Goal: Task Accomplishment & Management: Manage account settings

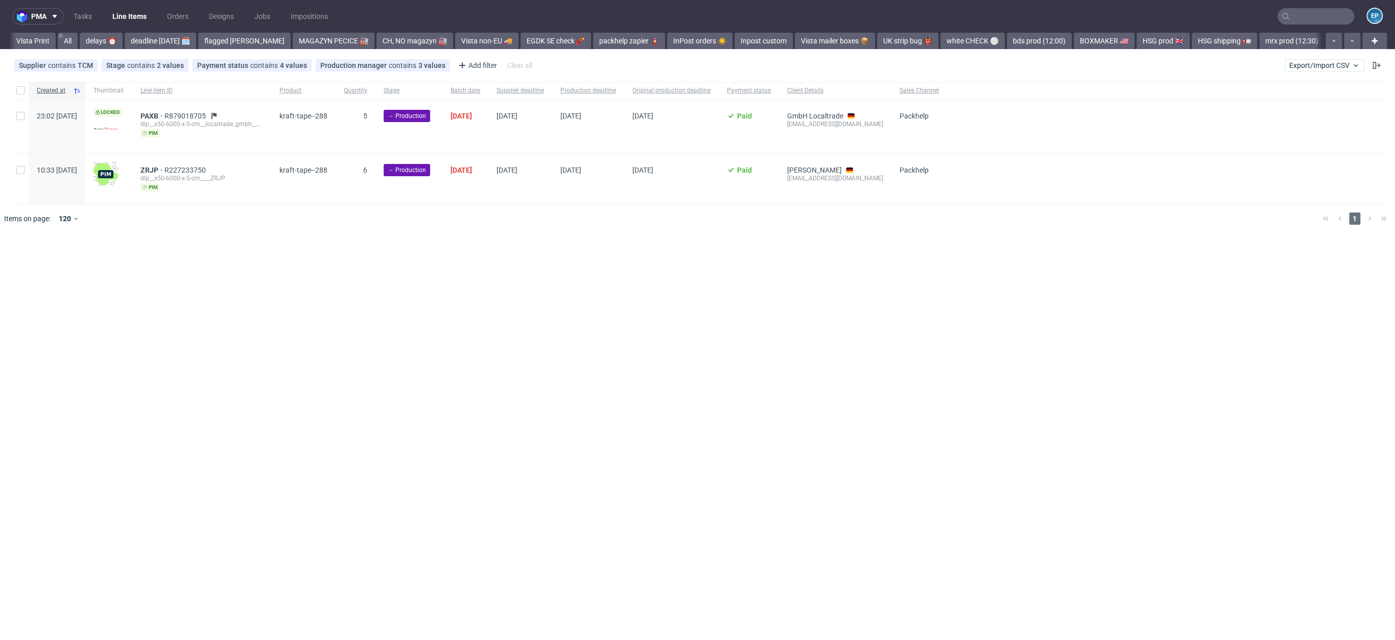
scroll to position [0, 1131]
click at [1310, 64] on span "Export/Import CSV" at bounding box center [1324, 65] width 70 height 8
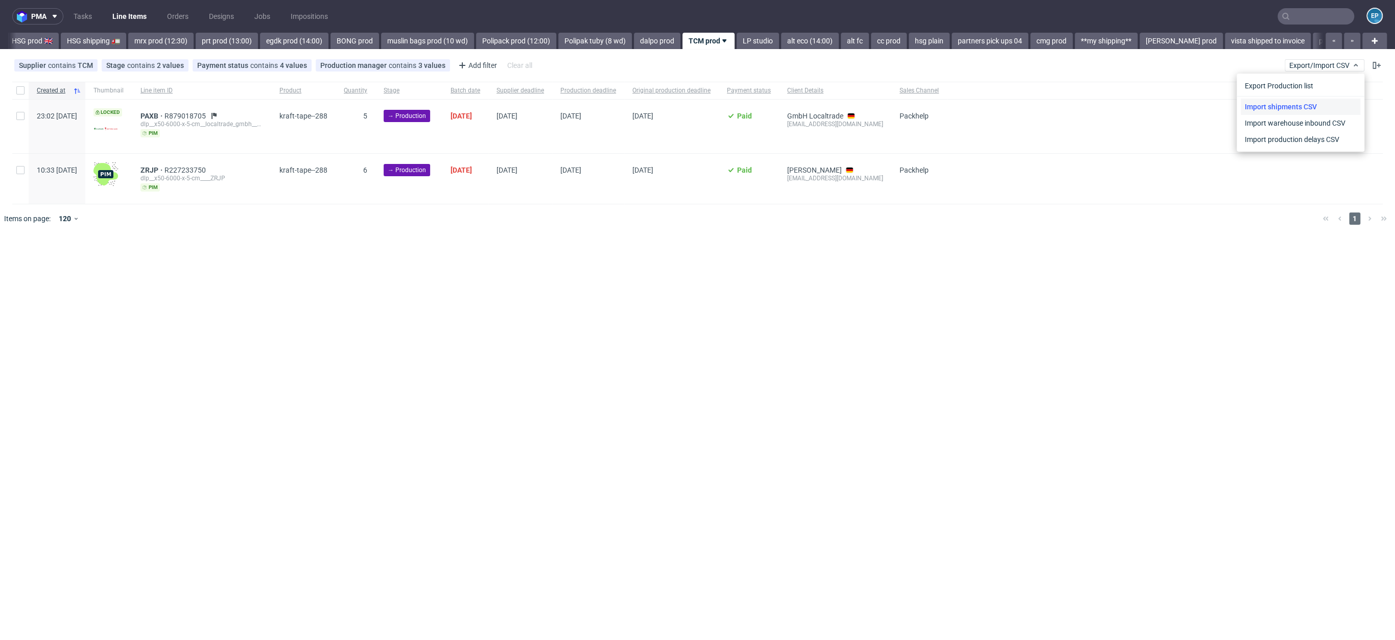
click at [1305, 110] on link "Import shipments CSV" at bounding box center [1301, 107] width 120 height 16
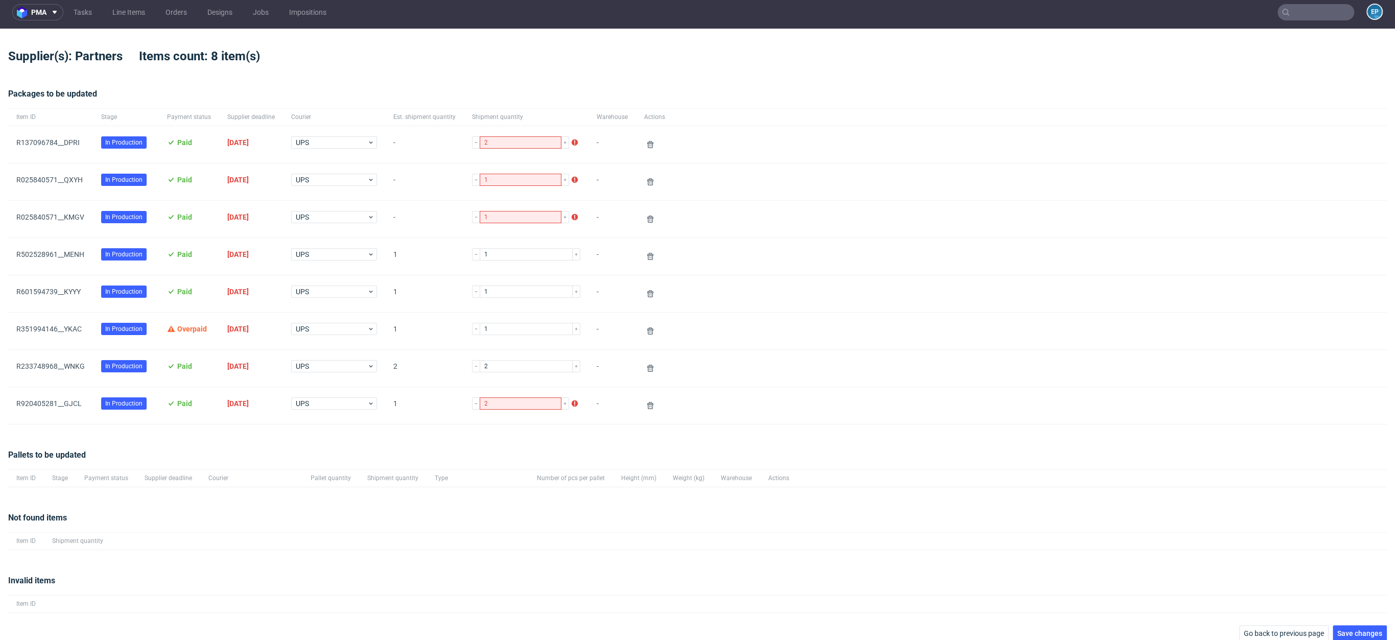
scroll to position [11, 0]
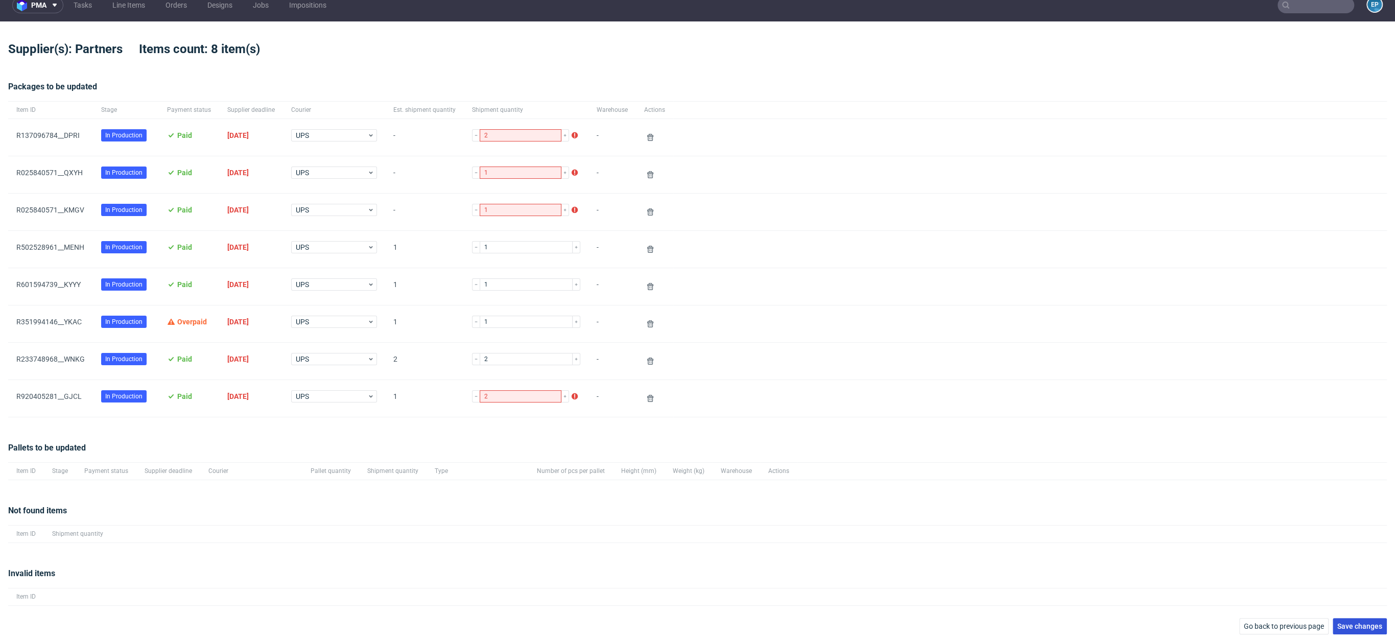
click at [1348, 630] on button "Save changes" at bounding box center [1360, 626] width 54 height 16
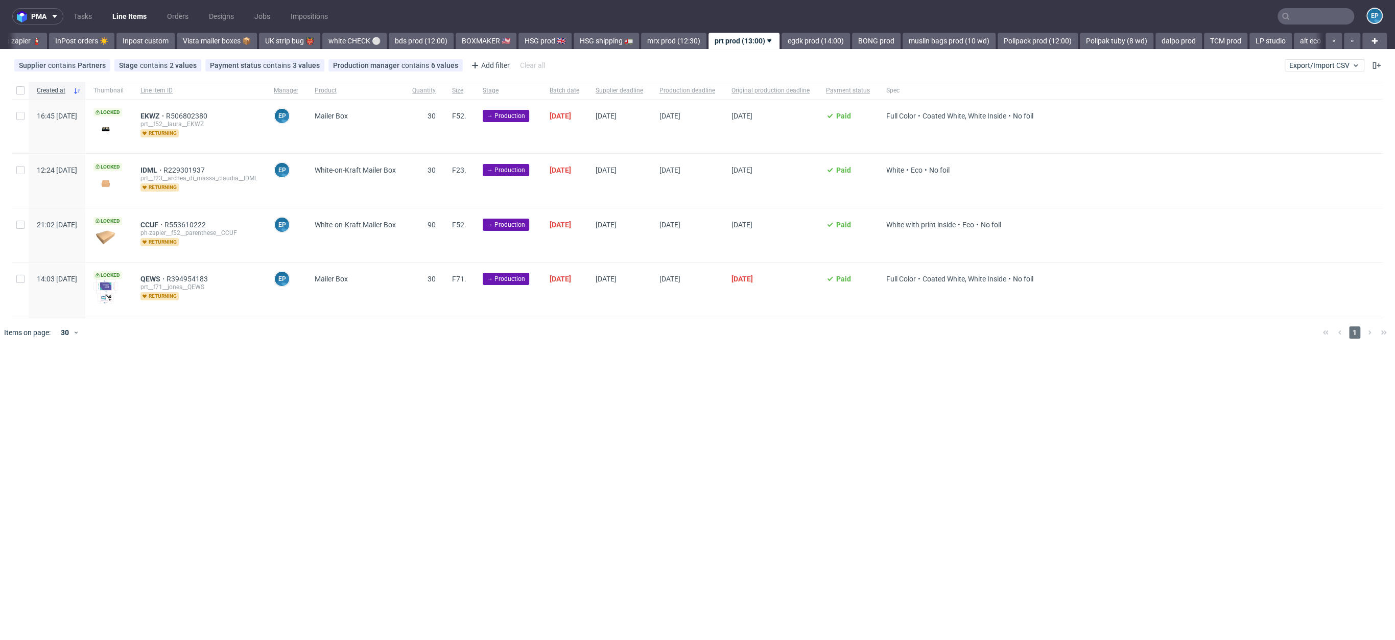
scroll to position [0, 655]
click at [1332, 21] on input "text" at bounding box center [1316, 16] width 77 height 16
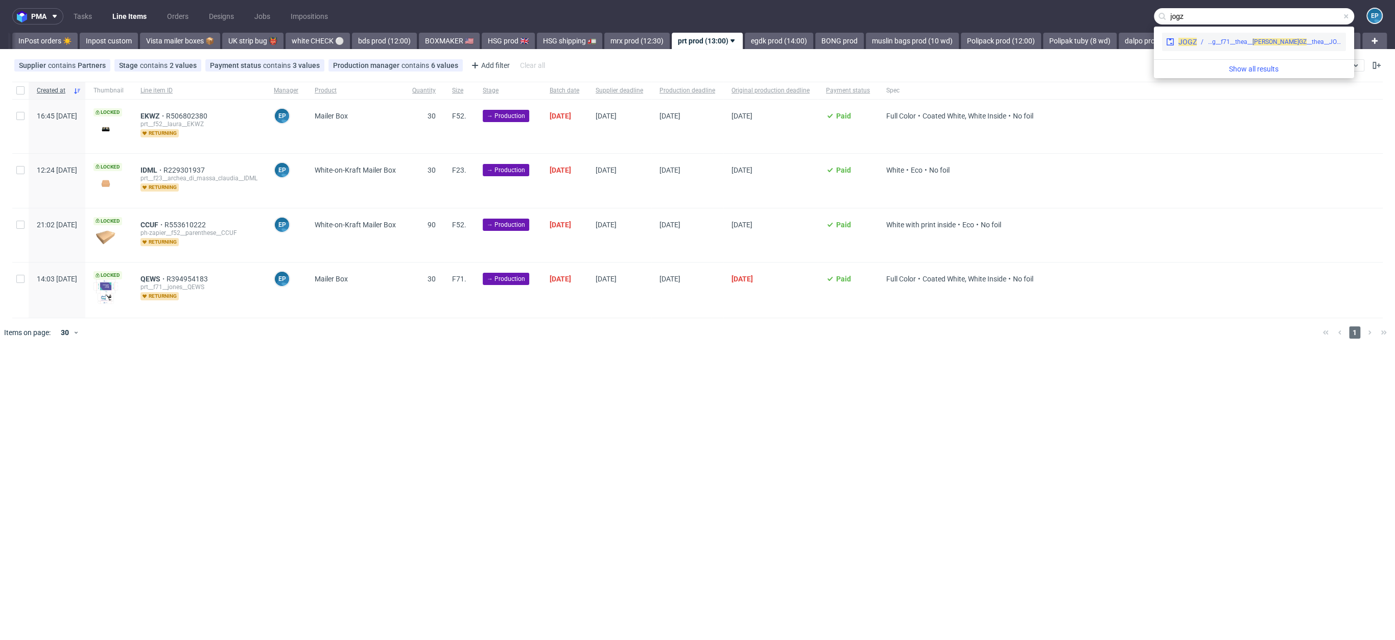
type input "jogz"
click at [1239, 37] on div "phsg__f71__thea__ [PERSON_NAME]" at bounding box center [1253, 41] width 91 height 9
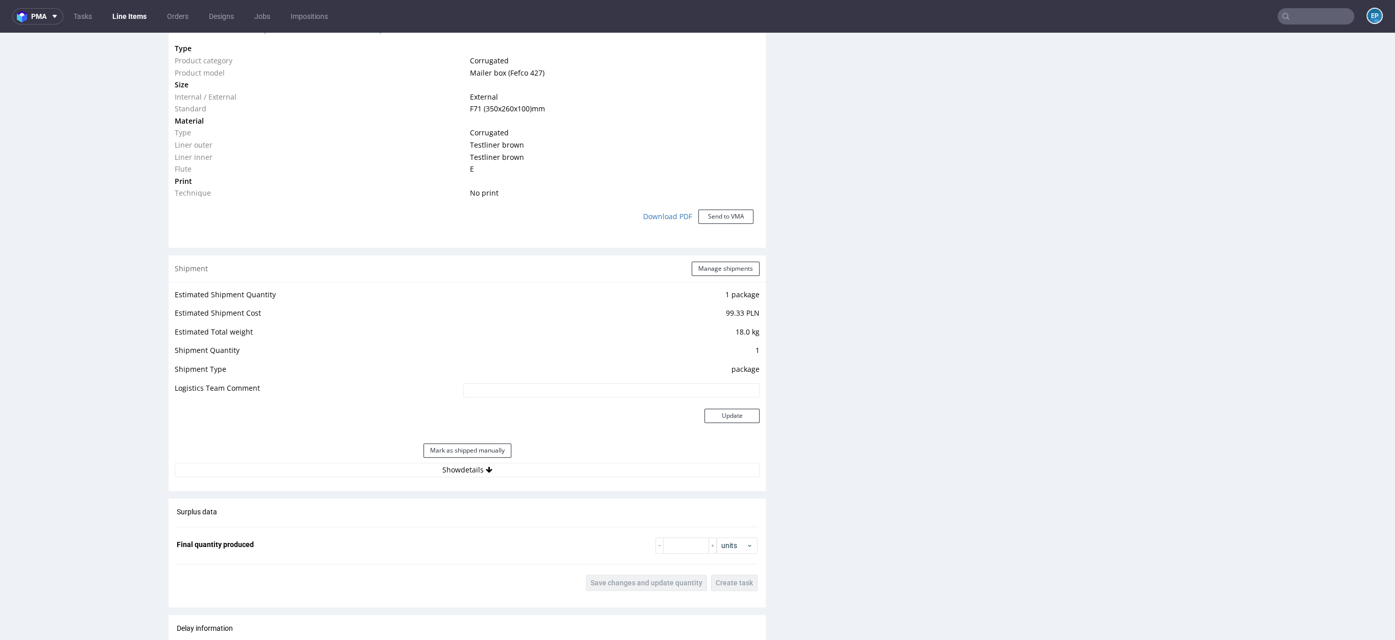
scroll to position [958, 0]
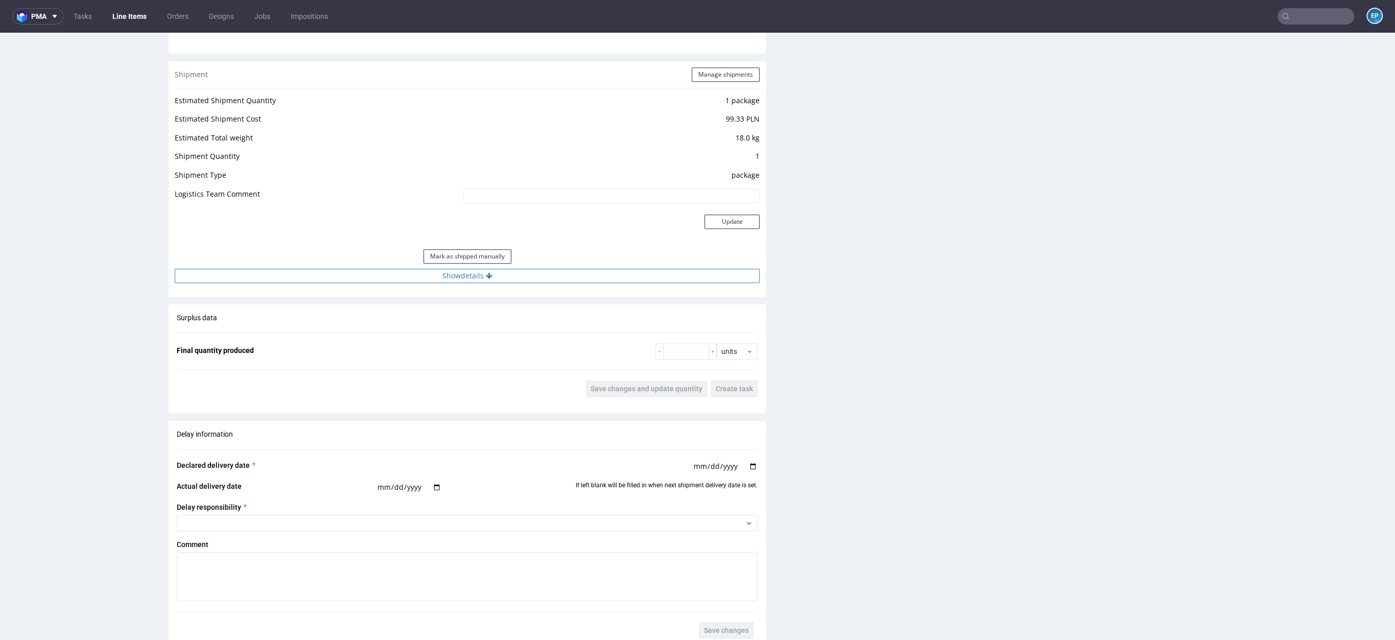
click at [516, 276] on button "Show details" at bounding box center [467, 276] width 585 height 14
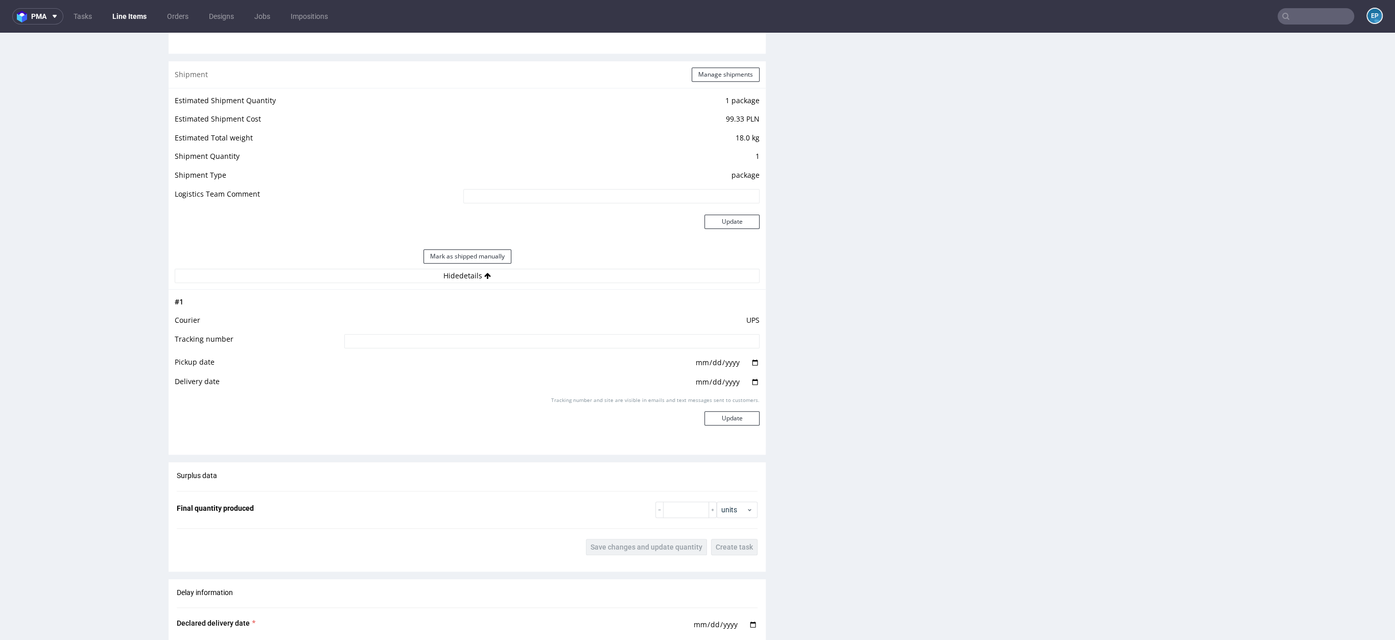
click at [507, 331] on td "UPS" at bounding box center [551, 323] width 418 height 19
click at [511, 338] on input at bounding box center [551, 341] width 415 height 14
paste input "1Z5A15806890662430"
type input "1Z5A15806890662430"
click at [726, 423] on button "Update" at bounding box center [731, 418] width 55 height 14
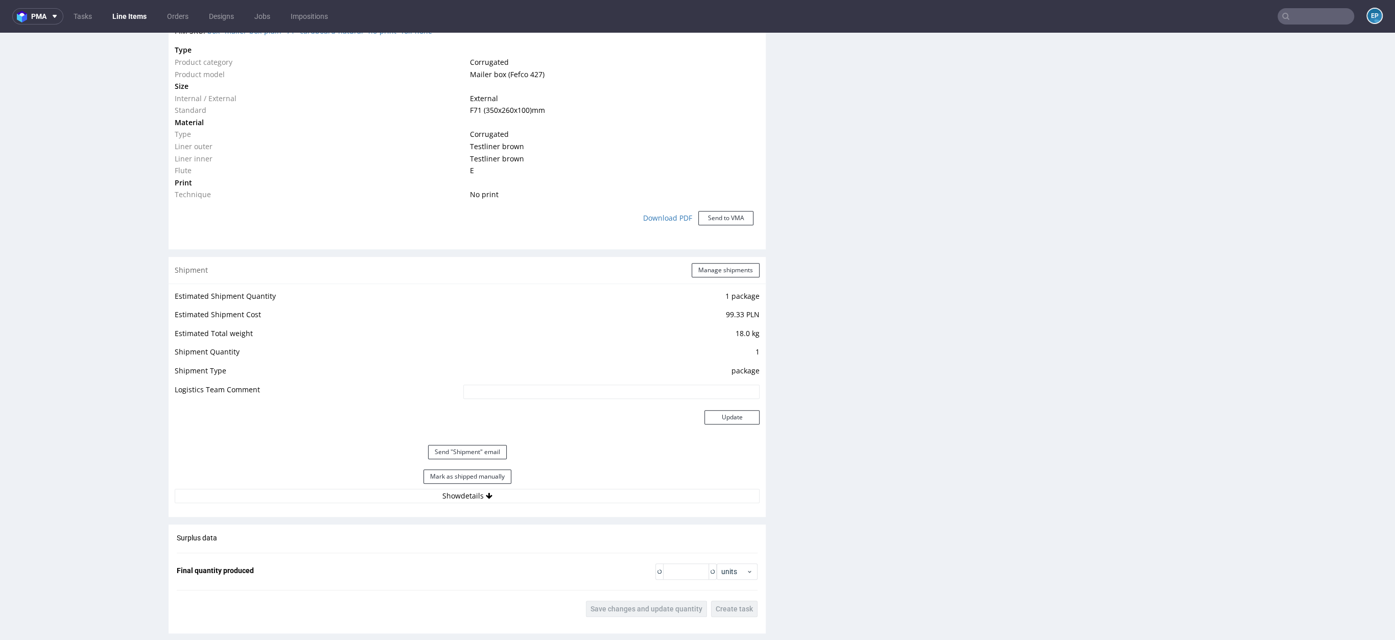
scroll to position [766, 0]
click at [460, 442] on button "Send "Shipment" email" at bounding box center [467, 448] width 79 height 14
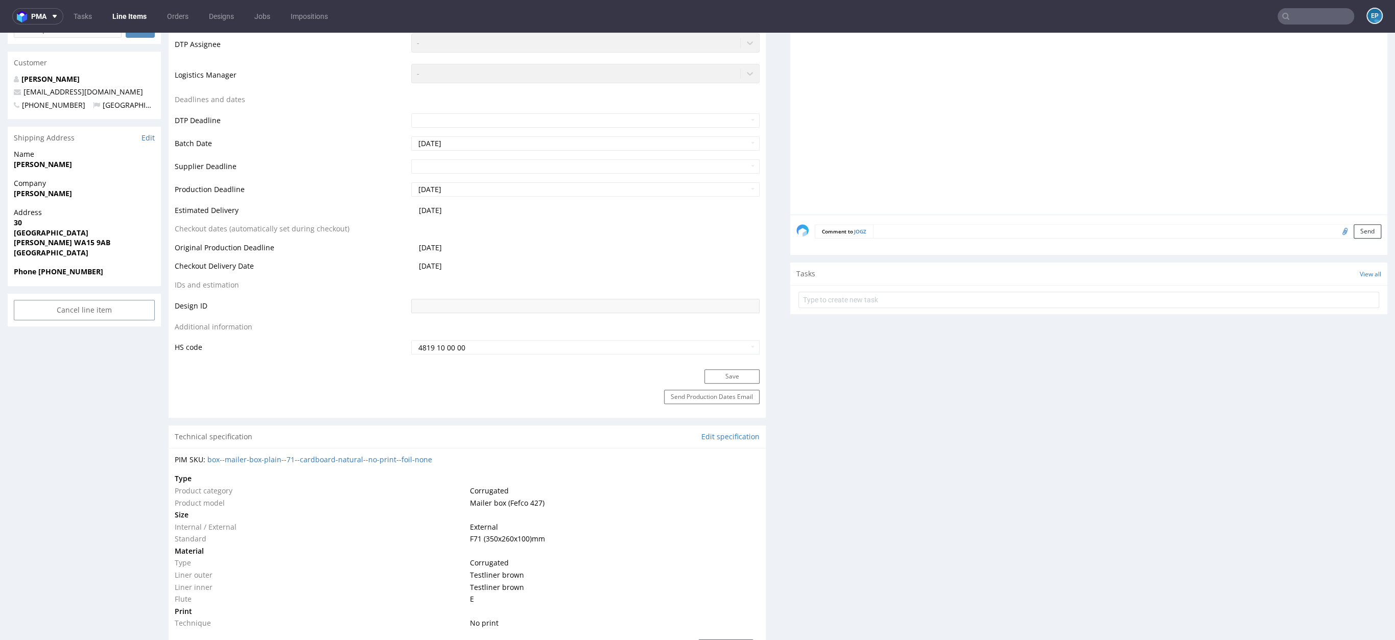
scroll to position [0, 0]
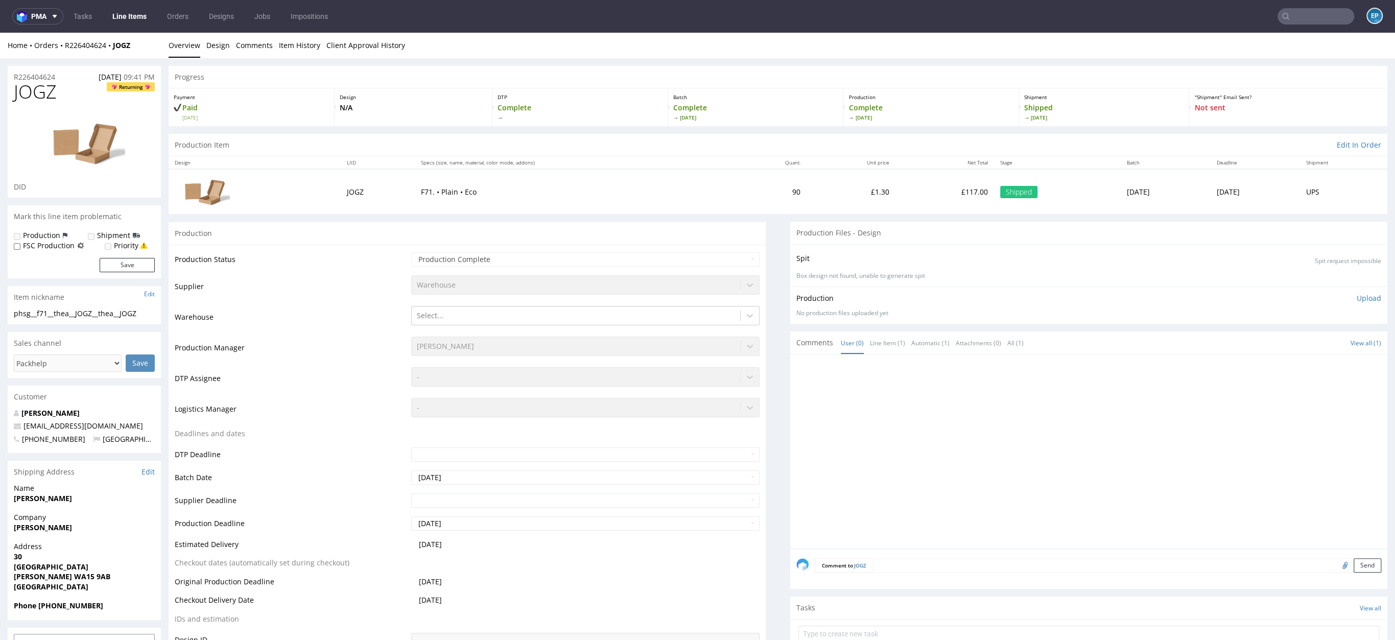
click at [133, 12] on link "Line Items" at bounding box center [129, 16] width 46 height 16
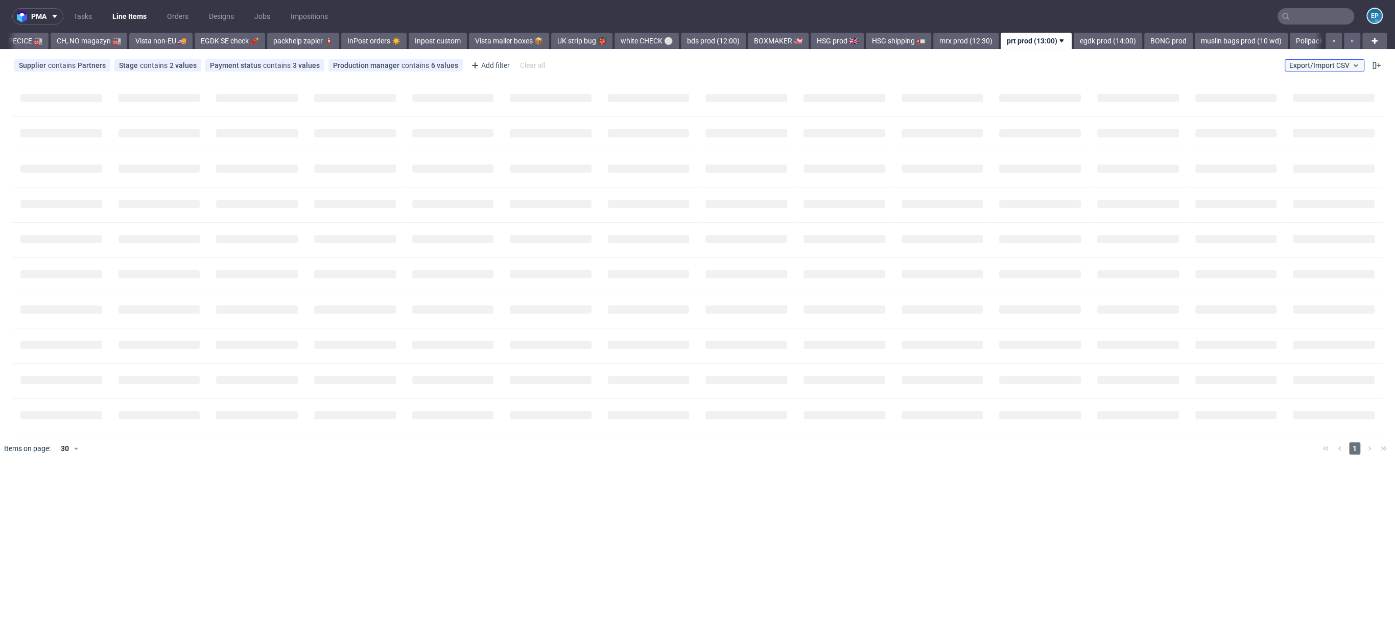
click at [1296, 66] on span "Export/Import CSV" at bounding box center [1324, 65] width 70 height 8
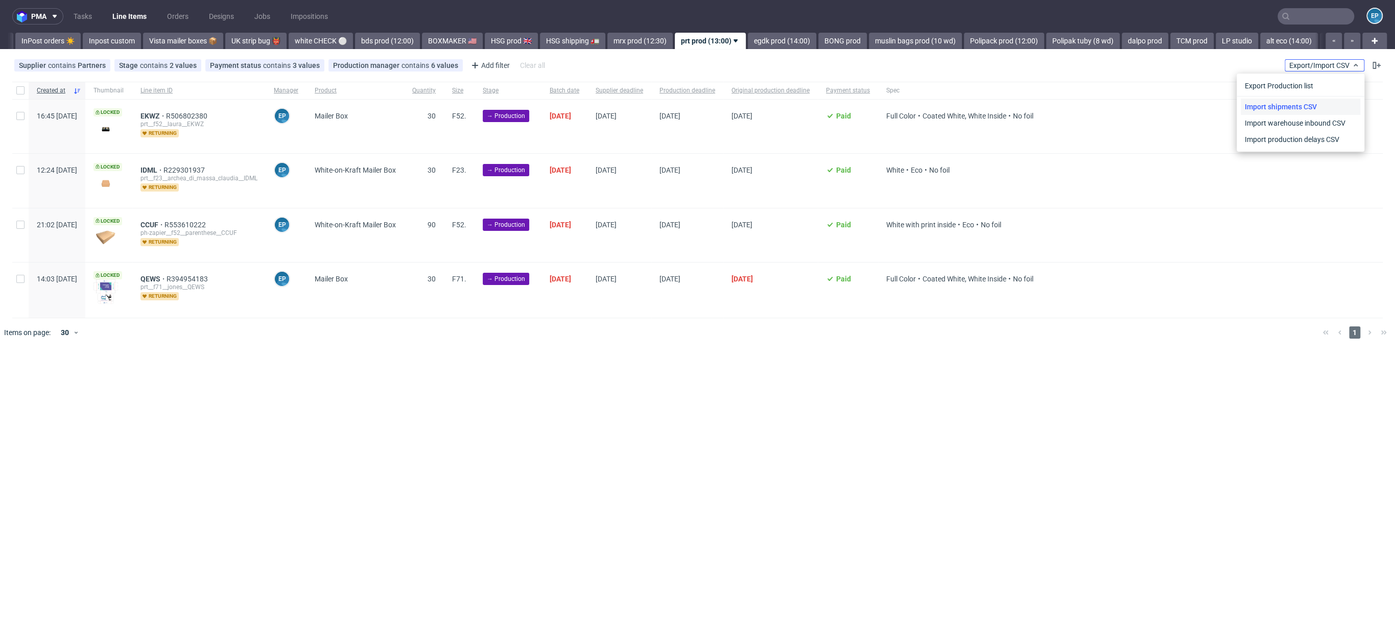
scroll to position [0, 655]
click at [1288, 100] on link "Import shipments CSV" at bounding box center [1301, 107] width 120 height 16
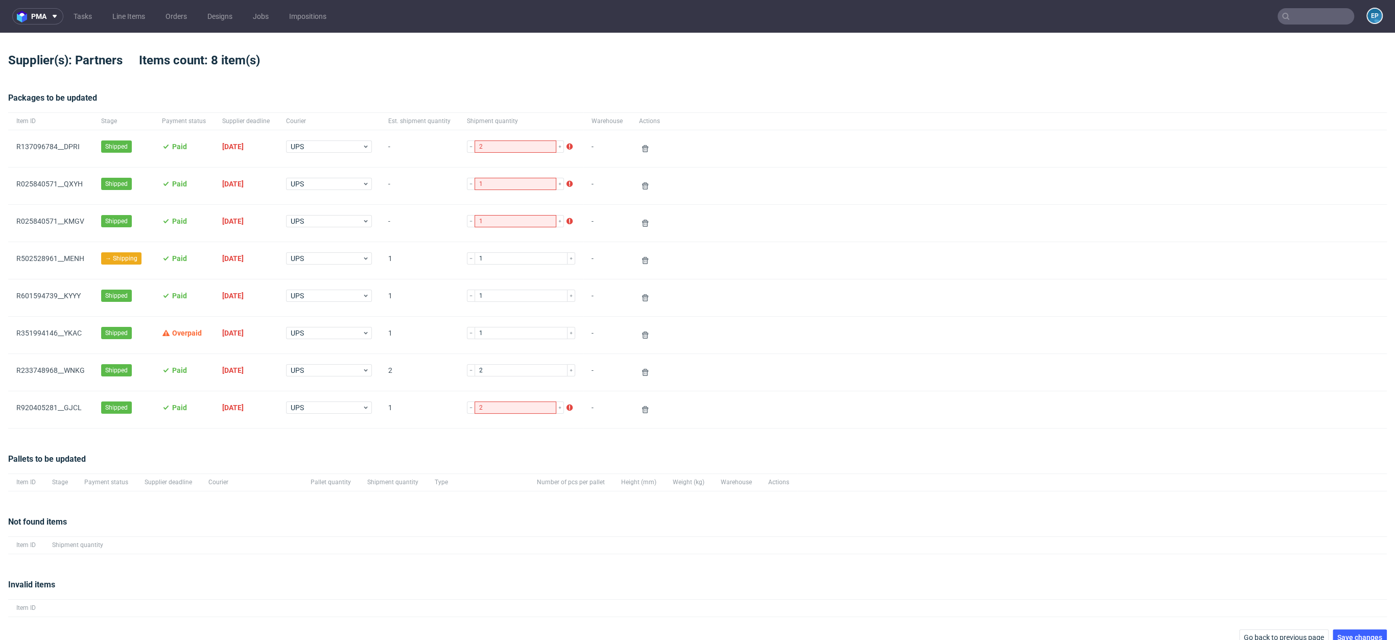
click at [43, 262] on span "R502528961__MENH" at bounding box center [50, 260] width 68 height 12
click at [48, 255] on link "R502528961__MENH" at bounding box center [50, 258] width 68 height 8
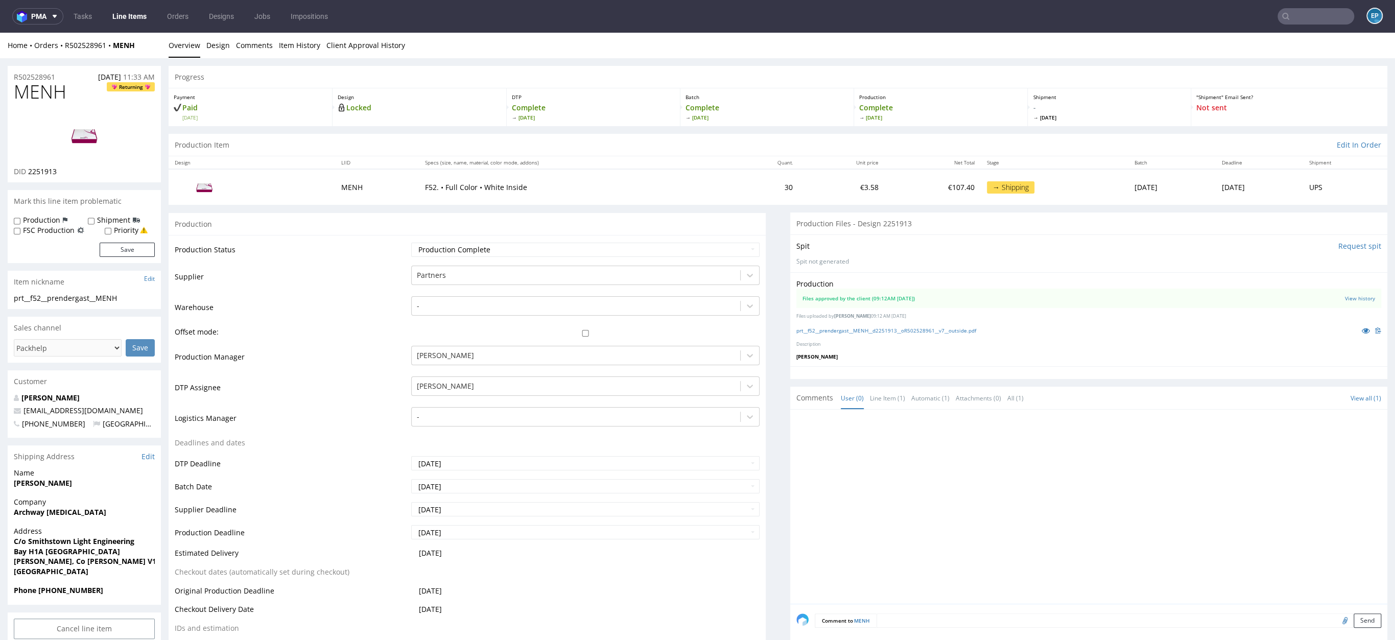
click at [1292, 12] on input "text" at bounding box center [1316, 16] width 77 height 16
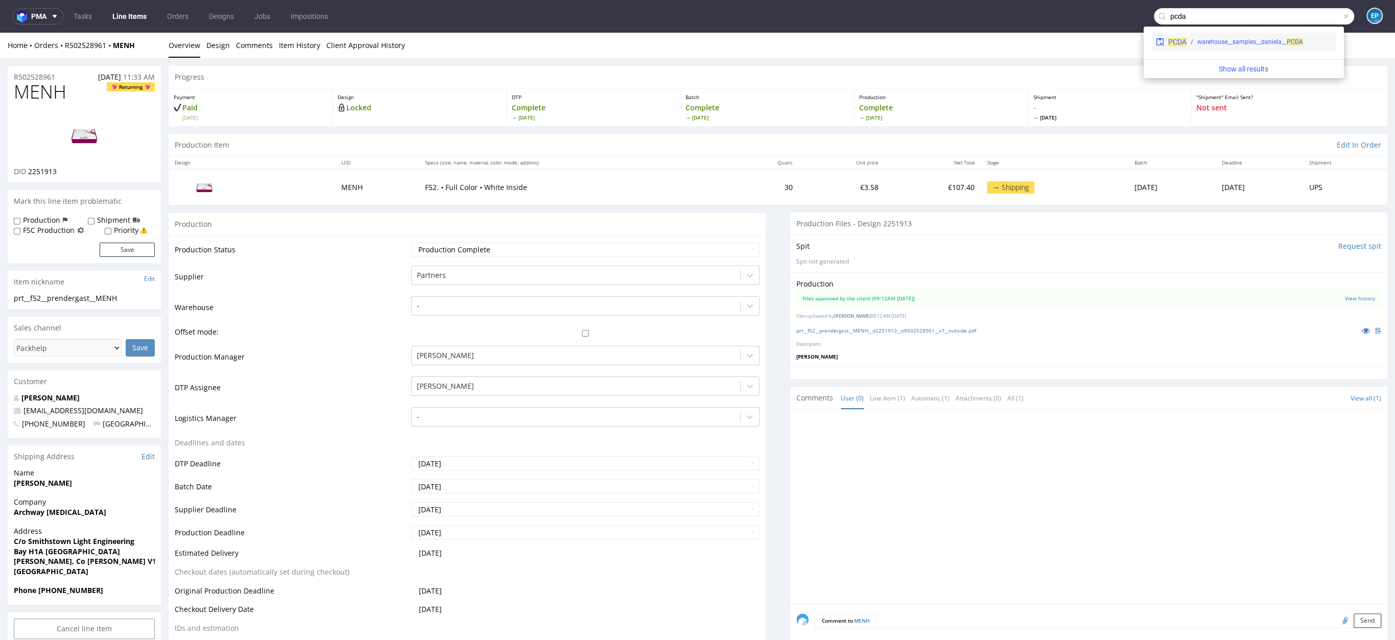
type input "pcda"
click at [1252, 43] on div "warehouse__samples__daniela__ PCDA" at bounding box center [1250, 41] width 106 height 9
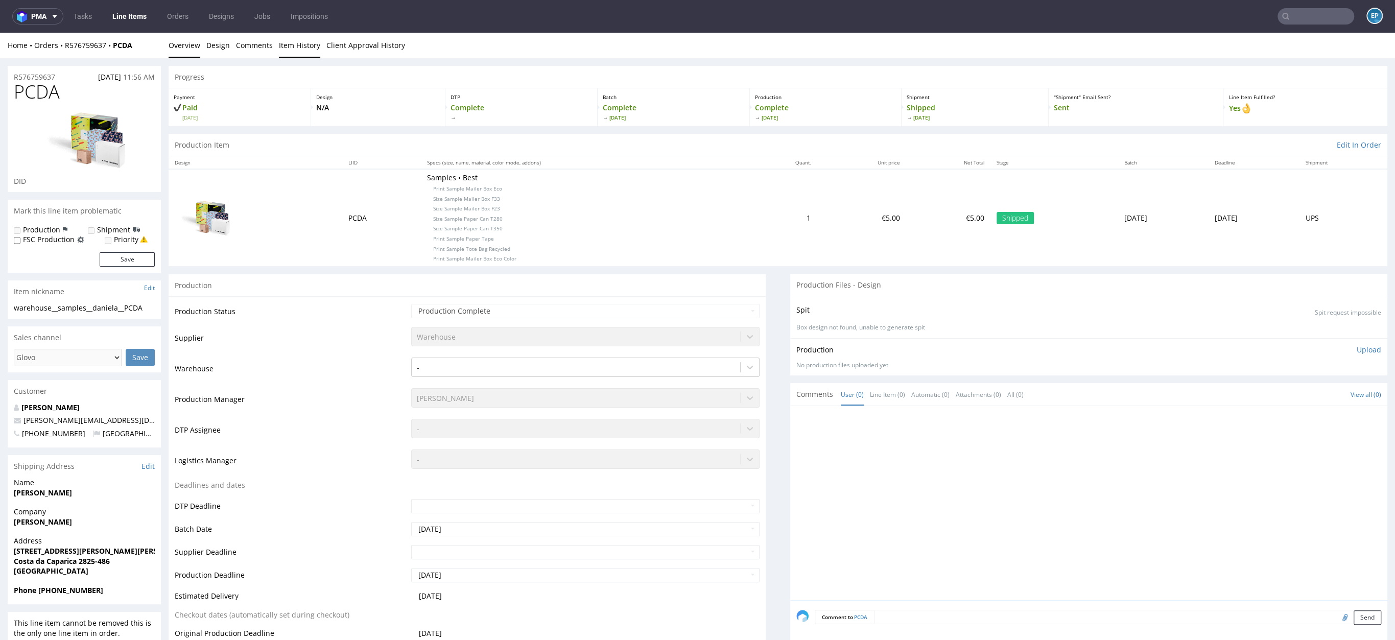
click at [302, 49] on link "Item History" at bounding box center [299, 45] width 41 height 25
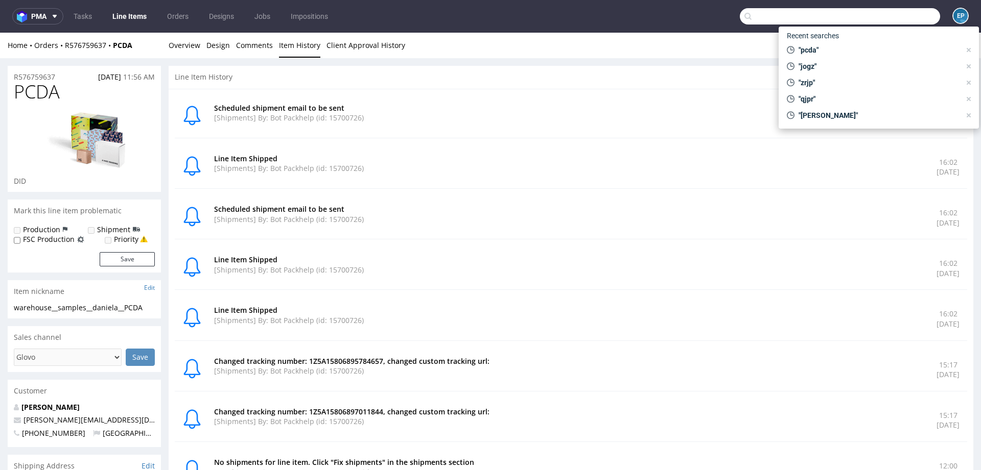
click at [880, 19] on input "text" at bounding box center [840, 16] width 200 height 16
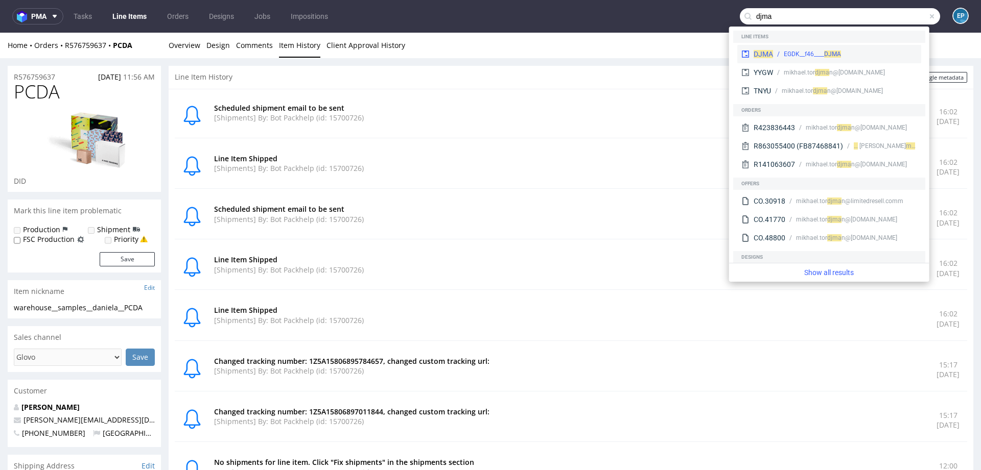
type input "djma"
click at [779, 54] on div "EGDK__f46____ DJMA" at bounding box center [845, 54] width 144 height 9
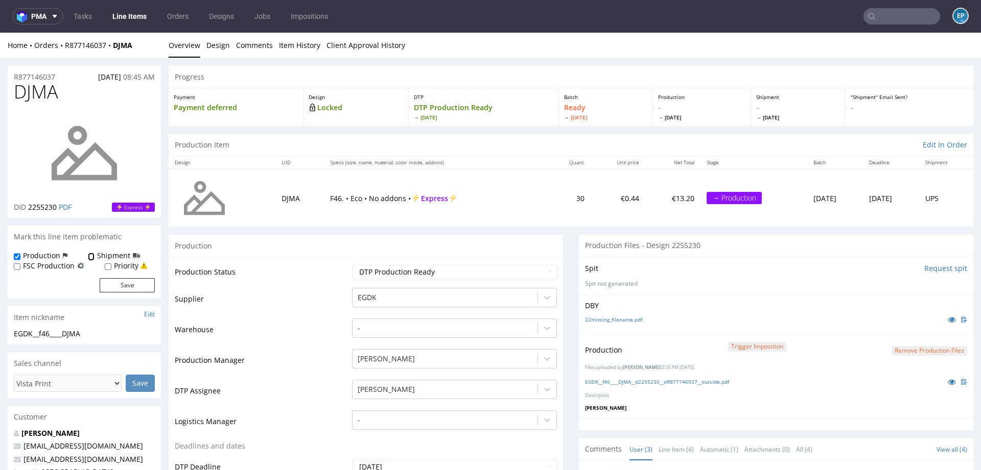
click at [90, 258] on input "Shipment" at bounding box center [91, 257] width 7 height 8
checkbox input "true"
click at [140, 287] on button "Save" at bounding box center [127, 285] width 55 height 14
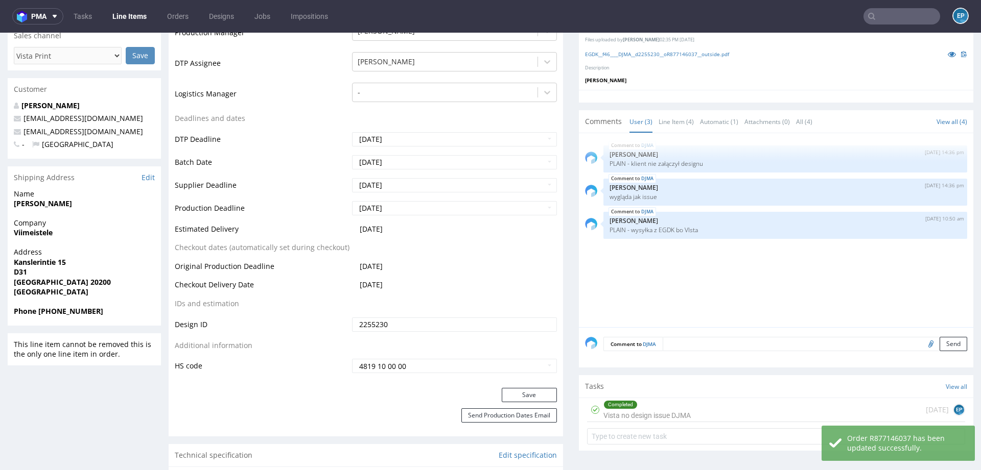
scroll to position [380, 0]
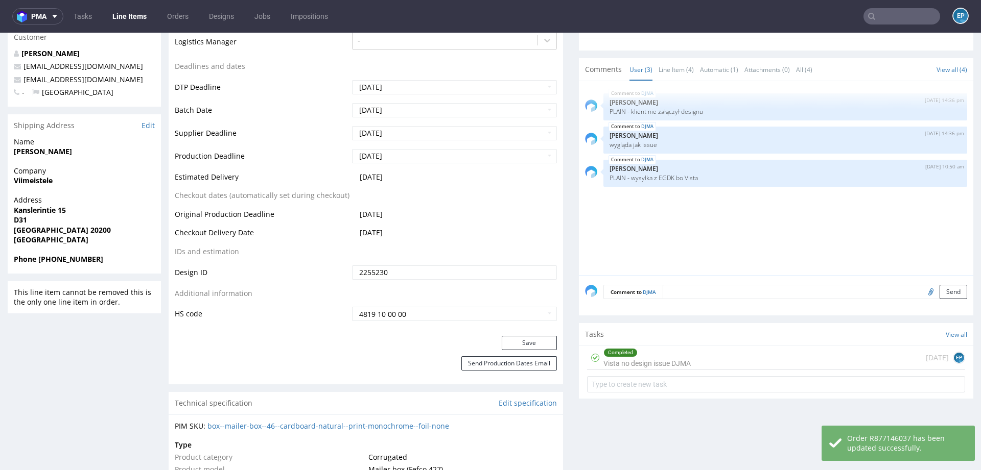
click at [692, 285] on textarea at bounding box center [815, 292] width 304 height 14
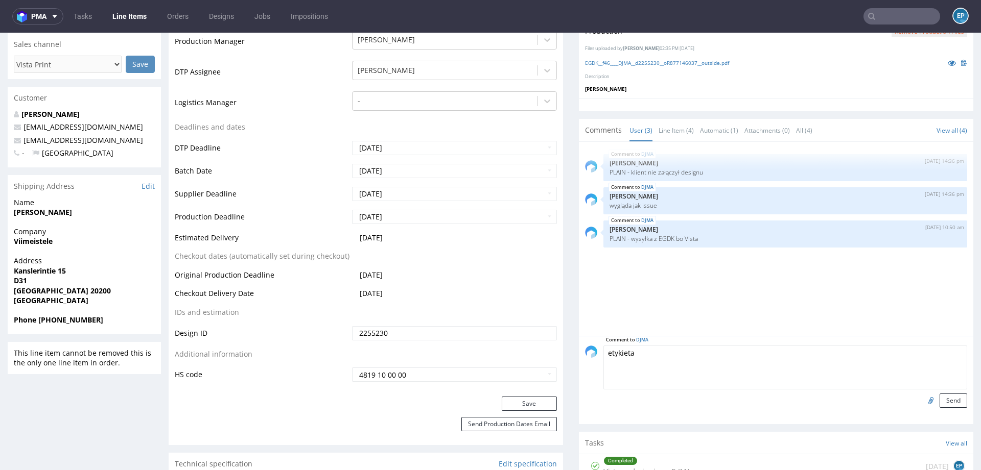
scroll to position [329, 0]
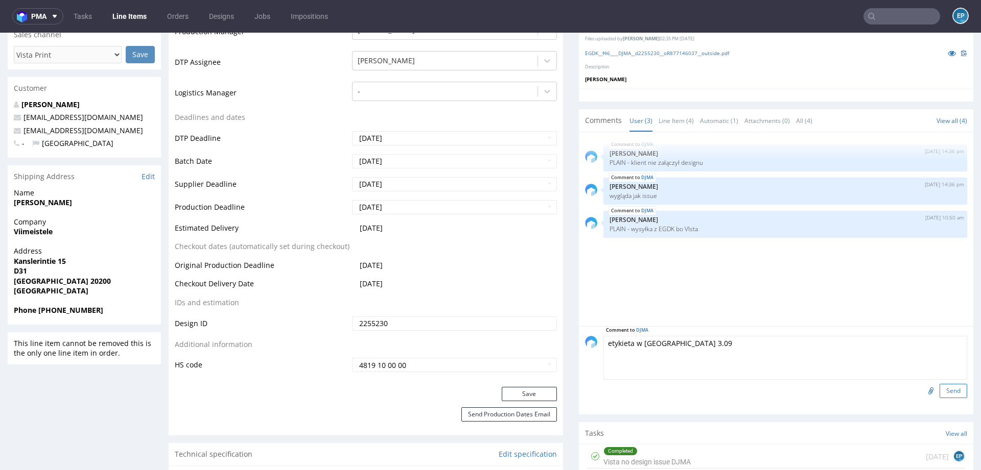
type textarea "etykieta w Linkerze 3.09"
click at [939, 384] on button "Send" at bounding box center [953, 391] width 28 height 14
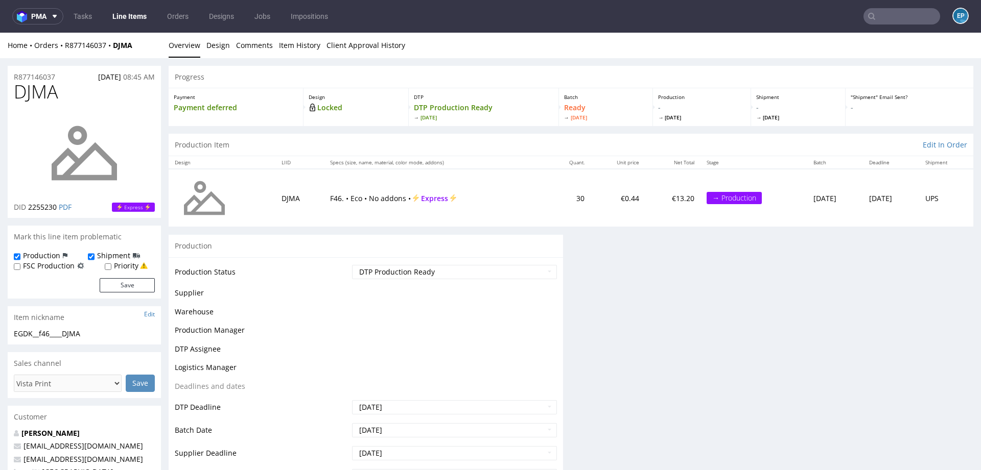
scroll to position [0, 0]
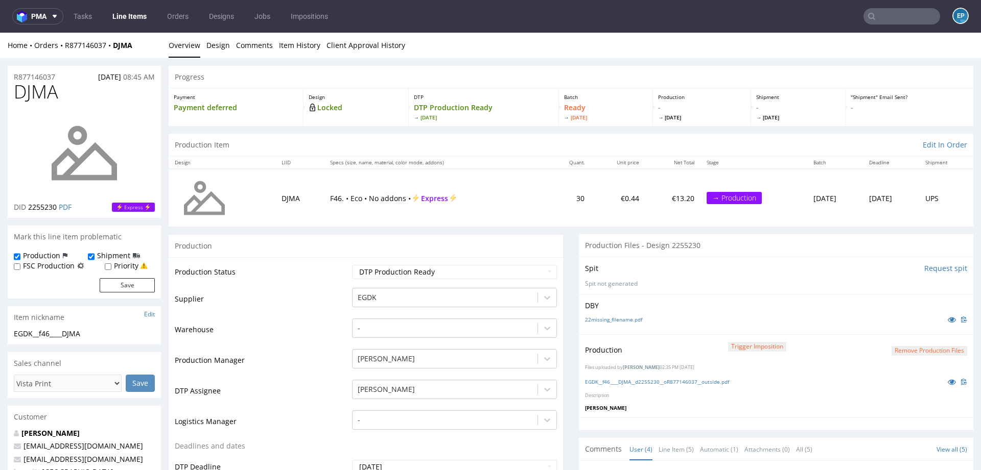
click at [123, 19] on link "Line Items" at bounding box center [129, 16] width 46 height 16
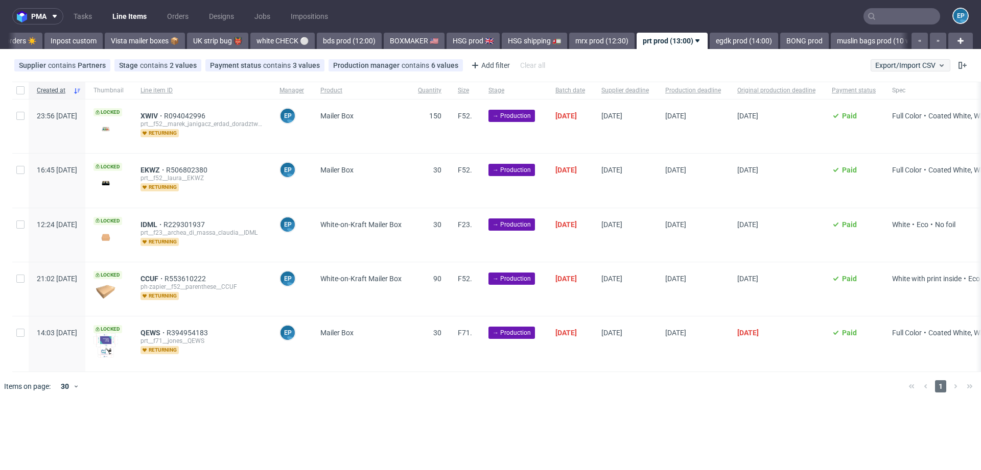
scroll to position [0, 862]
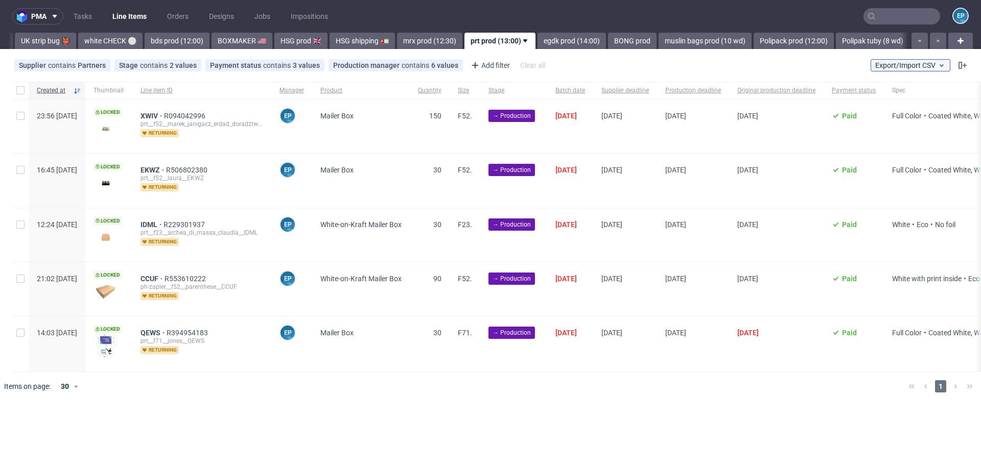
click at [902, 70] on button "Export/Import CSV" at bounding box center [910, 65] width 80 height 12
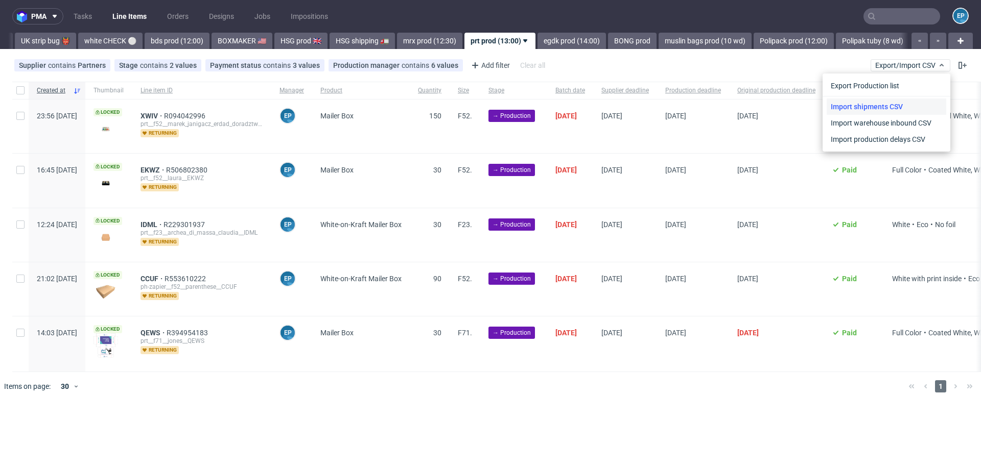
click at [886, 111] on link "Import shipments CSV" at bounding box center [887, 107] width 120 height 16
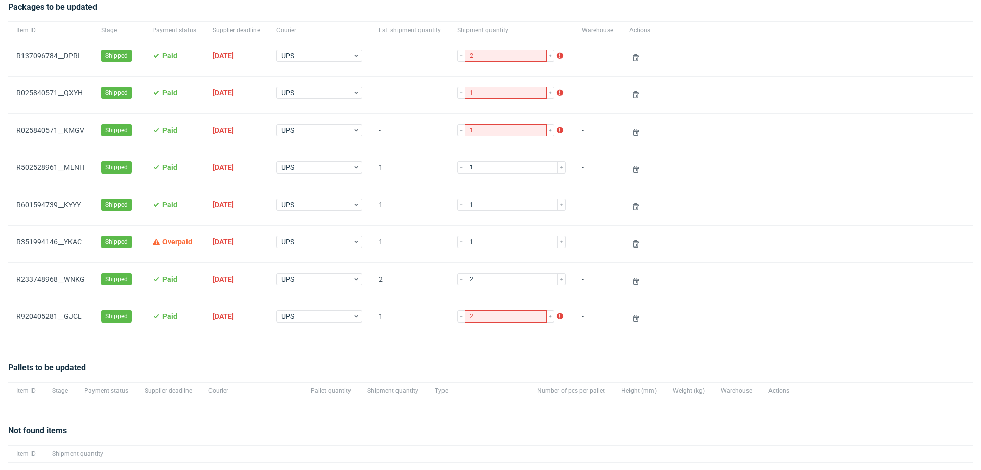
scroll to position [120, 0]
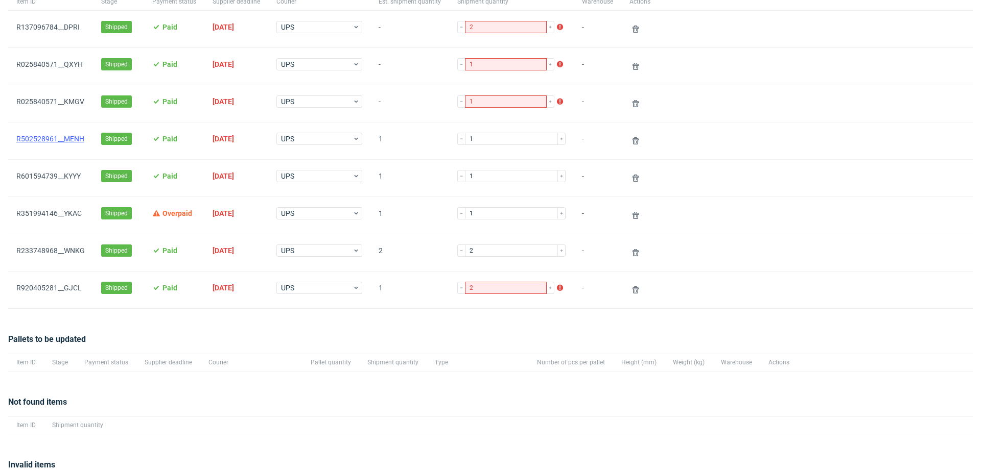
click at [75, 136] on link "R502528961__MENH" at bounding box center [50, 139] width 68 height 8
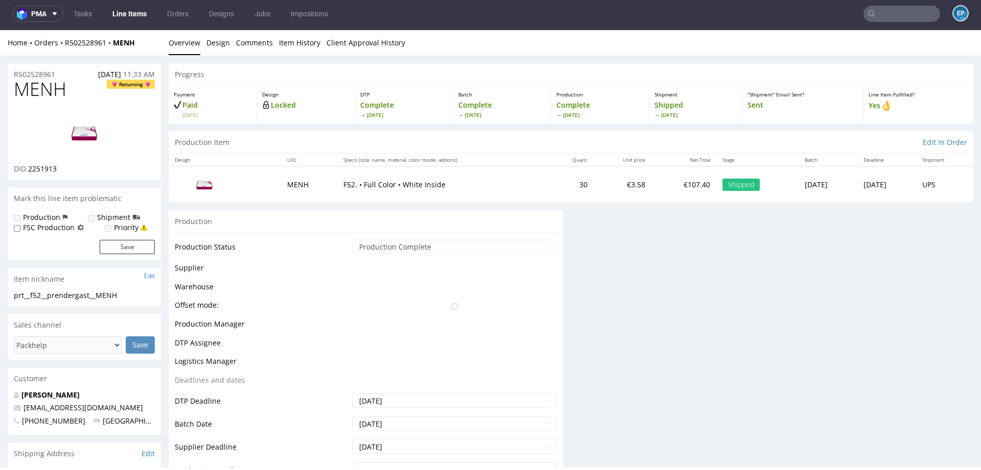
scroll to position [3, 0]
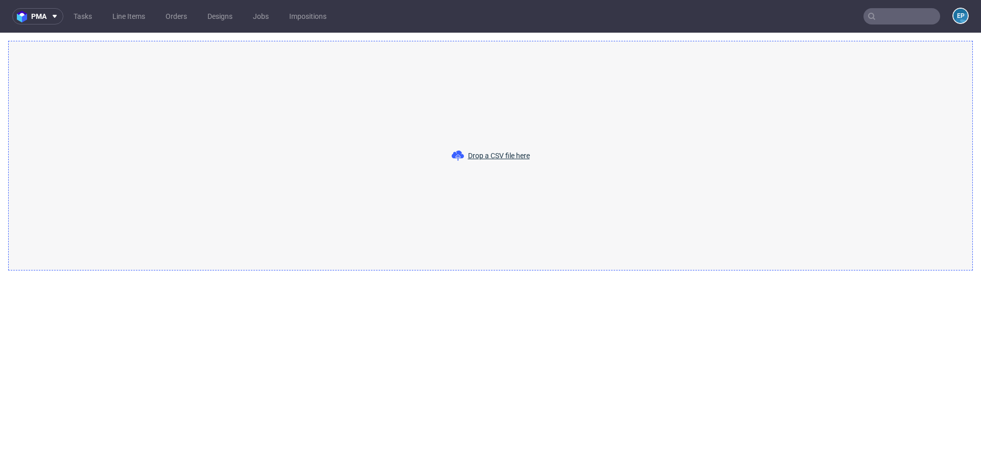
click at [898, 15] on input "text" at bounding box center [901, 16] width 77 height 16
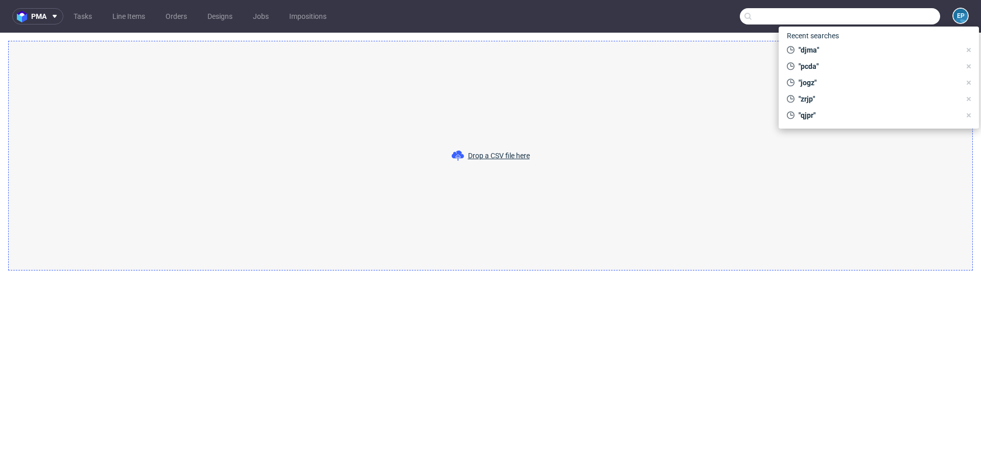
paste input "GKHJ"
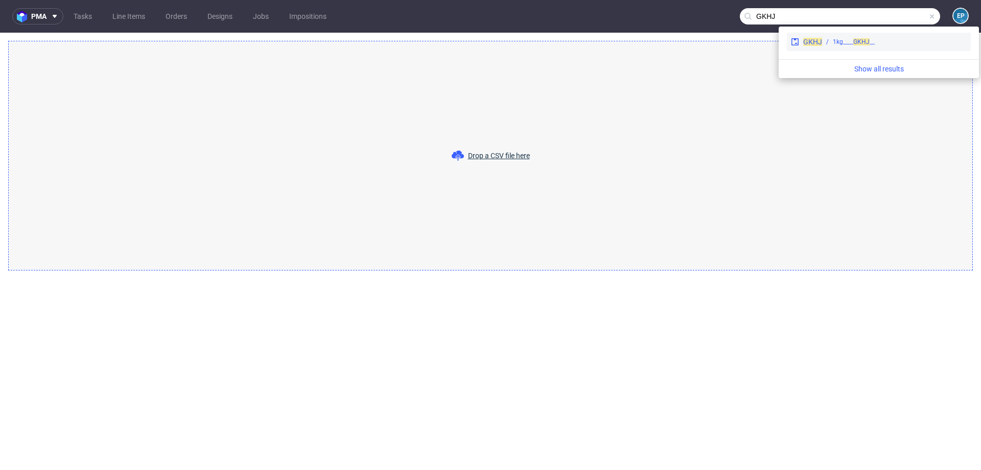
type input "GKHJ"
click at [816, 46] on div "GKHJ" at bounding box center [812, 42] width 19 height 10
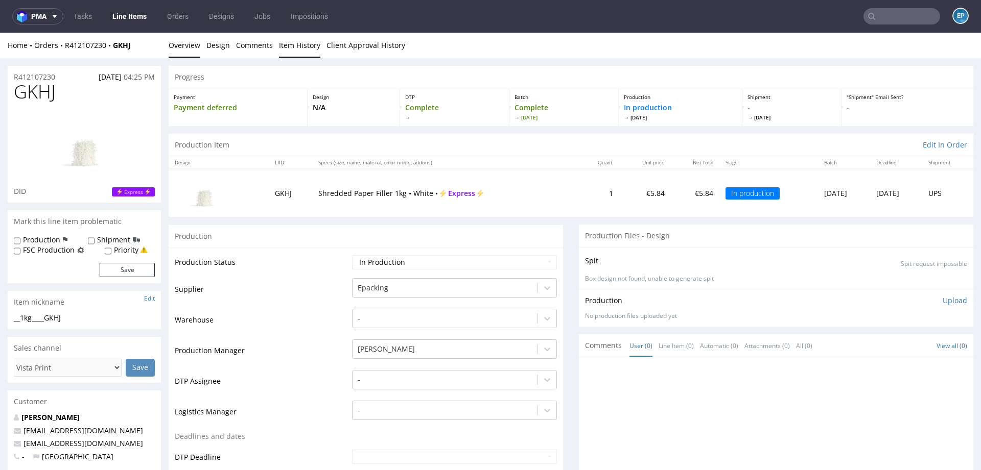
click at [302, 50] on link "Item History" at bounding box center [299, 45] width 41 height 25
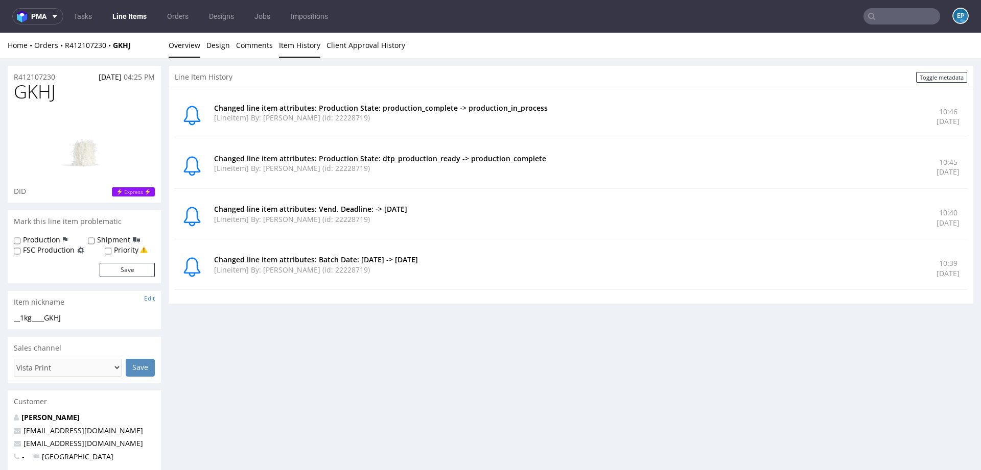
click at [194, 46] on link "Overview" at bounding box center [185, 45] width 32 height 25
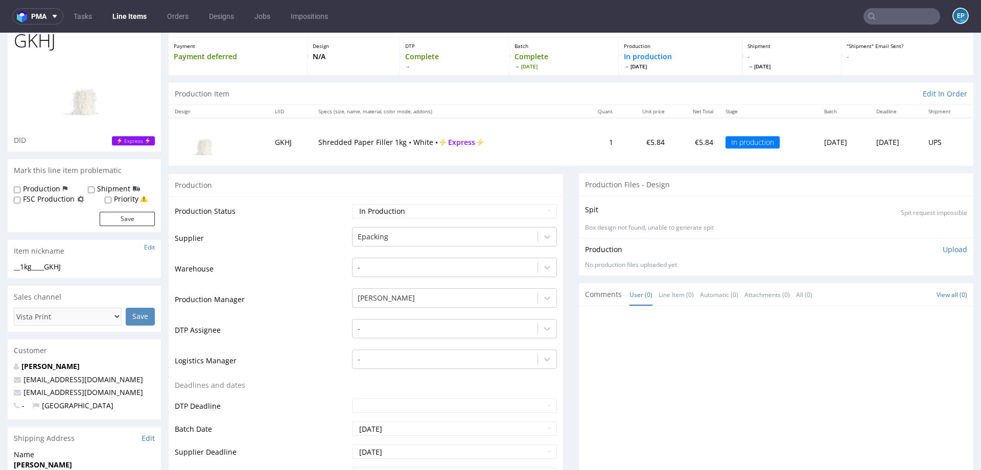
scroll to position [5, 0]
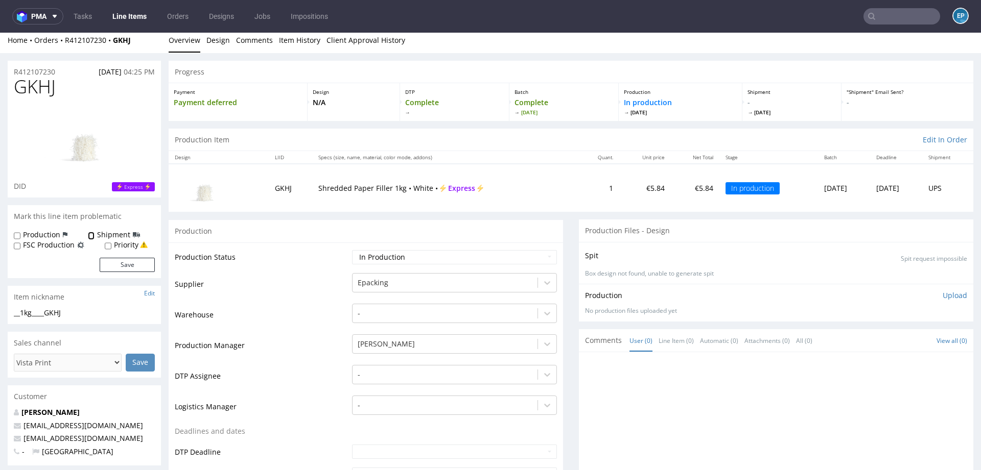
click at [91, 234] on input "Shipment" at bounding box center [91, 236] width 7 height 8
checkbox input "true"
click at [126, 262] on button "Save" at bounding box center [127, 265] width 55 height 14
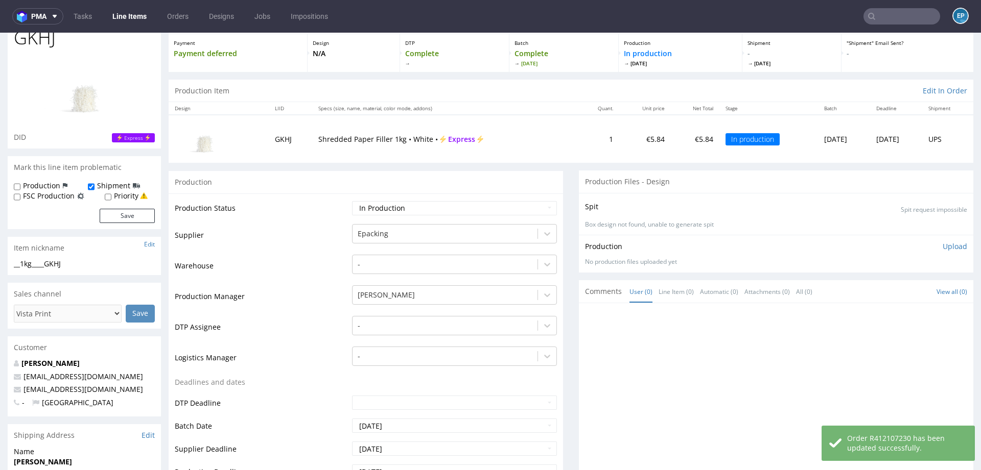
scroll to position [278, 0]
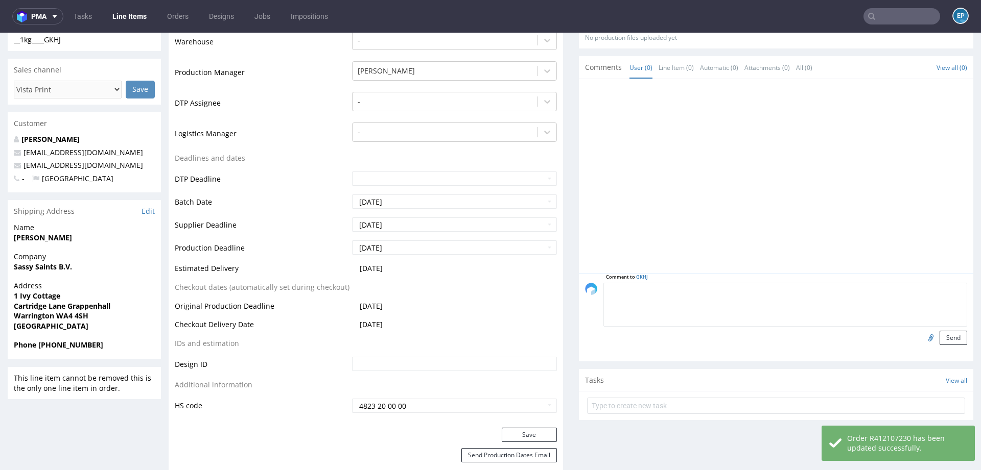
click at [689, 283] on textarea at bounding box center [785, 305] width 364 height 44
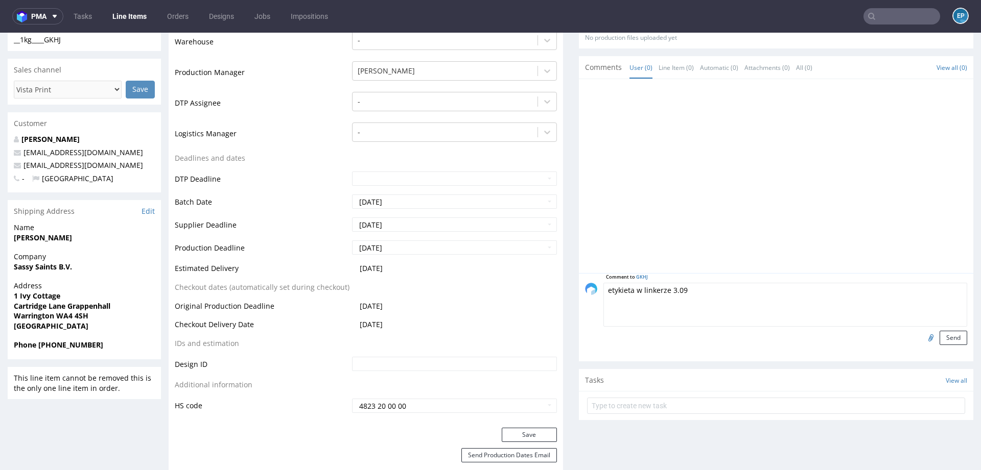
click at [663, 295] on textarea "etykieta w linkerze 3.09" at bounding box center [785, 305] width 364 height 44
click at [662, 290] on textarea "etykieta w linkerze 3.09" at bounding box center [785, 305] width 364 height 44
type textarea "etykieta w linkerze, zaimportowana 3.09"
click at [952, 334] on button "Send" at bounding box center [953, 338] width 28 height 14
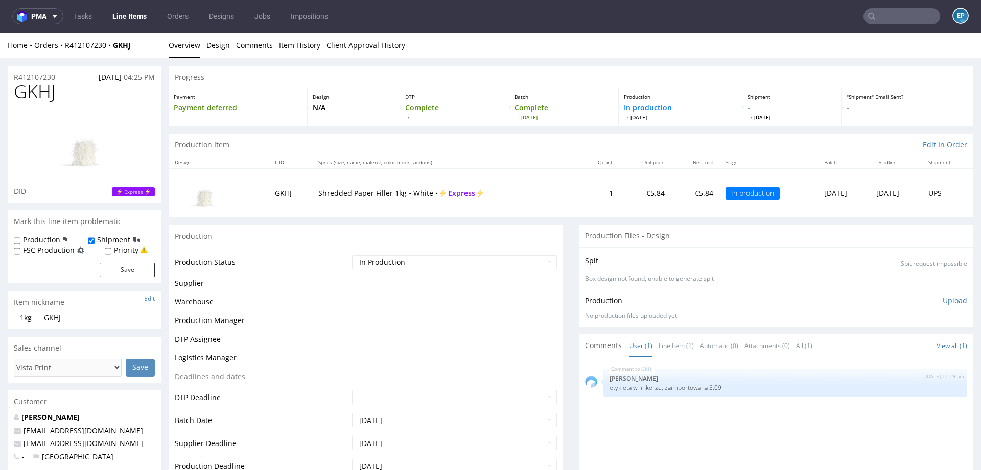
scroll to position [0, 0]
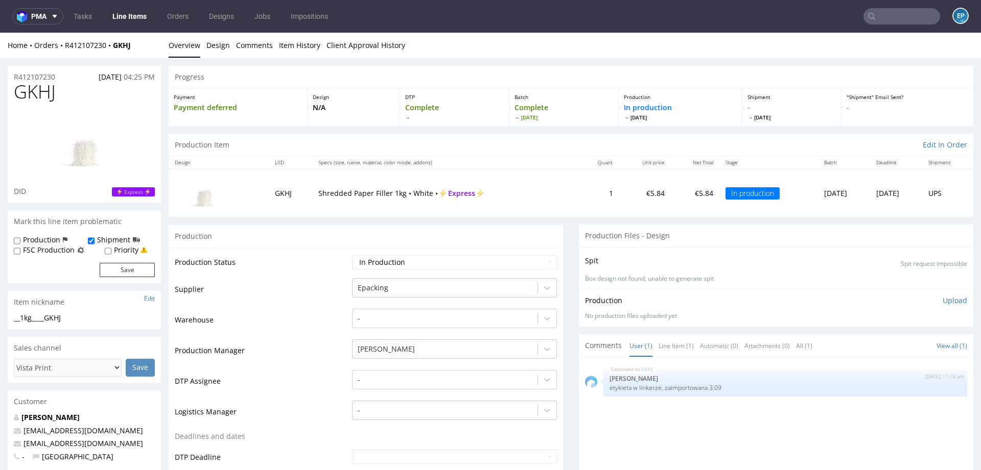
click at [128, 15] on link "Line Items" at bounding box center [129, 16] width 46 height 16
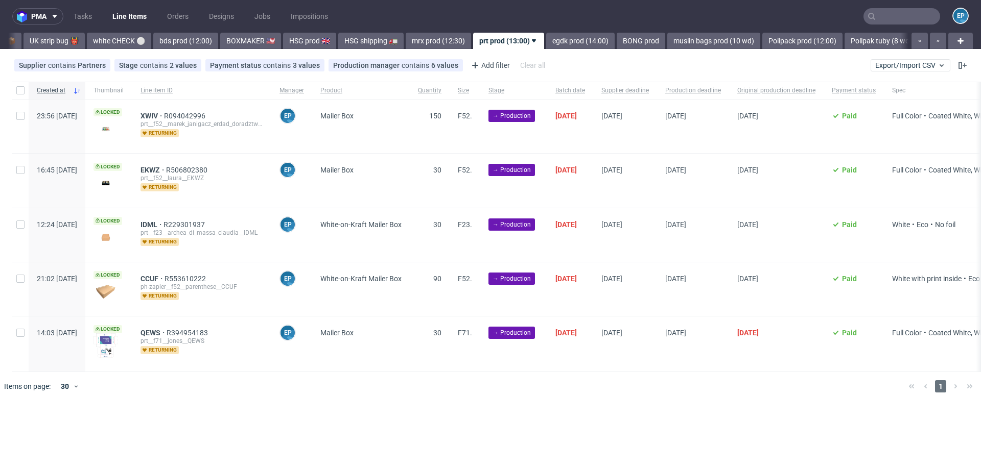
scroll to position [0, 862]
click at [78, 37] on link "white CHECK ⚪️" at bounding box center [110, 41] width 64 height 16
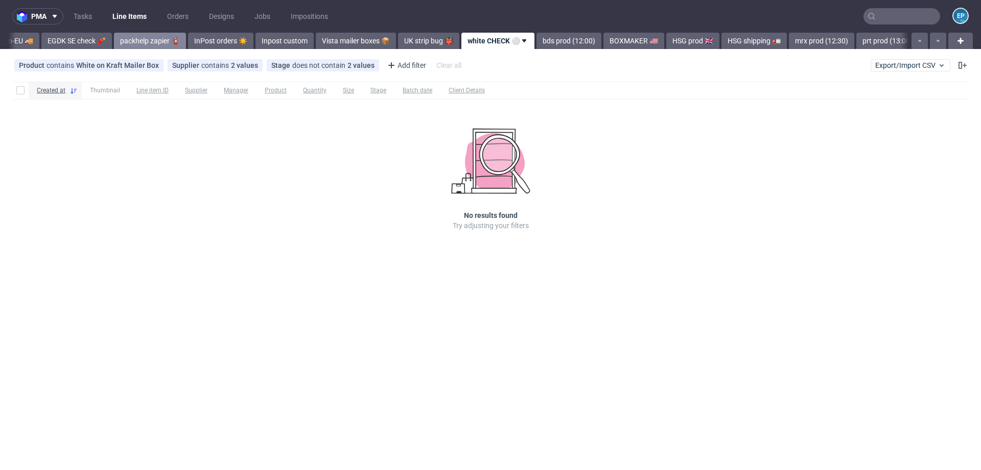
click at [115, 36] on link "packhelp zapier 🧯" at bounding box center [150, 41] width 72 height 16
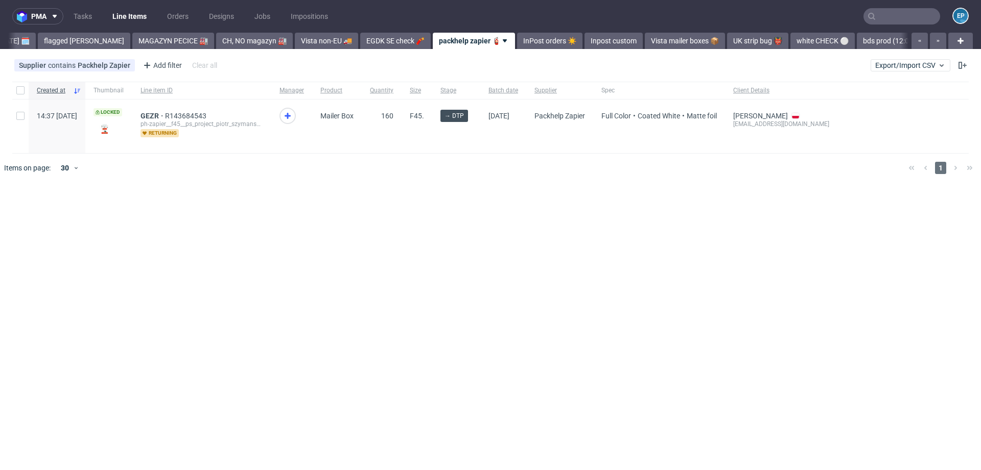
scroll to position [0, 138]
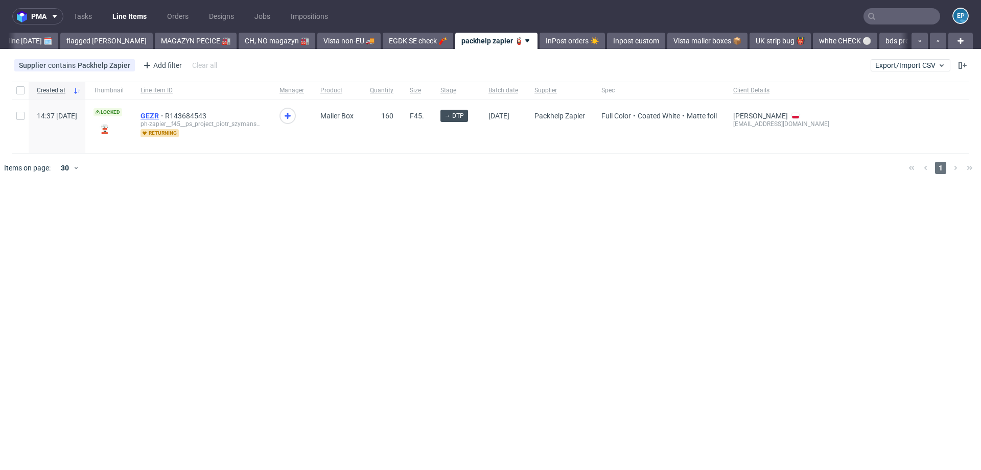
click at [165, 114] on span "GEZR" at bounding box center [152, 116] width 25 height 8
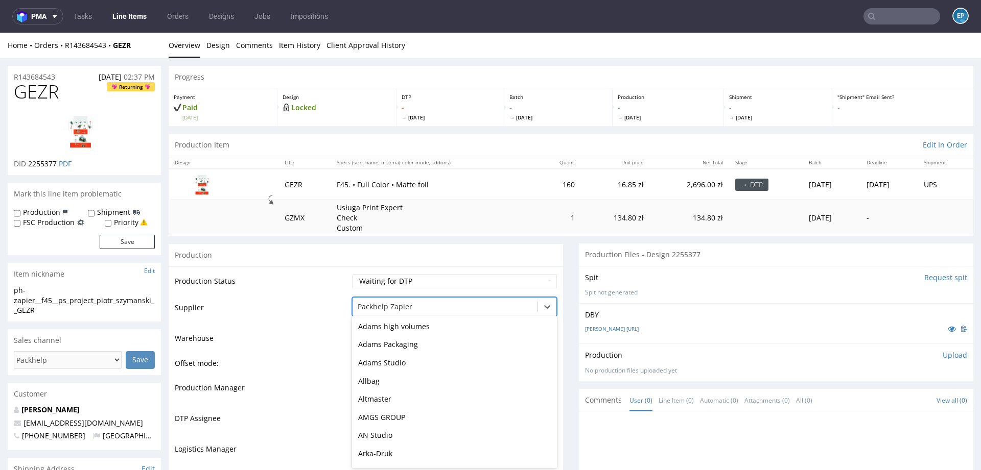
click at [385, 312] on div "Packhelp Zapier" at bounding box center [444, 307] width 185 height 16
type input "alt"
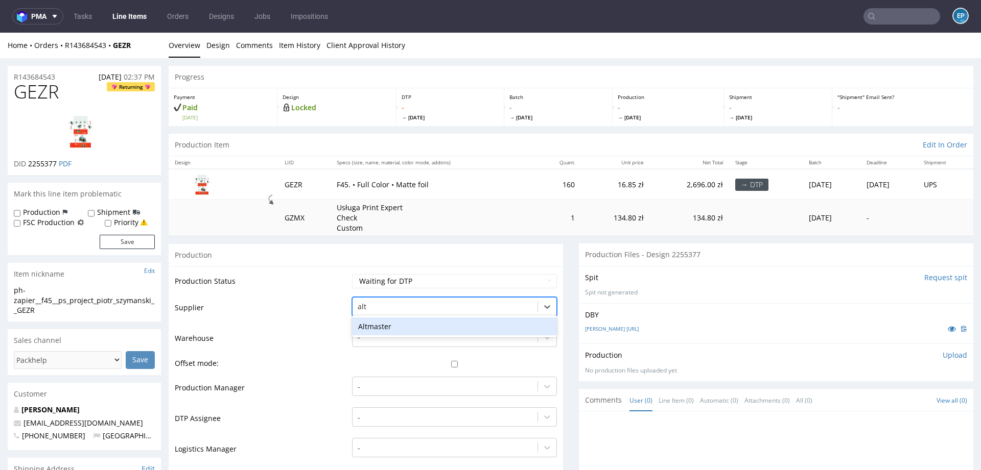
click at [386, 328] on div "Altmaster" at bounding box center [454, 327] width 205 height 18
click at [391, 388] on div "-" at bounding box center [454, 384] width 205 height 14
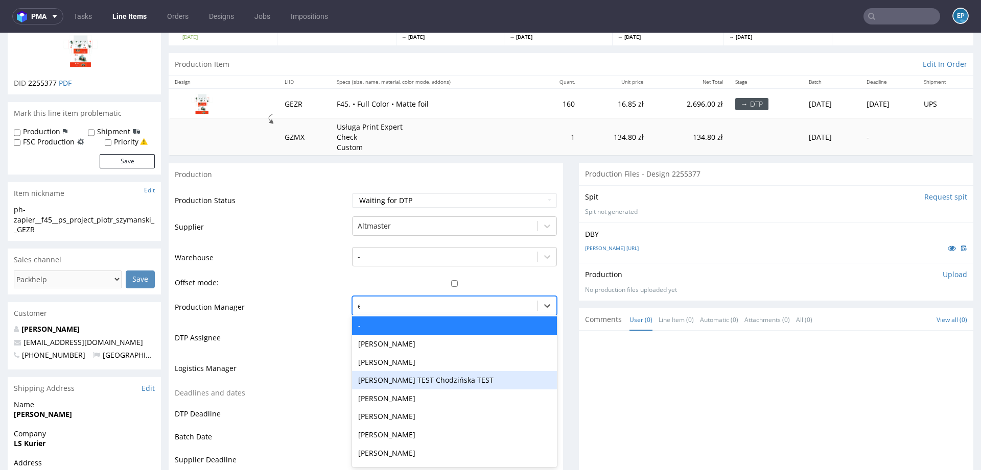
scroll to position [82, 0]
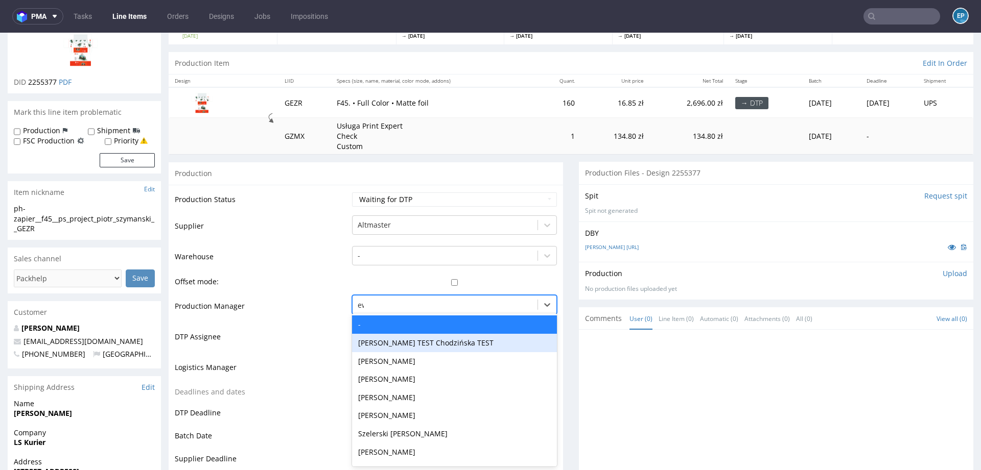
type input "ewa"
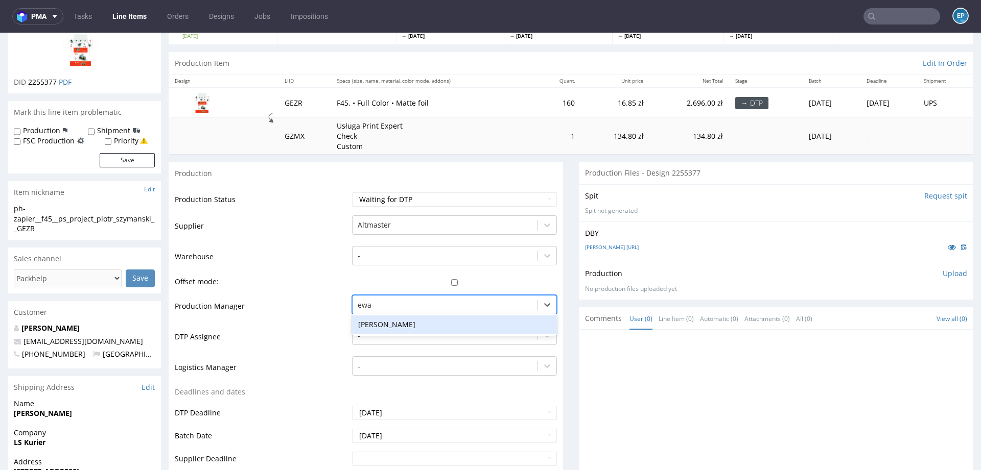
click at [376, 319] on div "Ewa Prus" at bounding box center [454, 325] width 205 height 18
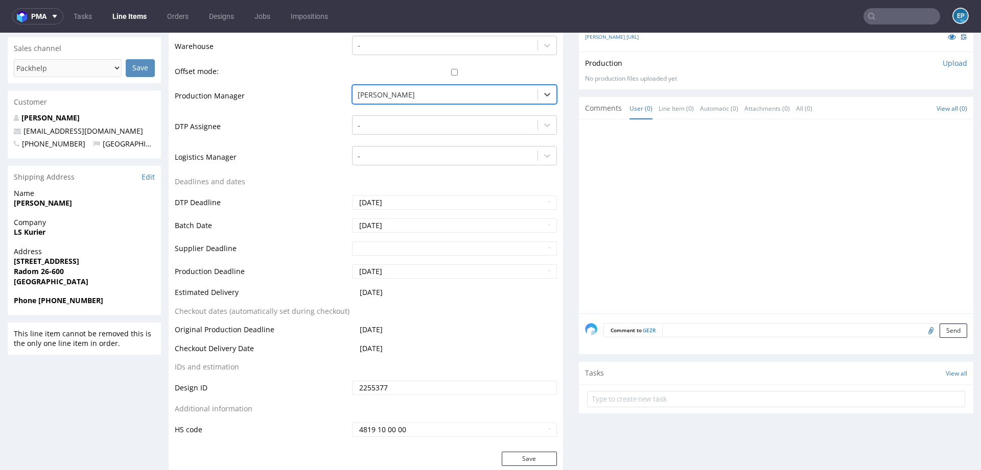
scroll to position [372, 0]
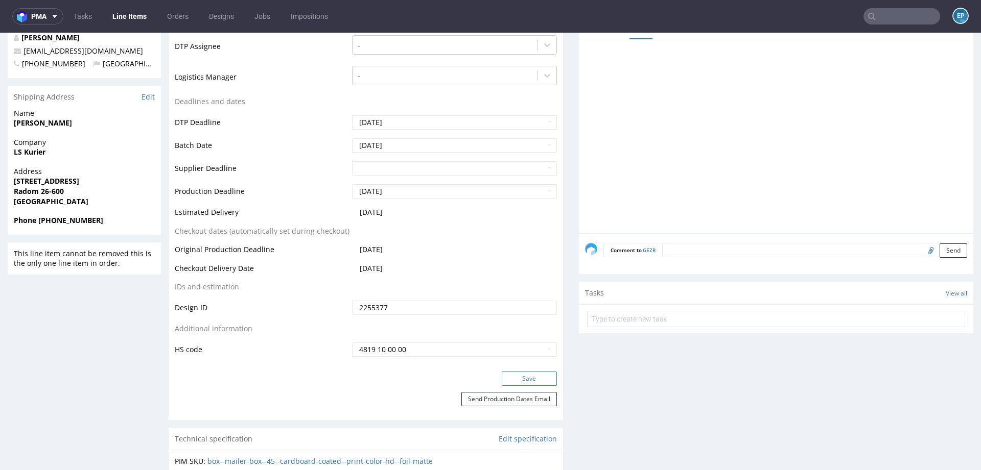
click at [521, 375] on button "Save" at bounding box center [529, 379] width 55 height 14
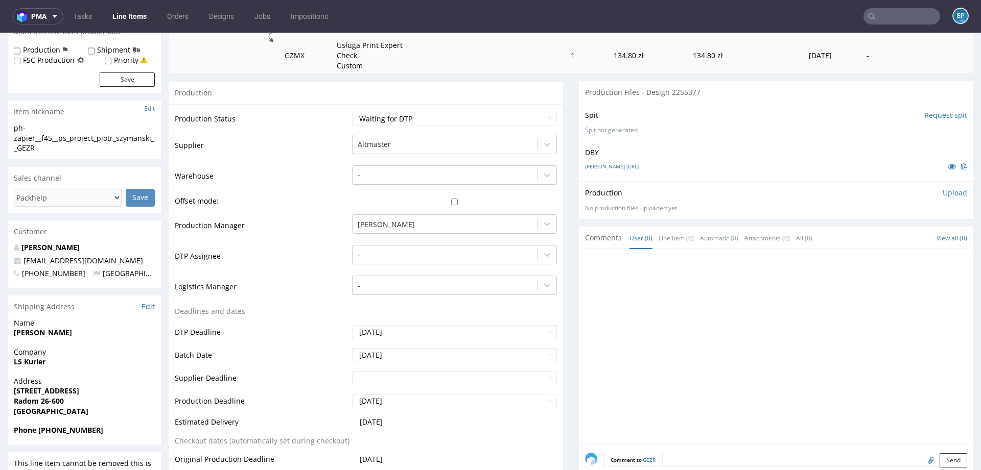
scroll to position [0, 0]
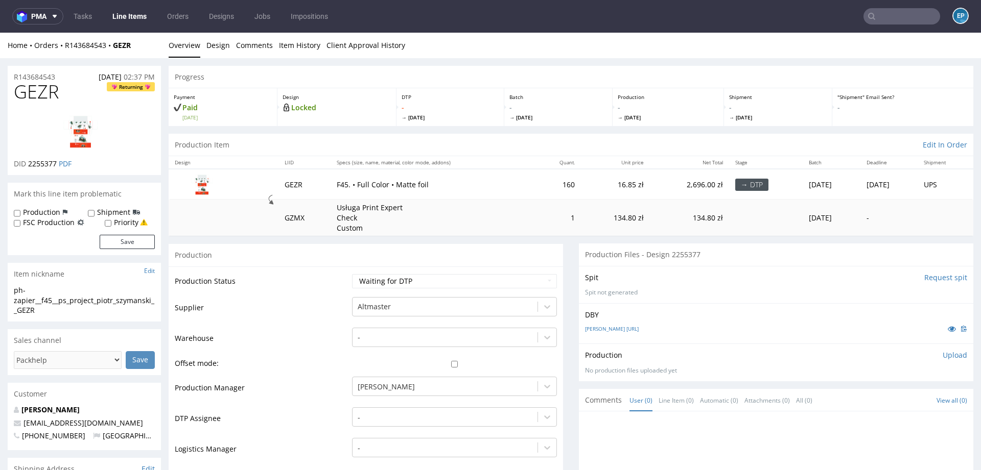
click at [135, 18] on link "Line Items" at bounding box center [129, 16] width 46 height 16
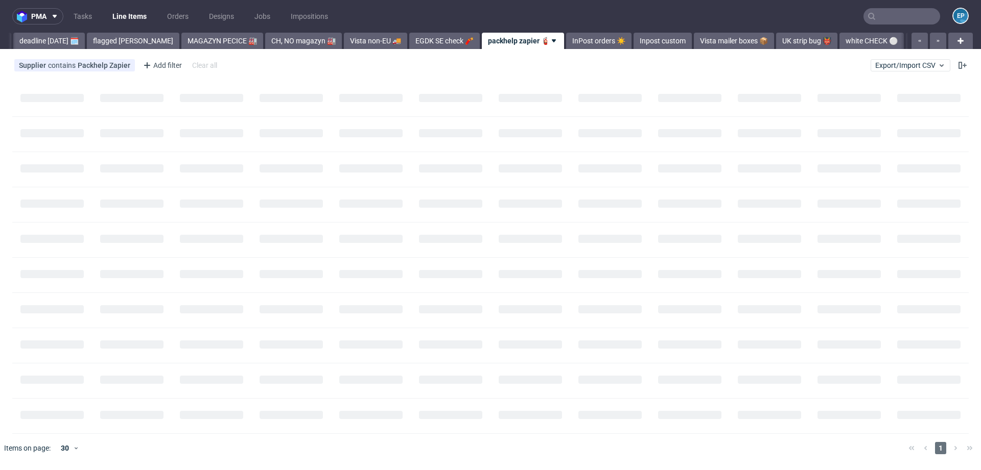
scroll to position [0, 138]
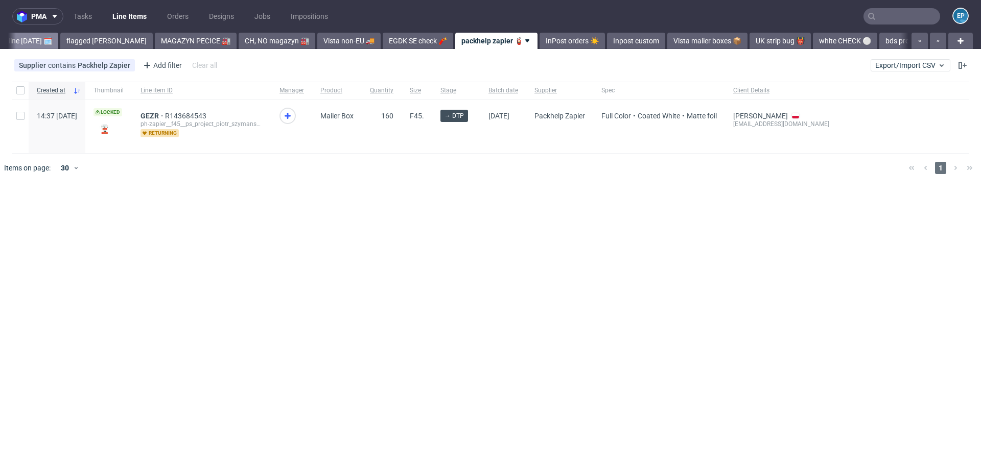
click at [49, 46] on link "deadline [DATE] 🗓️" at bounding box center [23, 41] width 72 height 16
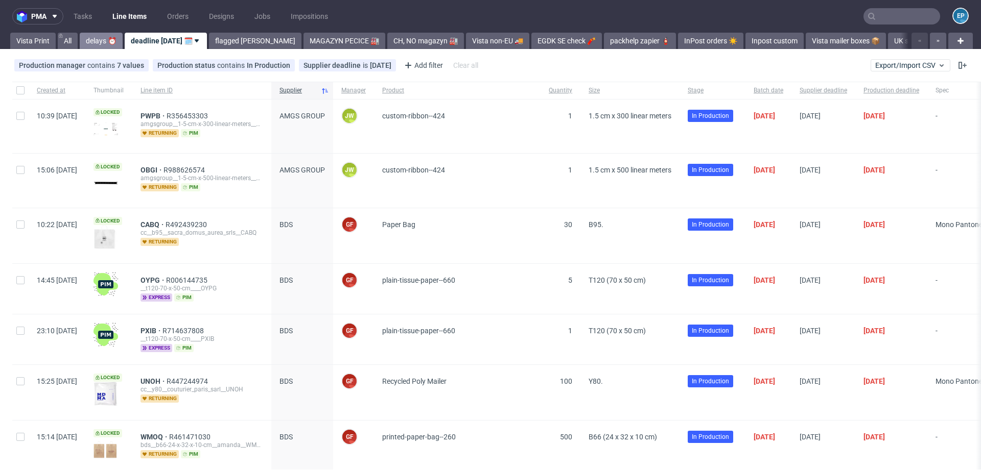
click at [86, 36] on link "delays ⏰" at bounding box center [101, 41] width 43 height 16
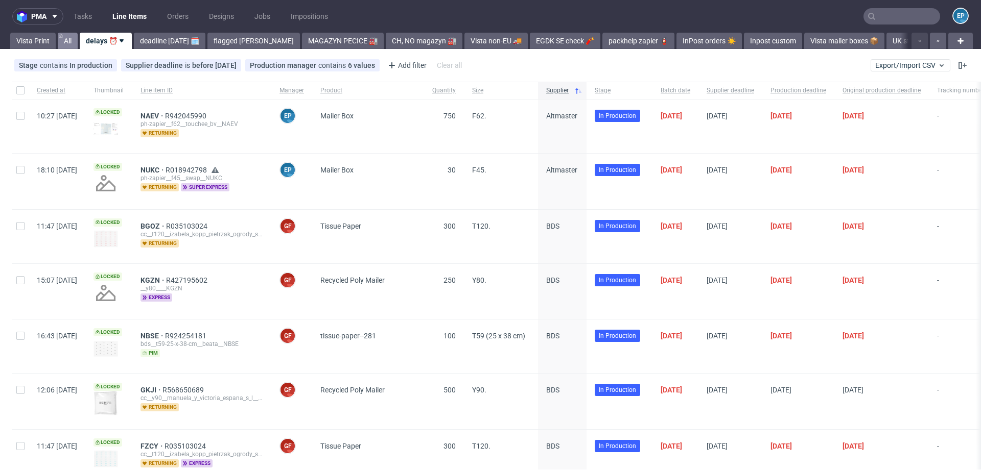
click at [64, 38] on link "All" at bounding box center [68, 41] width 20 height 16
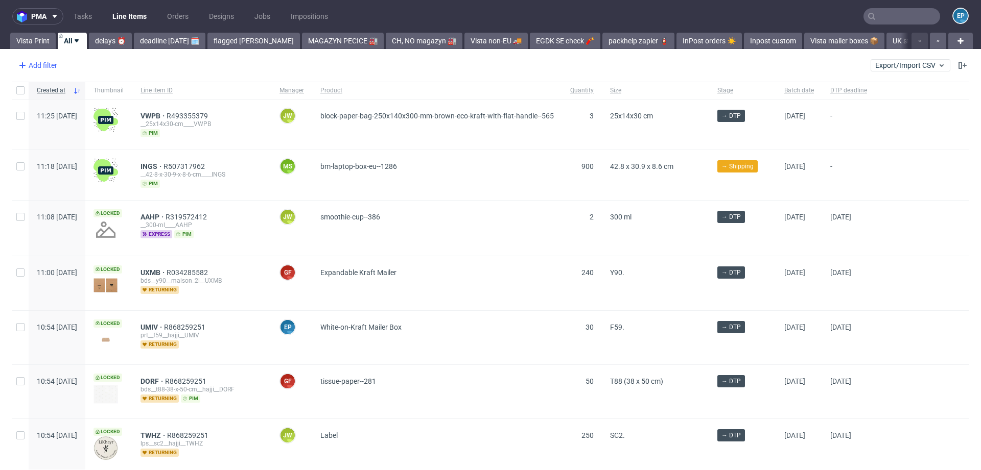
click at [32, 65] on div "Add filter" at bounding box center [36, 65] width 45 height 16
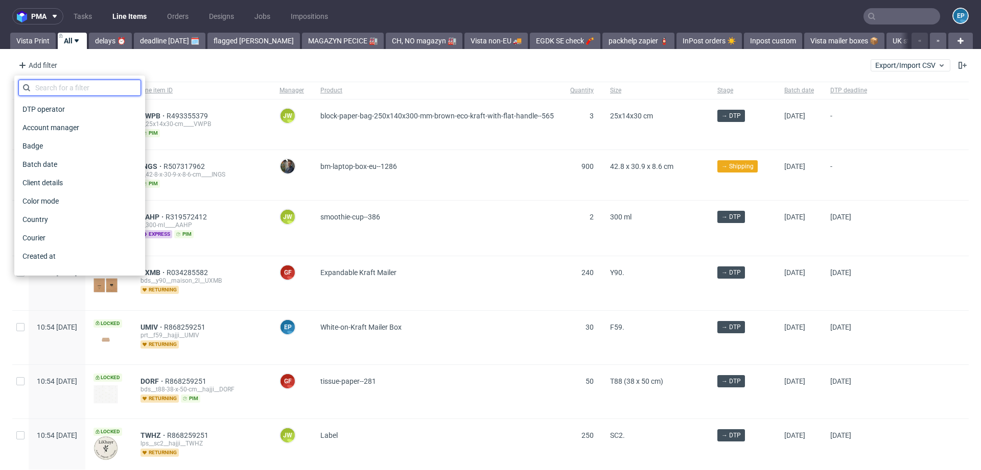
click at [64, 95] on input "text" at bounding box center [79, 88] width 123 height 16
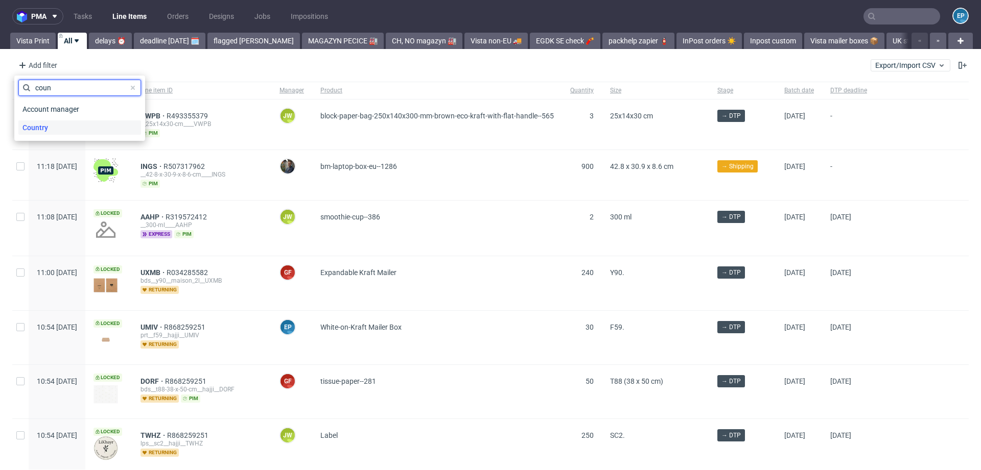
type input "coun"
click at [52, 126] on div "Country" at bounding box center [79, 128] width 123 height 14
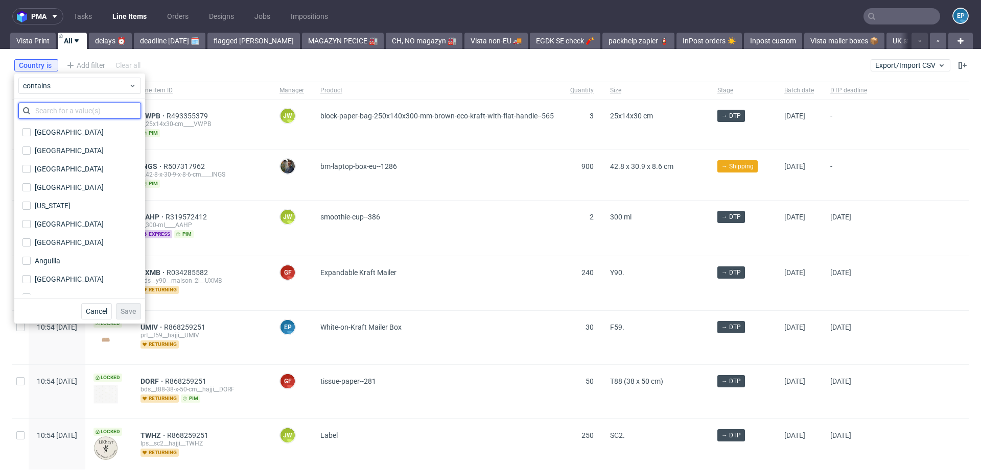
click at [62, 115] on input "text" at bounding box center [79, 111] width 123 height 16
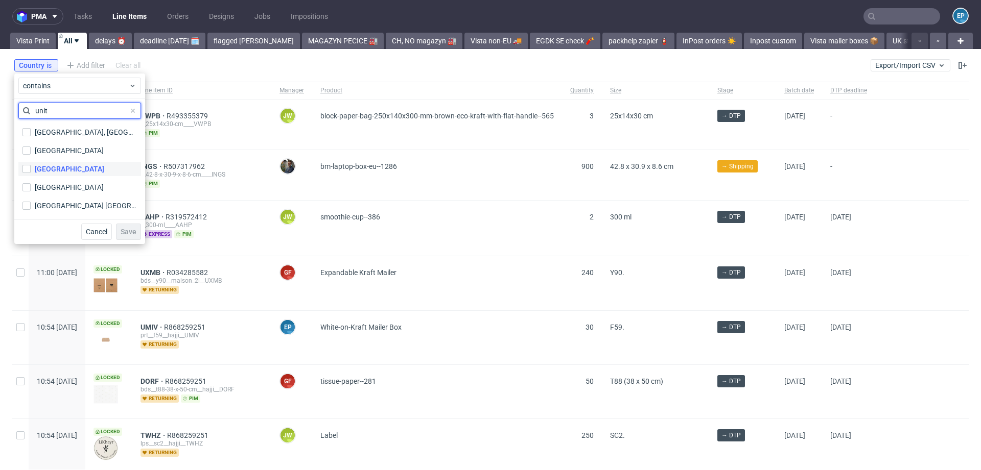
type input "unit"
click at [68, 164] on div "United Kingdom" at bounding box center [69, 169] width 69 height 10
click at [31, 165] on input "United Kingdom" at bounding box center [26, 169] width 8 height 8
checkbox input "true"
click at [134, 239] on button "Save" at bounding box center [128, 232] width 25 height 16
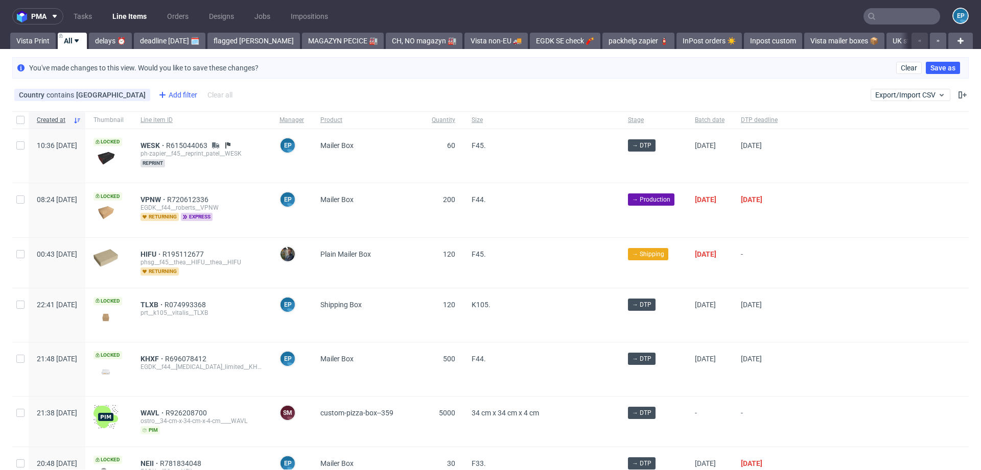
click at [155, 93] on div "Add filter" at bounding box center [176, 95] width 45 height 16
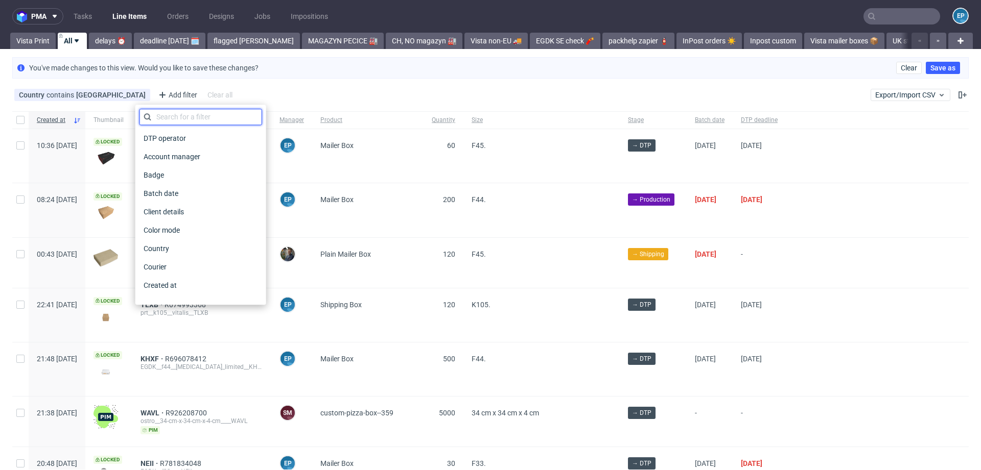
click at [169, 116] on input "text" at bounding box center [200, 117] width 123 height 16
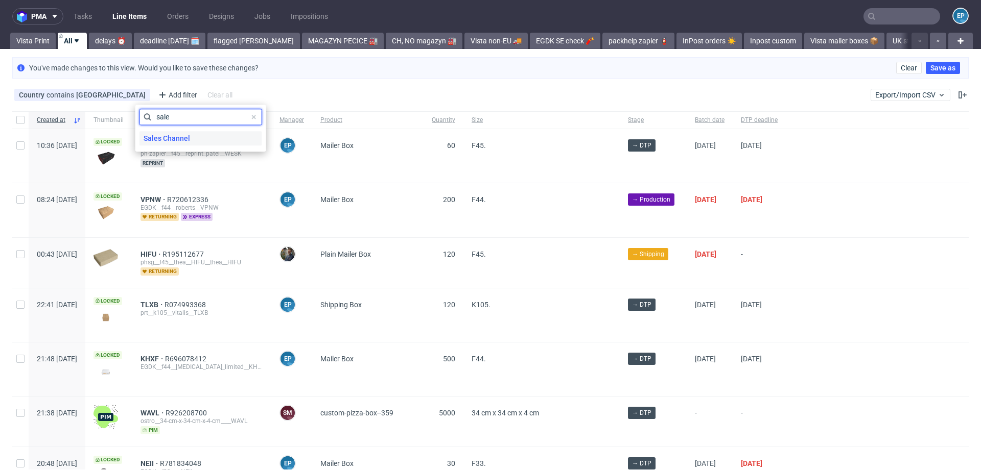
type input "sale"
click at [168, 141] on span "Sales Channel" at bounding box center [166, 138] width 55 height 14
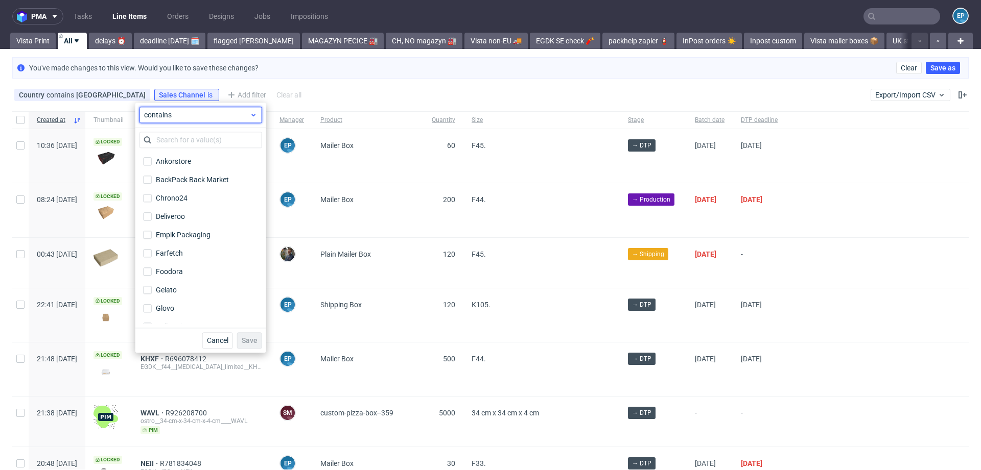
click at [168, 117] on span "contains" at bounding box center [197, 115] width 106 height 10
click at [171, 156] on span "does not contain" at bounding box center [187, 157] width 54 height 10
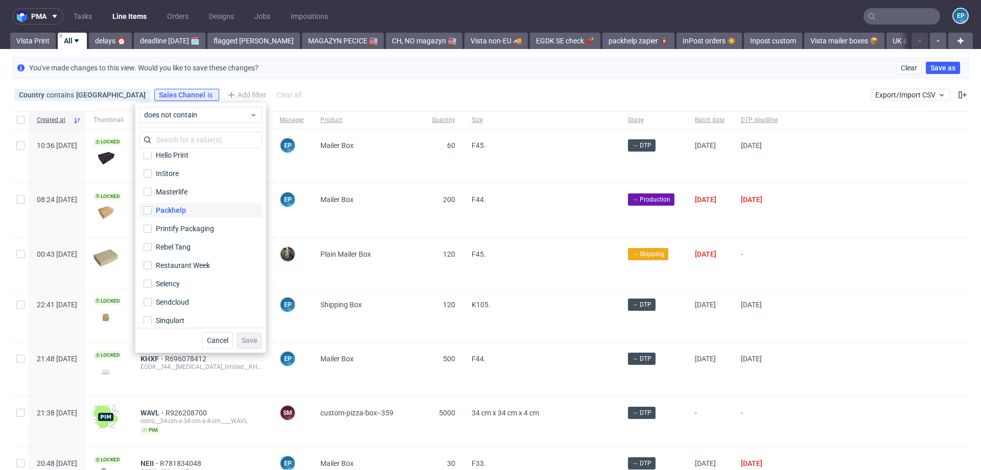
click at [161, 213] on div "Packhelp" at bounding box center [171, 210] width 30 height 10
click at [152, 213] on input "Packhelp" at bounding box center [148, 210] width 8 height 8
checkbox input "true"
click at [251, 337] on span "Save" at bounding box center [250, 340] width 16 height 7
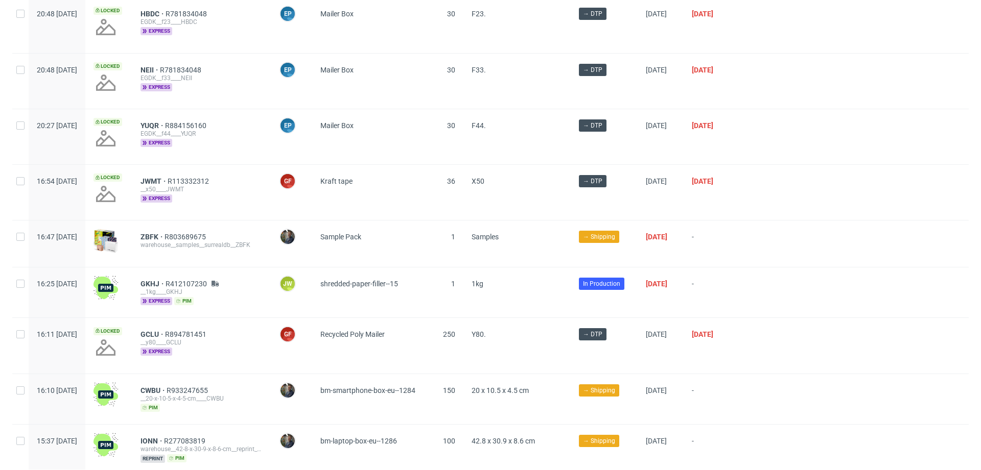
scroll to position [225, 0]
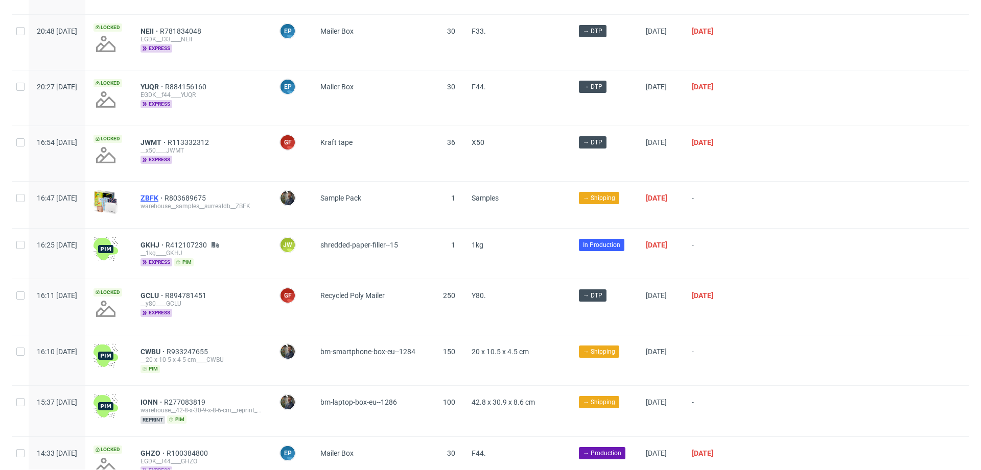
click at [164, 198] on span "ZBFK" at bounding box center [152, 198] width 24 height 8
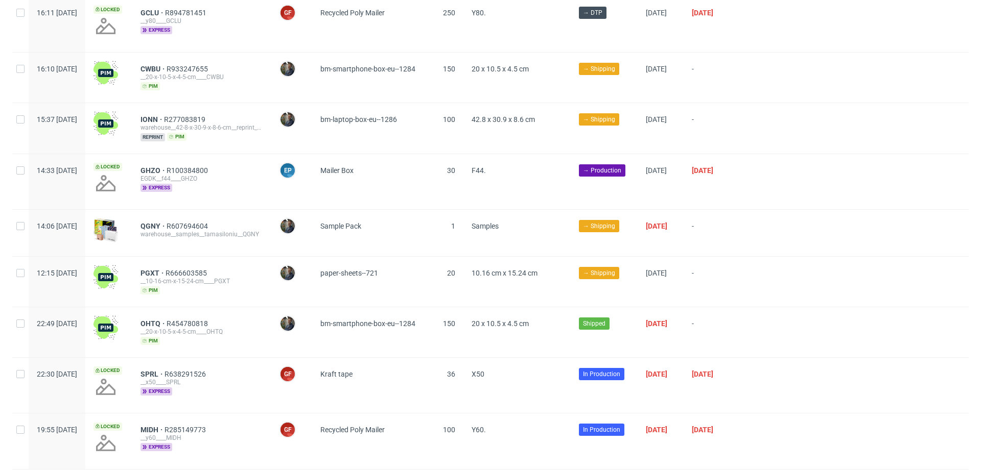
scroll to position [560, 0]
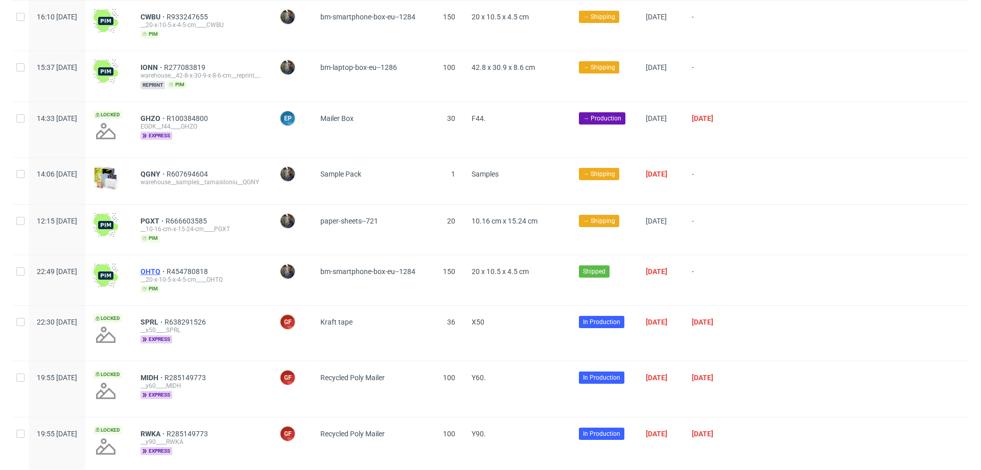
click at [167, 269] on span "OHTQ" at bounding box center [153, 272] width 26 height 8
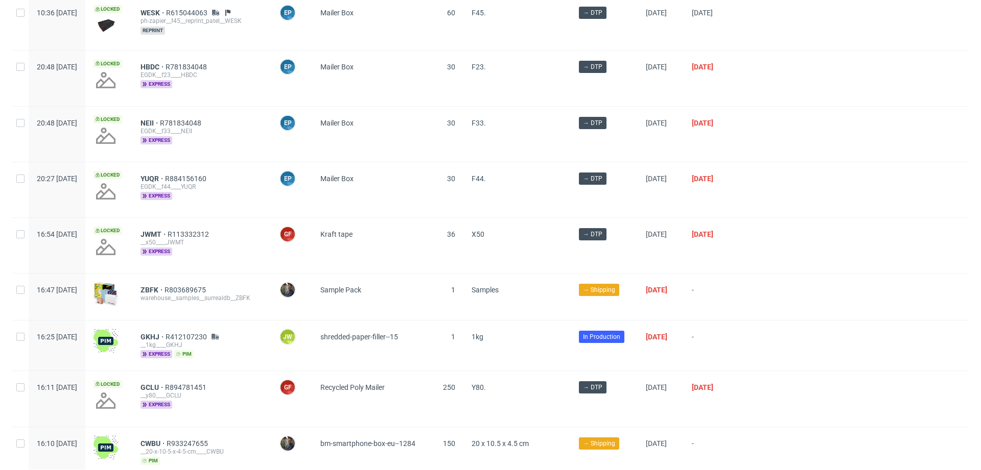
scroll to position [0, 0]
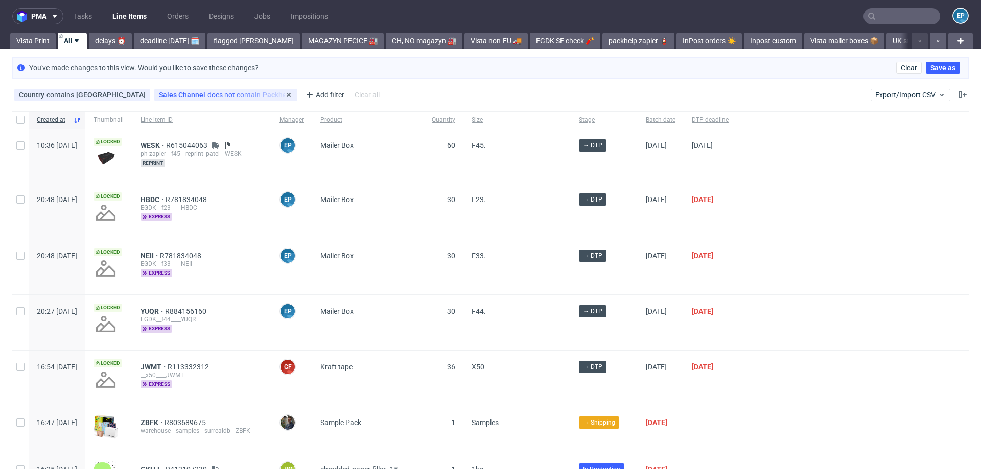
click at [222, 94] on div "Sales Channel does not contain Packhelp" at bounding box center [226, 95] width 134 height 8
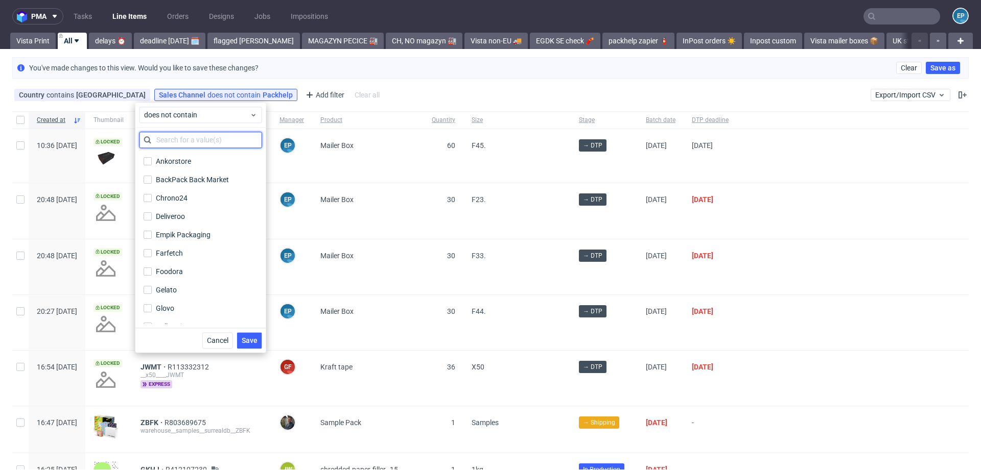
click at [186, 139] on input "text" at bounding box center [200, 140] width 123 height 16
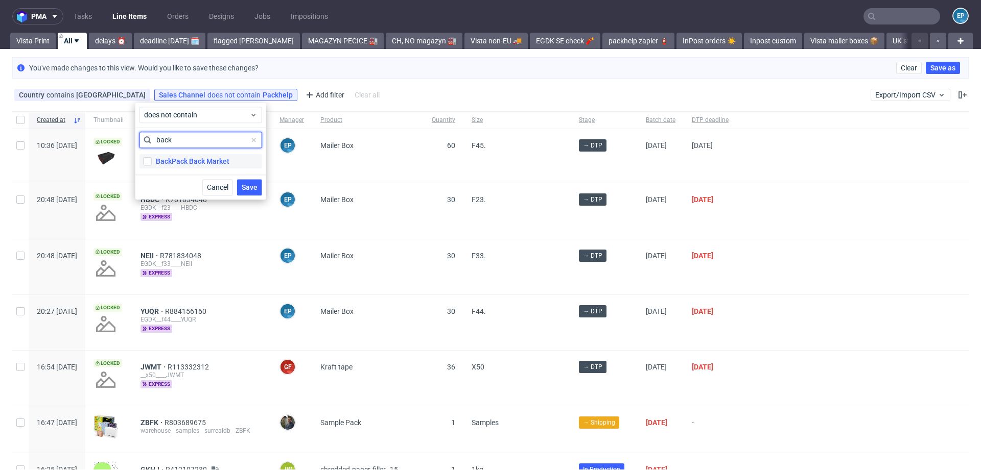
type input "back"
click at [190, 161] on div "BackPack Back Market" at bounding box center [193, 161] width 74 height 10
click at [152, 161] on input "BackPack Back Market" at bounding box center [148, 161] width 8 height 8
checkbox input "true"
click at [248, 184] on span "Save" at bounding box center [250, 187] width 16 height 7
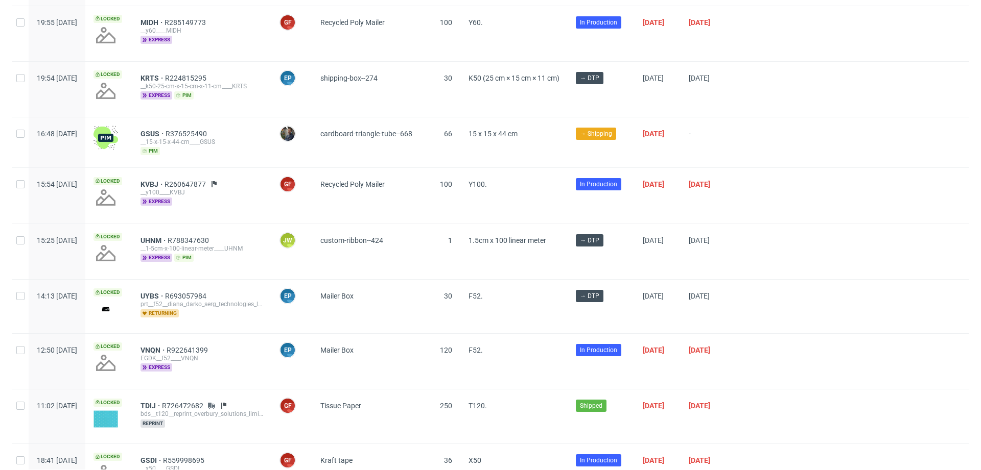
scroll to position [871, 0]
click at [166, 129] on span "GSUS" at bounding box center [152, 133] width 25 height 8
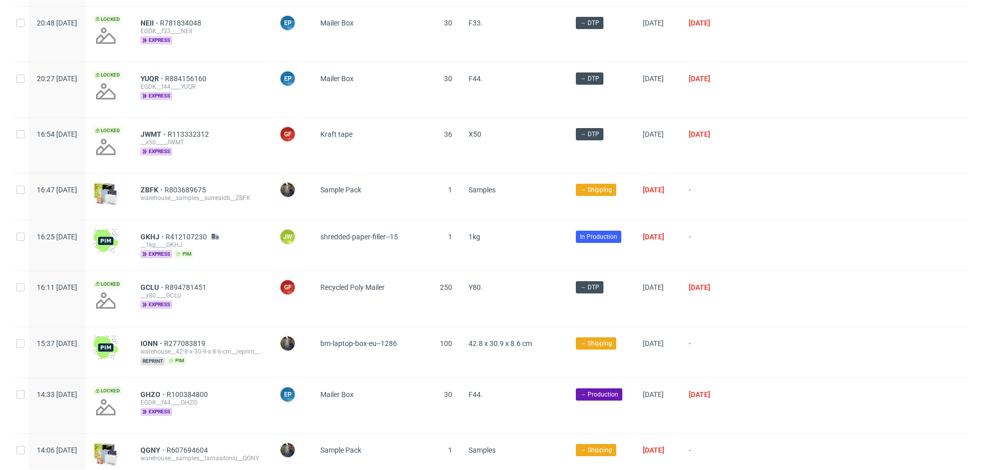
scroll to position [235, 0]
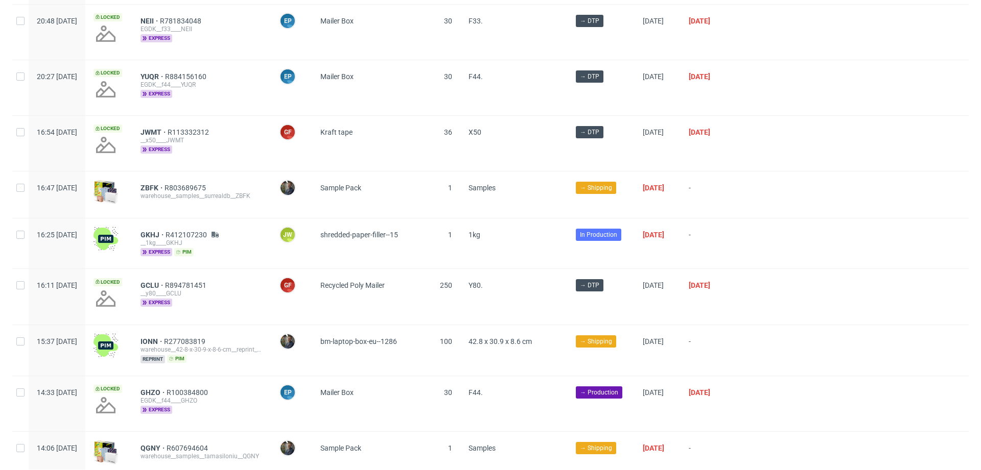
click at [617, 236] on span "In Production" at bounding box center [598, 234] width 37 height 9
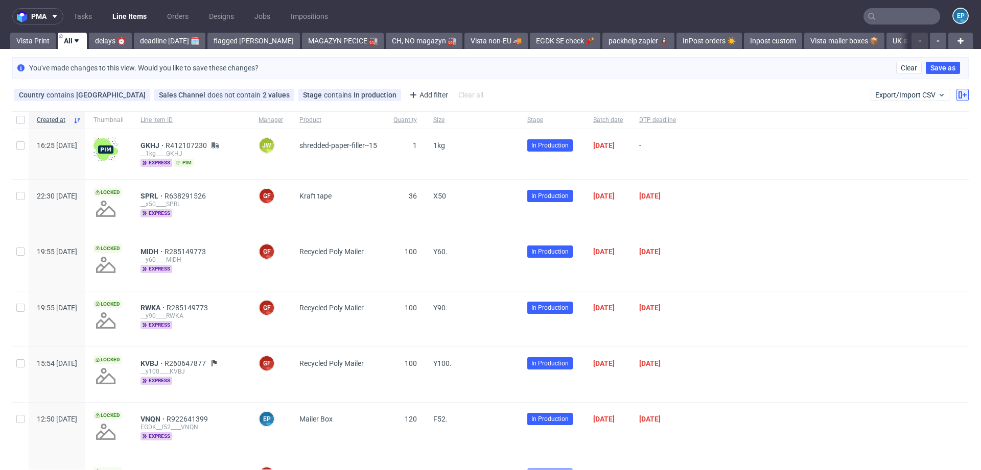
click at [958, 98] on icon at bounding box center [962, 95] width 8 height 8
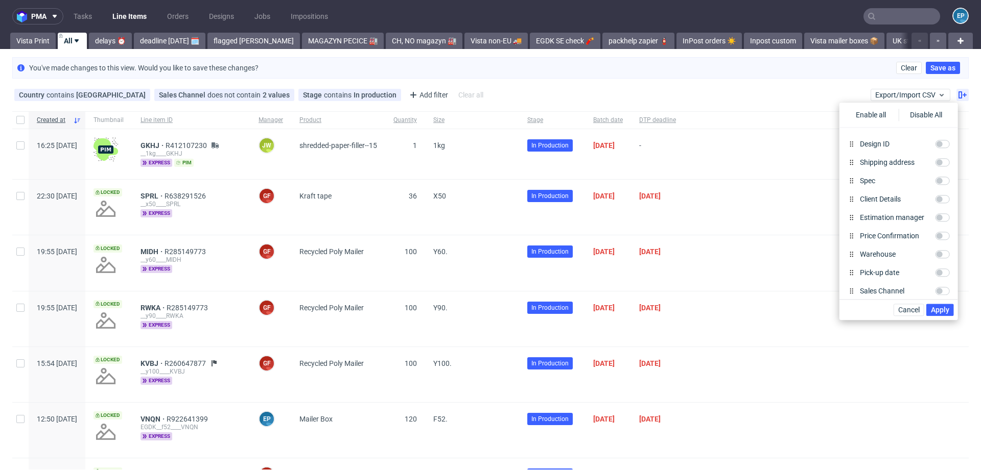
scroll to position [482, 0]
click at [587, 104] on div "Country contains United Kingdom Sales Channel does not contain 2 values Packhel…" at bounding box center [490, 95] width 981 height 25
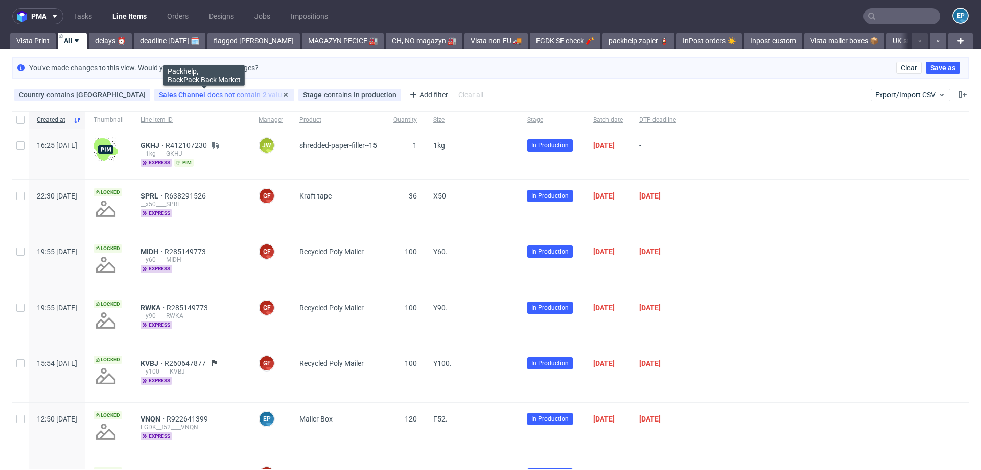
click at [171, 94] on span "Sales Channel" at bounding box center [183, 95] width 49 height 8
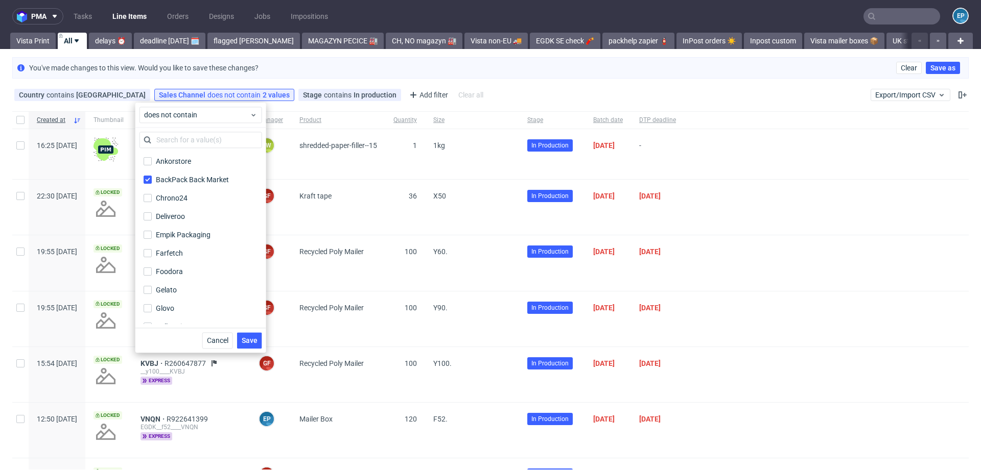
click at [187, 77] on div "You've made changes to this view. Would you like to save these changes? Clear S…" at bounding box center [490, 67] width 956 height 21
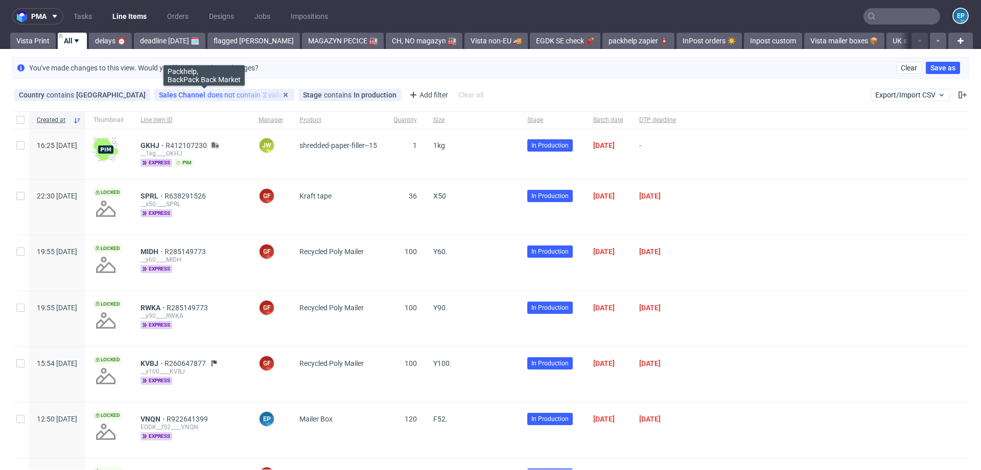
click at [207, 92] on span "does not contain" at bounding box center [234, 95] width 55 height 8
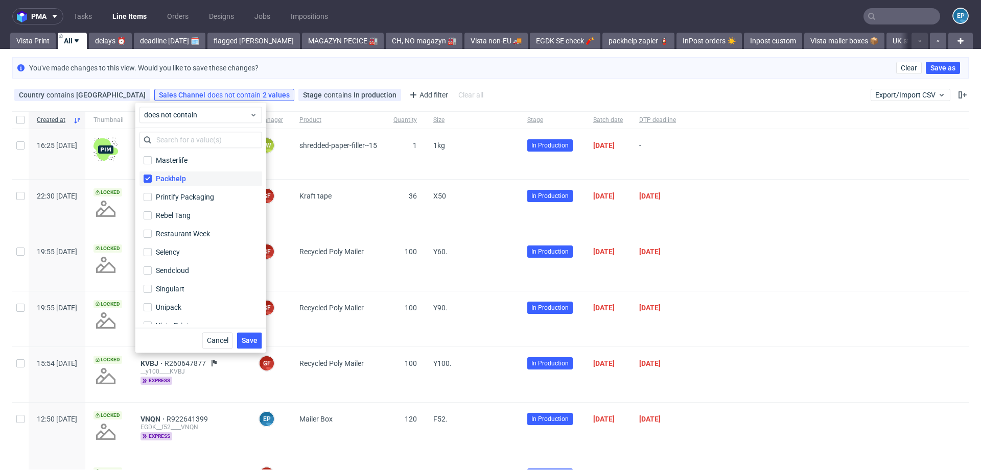
scroll to position [215, 0]
click at [179, 315] on div "Vista Print" at bounding box center [173, 315] width 34 height 10
click at [152, 315] on input "Vista Print" at bounding box center [148, 315] width 8 height 8
checkbox input "true"
click at [245, 341] on span "Save" at bounding box center [250, 340] width 16 height 7
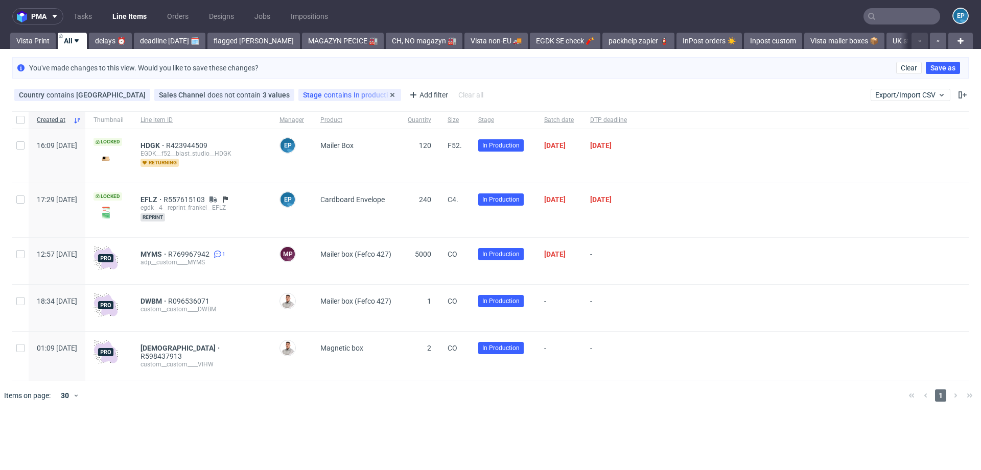
click at [334, 94] on div "Stage contains In production" at bounding box center [349, 95] width 93 height 8
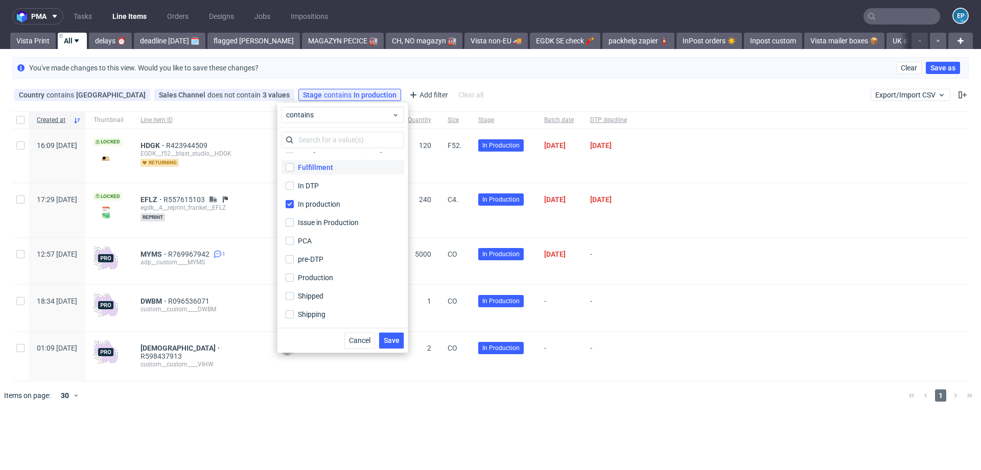
scroll to position [0, 0]
click at [388, 60] on div "You've made changes to this view. Would you like to save these changes? Clear S…" at bounding box center [490, 67] width 956 height 21
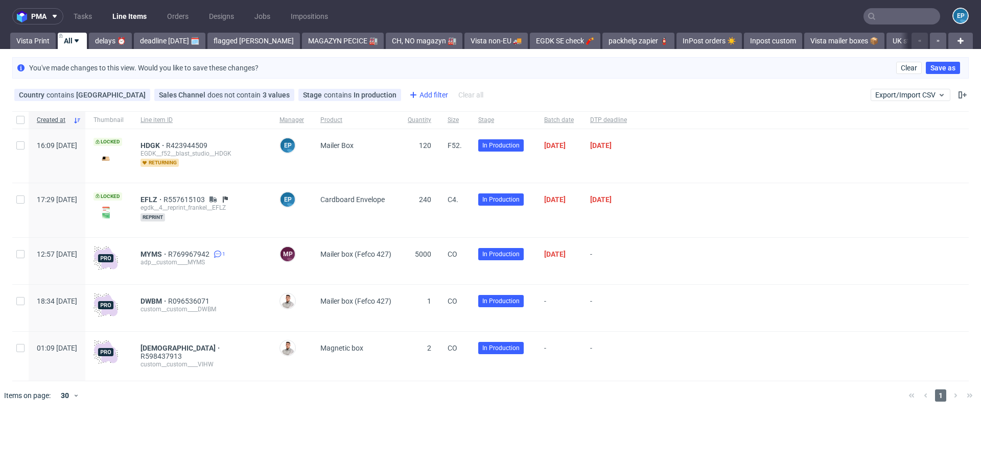
click at [413, 95] on div "Add filter" at bounding box center [427, 95] width 45 height 16
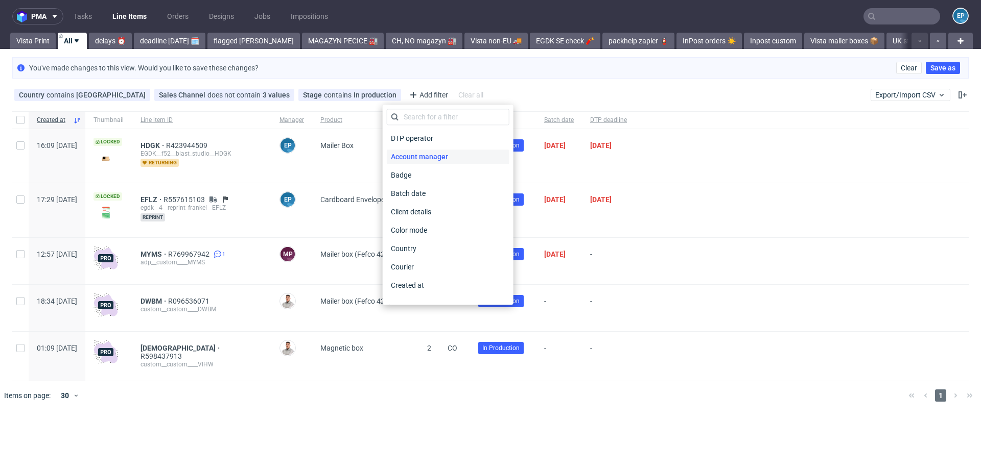
click at [407, 159] on span "Account manager" at bounding box center [419, 157] width 65 height 14
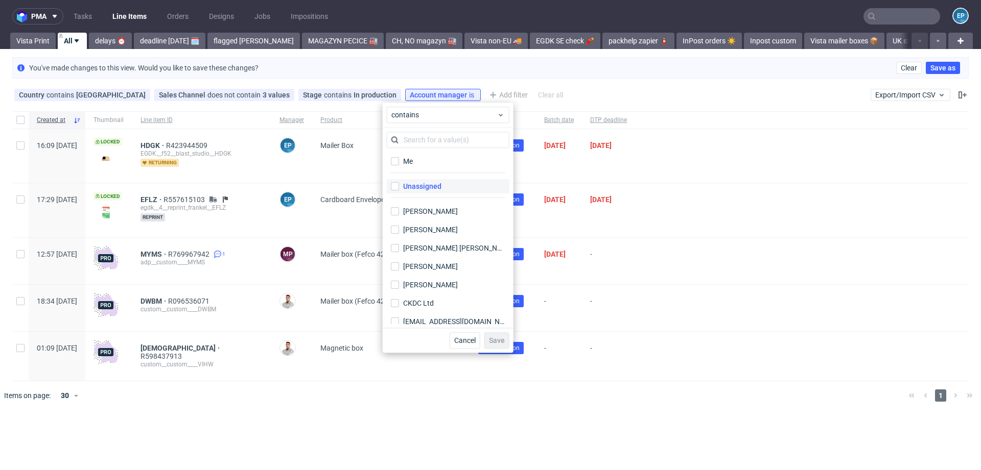
click at [407, 182] on div "Unassigned" at bounding box center [422, 186] width 38 height 10
click at [399, 182] on input "Unassigned" at bounding box center [395, 186] width 8 height 8
checkbox input "true"
click at [498, 344] on span "Save" at bounding box center [497, 340] width 16 height 7
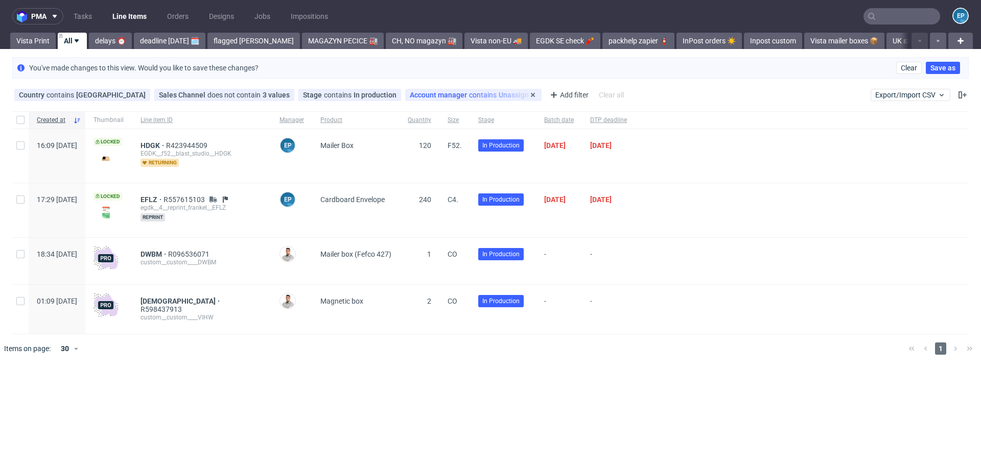
click at [457, 95] on div "Account manager contains Unassigned" at bounding box center [473, 95] width 127 height 8
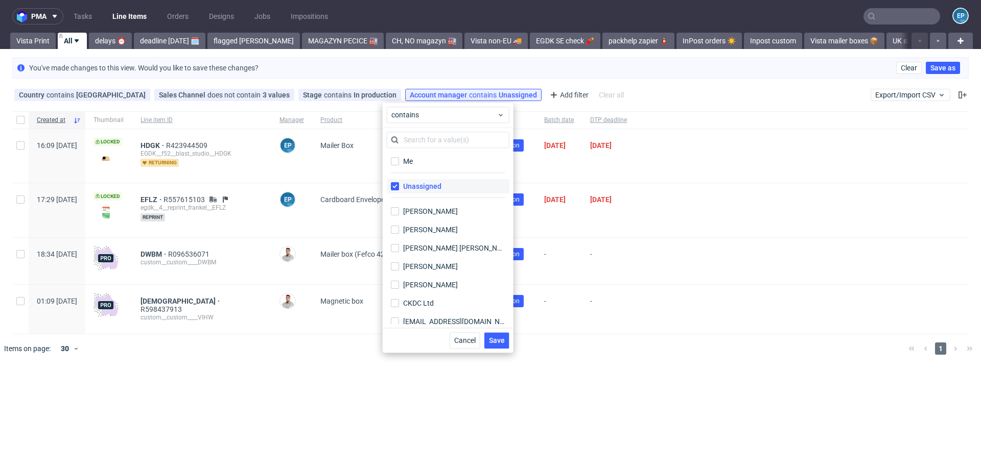
click at [428, 184] on div "Unassigned" at bounding box center [422, 186] width 38 height 10
click at [399, 184] on input "Unassigned" at bounding box center [395, 186] width 8 height 8
checkbox input "false"
click at [529, 92] on icon at bounding box center [533, 95] width 8 height 8
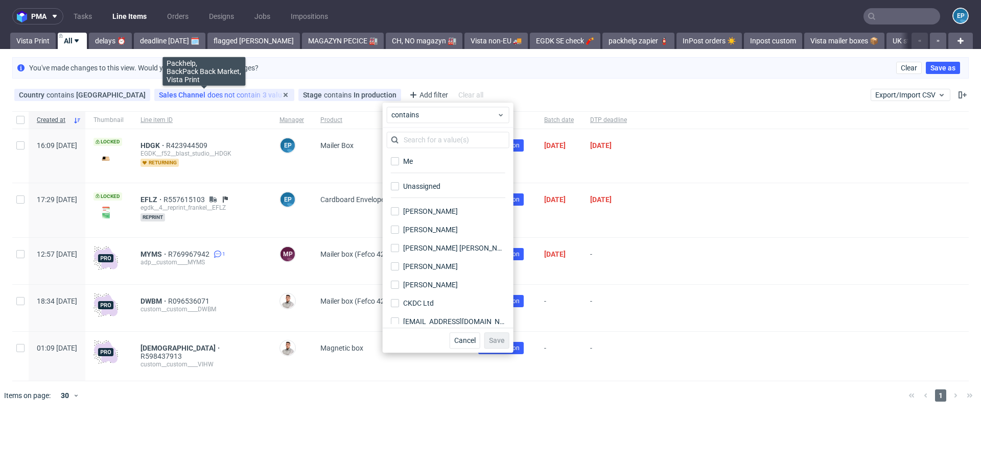
click at [218, 91] on div "Sales Channel does not contain 3 values" at bounding box center [224, 95] width 131 height 8
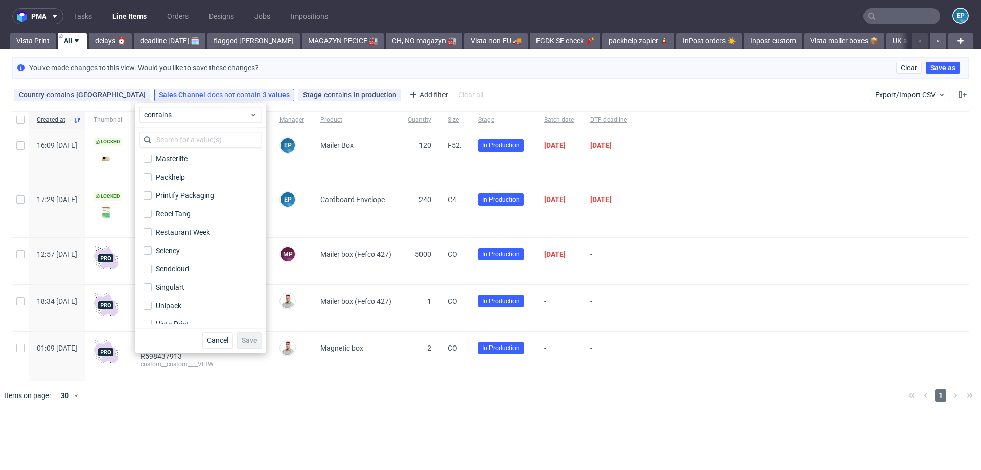
scroll to position [205, 0]
click at [376, 173] on div "Mailer Box" at bounding box center [355, 156] width 87 height 54
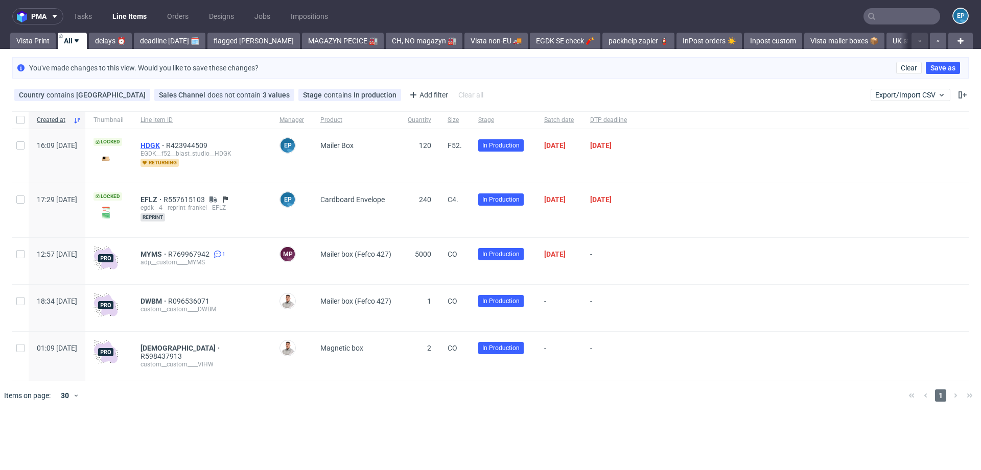
click at [166, 146] on span "HDGK" at bounding box center [153, 146] width 26 height 8
click at [198, 89] on div "Sales Channel does not contain 3 values Packhelp, BackPack Back Market, Vista P…" at bounding box center [224, 95] width 140 height 12
click at [207, 96] on span "does not contain" at bounding box center [234, 95] width 55 height 8
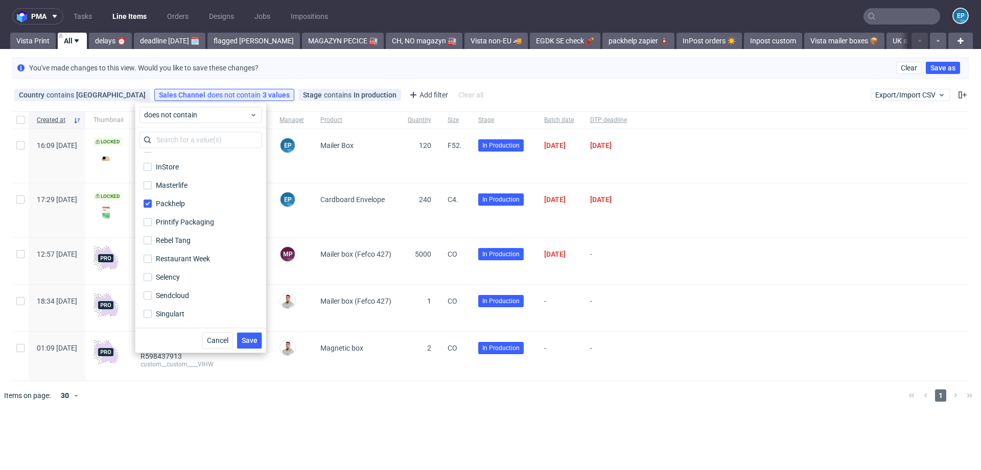
scroll to position [215, 0]
click at [157, 173] on label "Packhelp" at bounding box center [200, 167] width 123 height 14
click at [152, 172] on input "Packhelp" at bounding box center [148, 167] width 8 height 8
checkbox input "false"
click at [249, 339] on span "Save" at bounding box center [250, 340] width 16 height 7
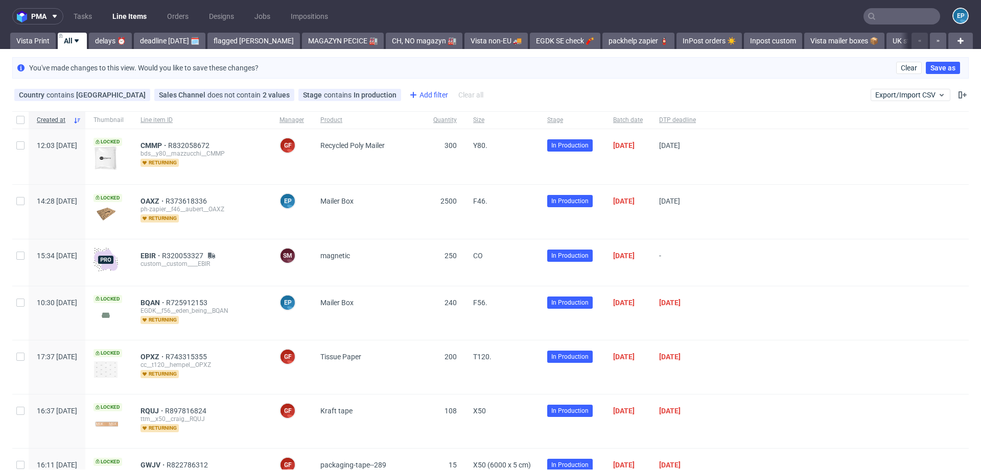
click at [415, 93] on div "Add filter" at bounding box center [427, 95] width 45 height 16
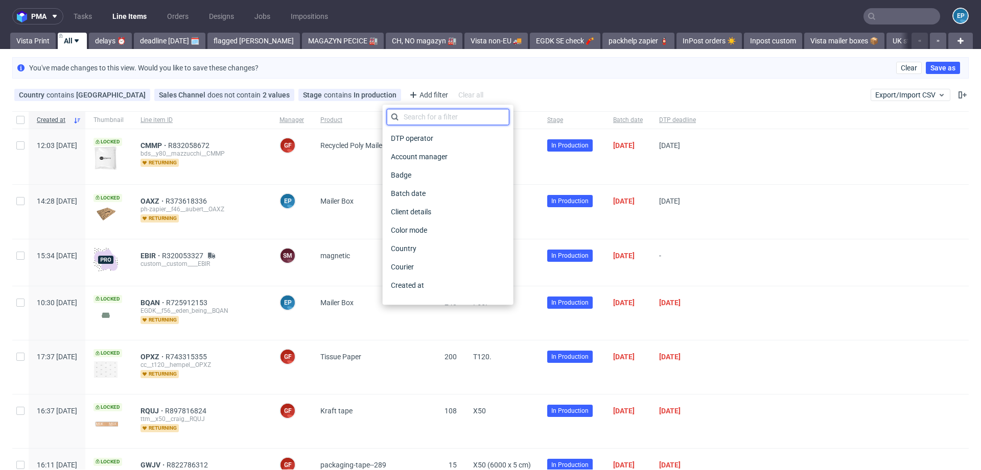
click at [418, 119] on input "text" at bounding box center [448, 117] width 123 height 16
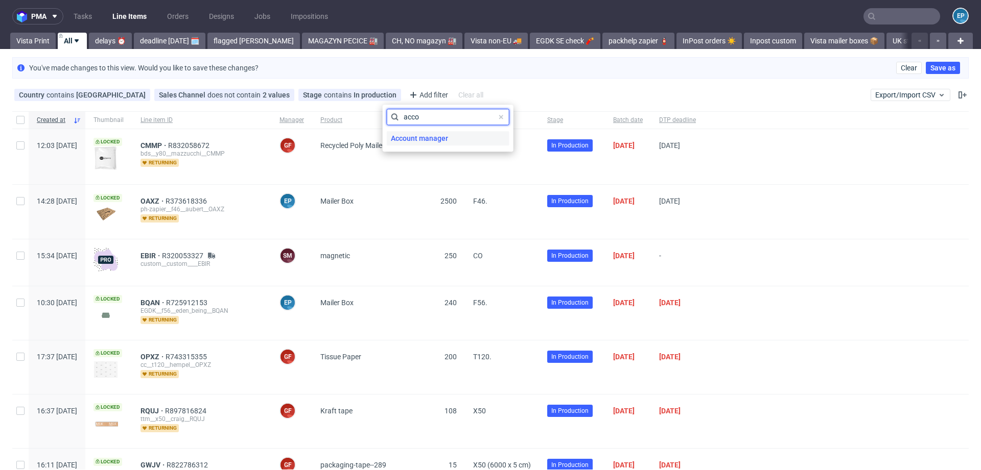
type input "acco"
click at [417, 145] on span "Account manager" at bounding box center [419, 138] width 65 height 14
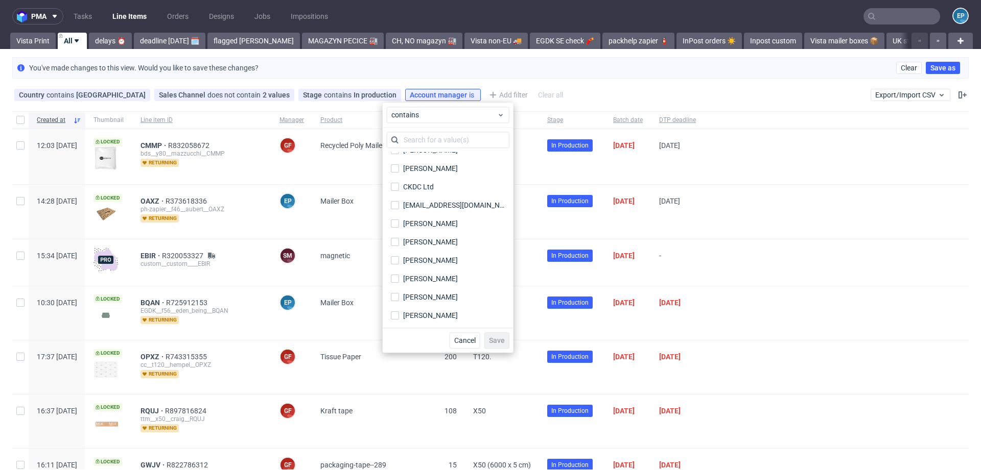
scroll to position [119, 0]
click at [436, 140] on input "text" at bounding box center [448, 140] width 123 height 16
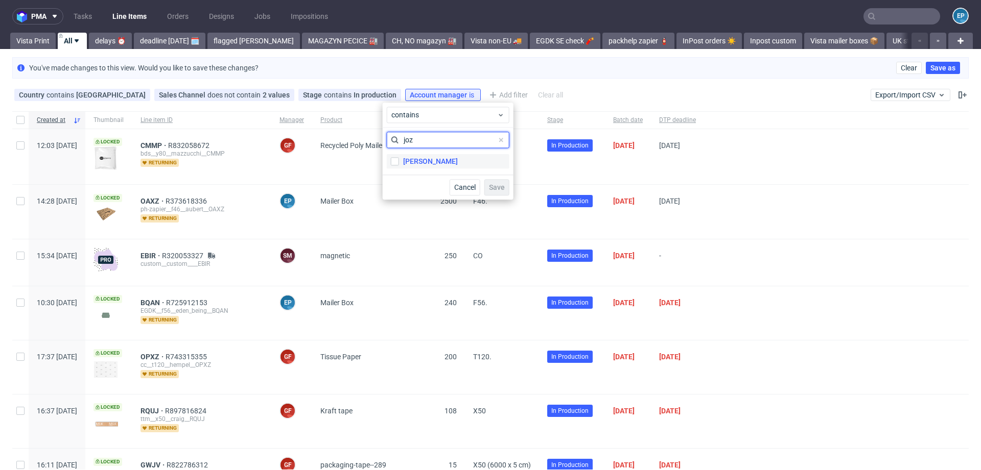
type input "joz"
click at [446, 166] on div "Jozefina Owczarek" at bounding box center [430, 161] width 55 height 10
click at [399, 166] on input "Jozefina Owczarek" at bounding box center [395, 161] width 8 height 8
checkbox input "true"
click at [413, 143] on input "joz" at bounding box center [448, 140] width 123 height 16
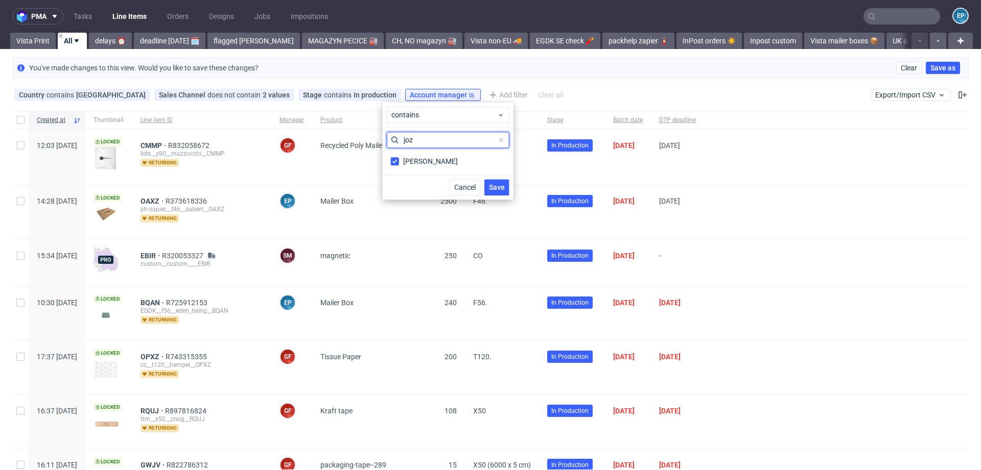
click at [413, 143] on input "joz" at bounding box center [448, 140] width 123 height 16
type input "ang"
click at [405, 161] on div "Angelina Marć" at bounding box center [454, 161] width 102 height 10
click at [399, 161] on input "Angelina Marć" at bounding box center [395, 161] width 8 height 8
checkbox input "true"
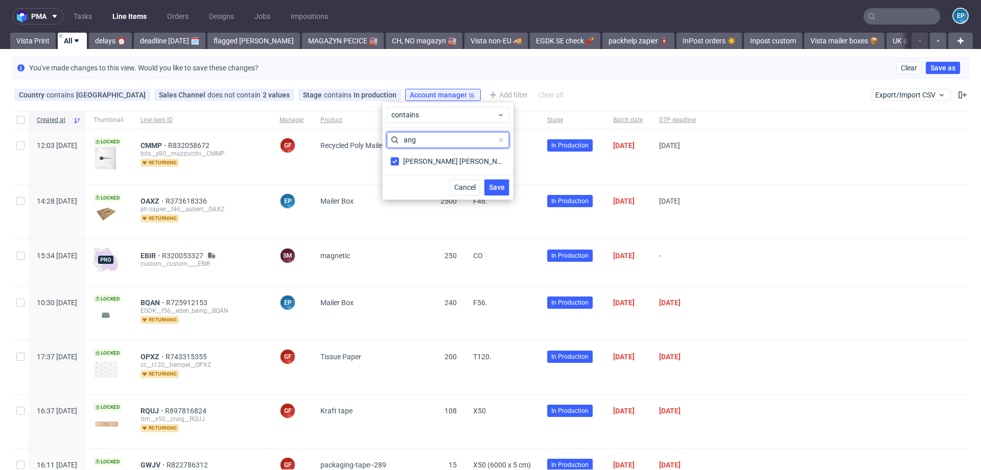
click at [414, 147] on input "ang" at bounding box center [448, 140] width 123 height 16
type input "zuz"
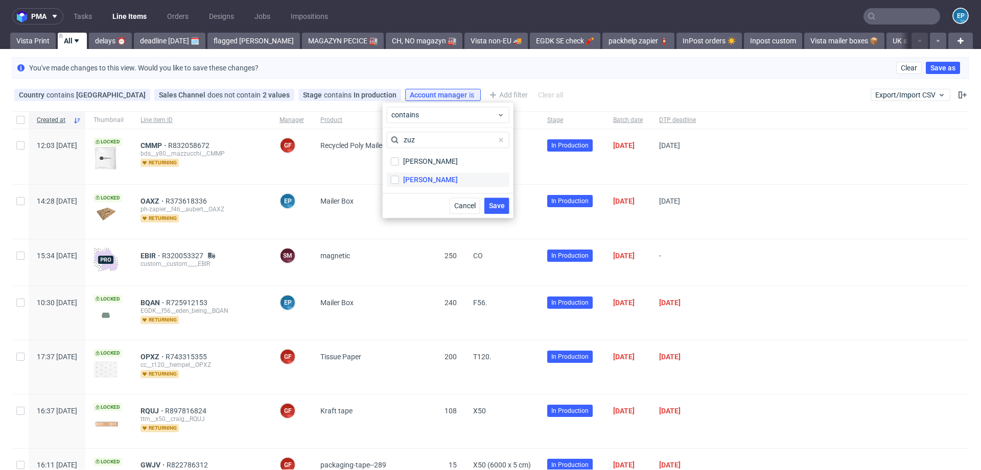
click at [429, 177] on div "Zuzanna Pawlicka-Sabak" at bounding box center [430, 180] width 55 height 10
click at [399, 177] on input "Zuzanna Pawlicka-Sabak" at bounding box center [395, 180] width 8 height 8
checkbox input "true"
click at [494, 203] on span "Save" at bounding box center [497, 205] width 16 height 7
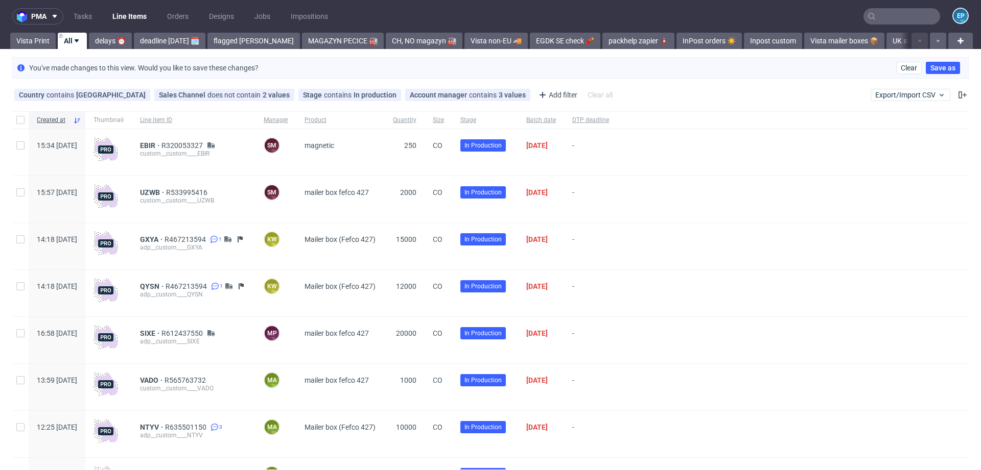
click at [417, 87] on div "Country contains United Kingdom Sales Channel does not contain 2 values BackPac…" at bounding box center [314, 95] width 604 height 16
click at [419, 94] on span "Account manager" at bounding box center [439, 95] width 59 height 8
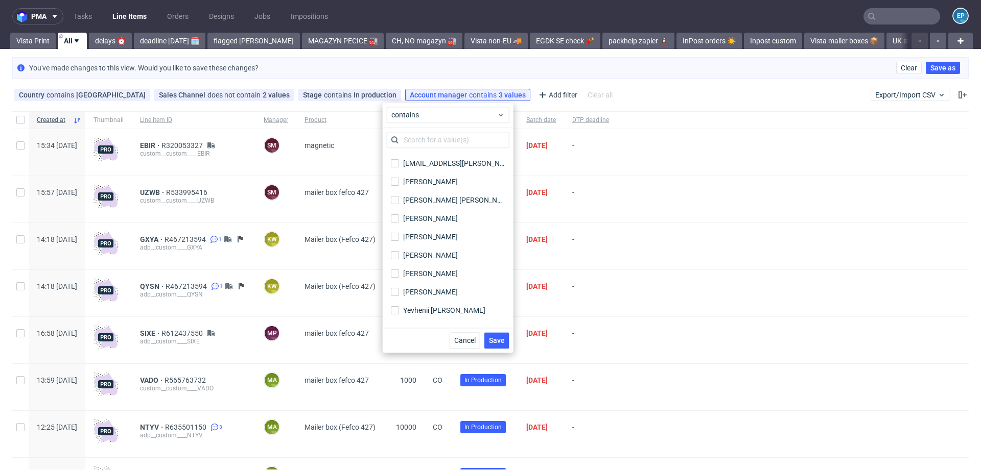
scroll to position [577, 0]
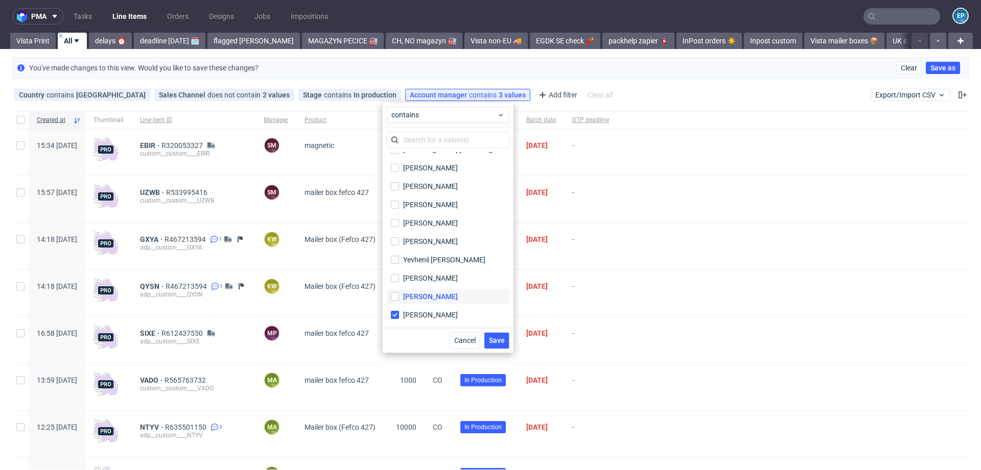
click at [430, 293] on div "Zeniuk Magdalena" at bounding box center [430, 297] width 55 height 10
click at [399, 293] on input "Zeniuk Magdalena" at bounding box center [395, 297] width 8 height 8
checkbox input "true"
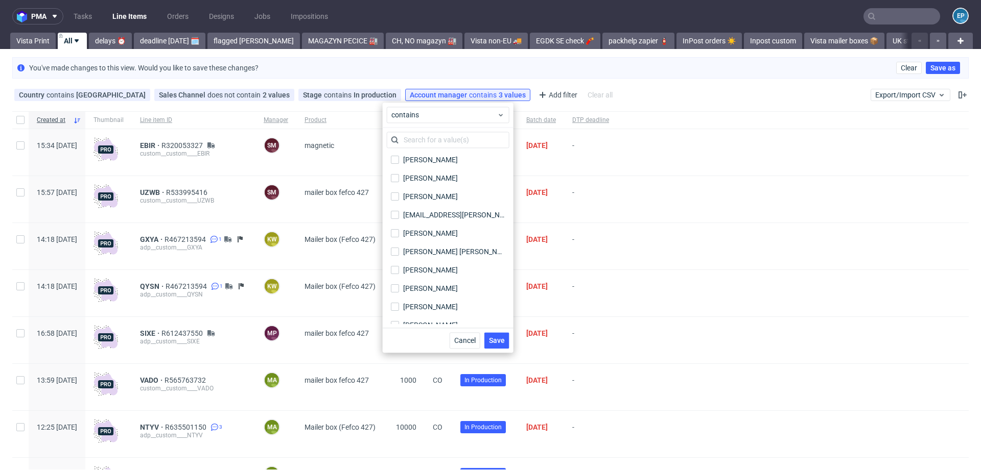
scroll to position [473, 0]
click at [410, 254] on div "Moreno Martinez Cristina" at bounding box center [454, 254] width 102 height 10
click at [399, 254] on input "Moreno Martinez Cristina" at bounding box center [395, 254] width 8 height 8
checkbox input "true"
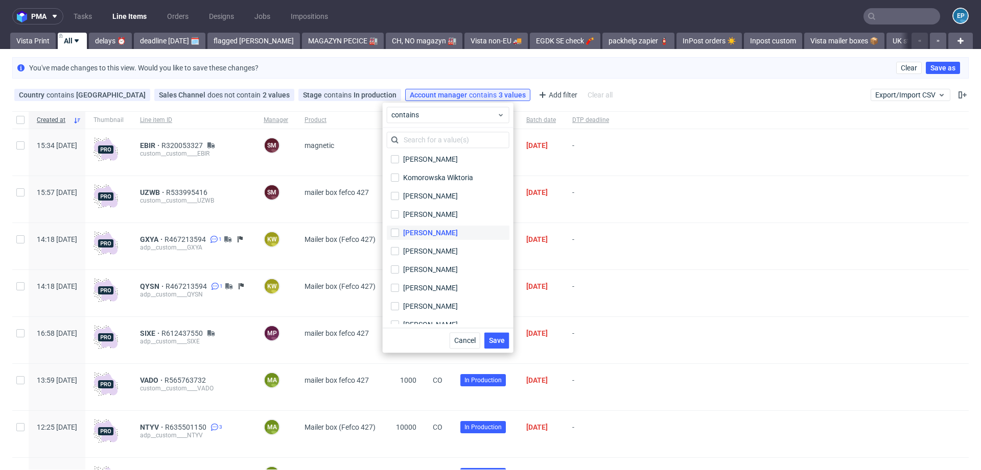
click at [408, 237] on div "Marta Kozłowska" at bounding box center [430, 233] width 55 height 10
click at [399, 237] on input "Marta Kozłowska" at bounding box center [395, 233] width 8 height 8
checkbox input "true"
click at [410, 244] on label "Marta Tomaszewska" at bounding box center [448, 251] width 123 height 14
click at [399, 247] on input "Marta Tomaszewska" at bounding box center [395, 251] width 8 height 8
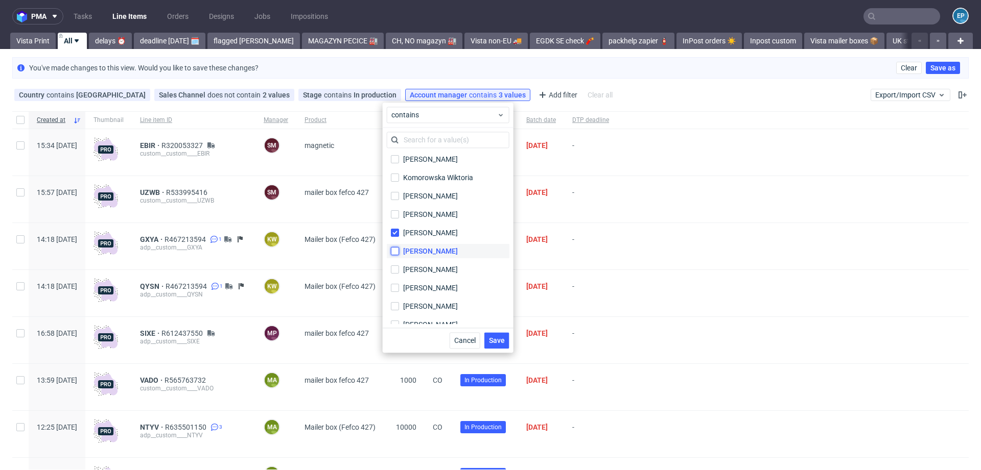
checkbox input "true"
click at [410, 255] on div "Komorowska Wiktoria" at bounding box center [438, 255] width 70 height 10
click at [399, 255] on input "Komorowska Wiktoria" at bounding box center [395, 255] width 8 height 8
checkbox input "true"
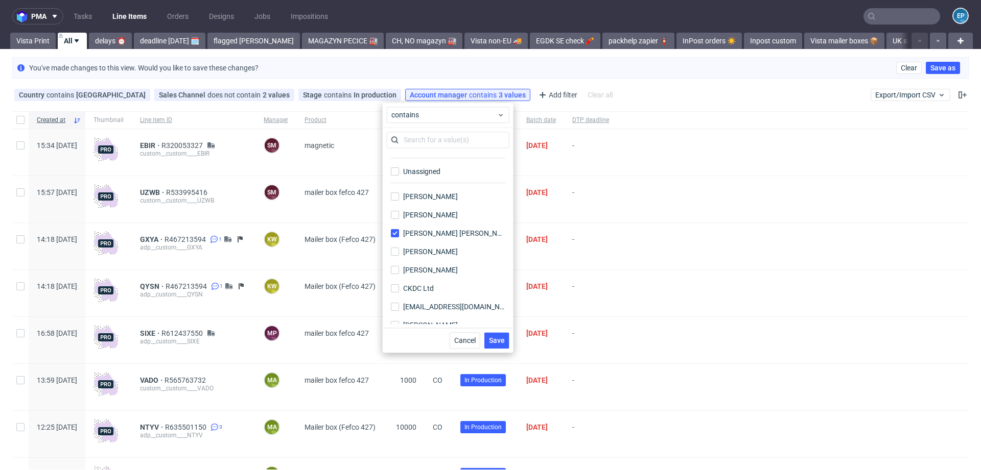
scroll to position [0, 0]
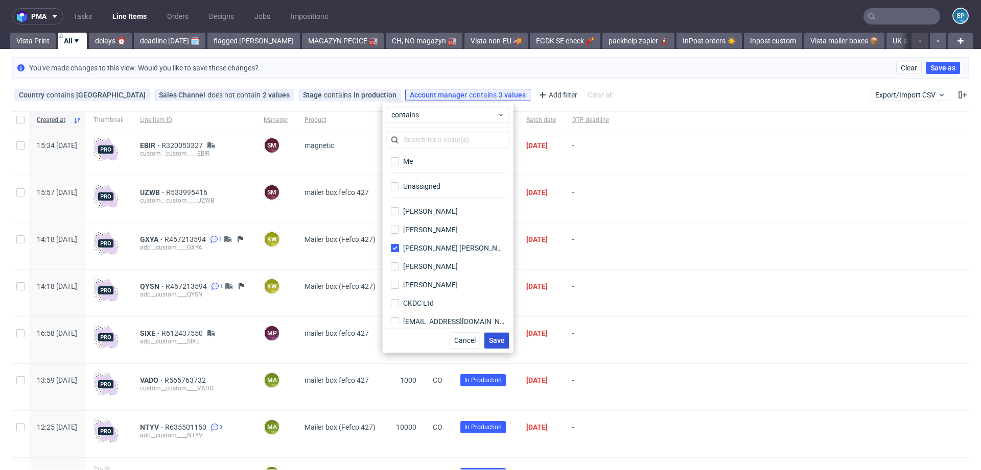
click at [492, 341] on span "Save" at bounding box center [497, 340] width 16 height 7
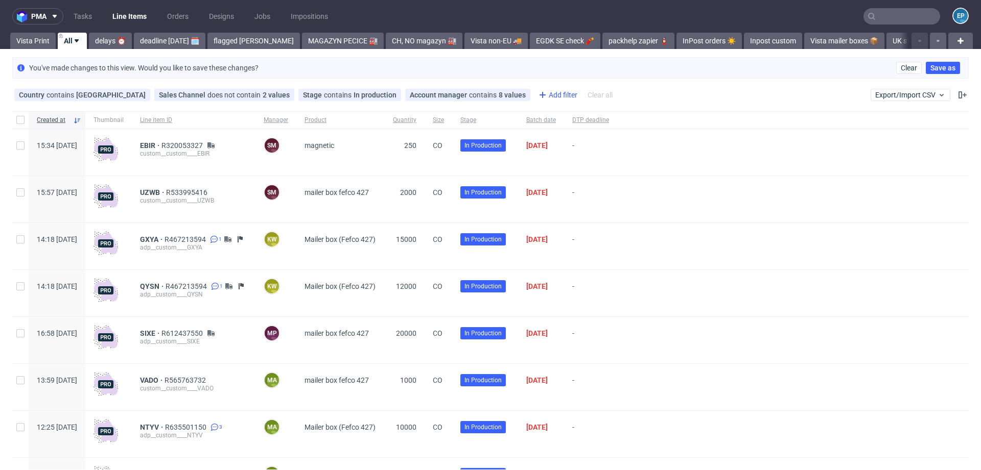
click at [534, 93] on div "Add filter" at bounding box center [556, 95] width 45 height 16
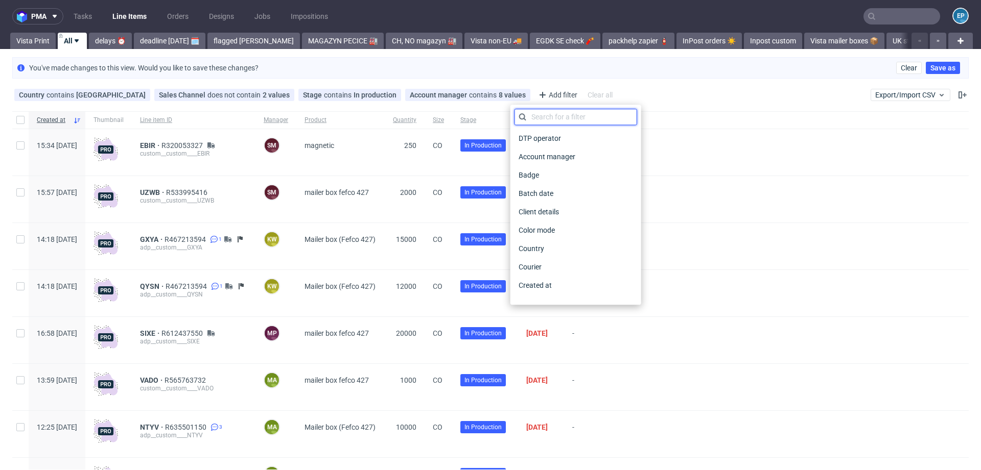
click at [550, 119] on input "text" at bounding box center [575, 117] width 123 height 16
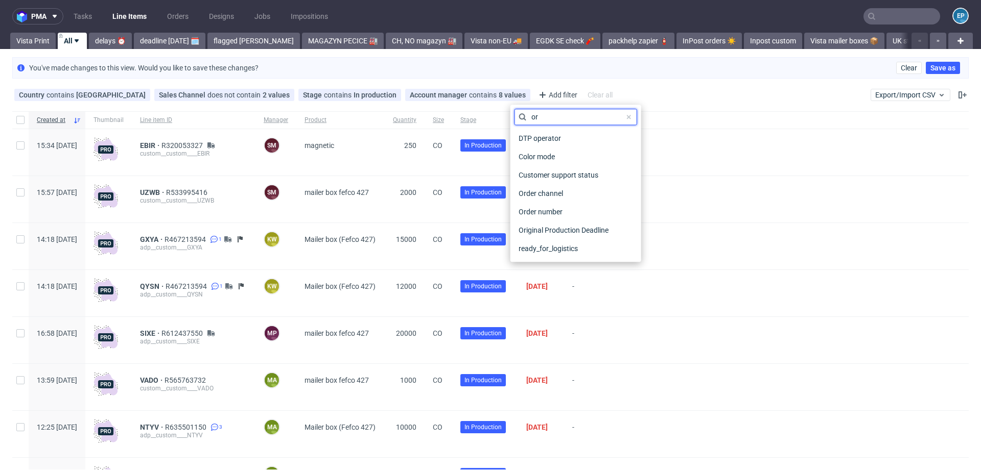
type input "o"
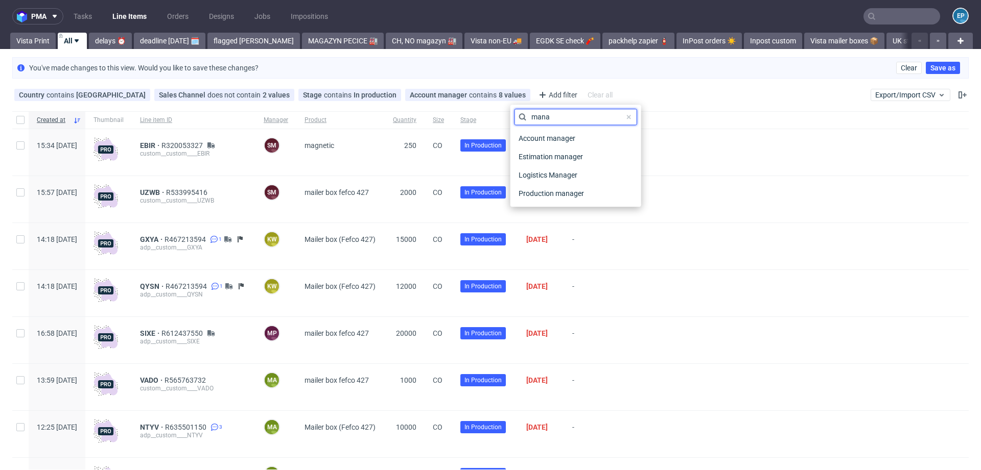
type input "mana"
click at [533, 70] on div "You've made changes to this view. Would you like to save these changes? Clear S…" at bounding box center [490, 67] width 956 height 21
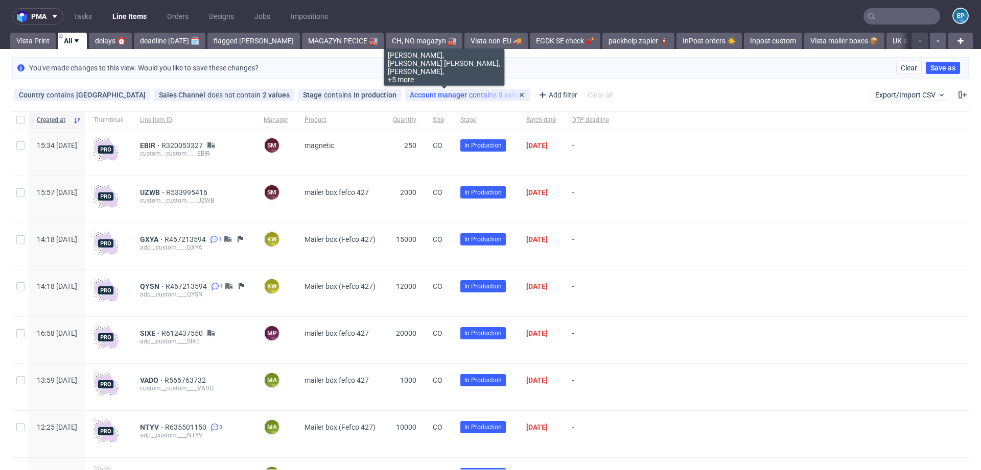
click at [451, 95] on div "Account manager contains 8 values" at bounding box center [468, 95] width 116 height 8
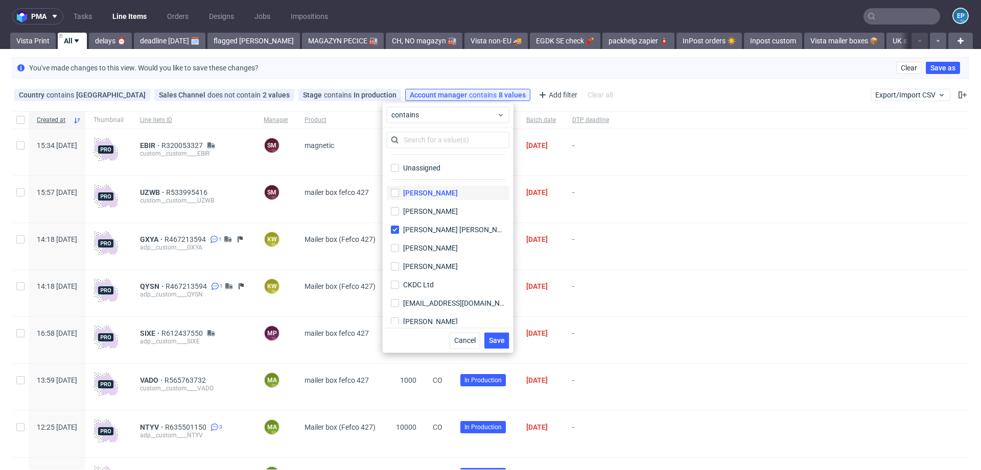
scroll to position [16, 0]
click at [436, 197] on div "Adrian Margula" at bounding box center [430, 195] width 55 height 10
click at [399, 197] on input "Adrian Margula" at bounding box center [395, 195] width 8 height 8
checkbox input "true"
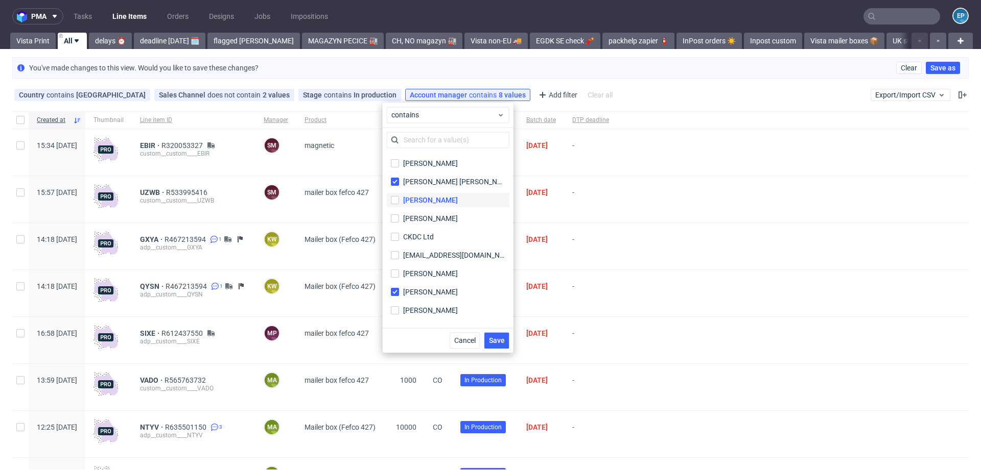
scroll to position [72, 0]
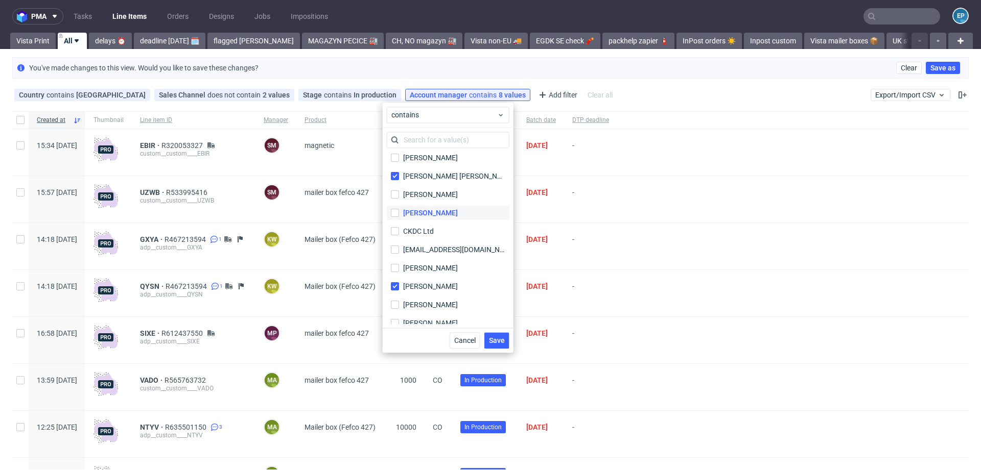
click at [422, 216] on div "Bartłomiej Leśniczuk" at bounding box center [430, 213] width 55 height 10
click at [399, 216] on input "Bartłomiej Leśniczuk" at bounding box center [395, 213] width 8 height 8
checkbox input "true"
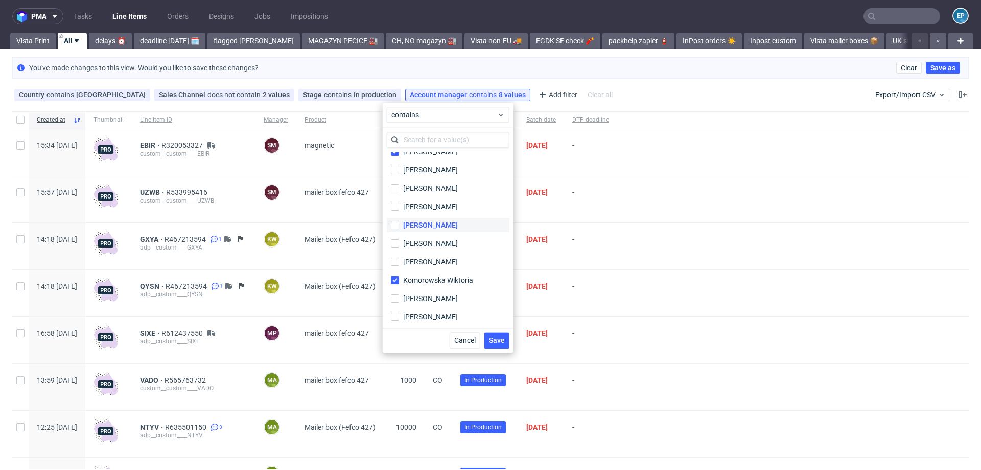
click at [428, 230] on label "Katarzyna Traczyk" at bounding box center [448, 225] width 123 height 14
click at [399, 229] on input "Katarzyna Traczyk" at bounding box center [395, 225] width 8 height 8
checkbox input "true"
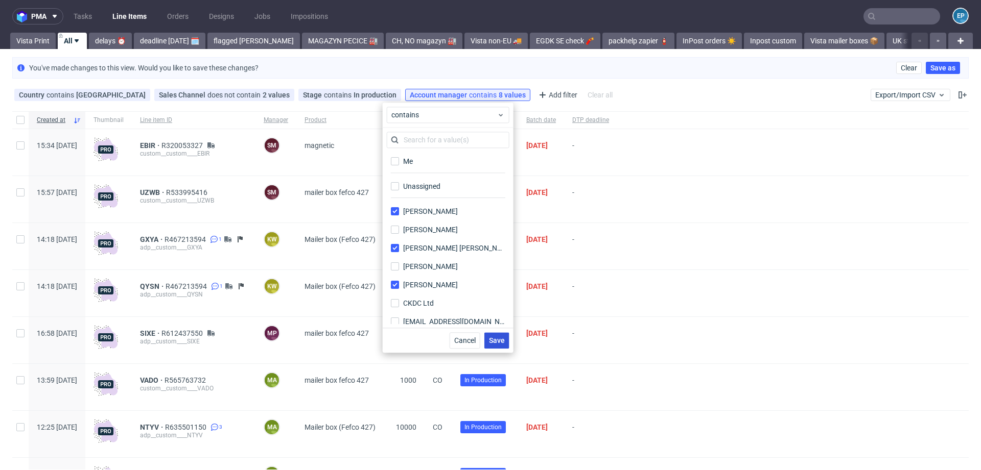
click at [495, 337] on span "Save" at bounding box center [497, 340] width 16 height 7
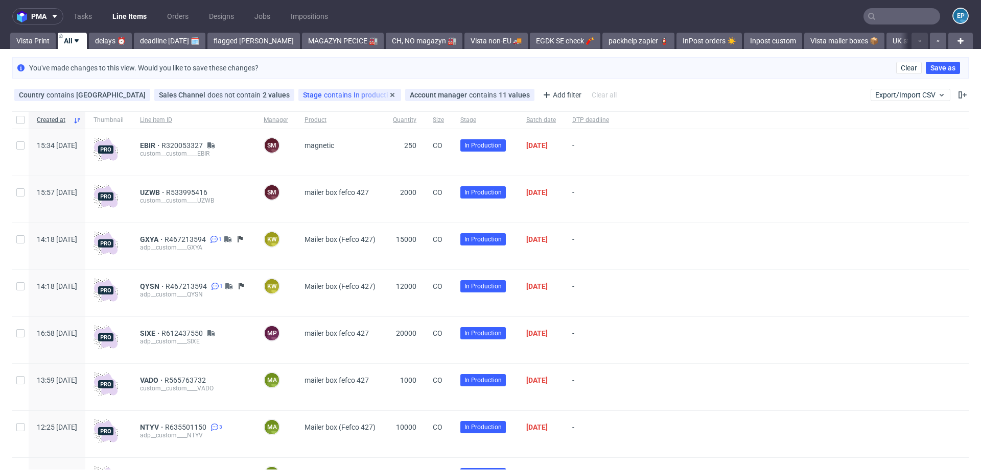
click at [324, 95] on span "contains" at bounding box center [339, 95] width 30 height 8
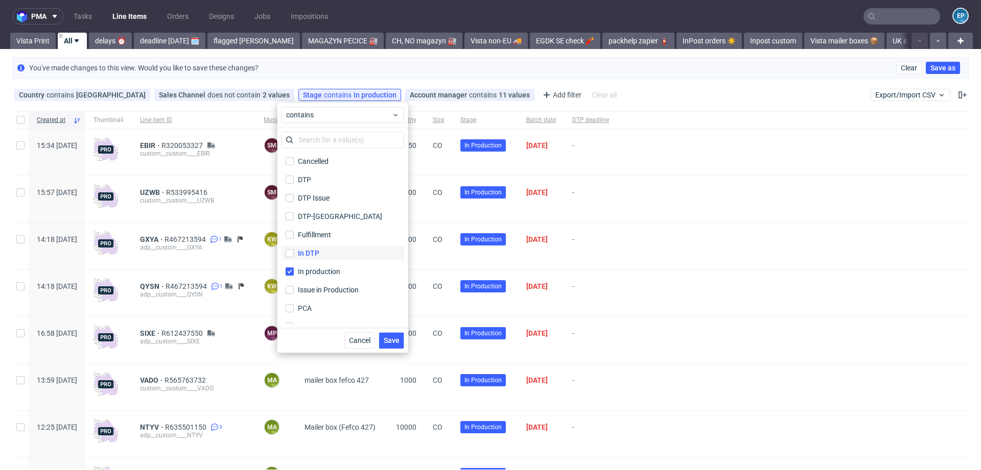
scroll to position [67, 0]
click at [332, 310] on label "Shipping" at bounding box center [342, 315] width 123 height 14
click at [294, 311] on input "Shipping" at bounding box center [290, 315] width 8 height 8
checkbox input "true"
click at [339, 295] on label "Shipped" at bounding box center [342, 296] width 123 height 14
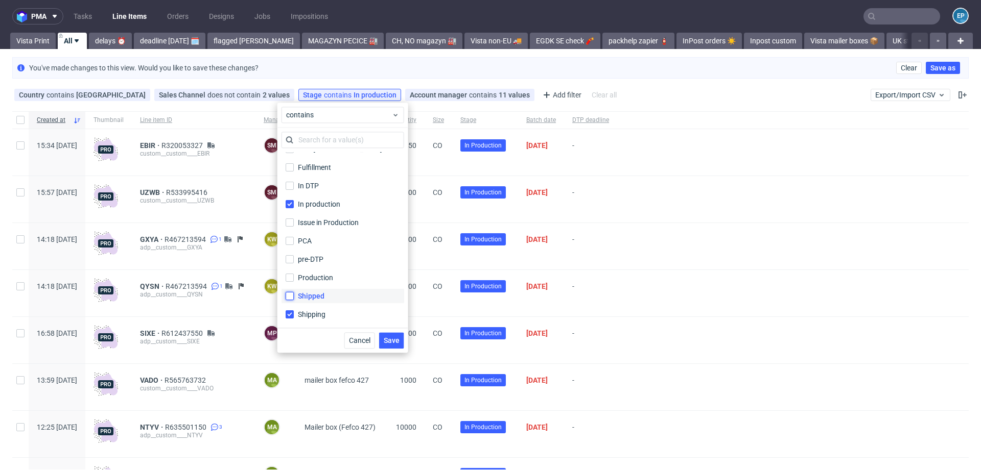
click at [294, 295] on input "Shipped" at bounding box center [290, 296] width 8 height 8
checkbox input "true"
click at [338, 312] on label "Shipping" at bounding box center [342, 315] width 123 height 14
click at [294, 312] on input "Shipping" at bounding box center [290, 315] width 8 height 8
checkbox input "false"
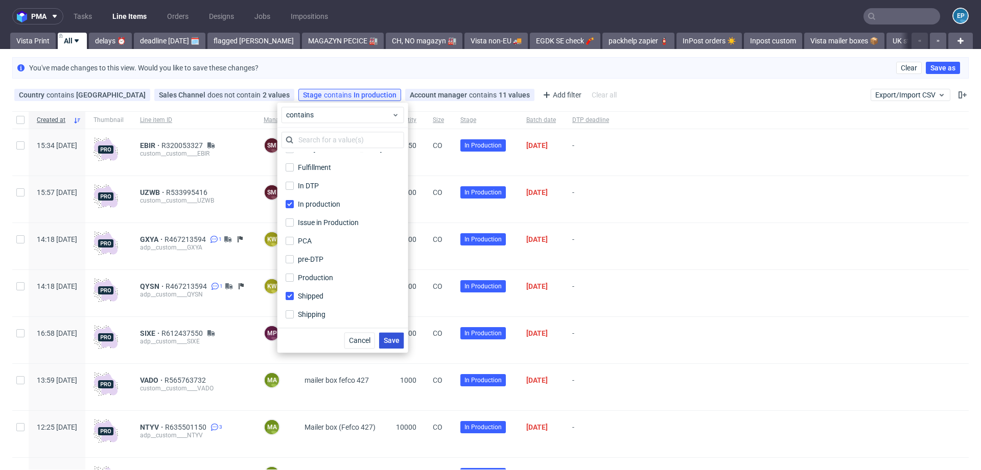
click at [390, 336] on button "Save" at bounding box center [391, 341] width 25 height 16
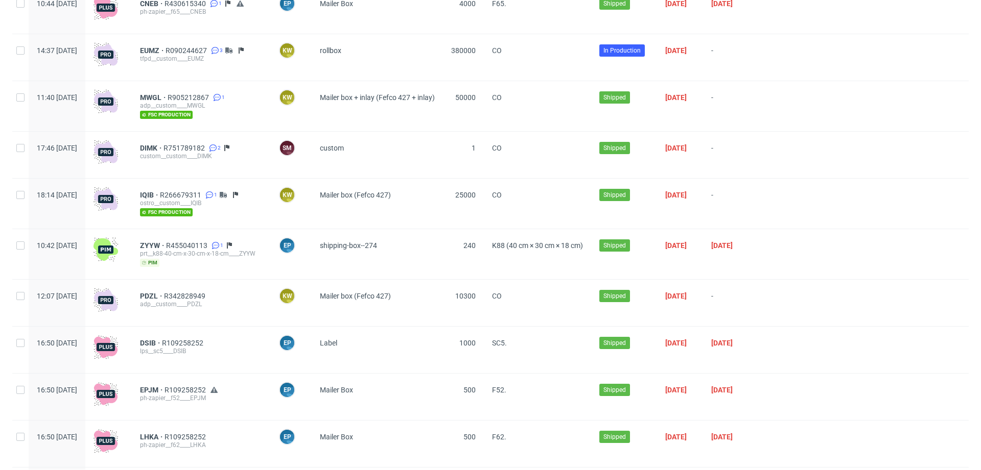
scroll to position [550, 0]
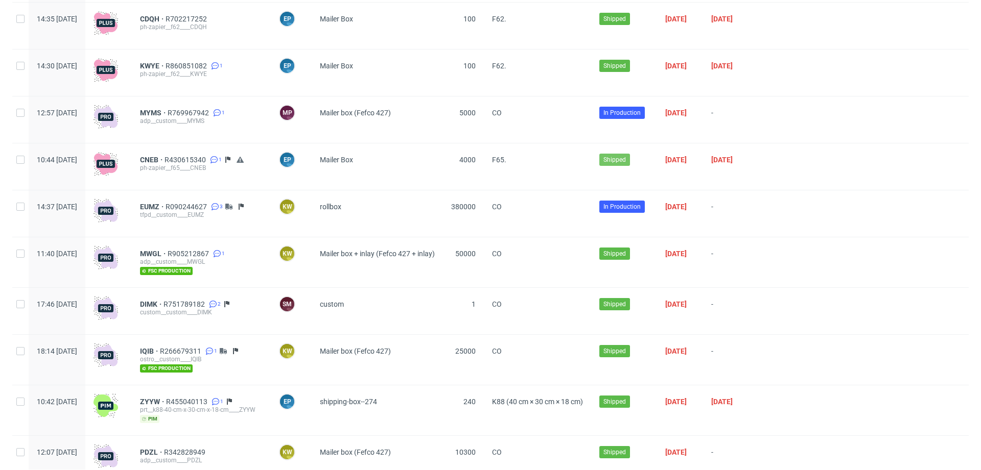
click at [626, 160] on span "Shipped" at bounding box center [614, 159] width 22 height 9
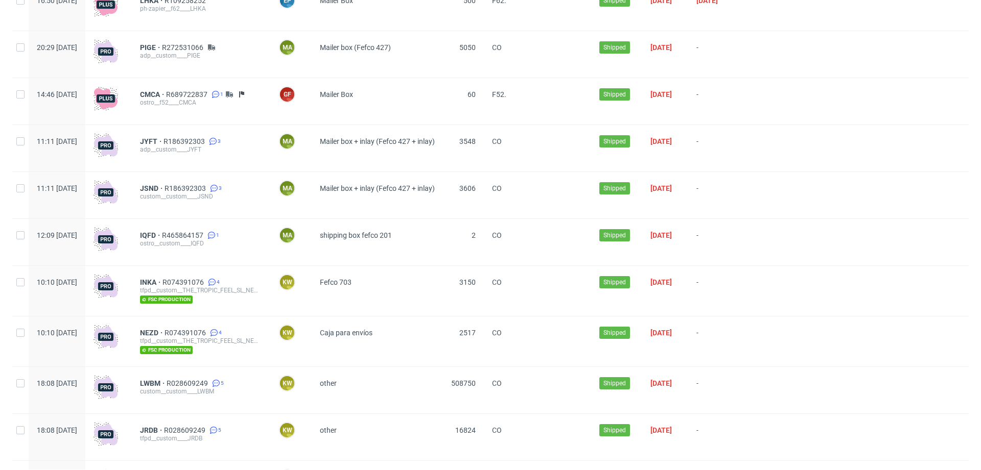
scroll to position [0, 0]
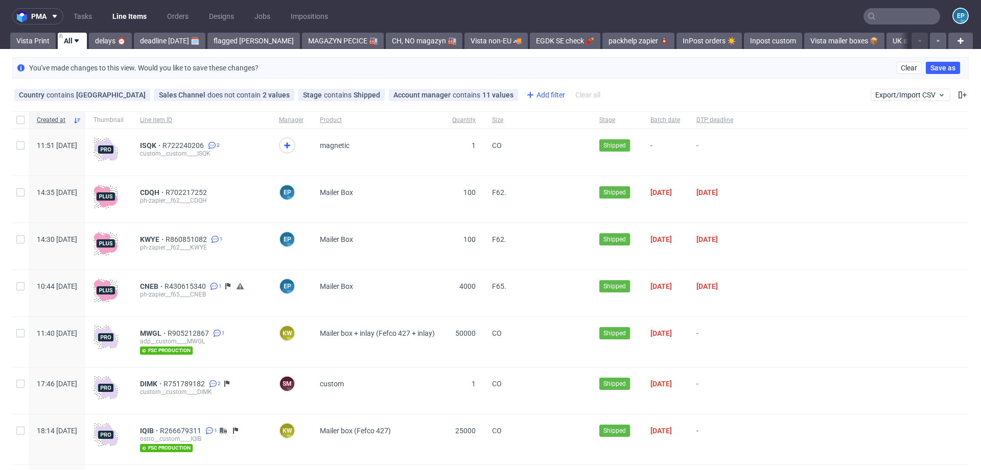
click at [522, 95] on div "Add filter" at bounding box center [544, 95] width 45 height 16
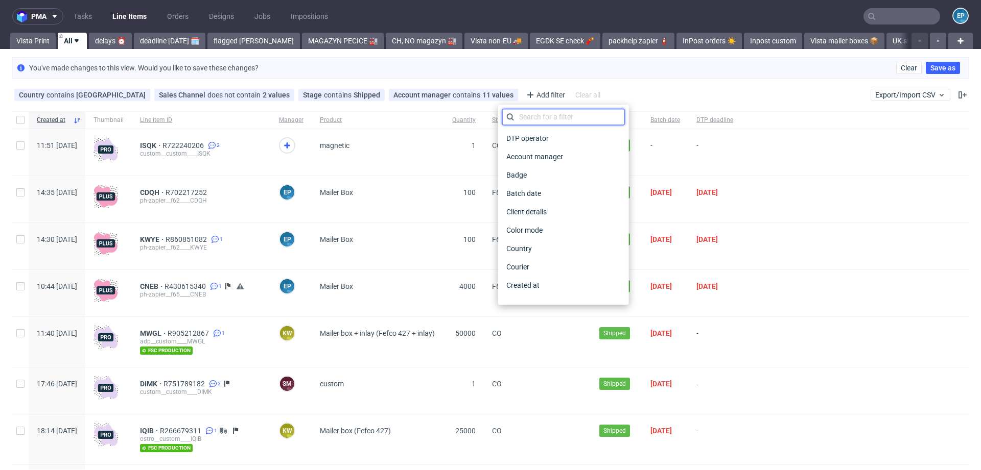
click at [531, 111] on input "text" at bounding box center [563, 117] width 123 height 16
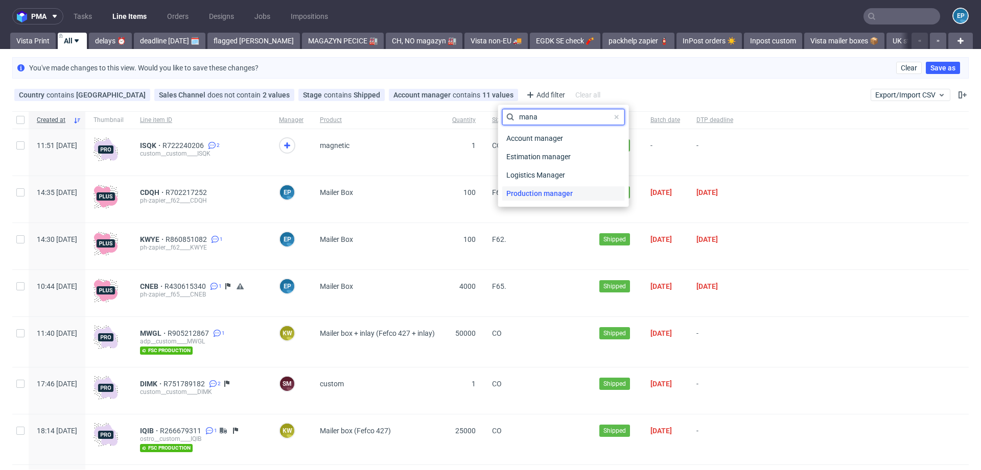
type input "mana"
click at [556, 190] on span "Production manager" at bounding box center [539, 193] width 75 height 14
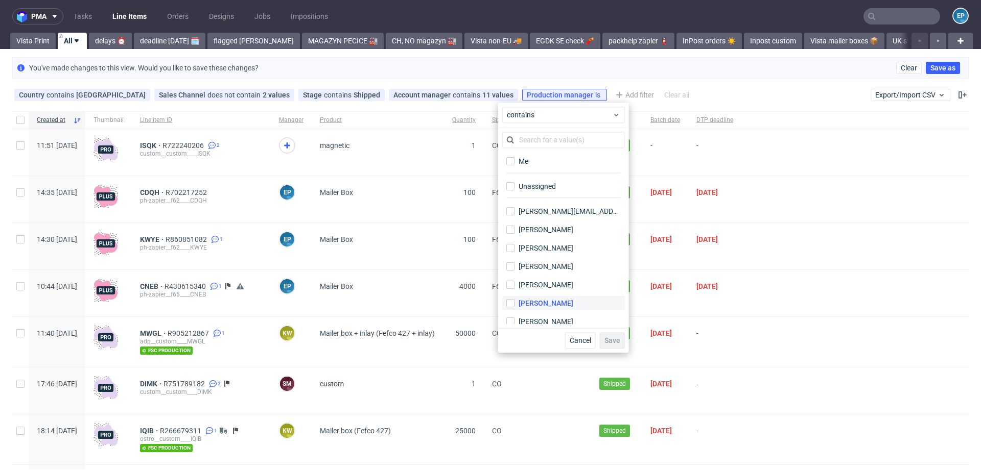
click at [541, 309] on label "[PERSON_NAME]" at bounding box center [563, 303] width 123 height 14
click at [514, 308] on input "[PERSON_NAME]" at bounding box center [510, 303] width 8 height 8
checkbox input "true"
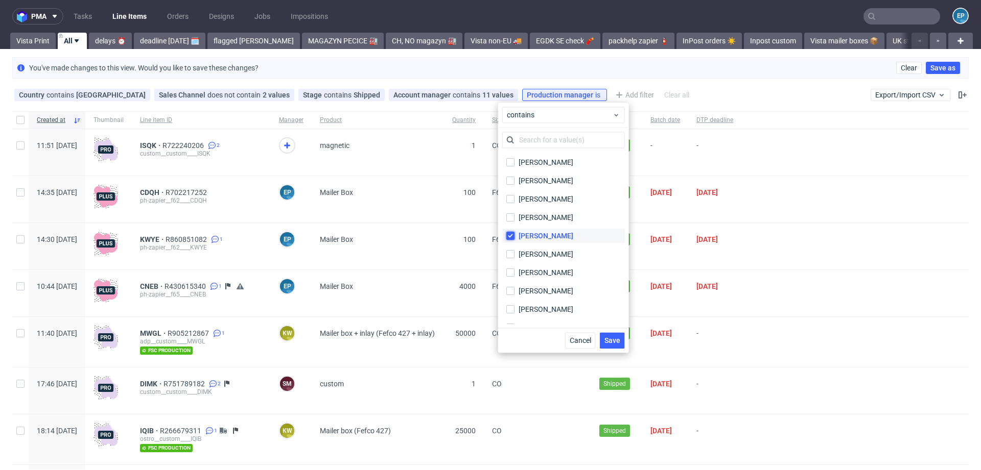
scroll to position [90, 0]
click at [545, 300] on div "Jędrzej Wiśniewski" at bounding box center [545, 305] width 55 height 10
click at [514, 301] on input "Jędrzej Wiśniewski" at bounding box center [510, 305] width 8 height 8
checkbox input "true"
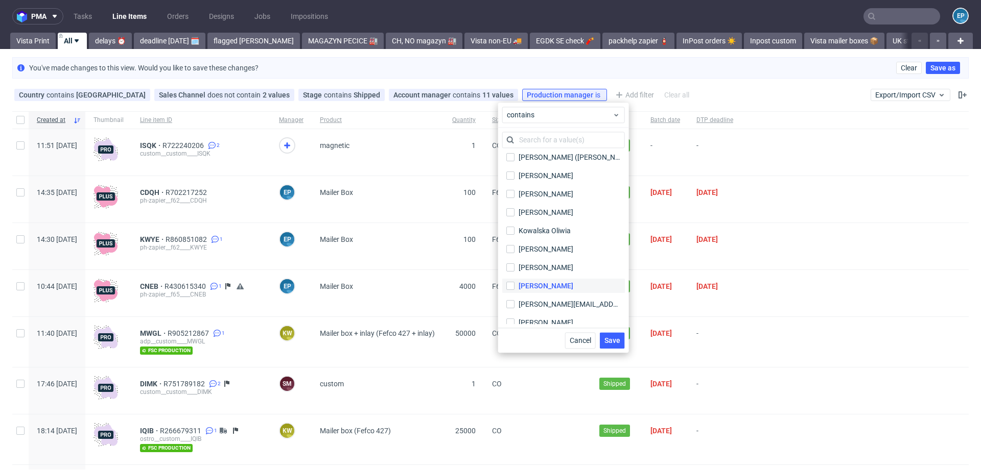
click at [544, 287] on div "Maciej Sobola" at bounding box center [545, 286] width 55 height 10
click at [514, 287] on input "Maciej Sobola" at bounding box center [510, 286] width 8 height 8
checkbox input "true"
click at [524, 209] on div "Gajda Filip" at bounding box center [545, 210] width 55 height 10
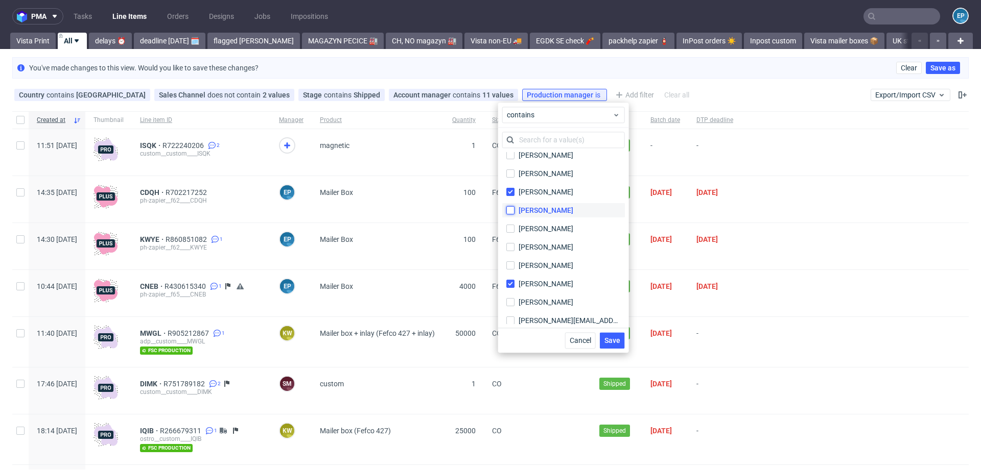
click at [514, 209] on input "Gajda Filip" at bounding box center [510, 210] width 8 height 8
checkbox input "true"
click at [621, 346] on button "Save" at bounding box center [612, 341] width 25 height 16
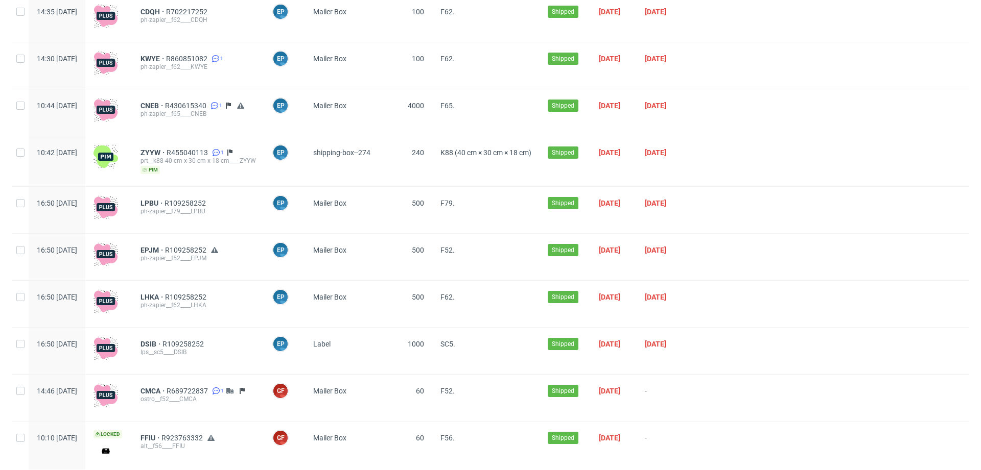
scroll to position [0, 0]
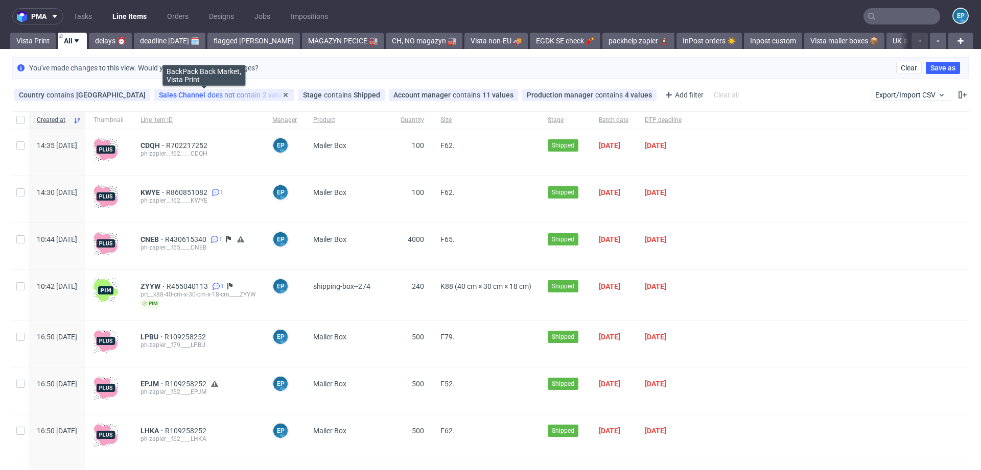
click at [225, 95] on div "Sales Channel does not contain 2 values" at bounding box center [224, 95] width 131 height 8
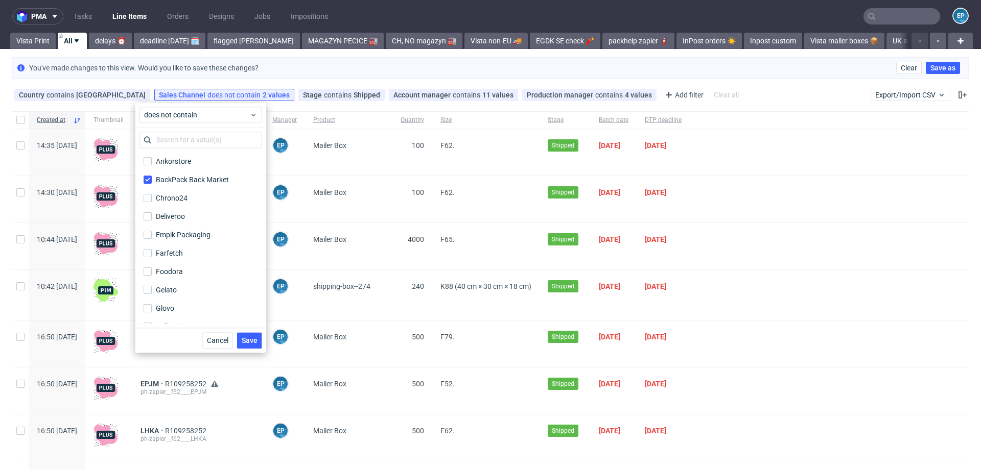
click at [312, 67] on div "You've made changes to this view. Would you like to save these changes? Clear S…" at bounding box center [490, 67] width 956 height 21
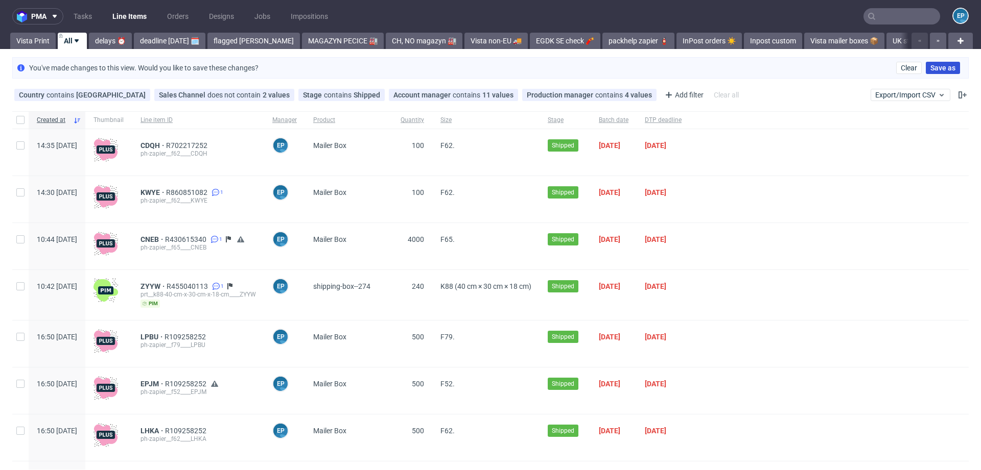
click at [934, 68] on span "Save as" at bounding box center [942, 67] width 25 height 7
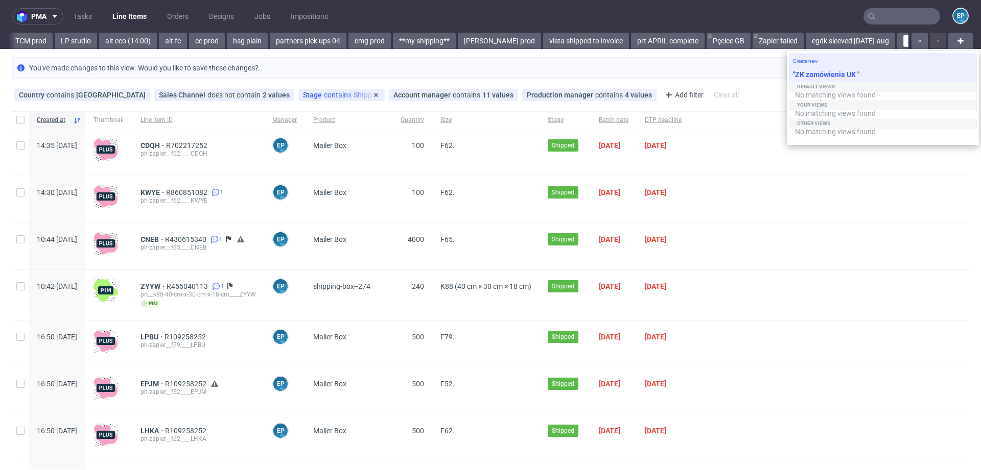
type input "ZK zamówienia UK"
click at [324, 95] on span "contains" at bounding box center [339, 95] width 30 height 8
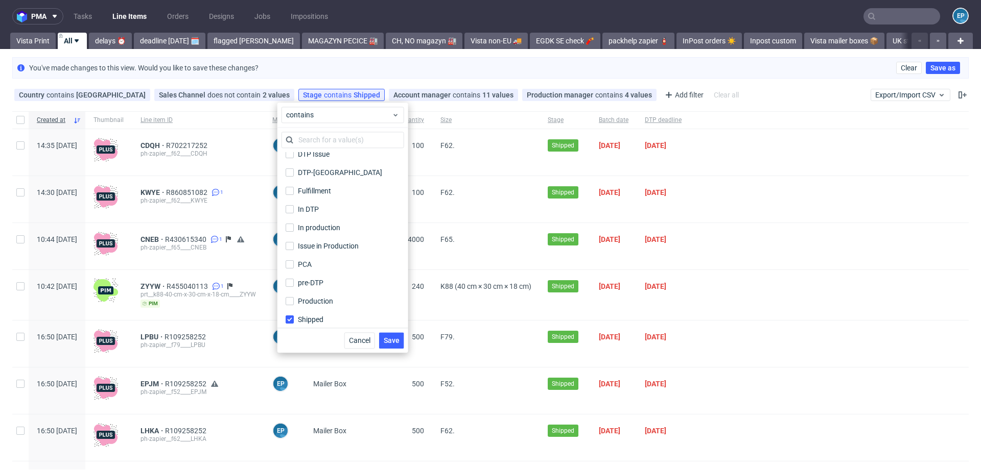
scroll to position [50, 0]
click at [320, 224] on div "In production" at bounding box center [319, 222] width 43 height 10
click at [294, 224] on input "In production" at bounding box center [290, 222] width 8 height 8
checkbox input "true"
click at [393, 337] on span "Save" at bounding box center [392, 340] width 16 height 7
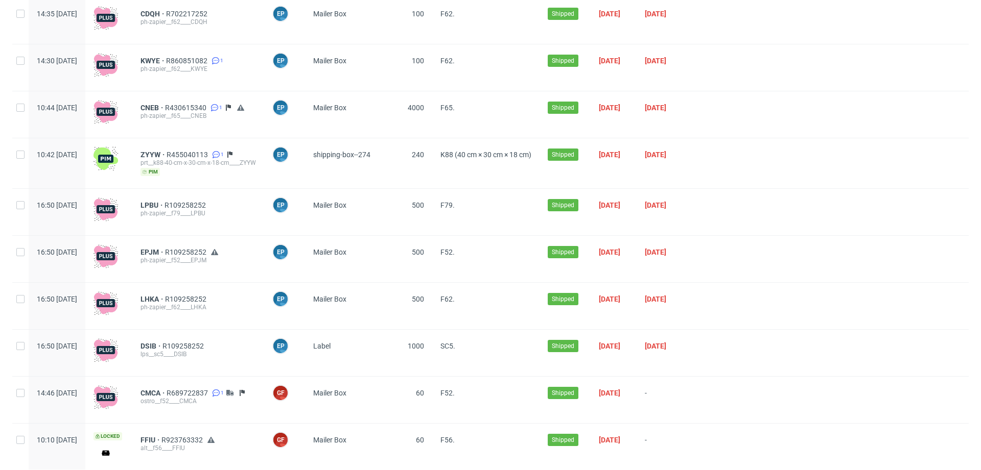
scroll to position [0, 0]
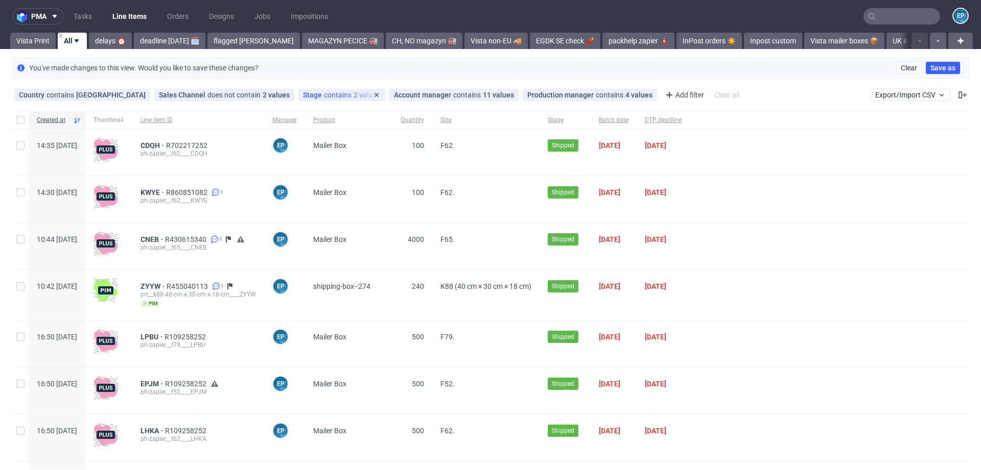
click at [324, 95] on span "contains" at bounding box center [339, 95] width 30 height 8
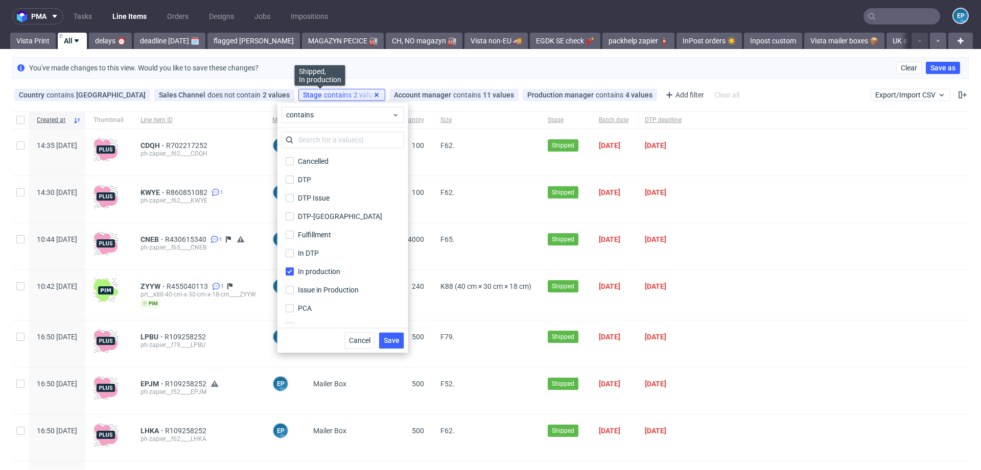
click at [372, 94] on icon at bounding box center [376, 95] width 8 height 8
click at [390, 62] on div "You've made changes to this view. Would you like to save these changes? Clear S…" at bounding box center [490, 67] width 956 height 21
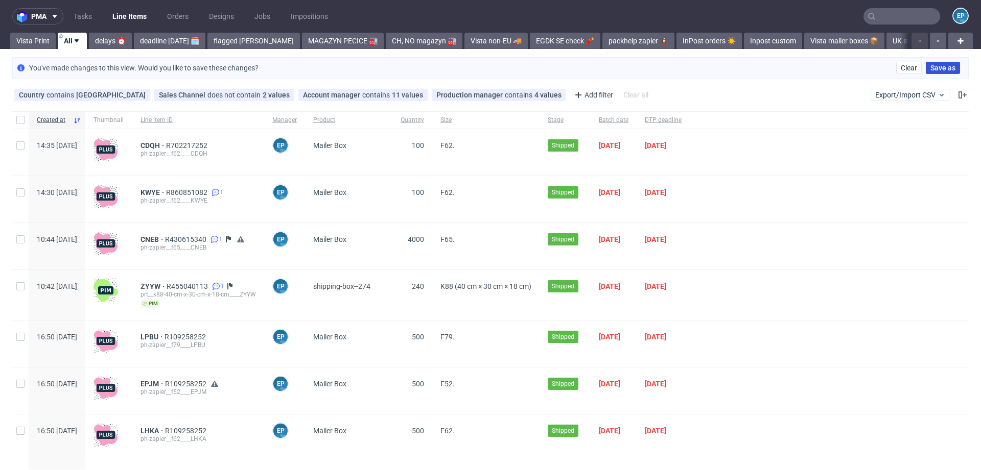
click at [937, 68] on span "Save as" at bounding box center [942, 67] width 25 height 7
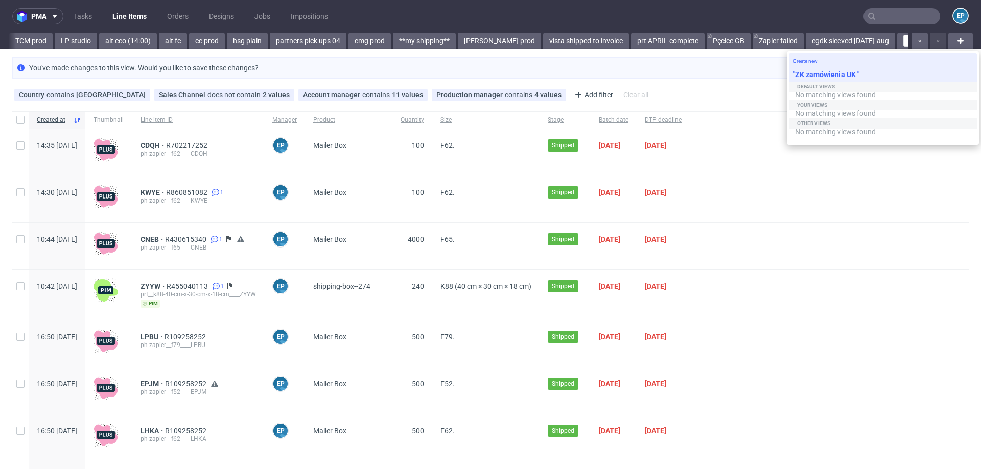
type input "ZK zamówienia UK"
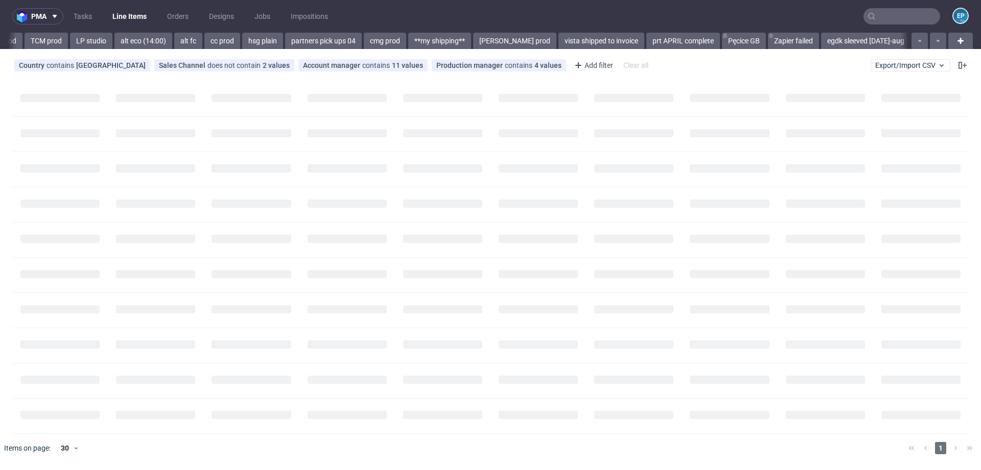
scroll to position [0, 1789]
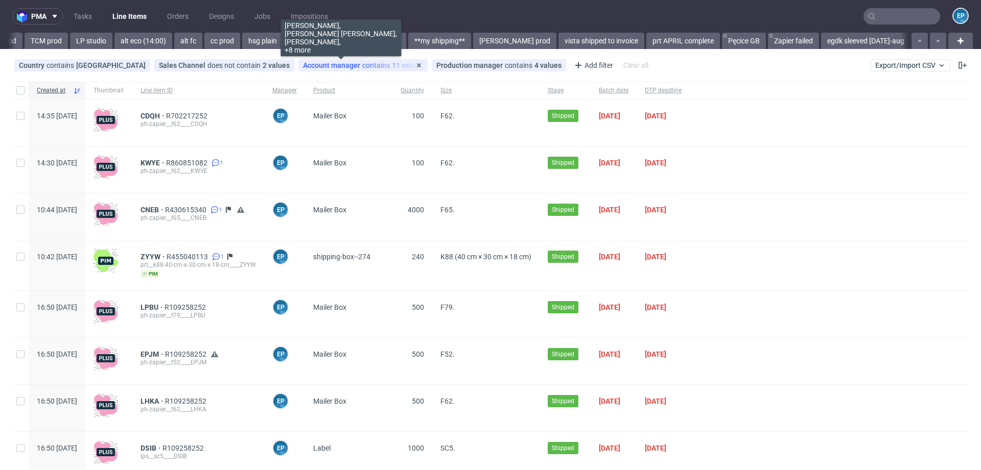
click at [360, 67] on div "Account manager contains 11 values" at bounding box center [363, 65] width 120 height 8
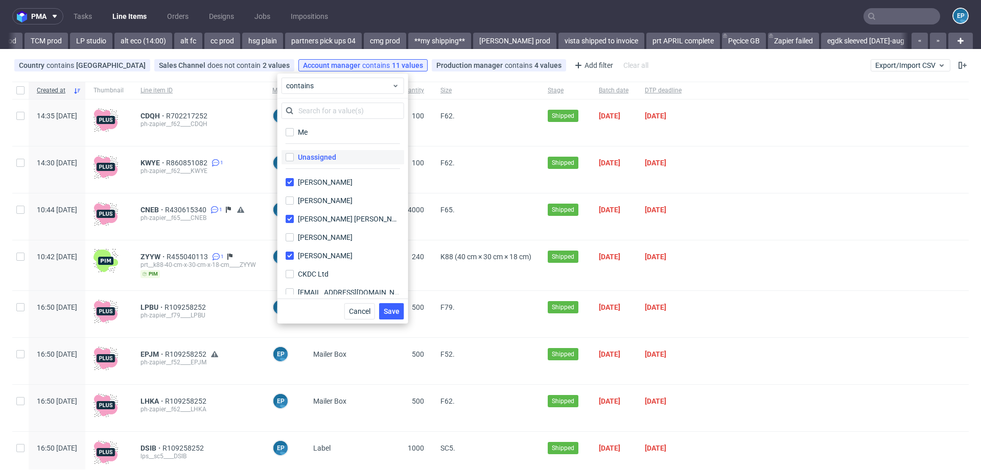
click at [334, 153] on div "Unassigned" at bounding box center [317, 157] width 38 height 10
click at [294, 153] on input "Unassigned" at bounding box center [290, 157] width 8 height 8
checkbox input "true"
click at [387, 315] on span "Save" at bounding box center [392, 311] width 16 height 7
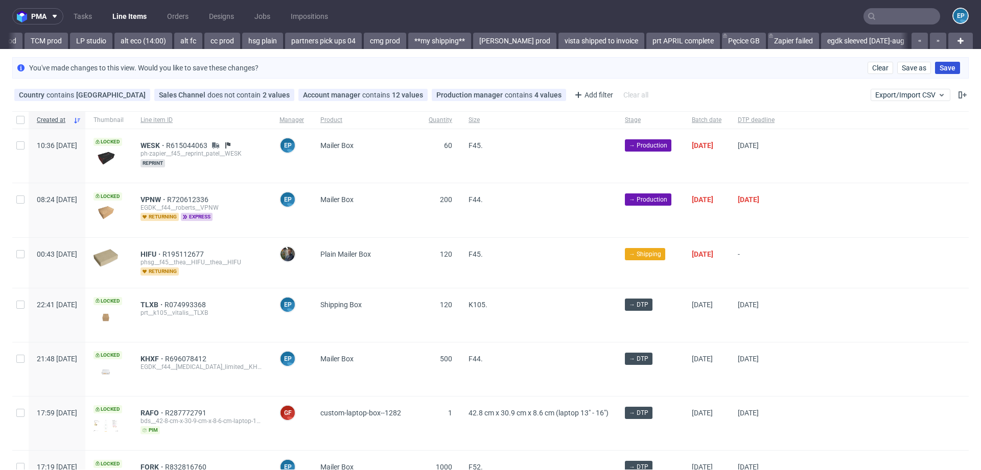
click at [939, 66] on span "Save" at bounding box center [947, 67] width 16 height 7
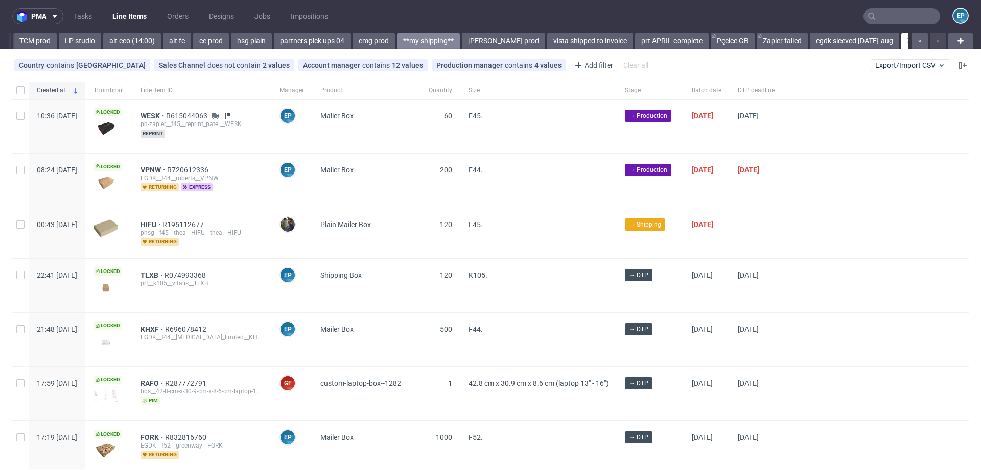
click at [397, 38] on link "**my shipping**" at bounding box center [428, 41] width 63 height 16
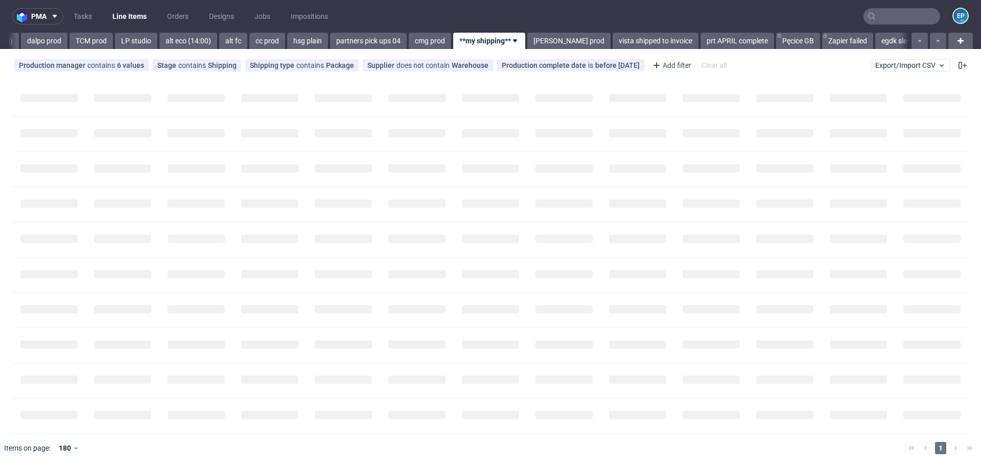
scroll to position [0, 1733]
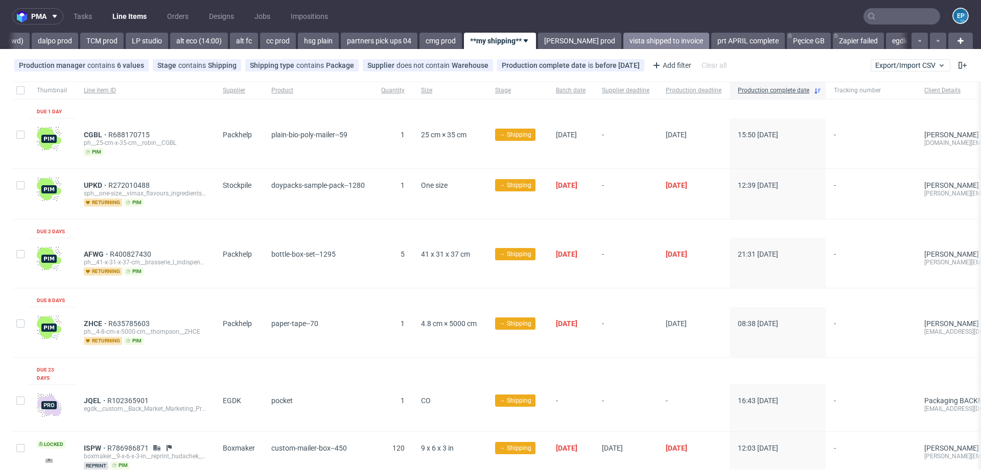
click at [623, 35] on link "vista shipped to invoice" at bounding box center [666, 41] width 86 height 16
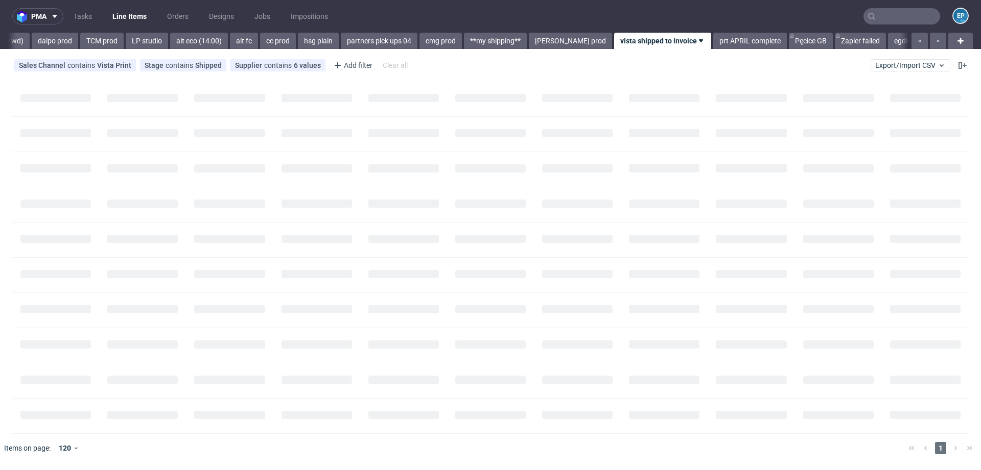
scroll to position [0, 1790]
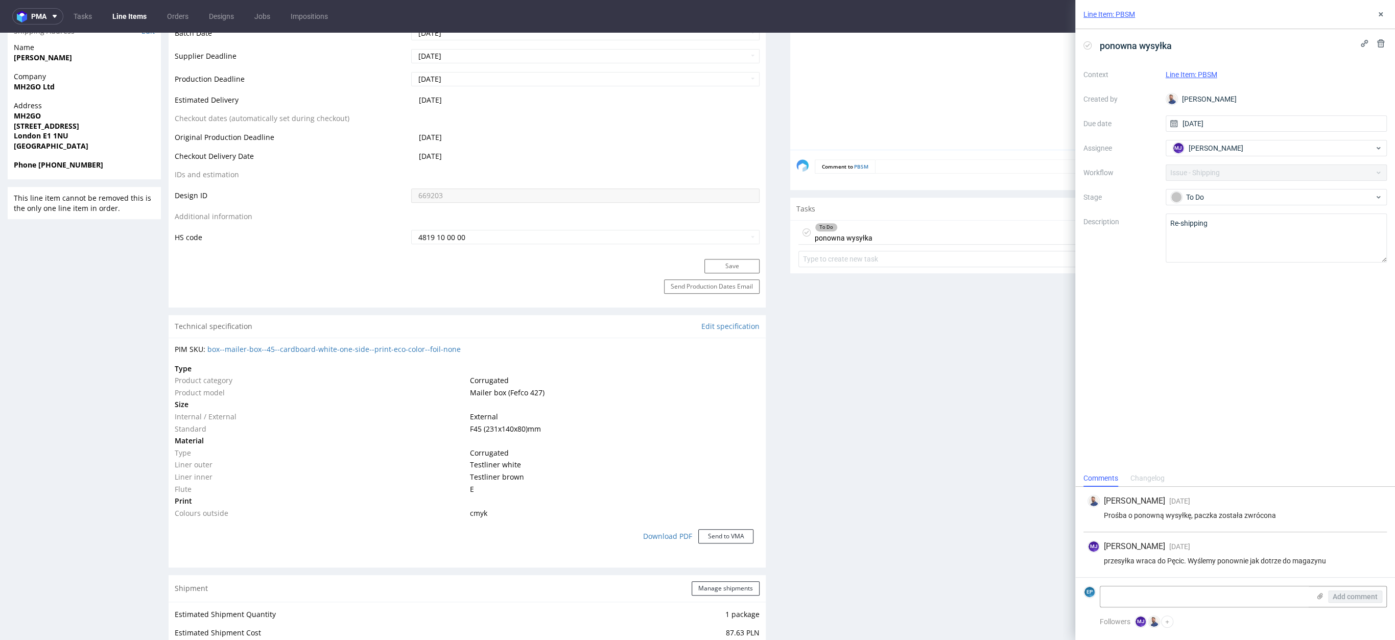
scroll to position [862, 0]
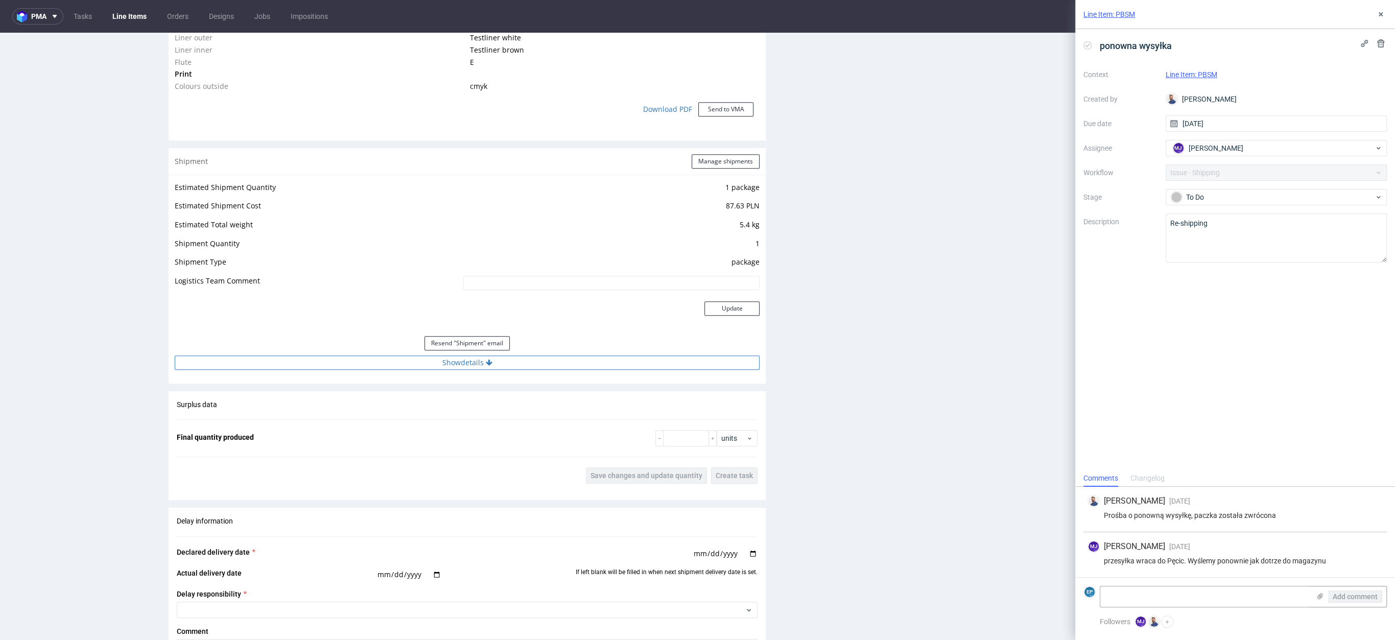
click at [478, 358] on button "Show details" at bounding box center [467, 363] width 585 height 14
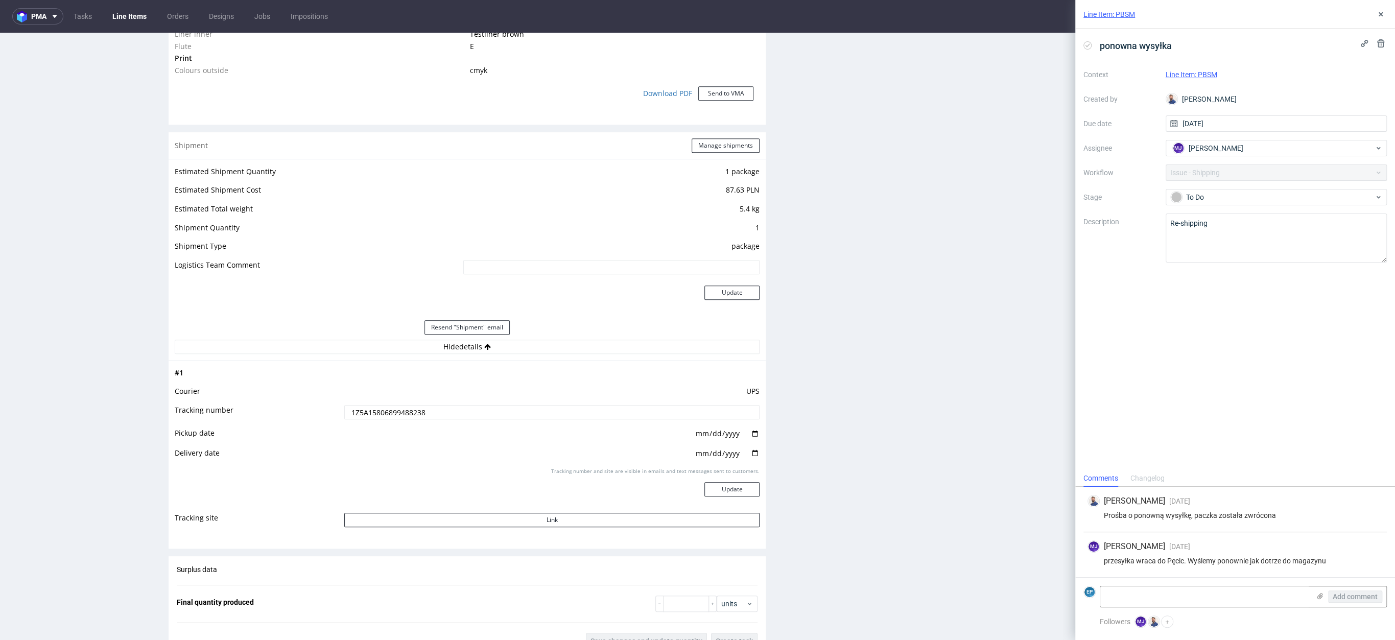
scroll to position [901, 0]
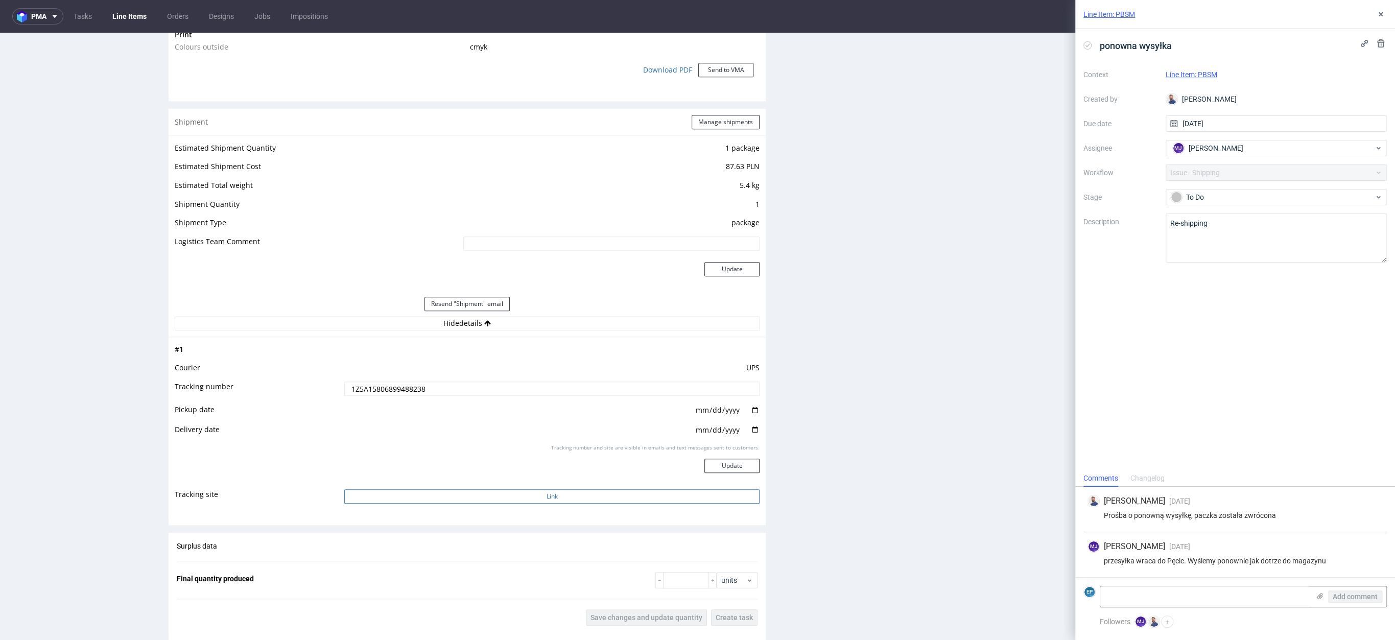
click at [571, 497] on button "Link" at bounding box center [551, 496] width 415 height 14
click at [1169, 601] on textarea at bounding box center [1204, 596] width 209 height 20
type textarea "Michał, paczka została zgubiona przez UPS, zrobimy reprint"
click at [1367, 598] on span "Add comment" at bounding box center [1355, 596] width 45 height 7
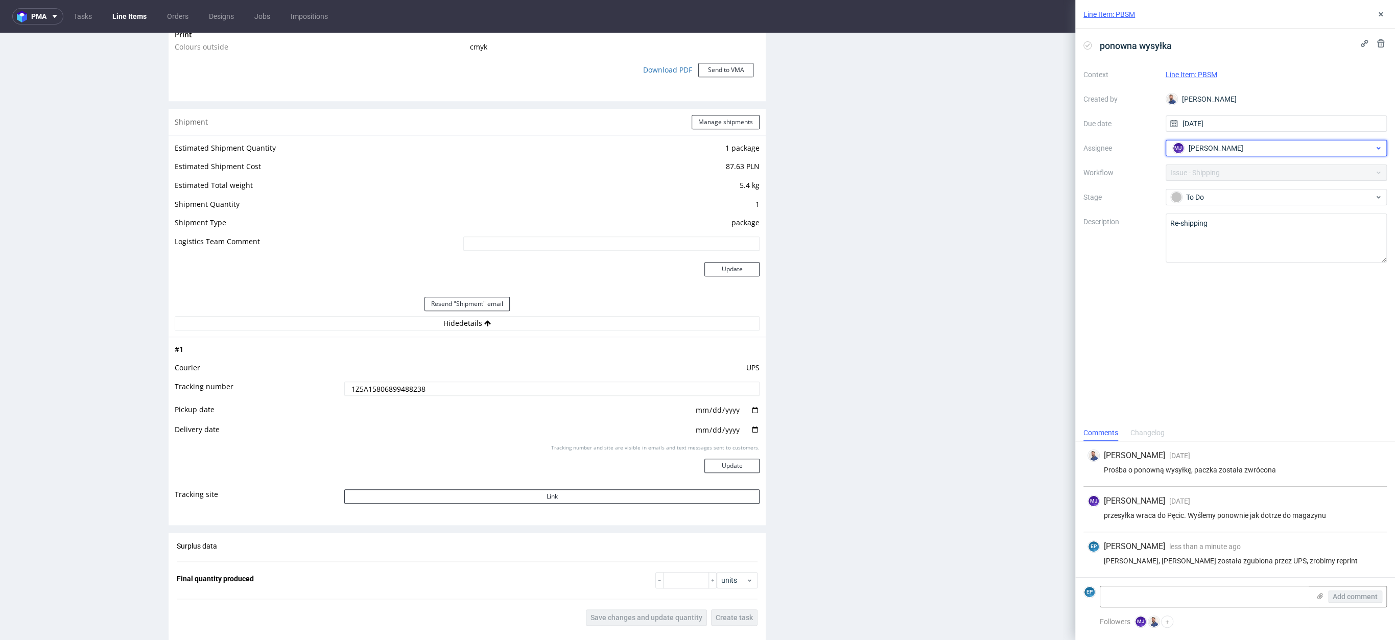
click at [1206, 150] on span "[PERSON_NAME]" at bounding box center [1216, 148] width 55 height 10
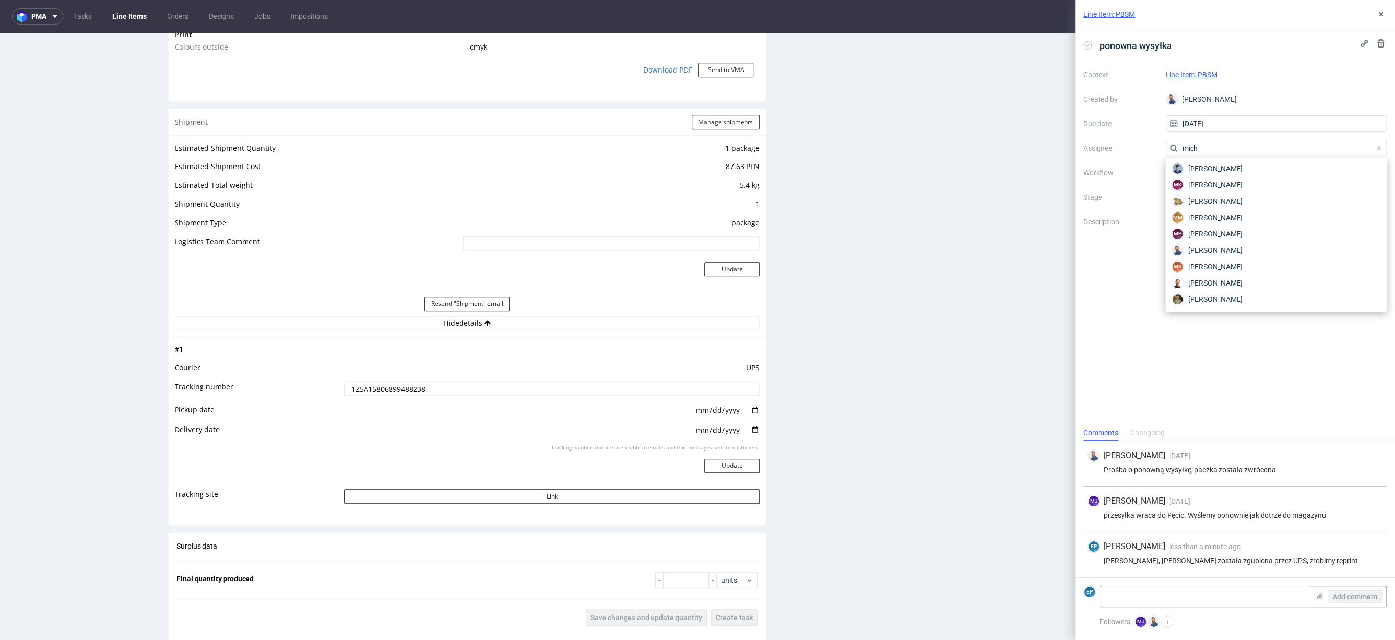
scroll to position [51, 0]
type input "m"
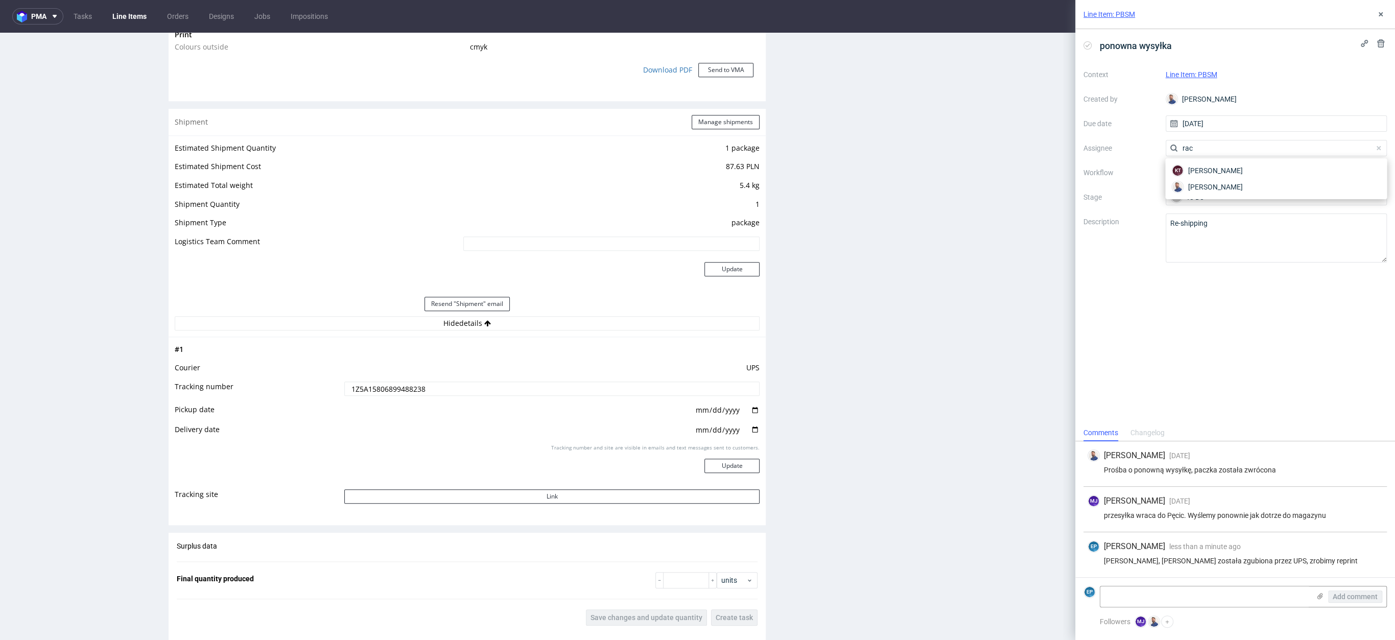
scroll to position [0, 0]
type input "rach"
click at [1194, 173] on span "Michał Rachański" at bounding box center [1215, 171] width 55 height 10
click at [1277, 604] on textarea at bounding box center [1204, 596] width 209 height 20
type textarea "proszę o poinformowanie klienta"
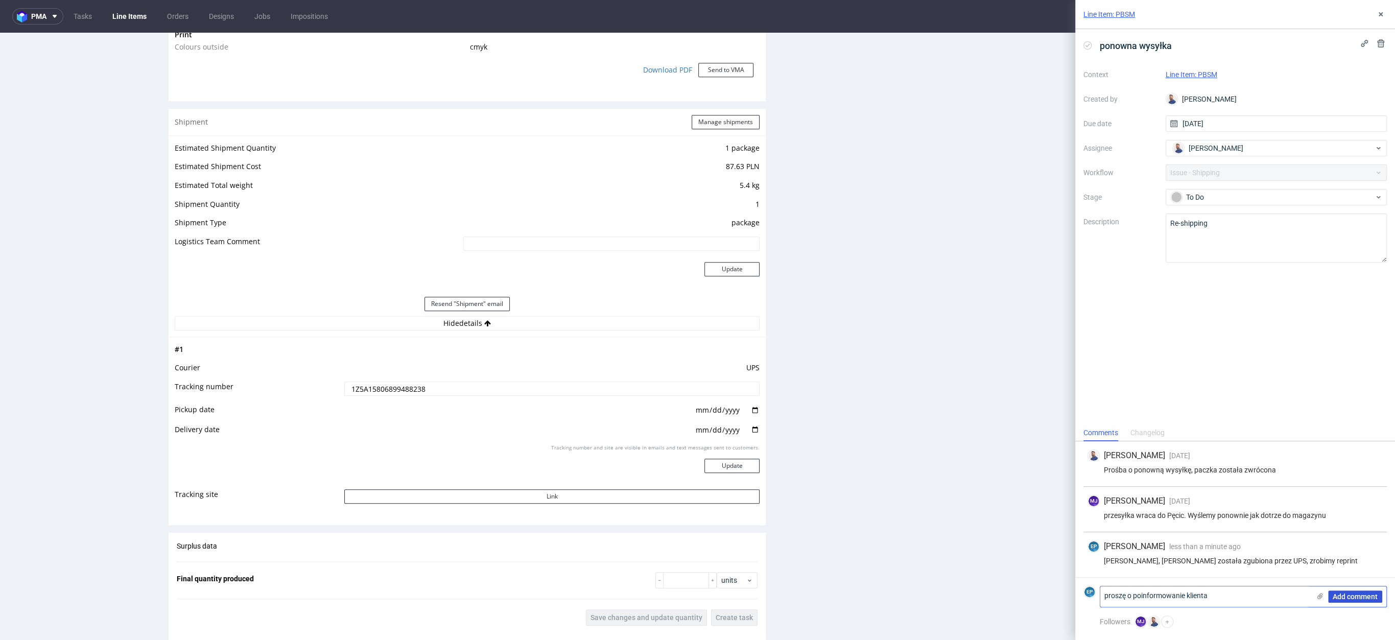
click at [1354, 596] on span "Add comment" at bounding box center [1355, 596] width 45 height 7
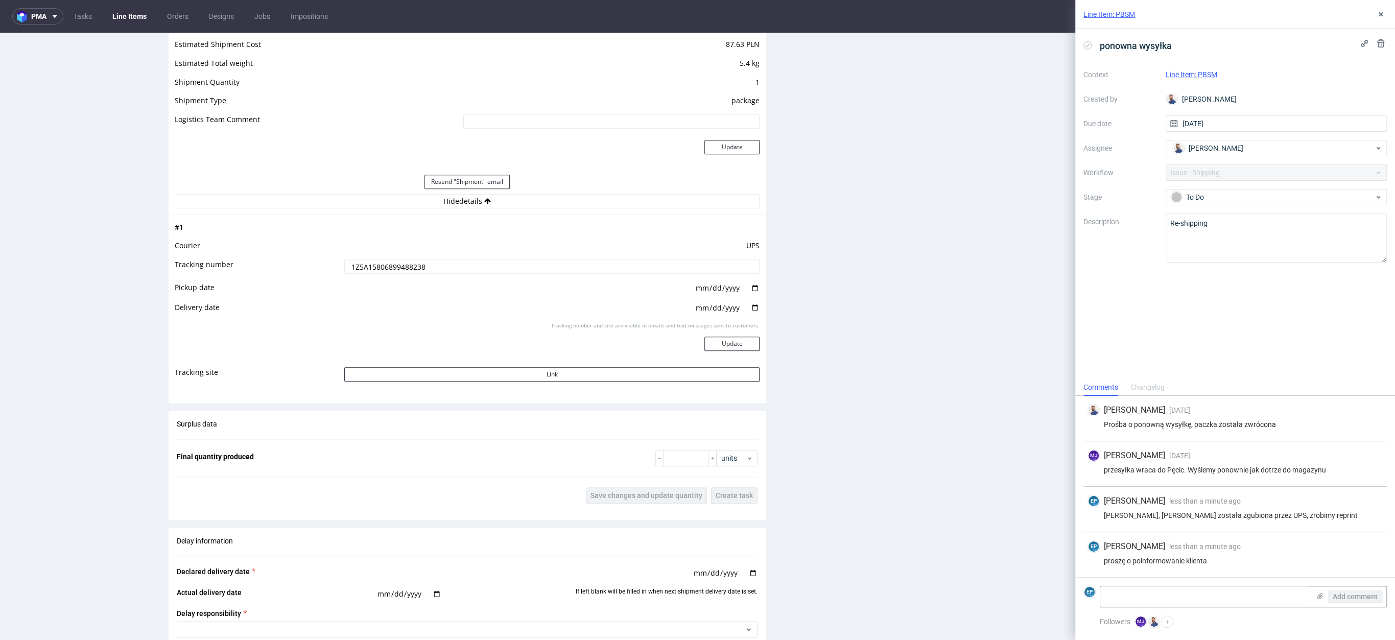
scroll to position [1350, 0]
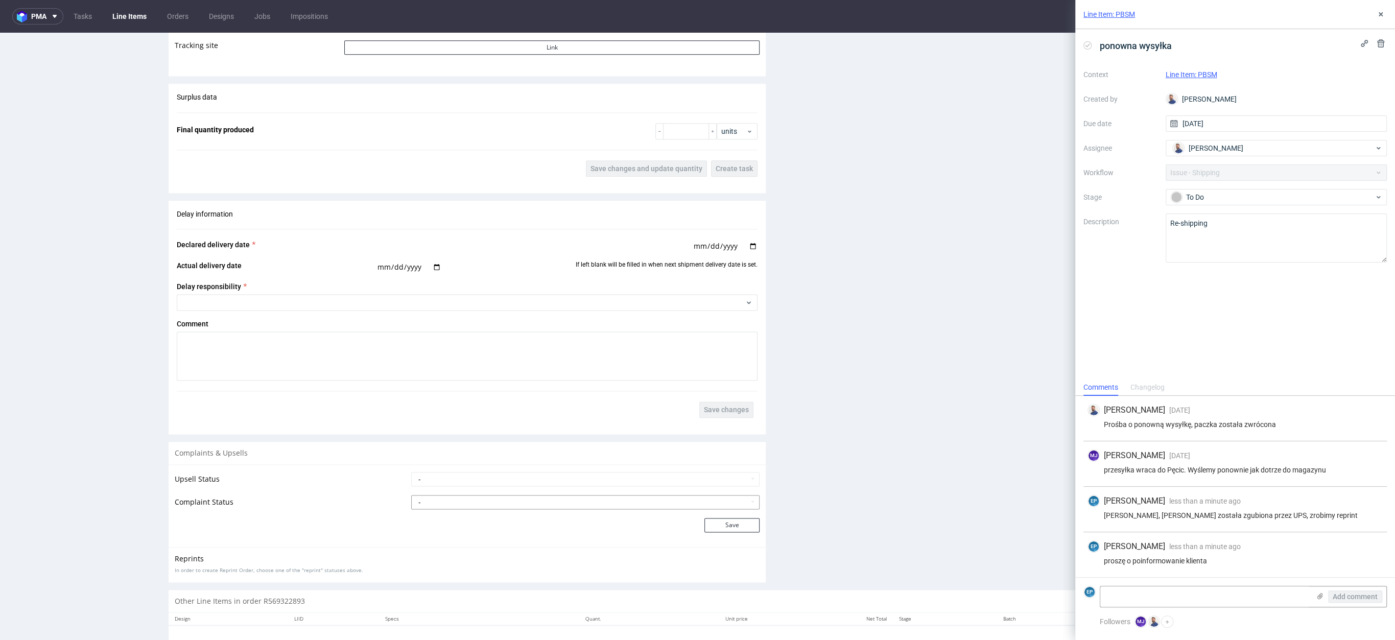
click at [419, 496] on select "- Complaint Received Complaint Rejected Complaint Accepted (DTP Issue) - Reprin…" at bounding box center [585, 502] width 348 height 14
select select "accepted_shipping_issue_reprint"
click at [730, 523] on button "Save" at bounding box center [731, 525] width 55 height 14
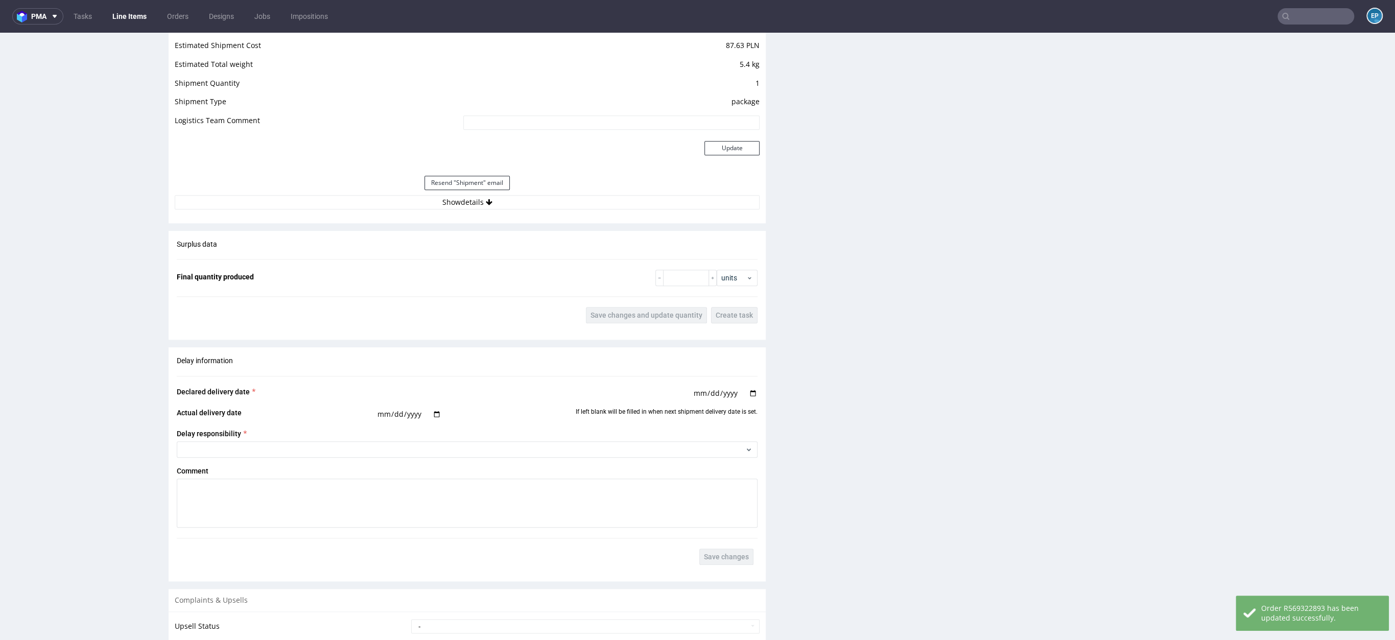
scroll to position [1255, 0]
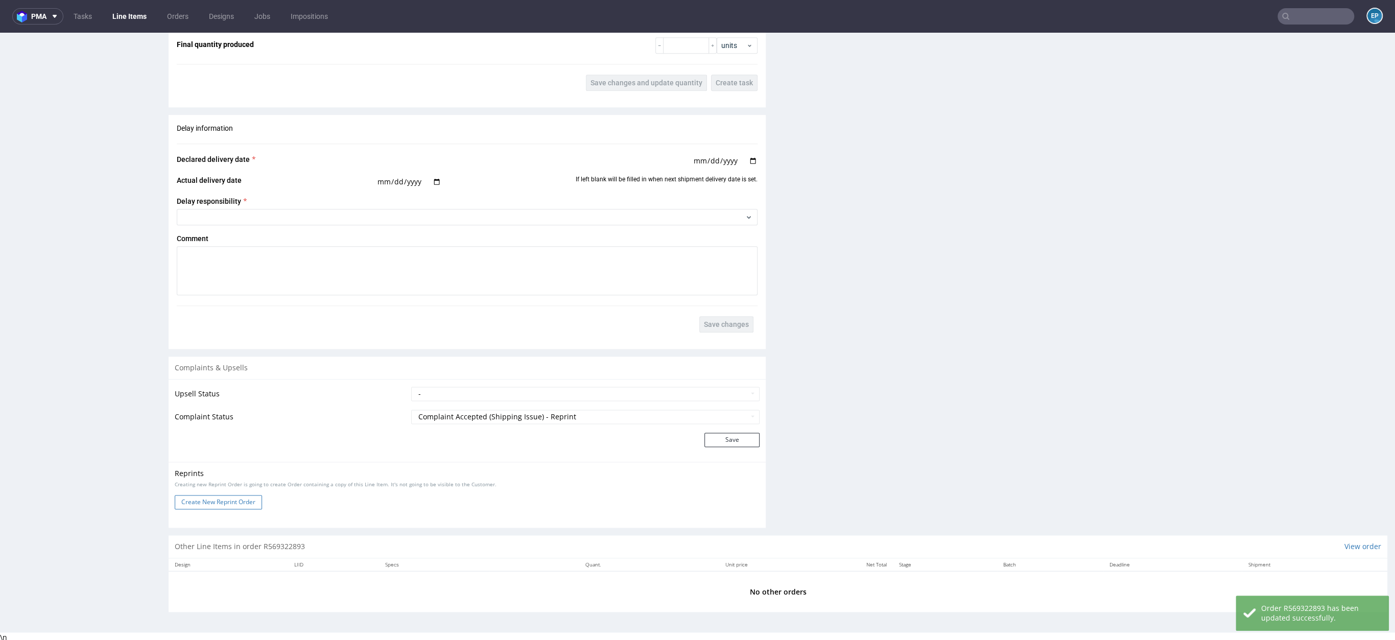
click at [257, 500] on button "Create New Reprint Order" at bounding box center [218, 502] width 87 height 14
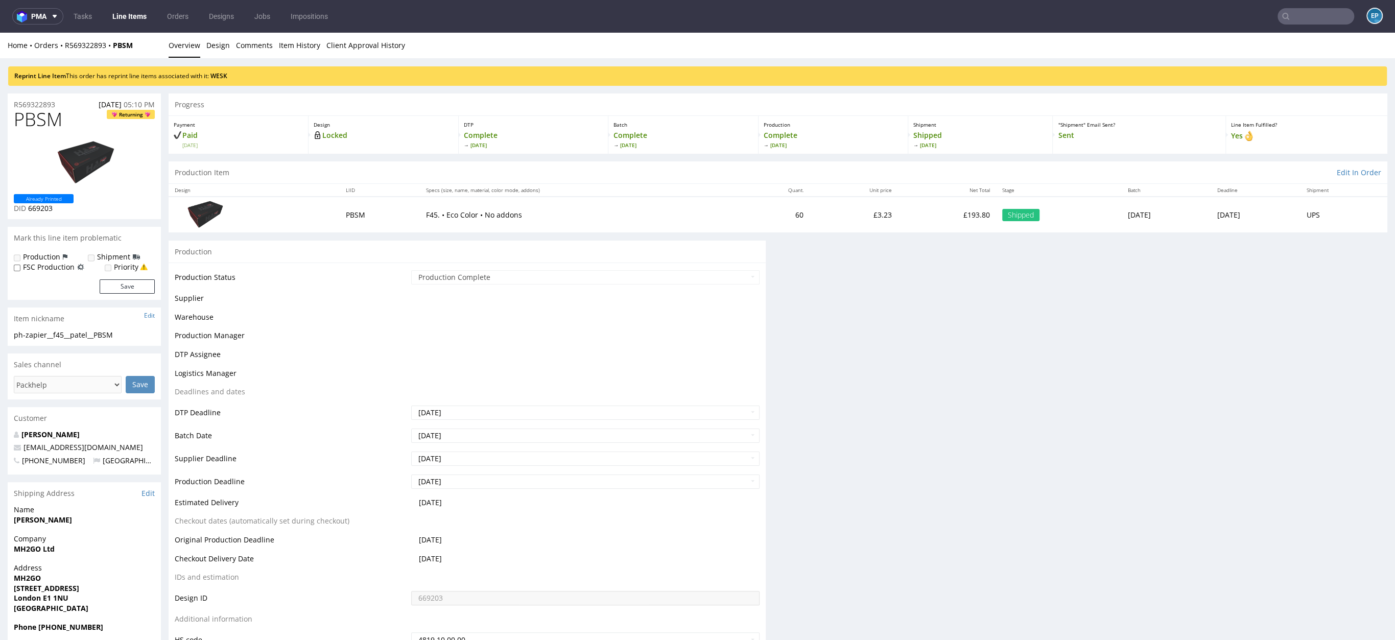
scroll to position [0, 0]
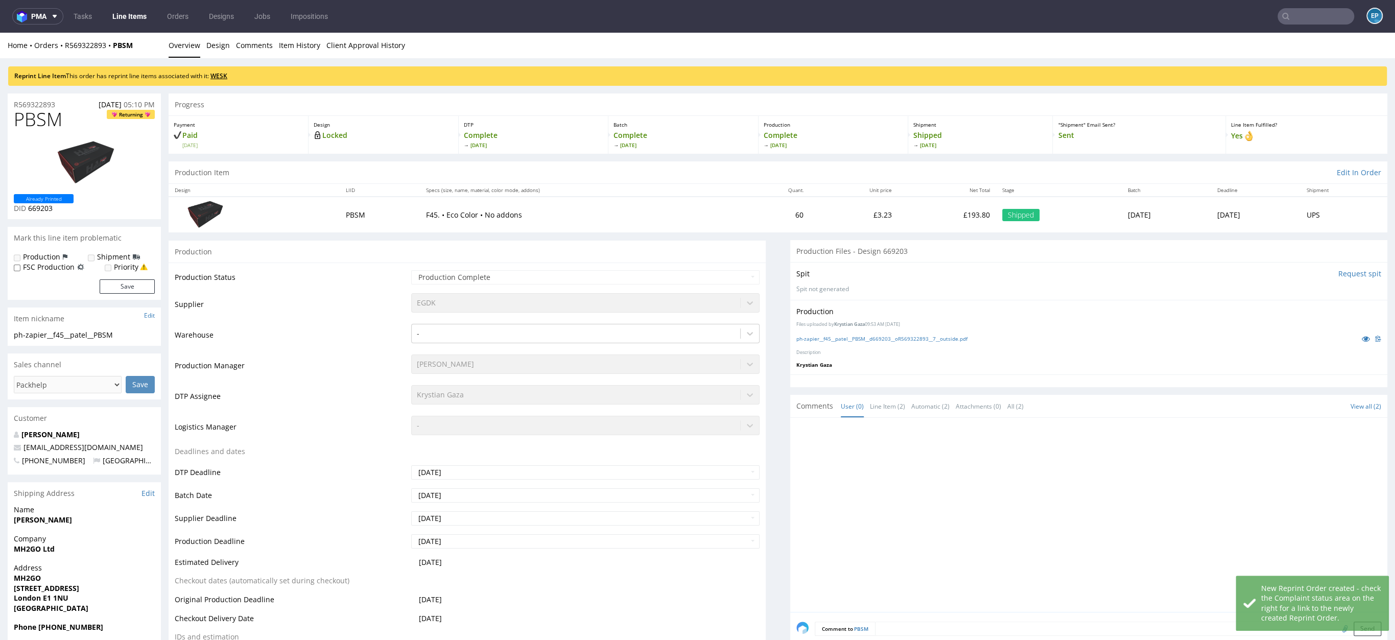
click at [225, 73] on link "WESK" at bounding box center [218, 76] width 17 height 9
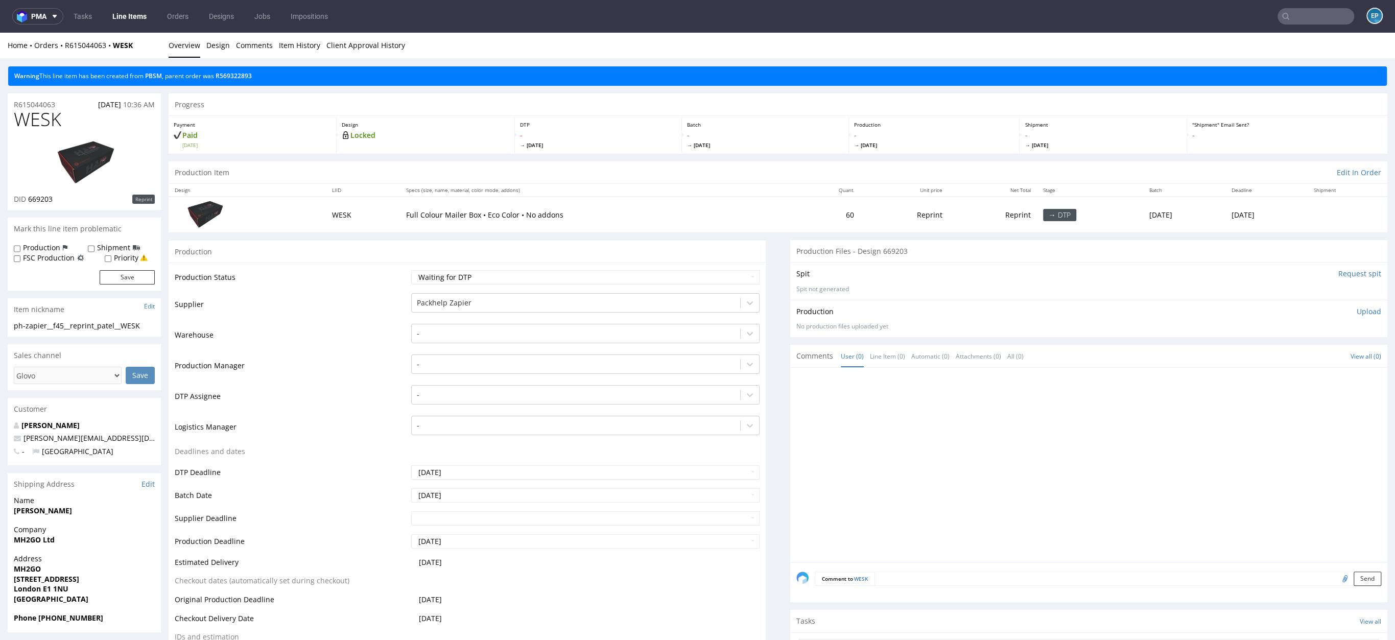
click at [35, 246] on label "Production" at bounding box center [41, 248] width 37 height 10
click at [20, 246] on input "Production" at bounding box center [17, 249] width 7 height 8
checkbox input "true"
click at [97, 248] on label "Shipment" at bounding box center [113, 248] width 33 height 10
click at [95, 248] on input "Shipment" at bounding box center [91, 249] width 7 height 8
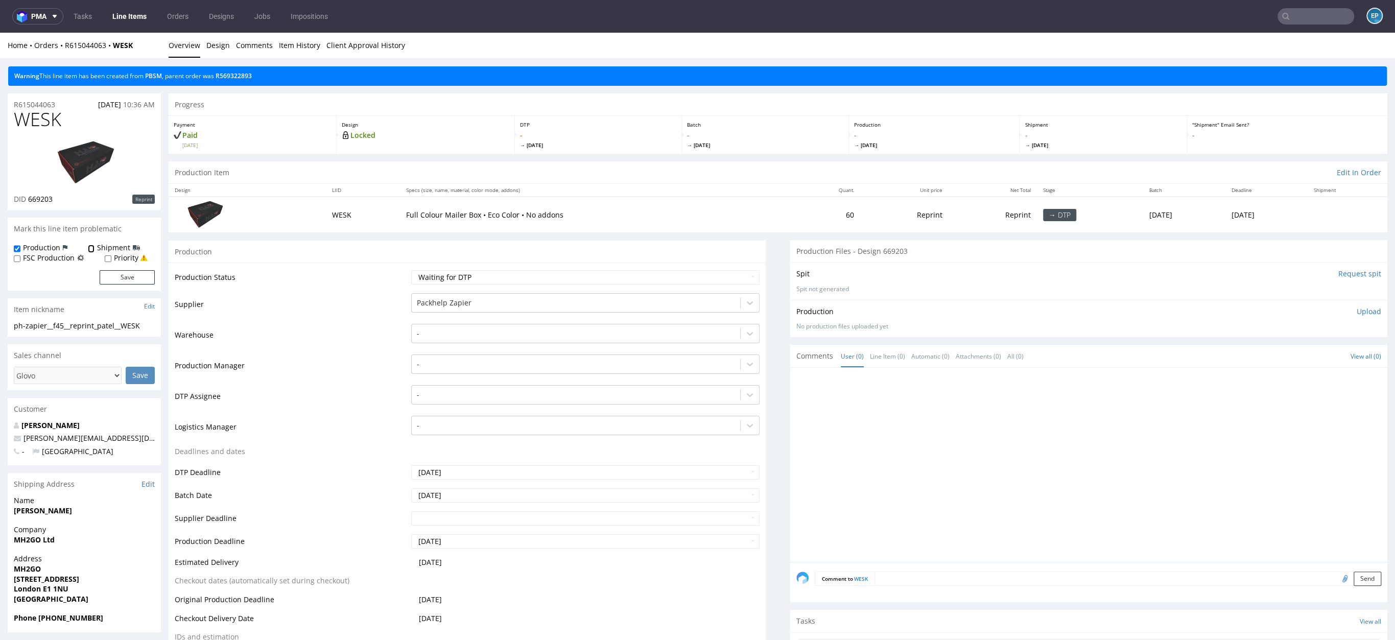
checkbox input "true"
click at [132, 278] on button "Save" at bounding box center [127, 277] width 55 height 14
click at [459, 301] on div at bounding box center [576, 303] width 318 height 12
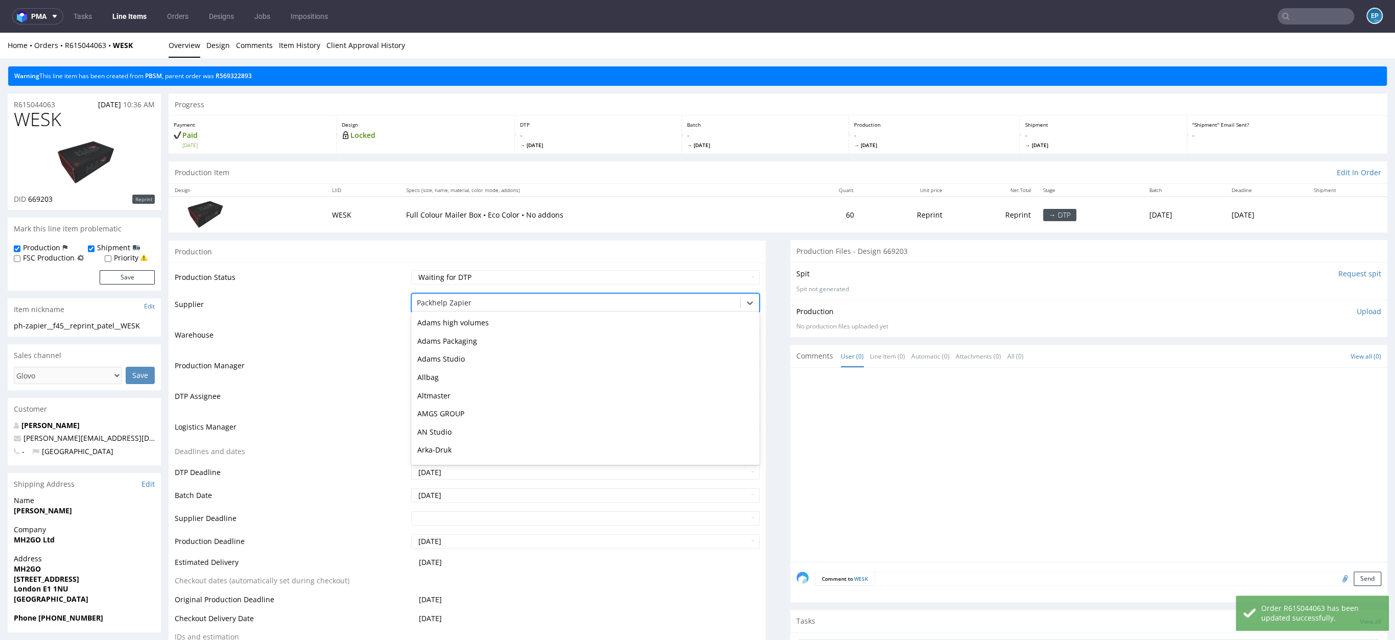
scroll to position [2000, 0]
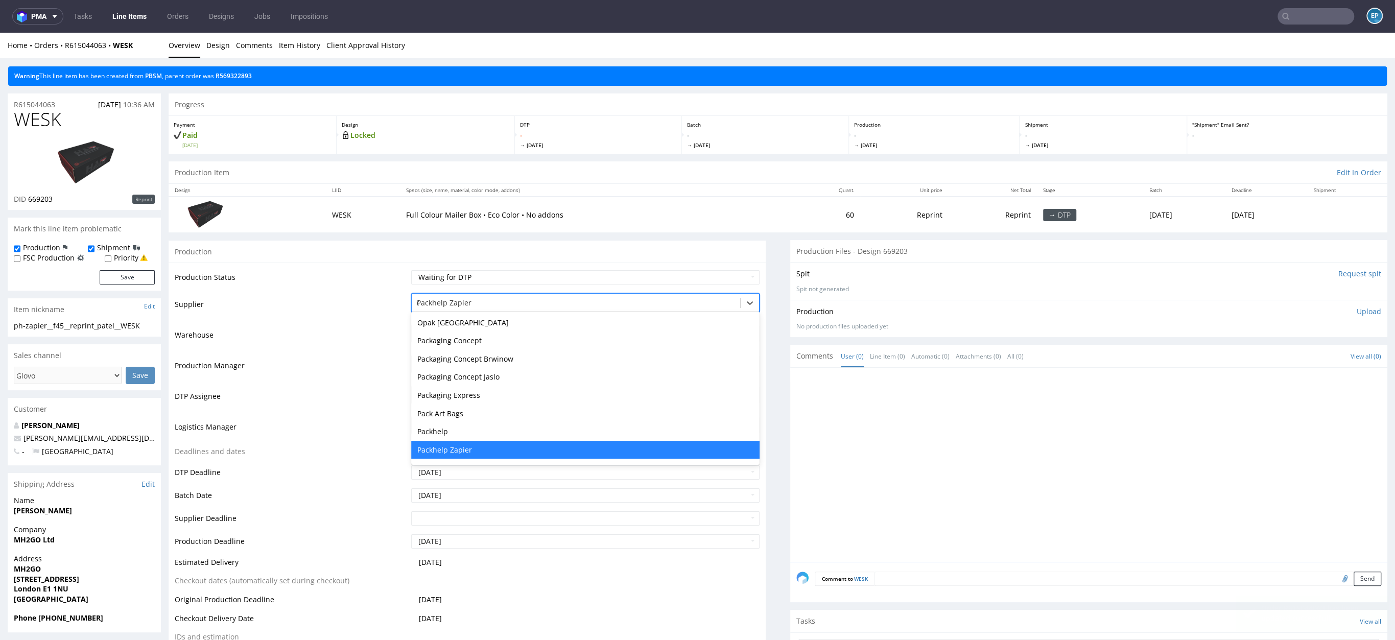
type input "eg"
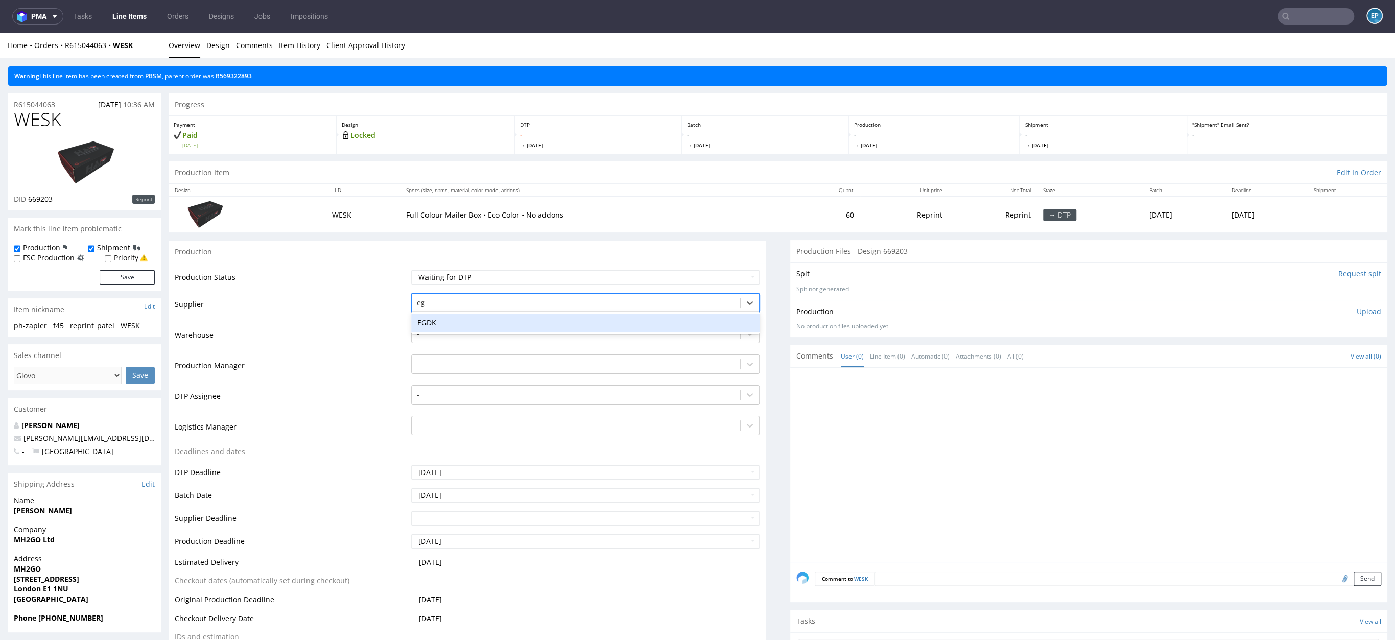
click at [457, 323] on div "EGDK" at bounding box center [585, 323] width 348 height 18
click at [430, 362] on div at bounding box center [576, 364] width 318 height 12
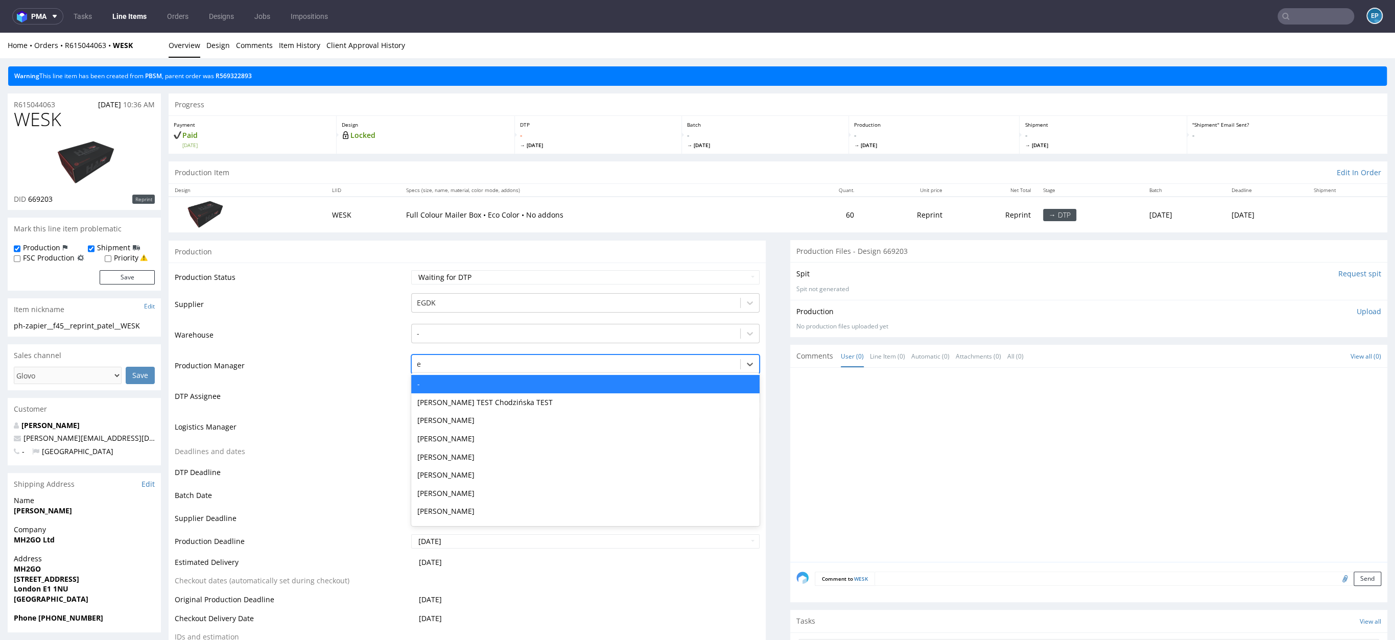
type input "ew"
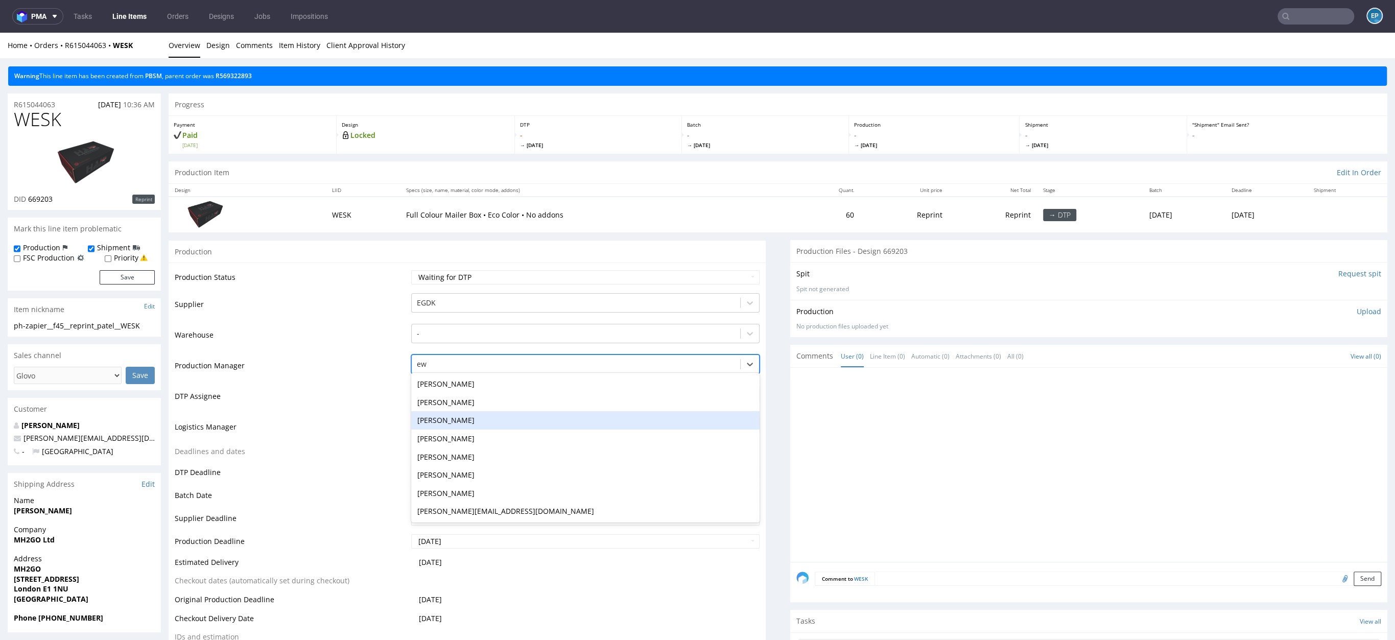
click at [449, 419] on div "[PERSON_NAME]" at bounding box center [585, 420] width 348 height 18
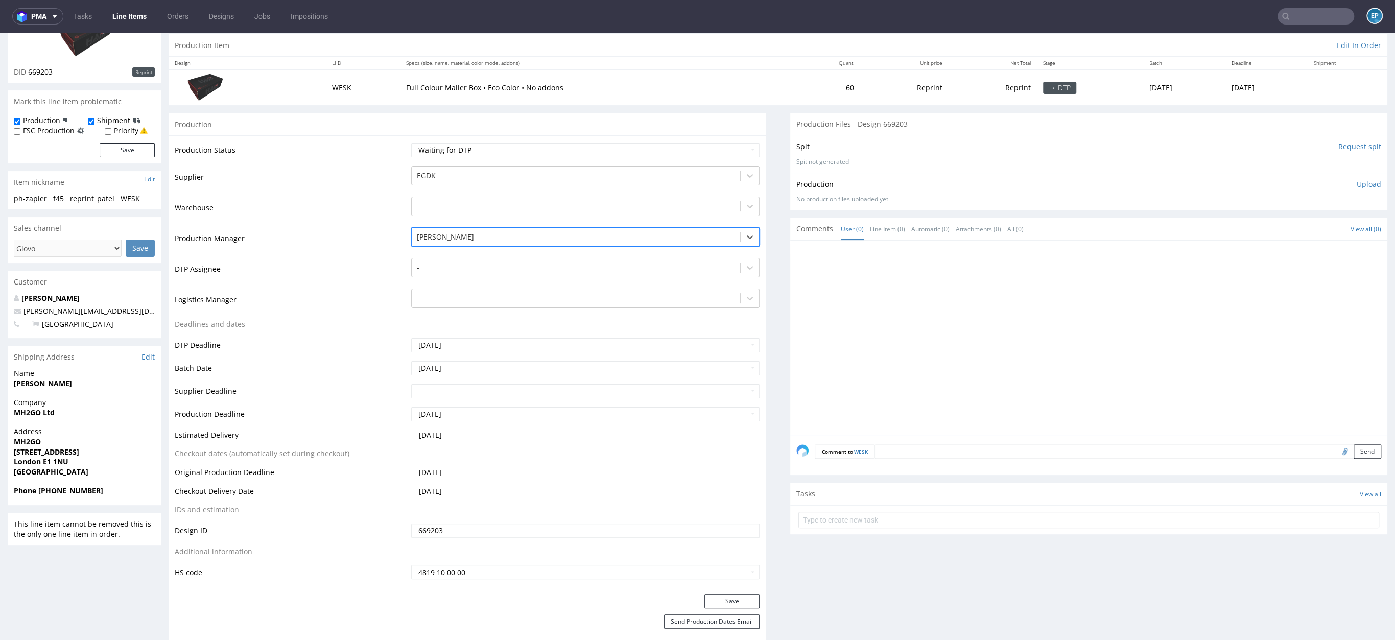
scroll to position [427, 0]
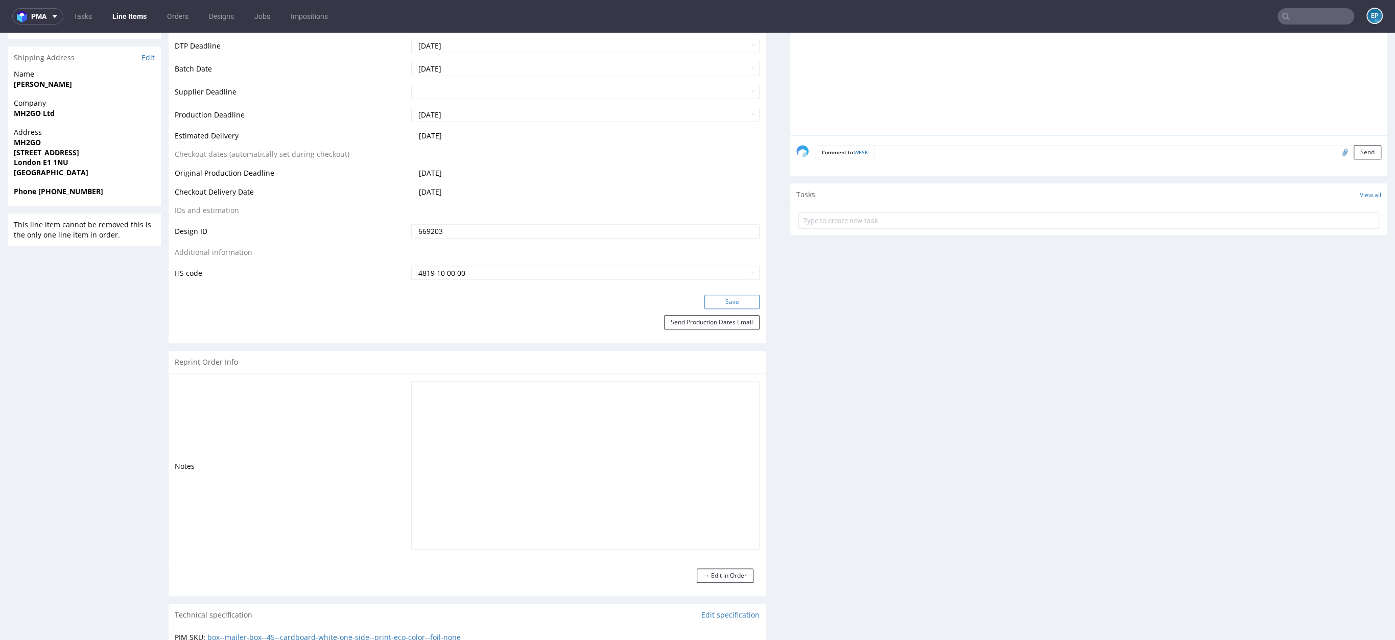
click at [736, 304] on button "Save" at bounding box center [731, 302] width 55 height 14
click at [918, 162] on div "Comment to WESK Send" at bounding box center [1088, 155] width 597 height 41
click at [905, 155] on textarea at bounding box center [1128, 152] width 507 height 14
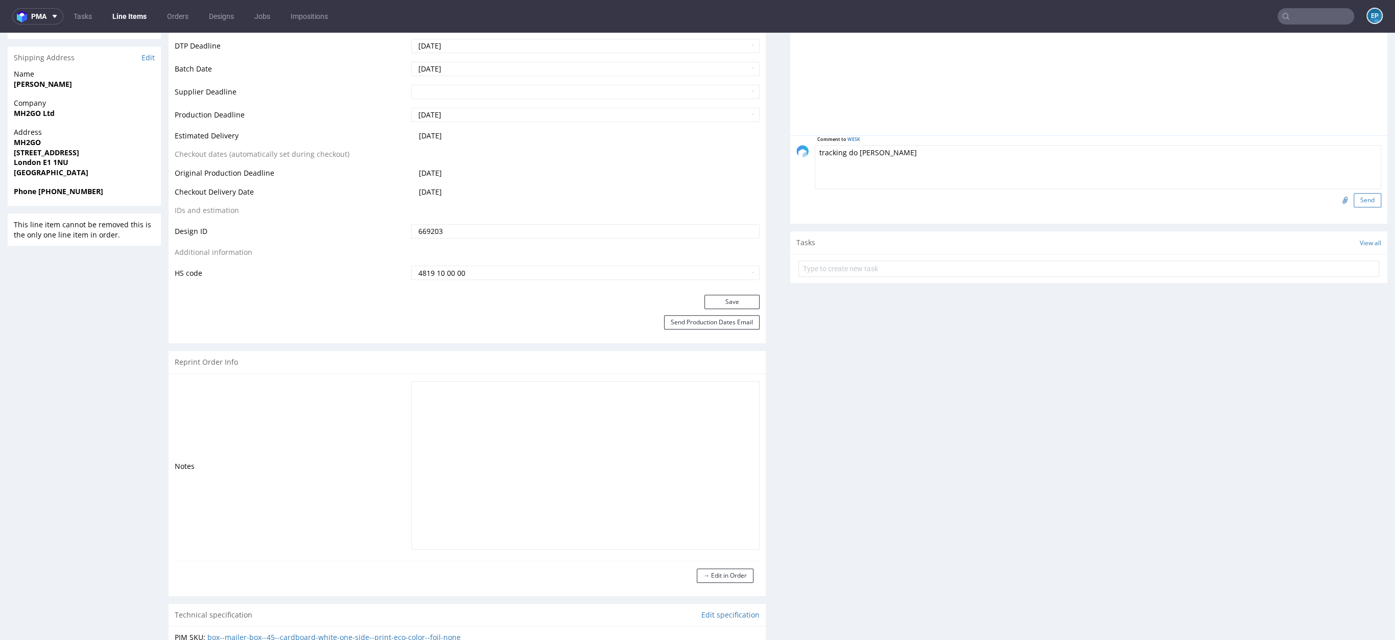
type textarea "tracking do Michała Rachańskiego"
click at [1354, 197] on button "Send" at bounding box center [1368, 200] width 28 height 14
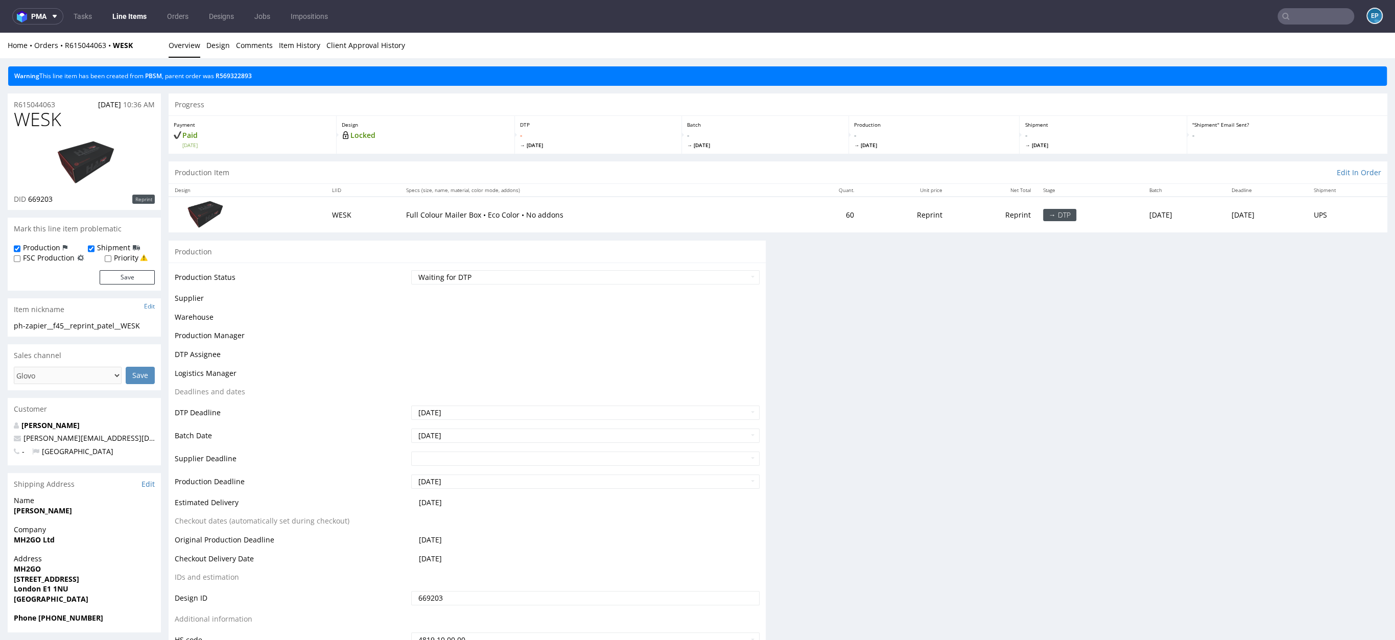
scroll to position [0, 0]
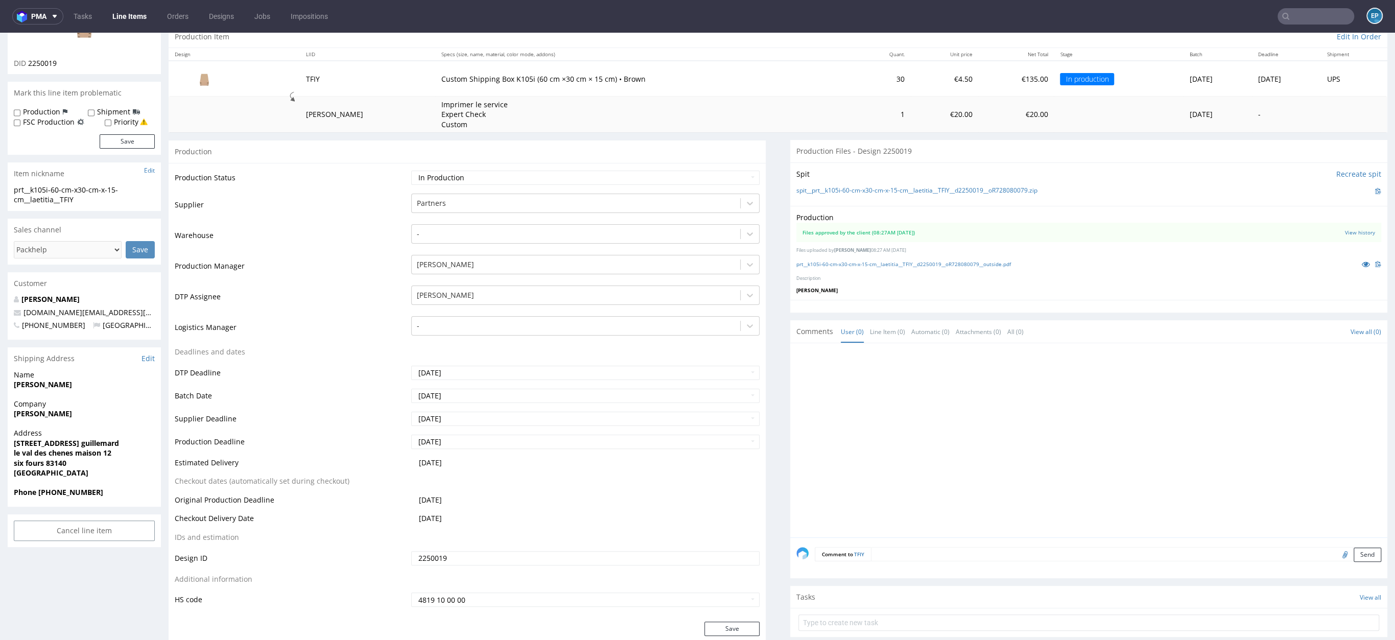
scroll to position [138, 0]
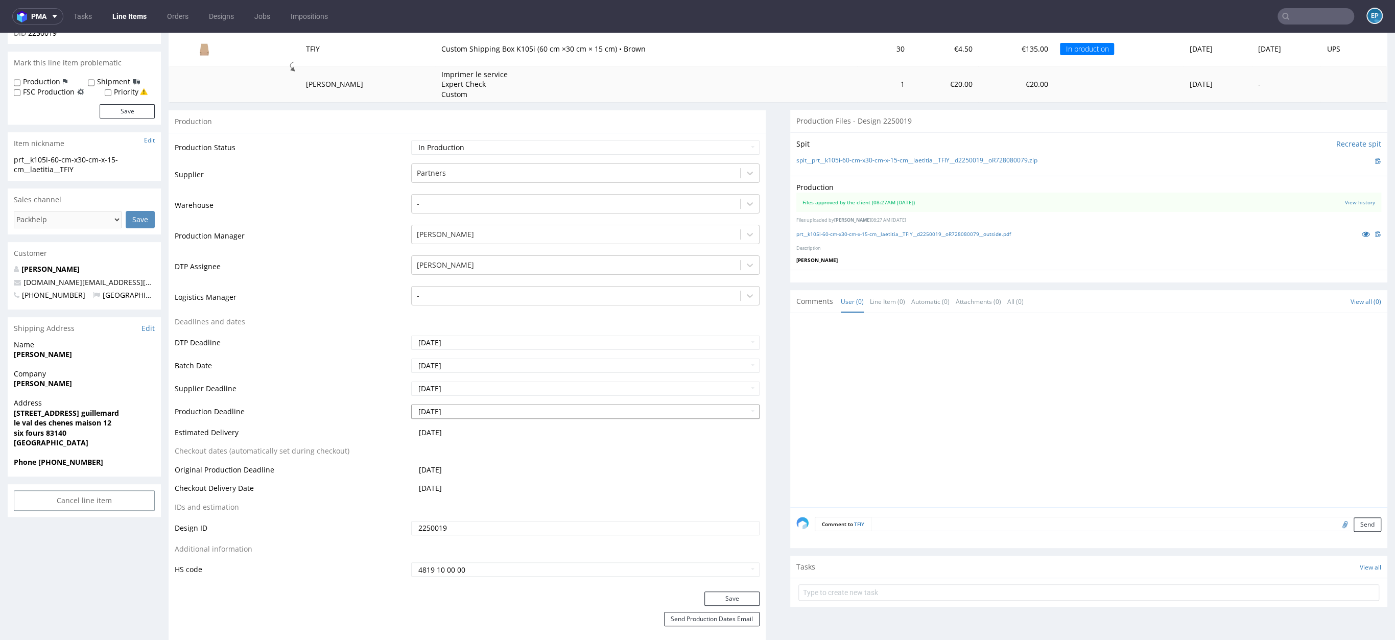
click at [498, 393] on td "5" at bounding box center [495, 395] width 15 height 15
type input "[DATE]"
click at [713, 598] on button "Save" at bounding box center [731, 599] width 55 height 14
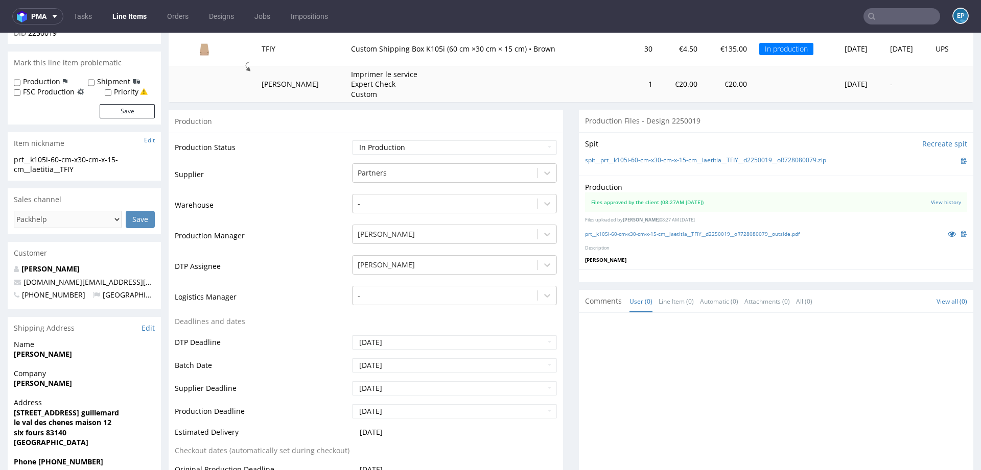
click at [908, 12] on input "text" at bounding box center [901, 16] width 77 height 16
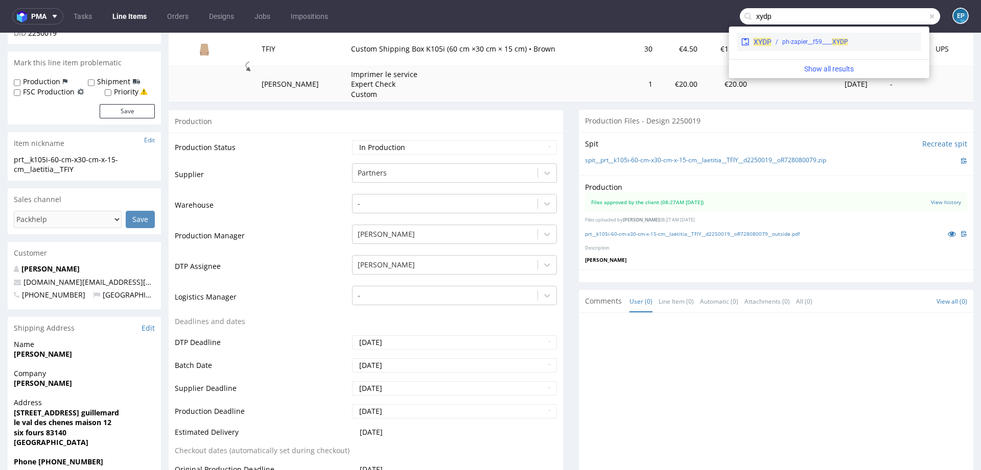
type input "xydp"
click at [799, 40] on div "ph-zapier__f59____ XYDP" at bounding box center [815, 41] width 66 height 9
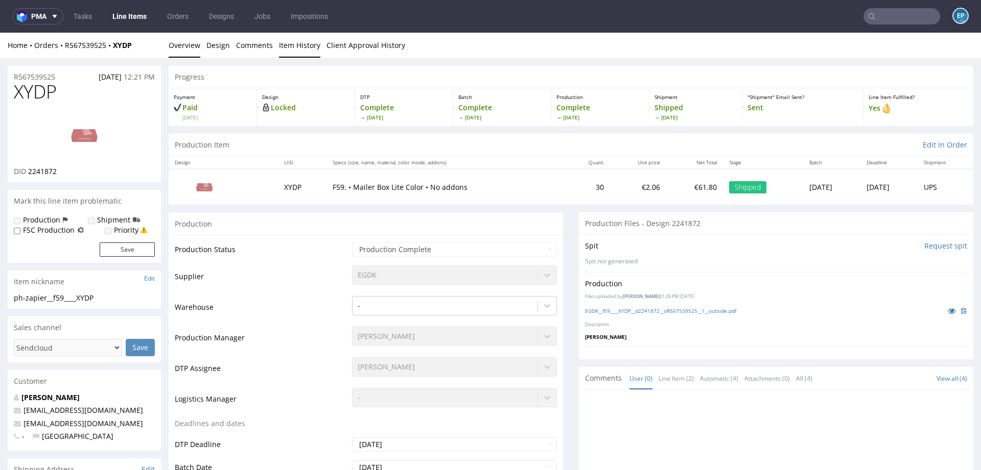
click at [301, 50] on link "Item History" at bounding box center [299, 45] width 41 height 25
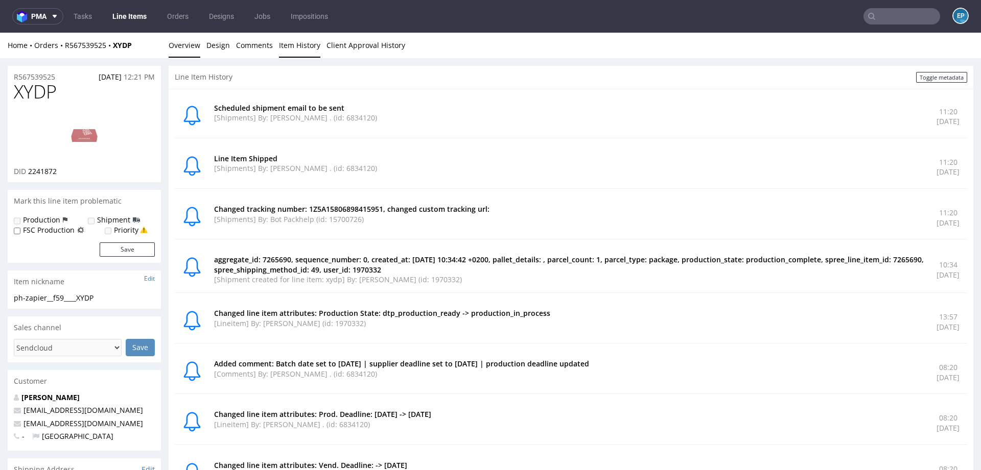
click at [182, 46] on link "Overview" at bounding box center [185, 45] width 32 height 25
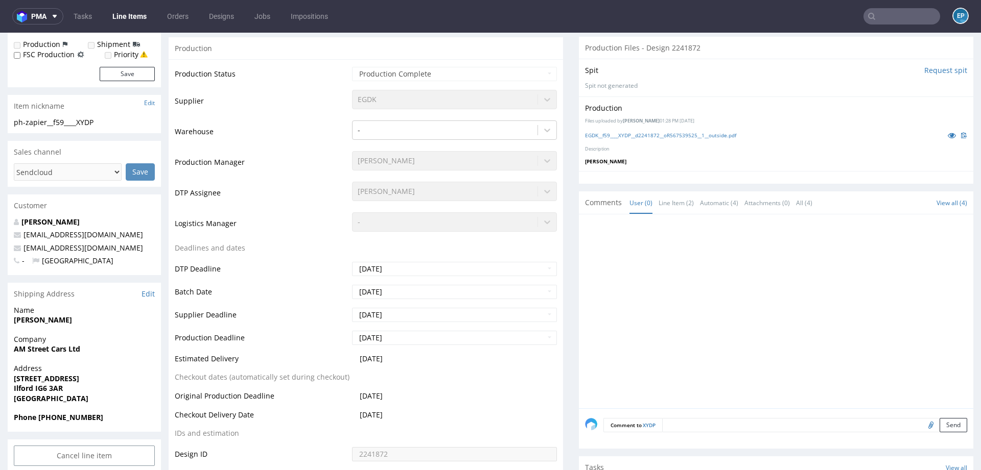
scroll to position [178, 0]
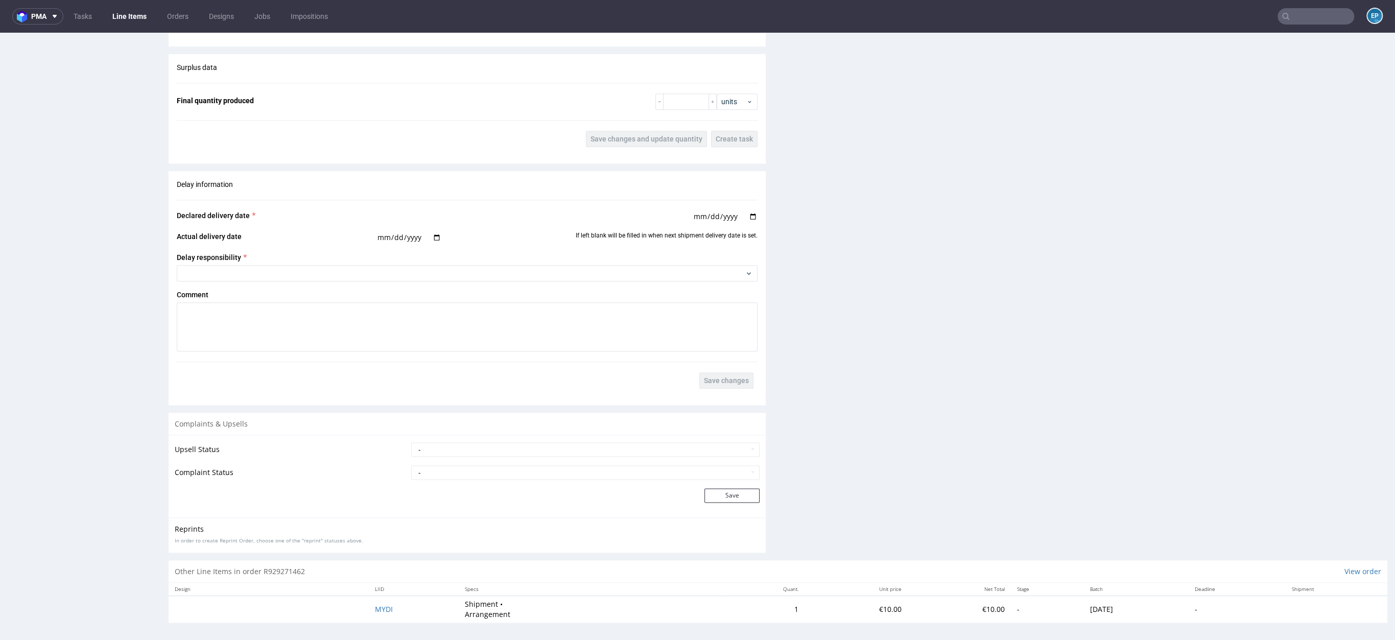
scroll to position [1211, 0]
click at [471, 470] on select "- Complaint Received Complaint Rejected Complaint Accepted (DTP Issue) - Reprin…" at bounding box center [585, 472] width 348 height 14
select select "accepted_dtp_issue_reprint"
click at [720, 497] on button "Save" at bounding box center [731, 495] width 55 height 14
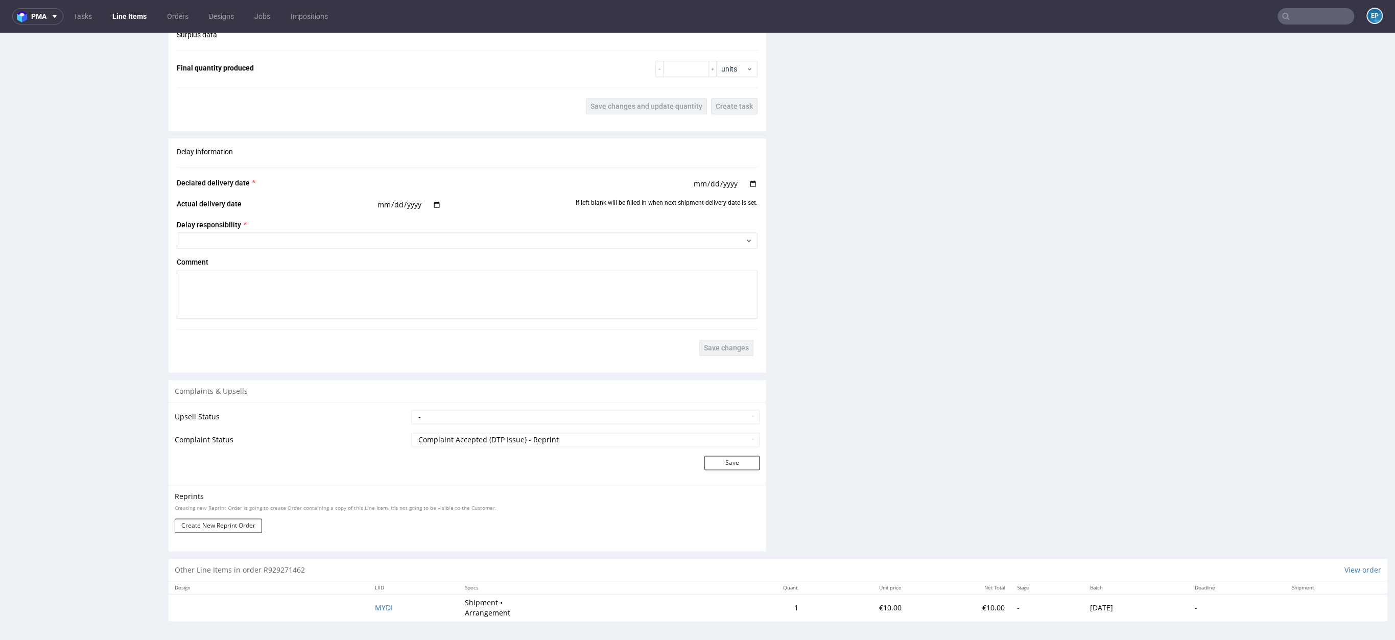
scroll to position [1252, 0]
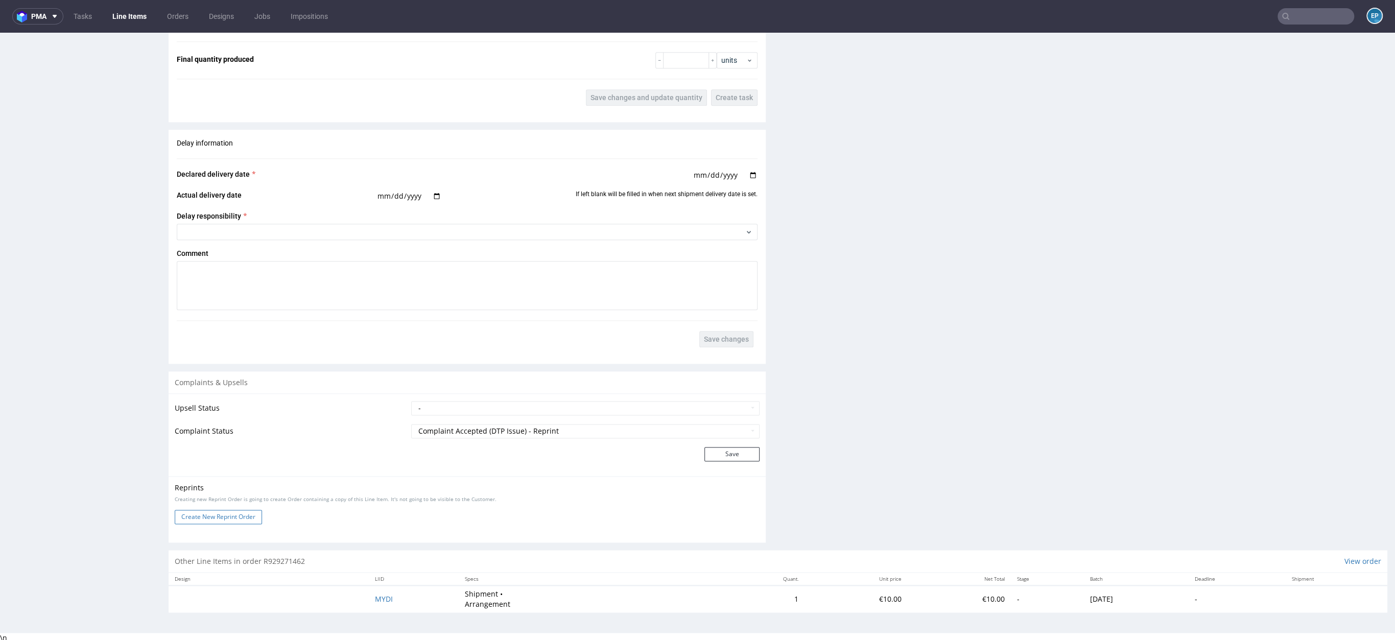
click at [216, 518] on button "Create New Reprint Order" at bounding box center [218, 517] width 87 height 14
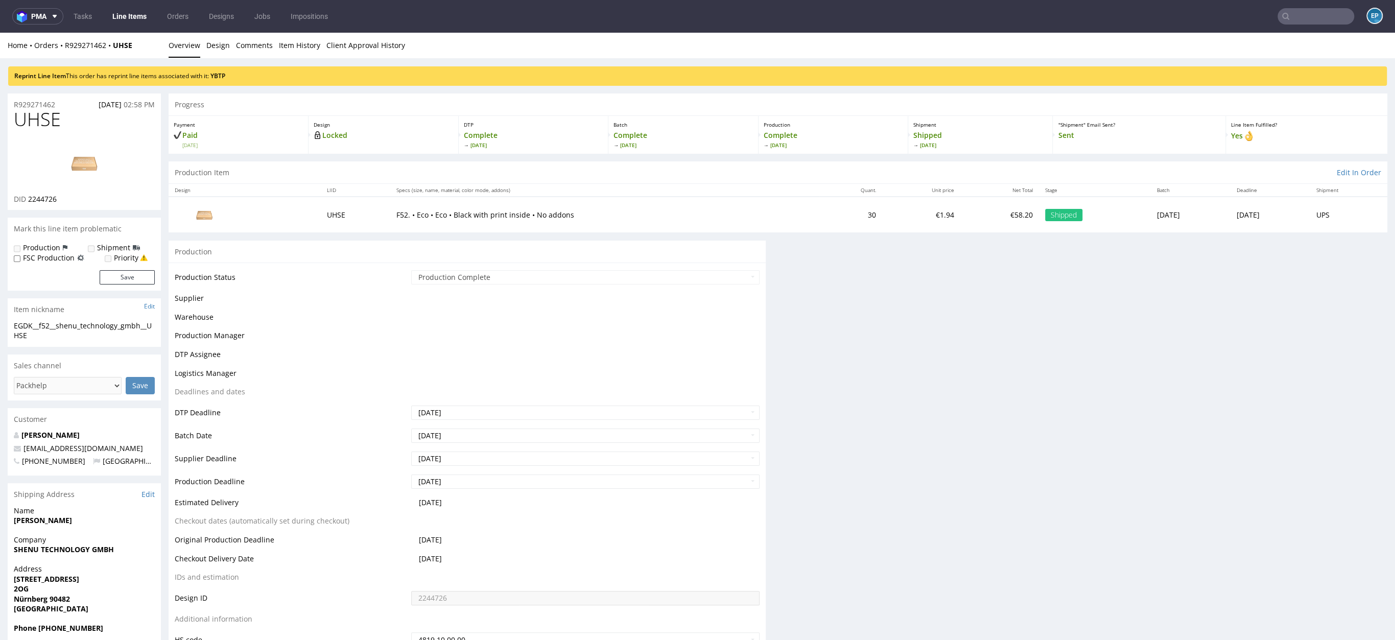
scroll to position [0, 0]
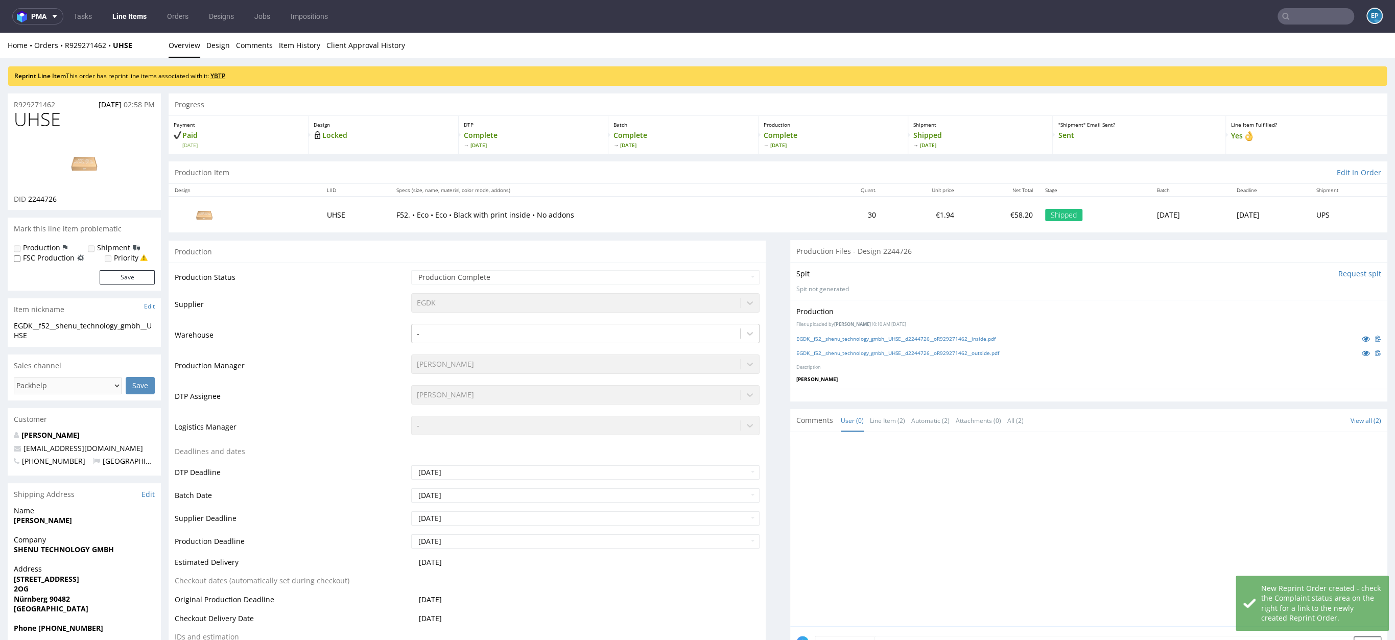
click at [222, 74] on link "YBTP" at bounding box center [217, 76] width 15 height 9
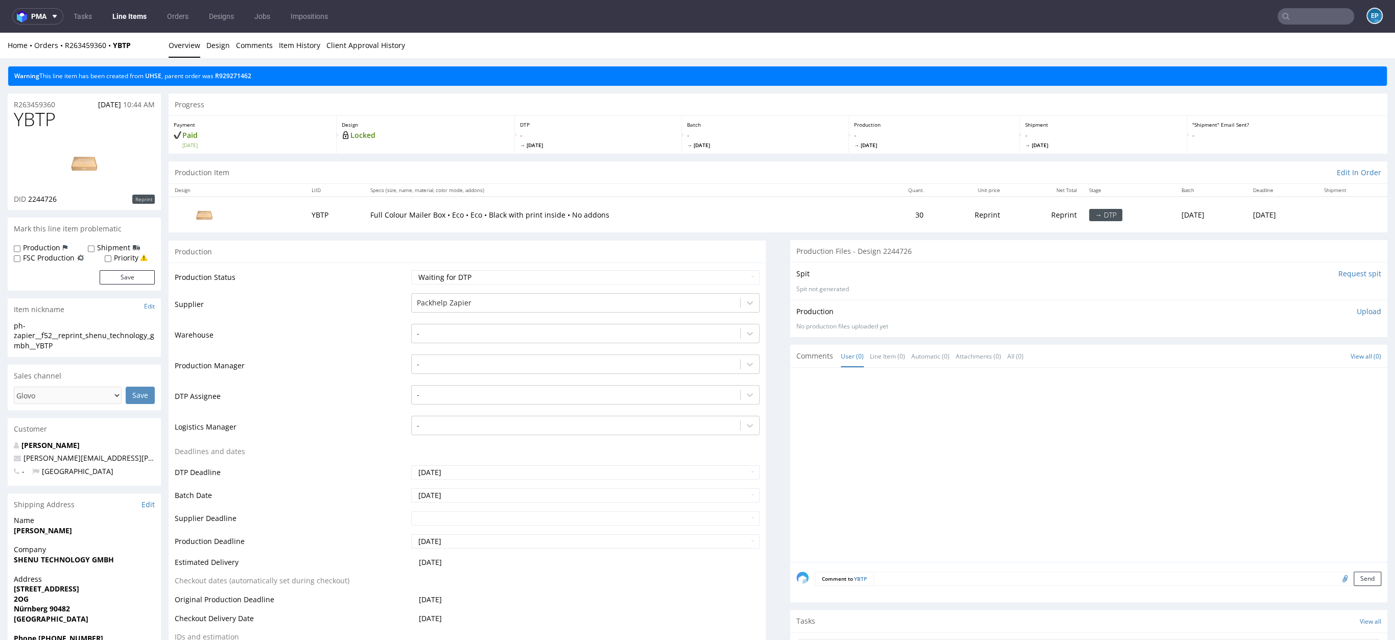
click at [54, 251] on label "Production" at bounding box center [41, 248] width 37 height 10
click at [20, 251] on input "Production" at bounding box center [17, 249] width 7 height 8
checkbox input "true"
click at [111, 248] on label "Shipment" at bounding box center [113, 248] width 33 height 10
click at [95, 248] on input "Shipment" at bounding box center [91, 249] width 7 height 8
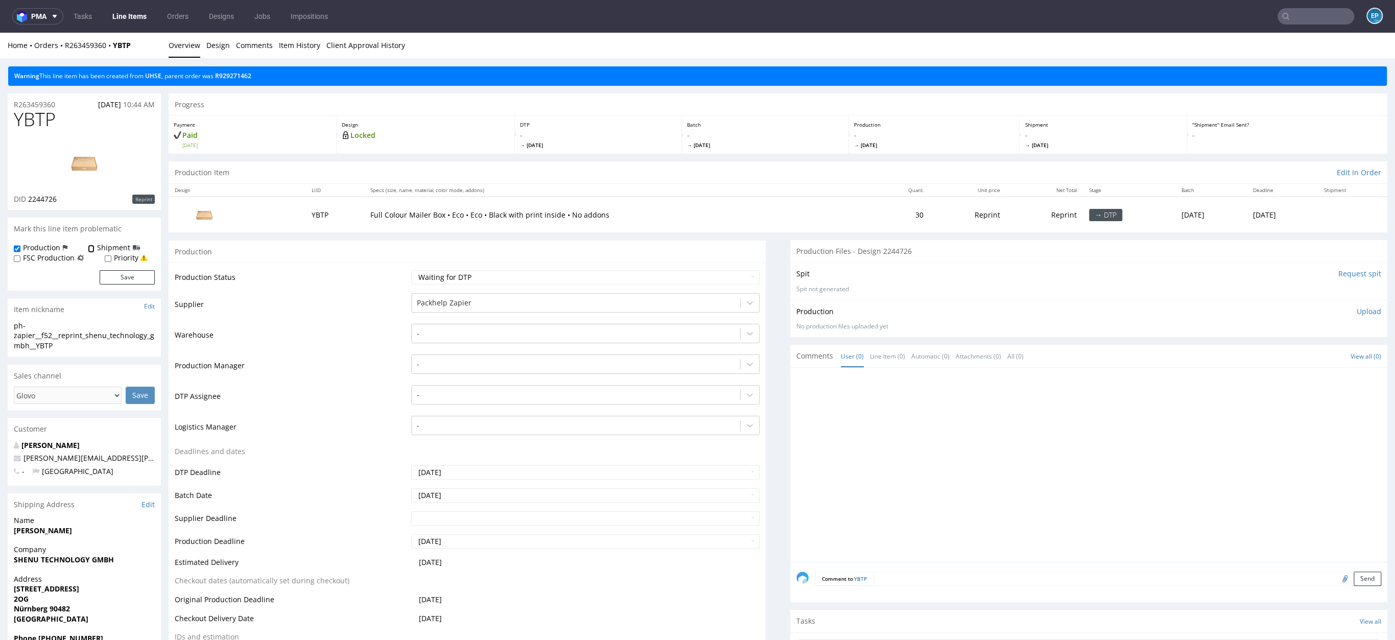
checkbox input "true"
click at [109, 276] on button "Save" at bounding box center [127, 277] width 55 height 14
click at [918, 583] on textarea at bounding box center [1128, 579] width 508 height 14
paste textarea "https://app-eu1.hubspot.com/contacts/25600958/record/0-5/213255110892"
type textarea "hs: https://app-eu1.hubspot.com/contacts/25600958/record/0-5/213255110892"
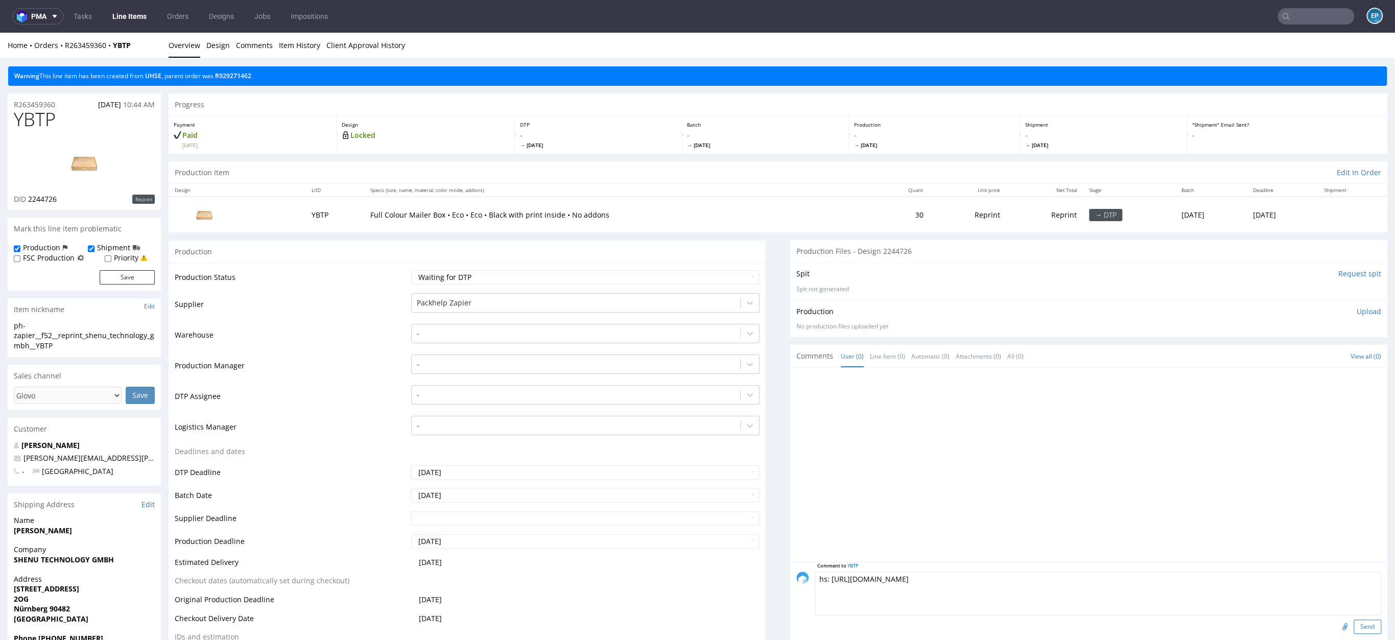
click at [1354, 625] on button "Send" at bounding box center [1368, 627] width 28 height 14
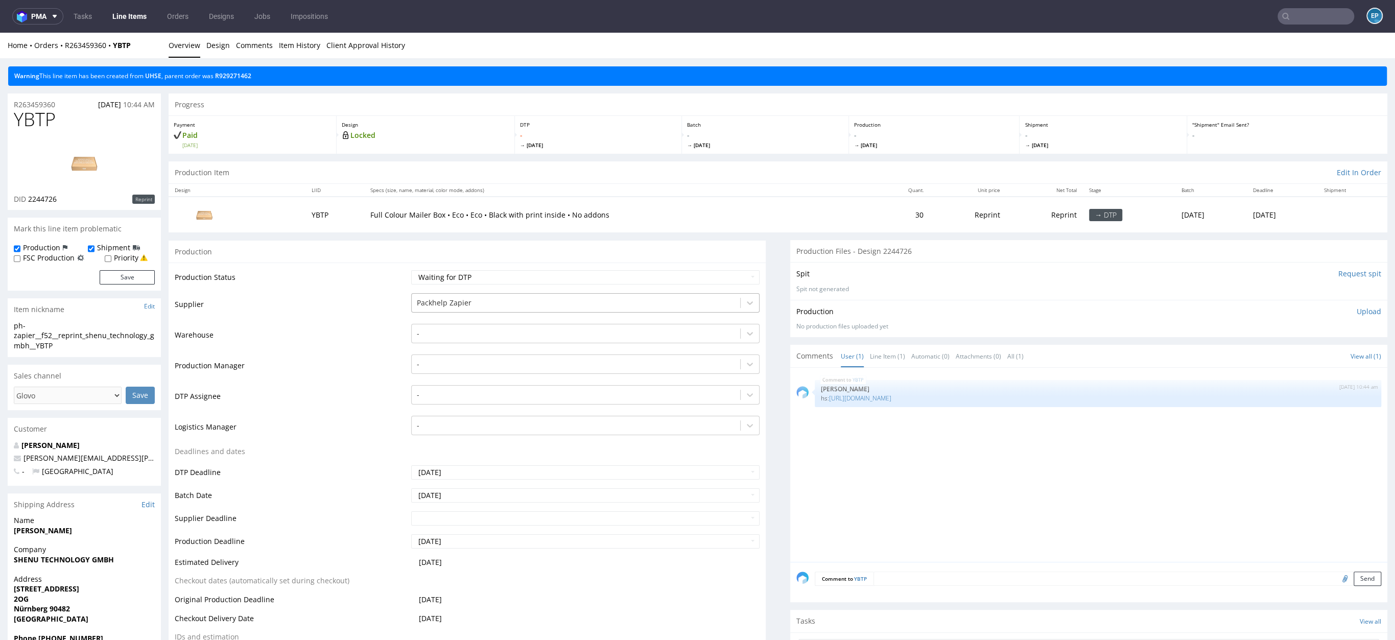
click at [496, 305] on div at bounding box center [576, 303] width 318 height 12
type input "part"
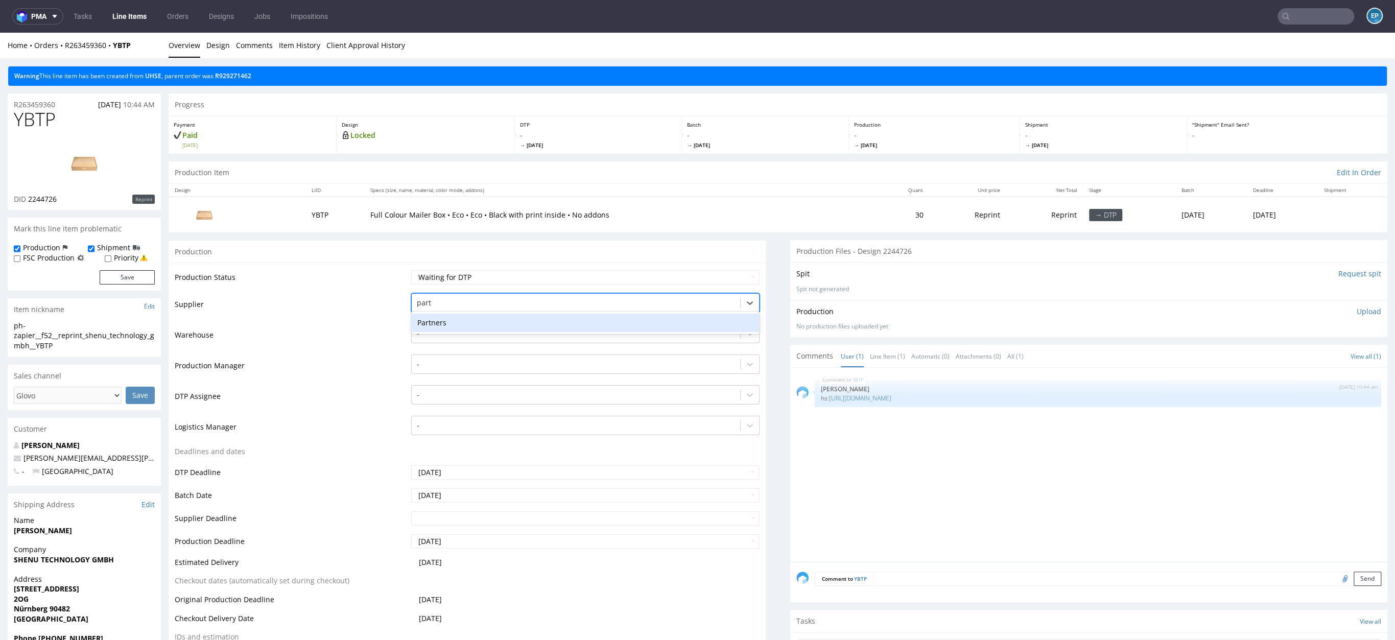
click at [500, 320] on div "Partners" at bounding box center [585, 323] width 348 height 18
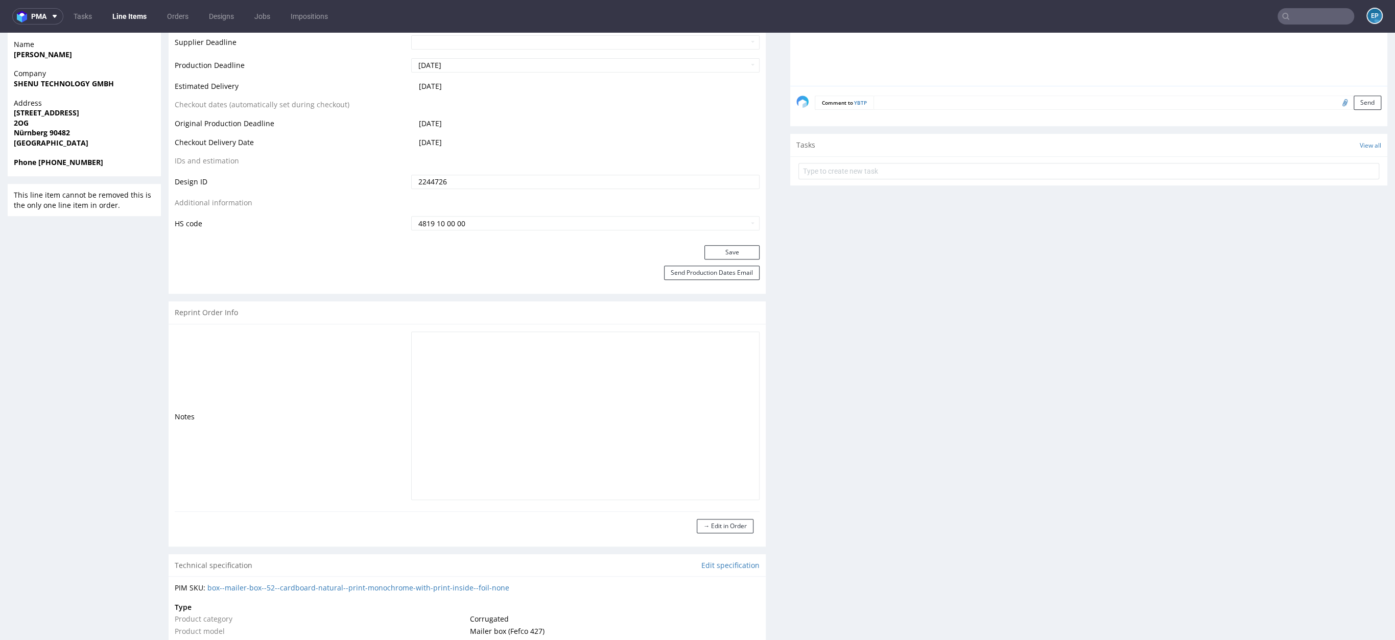
scroll to position [199, 0]
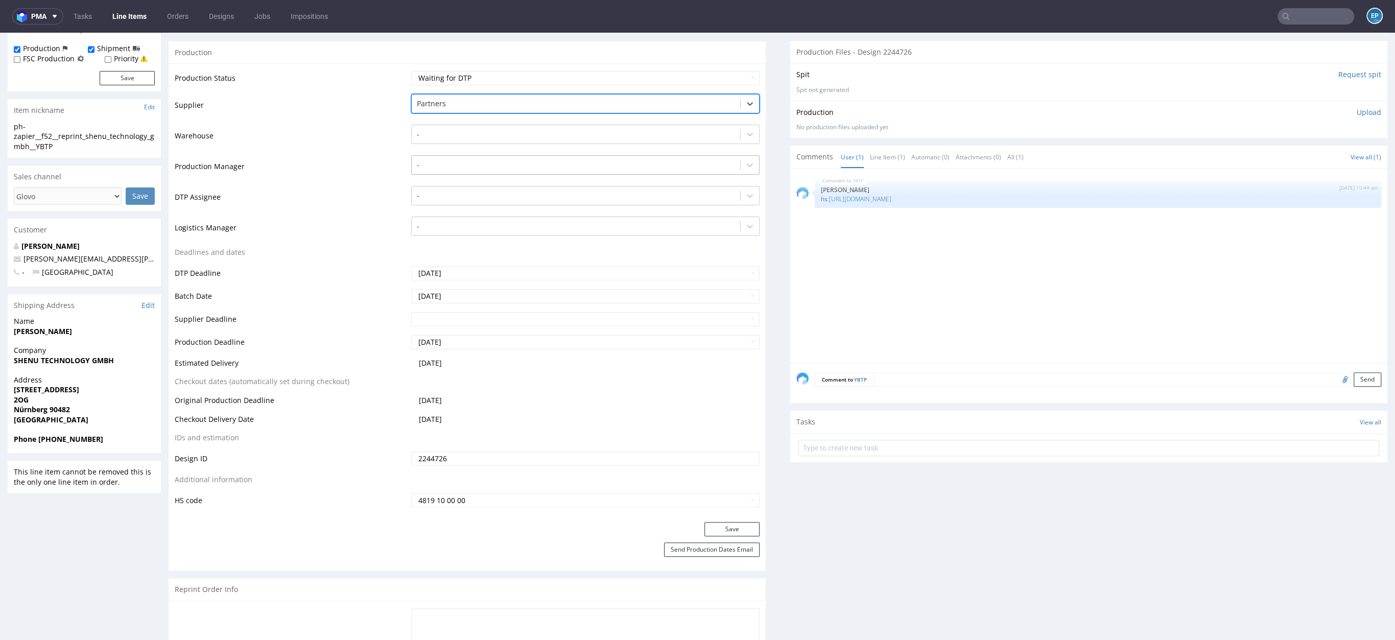
click at [440, 167] on div at bounding box center [576, 165] width 318 height 12
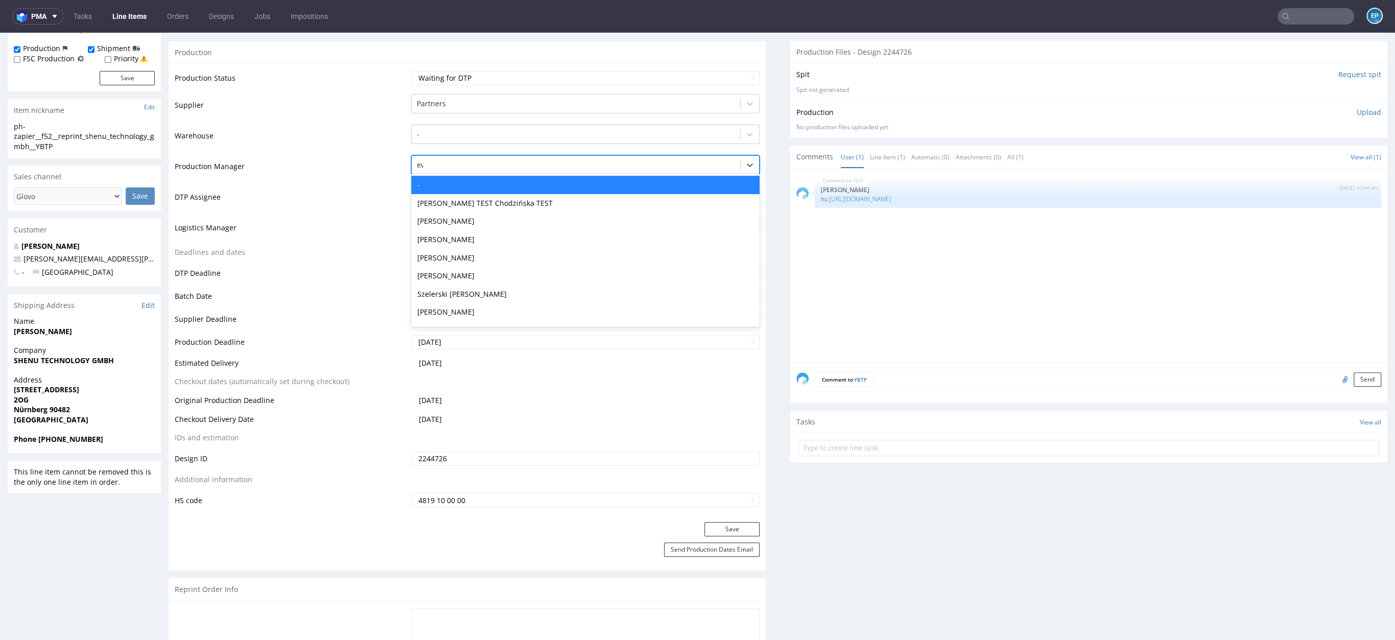
type input "ewa"
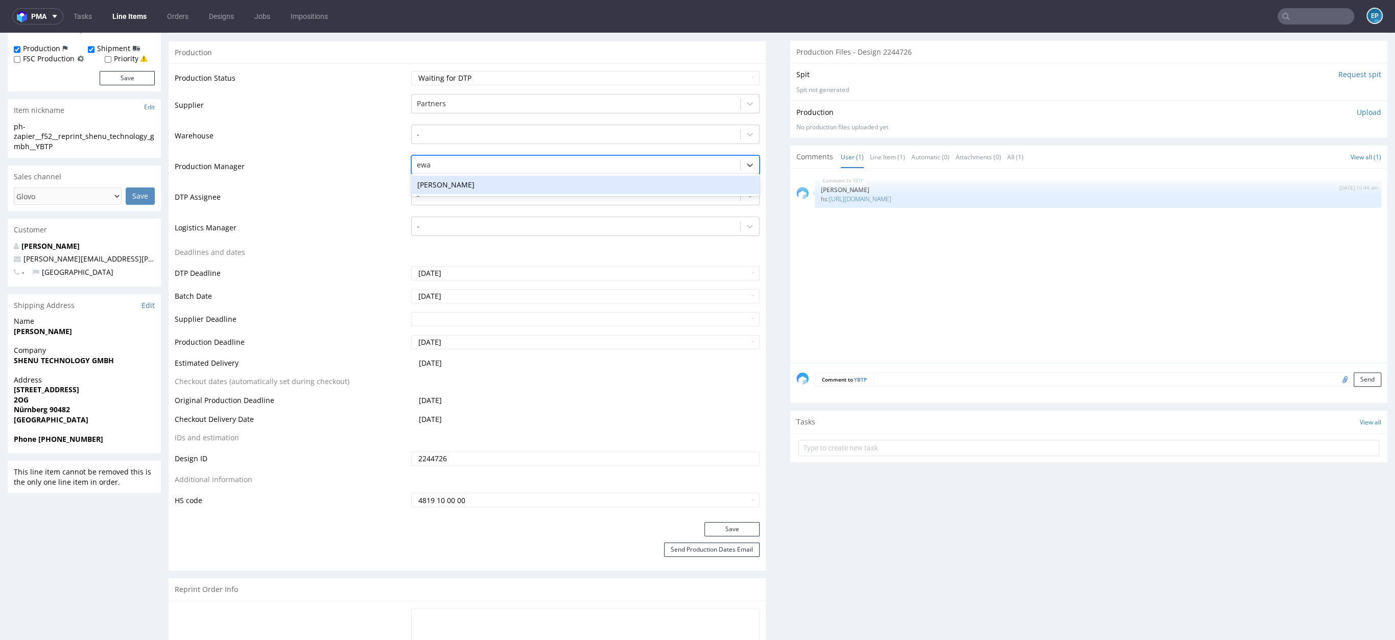
click at [468, 188] on div "[PERSON_NAME]" at bounding box center [585, 185] width 348 height 18
click at [739, 534] on button "Save" at bounding box center [731, 529] width 55 height 14
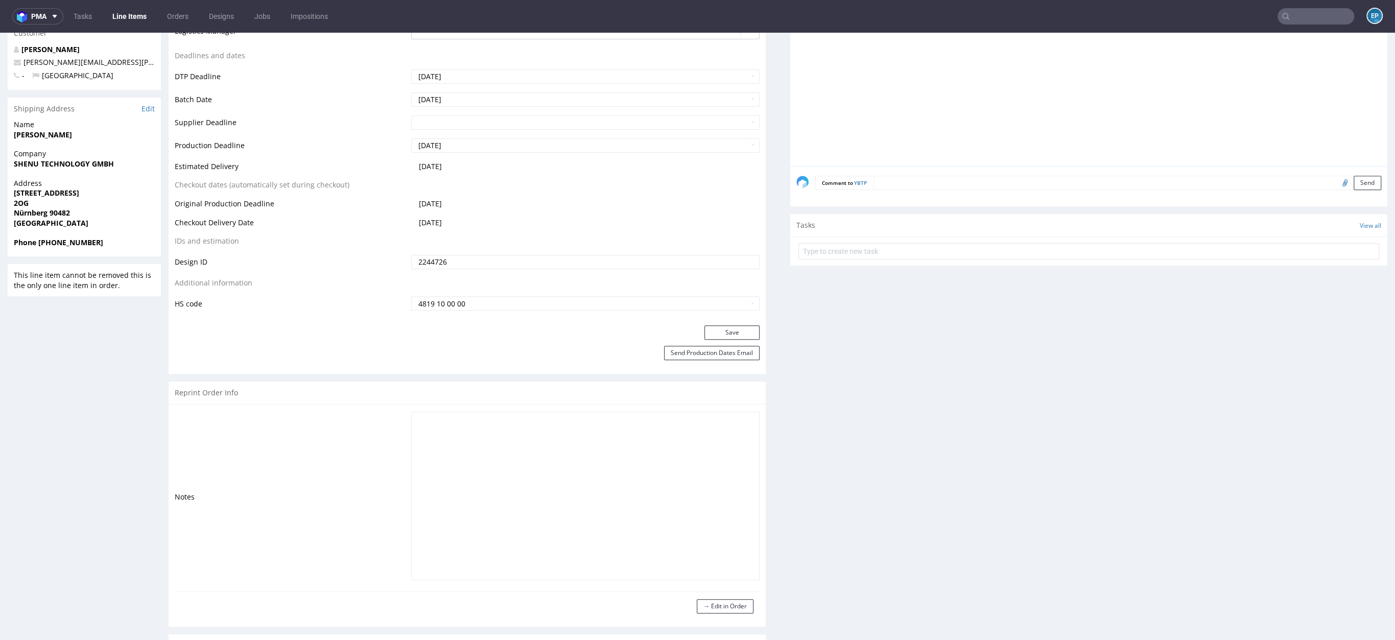
scroll to position [0, 0]
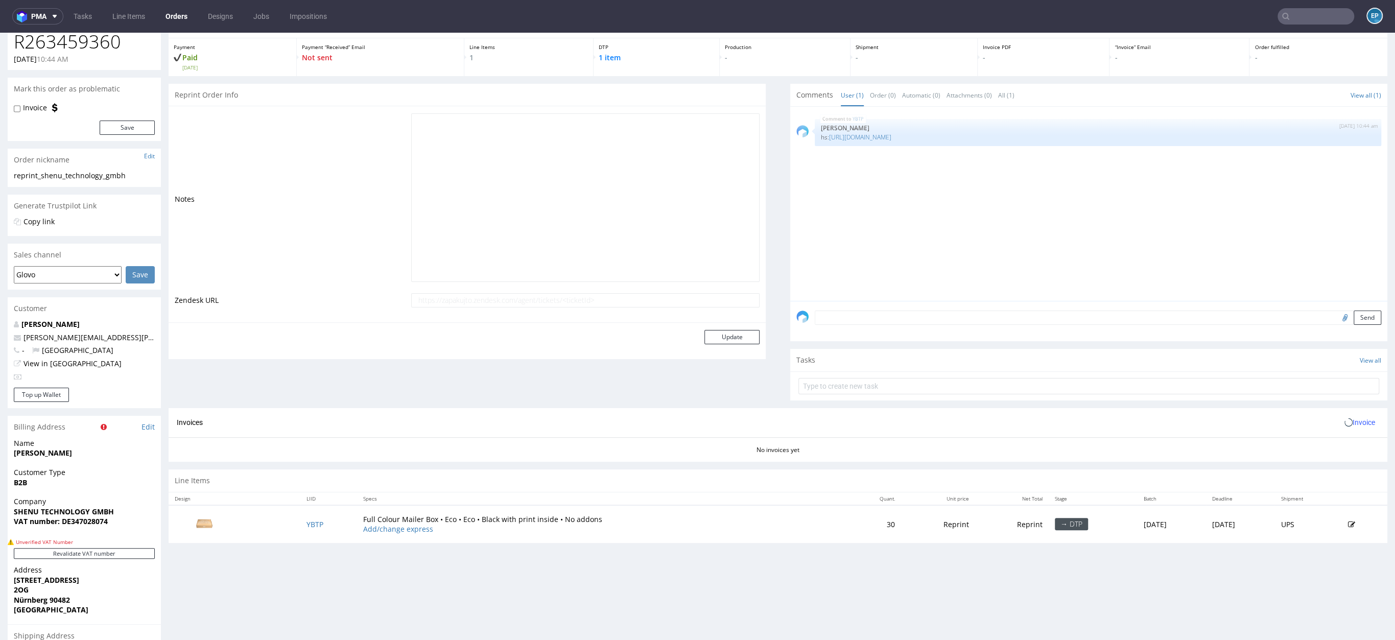
scroll to position [233, 0]
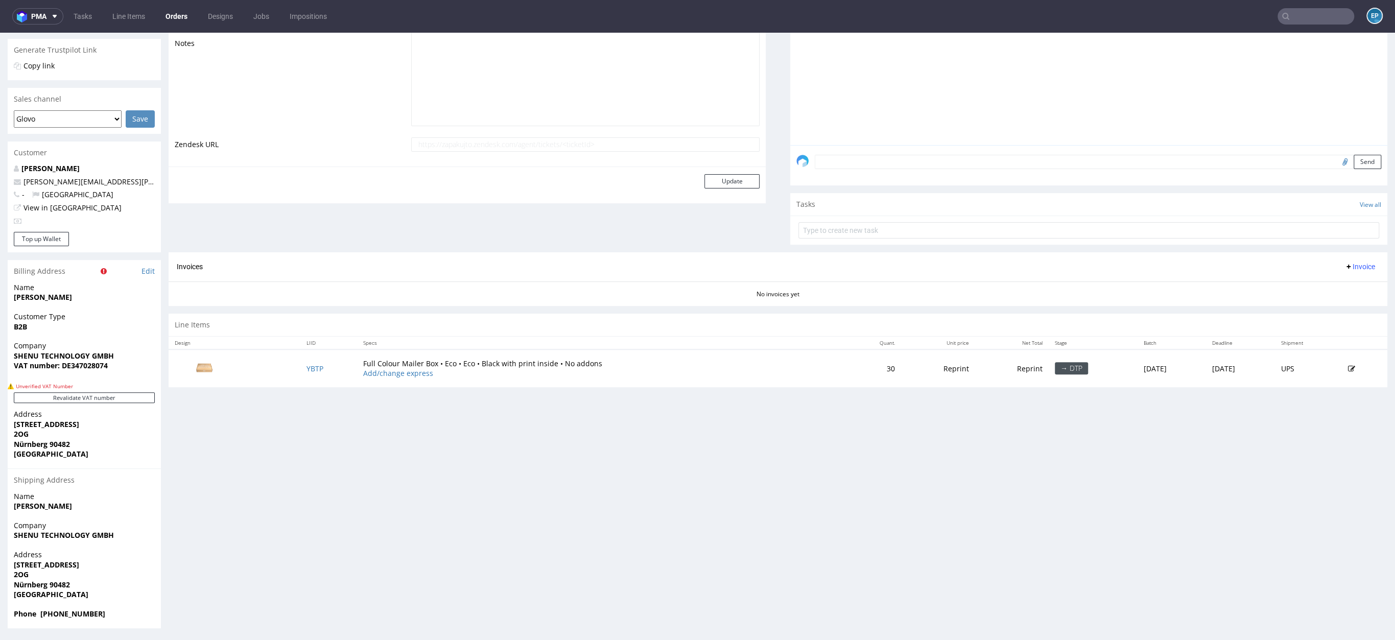
click at [1348, 368] on icon at bounding box center [1351, 368] width 7 height 7
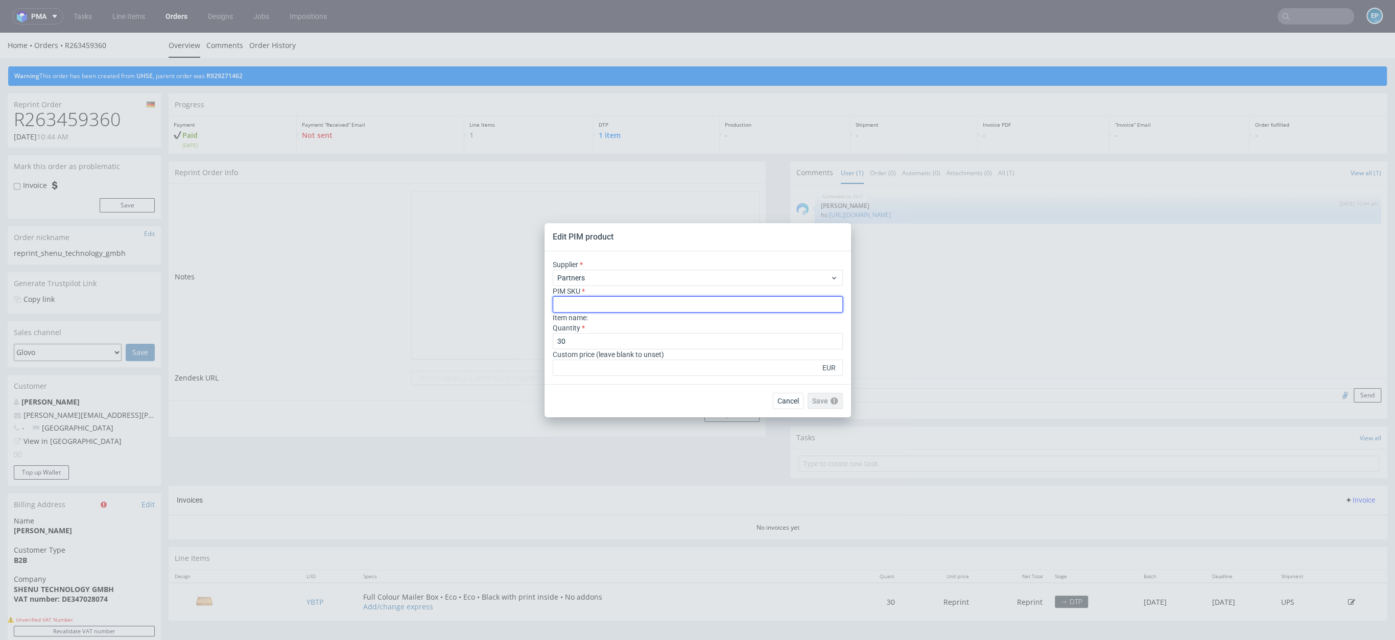
click at [622, 304] on input "text" at bounding box center [698, 304] width 290 height 16
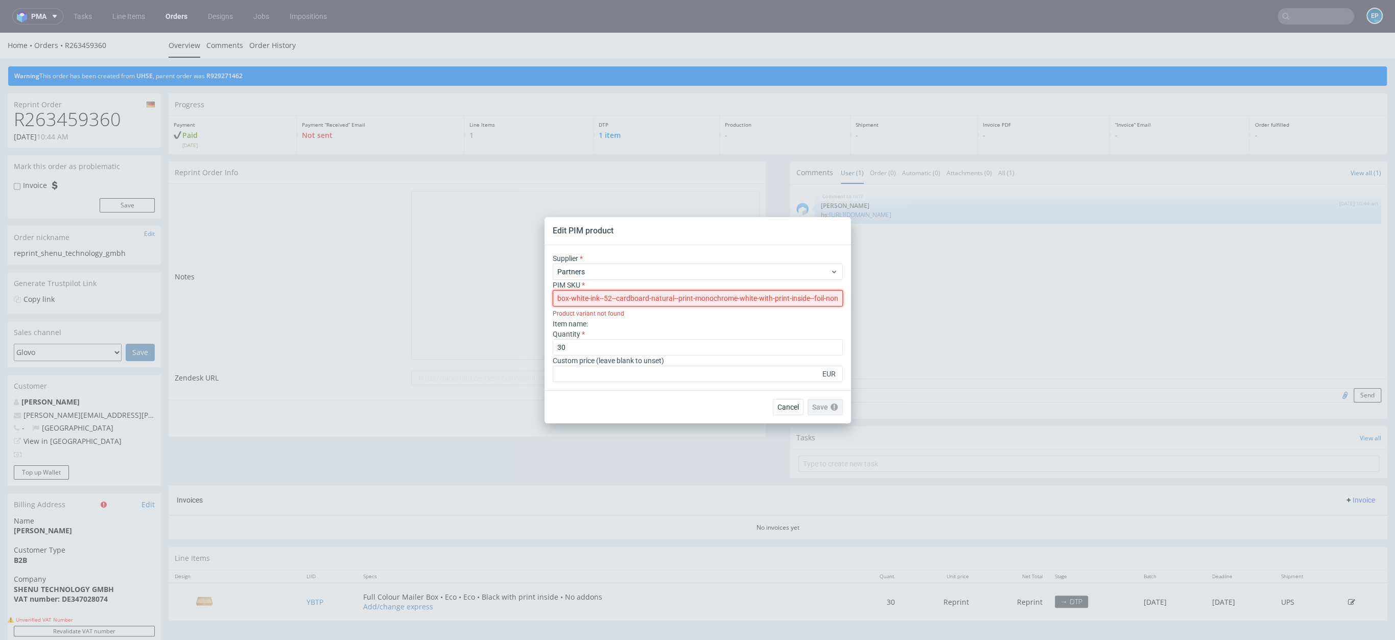
click at [557, 298] on input "mailer-box-white-ink--52--cardboard-natural--print-monochrome-white-with-print-…" at bounding box center [698, 298] width 290 height 16
type input "mailer-box--mailer-box-white-ink--52--cardboard-natural--print-monochrome-white…"
click at [627, 298] on input "mailer-box--mailer-box-white-ink--52--cardboard-natural--print-monochrome-white…" at bounding box center [698, 298] width 290 height 16
click at [572, 302] on input "mailer-box-white-ink--52--cardboard-natural--print-monochrome-white-with-print-…" at bounding box center [698, 298] width 290 height 16
click at [554, 300] on input "mailer-box-white-ink--52--cardboard-natural--print-monochrome-white-with-print-…" at bounding box center [698, 298] width 290 height 16
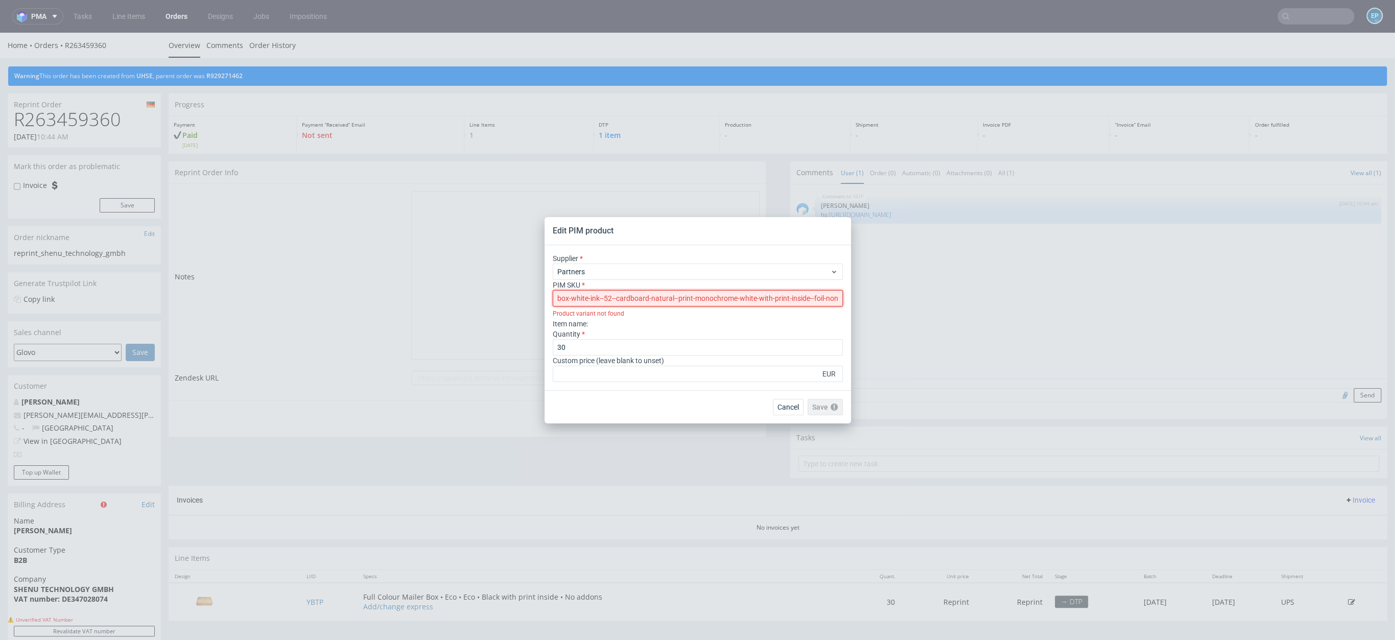
click at [558, 300] on input "mailer-box-white-ink--52--cardboard-natural--print-monochrome-white-with-print-…" at bounding box center [698, 298] width 290 height 16
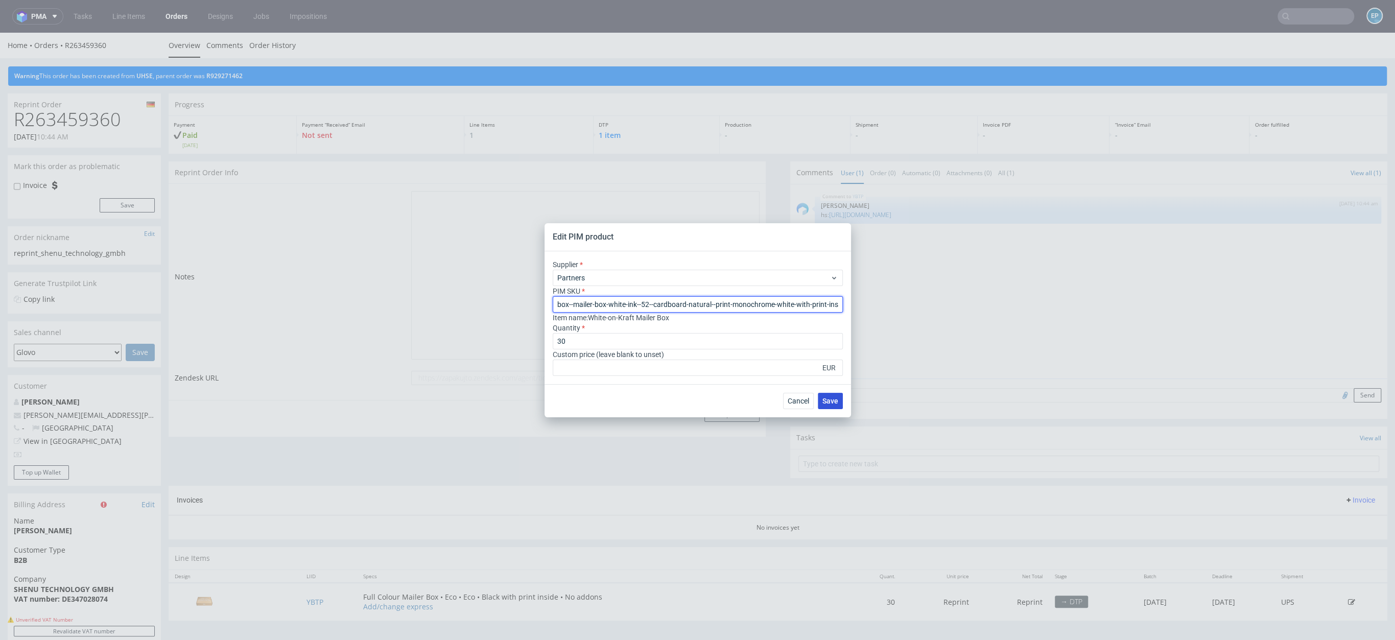
type input "box--mailer-box-white-ink--52--cardboard-natural--print-monochrome-white-with-p…"
click at [822, 405] on button "Save" at bounding box center [830, 401] width 25 height 16
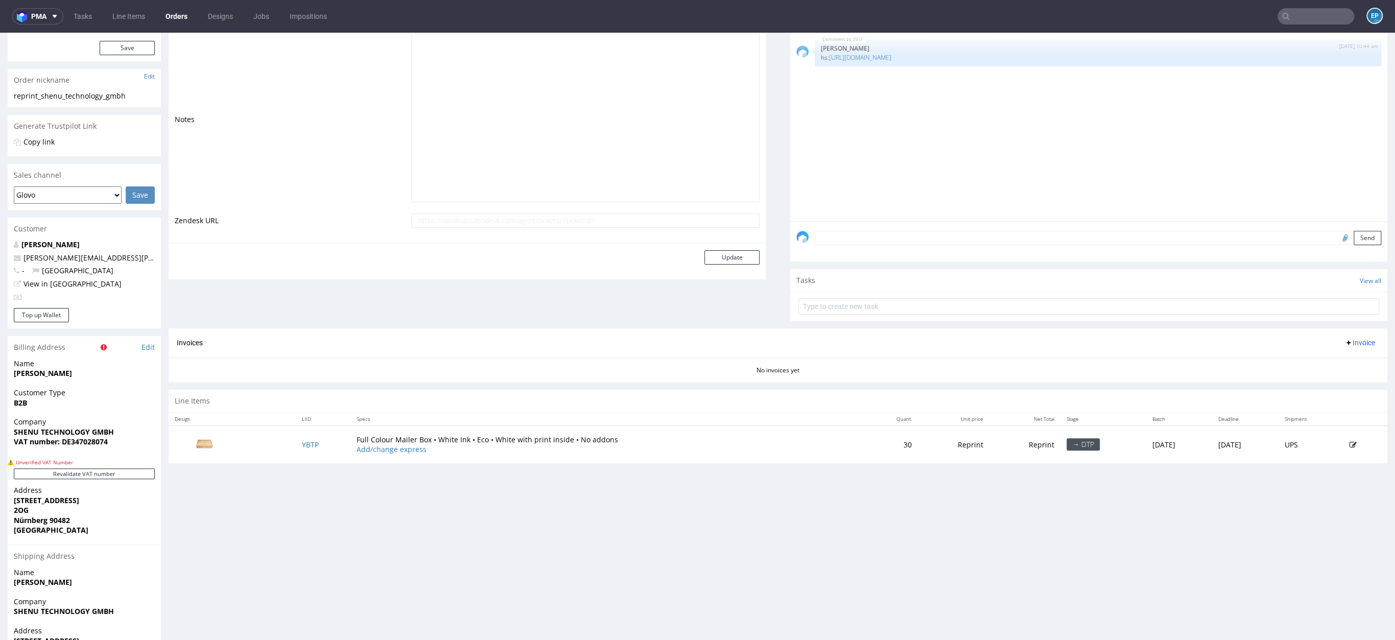
scroll to position [233, 0]
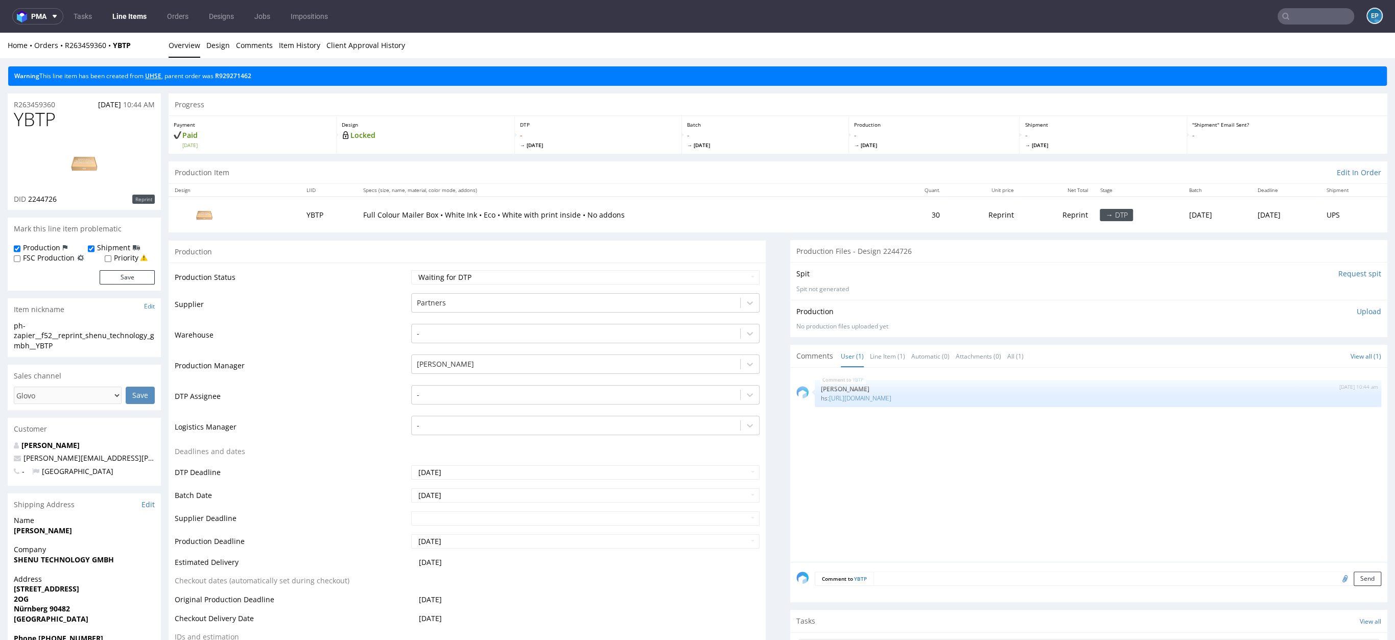
click at [161, 76] on link "UHSE" at bounding box center [153, 76] width 16 height 9
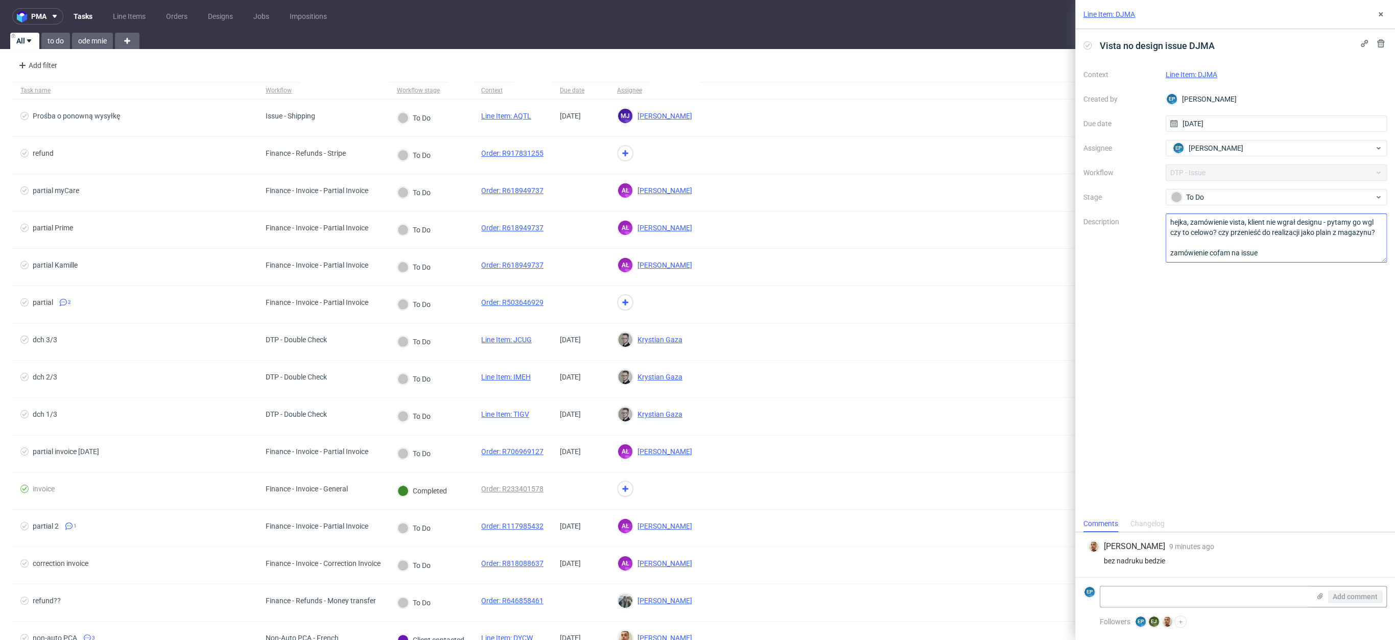
scroll to position [11, 0]
click at [1198, 78] on link "Line Item: DJMA" at bounding box center [1192, 74] width 52 height 8
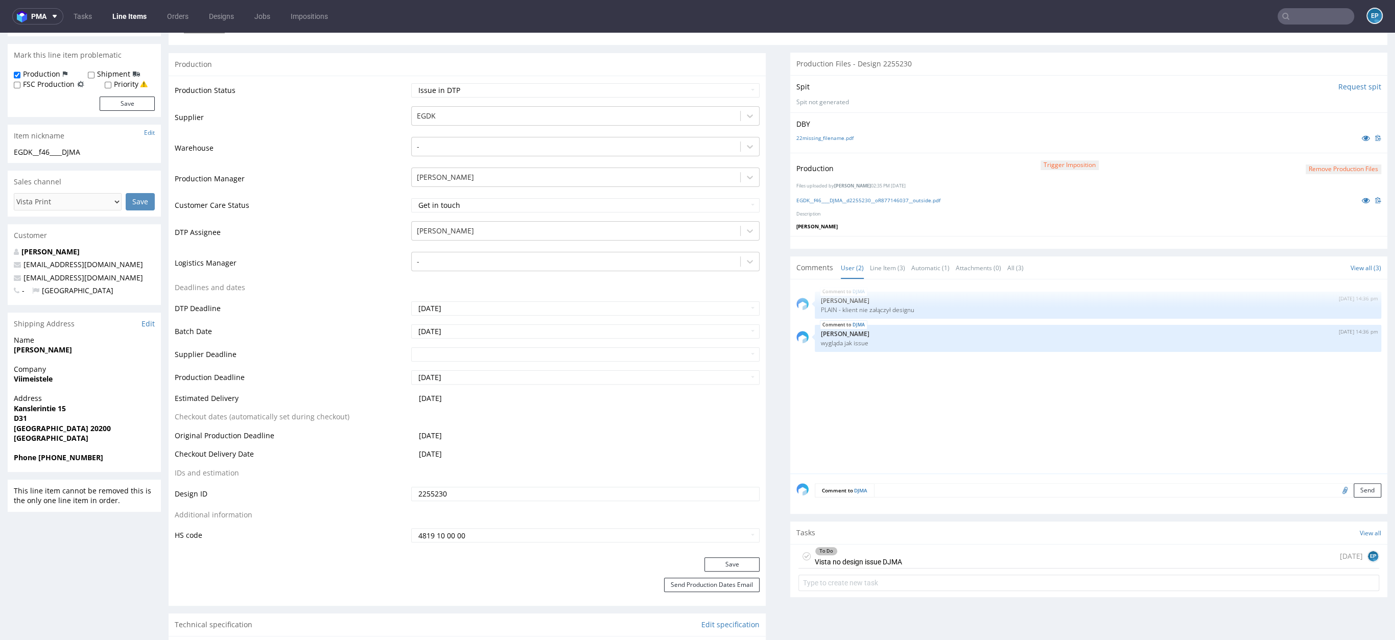
scroll to position [183, 0]
click at [925, 562] on div "To Do Vista no design issue DJMA [DATE] EP" at bounding box center [1088, 555] width 581 height 24
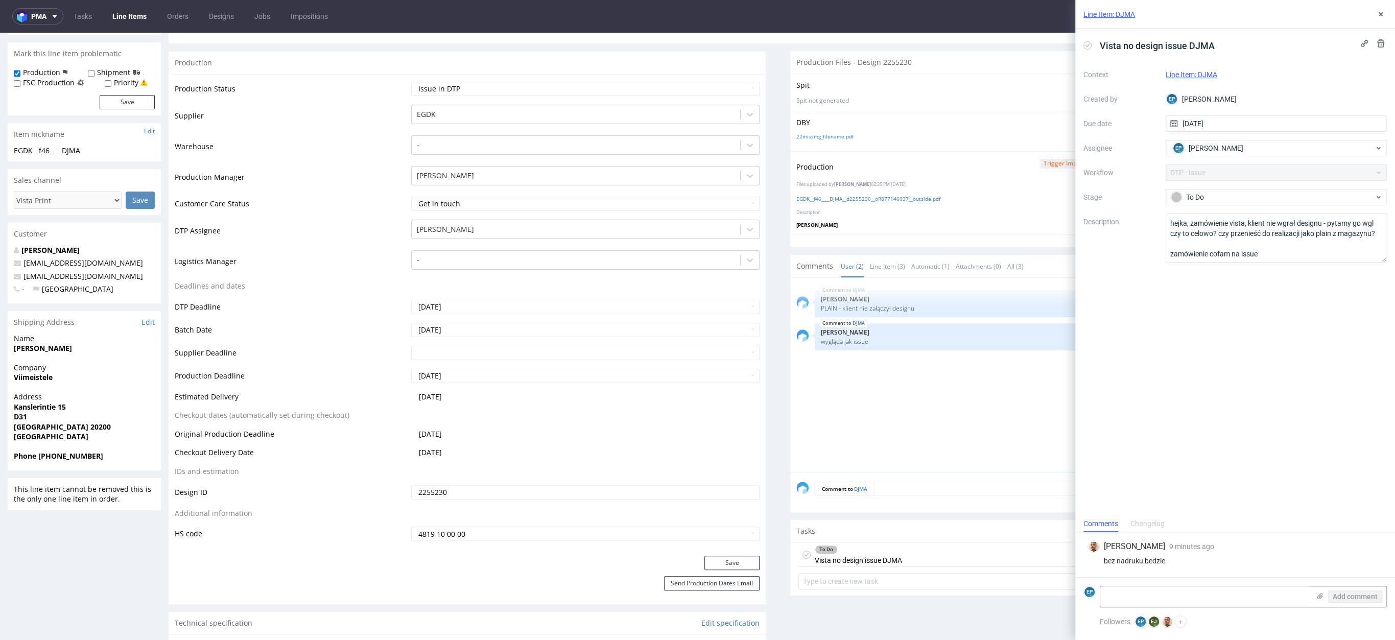
click at [1089, 46] on icon at bounding box center [1087, 45] width 8 height 8
click at [1382, 15] on use at bounding box center [1381, 14] width 4 height 4
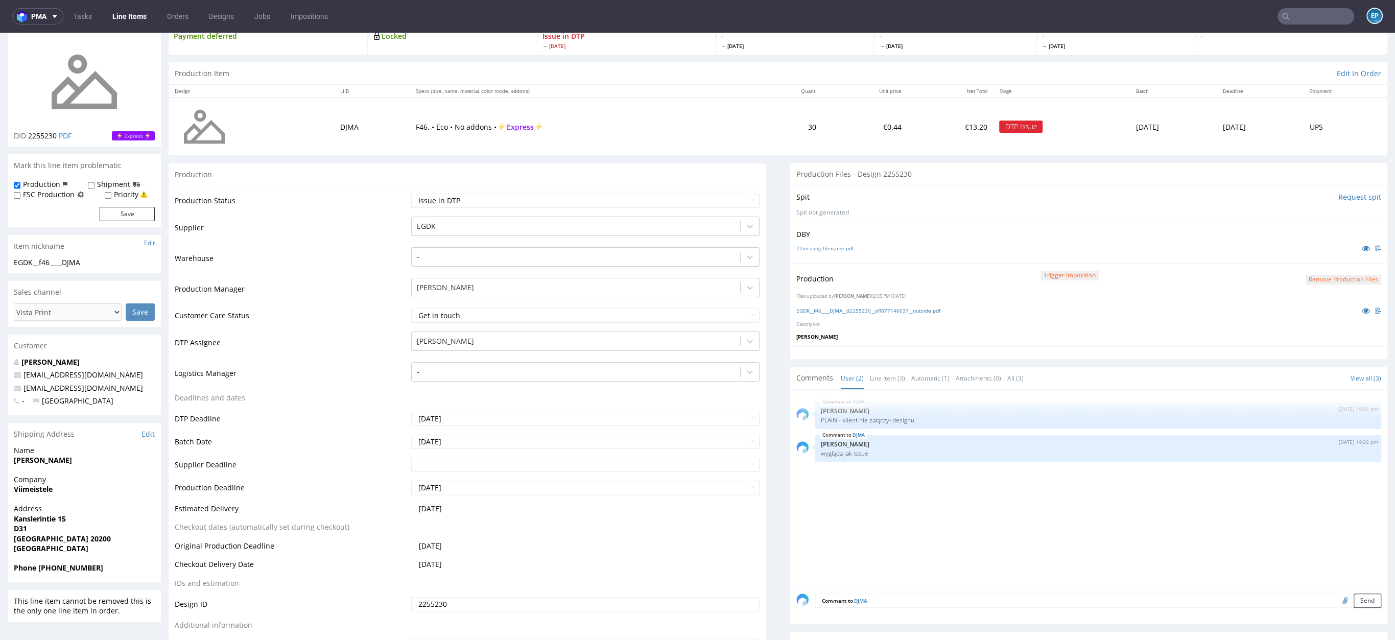
scroll to position [109, 0]
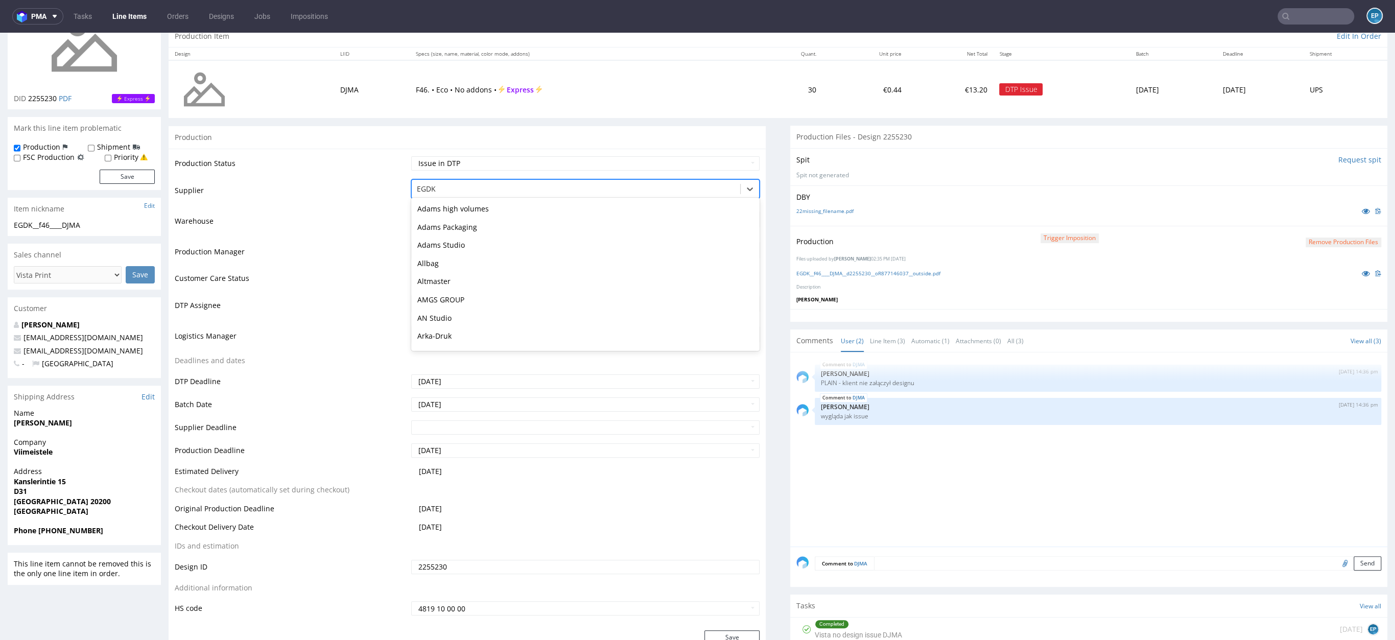
click at [436, 192] on div at bounding box center [576, 189] width 318 height 12
type input "ware"
click at [437, 219] on div "Warehouse" at bounding box center [585, 227] width 348 height 18
click at [487, 165] on select "Waiting for Artwork Waiting for Diecut Waiting for Mockup Waiting for DTP Waiti…" at bounding box center [585, 163] width 348 height 14
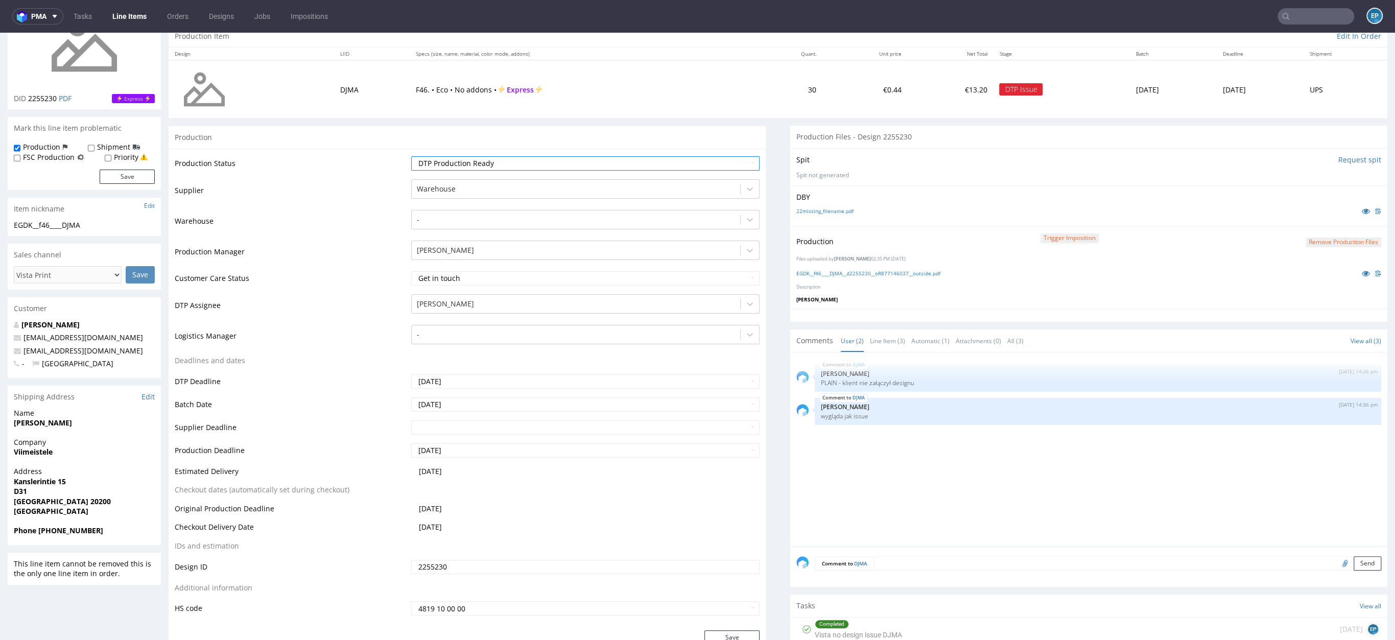
scroll to position [296, 0]
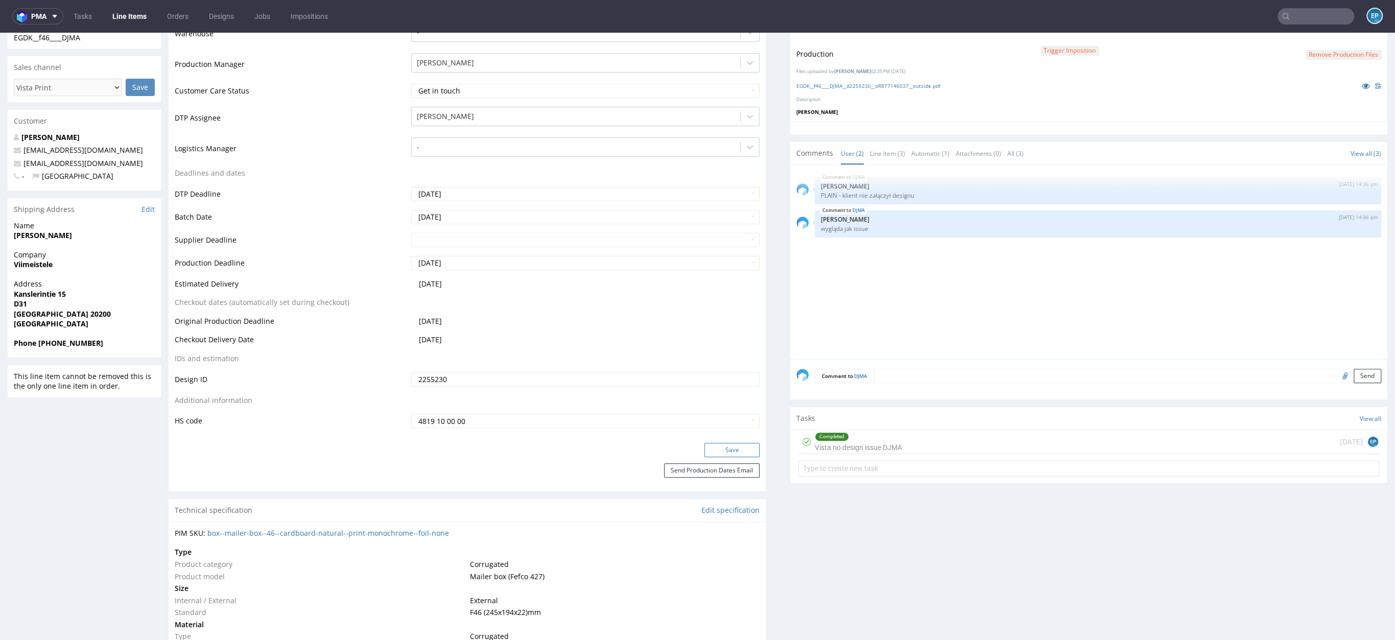
click at [733, 453] on button "Save" at bounding box center [731, 450] width 55 height 14
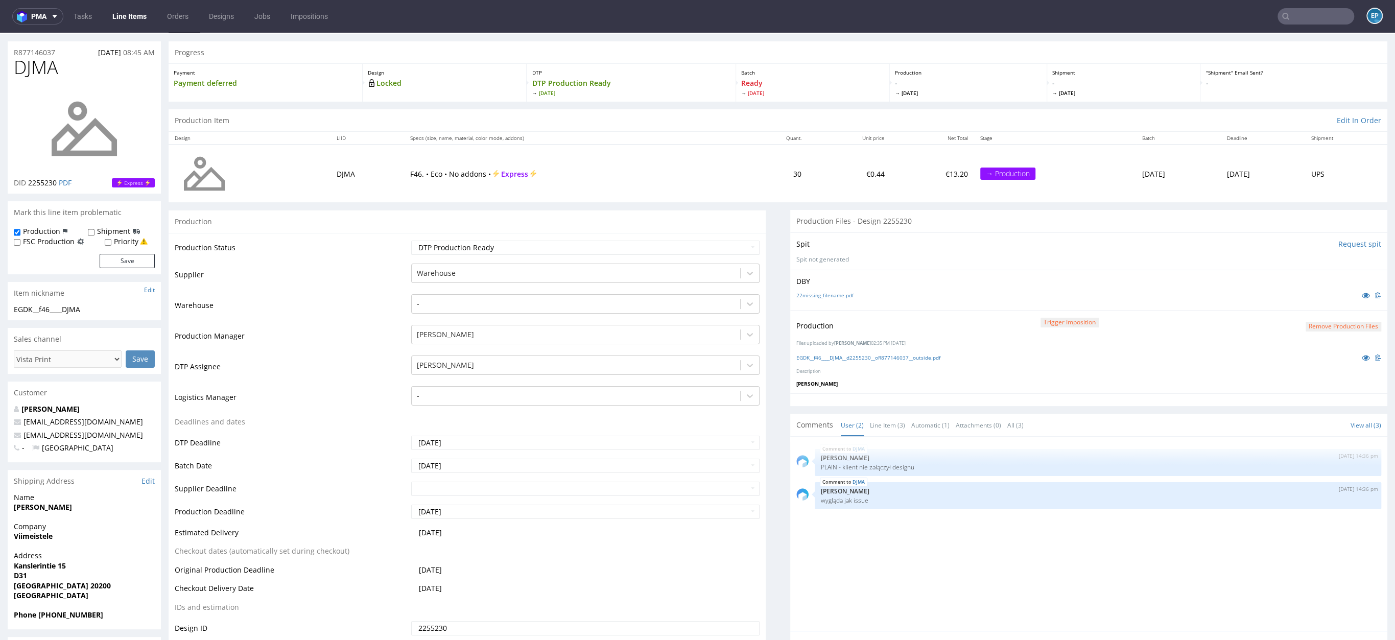
scroll to position [27, 0]
click at [561, 240] on select "Waiting for Artwork Waiting for Diecut Waiting for Mockup Waiting for DTP Waiti…" at bounding box center [585, 246] width 348 height 14
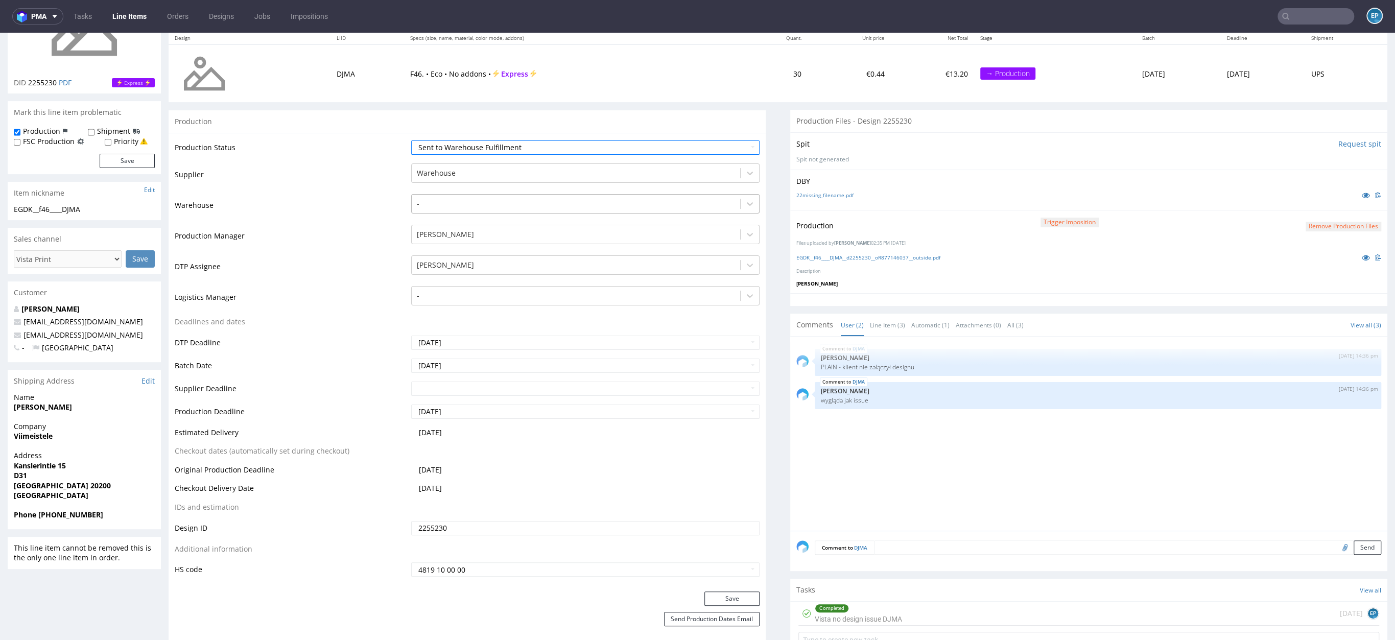
scroll to position [206, 0]
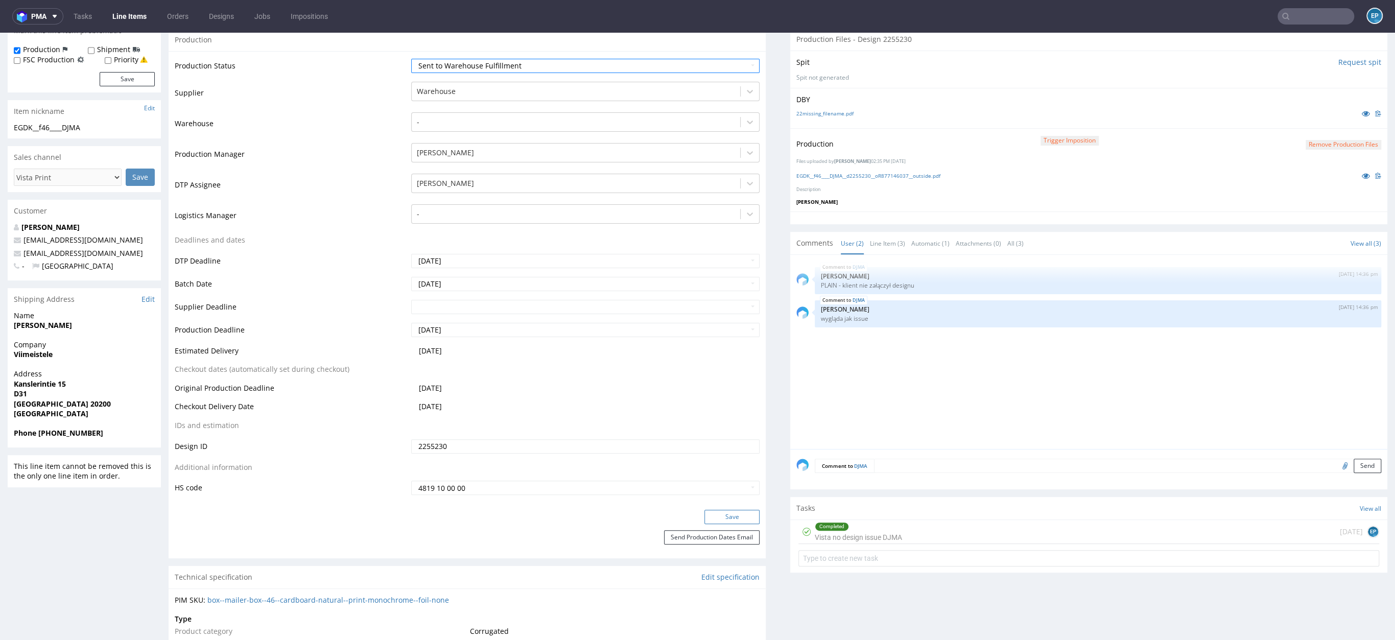
click at [712, 510] on button "Save" at bounding box center [731, 517] width 55 height 14
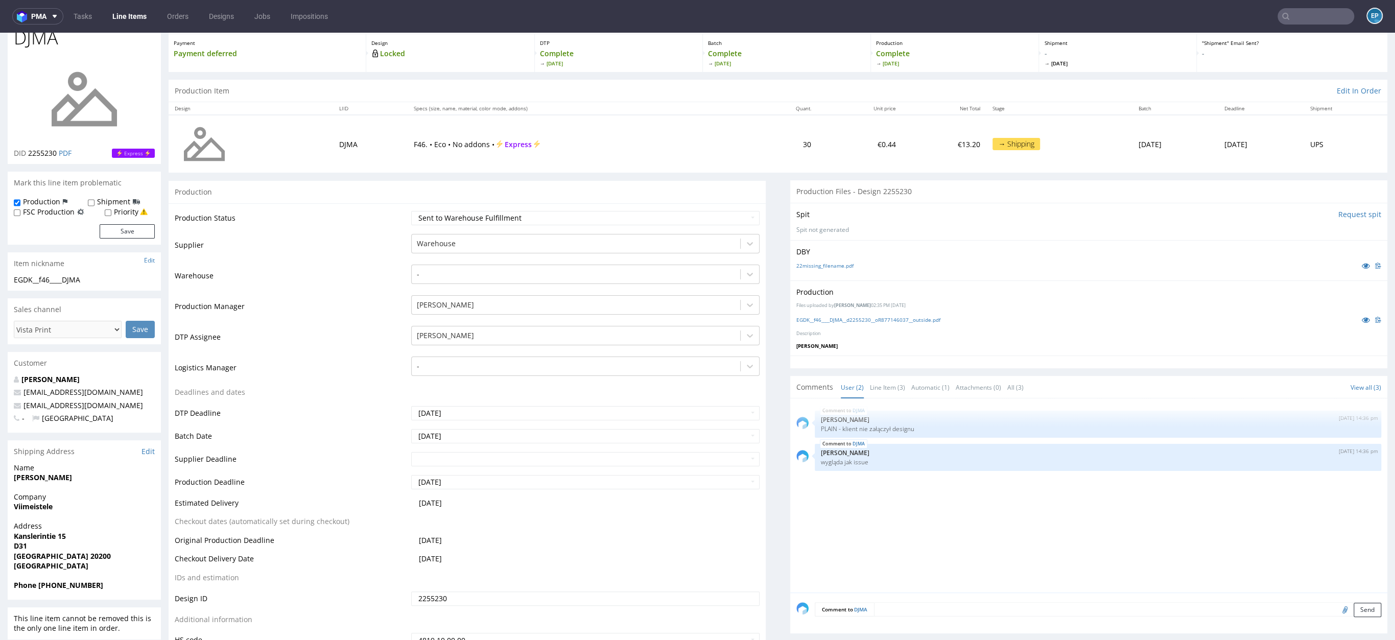
scroll to position [44, 0]
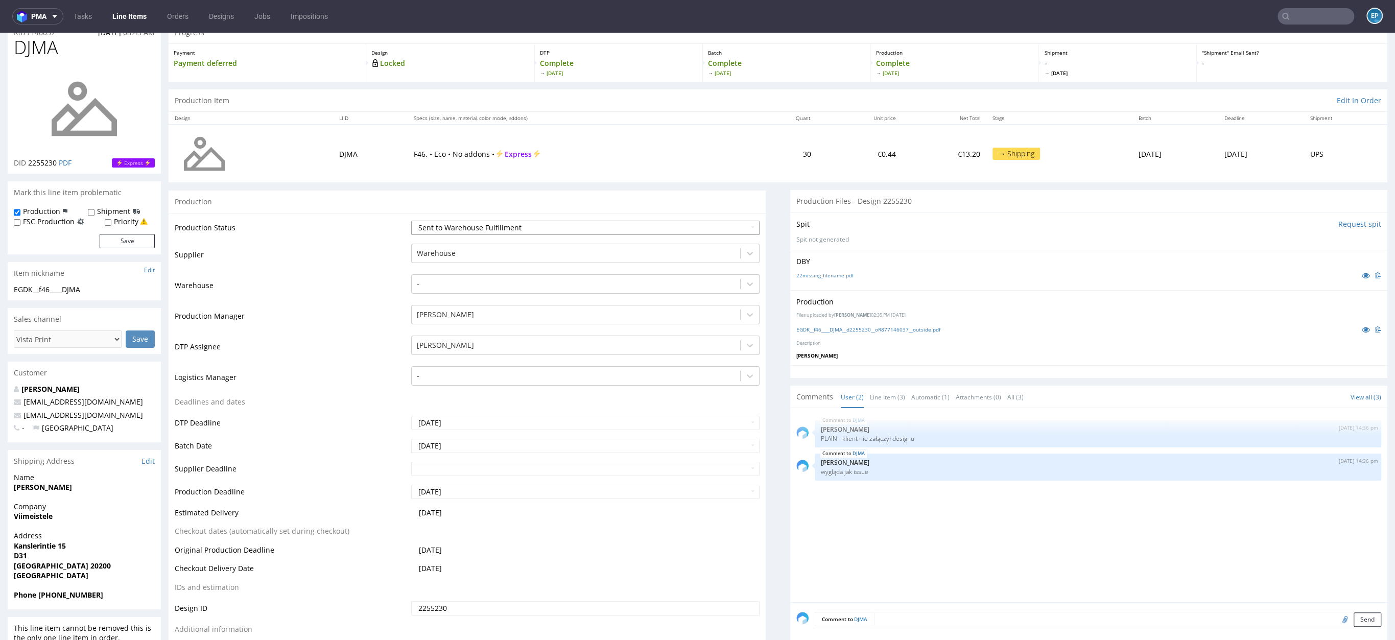
click at [470, 223] on select "Waiting for Artwork Waiting for Diecut Waiting for Mockup Waiting for DTP Waiti…" at bounding box center [585, 228] width 348 height 14
select select "production_in_process"
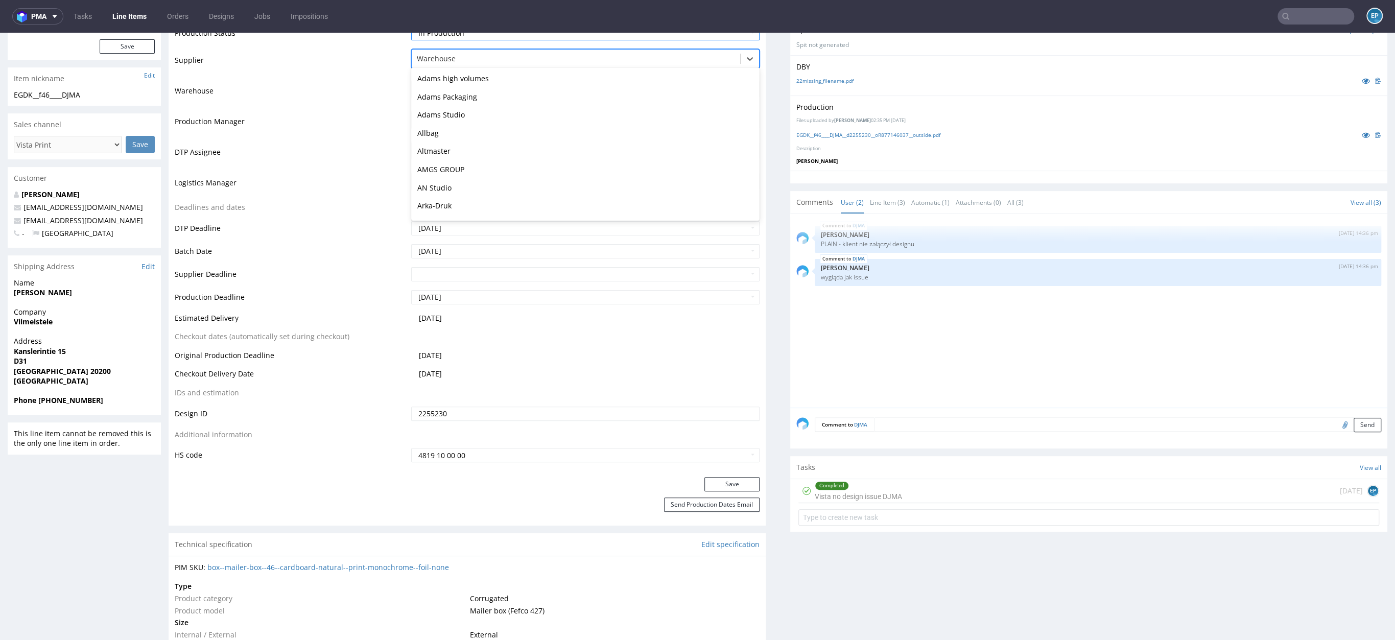
click at [426, 60] on div at bounding box center [576, 59] width 318 height 12
type input "eg"
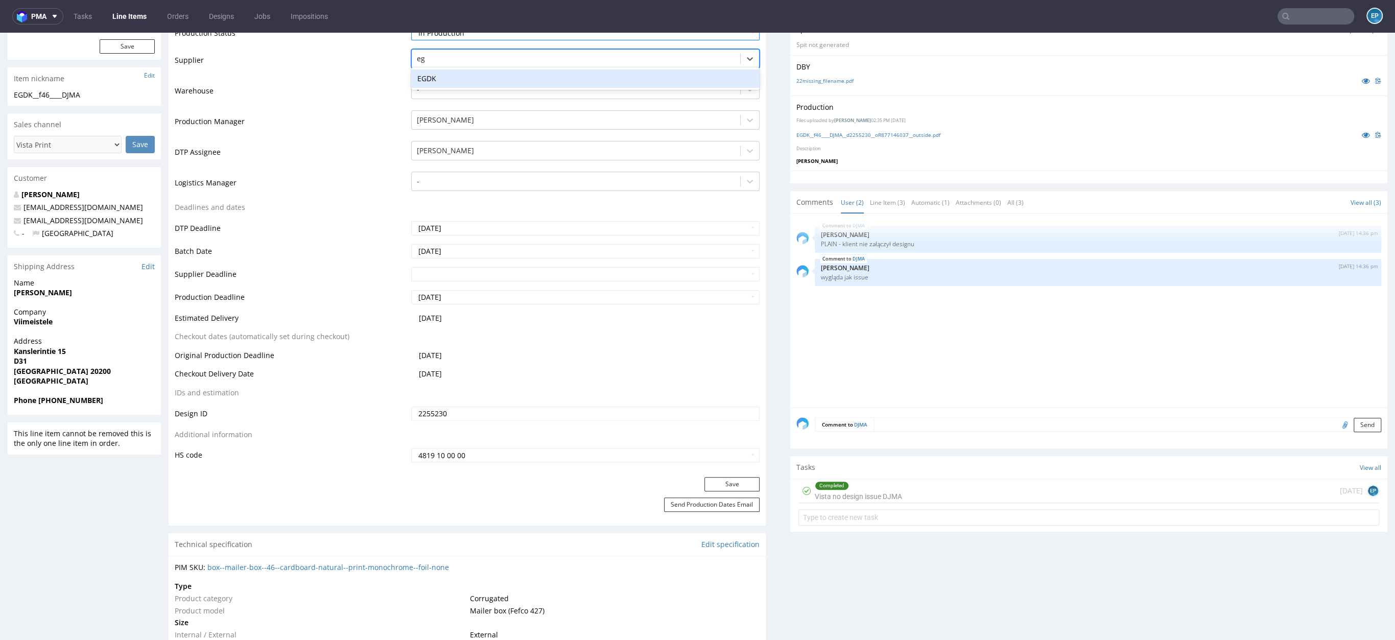
scroll to position [0, 0]
click at [437, 81] on div "EGDK" at bounding box center [585, 78] width 348 height 18
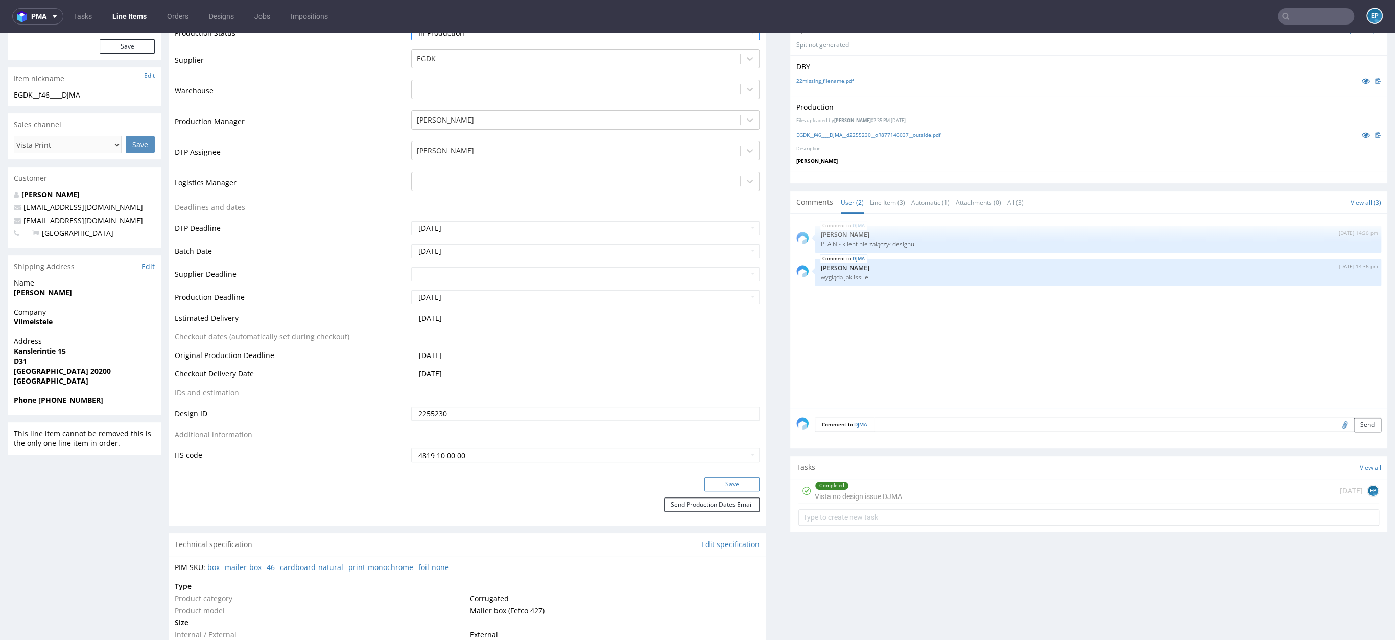
click at [716, 485] on button "Save" at bounding box center [731, 484] width 55 height 14
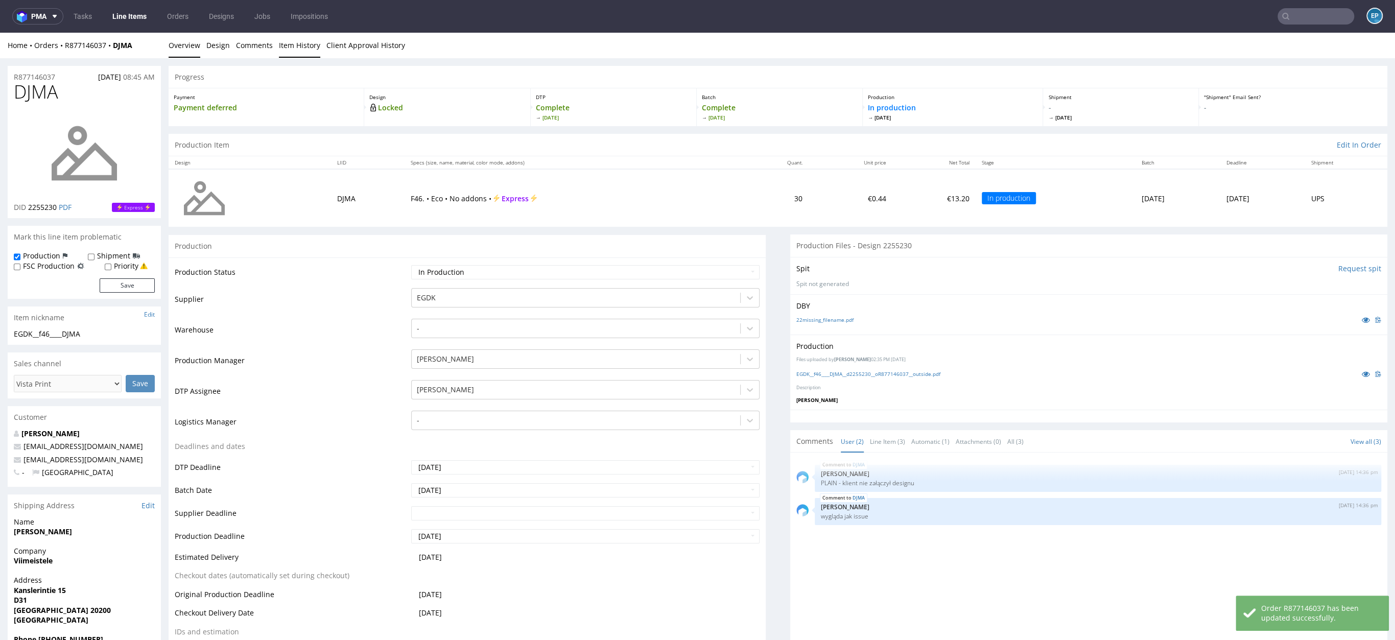
click at [279, 53] on link "Item History" at bounding box center [299, 45] width 41 height 25
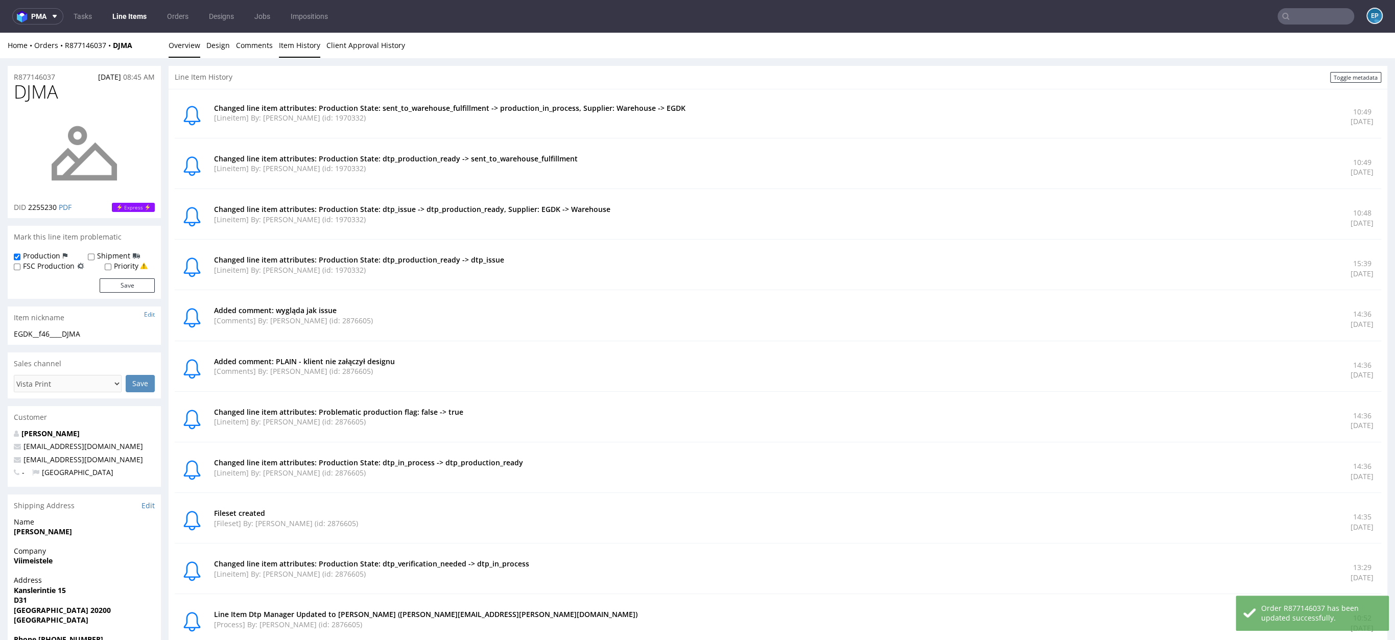
click at [186, 40] on link "Overview" at bounding box center [185, 45] width 32 height 25
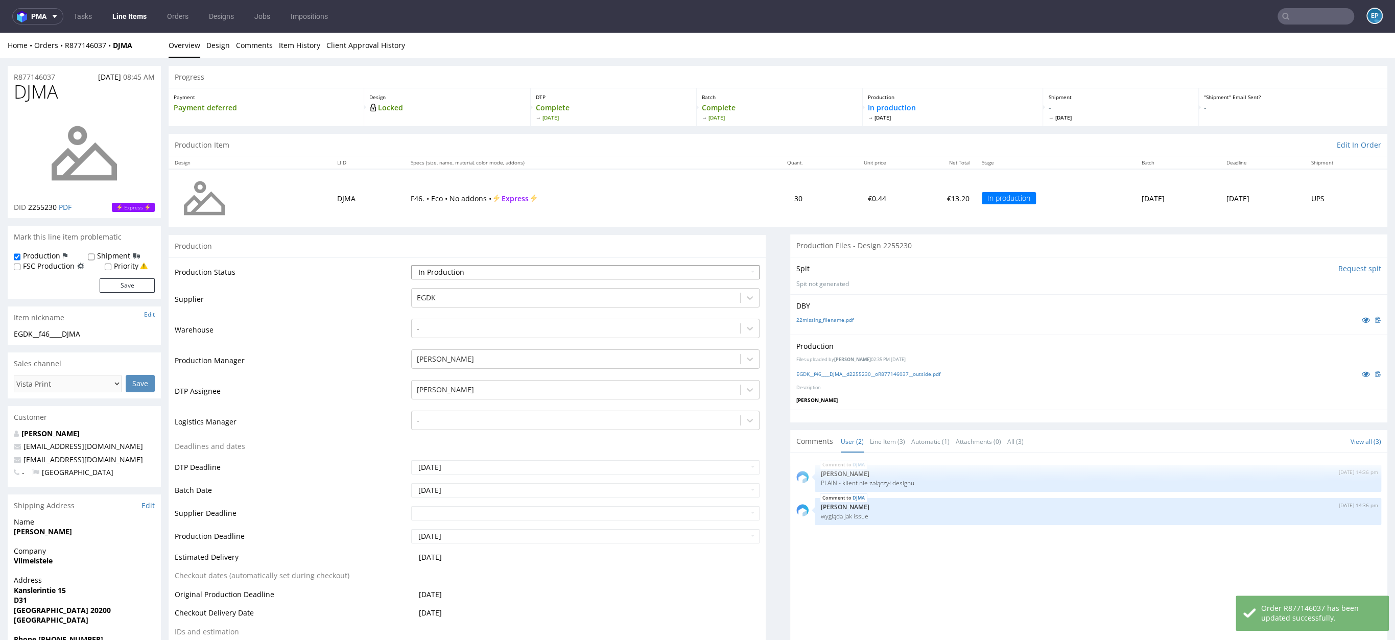
click at [462, 269] on select "Waiting for Artwork Waiting for Diecut Waiting for Mockup Waiting for DTP Waiti…" at bounding box center [585, 272] width 348 height 14
select select "dtp_production_ready"
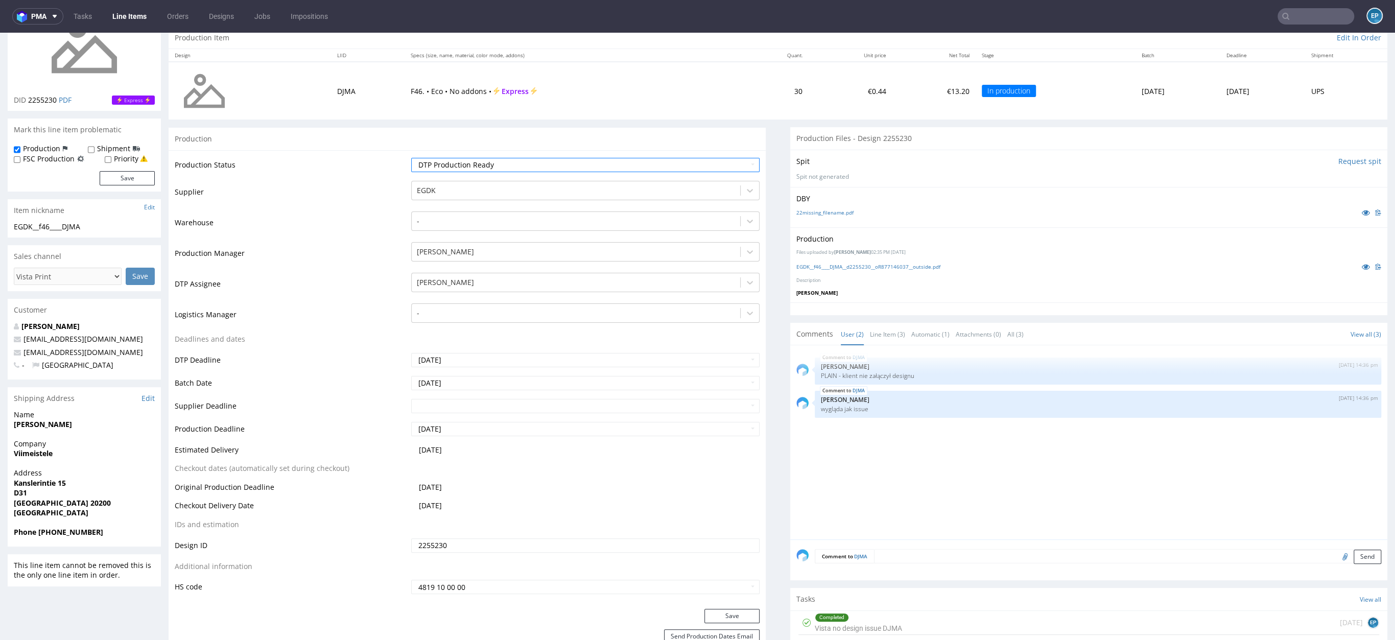
scroll to position [195, 0]
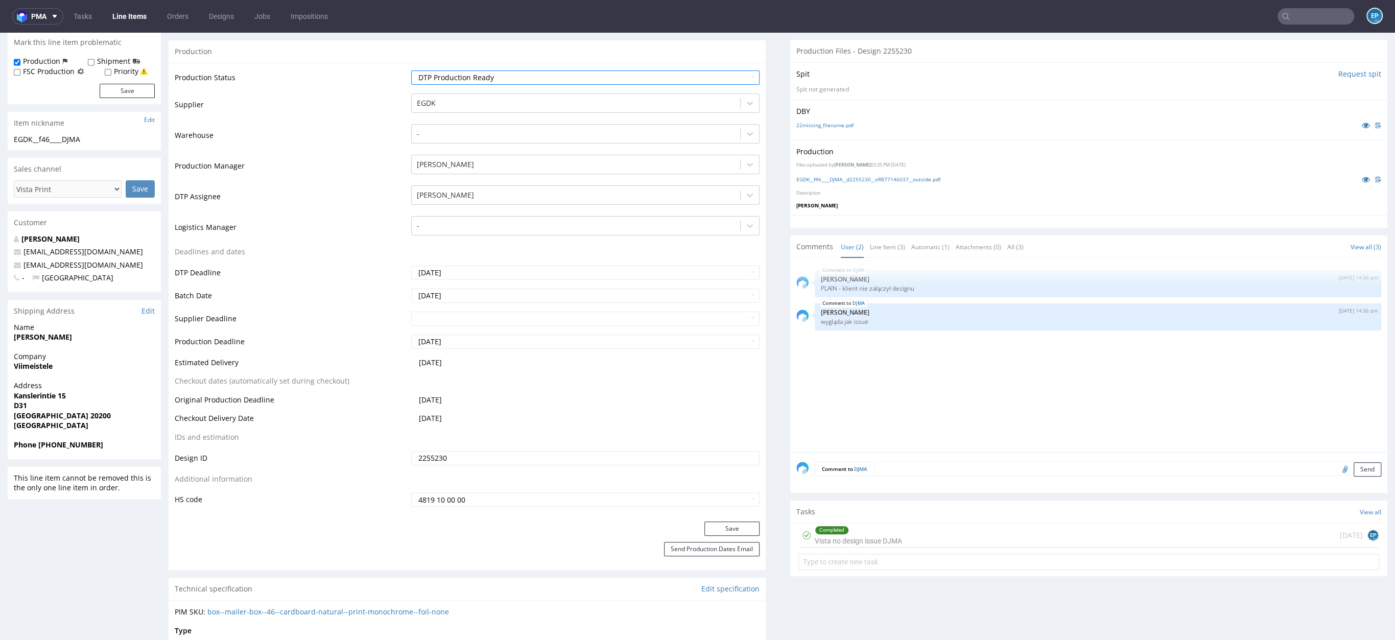
click at [721, 525] on button "Save" at bounding box center [731, 529] width 55 height 14
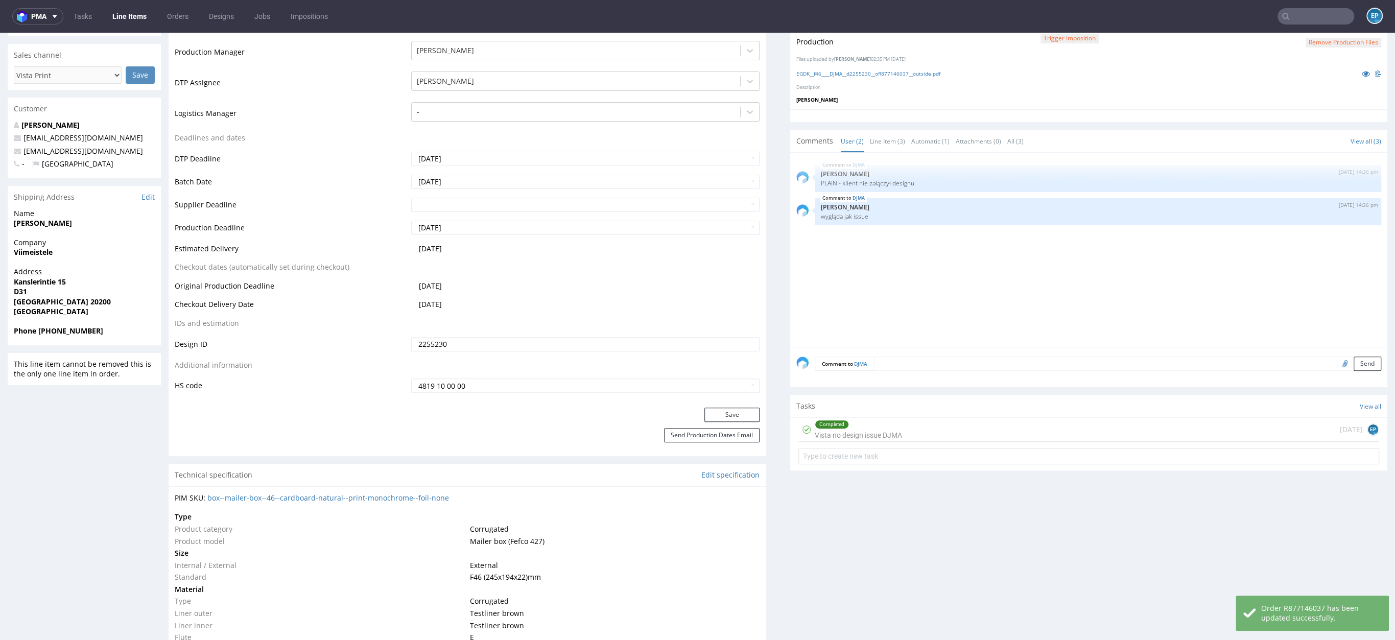
scroll to position [282, 0]
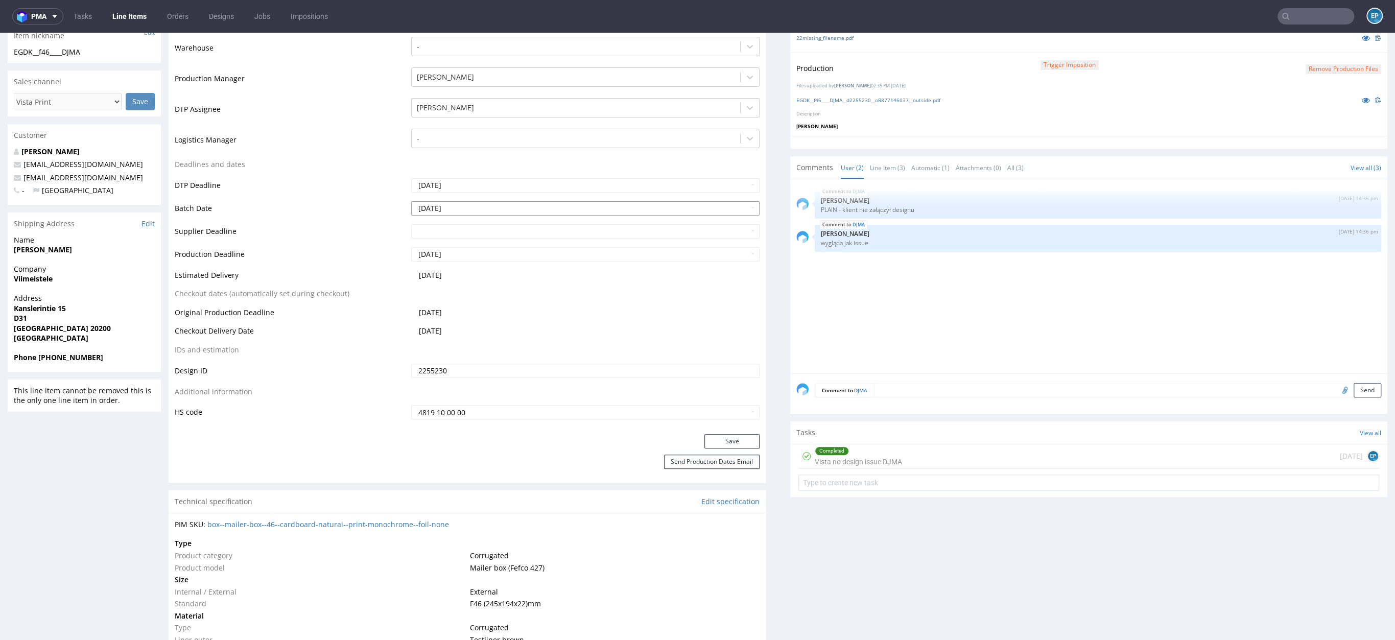
click at [448, 207] on input "2025-09-02" at bounding box center [585, 208] width 348 height 14
click at [464, 119] on td "3" at bounding box center [465, 115] width 16 height 15
type input "2025-09-03"
click at [461, 230] on input "text" at bounding box center [585, 231] width 348 height 14
click at [492, 135] on td "5" at bounding box center [495, 138] width 15 height 15
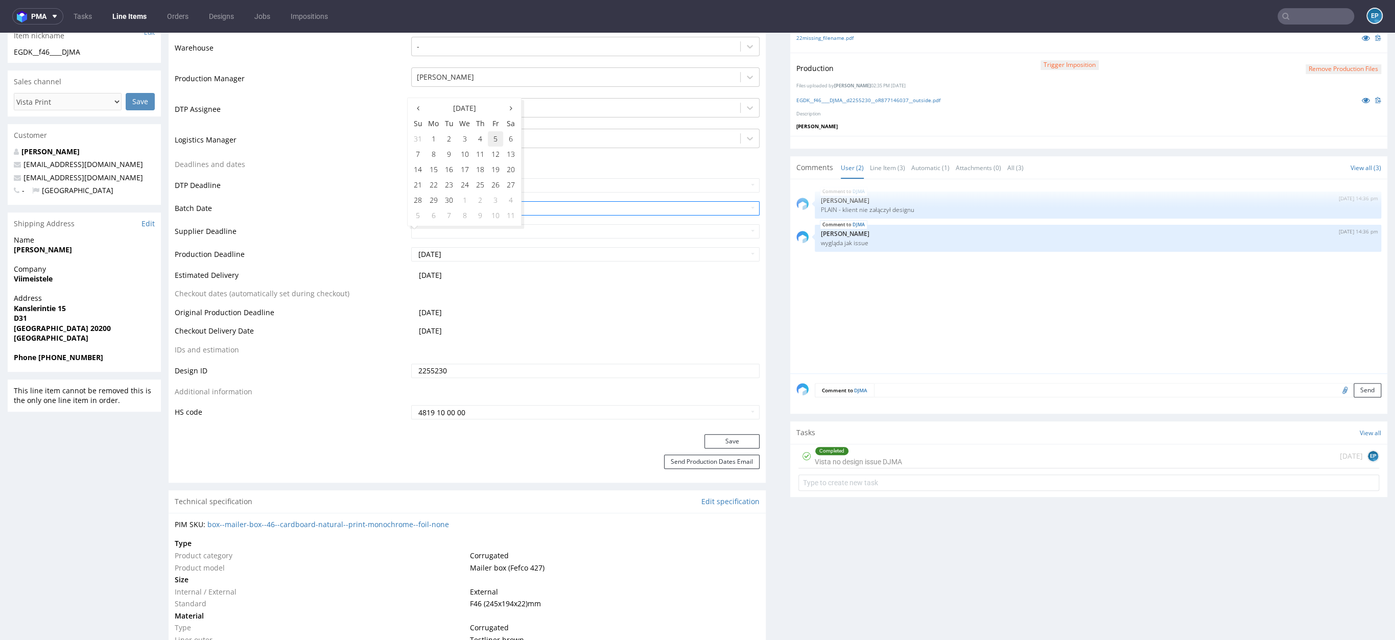
type input "2025-09-05"
click at [739, 442] on button "Save" at bounding box center [731, 441] width 55 height 14
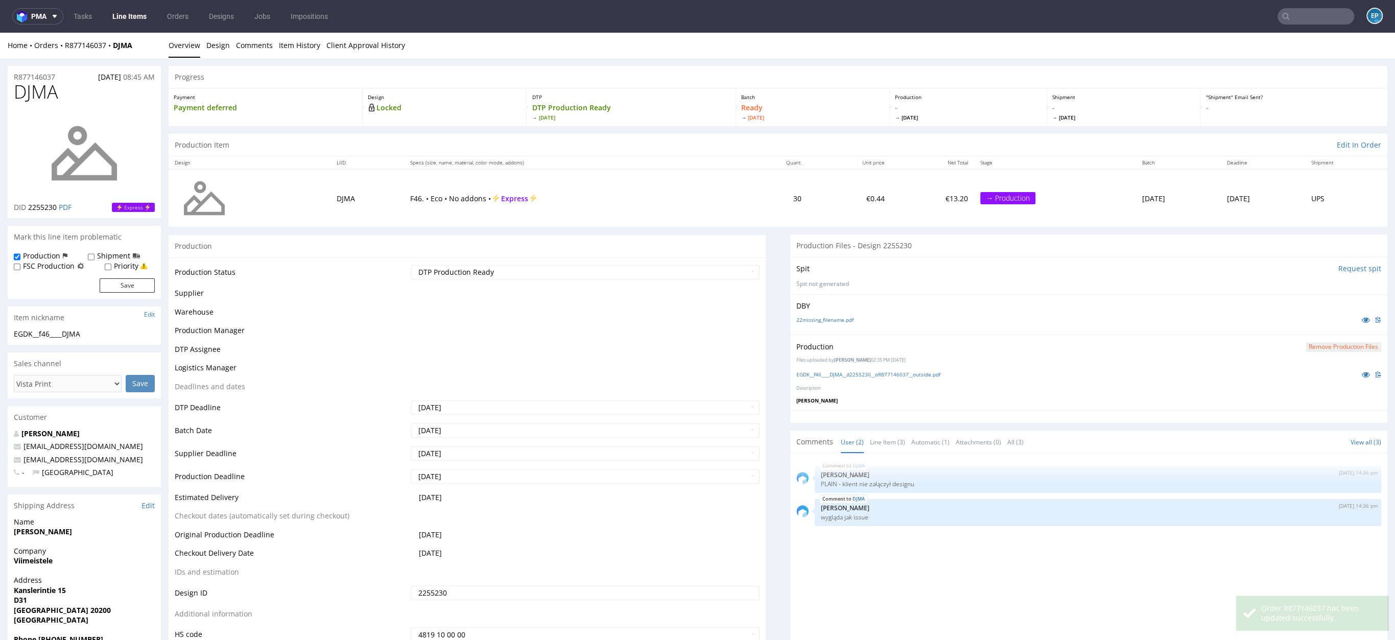
scroll to position [275, 0]
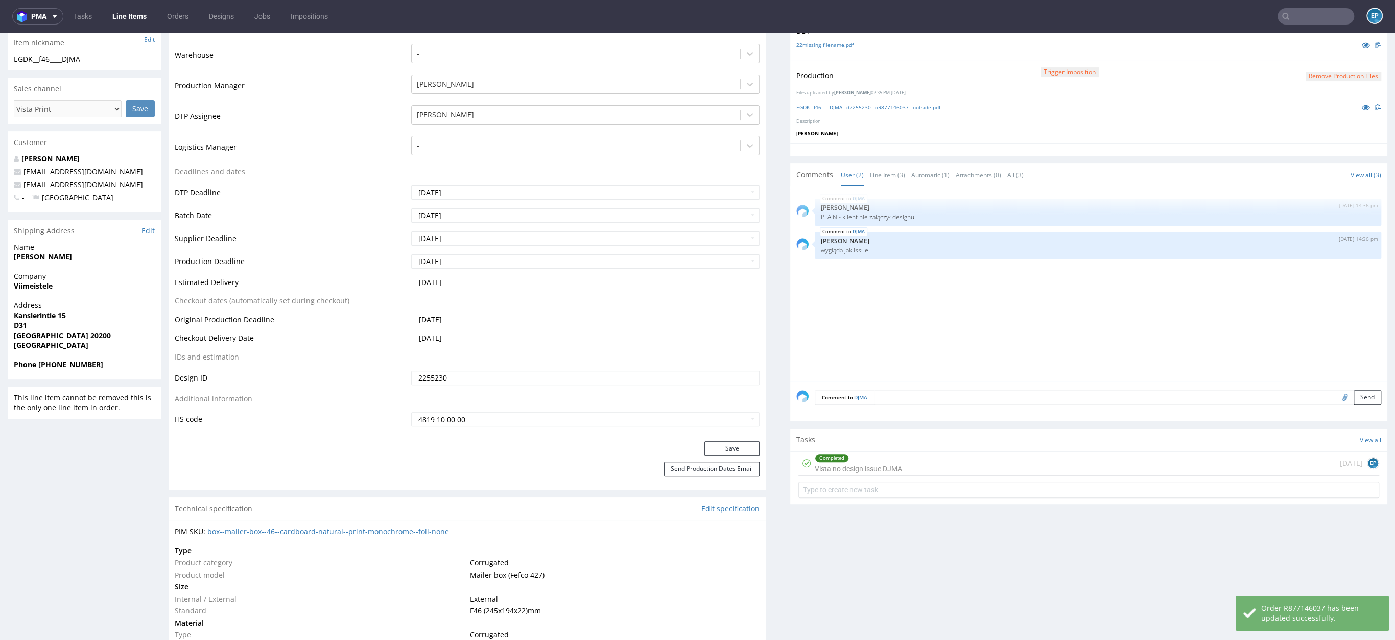
click at [920, 418] on div "Comment to DJMA Send" at bounding box center [1088, 401] width 597 height 41
click at [919, 403] on div "Comment to DJMA Send" at bounding box center [1088, 401] width 597 height 41
click at [917, 401] on textarea at bounding box center [1127, 397] width 507 height 14
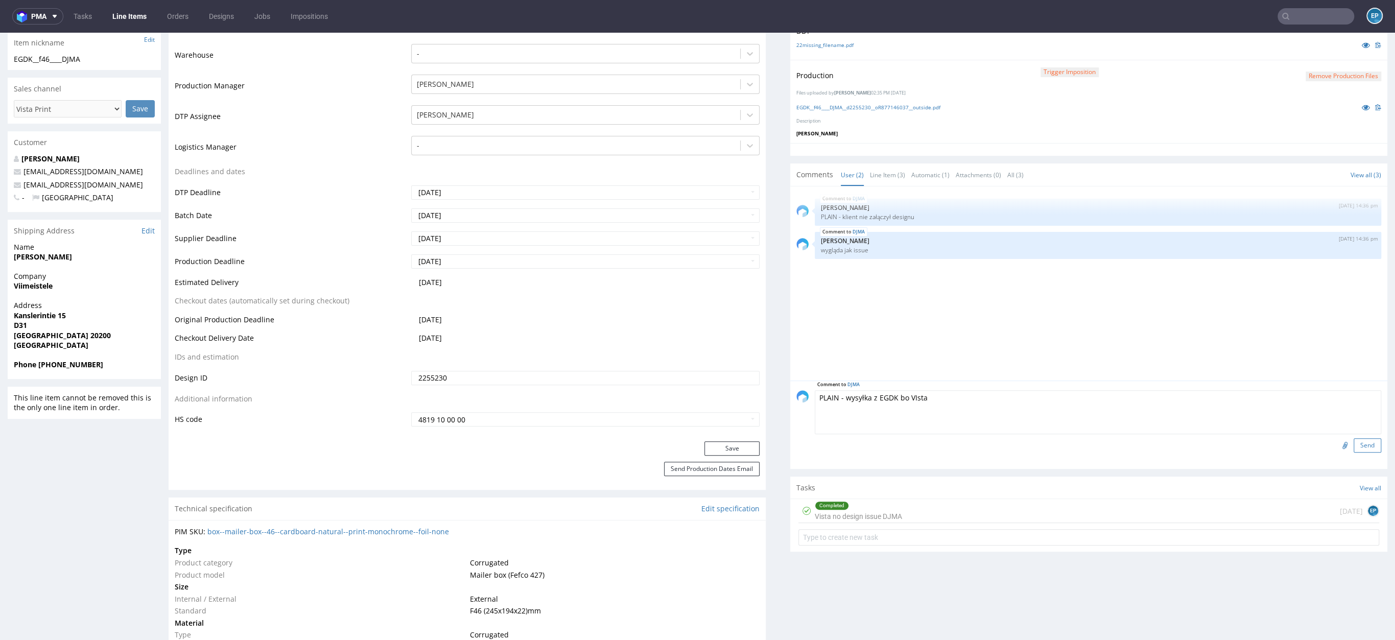
type textarea "PLAIN - wysyłka z EGDK bo VIsta"
click at [1354, 446] on button "Send" at bounding box center [1368, 445] width 28 height 14
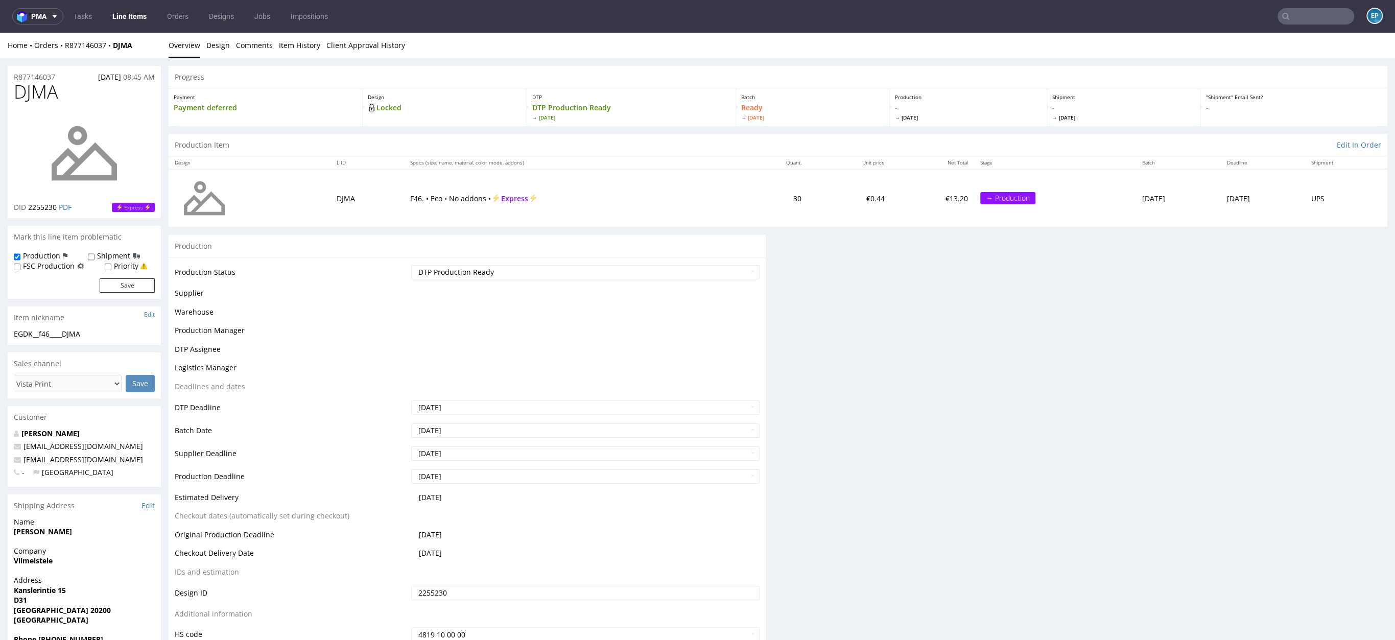
scroll to position [0, 0]
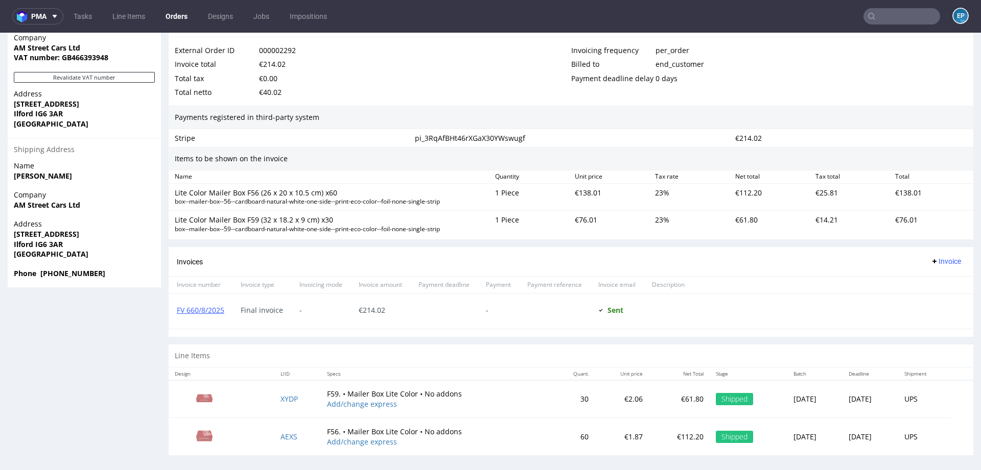
scroll to position [520, 0]
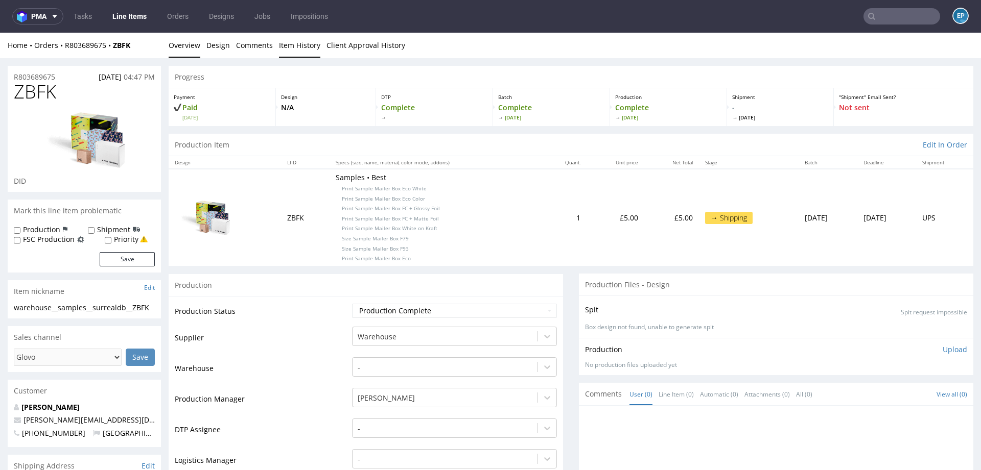
click at [286, 46] on link "Item History" at bounding box center [299, 45] width 41 height 25
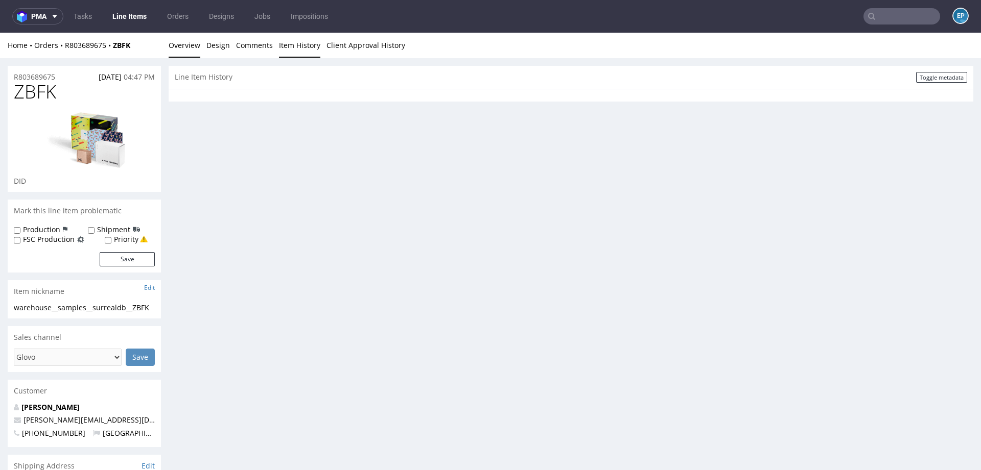
click at [173, 50] on link "Overview" at bounding box center [185, 45] width 32 height 25
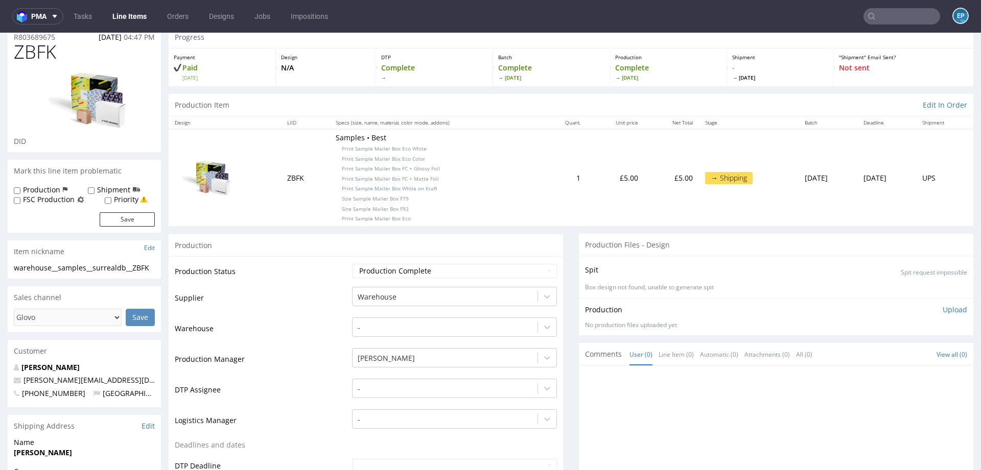
scroll to position [54, 0]
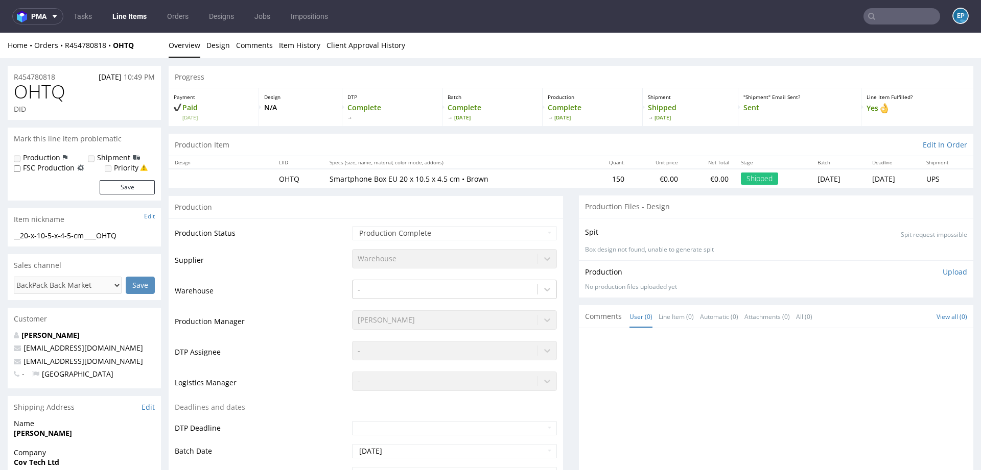
scroll to position [2, 0]
click at [302, 41] on link "Item History" at bounding box center [299, 43] width 41 height 25
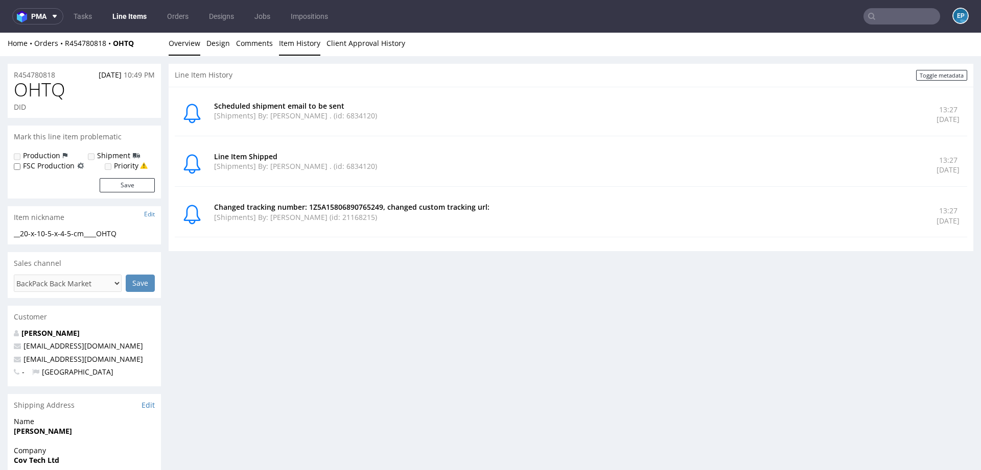
click at [172, 44] on link "Overview" at bounding box center [185, 43] width 32 height 25
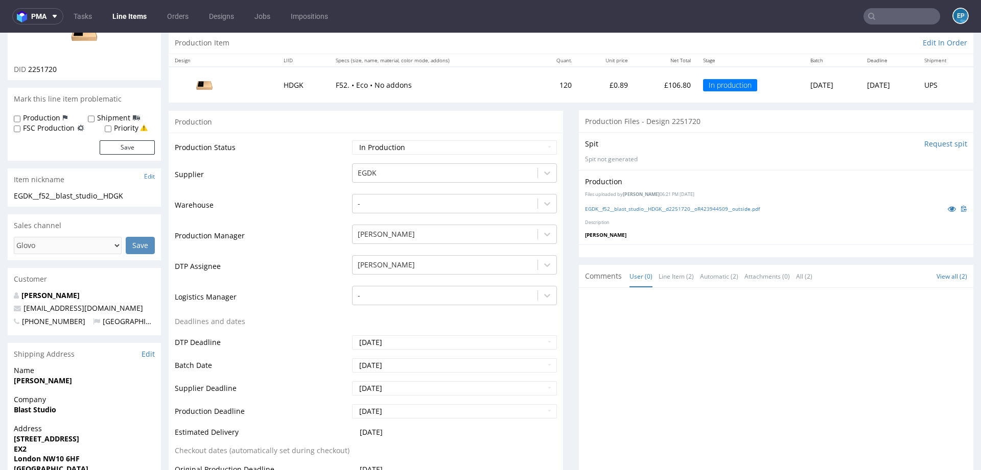
scroll to position [43, 0]
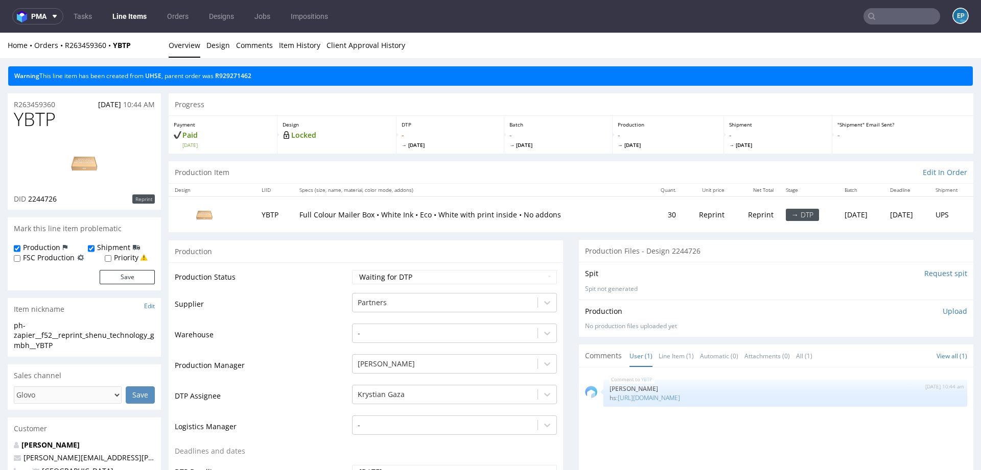
click at [148, 15] on link "Line Items" at bounding box center [129, 16] width 46 height 16
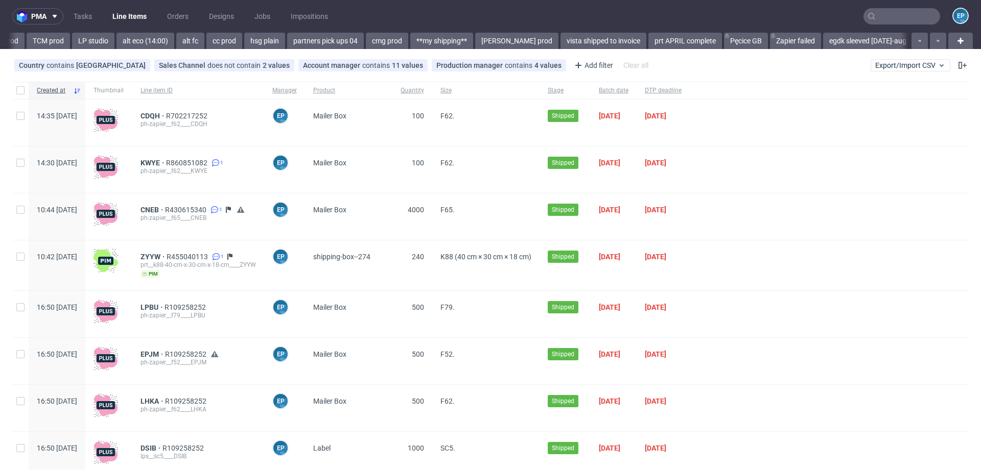
scroll to position [0, 1800]
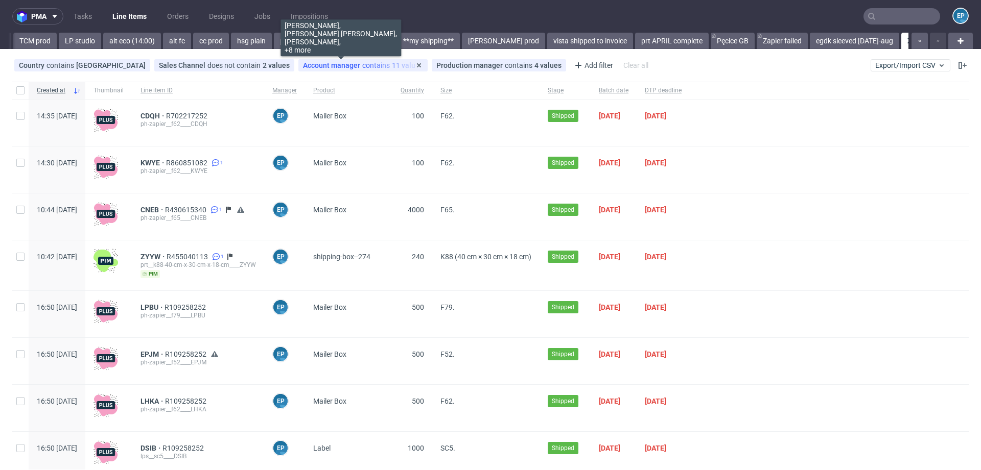
click at [356, 68] on div "Account manager contains 11 values" at bounding box center [363, 65] width 120 height 8
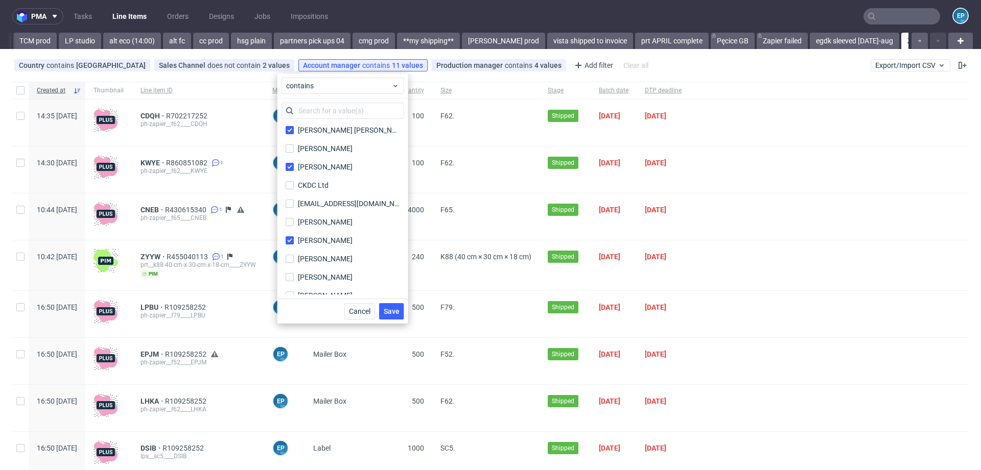
scroll to position [0, 0]
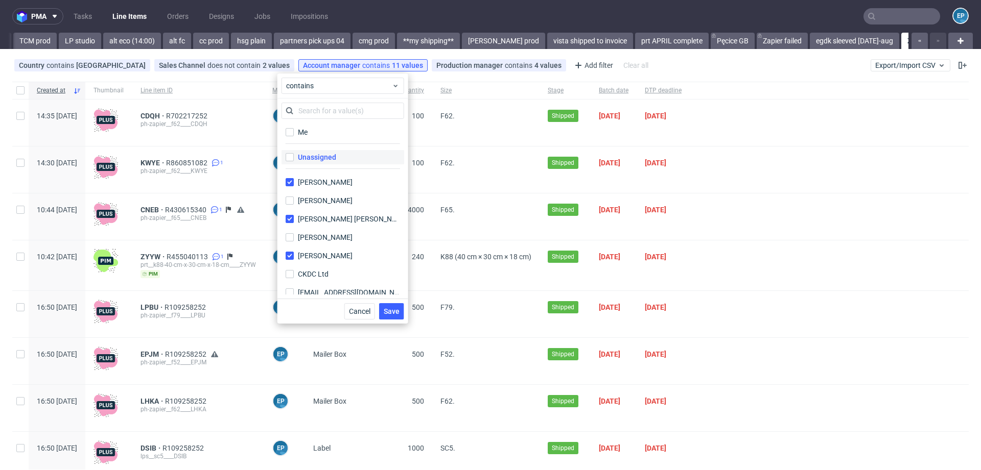
click at [308, 157] on div "Unassigned" at bounding box center [317, 157] width 38 height 10
click at [294, 157] on input "Unassigned" at bounding box center [290, 157] width 8 height 8
checkbox input "true"
click at [394, 311] on span "Save" at bounding box center [392, 311] width 16 height 7
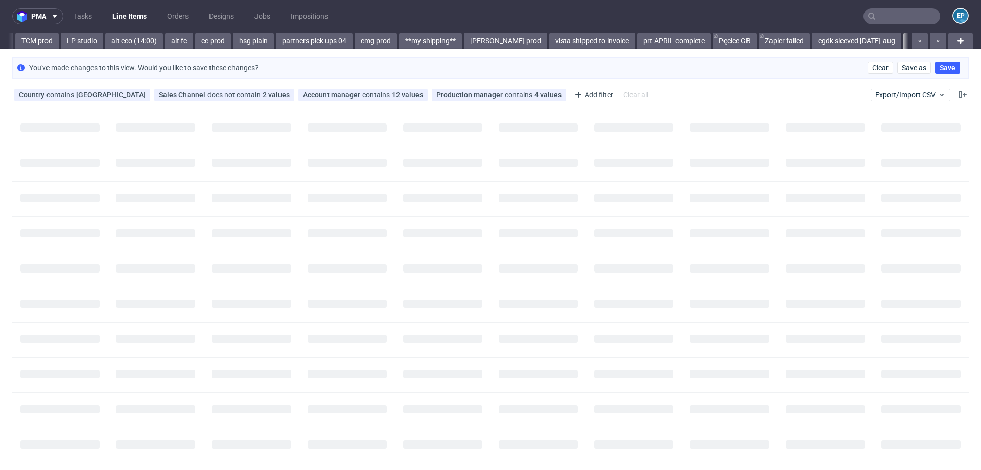
scroll to position [0, 1800]
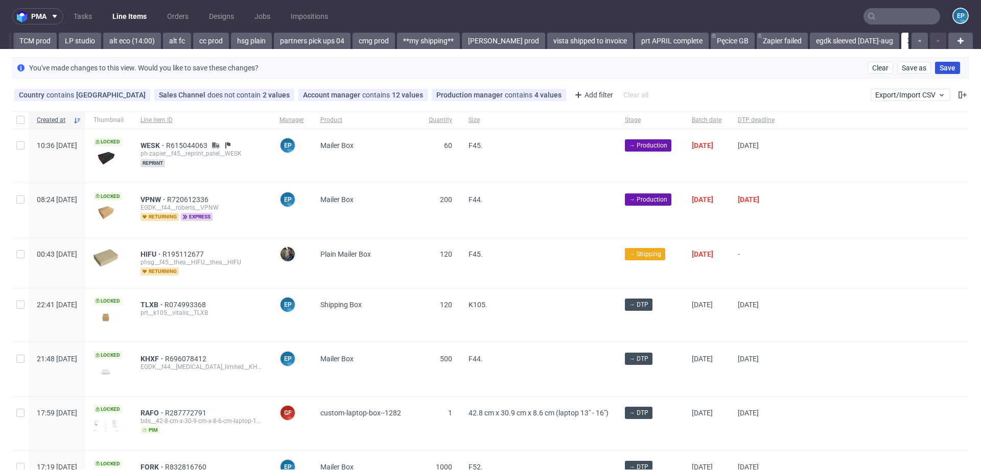
click at [942, 65] on span "Save" at bounding box center [947, 67] width 16 height 7
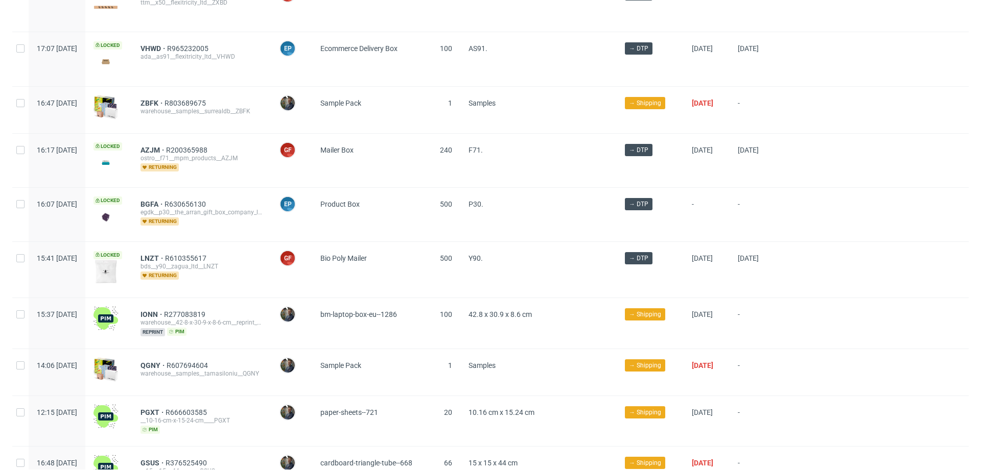
scroll to position [0, 0]
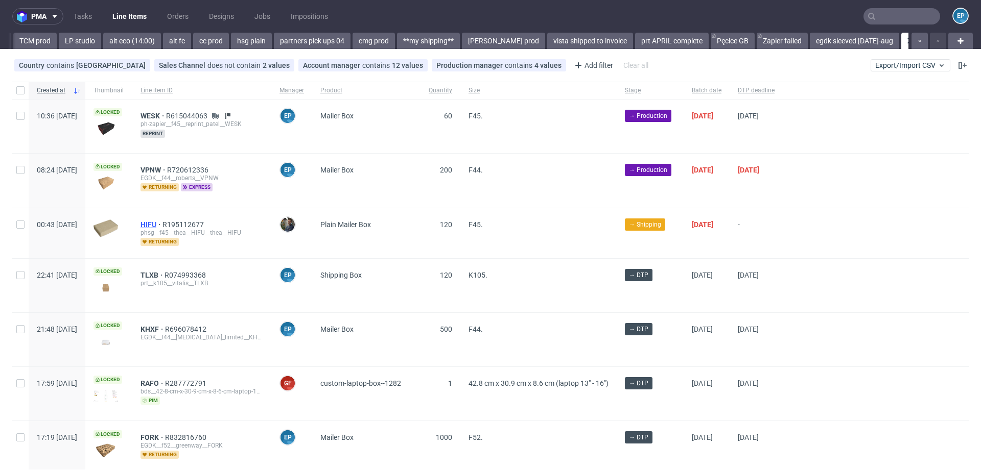
click at [162, 222] on span "HIFU" at bounding box center [151, 225] width 22 height 8
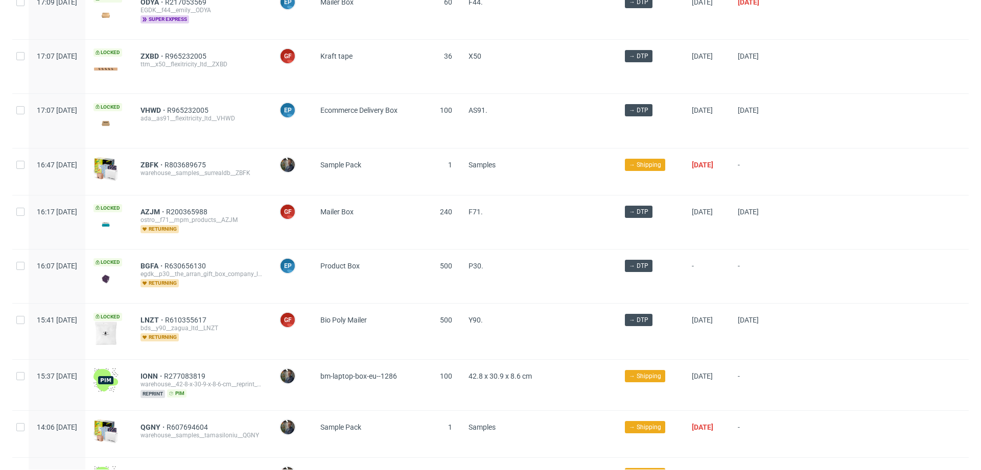
scroll to position [493, 0]
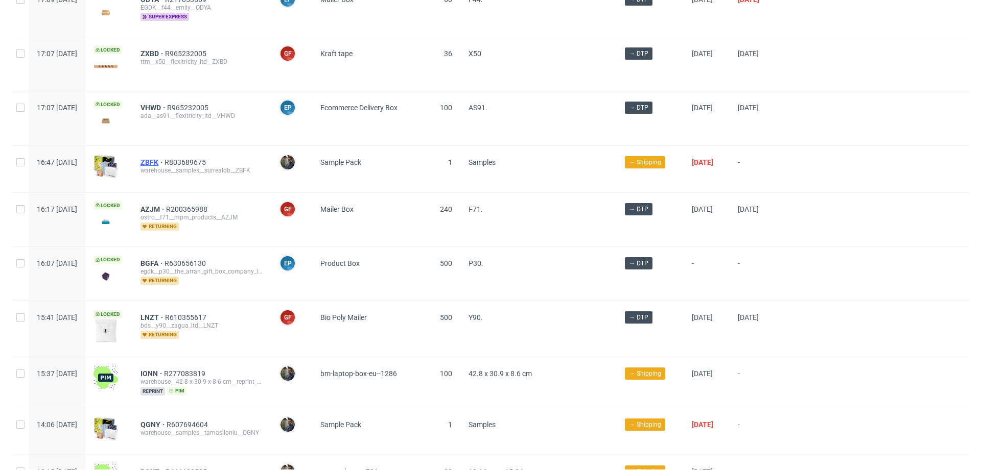
click at [164, 158] on span "ZBFK" at bounding box center [152, 162] width 24 height 8
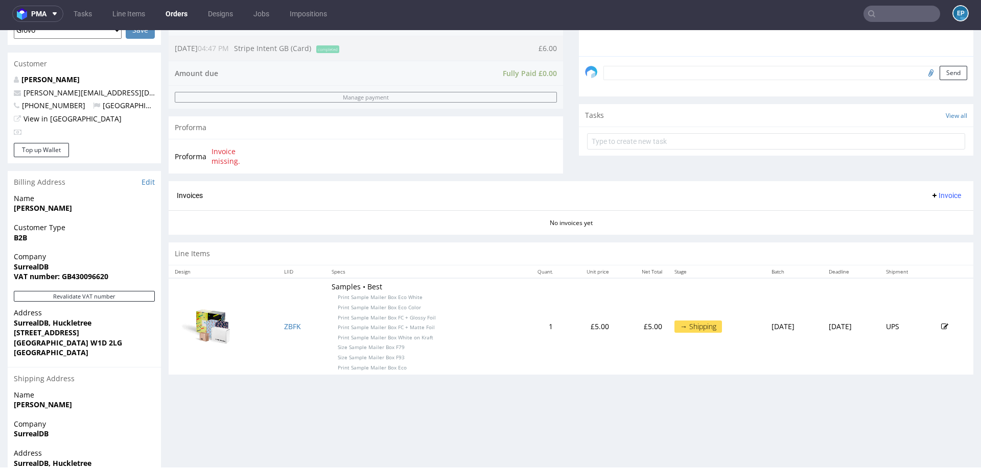
scroll to position [288, 0]
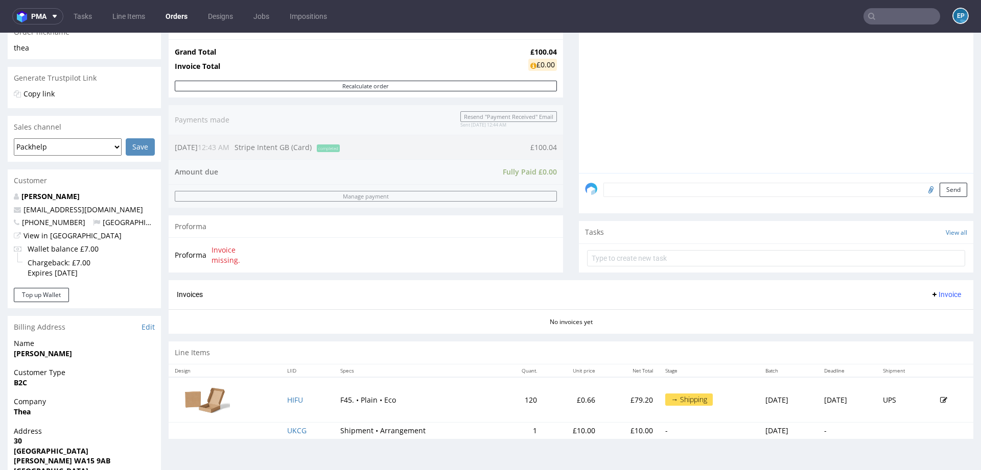
scroll to position [180, 0]
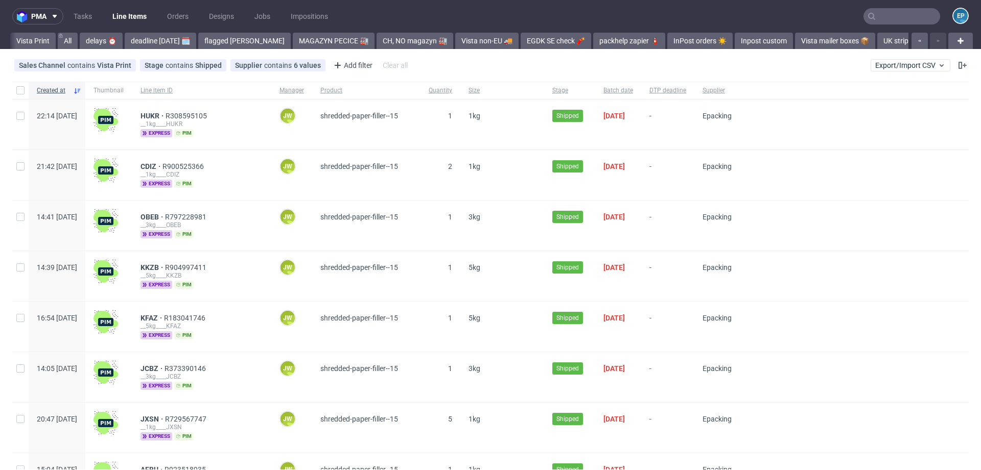
scroll to position [0, 1790]
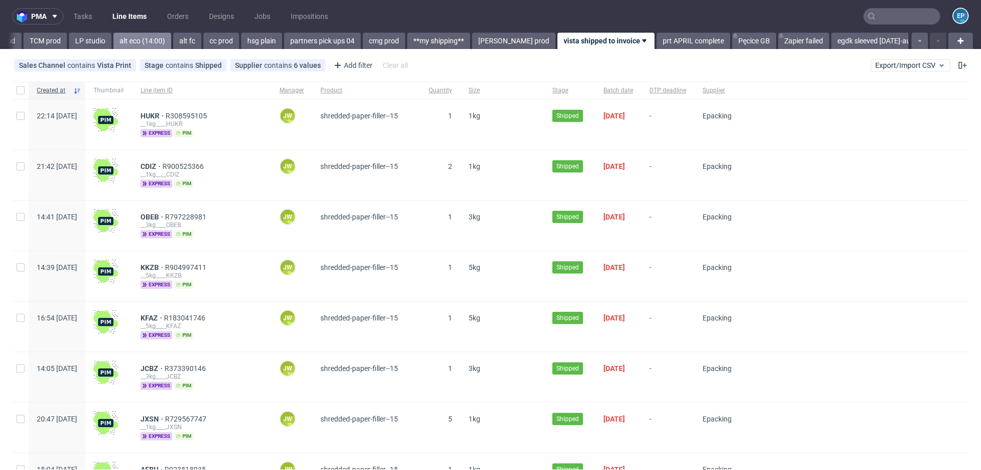
click at [113, 41] on link "alt eco (14:00)" at bounding box center [142, 41] width 58 height 16
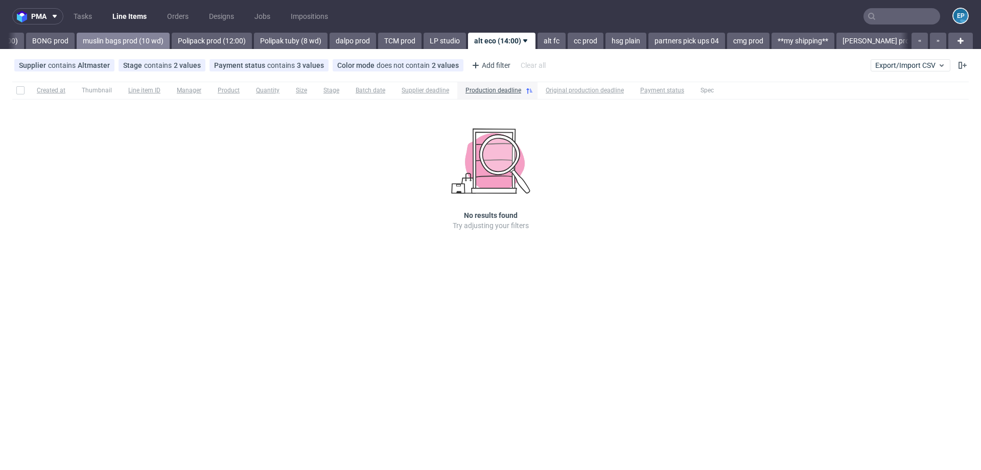
click at [91, 43] on link "muslin bags prod (10 wd)" at bounding box center [123, 41] width 93 height 16
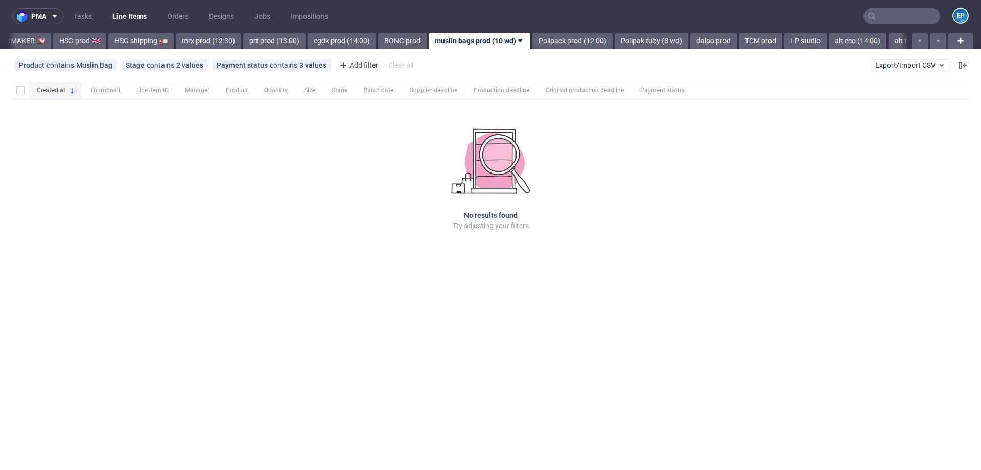
scroll to position [0, 1062]
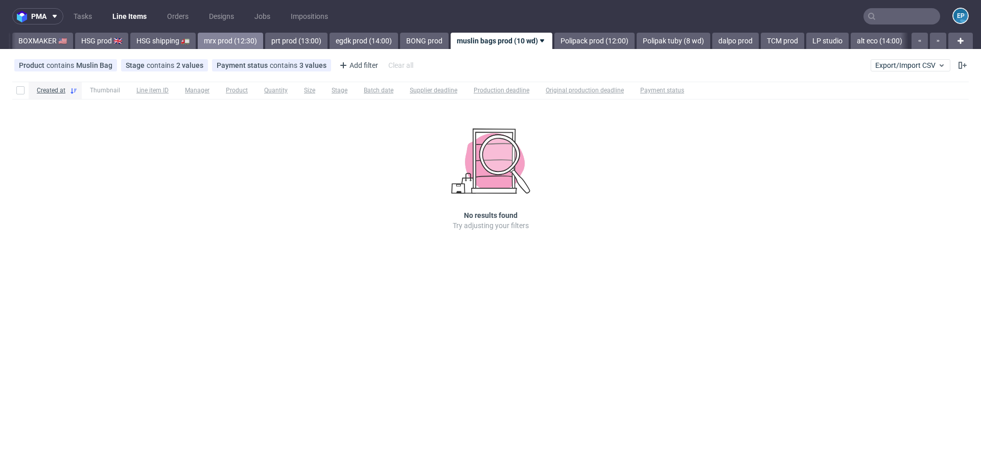
click at [198, 41] on link "mrx prod (12:30)" at bounding box center [230, 41] width 65 height 16
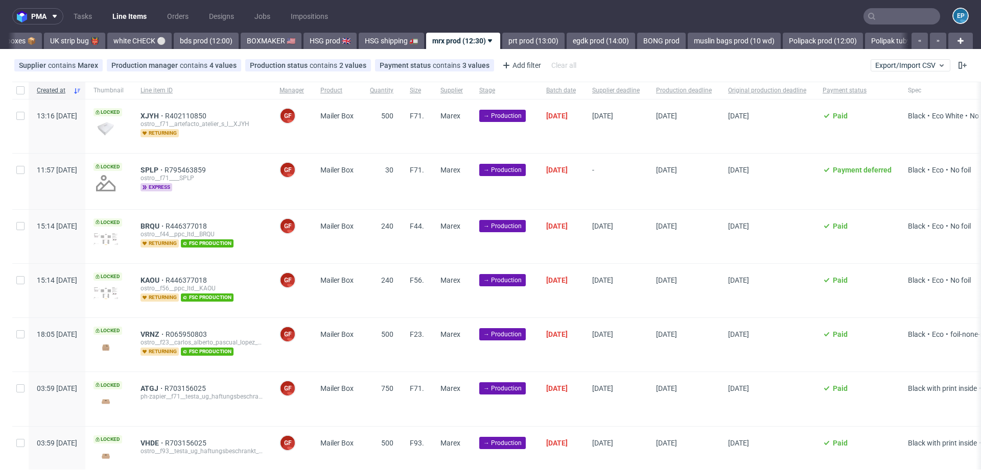
scroll to position [0, 802]
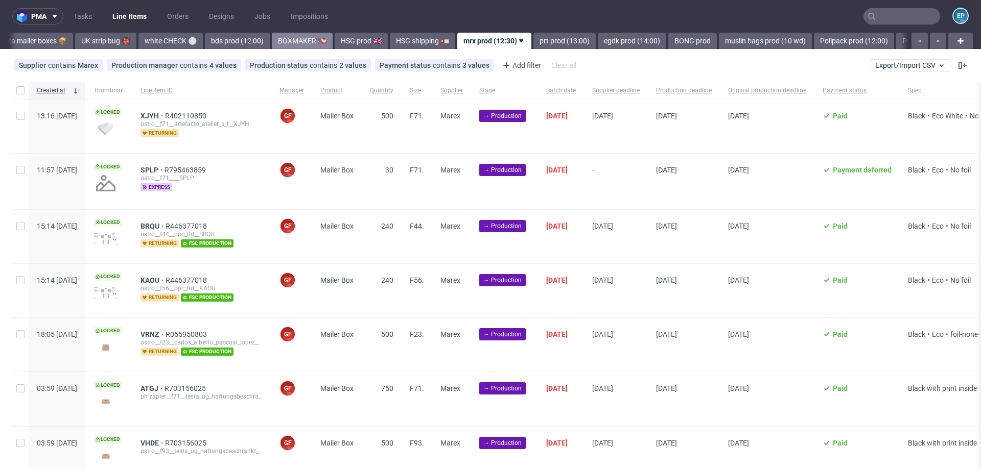
click at [278, 42] on link "BOXMAKER 🇺🇸" at bounding box center [302, 41] width 61 height 16
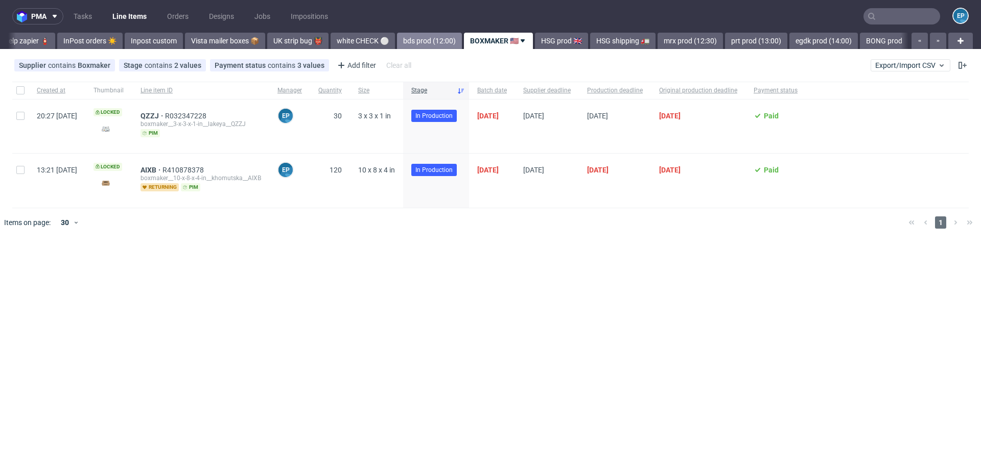
click at [397, 45] on link "bds prod (12:00)" at bounding box center [429, 41] width 65 height 16
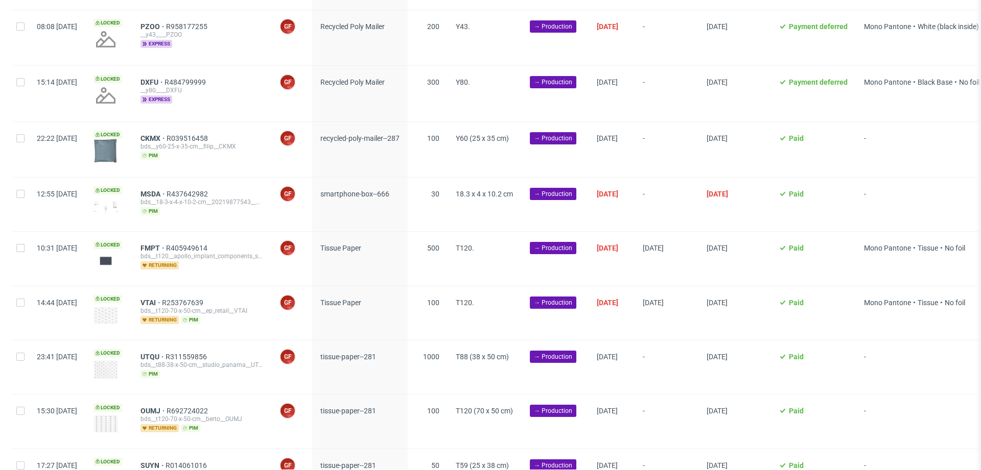
scroll to position [631, 0]
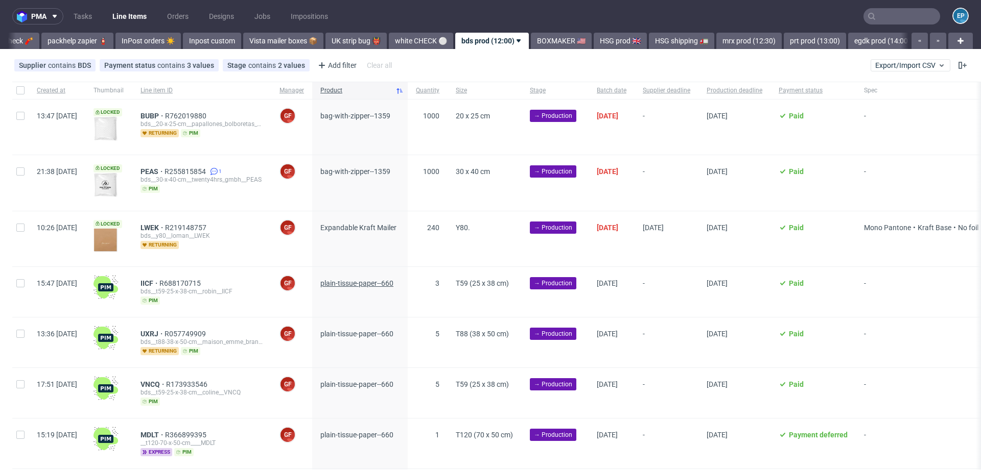
click at [383, 281] on span "plain-tissue-paper--660" at bounding box center [356, 283] width 73 height 8
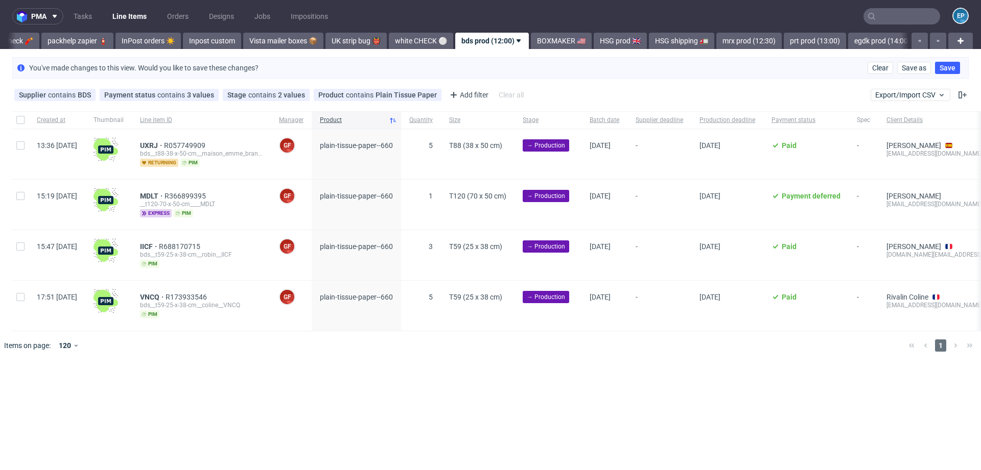
click at [16, 115] on div at bounding box center [20, 119] width 16 height 17
checkbox input "true"
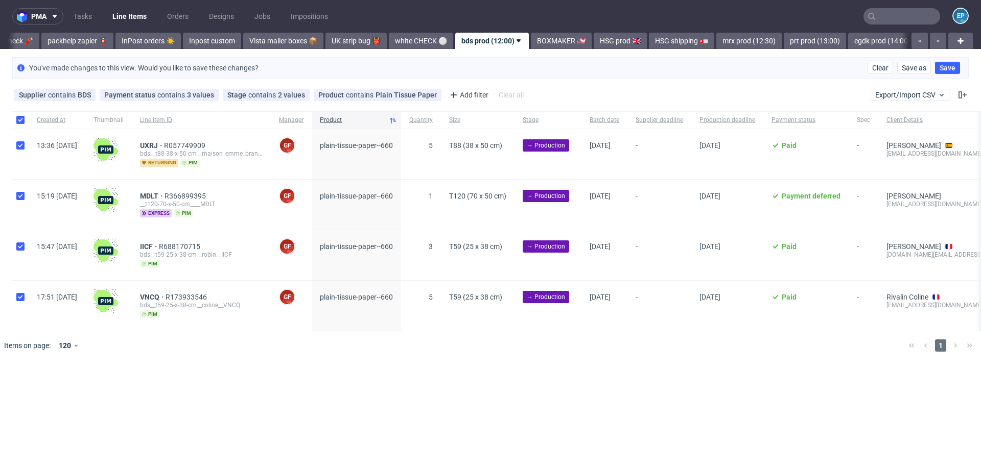
checkbox input "true"
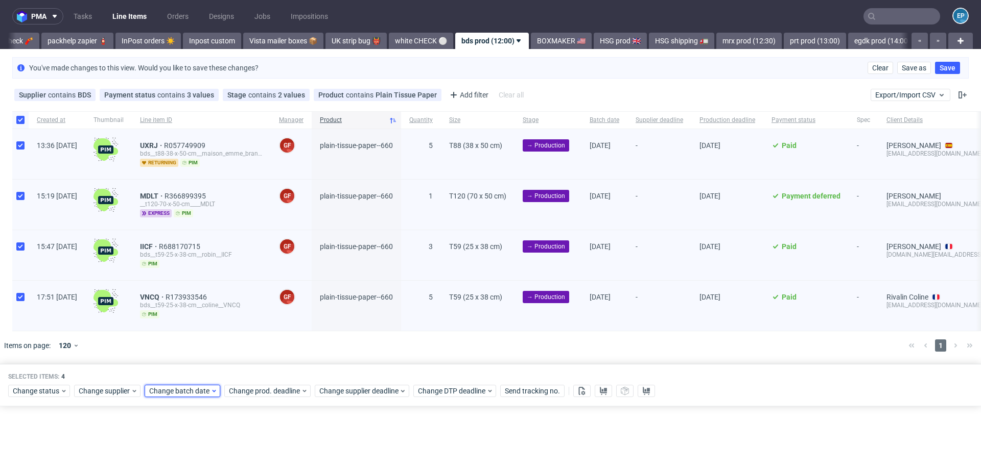
click at [195, 388] on span "Change batch date" at bounding box center [179, 391] width 61 height 10
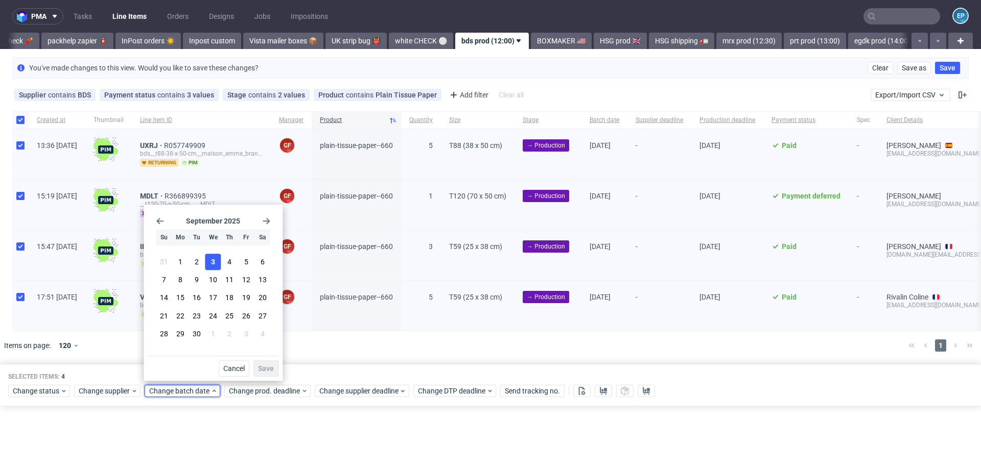
click at [211, 257] on span "3" at bounding box center [213, 262] width 4 height 10
click at [261, 369] on span "Save" at bounding box center [266, 368] width 16 height 7
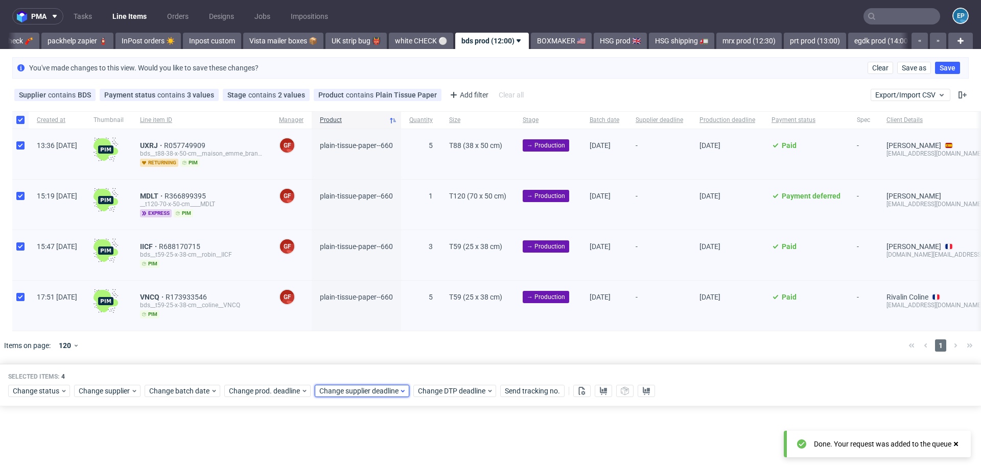
click at [379, 391] on span "Change supplier deadline" at bounding box center [359, 391] width 80 height 10
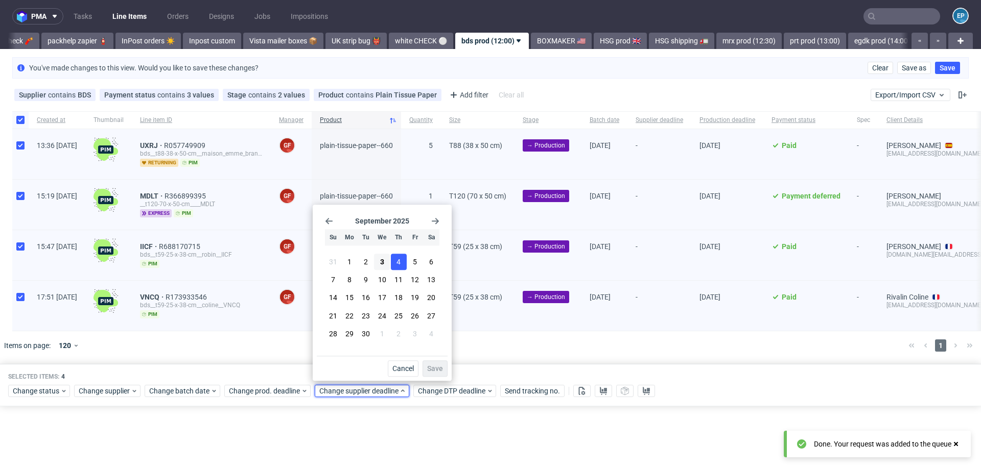
click at [397, 262] on span "4" at bounding box center [398, 262] width 4 height 10
click at [438, 366] on span "Save" at bounding box center [435, 368] width 16 height 7
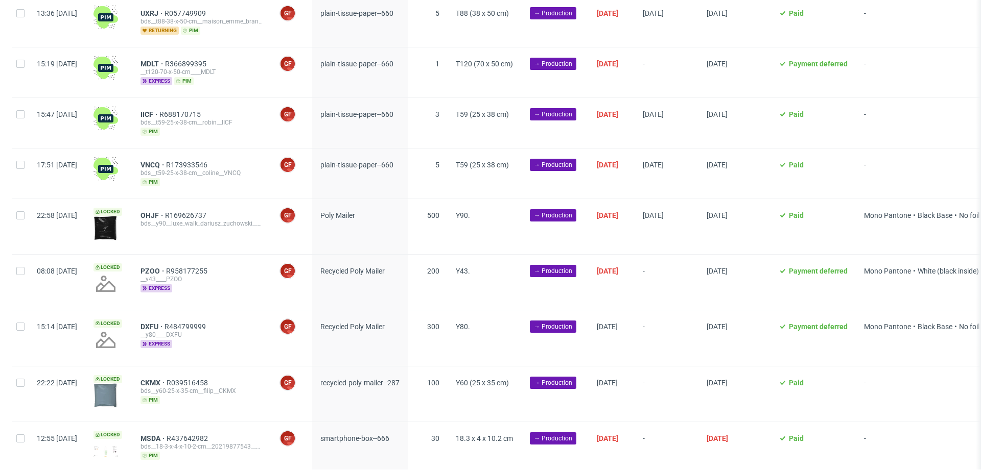
scroll to position [631, 0]
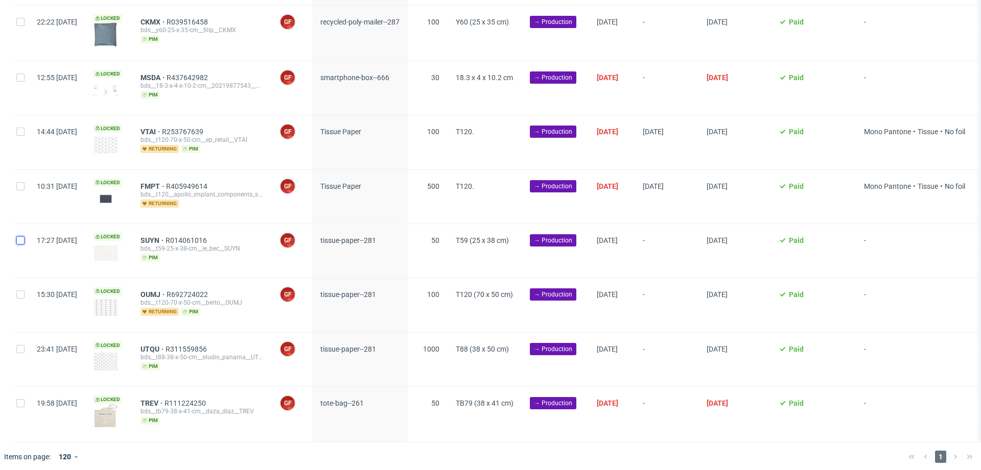
click at [18, 239] on input "checkbox" at bounding box center [20, 241] width 8 height 8
checkbox input "true"
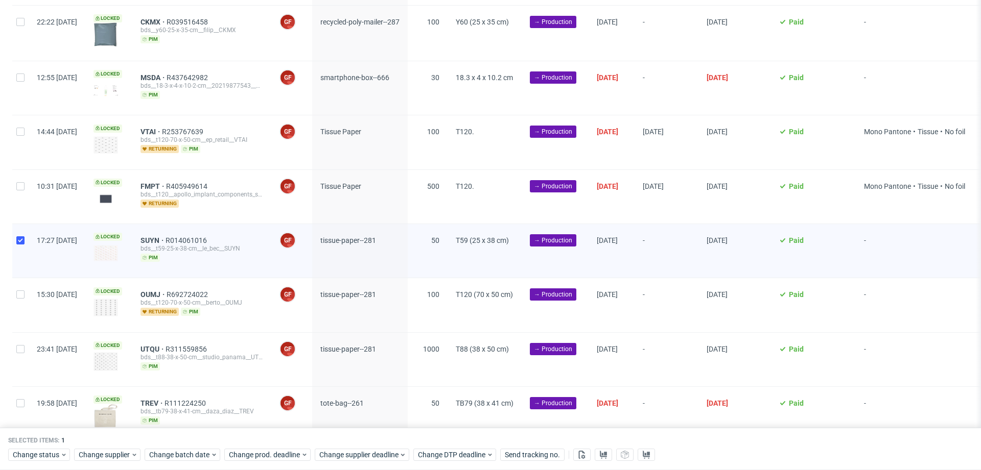
click at [20, 286] on div at bounding box center [20, 305] width 16 height 54
checkbox input "true"
click at [21, 359] on div at bounding box center [20, 360] width 16 height 54
checkbox input "true"
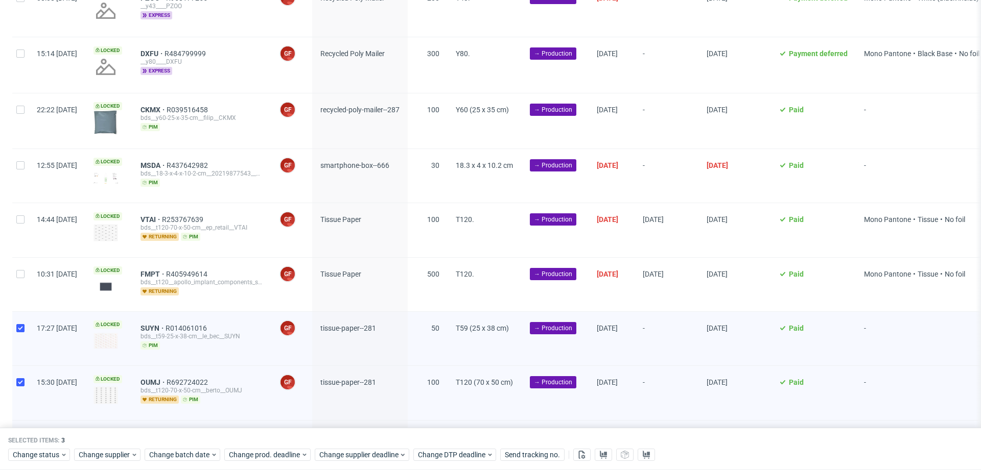
scroll to position [543, 0]
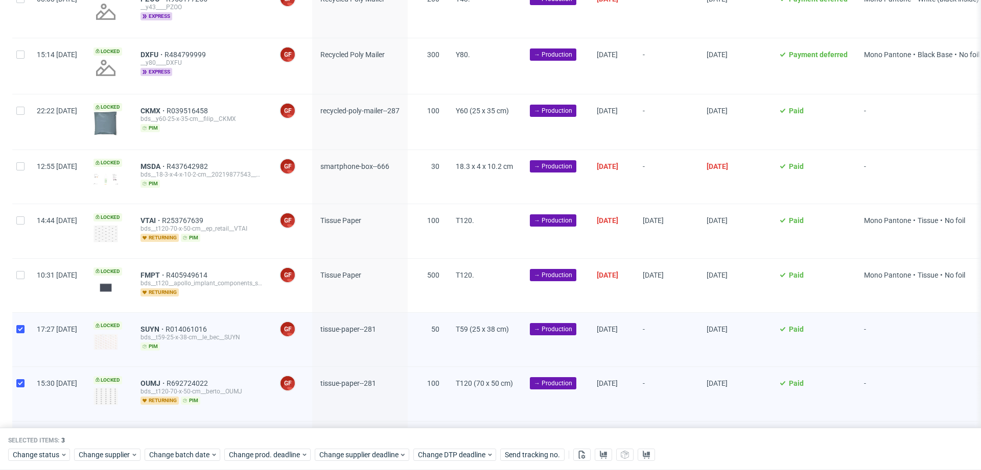
click at [21, 280] on div at bounding box center [20, 286] width 16 height 54
checkbox input "true"
click at [19, 225] on div at bounding box center [20, 231] width 16 height 54
checkbox input "true"
click at [20, 271] on input "checkbox" at bounding box center [20, 275] width 8 height 8
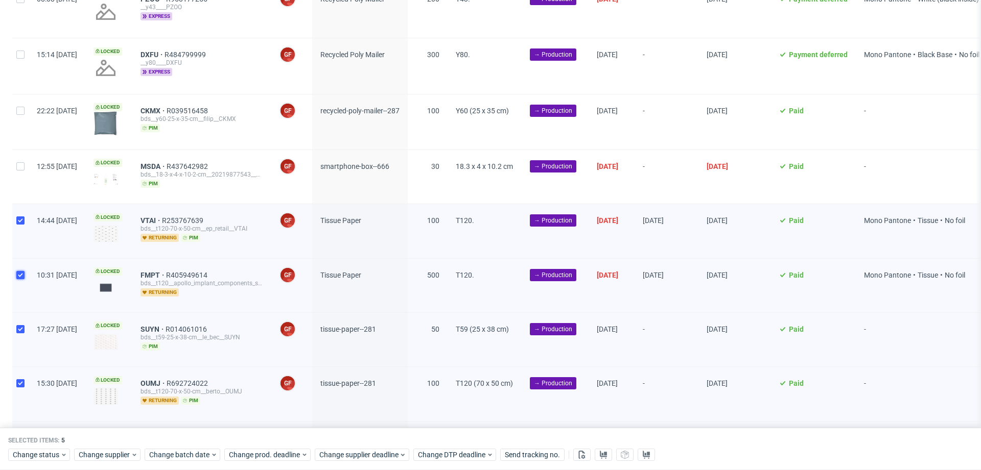
checkbox input "false"
click at [20, 223] on div at bounding box center [20, 231] width 16 height 54
checkbox input "false"
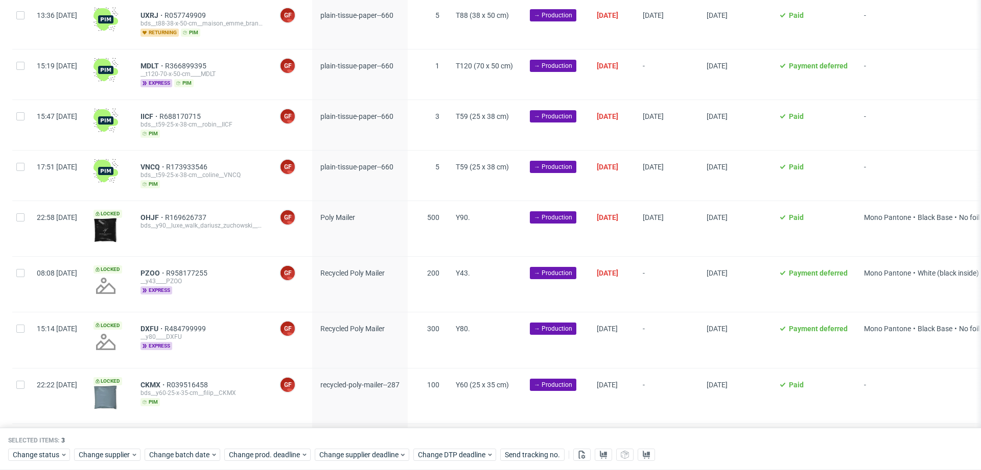
scroll to position [673, 0]
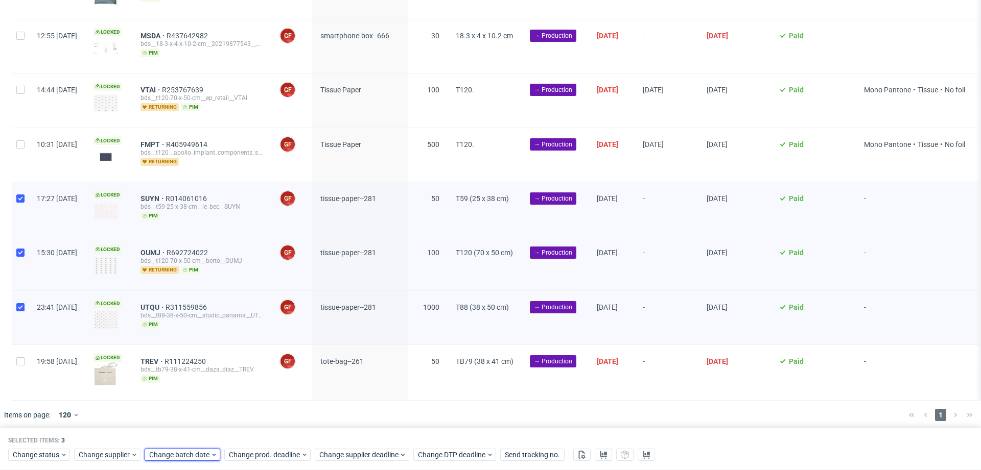
click at [193, 459] on span "Change batch date" at bounding box center [179, 456] width 61 height 10
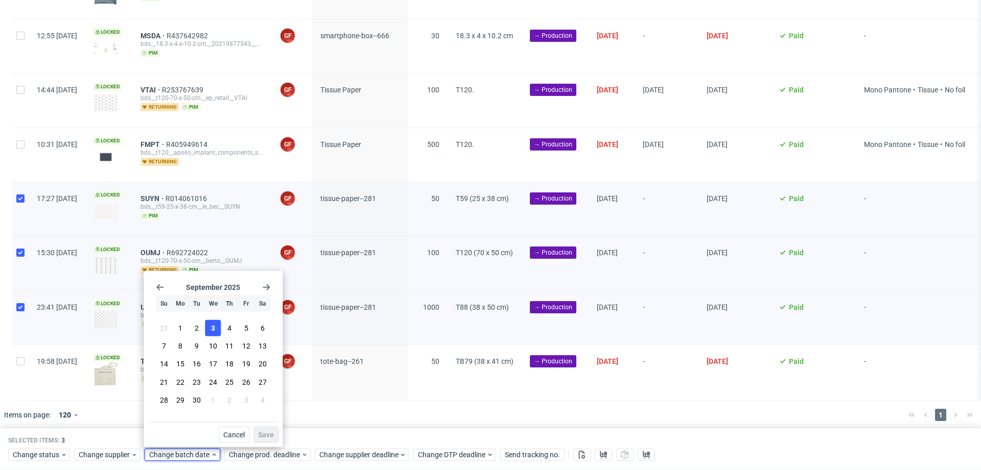
click at [211, 333] on span "3" at bounding box center [213, 328] width 4 height 10
click at [270, 436] on span "Save" at bounding box center [266, 435] width 16 height 7
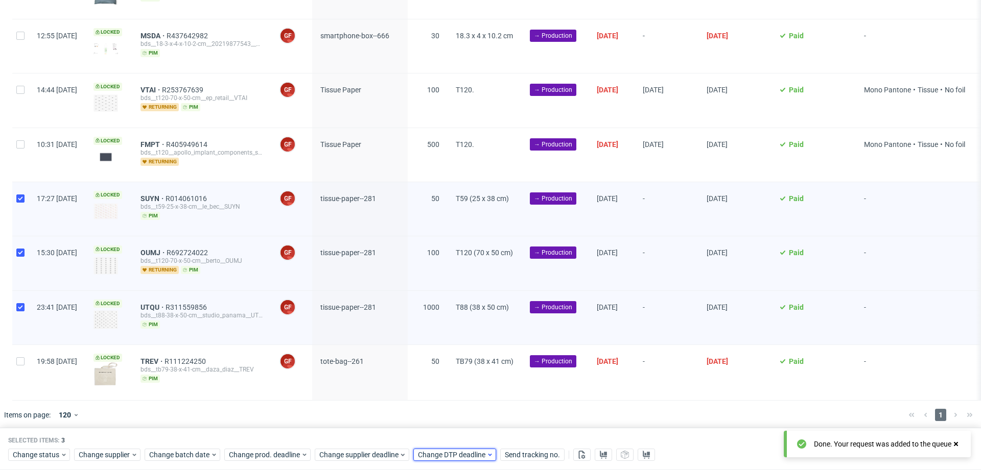
click at [472, 457] on span "Change DTP deadline" at bounding box center [452, 456] width 68 height 10
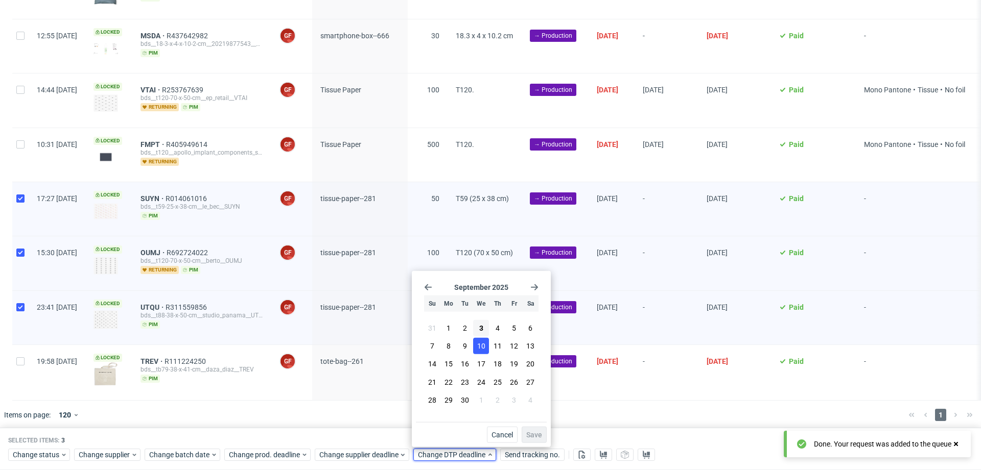
click at [479, 349] on span "10" at bounding box center [481, 346] width 8 height 10
click at [534, 436] on span "Save" at bounding box center [534, 435] width 16 height 7
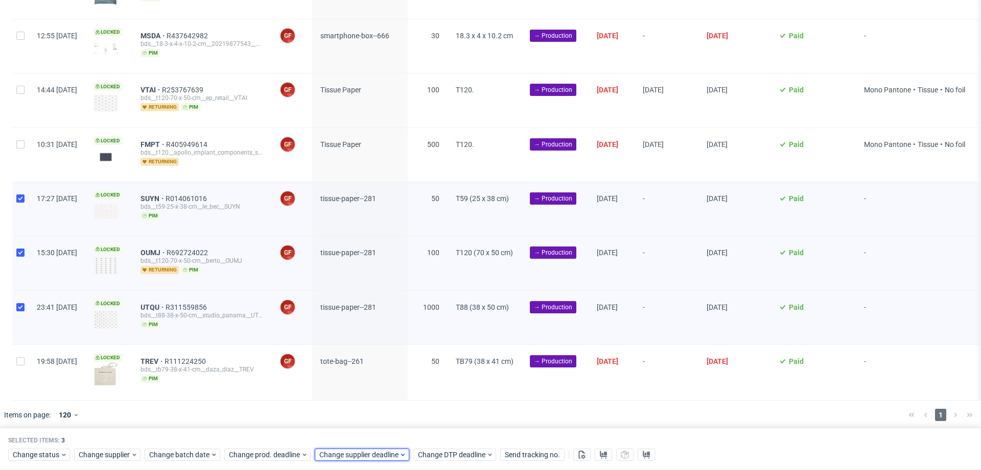
click at [347, 454] on span "Change supplier deadline" at bounding box center [359, 456] width 80 height 10
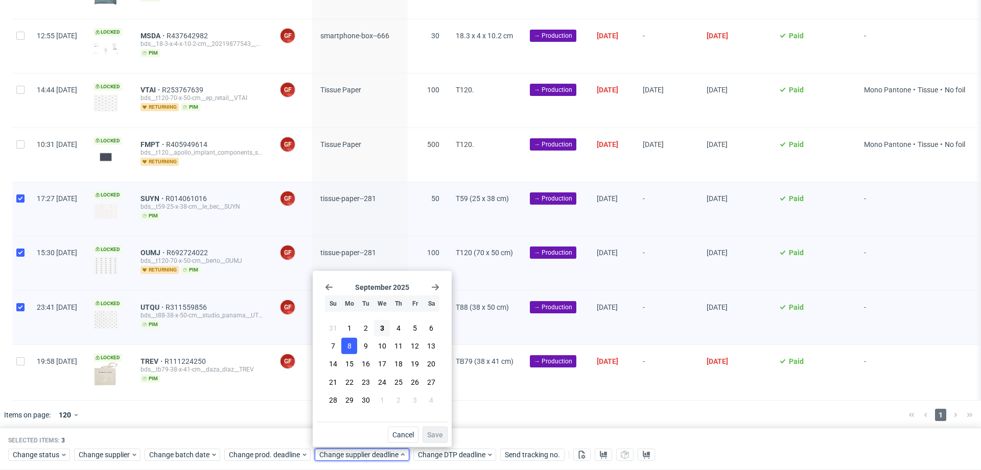
click at [357, 347] on button "8" at bounding box center [349, 346] width 16 height 16
click at [441, 434] on span "Save" at bounding box center [435, 435] width 16 height 7
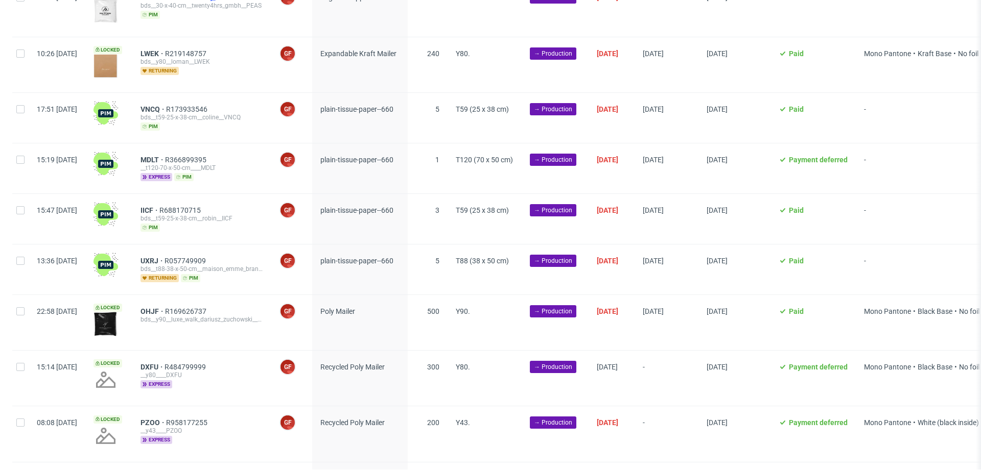
scroll to position [631, 0]
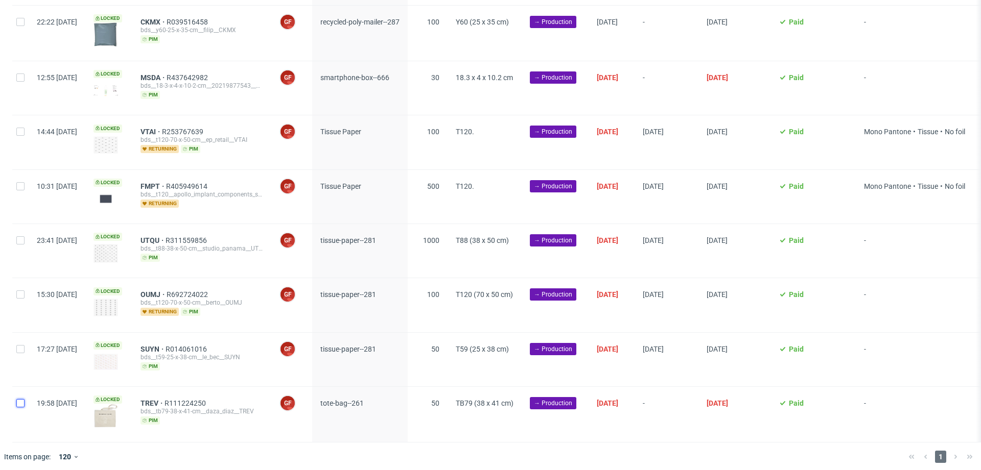
click at [17, 399] on input "checkbox" at bounding box center [20, 403] width 8 height 8
checkbox input "true"
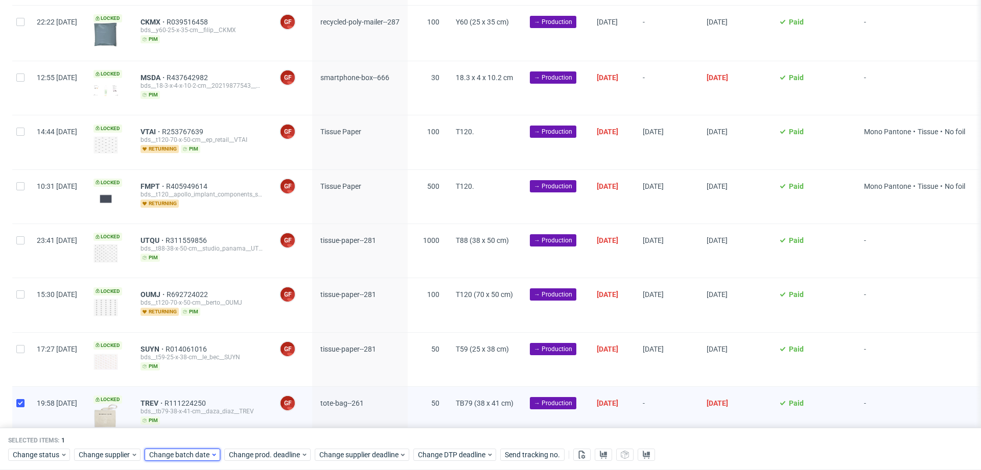
click at [193, 455] on span "Change batch date" at bounding box center [179, 456] width 61 height 10
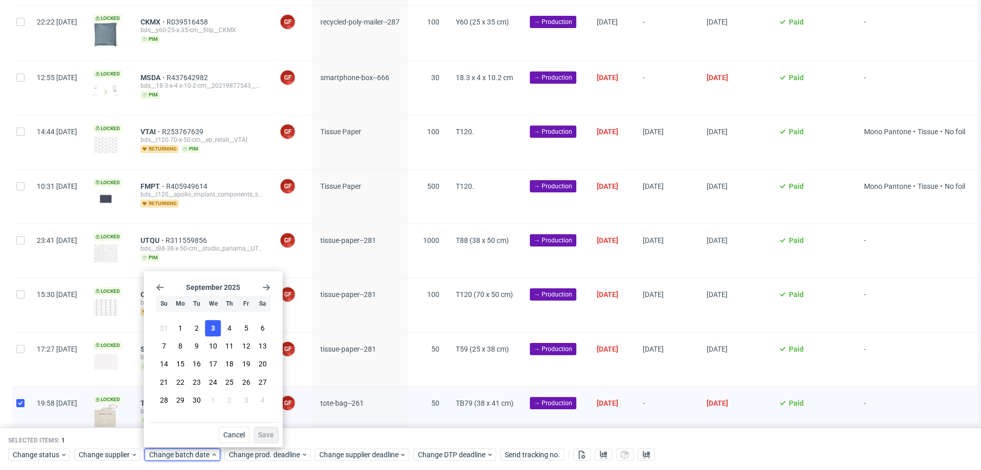
click at [209, 330] on button "3" at bounding box center [213, 328] width 16 height 16
click at [266, 435] on span "Save" at bounding box center [266, 435] width 16 height 7
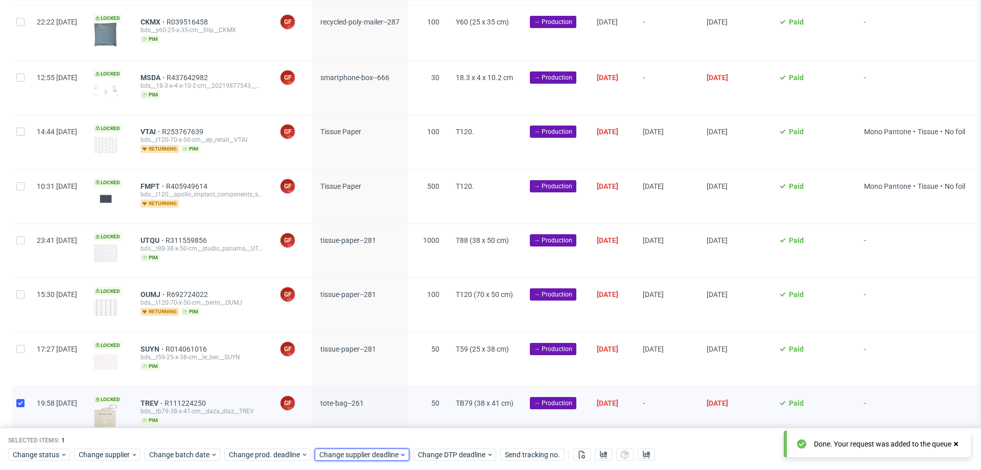
click at [381, 451] on span "Change supplier deadline" at bounding box center [359, 456] width 80 height 10
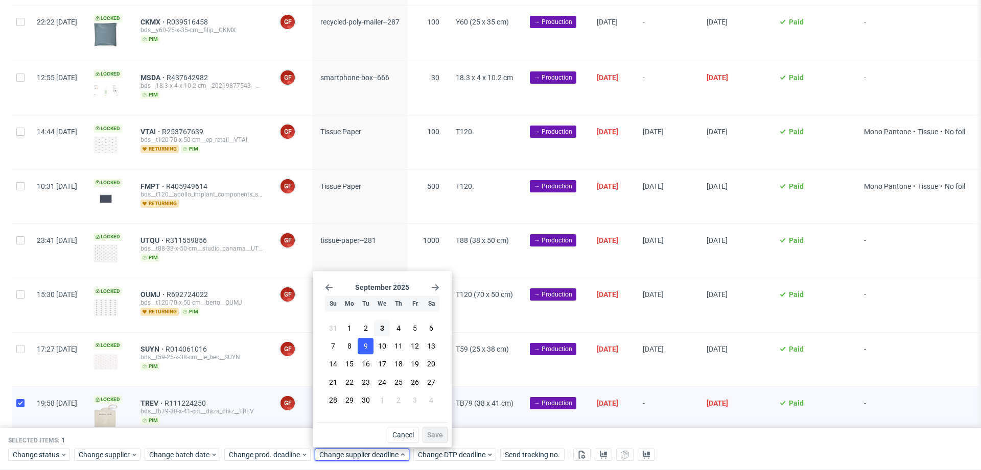
click at [367, 346] on span "9" at bounding box center [366, 347] width 4 height 10
click at [438, 433] on span "Save" at bounding box center [435, 435] width 16 height 7
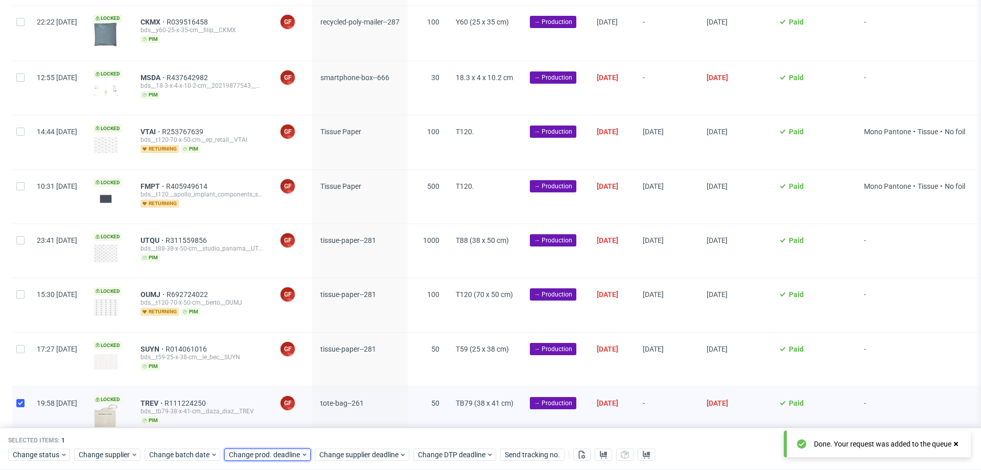
click at [292, 459] on span "Change prod. deadline" at bounding box center [265, 456] width 72 height 10
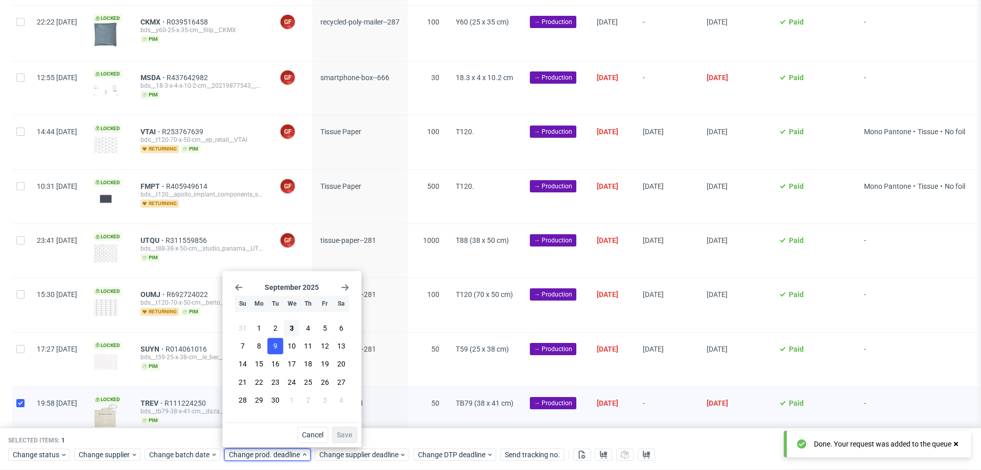
click at [276, 343] on span "9" at bounding box center [275, 347] width 4 height 10
click at [347, 429] on button "Save" at bounding box center [344, 435] width 25 height 16
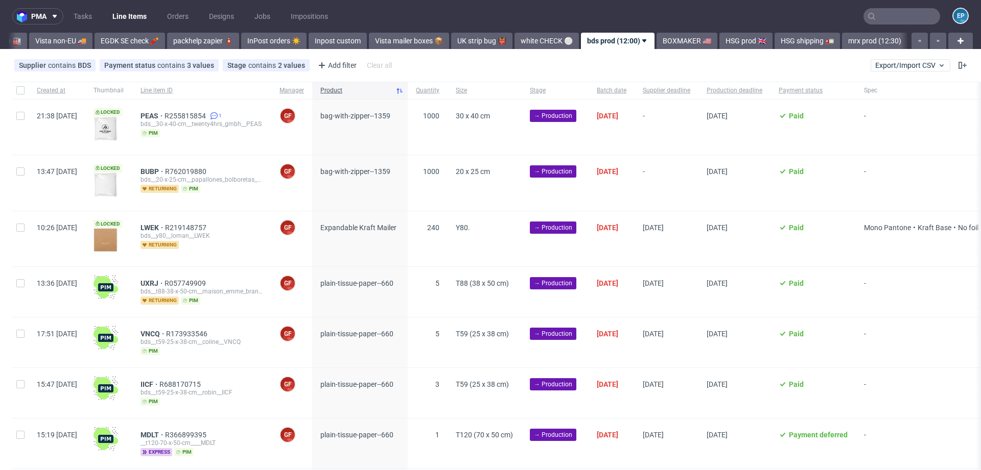
scroll to position [0, 552]
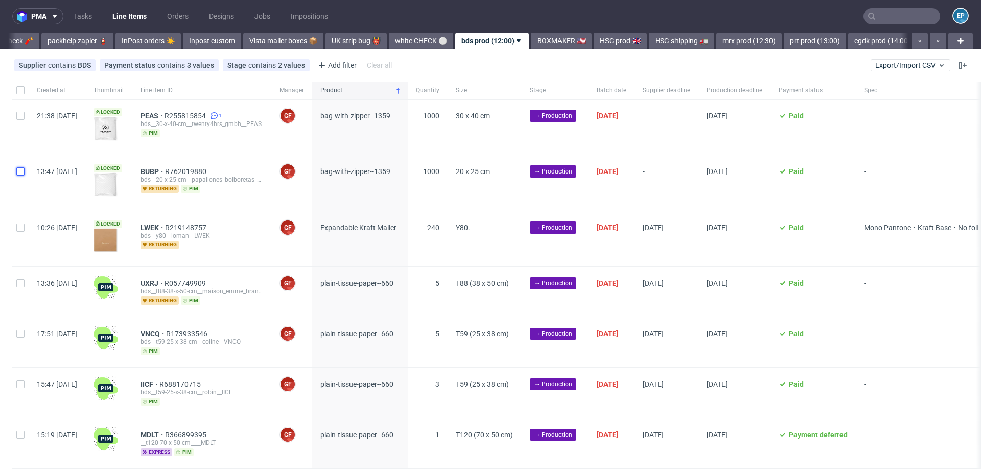
click at [19, 170] on input "checkbox" at bounding box center [20, 172] width 8 height 8
checkbox input "true"
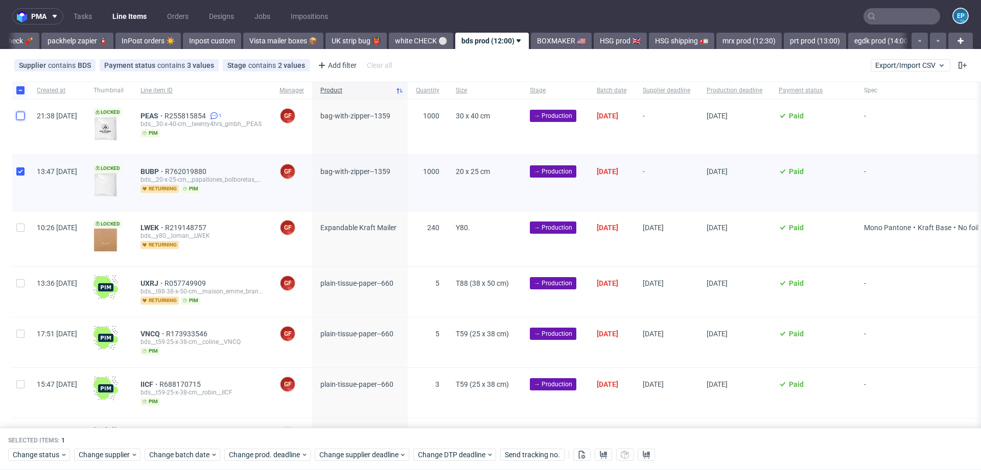
click at [20, 118] on input "checkbox" at bounding box center [20, 116] width 8 height 8
checkbox input "true"
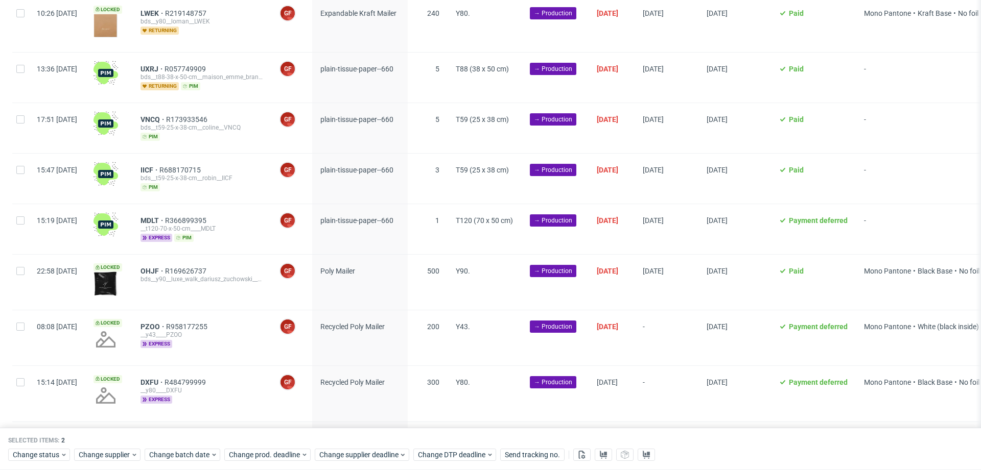
scroll to position [217, 0]
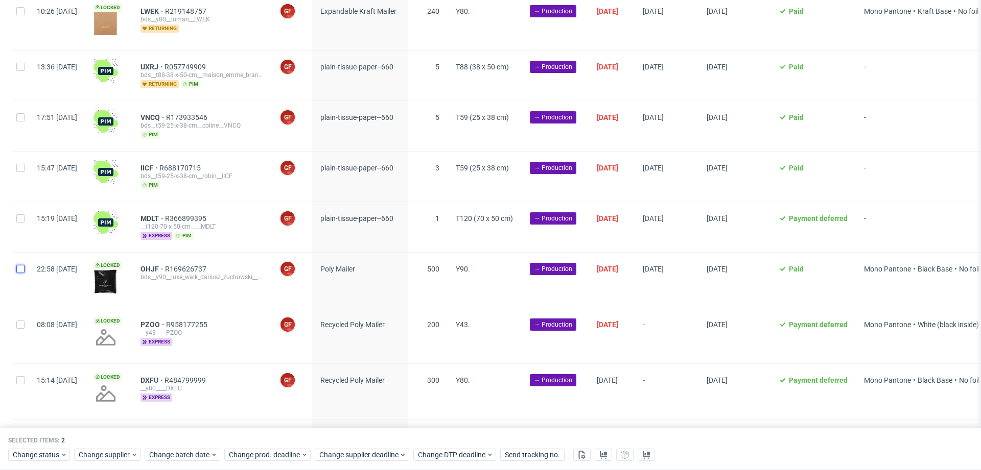
click at [19, 267] on input "checkbox" at bounding box center [20, 269] width 8 height 8
checkbox input "true"
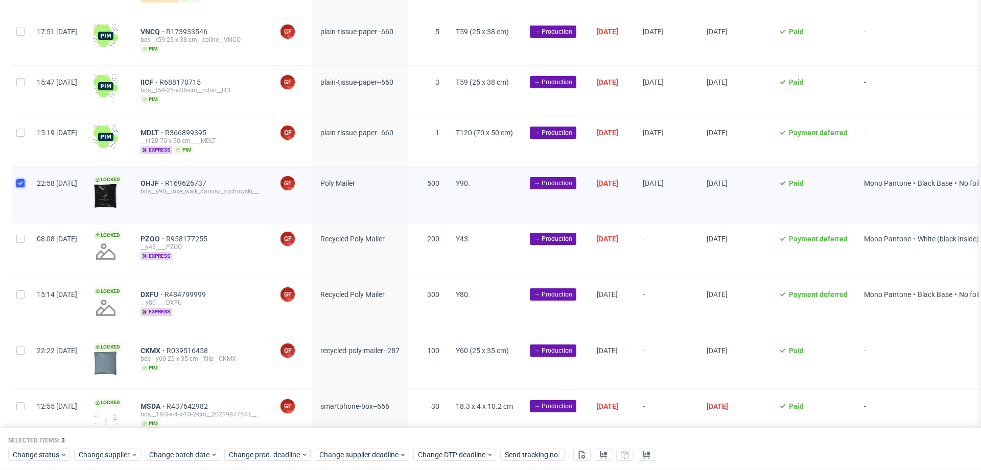
scroll to position [303, 0]
click at [12, 245] on div at bounding box center [20, 249] width 16 height 55
checkbox input "true"
click at [22, 295] on input "checkbox" at bounding box center [20, 294] width 8 height 8
checkbox input "true"
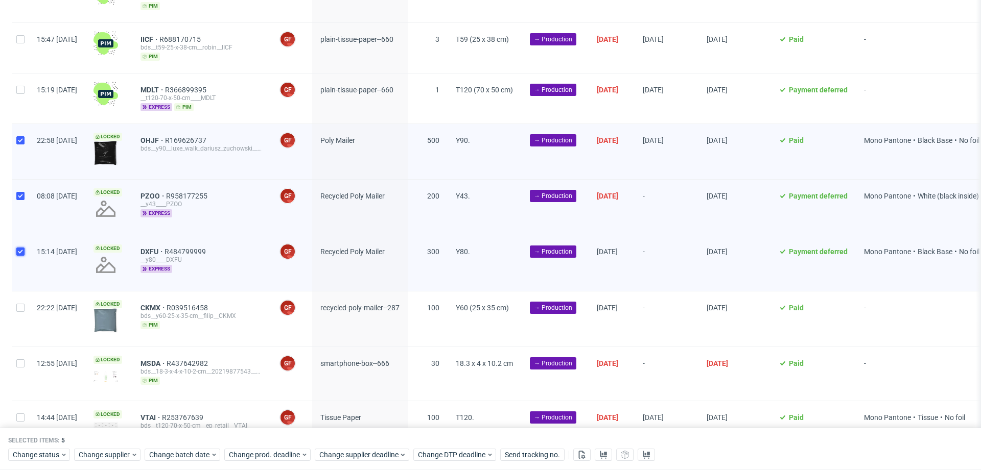
scroll to position [348, 0]
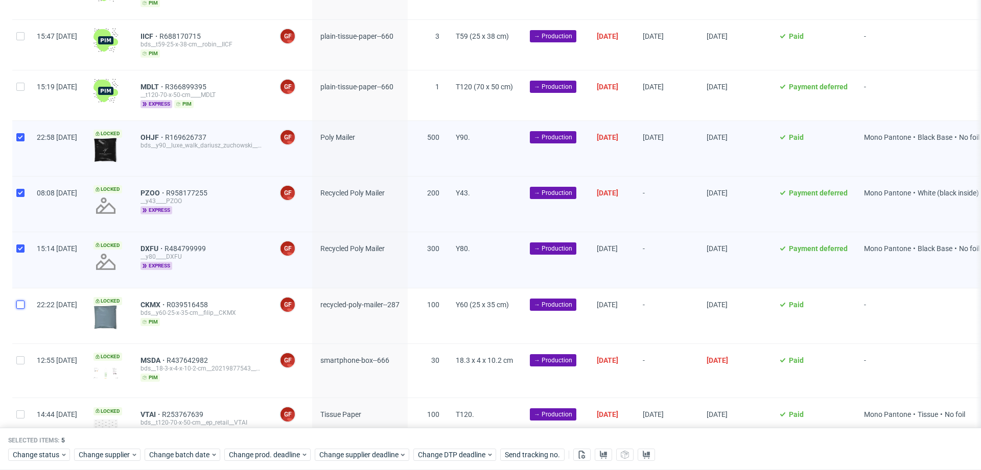
click at [20, 302] on input "checkbox" at bounding box center [20, 305] width 8 height 8
checkbox input "true"
click at [157, 452] on span "Change batch date" at bounding box center [179, 456] width 61 height 10
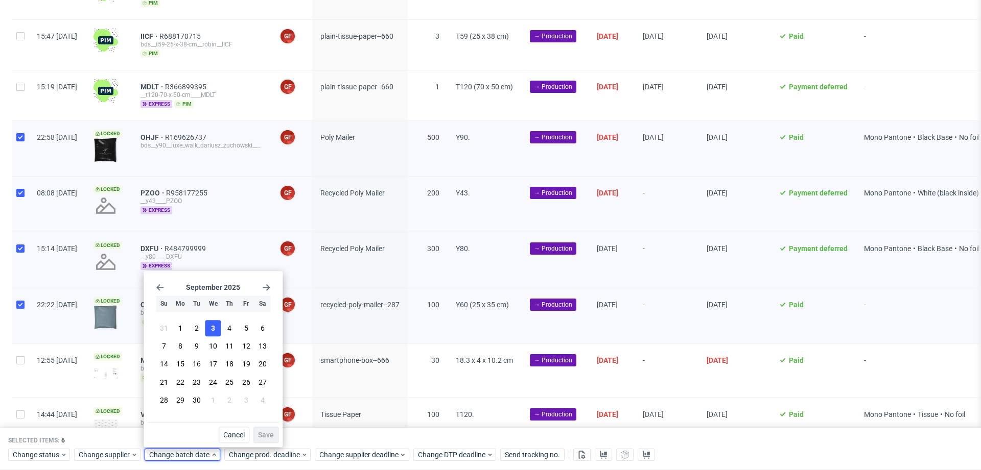
click at [210, 330] on button "3" at bounding box center [213, 328] width 16 height 16
click at [266, 432] on span "Save" at bounding box center [266, 435] width 16 height 7
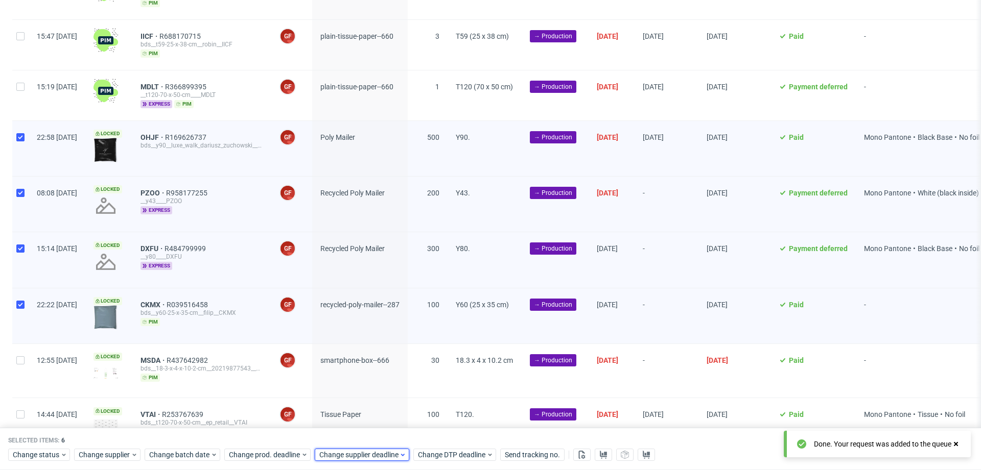
click at [358, 455] on span "Change supplier deadline" at bounding box center [359, 456] width 80 height 10
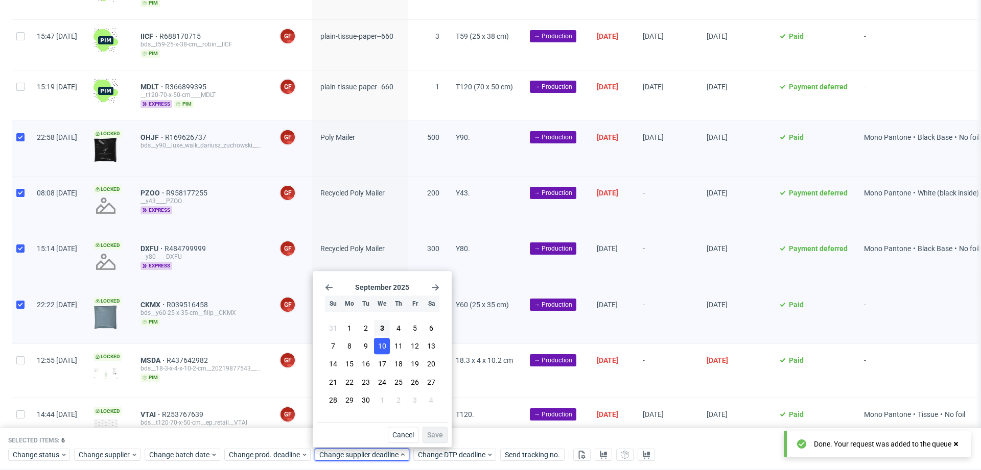
click at [384, 350] on span "10" at bounding box center [382, 347] width 8 height 10
click at [433, 441] on button "Save" at bounding box center [434, 435] width 25 height 16
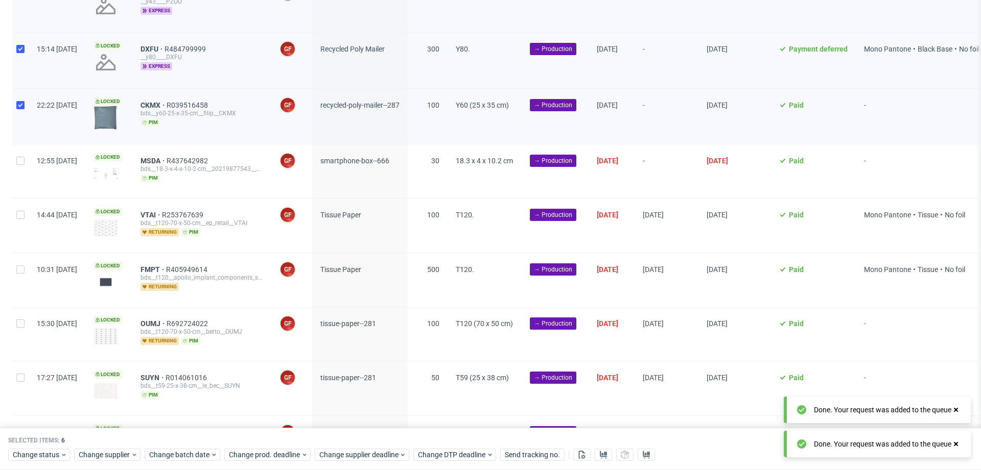
scroll to position [553, 0]
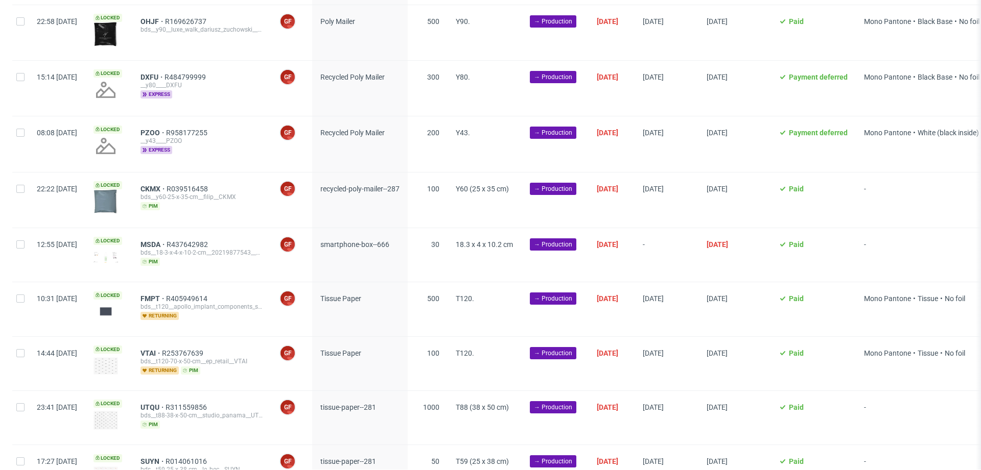
scroll to position [465, 0]
click at [369, 240] on span "smartphone-box--666" at bounding box center [354, 244] width 69 height 8
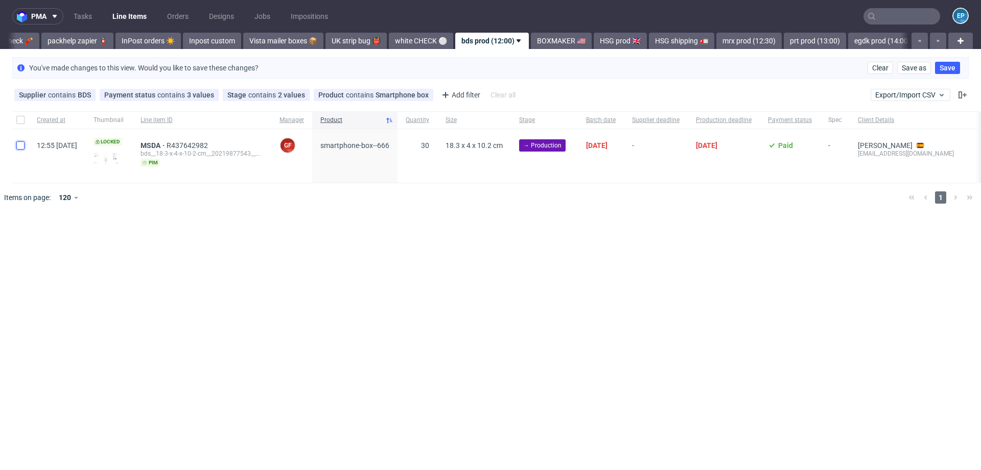
click at [23, 145] on input "checkbox" at bounding box center [20, 146] width 8 height 8
checkbox input "true"
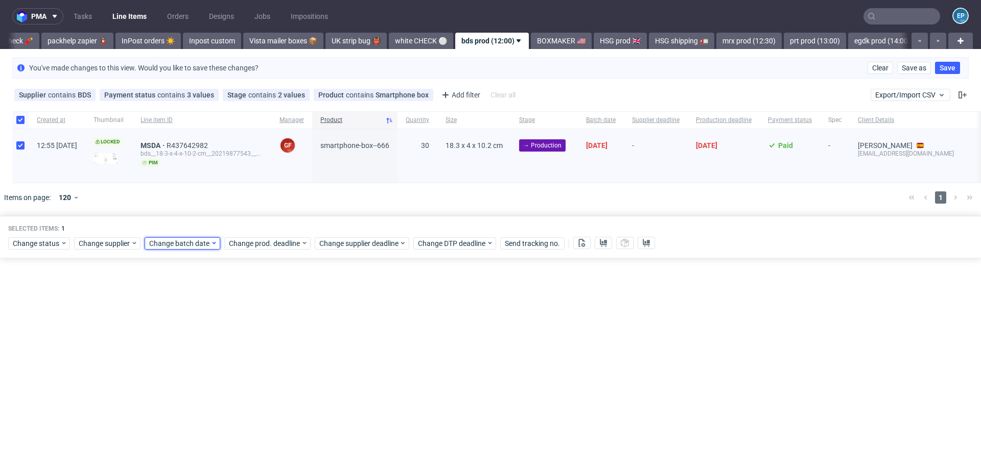
click at [186, 242] on span "Change batch date" at bounding box center [179, 244] width 61 height 10
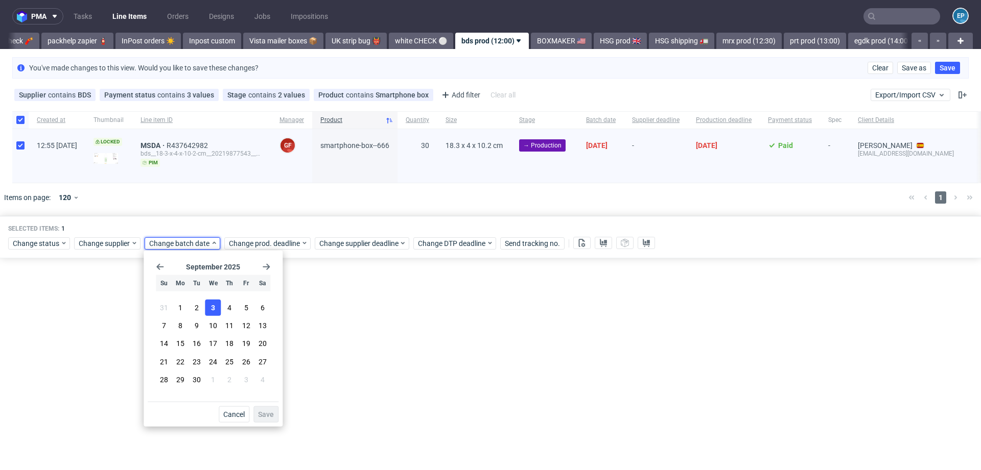
click at [209, 308] on button "3" at bounding box center [213, 308] width 16 height 16
click at [268, 414] on span "Save" at bounding box center [266, 414] width 16 height 7
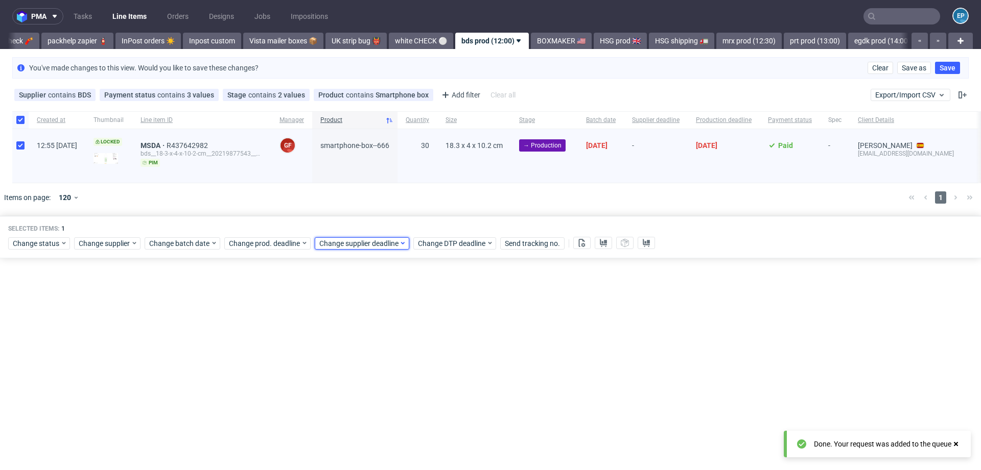
click at [344, 238] on div "Change supplier deadline" at bounding box center [362, 244] width 95 height 12
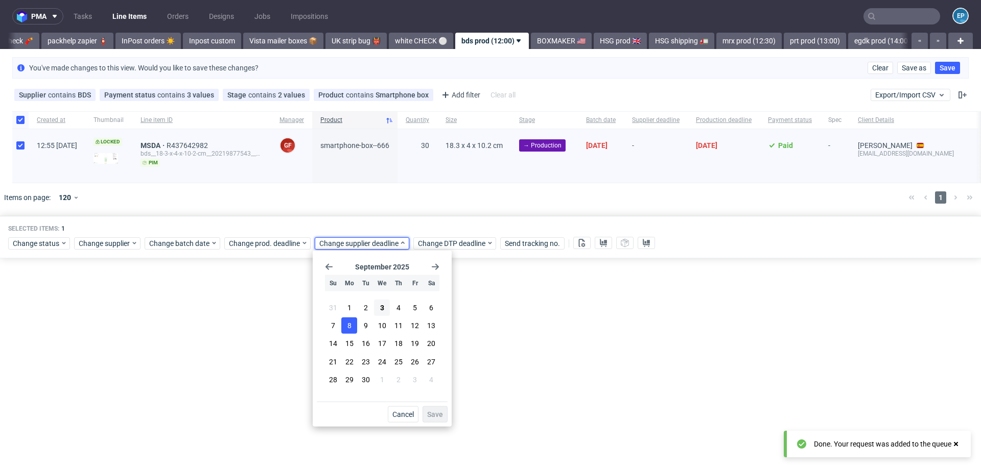
click at [353, 324] on button "8" at bounding box center [349, 326] width 16 height 16
click at [437, 414] on span "Save" at bounding box center [435, 414] width 16 height 7
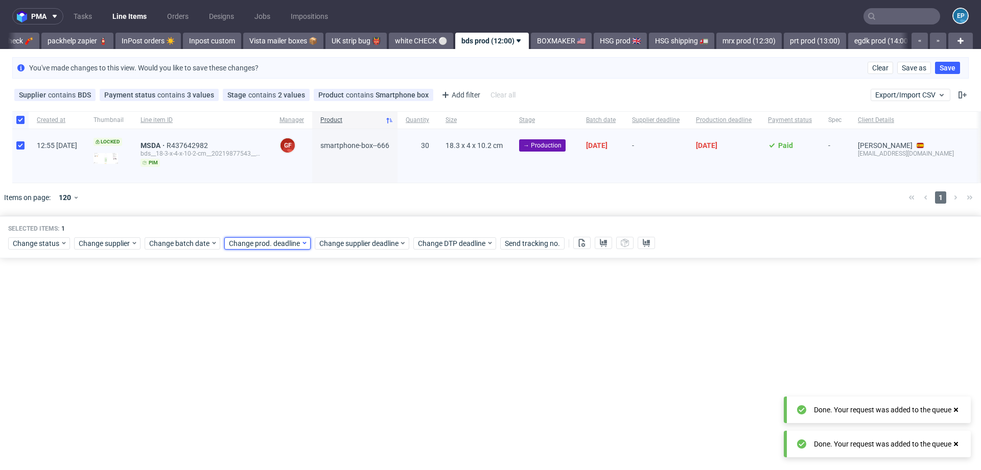
click at [265, 242] on span "Change prod. deadline" at bounding box center [265, 244] width 72 height 10
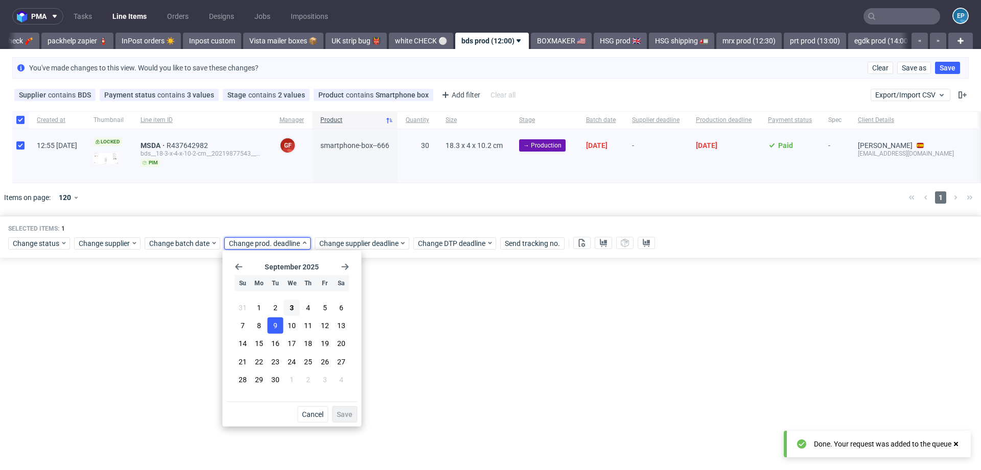
click at [268, 327] on button "9" at bounding box center [276, 326] width 16 height 16
click at [262, 327] on button "8" at bounding box center [259, 326] width 16 height 16
click at [332, 408] on div "Cancel Save" at bounding box center [291, 412] width 131 height 21
click at [343, 412] on span "Save" at bounding box center [345, 414] width 16 height 7
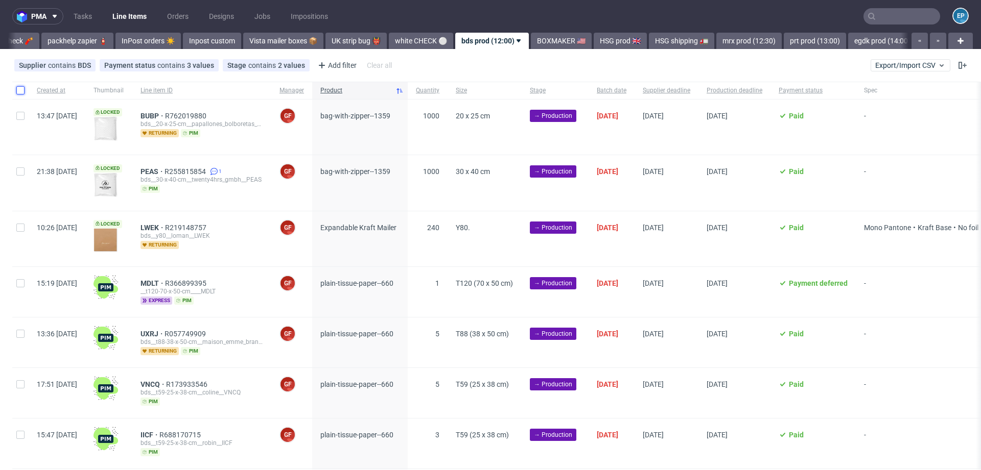
click at [18, 87] on input "checkbox" at bounding box center [20, 90] width 8 height 8
checkbox input "true"
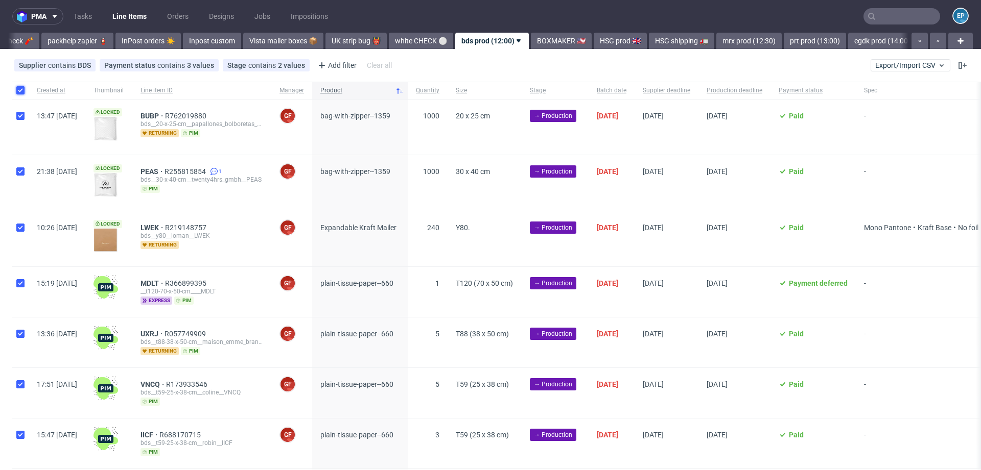
checkbox input "true"
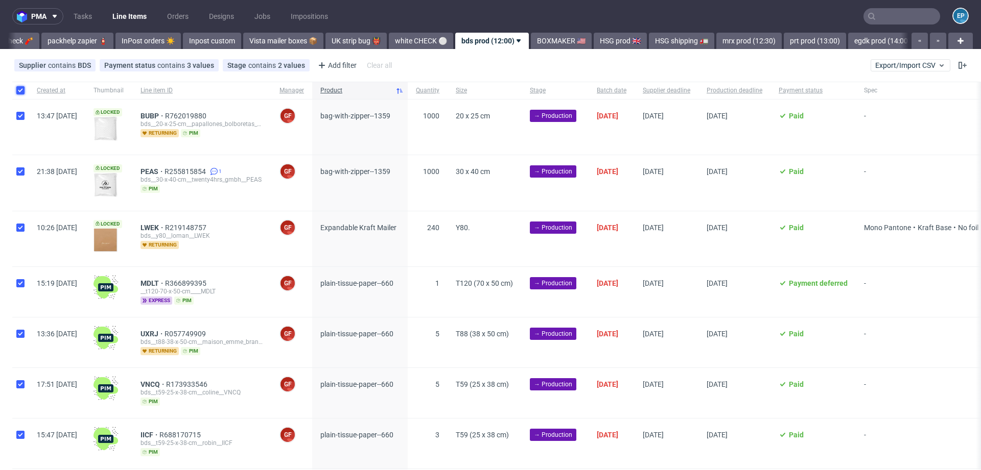
checkbox input "true"
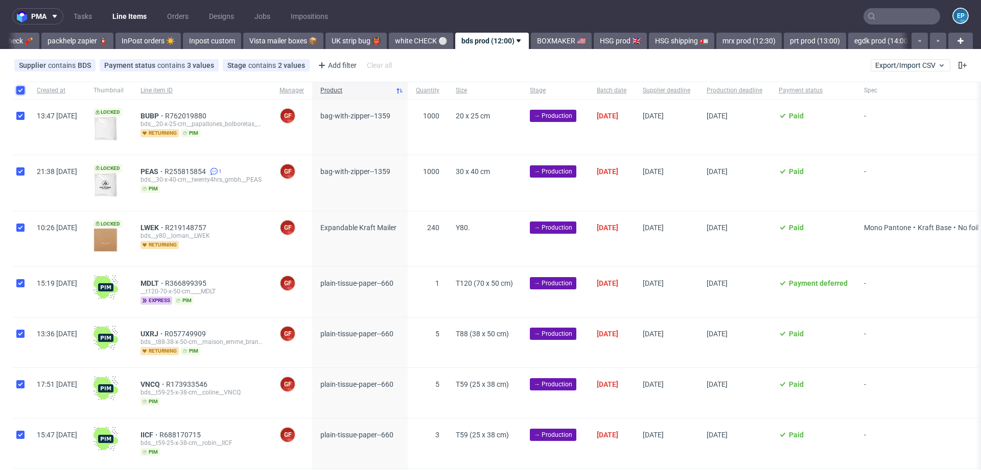
checkbox input "true"
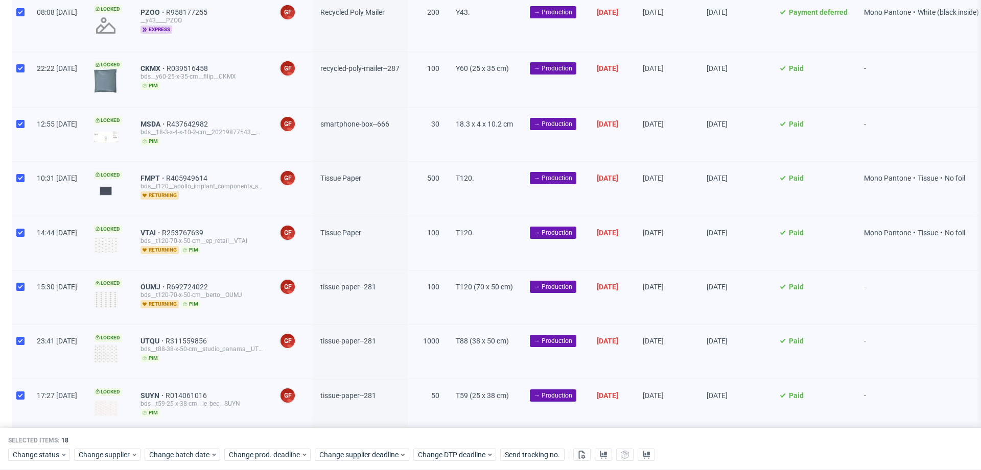
scroll to position [673, 0]
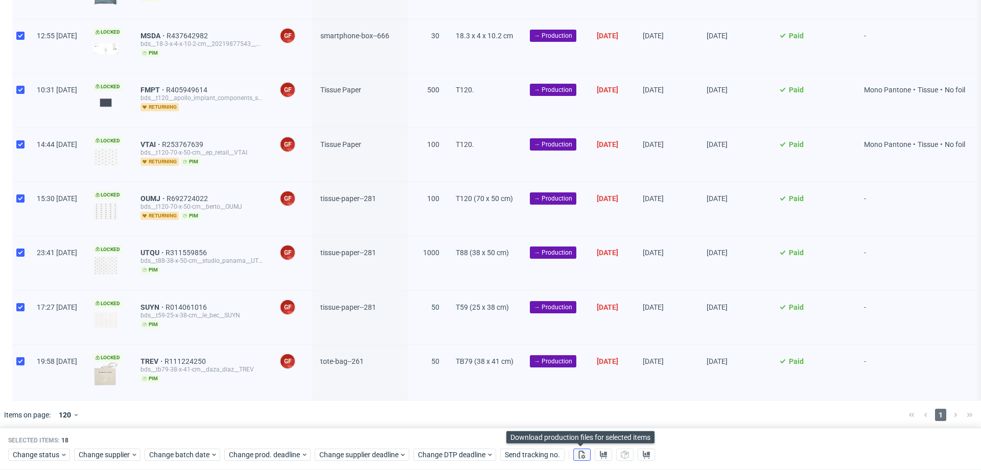
click at [586, 459] on button at bounding box center [581, 456] width 17 height 12
click at [599, 459] on icon at bounding box center [603, 455] width 8 height 8
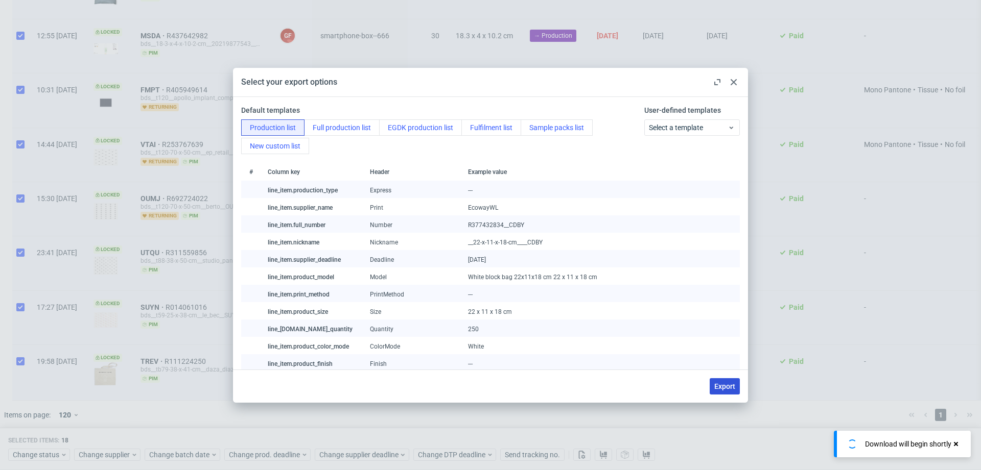
click at [732, 386] on span "Export" at bounding box center [724, 386] width 21 height 7
checkbox input "false"
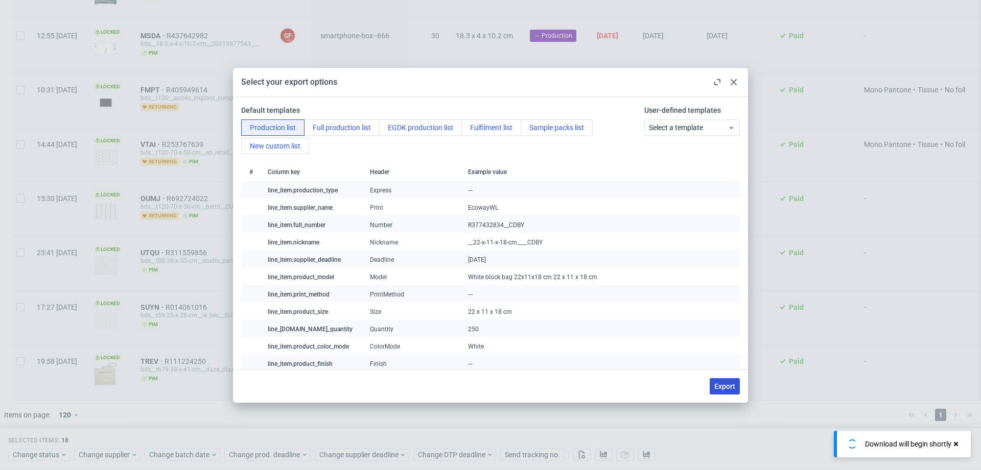
checkbox input "false"
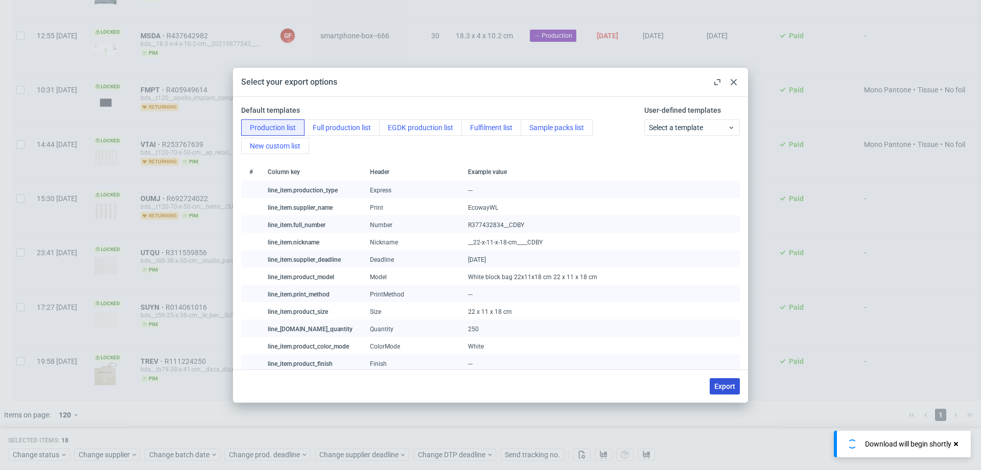
checkbox input "false"
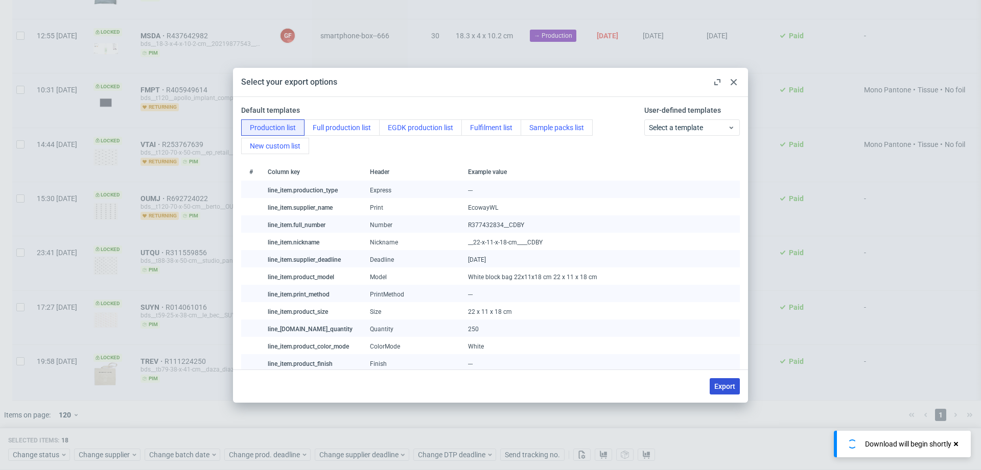
checkbox input "false"
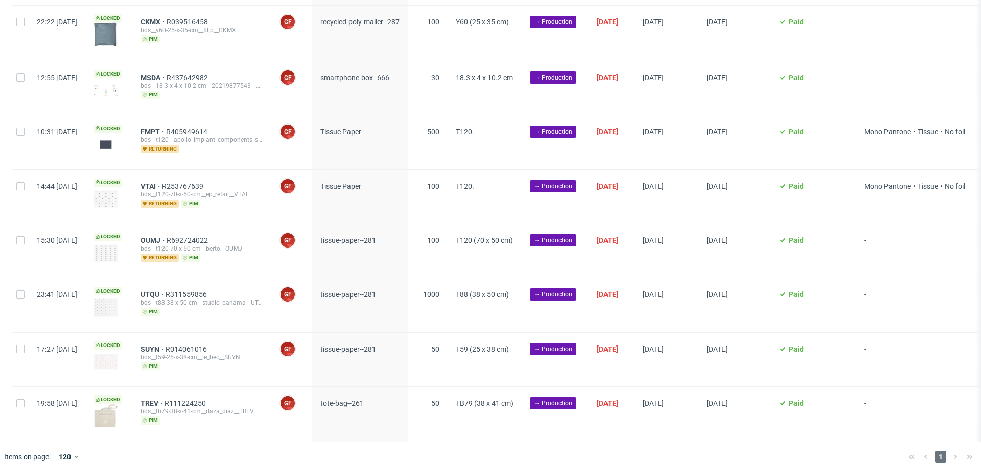
scroll to position [0, 0]
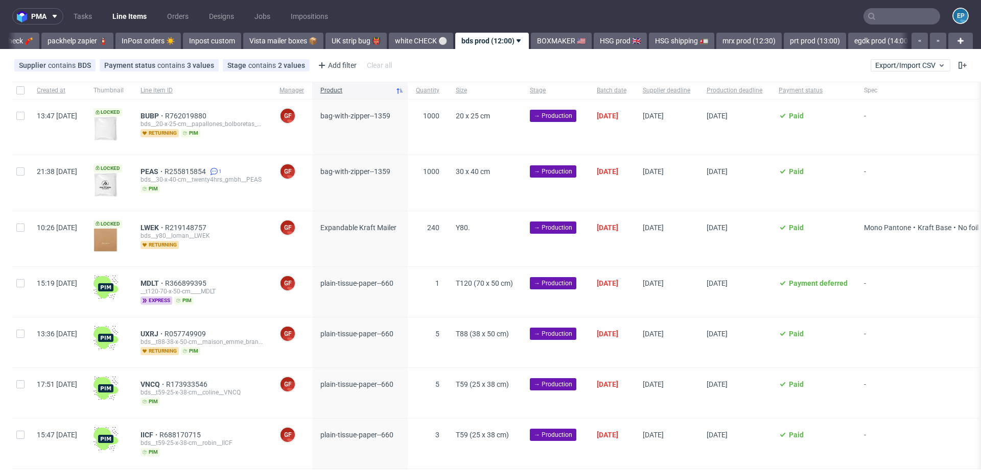
click at [23, 96] on div at bounding box center [20, 90] width 16 height 17
checkbox input "true"
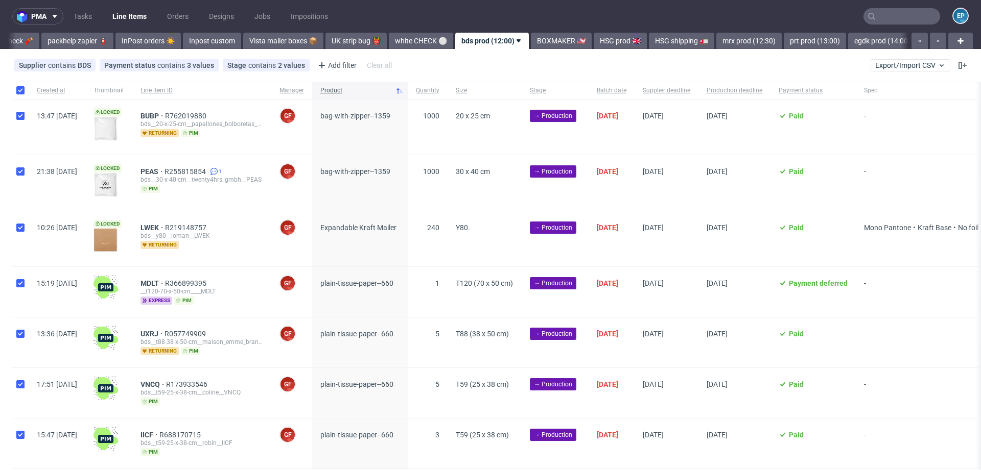
checkbox input "true"
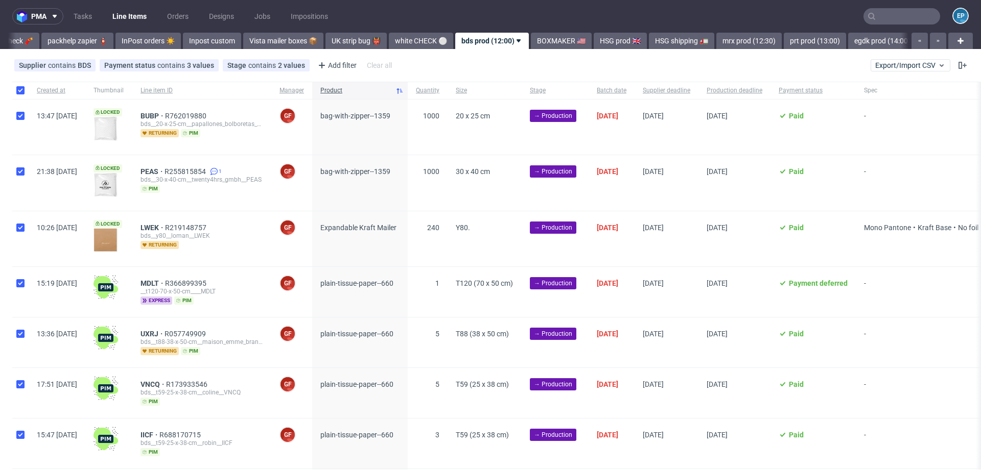
checkbox input "true"
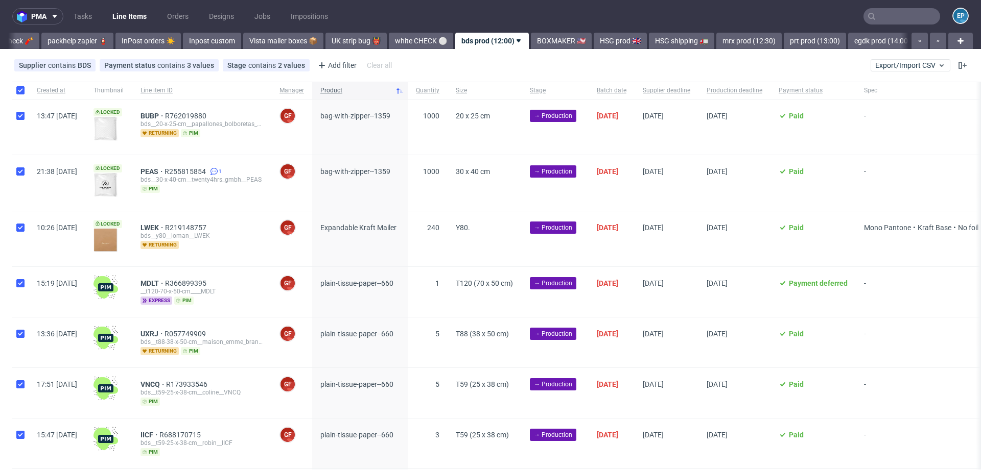
checkbox input "true"
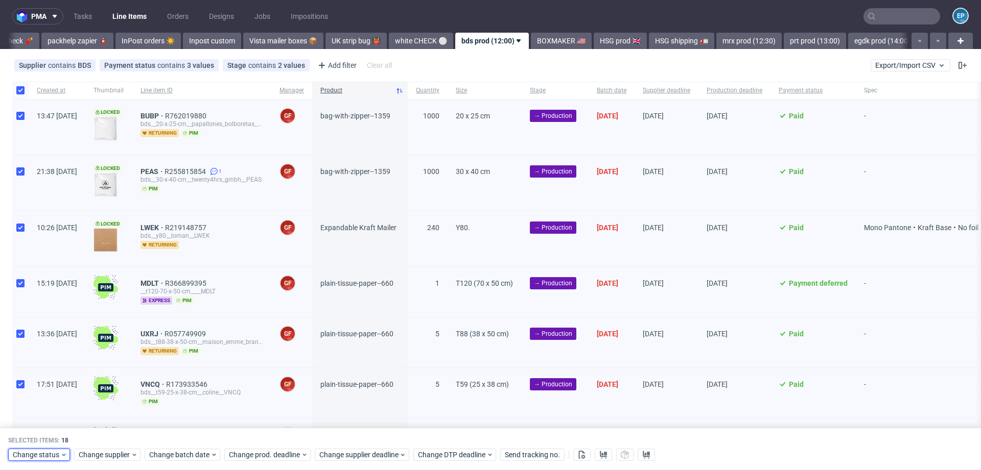
click at [22, 455] on span "Change status" at bounding box center [37, 456] width 48 height 10
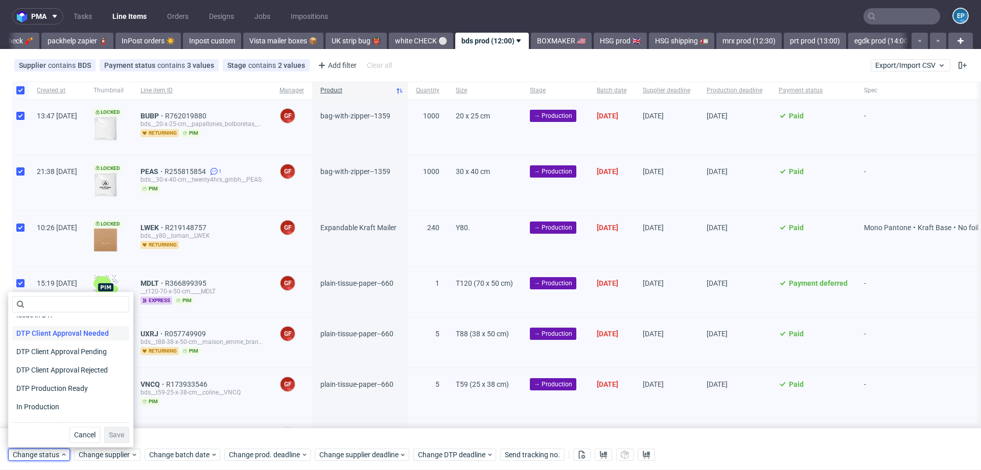
scroll to position [68, 0]
click at [32, 405] on span "In Production" at bounding box center [38, 404] width 52 height 14
click at [104, 429] on button "Save" at bounding box center [116, 435] width 25 height 16
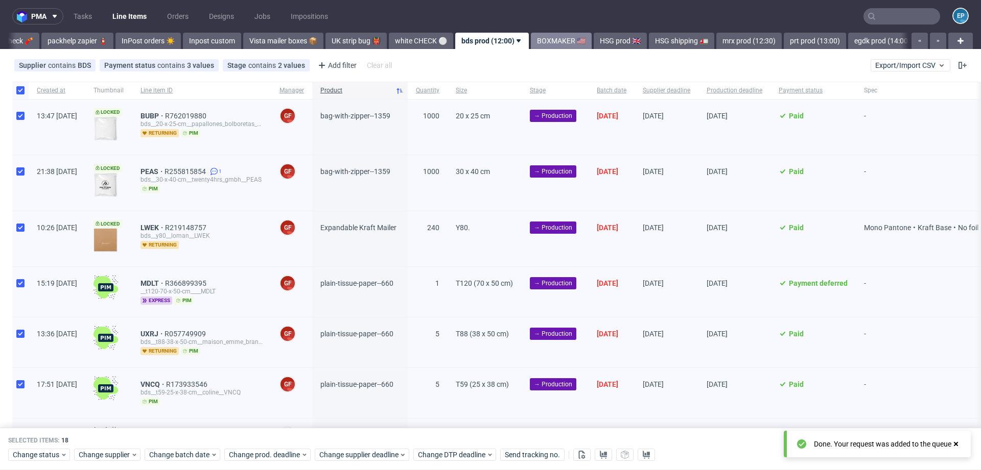
click at [531, 38] on link "BOXMAKER 🇺🇸" at bounding box center [561, 41] width 61 height 16
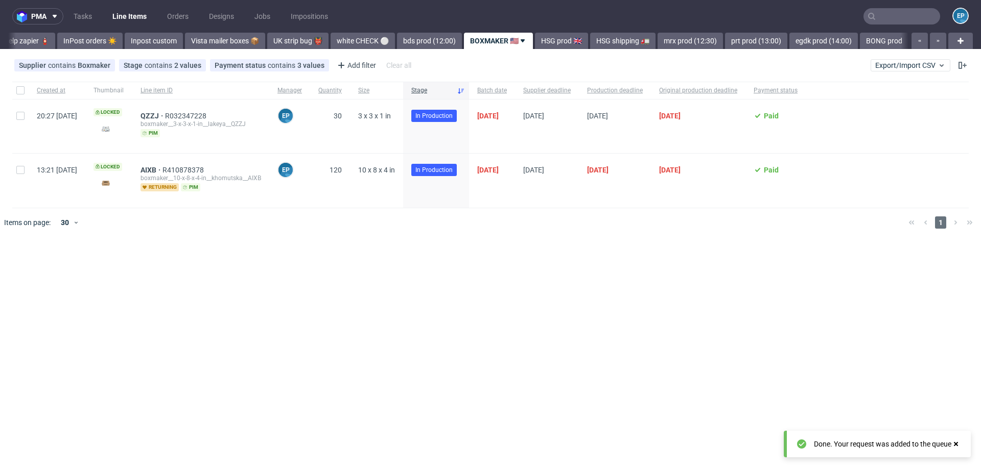
click at [535, 38] on link "HSG prod 🇬🇧" at bounding box center [561, 41] width 53 height 16
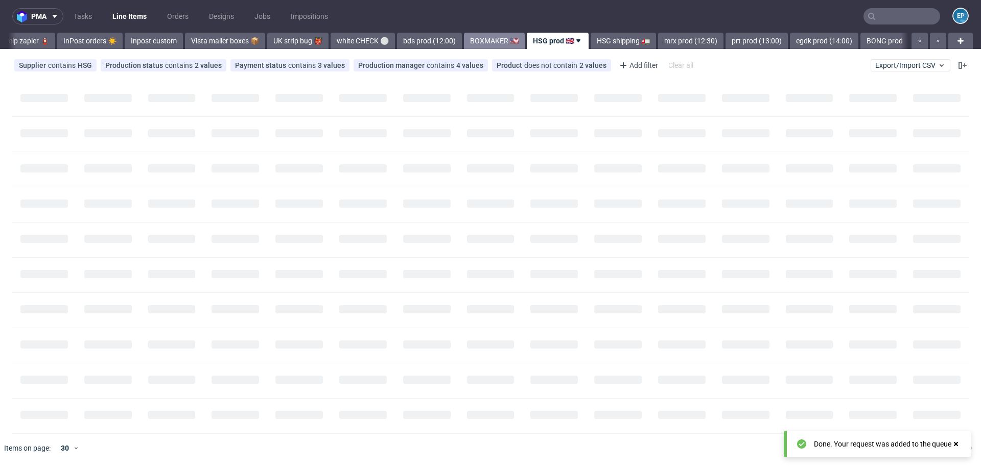
scroll to position [0, 668]
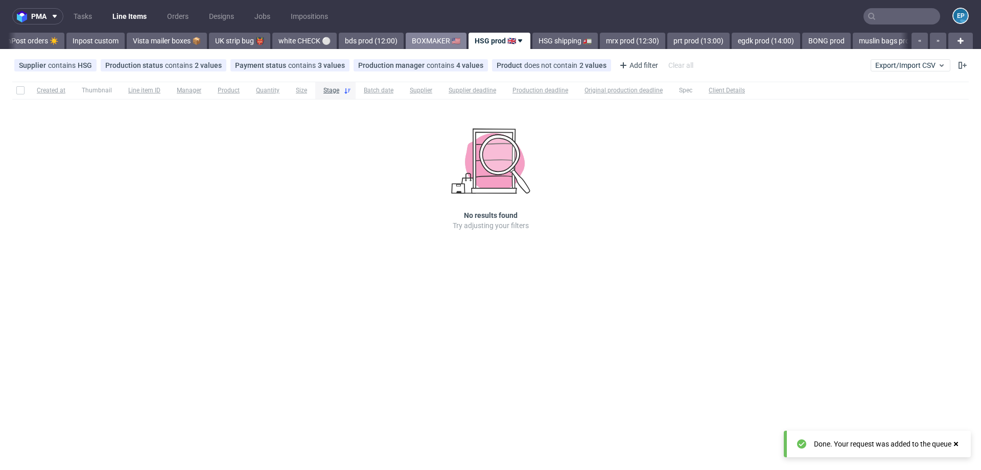
click at [532, 38] on link "HSG shipping 🚛" at bounding box center [564, 41] width 65 height 16
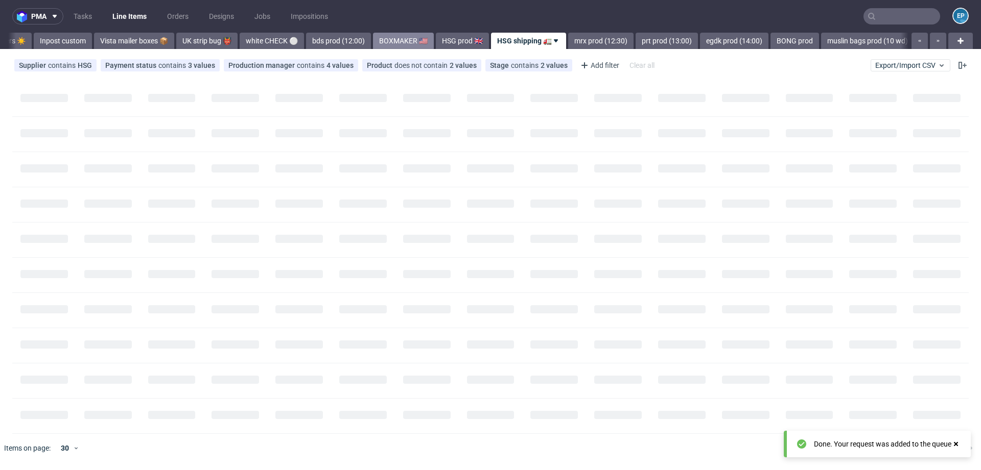
scroll to position [0, 729]
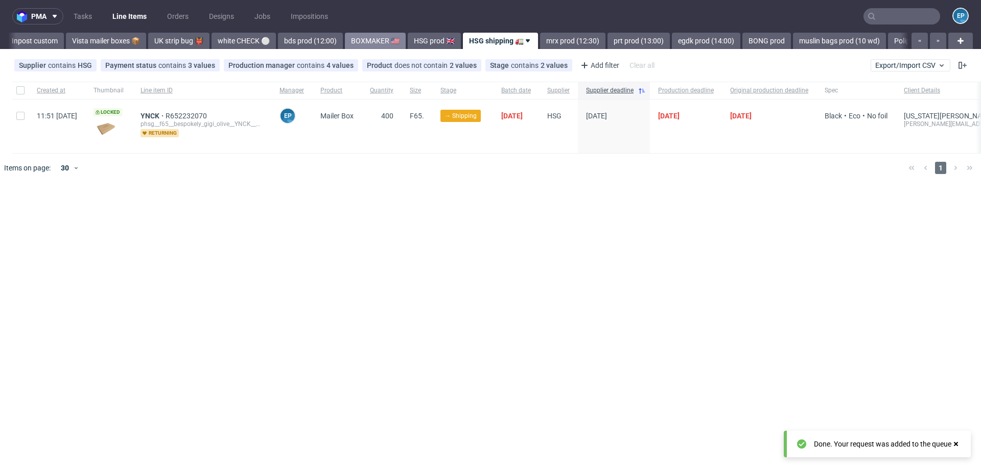
click at [345, 43] on link "BOXMAKER 🇺🇸" at bounding box center [375, 41] width 61 height 16
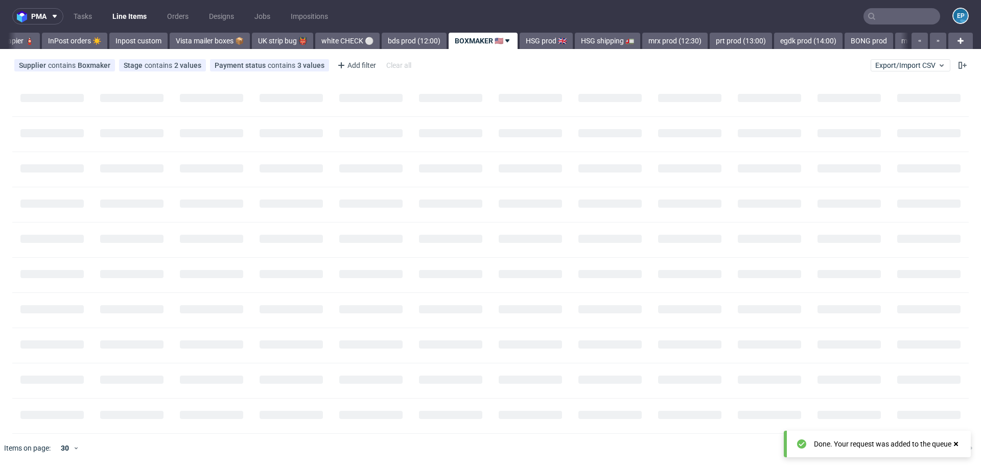
scroll to position [0, 610]
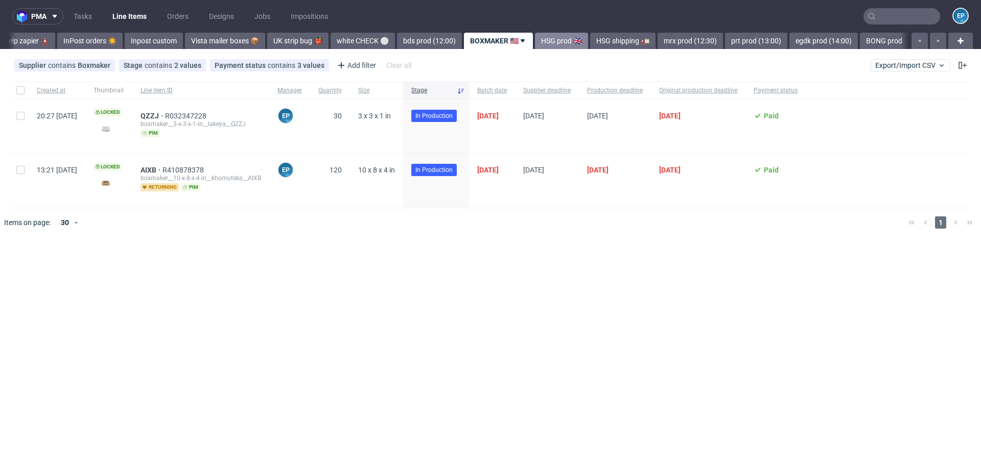
click at [535, 39] on link "HSG prod 🇬🇧" at bounding box center [561, 41] width 53 height 16
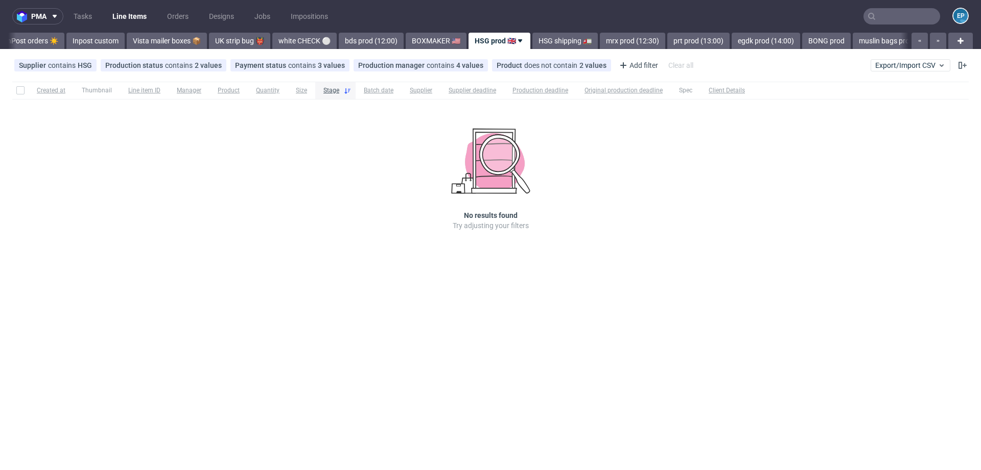
click at [532, 39] on link "HSG shipping 🚛" at bounding box center [564, 41] width 65 height 16
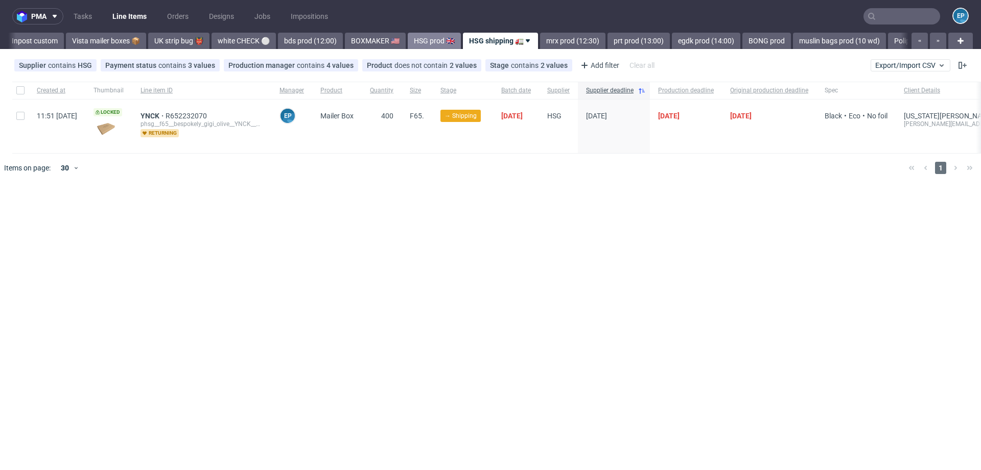
click at [540, 39] on link "mrx prod (12:30)" at bounding box center [572, 41] width 65 height 16
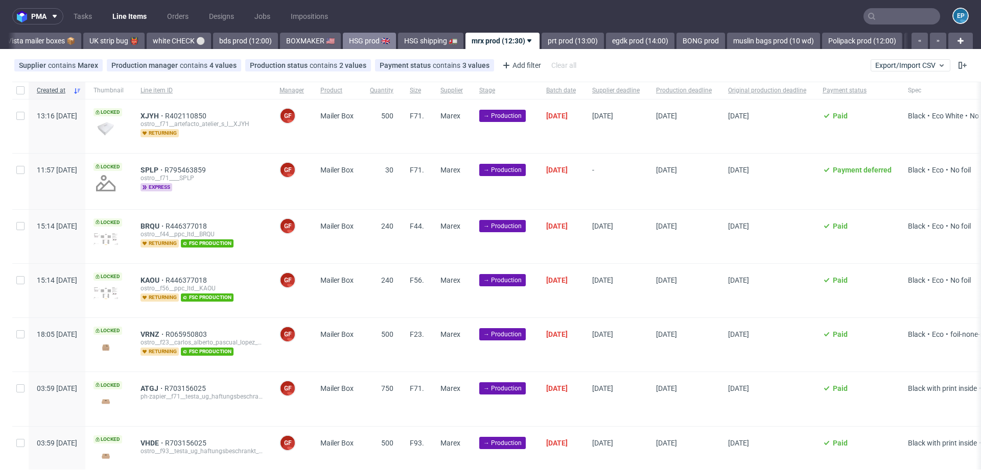
scroll to position [0, 802]
click at [533, 39] on link "prt prod (13:00)" at bounding box center [564, 41] width 62 height 16
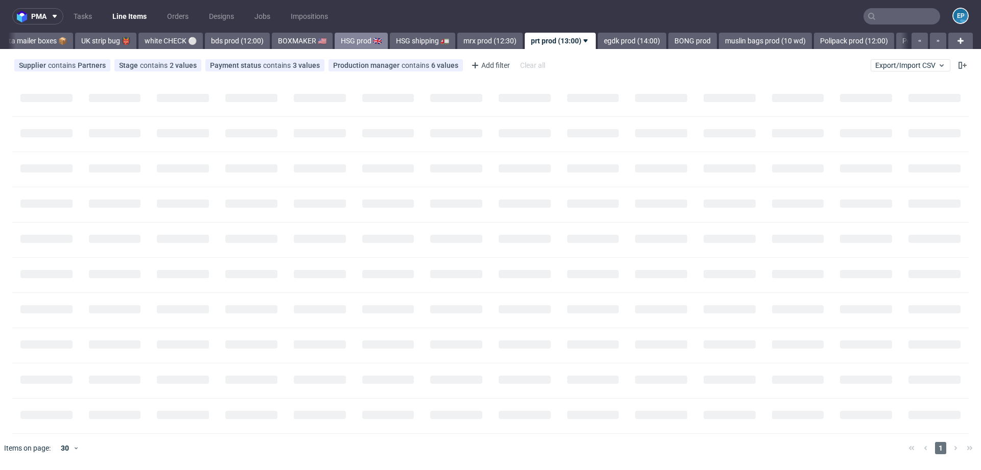
scroll to position [0, 862]
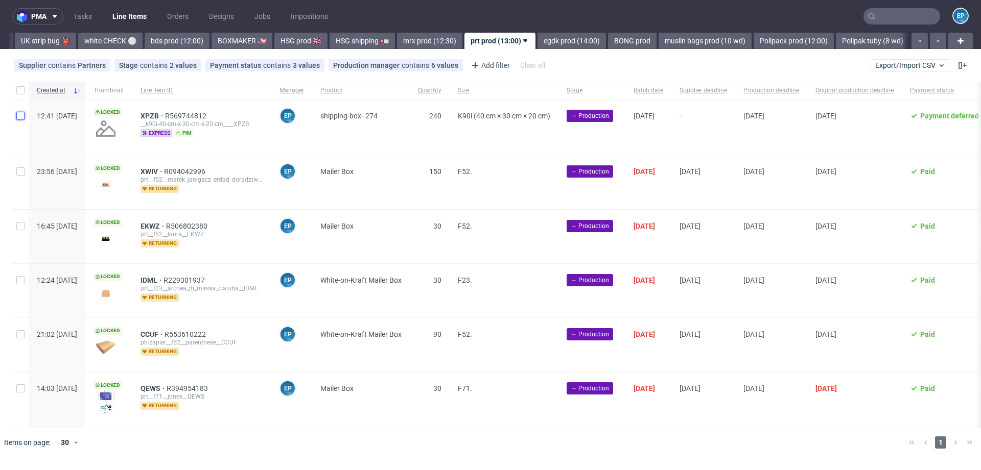
click at [22, 113] on input "checkbox" at bounding box center [20, 116] width 8 height 8
checkbox input "true"
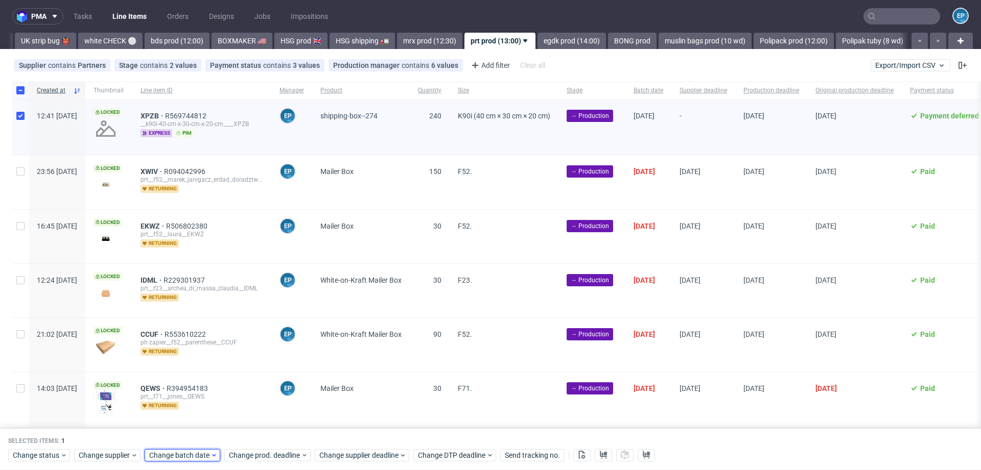
click at [190, 458] on span "Change batch date" at bounding box center [179, 456] width 61 height 10
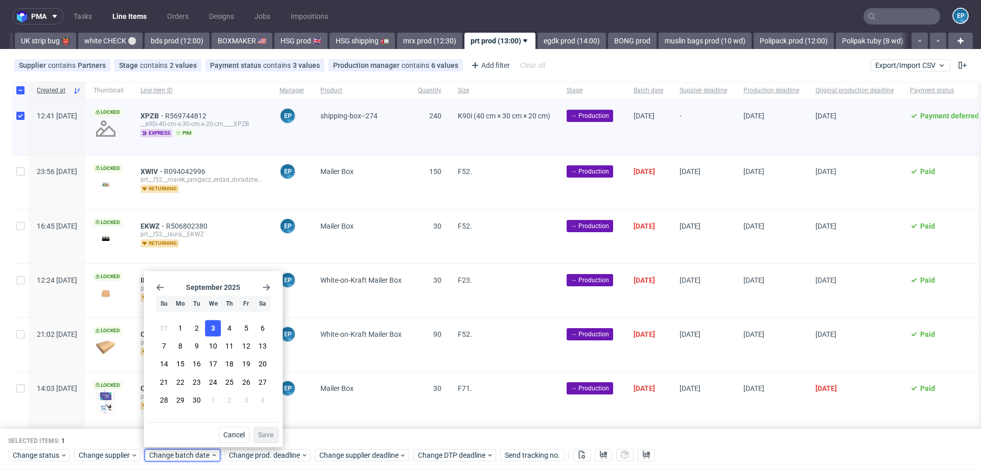
click at [213, 327] on span "3" at bounding box center [213, 328] width 4 height 10
click at [265, 430] on button "Save" at bounding box center [265, 435] width 25 height 16
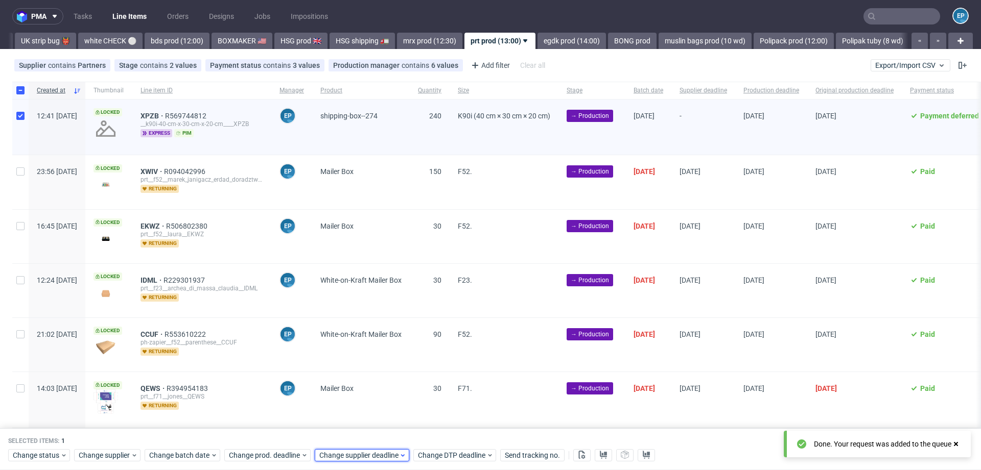
click at [348, 457] on span "Change supplier deadline" at bounding box center [359, 456] width 80 height 10
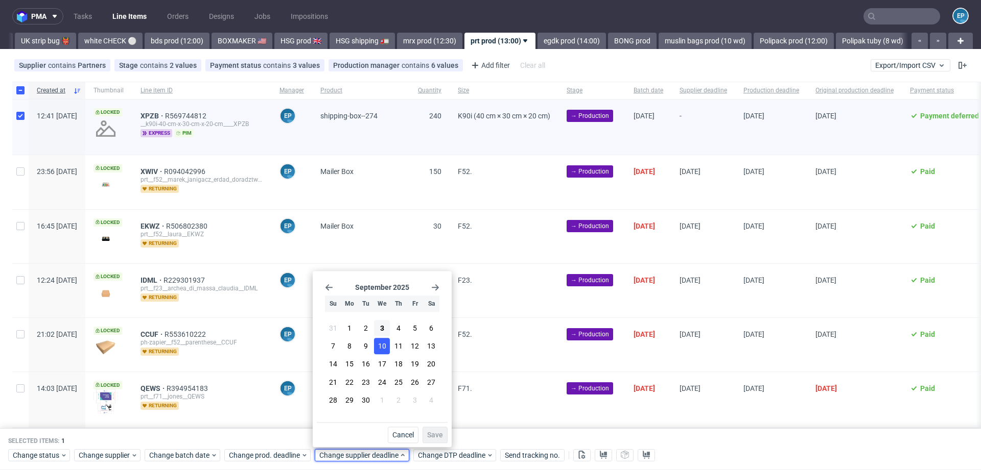
click at [382, 348] on span "10" at bounding box center [382, 347] width 8 height 10
click at [438, 439] on span "Save" at bounding box center [435, 435] width 16 height 7
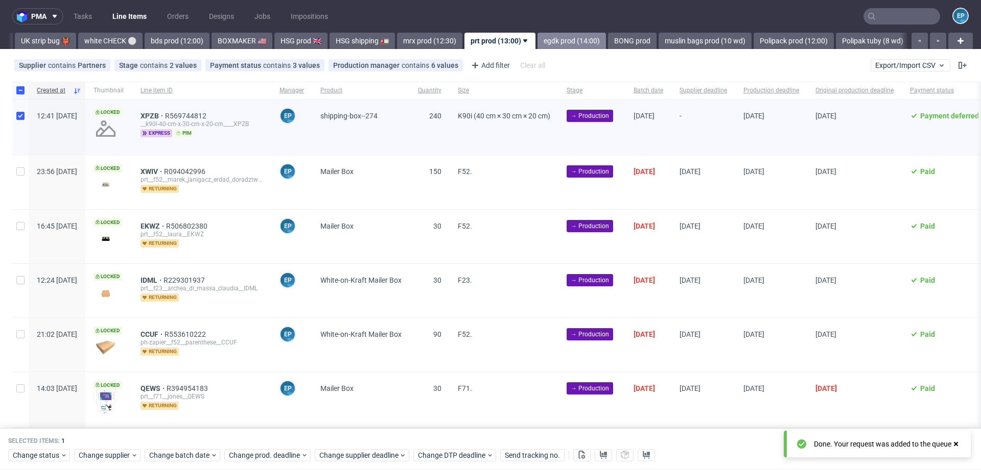
click at [537, 43] on link "egdk prod (14:00)" at bounding box center [571, 41] width 68 height 16
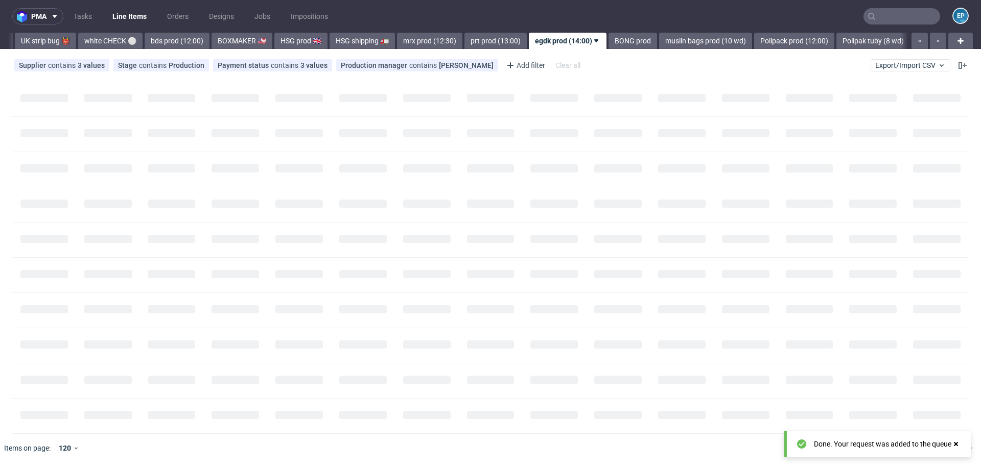
scroll to position [0, 929]
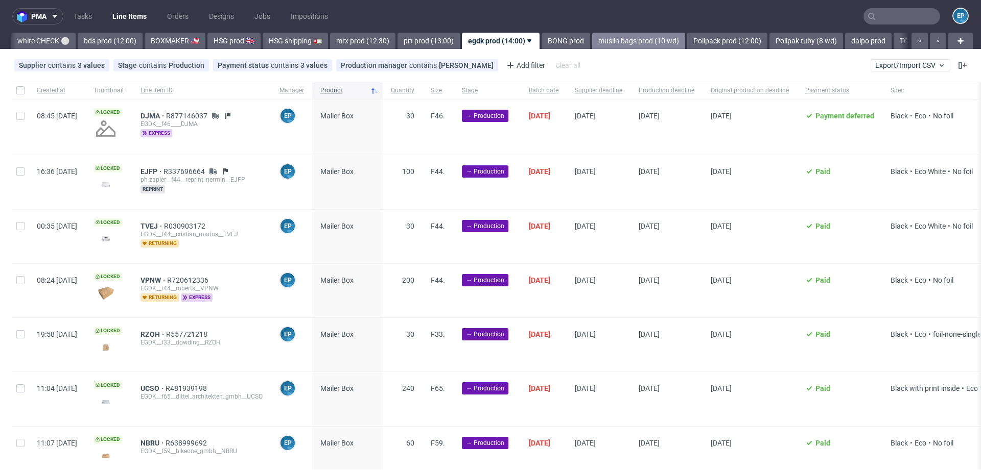
click at [592, 38] on link "muslin bags prod (10 wd)" at bounding box center [638, 41] width 93 height 16
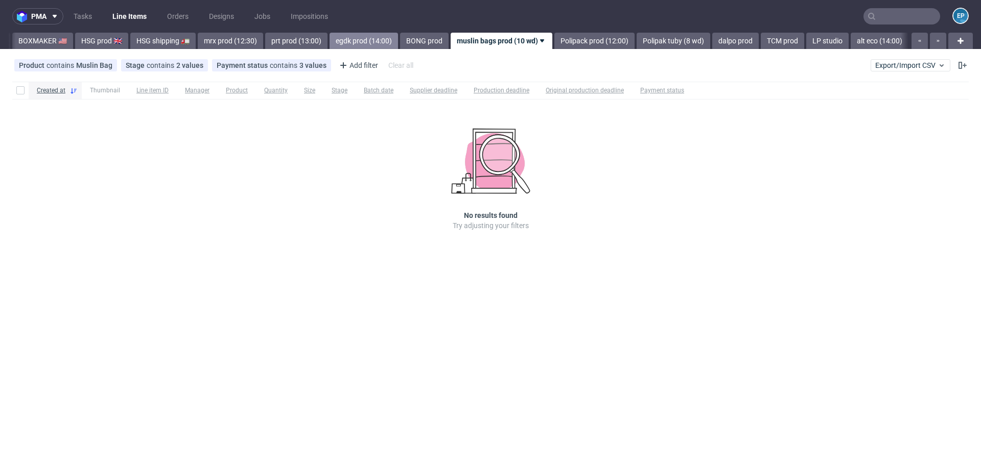
click at [329, 39] on link "egdk prod (14:00)" at bounding box center [363, 41] width 68 height 16
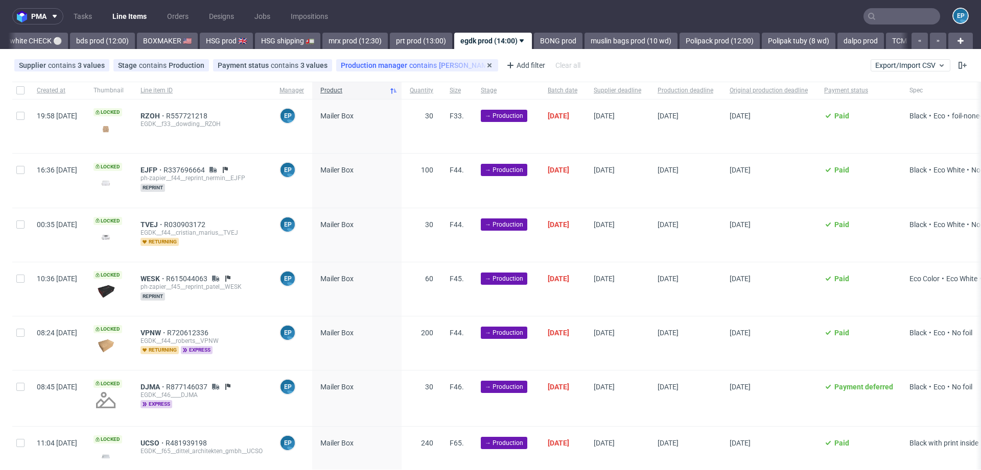
scroll to position [0, 935]
click at [274, 65] on div "Payment status contains 3 values" at bounding box center [273, 65] width 110 height 8
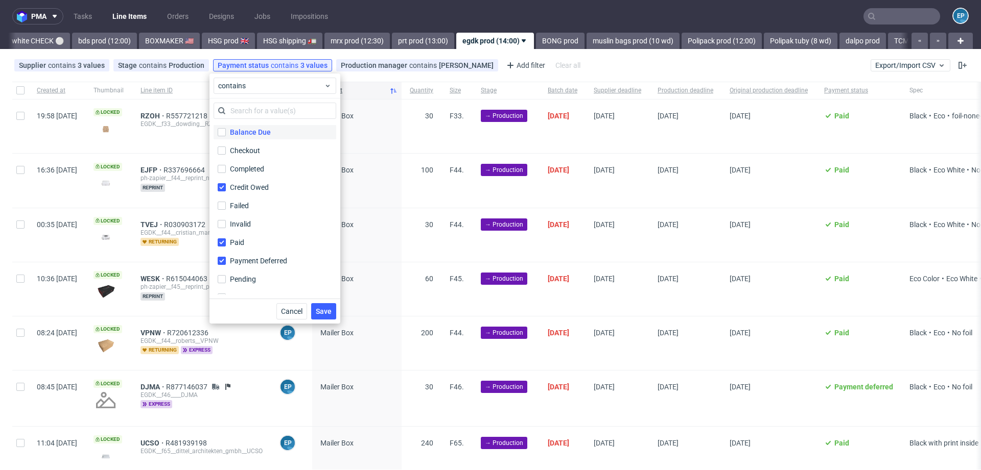
click at [254, 132] on div "Balance Due" at bounding box center [250, 132] width 41 height 10
click at [226, 132] on input "Balance Due" at bounding box center [222, 132] width 8 height 8
checkbox input "true"
click at [332, 305] on button "Save" at bounding box center [323, 311] width 25 height 16
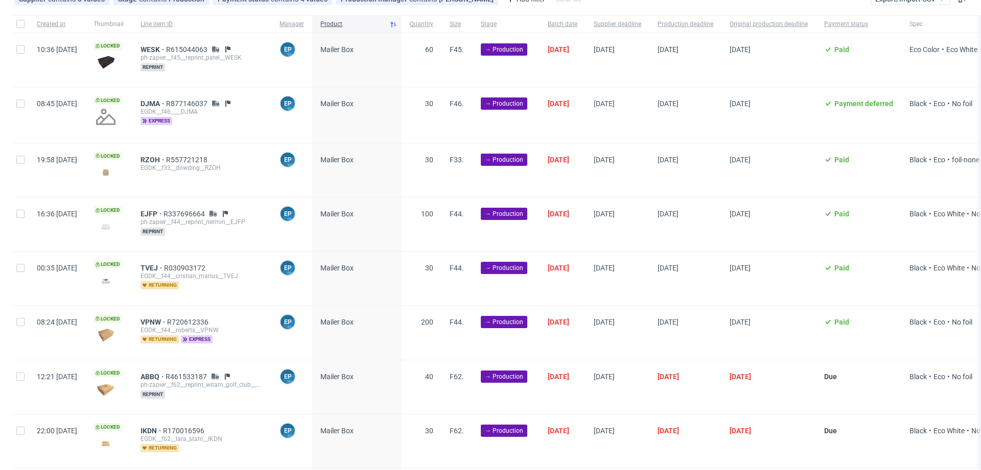
scroll to position [397, 0]
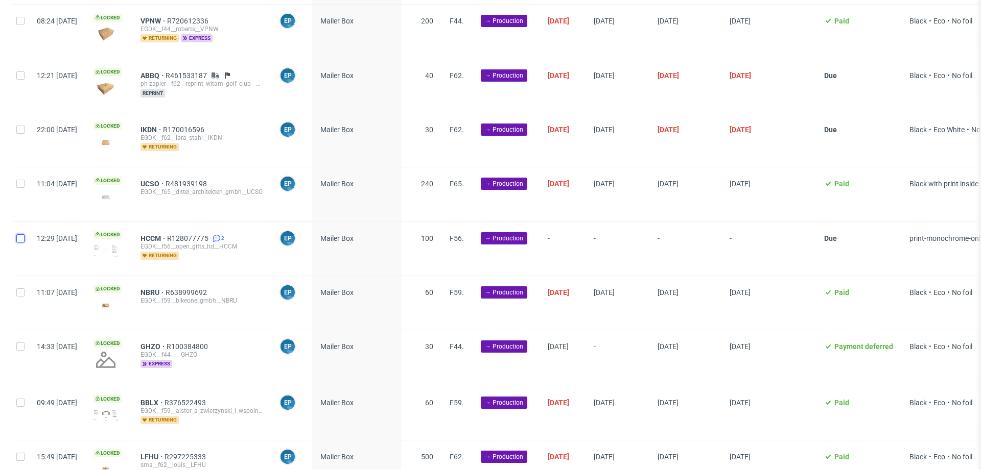
click at [20, 235] on input "checkbox" at bounding box center [20, 238] width 8 height 8
checkbox input "true"
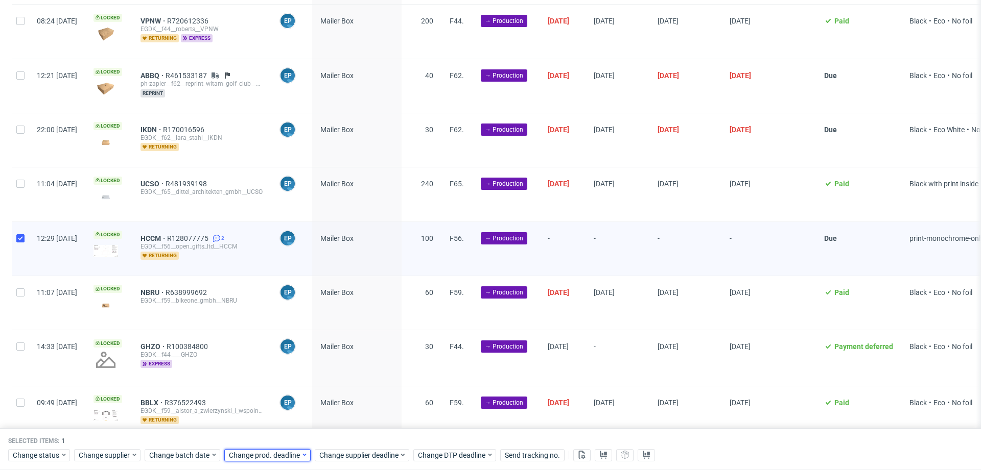
click at [254, 458] on span "Change prod. deadline" at bounding box center [265, 456] width 72 height 10
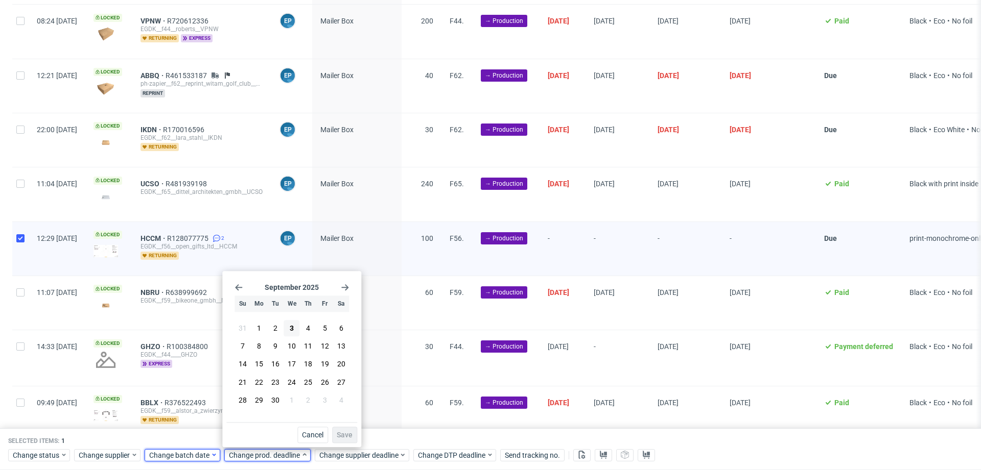
click at [197, 455] on span "Change batch date" at bounding box center [179, 456] width 61 height 10
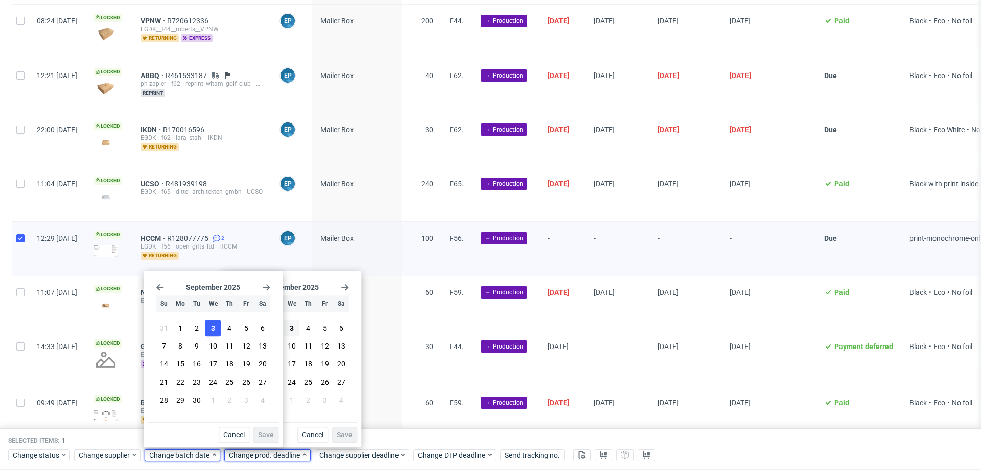
click at [213, 325] on span "3" at bounding box center [213, 328] width 4 height 10
click at [262, 437] on span "Save" at bounding box center [266, 435] width 16 height 7
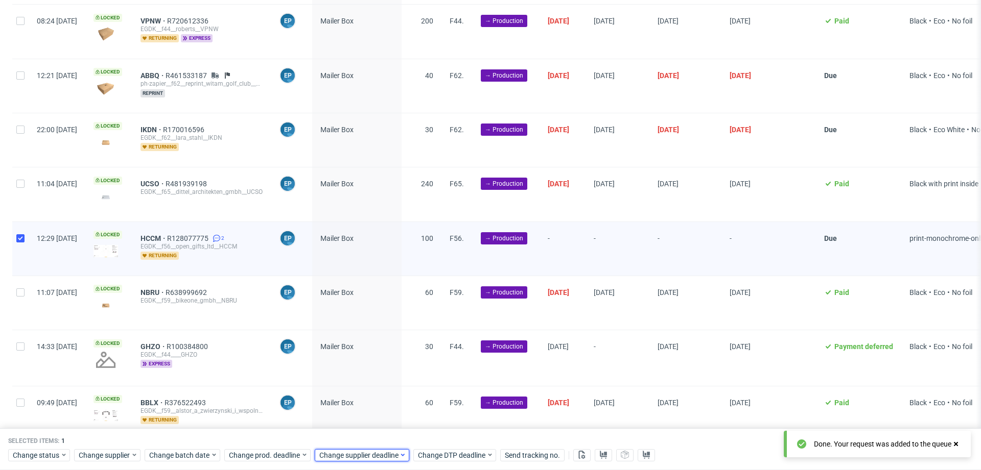
click at [379, 453] on span "Change supplier deadline" at bounding box center [359, 456] width 80 height 10
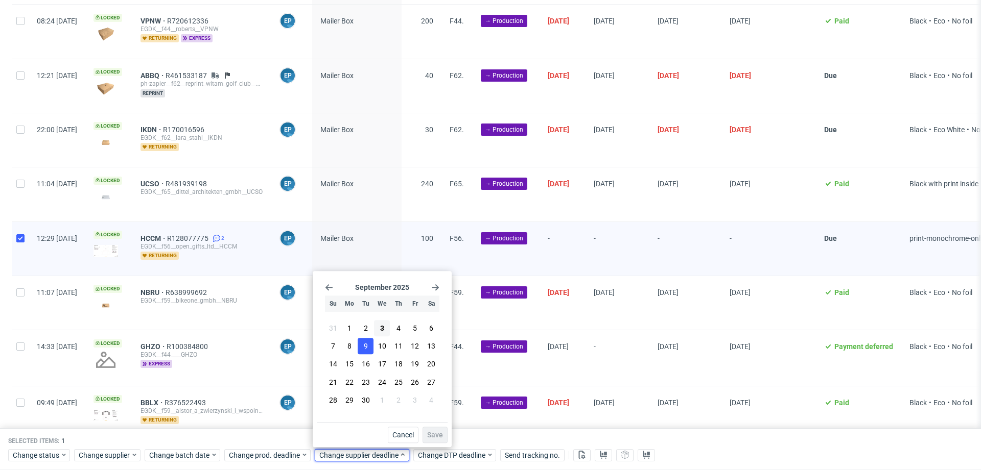
click at [366, 346] on span "9" at bounding box center [366, 347] width 4 height 10
click at [436, 433] on span "Save" at bounding box center [435, 435] width 16 height 7
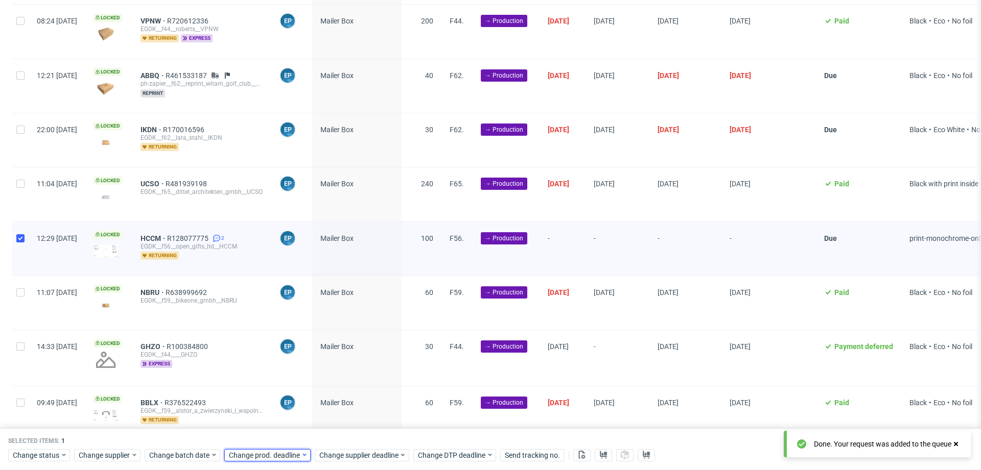
click at [275, 456] on span "Change prod. deadline" at bounding box center [265, 456] width 72 height 10
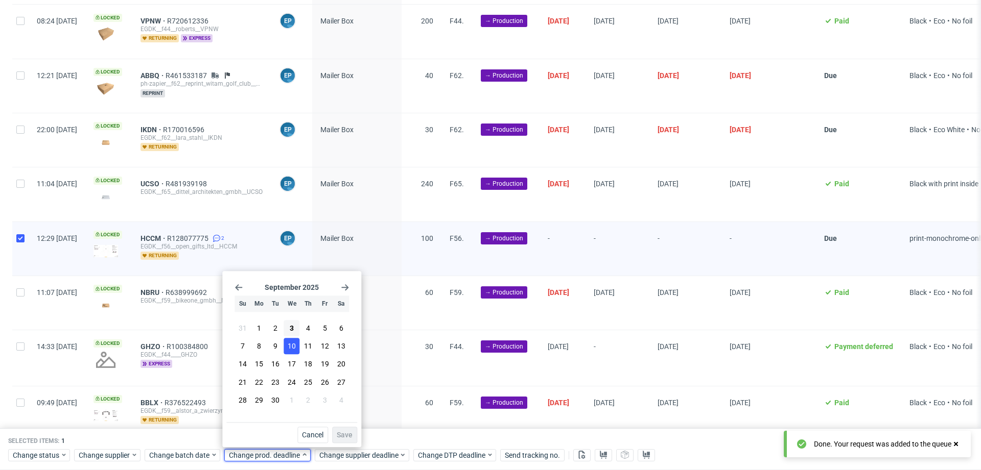
click at [293, 349] on span "10" at bounding box center [292, 347] width 8 height 10
click at [347, 443] on button "Save" at bounding box center [344, 435] width 25 height 16
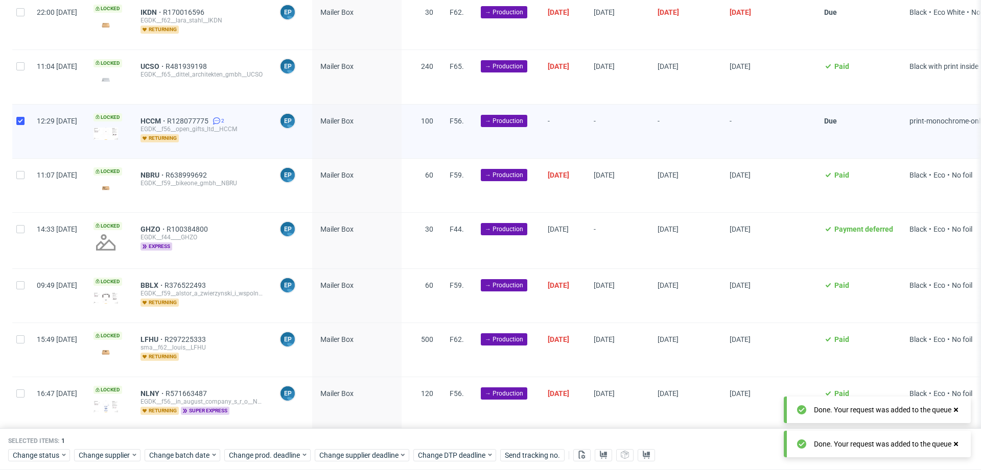
scroll to position [761, 0]
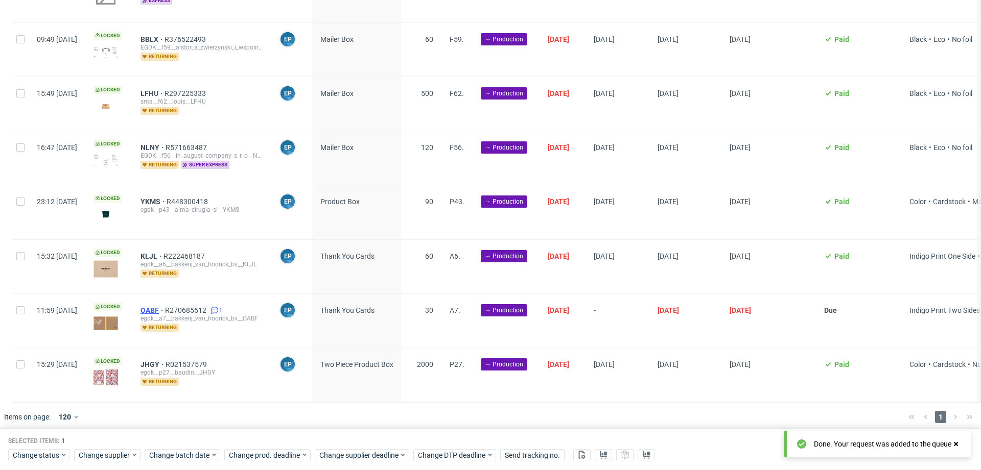
click at [165, 306] on span "OABF" at bounding box center [152, 310] width 25 height 8
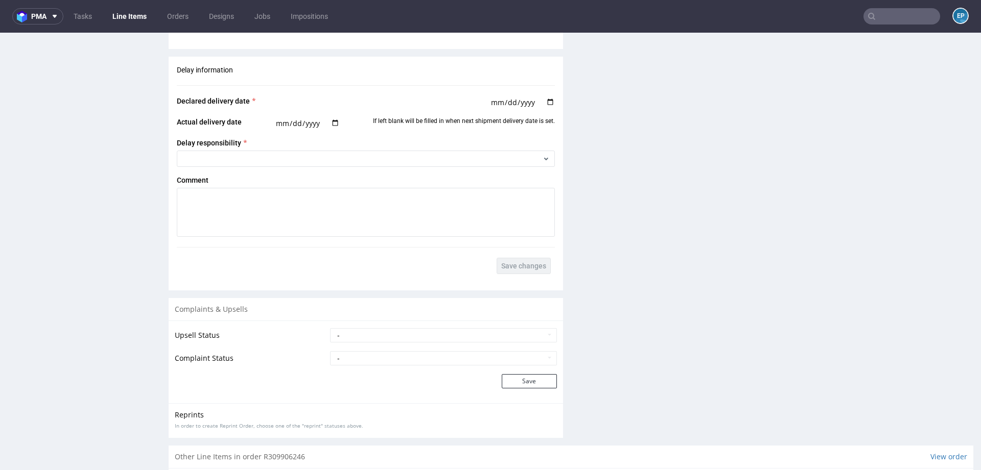
scroll to position [1404, 0]
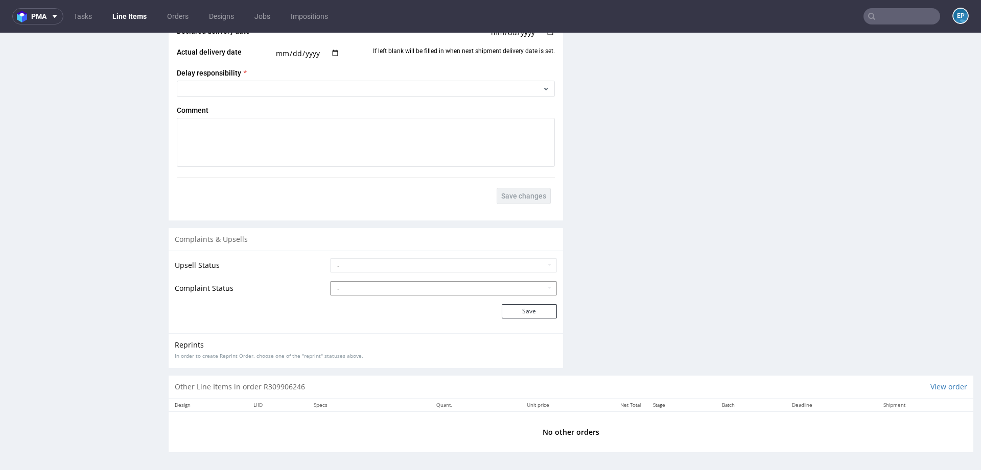
click at [413, 289] on select "- Complaint Received Complaint Rejected Complaint Accepted (DTP Issue) - Reprin…" at bounding box center [443, 288] width 227 height 14
select select "accepted_shipping_issue_reprint"
click at [509, 311] on button "Save" at bounding box center [529, 311] width 55 height 14
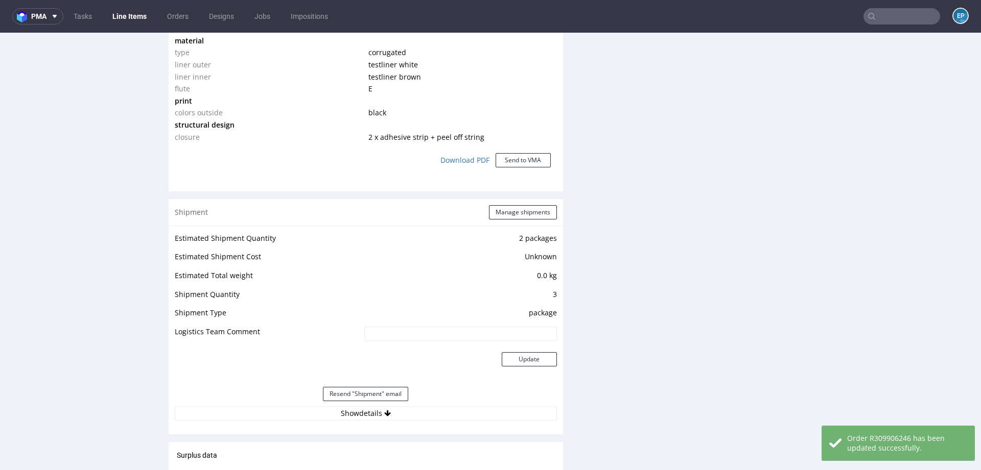
scroll to position [1446, 0]
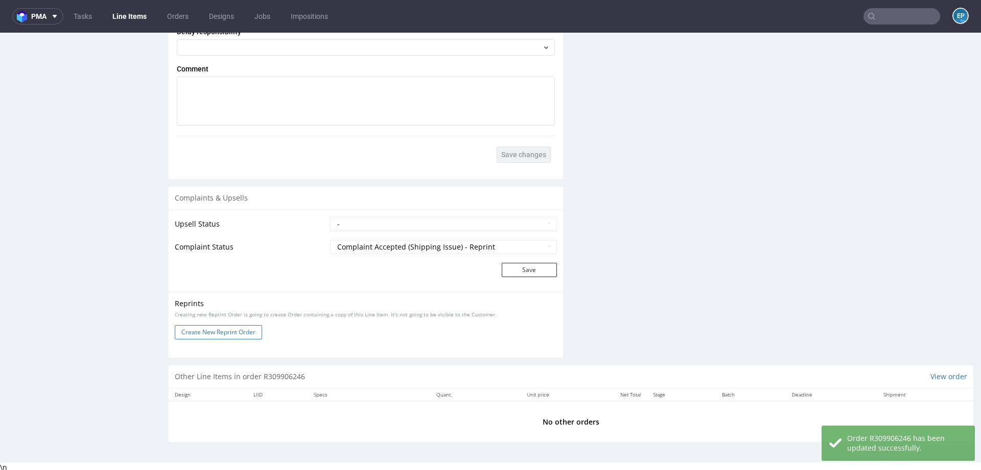
click at [222, 333] on button "Create New Reprint Order" at bounding box center [218, 332] width 87 height 14
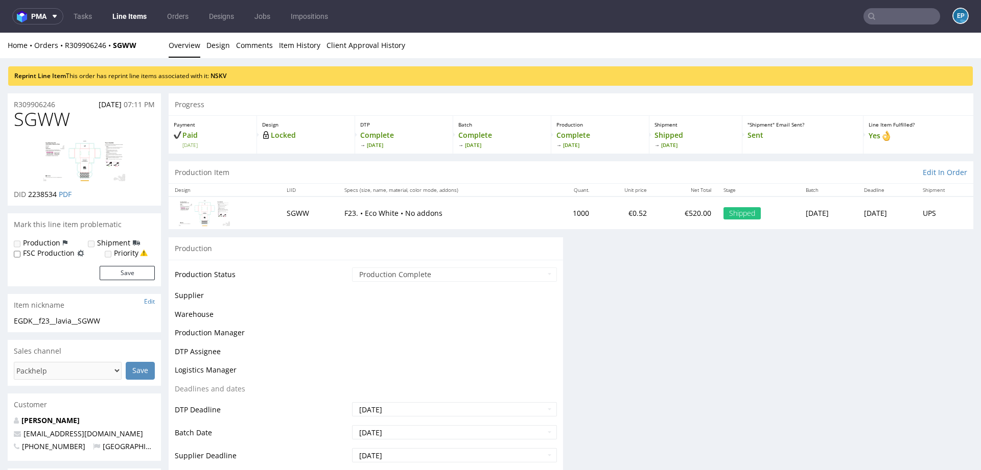
scroll to position [0, 0]
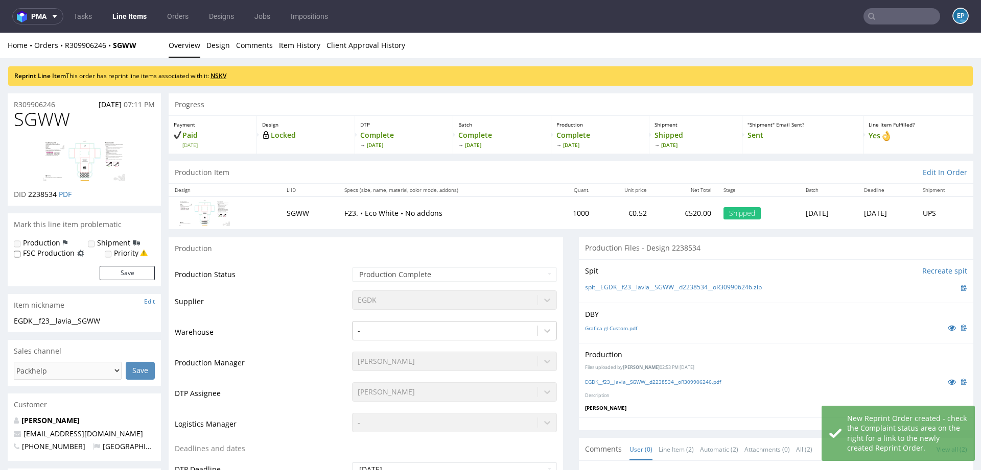
click at [223, 74] on link "NSKV" at bounding box center [218, 76] width 16 height 9
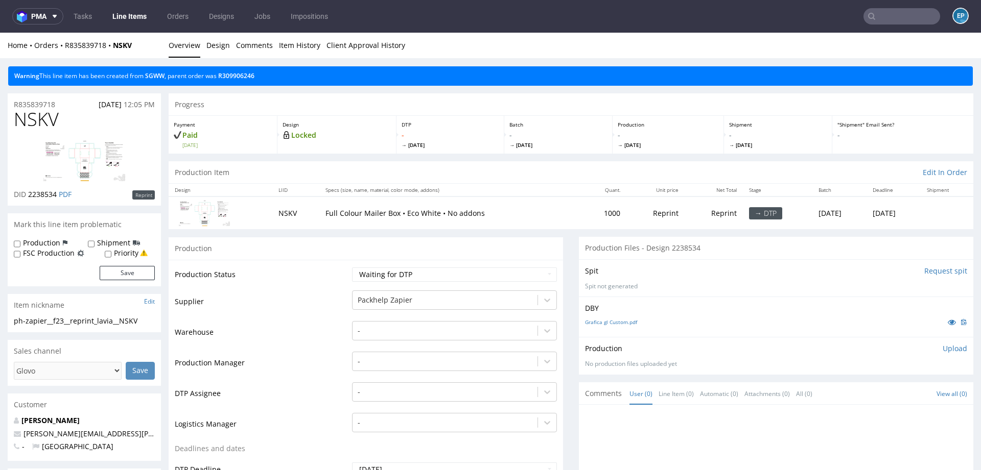
click at [25, 241] on label "Production" at bounding box center [41, 243] width 37 height 10
click at [20, 241] on input "Production" at bounding box center [17, 244] width 7 height 8
checkbox input "true"
click at [111, 243] on label "Shipment" at bounding box center [113, 243] width 33 height 10
click at [95, 243] on input "Shipment" at bounding box center [91, 244] width 7 height 8
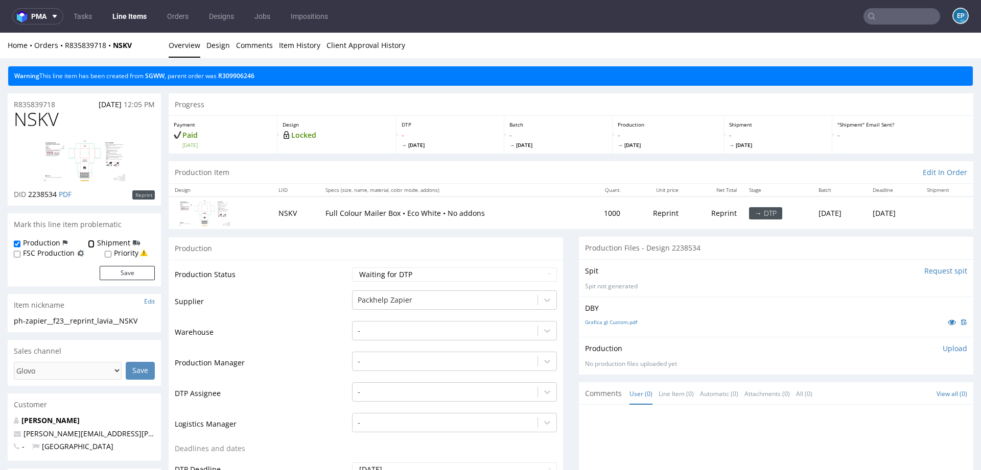
checkbox input "true"
click at [126, 269] on button "Save" at bounding box center [127, 273] width 55 height 14
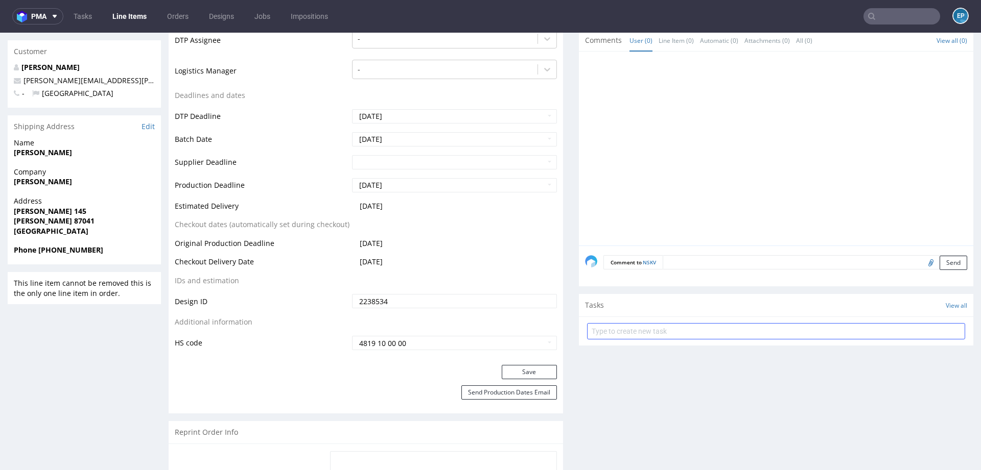
scroll to position [417, 0]
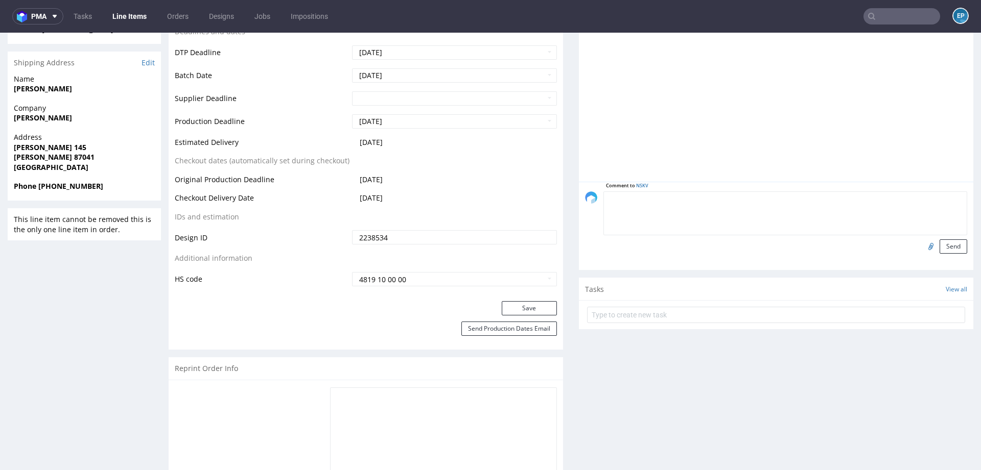
click at [705, 203] on textarea at bounding box center [785, 214] width 364 height 44
paste textarea "https://packhelp.slack.com/archives/C01MD6JLQ49/p1756112493431469"
type textarea "slack: https://packhelp.slack.com/archives/C01MD6JLQ49/p1756112493431469"
click at [943, 250] on button "Send" at bounding box center [953, 247] width 28 height 14
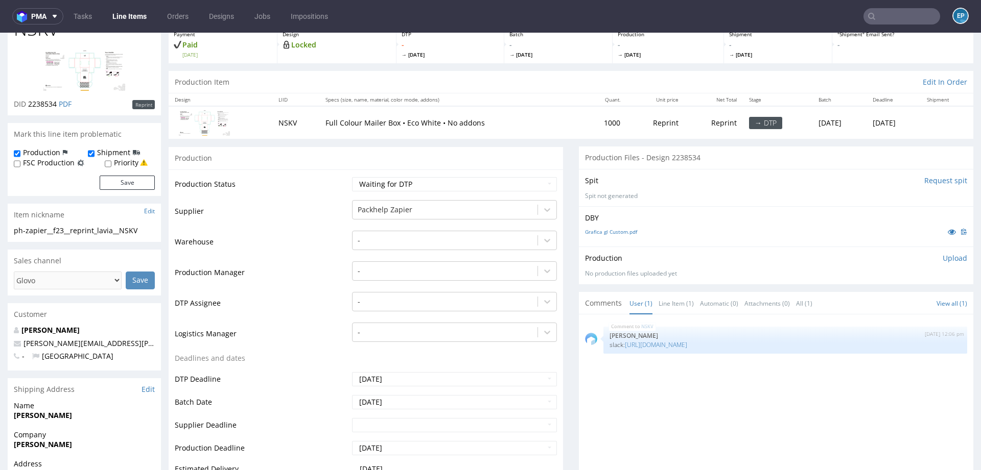
scroll to position [92, 0]
click at [377, 202] on div at bounding box center [445, 208] width 175 height 12
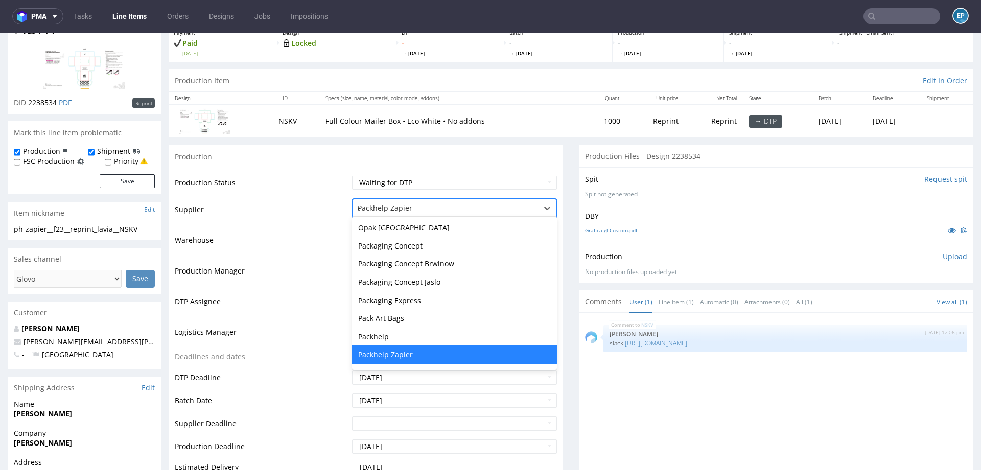
scroll to position [1127, 0]
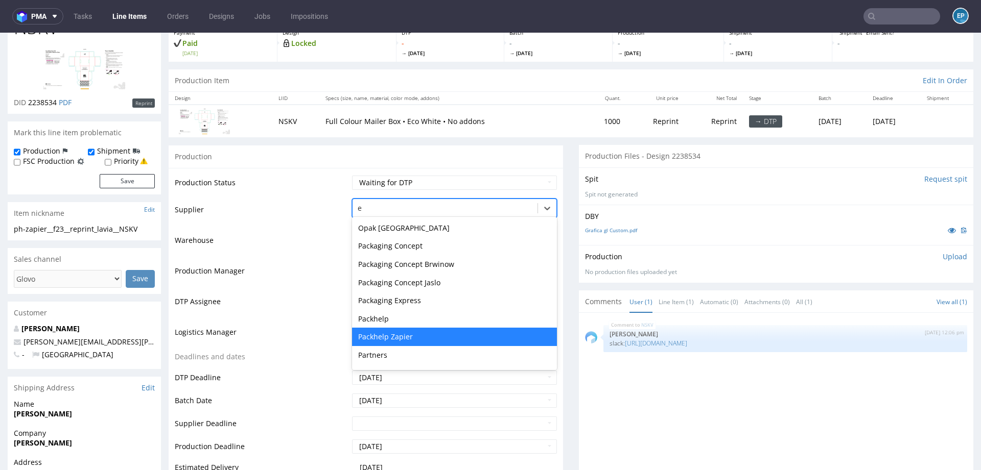
type input "eg"
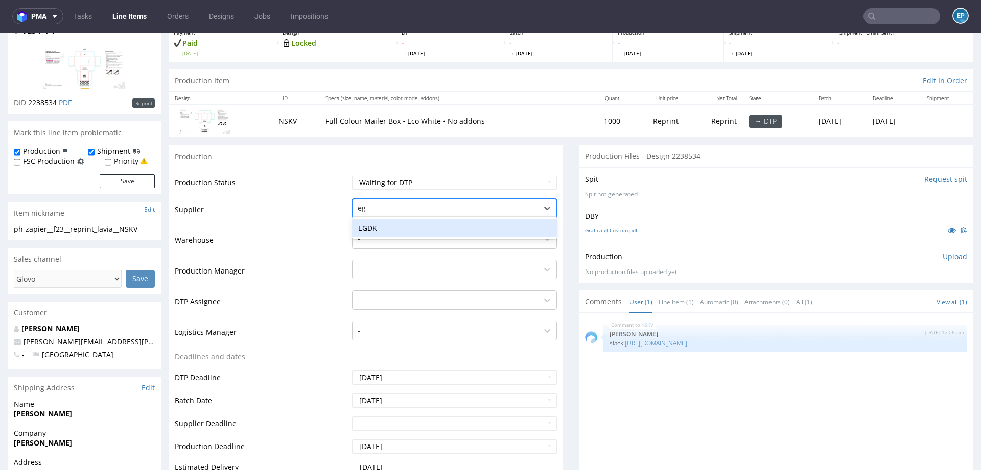
click at [378, 223] on div "EGDK" at bounding box center [454, 228] width 205 height 18
click at [376, 269] on div at bounding box center [445, 270] width 175 height 12
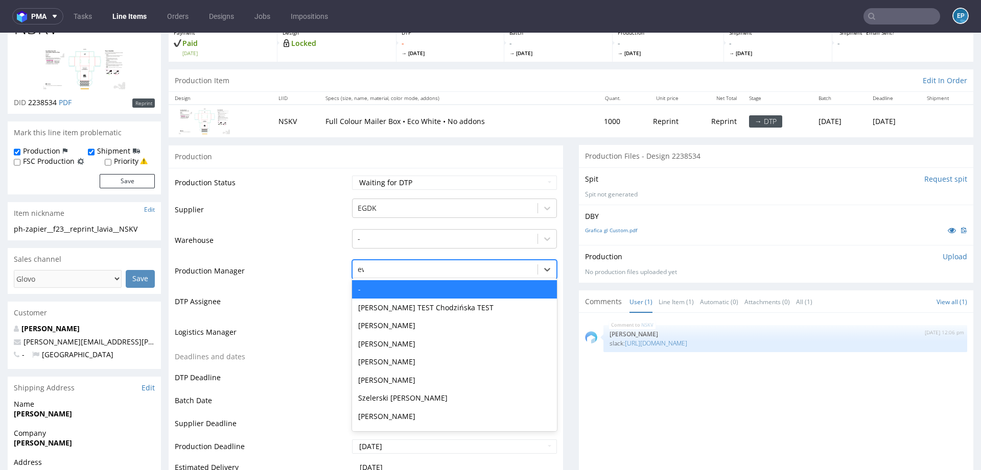
type input "ewa"
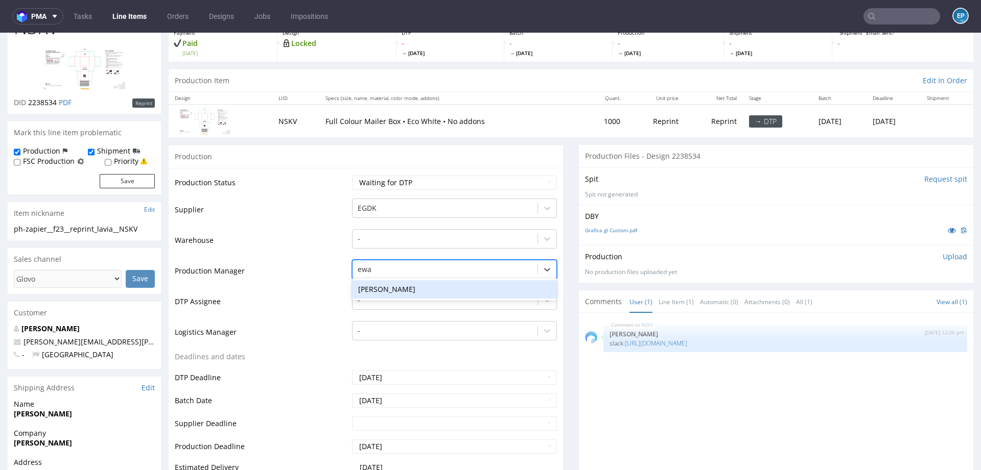
click at [376, 288] on div "[PERSON_NAME]" at bounding box center [454, 289] width 205 height 18
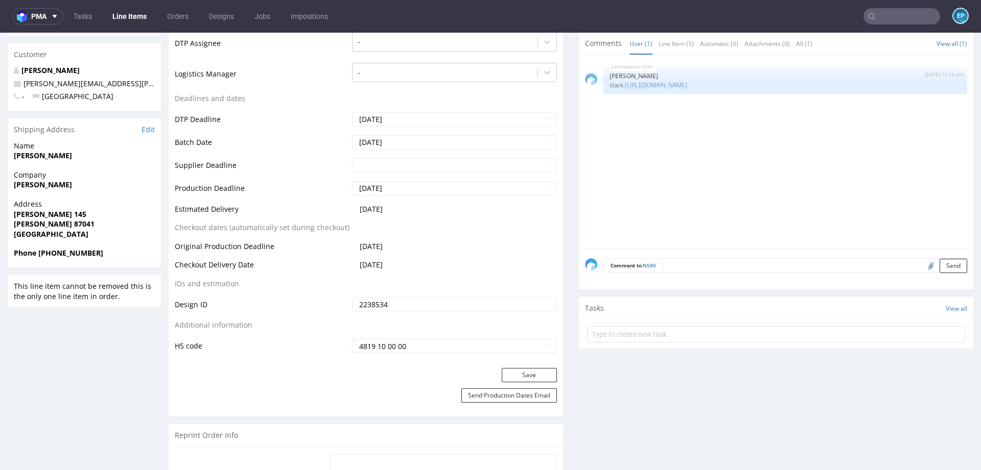
scroll to position [446, 0]
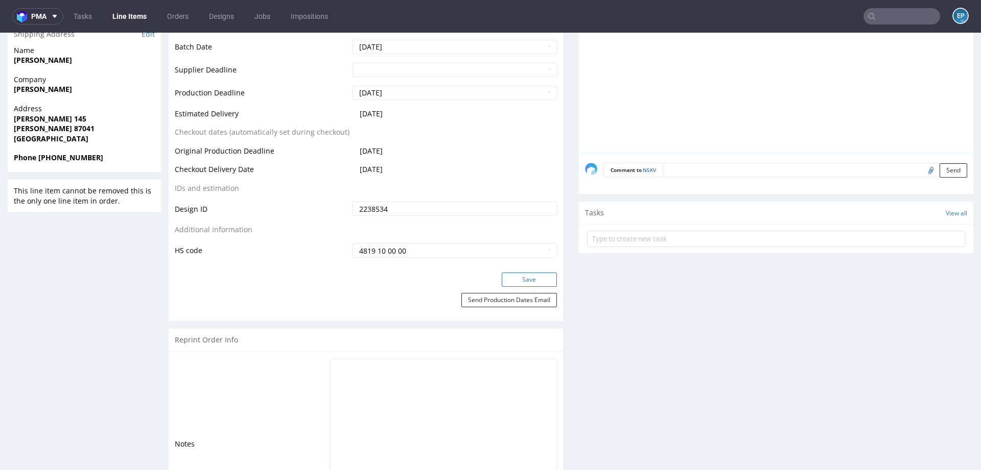
click at [512, 275] on button "Save" at bounding box center [529, 280] width 55 height 14
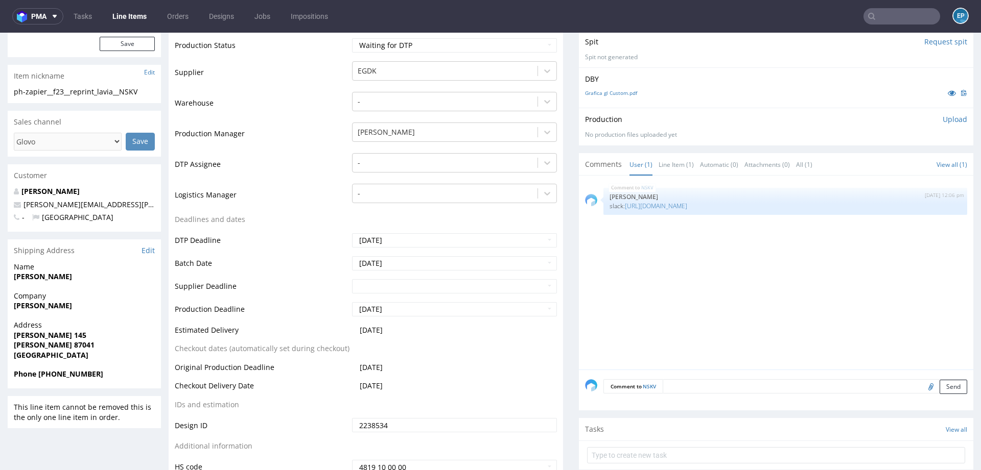
scroll to position [270, 0]
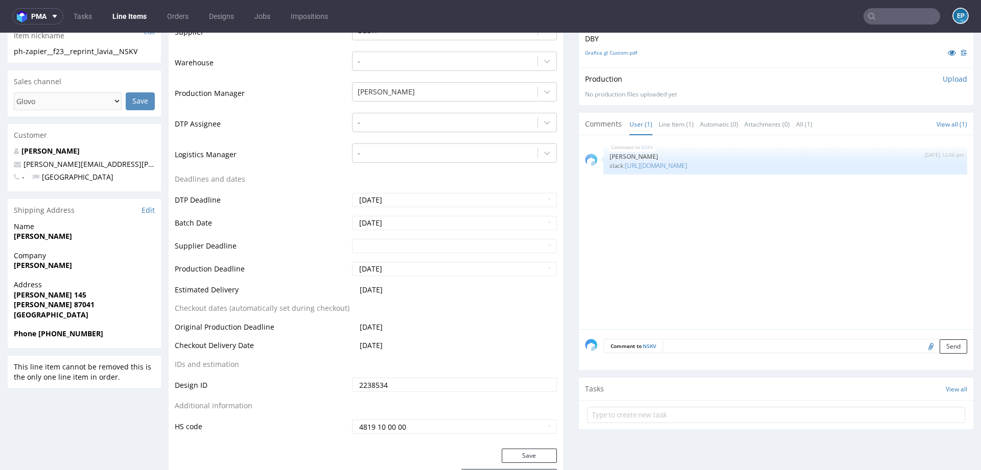
click at [706, 342] on textarea at bounding box center [815, 346] width 304 height 14
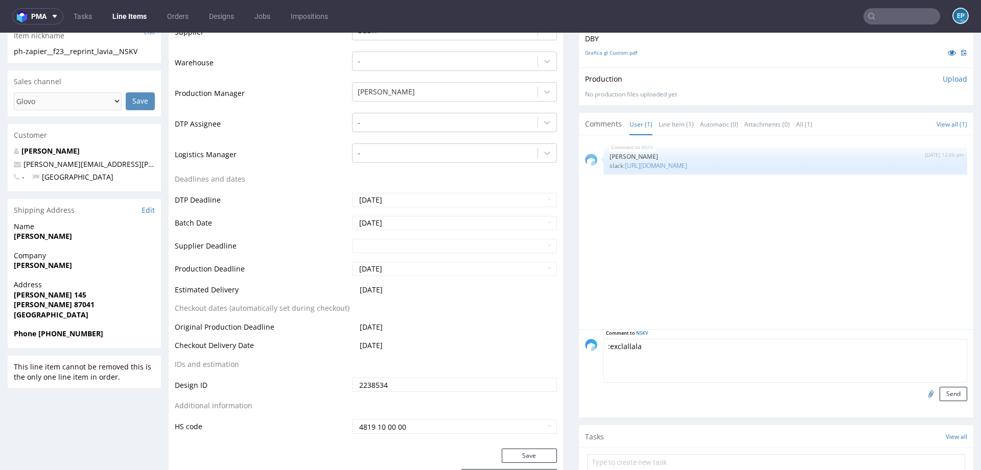
type textarea ":exclallal"
type textarea "SUPER EXPRESS"
click at [954, 396] on button "Send" at bounding box center [953, 394] width 28 height 14
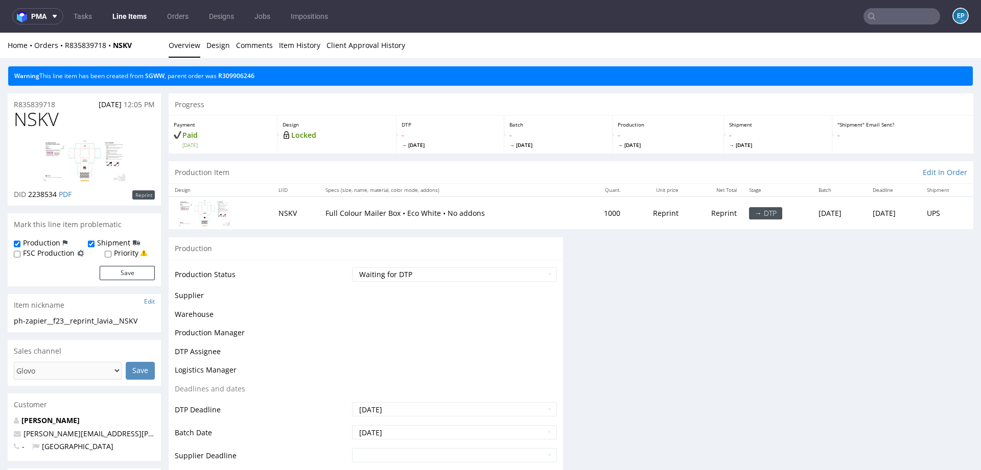
scroll to position [0, 0]
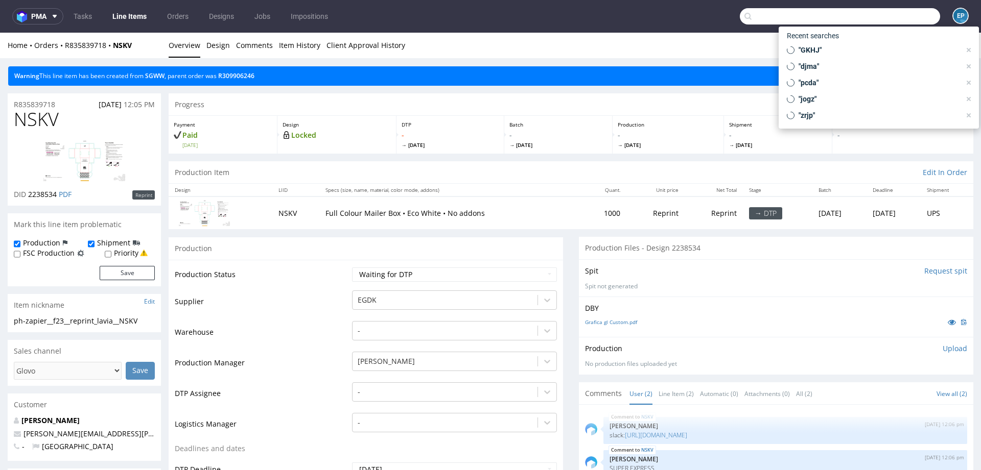
click at [879, 12] on input "text" at bounding box center [840, 16] width 200 height 16
paste input "R675712385"
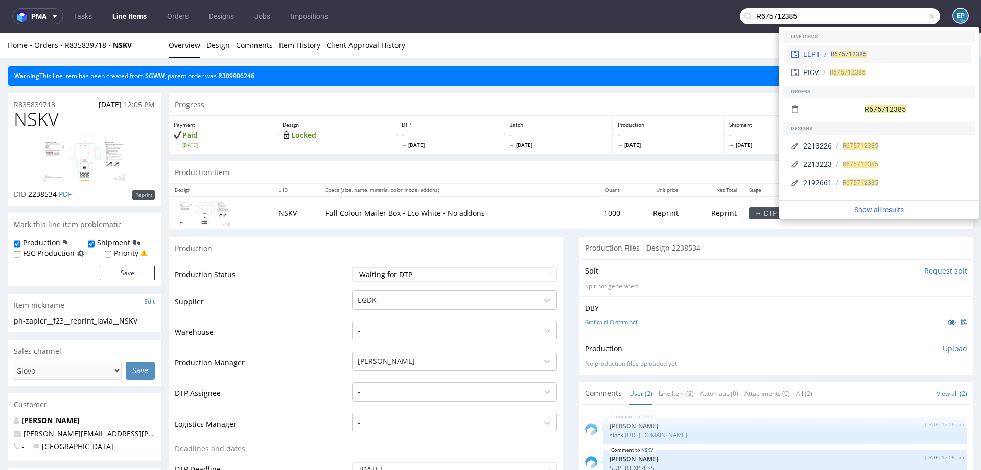
type input "R675712385"
click at [831, 52] on span "R675712385" at bounding box center [849, 54] width 36 height 7
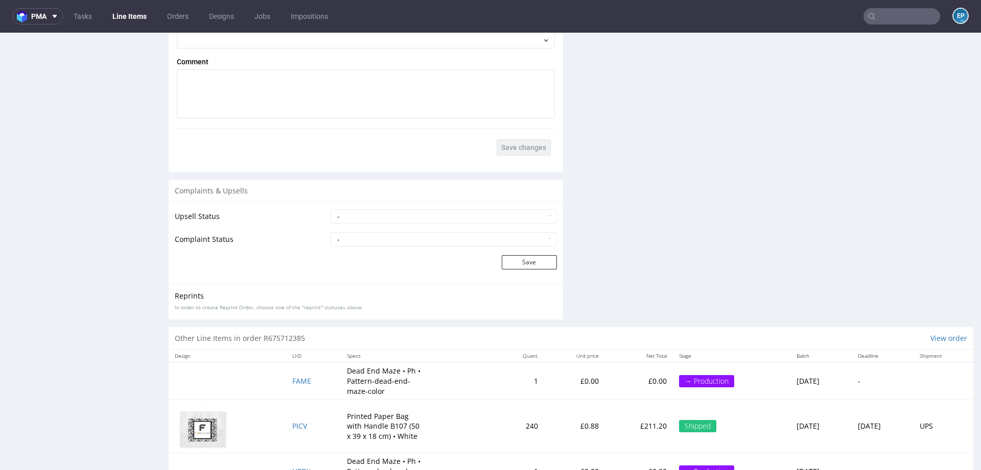
scroll to position [1537, 0]
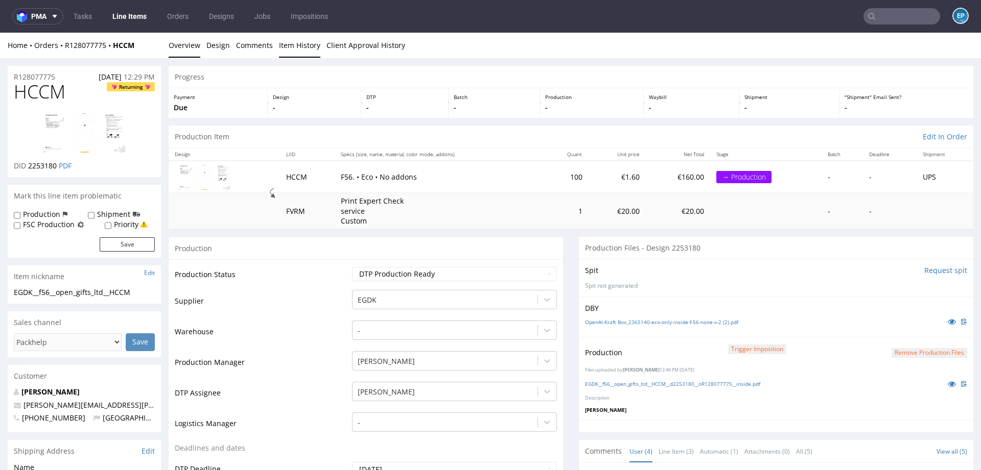
click at [287, 51] on link "Item History" at bounding box center [299, 45] width 41 height 25
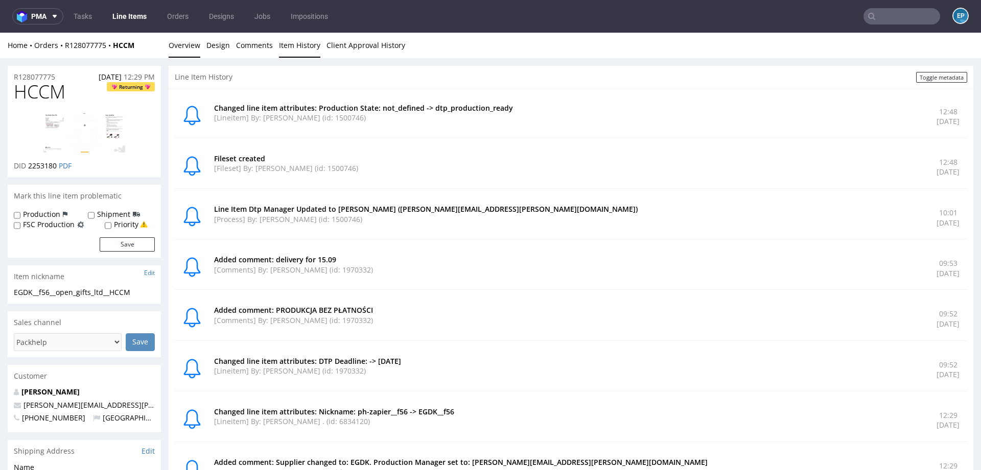
click at [190, 50] on link "Overview" at bounding box center [185, 45] width 32 height 25
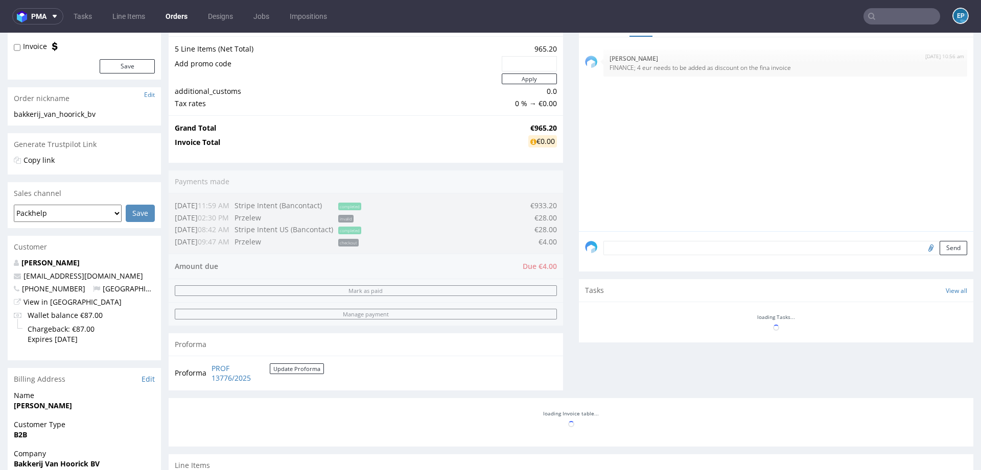
scroll to position [112, 0]
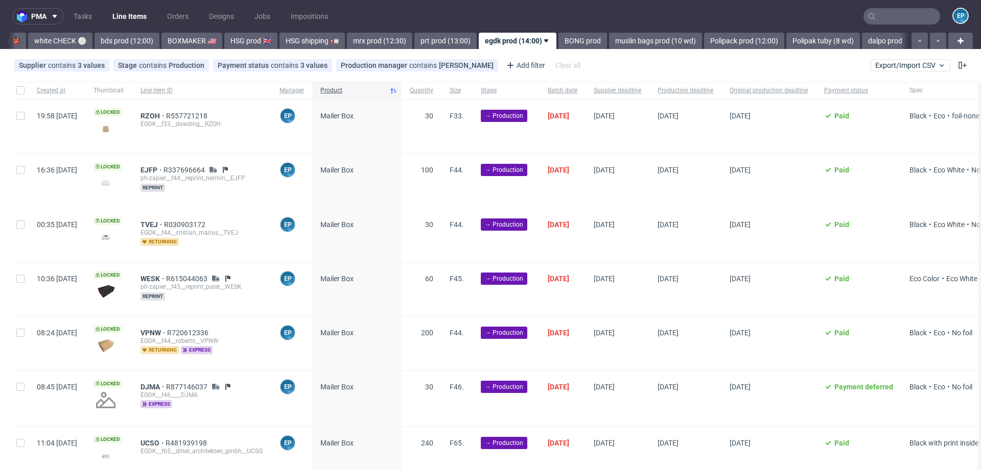
scroll to position [0, 935]
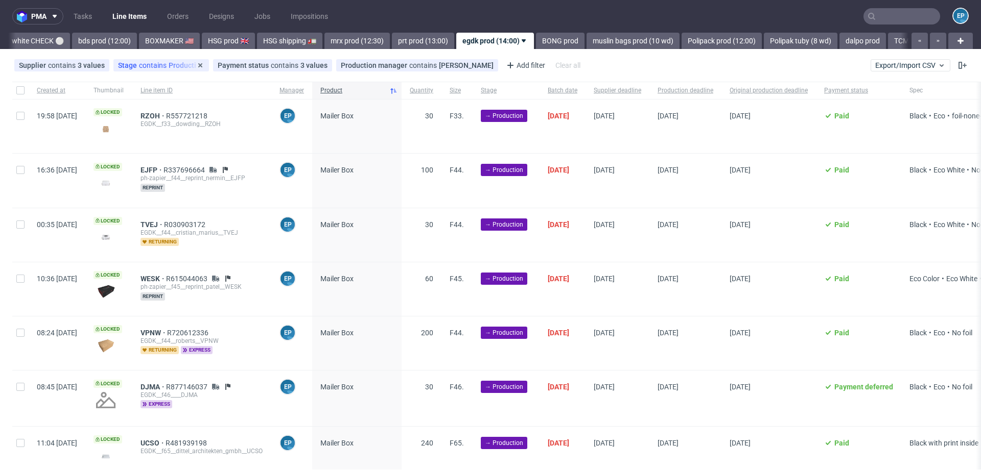
click at [149, 66] on span "contains" at bounding box center [154, 65] width 30 height 8
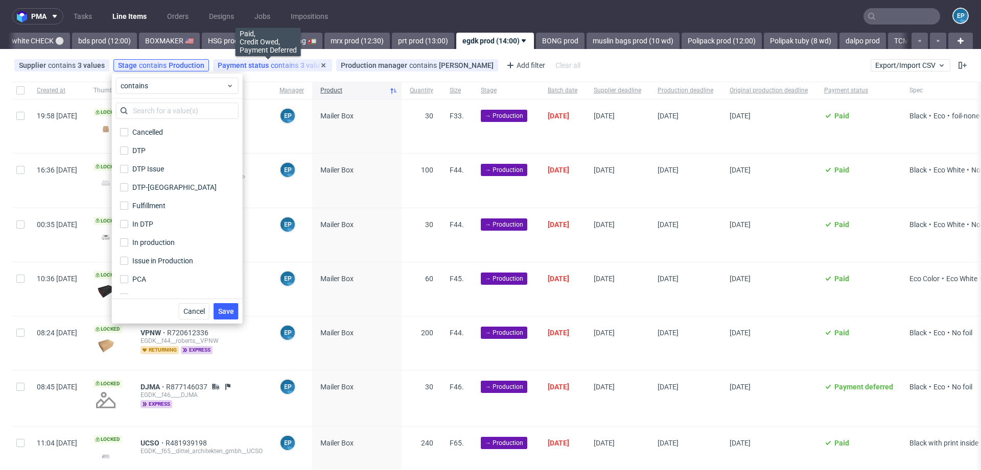
click at [255, 63] on span "Payment status" at bounding box center [244, 65] width 53 height 8
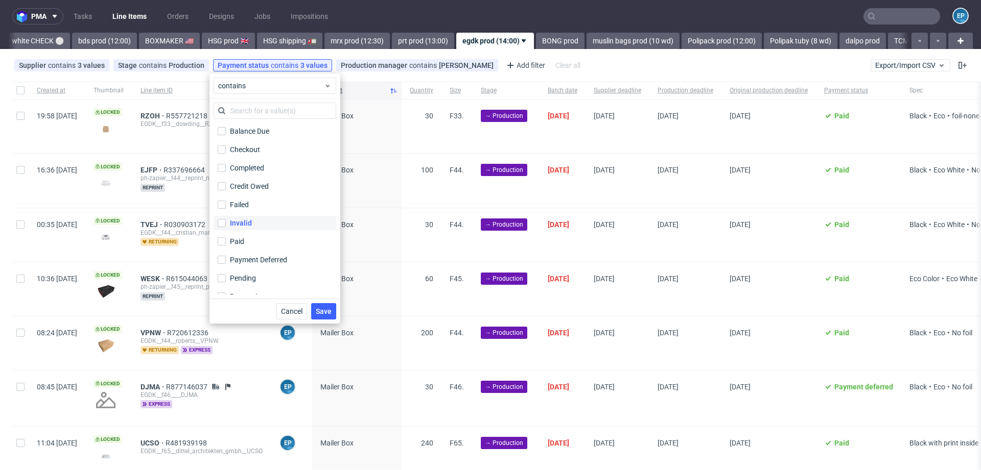
scroll to position [0, 0]
click at [243, 130] on div "Balance Due" at bounding box center [250, 132] width 41 height 10
click at [226, 130] on input "Balance Due" at bounding box center [222, 132] width 8 height 8
checkbox input "true"
click at [323, 308] on span "Save" at bounding box center [324, 311] width 16 height 7
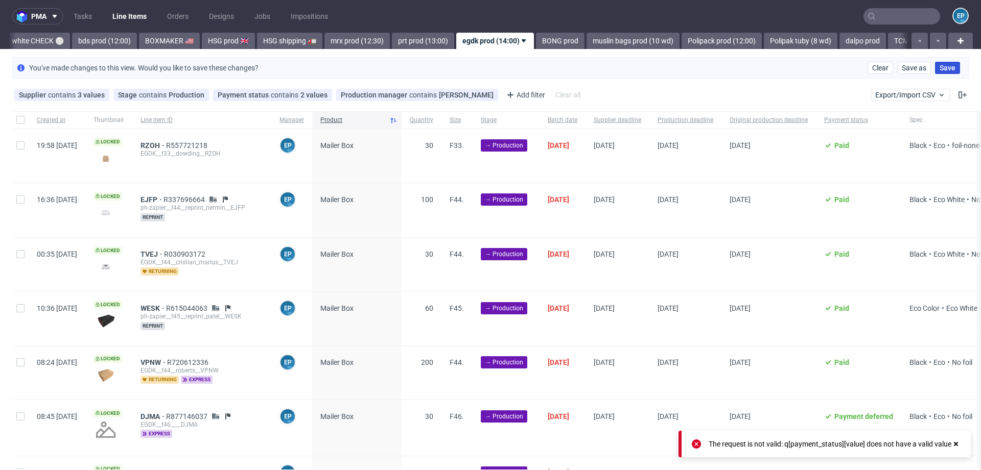
click at [939, 69] on span "Save" at bounding box center [947, 67] width 16 height 7
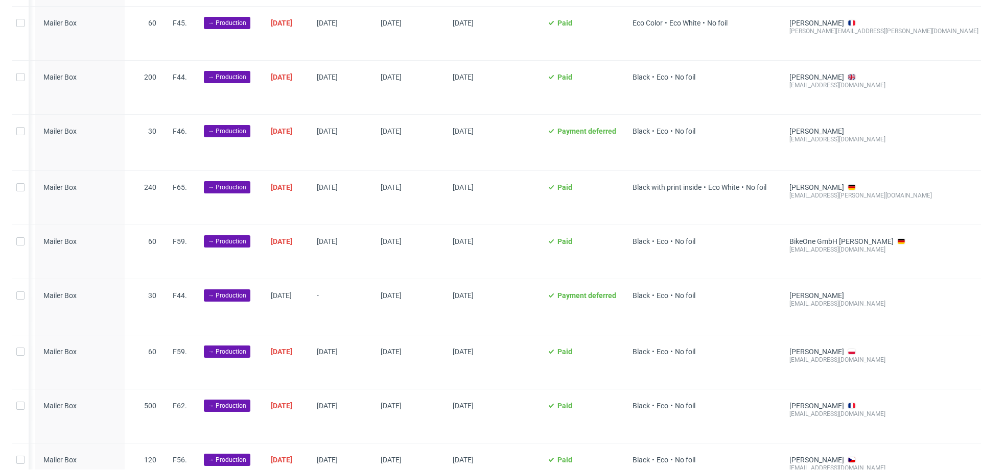
scroll to position [475, 0]
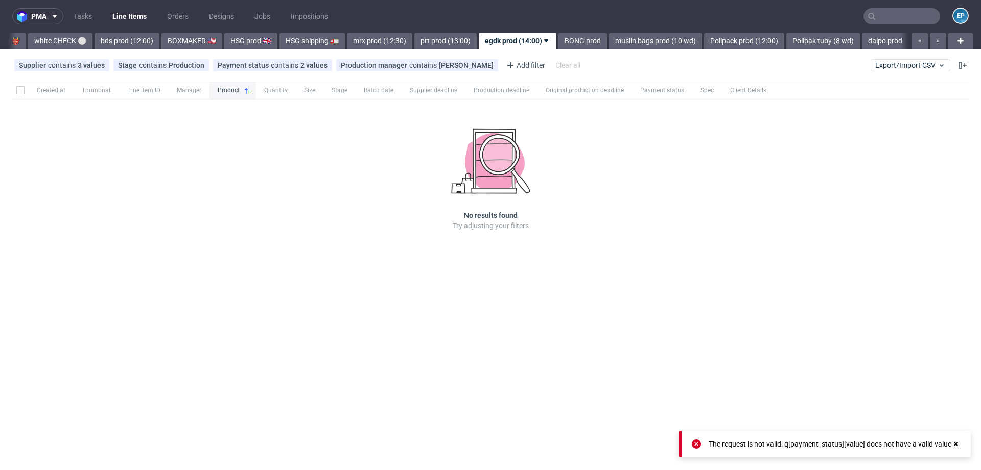
scroll to position [0, 929]
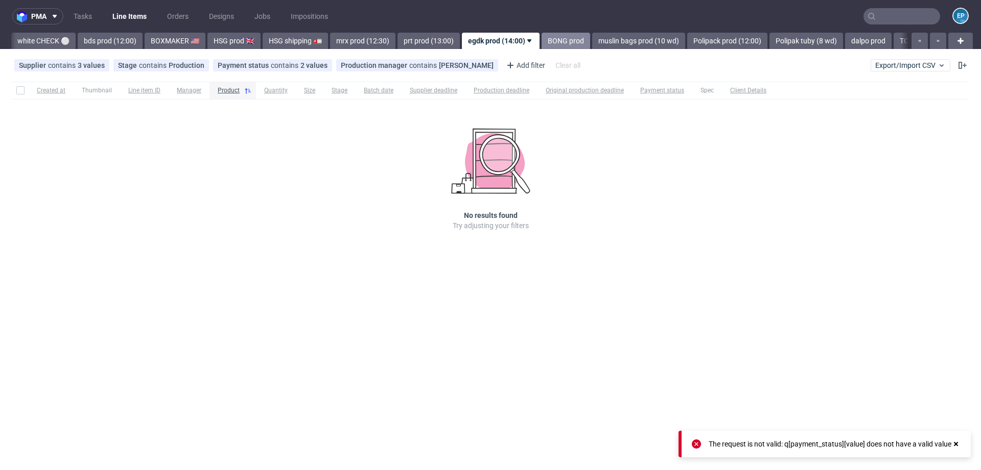
click at [541, 40] on link "BONG prod" at bounding box center [565, 41] width 49 height 16
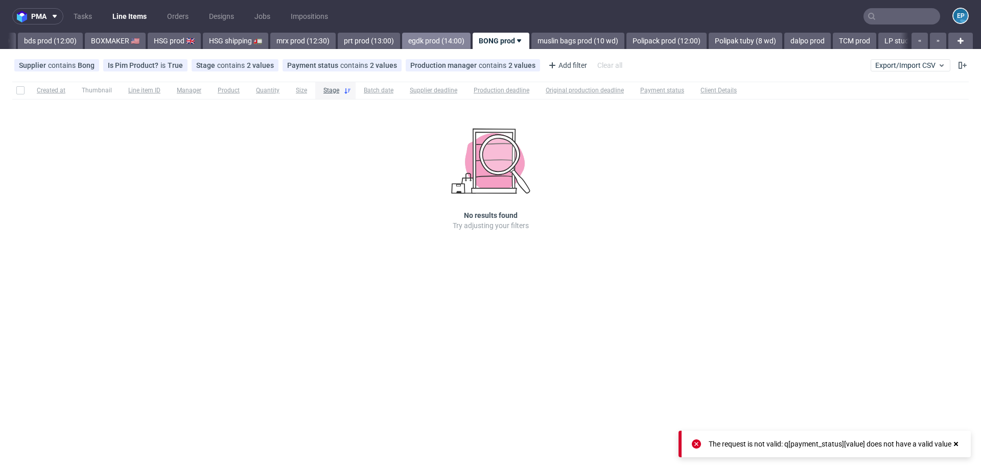
click at [405, 48] on link "egdk prod (14:00)" at bounding box center [436, 41] width 68 height 16
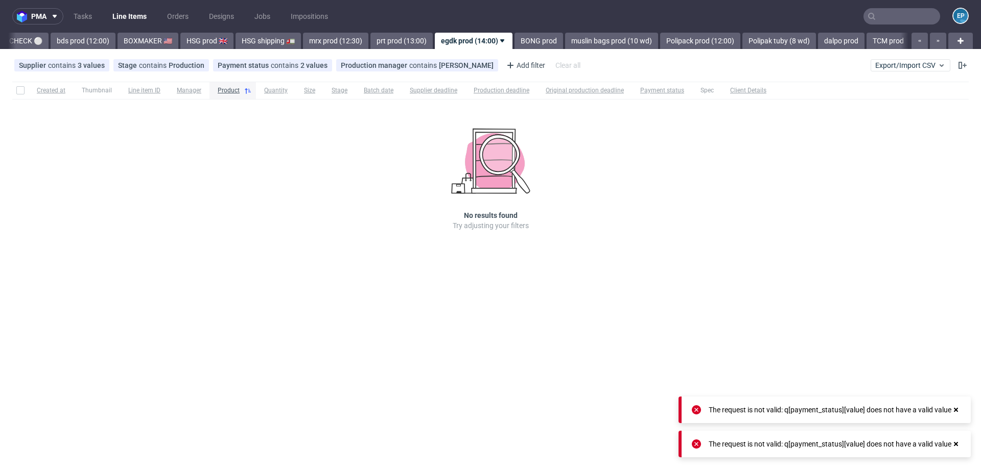
scroll to position [0, 929]
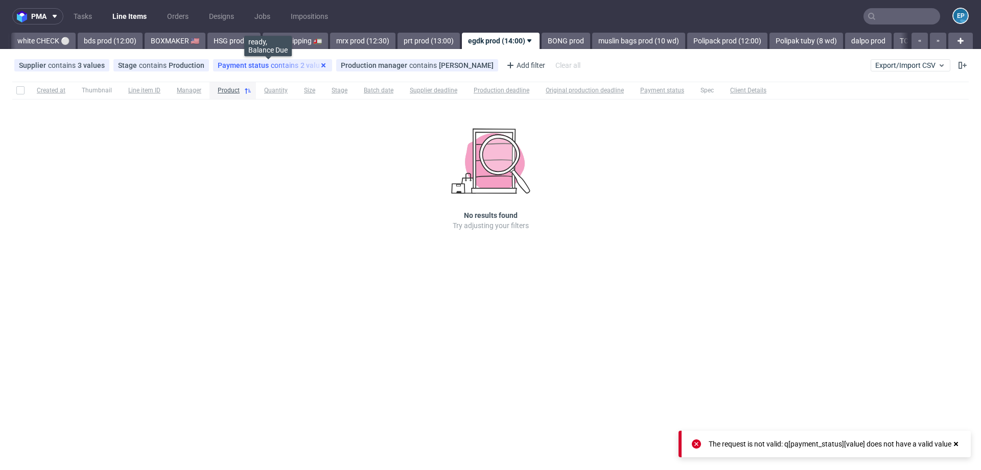
click at [321, 64] on use at bounding box center [323, 65] width 4 height 4
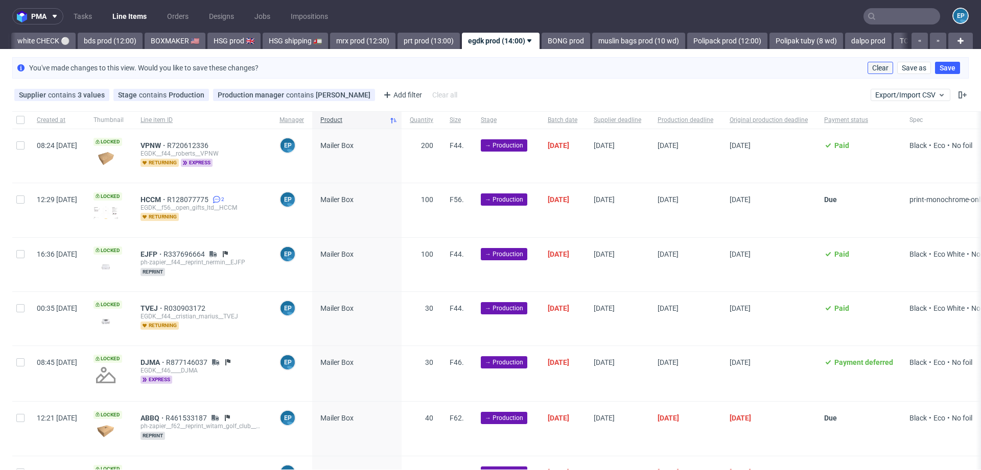
click at [877, 70] on span "Clear" at bounding box center [880, 67] width 16 height 7
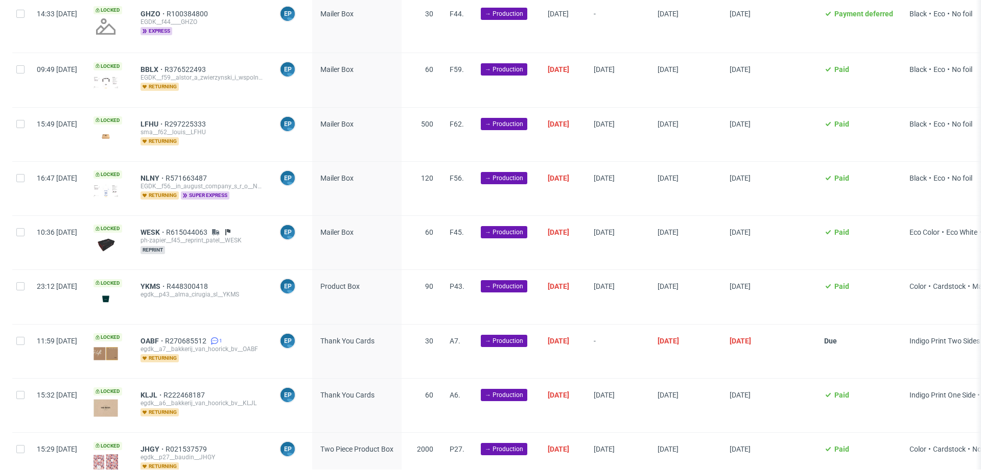
scroll to position [691, 0]
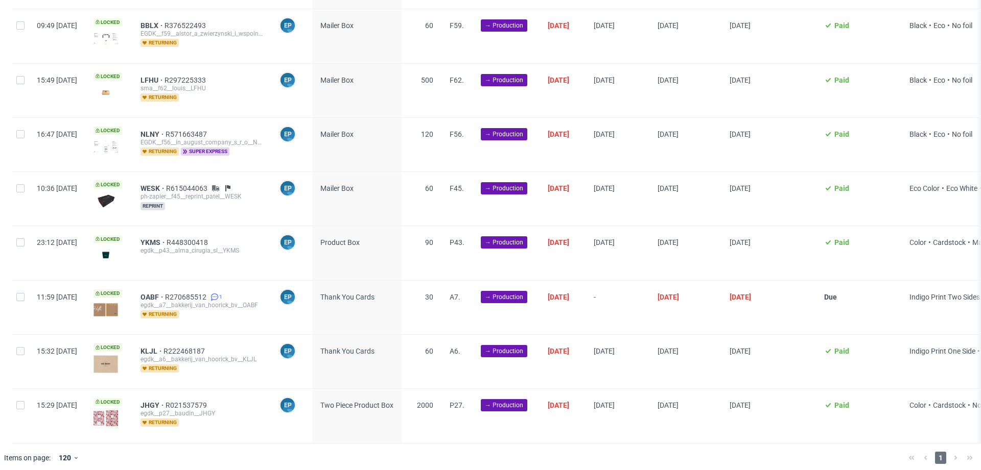
click at [26, 187] on div at bounding box center [20, 199] width 16 height 54
checkbox input "true"
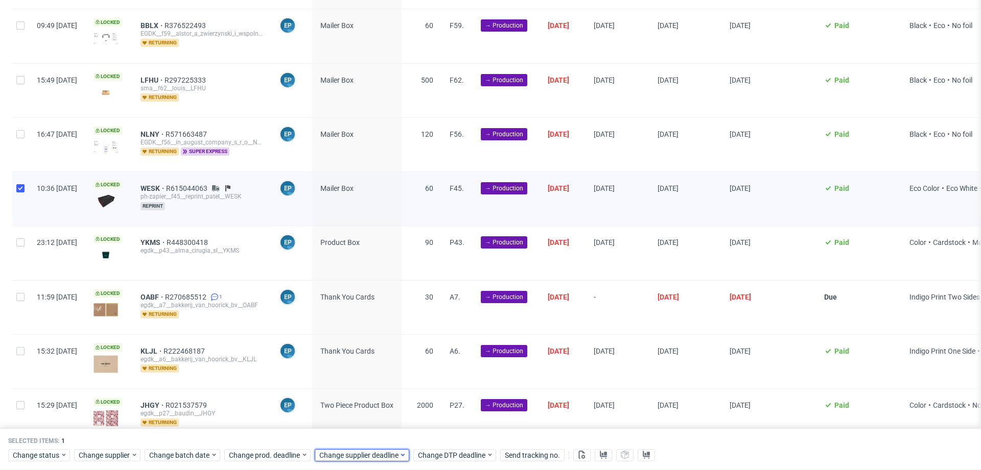
click at [348, 451] on span "Change supplier deadline" at bounding box center [359, 456] width 80 height 10
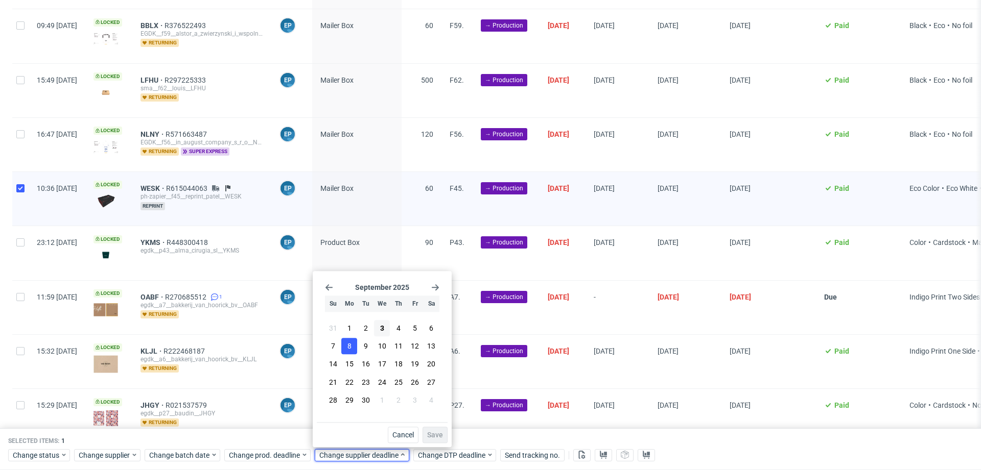
click at [350, 350] on span "8" at bounding box center [349, 347] width 4 height 10
click at [440, 439] on span "Save" at bounding box center [435, 435] width 16 height 7
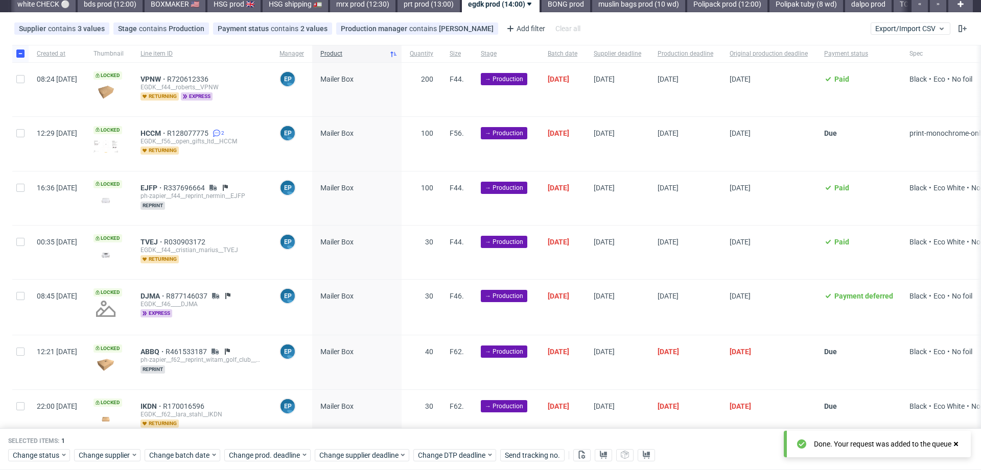
scroll to position [0, 0]
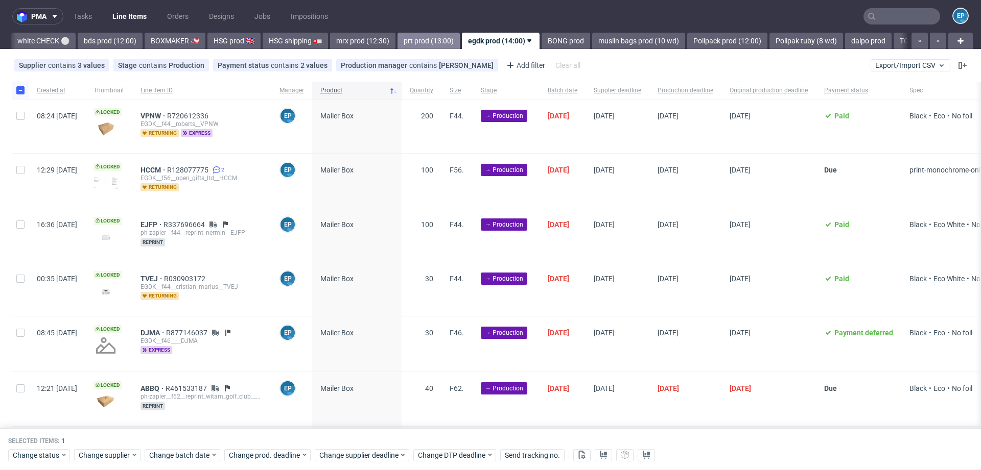
click at [397, 40] on link "prt prod (13:00)" at bounding box center [428, 41] width 62 height 16
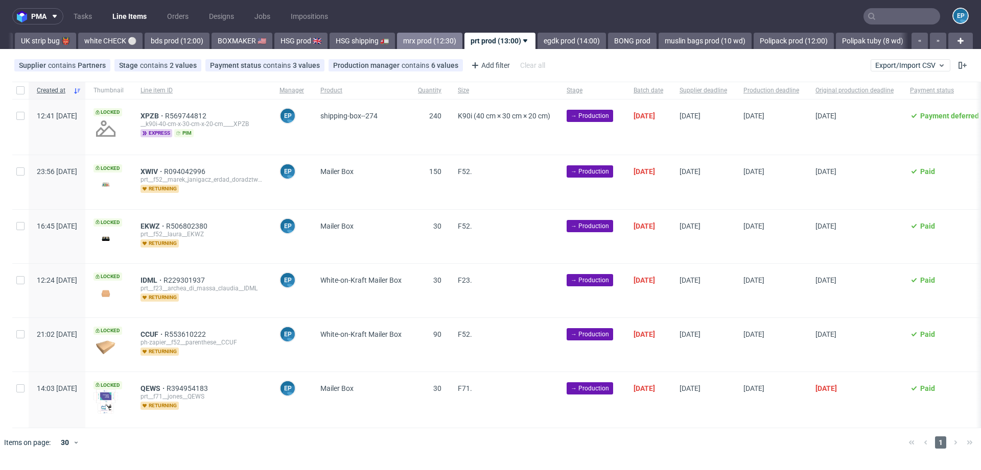
click at [397, 40] on link "mrx prod (12:30)" at bounding box center [429, 41] width 65 height 16
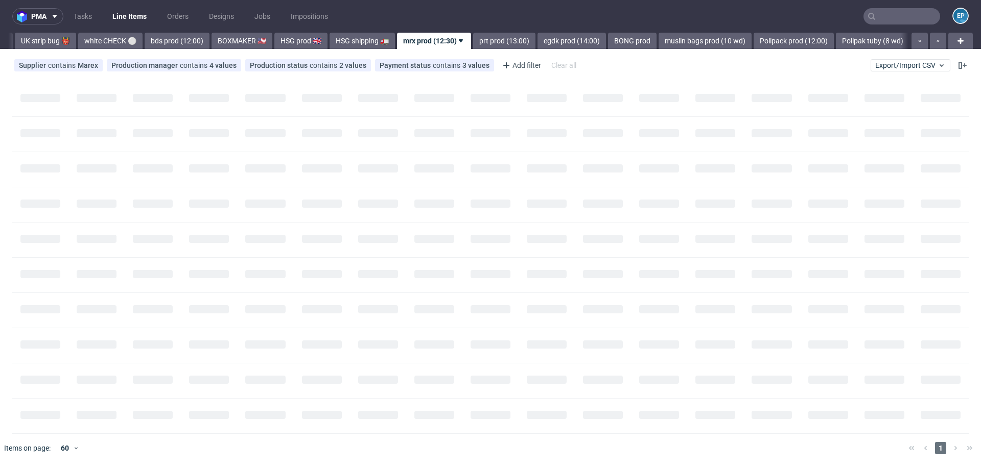
scroll to position [0, 796]
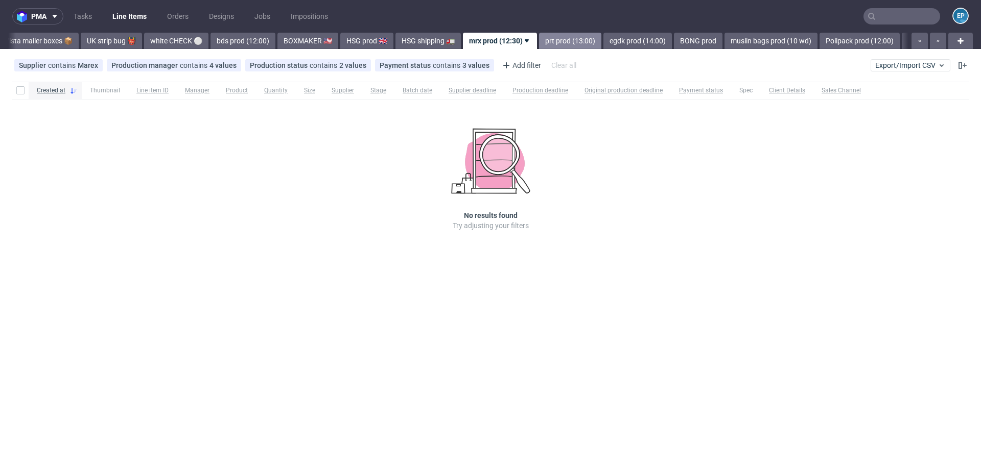
click at [539, 42] on link "prt prod (13:00)" at bounding box center [570, 41] width 62 height 16
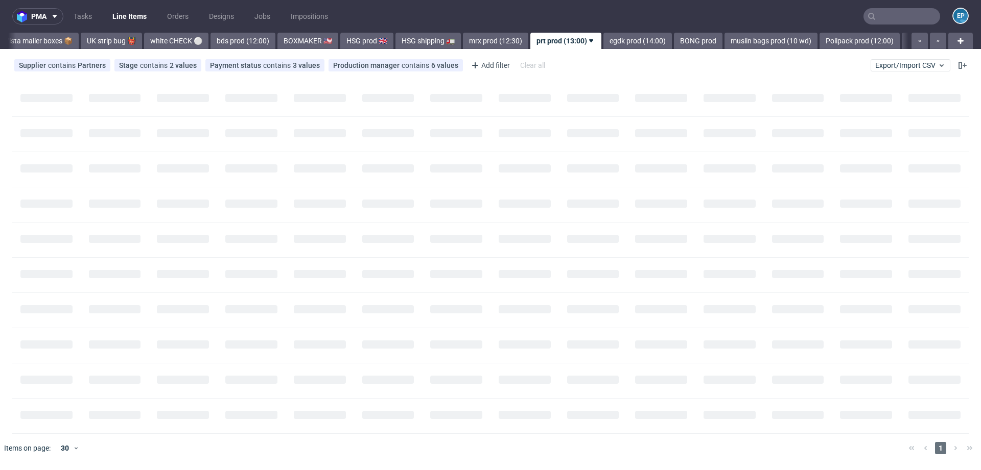
scroll to position [0, 862]
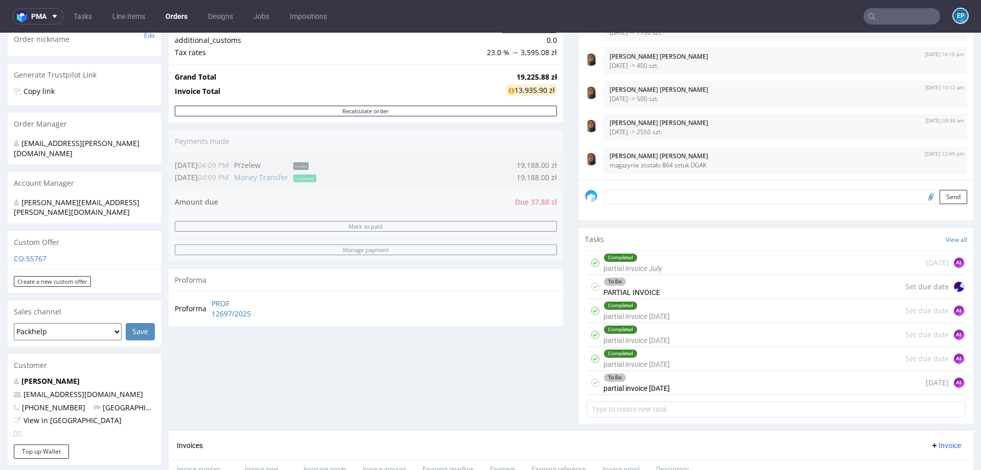
scroll to position [501, 0]
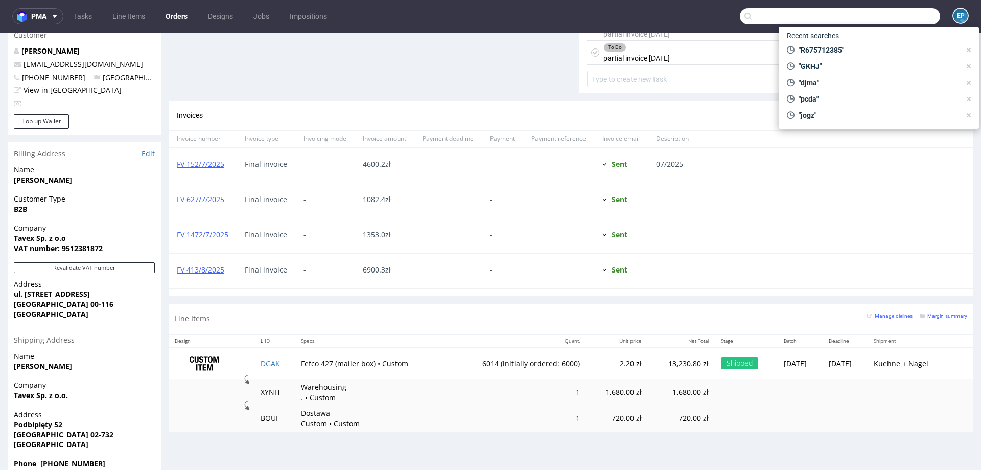
click at [891, 21] on input "text" at bounding box center [840, 16] width 200 height 16
paste input "VLGQ"
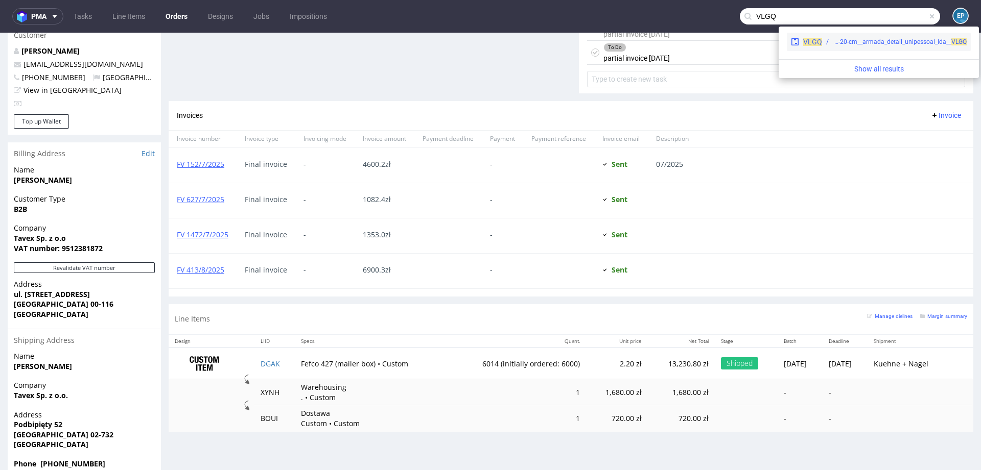
type input "VLGQ"
click at [841, 46] on div "prt__k70-30-cm-x-20-cm-x-20-cm__armada_detail_unipessoal_lda__ VLGQ" at bounding box center [900, 41] width 134 height 9
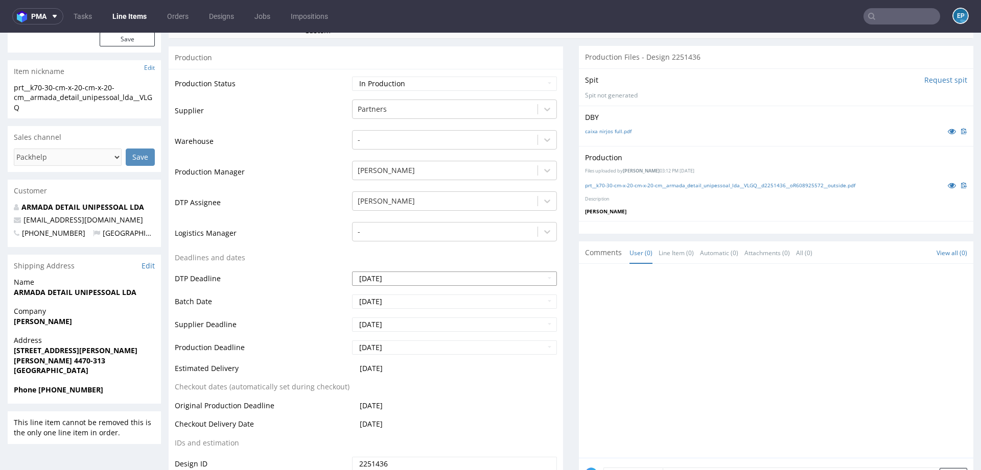
scroll to position [189, 0]
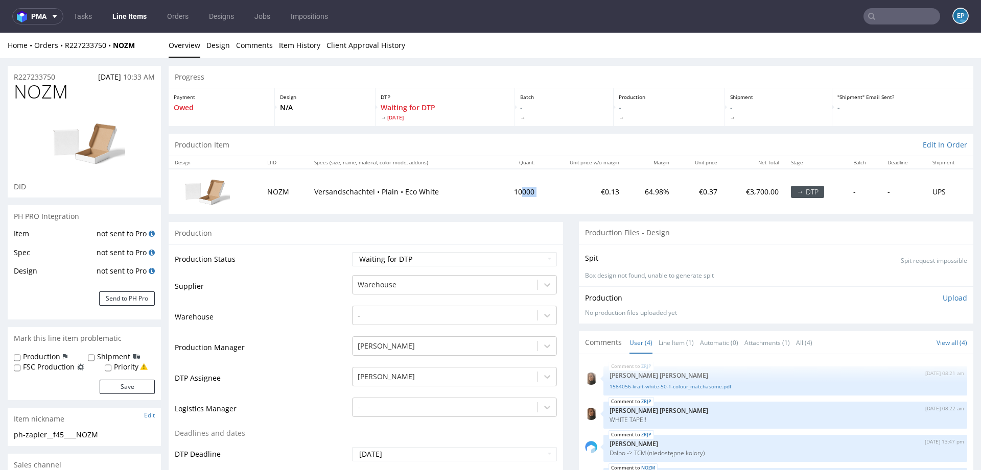
drag, startPoint x: 509, startPoint y: 192, endPoint x: 541, endPoint y: 196, distance: 31.9
click at [541, 196] on tr "NOZM Versandschachtel • Plain • Eco White 10000 €0.13 64.98% €0.37 €3,700.00 → …" at bounding box center [571, 191] width 805 height 45
click at [541, 196] on td "€0.13" at bounding box center [582, 191] width 85 height 45
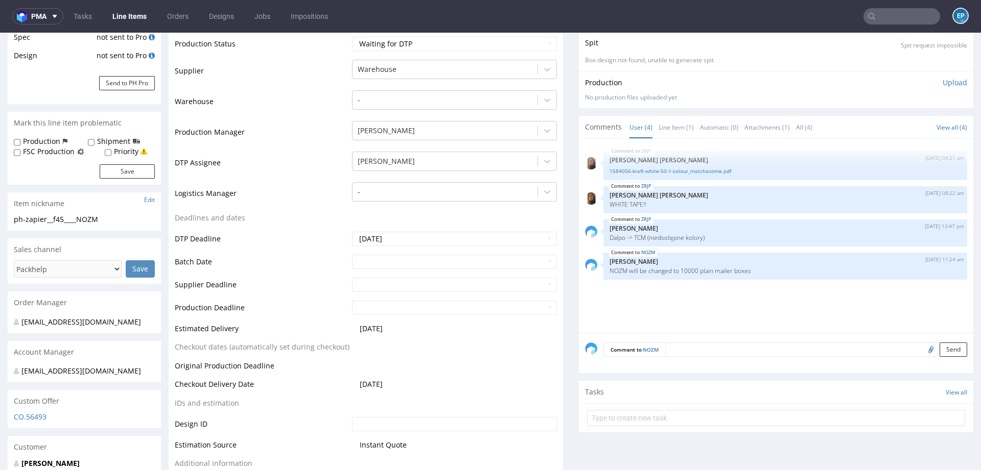
scroll to position [193, 0]
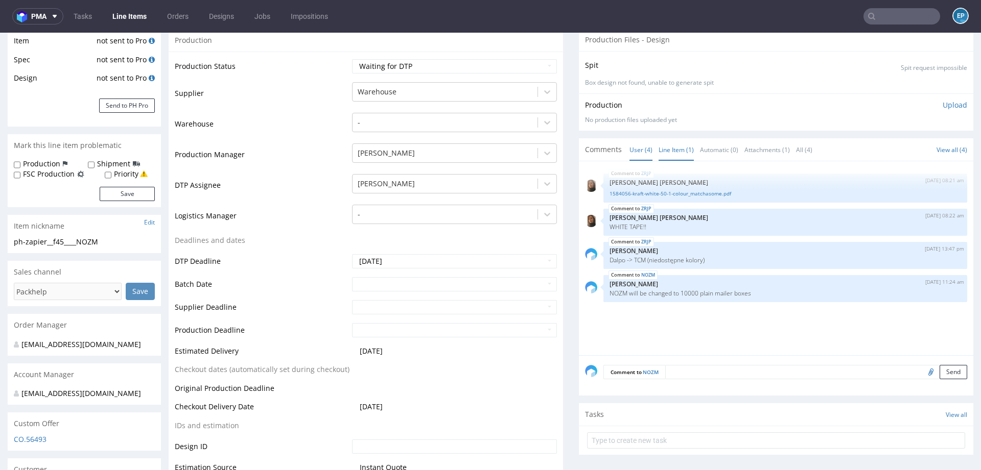
click at [666, 147] on link "Line Item (1)" at bounding box center [675, 150] width 35 height 22
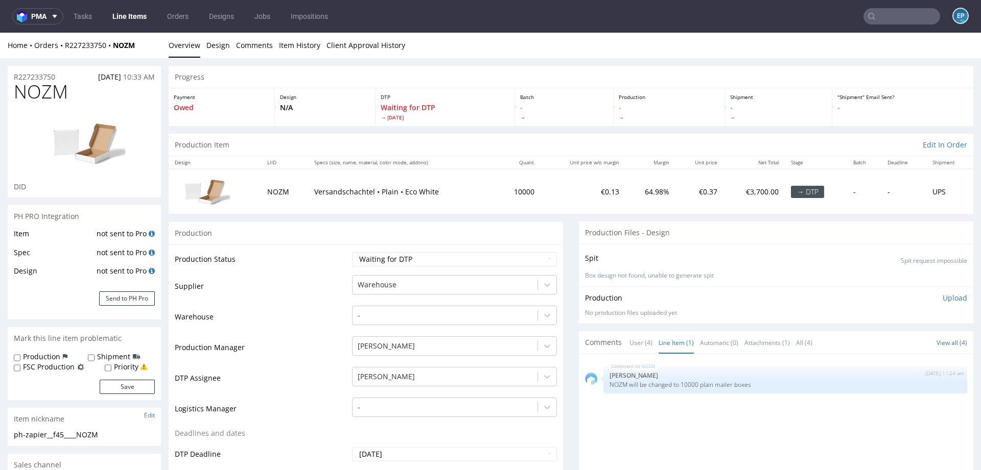
scroll to position [1, 0]
click at [298, 42] on link "Item History" at bounding box center [299, 44] width 41 height 25
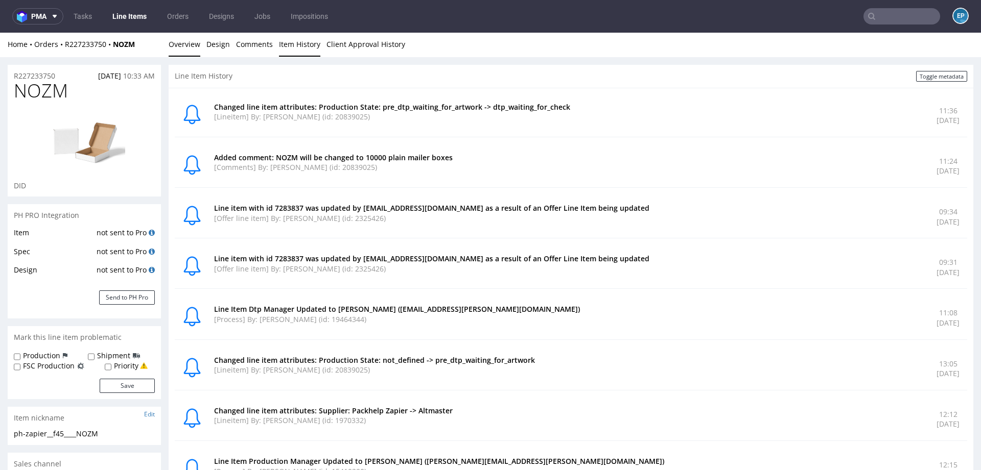
click at [192, 49] on link "Overview" at bounding box center [185, 44] width 32 height 25
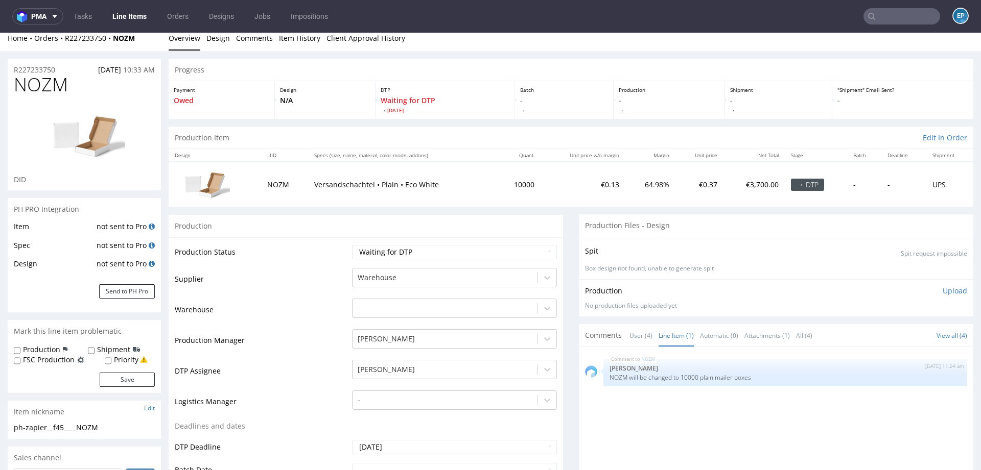
scroll to position [8, 0]
click at [286, 41] on link "Item History" at bounding box center [299, 37] width 41 height 25
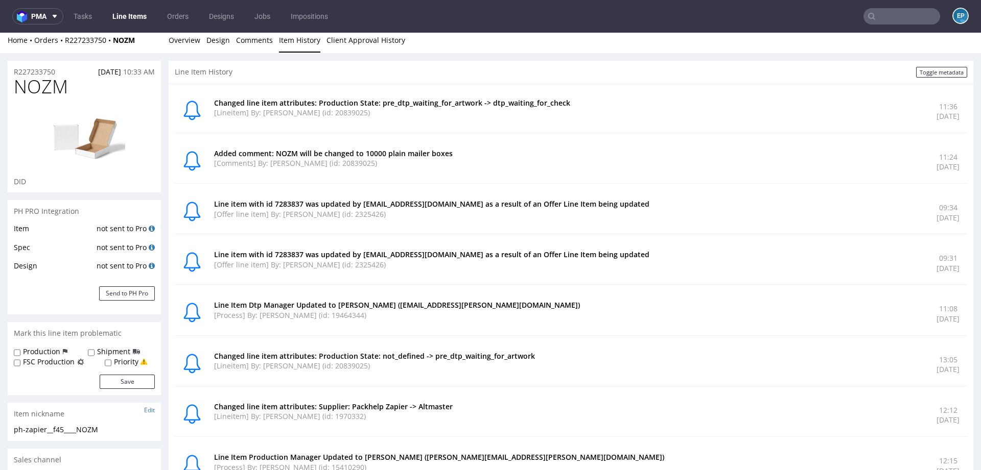
scroll to position [0, 0]
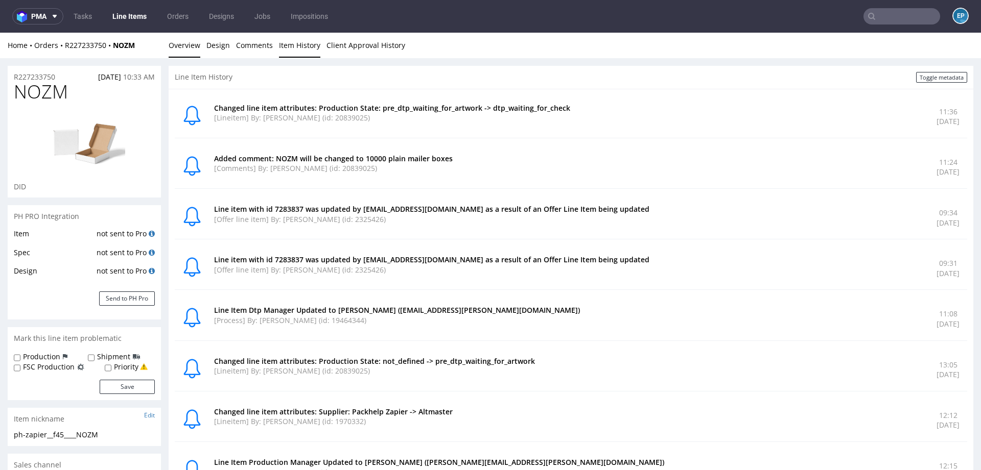
click at [190, 53] on link "Overview" at bounding box center [185, 45] width 32 height 25
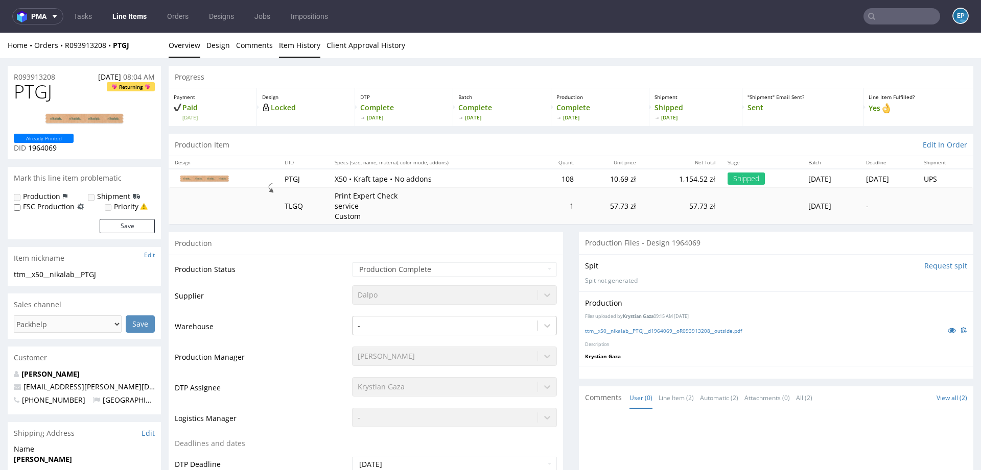
click at [299, 53] on link "Item History" at bounding box center [299, 45] width 41 height 25
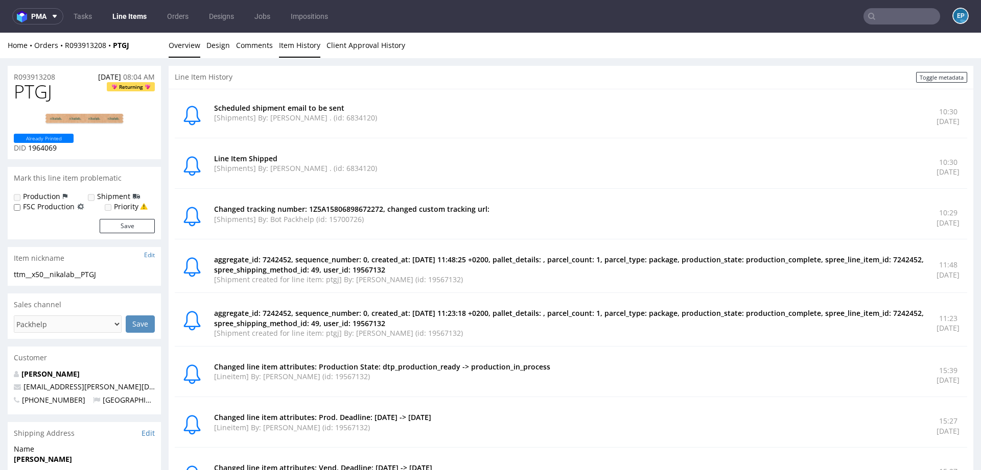
click at [173, 50] on link "Overview" at bounding box center [185, 45] width 32 height 25
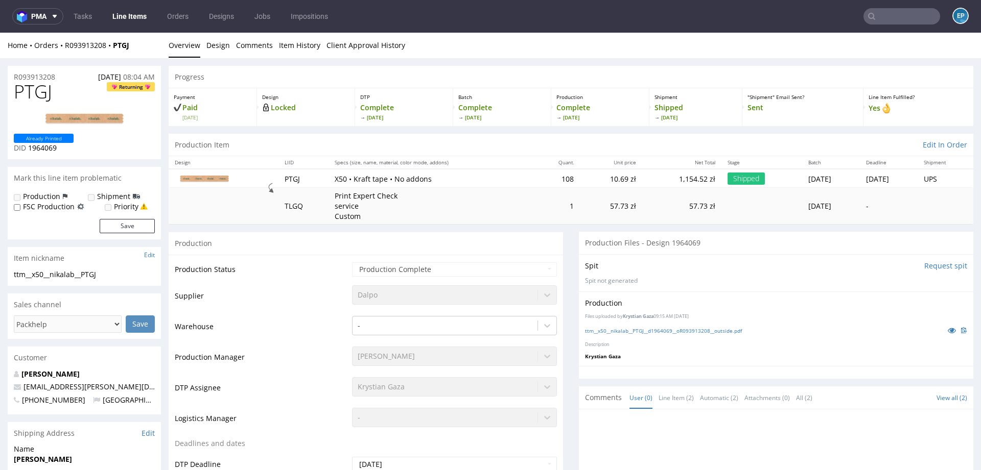
click at [34, 100] on span "PTGJ" at bounding box center [33, 92] width 38 height 20
copy span "PTGJ"
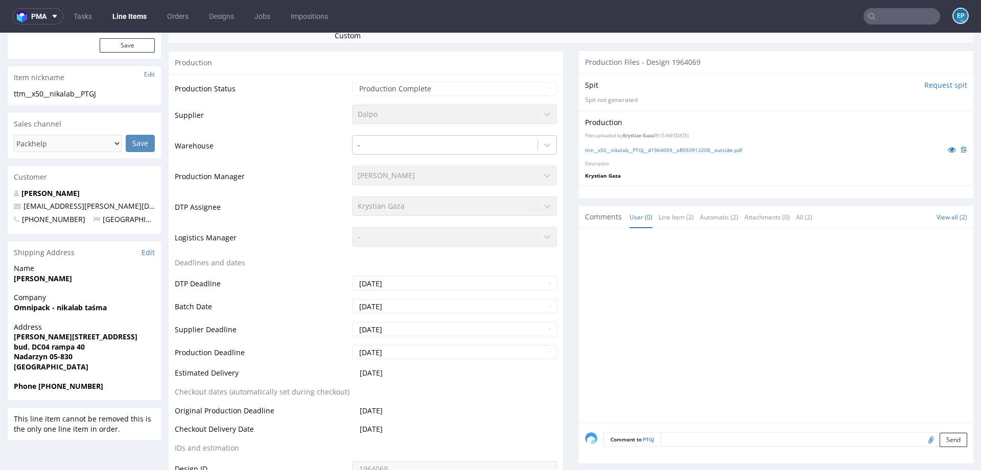
scroll to position [185, 0]
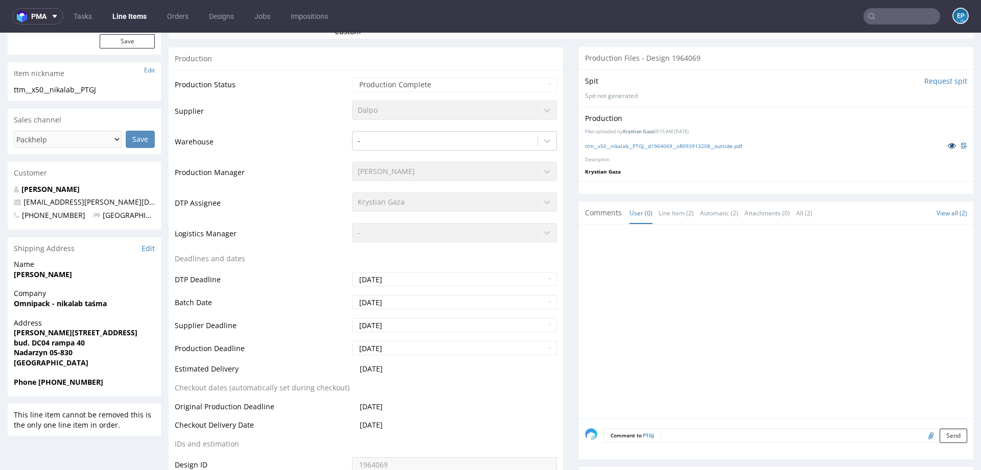
click at [948, 146] on icon at bounding box center [952, 145] width 8 height 7
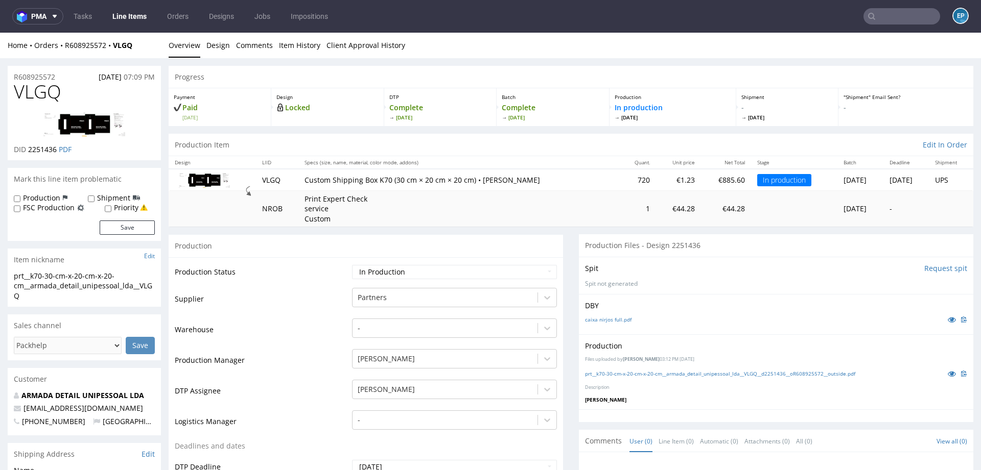
click at [51, 196] on label "Production" at bounding box center [41, 198] width 37 height 10
click at [20, 196] on input "Production" at bounding box center [17, 199] width 7 height 8
checkbox input "true"
click at [122, 224] on button "Save" at bounding box center [127, 228] width 55 height 14
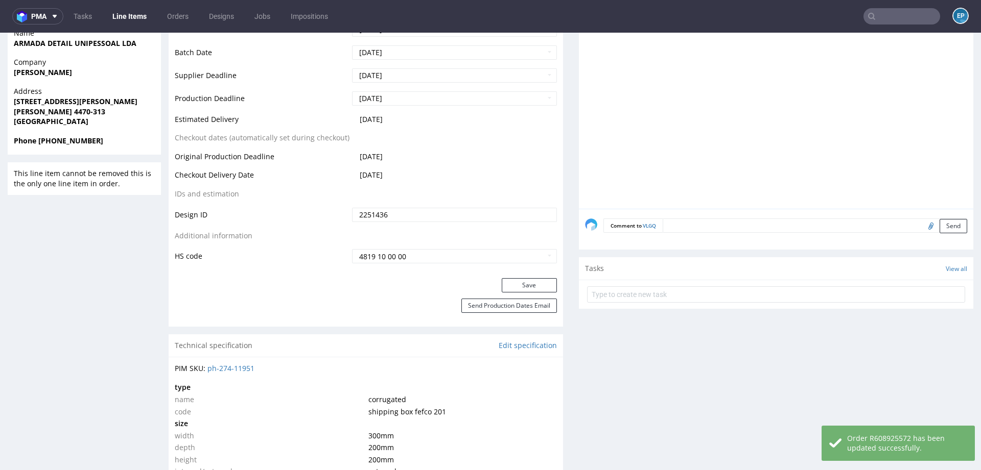
scroll to position [438, 0]
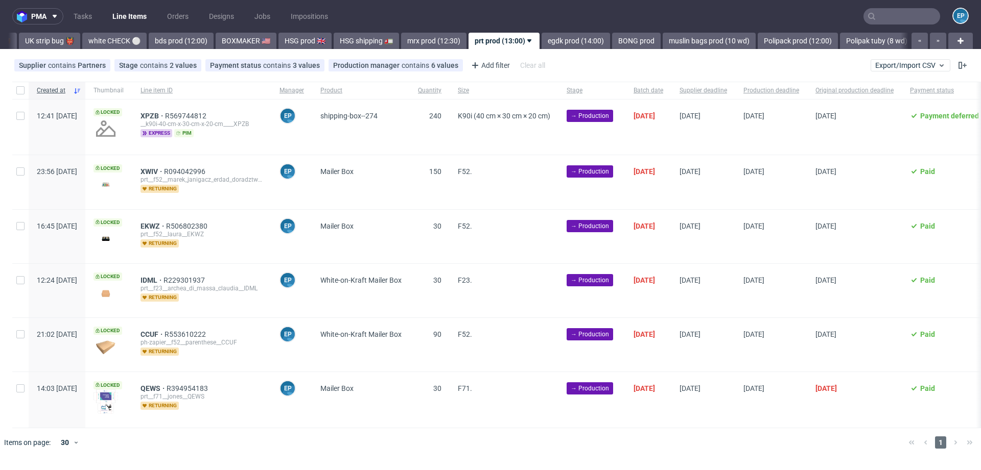
scroll to position [0, 862]
click at [19, 94] on div at bounding box center [20, 90] width 16 height 17
checkbox input "true"
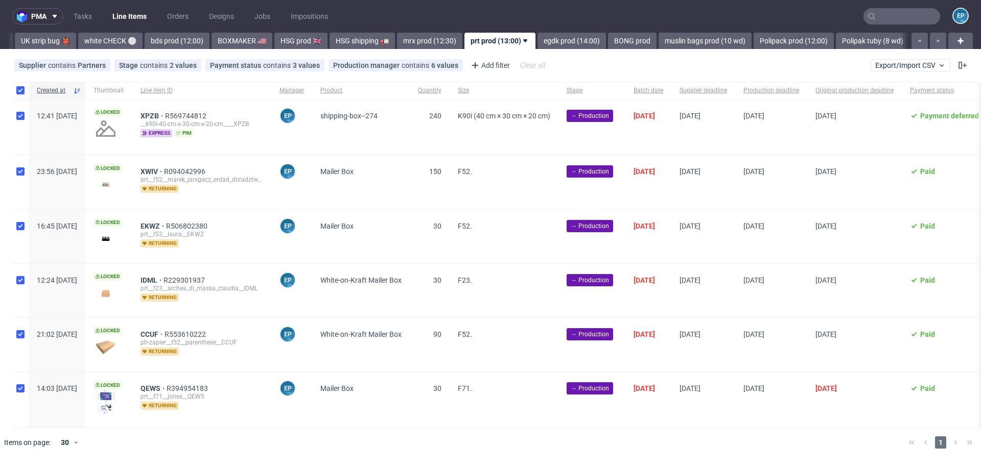
checkbox input "true"
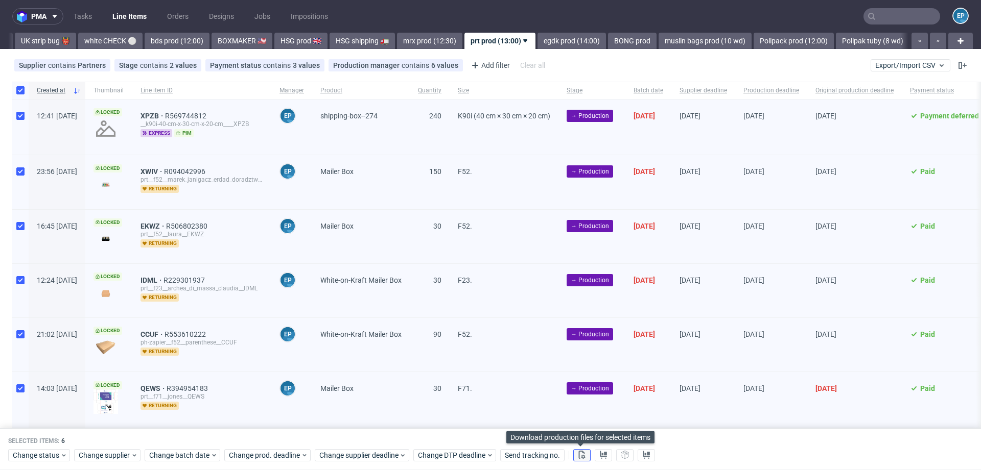
click at [586, 457] on button at bounding box center [581, 456] width 17 height 12
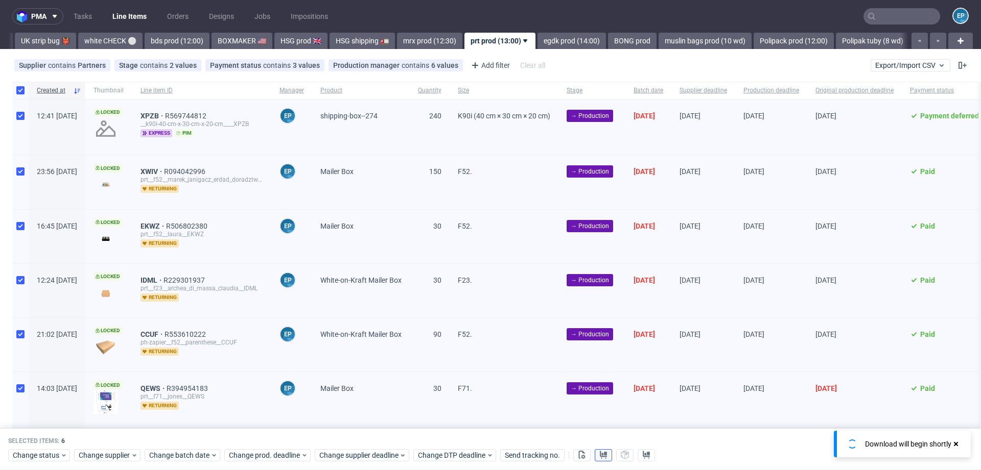
click at [600, 457] on use at bounding box center [603, 455] width 7 height 8
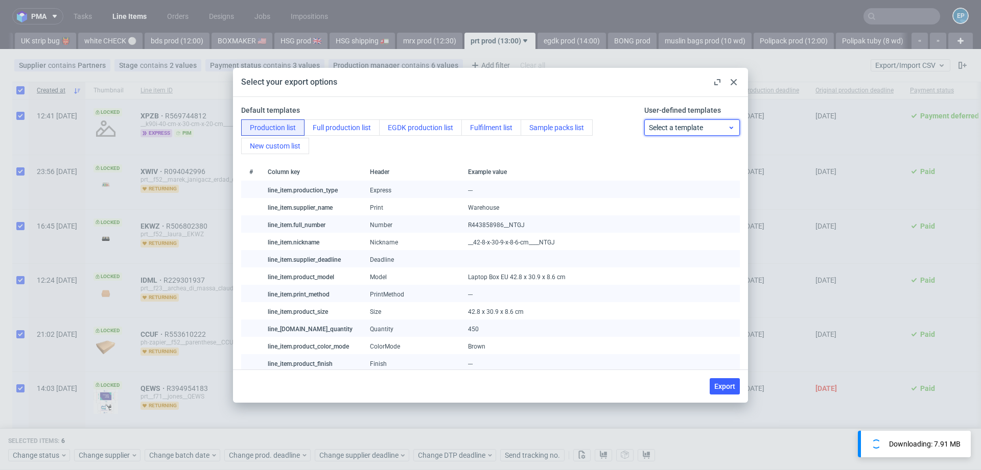
click at [661, 123] on span "Select a template" at bounding box center [688, 128] width 79 height 10
click at [662, 166] on div "prt production list" at bounding box center [691, 169] width 87 height 18
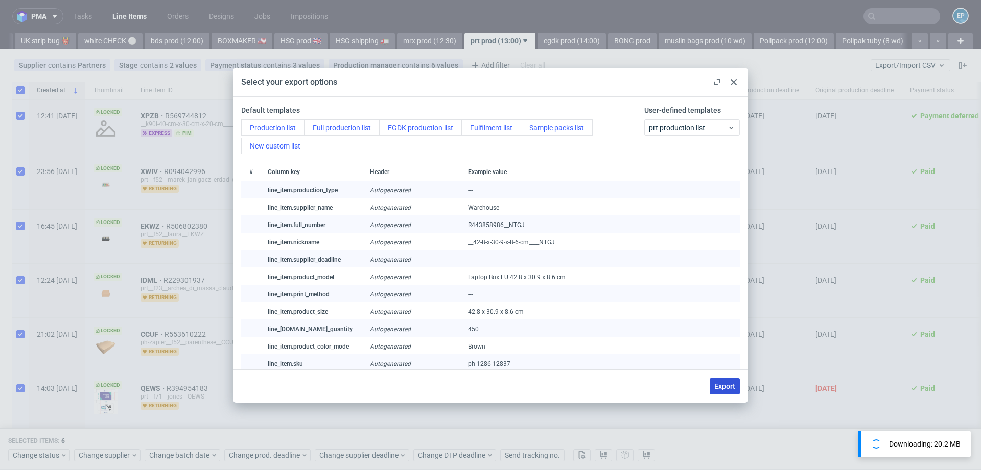
click at [723, 386] on span "Export" at bounding box center [724, 386] width 21 height 7
checkbox input "false"
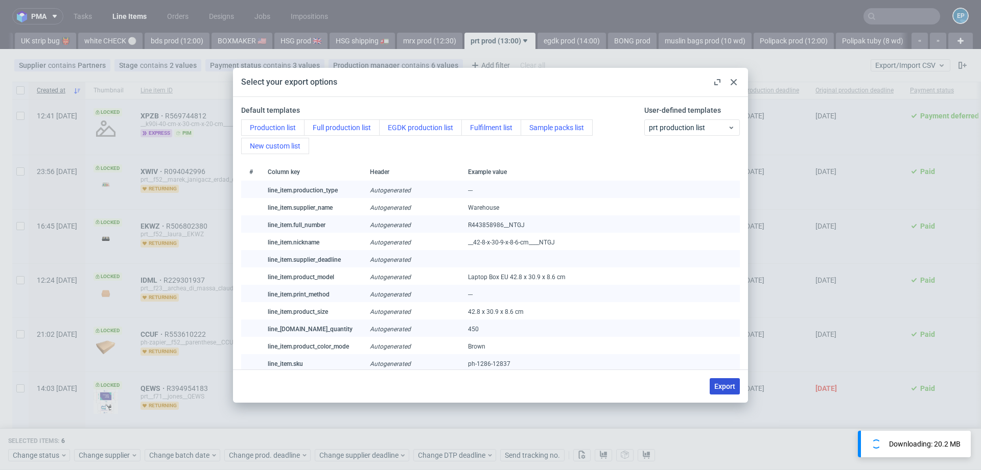
checkbox input "false"
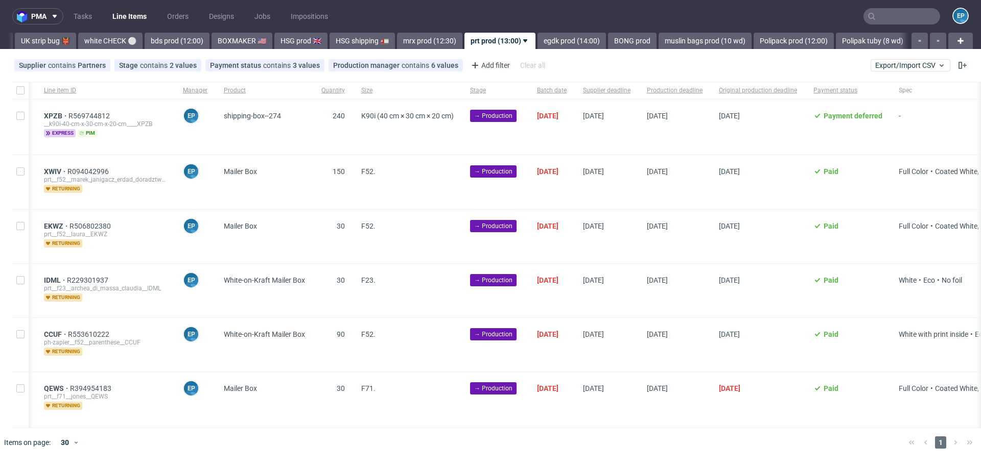
scroll to position [0, 0]
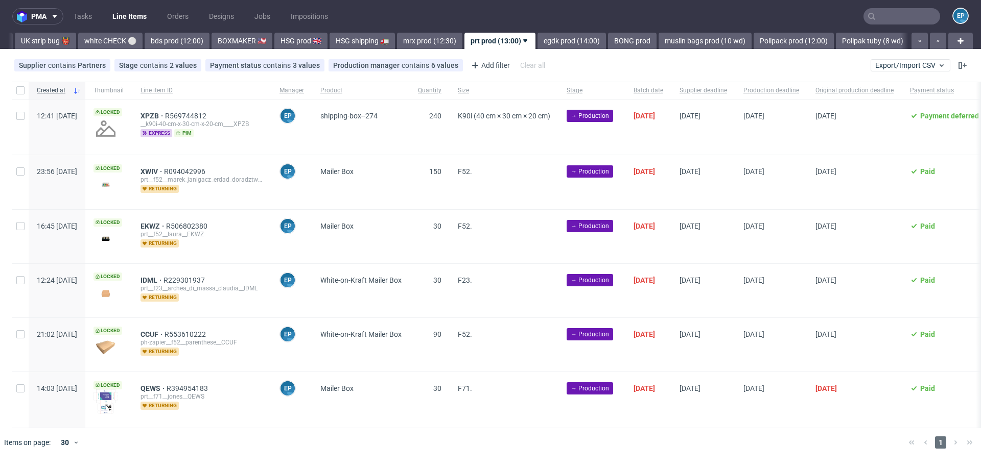
click at [25, 93] on div at bounding box center [20, 90] width 16 height 17
checkbox input "true"
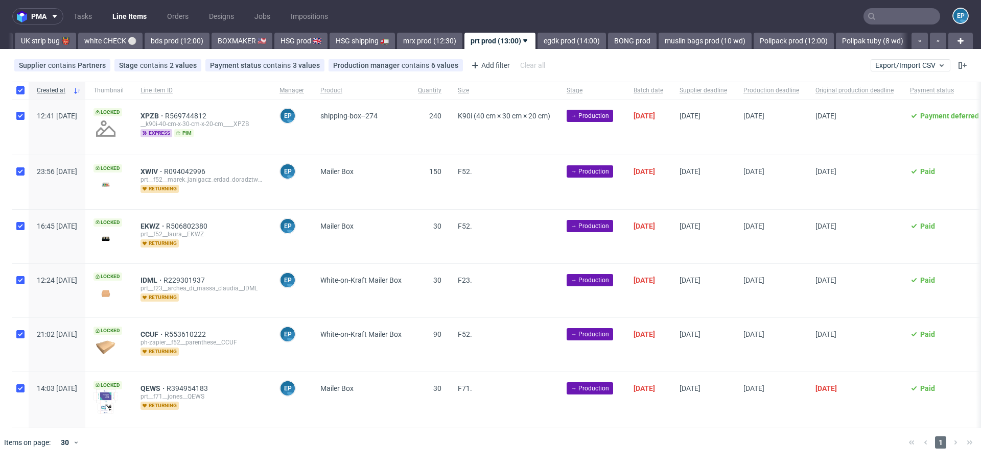
checkbox input "true"
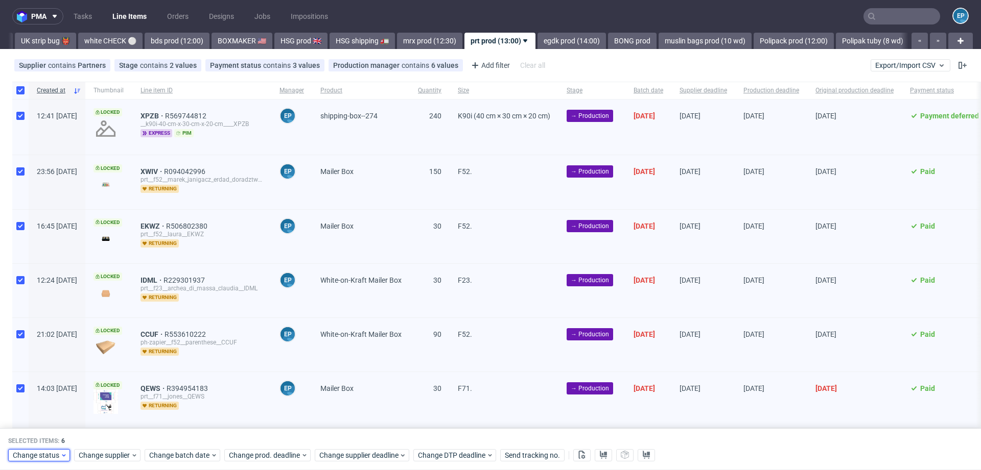
click at [53, 455] on span "Change status" at bounding box center [37, 456] width 48 height 10
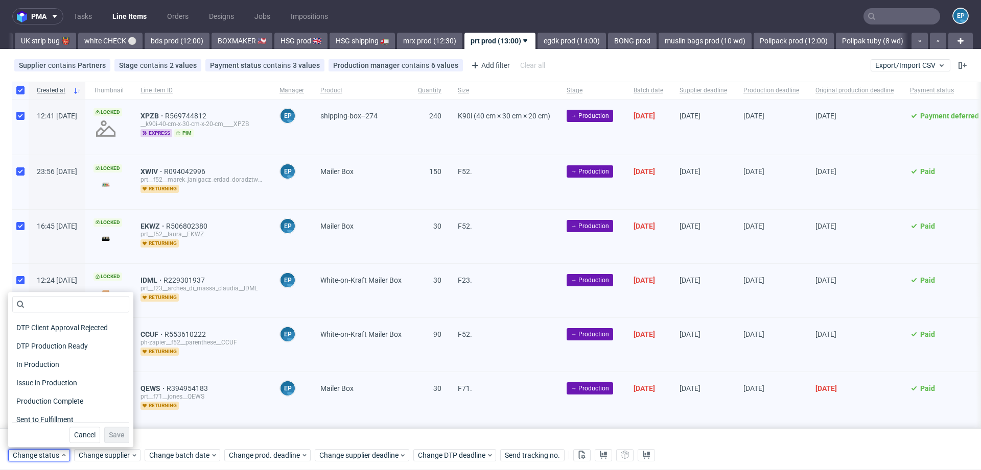
scroll to position [111, 0]
click at [60, 355] on span "In Production" at bounding box center [38, 362] width 52 height 14
click at [109, 435] on span "Save" at bounding box center [117, 435] width 16 height 7
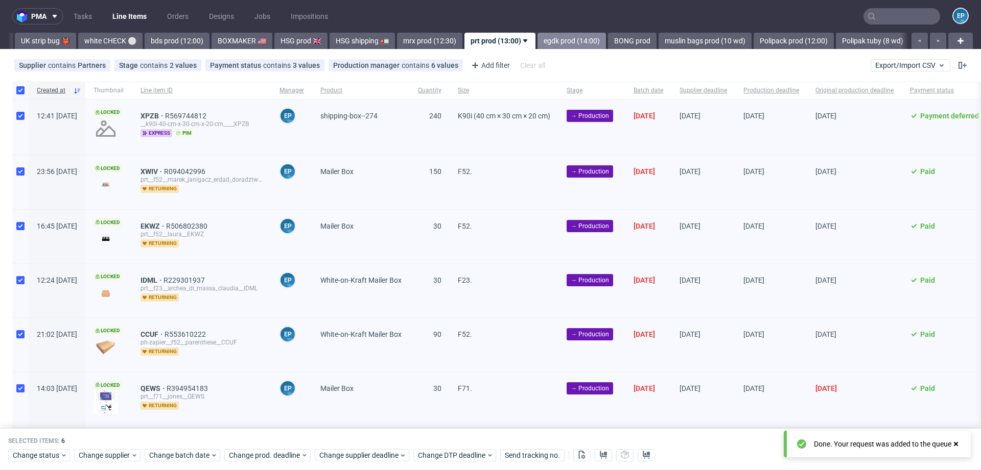
click at [537, 44] on link "egdk prod (14:00)" at bounding box center [571, 41] width 68 height 16
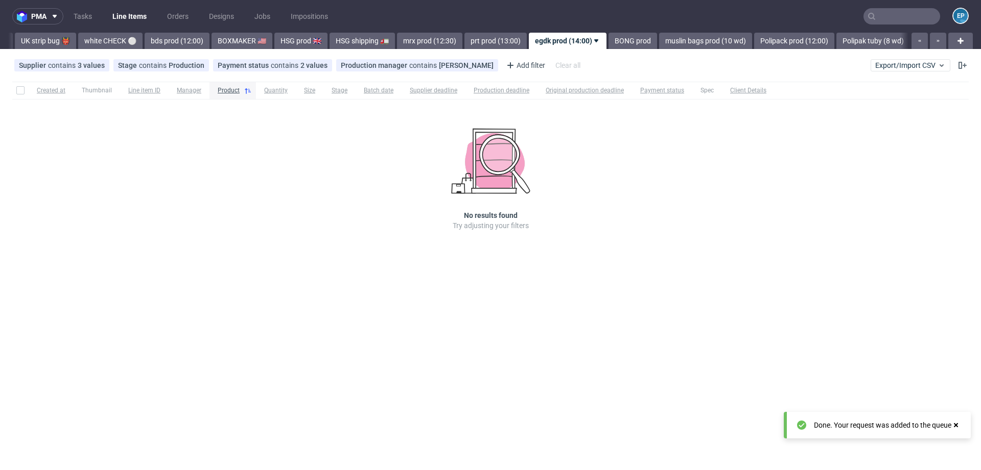
scroll to position [0, 929]
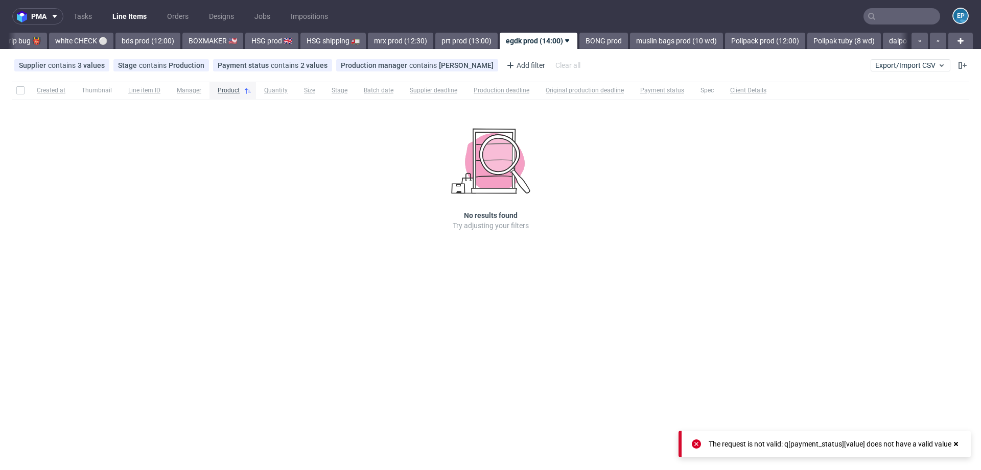
scroll to position [0, 929]
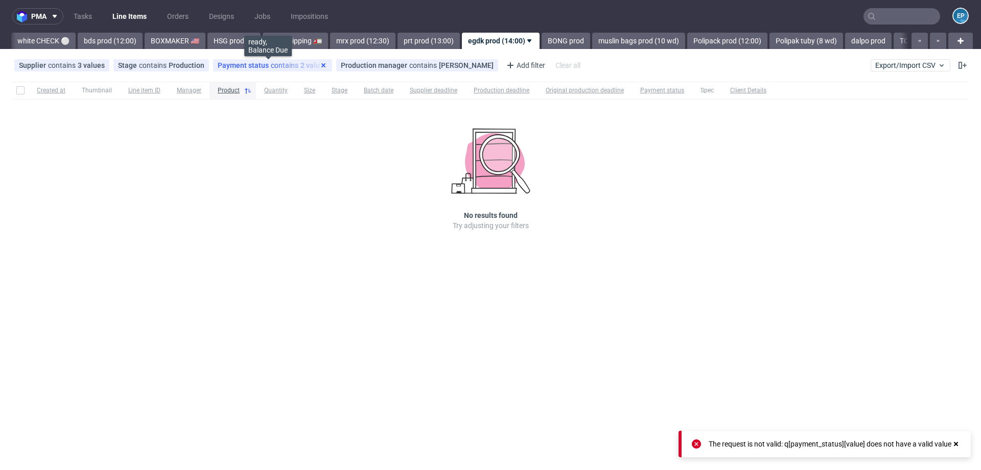
click at [319, 65] on icon at bounding box center [323, 65] width 8 height 8
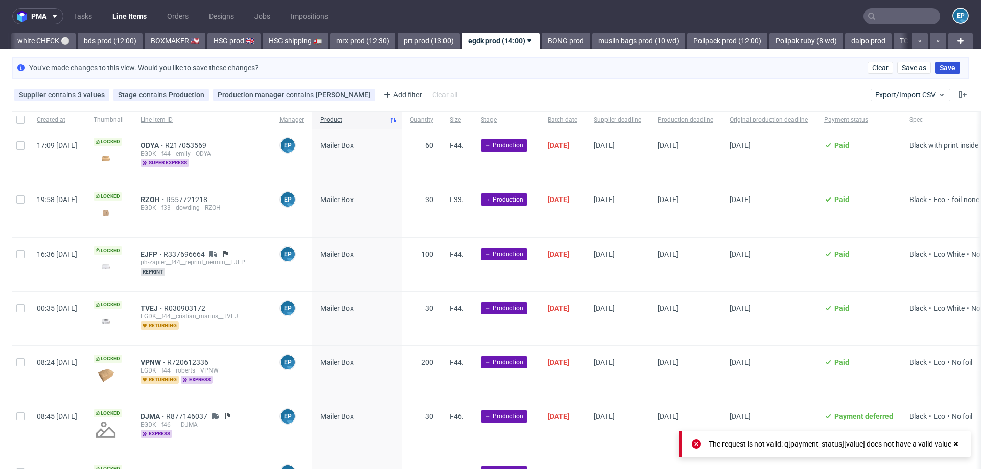
click at [939, 66] on span "Save" at bounding box center [947, 67] width 16 height 7
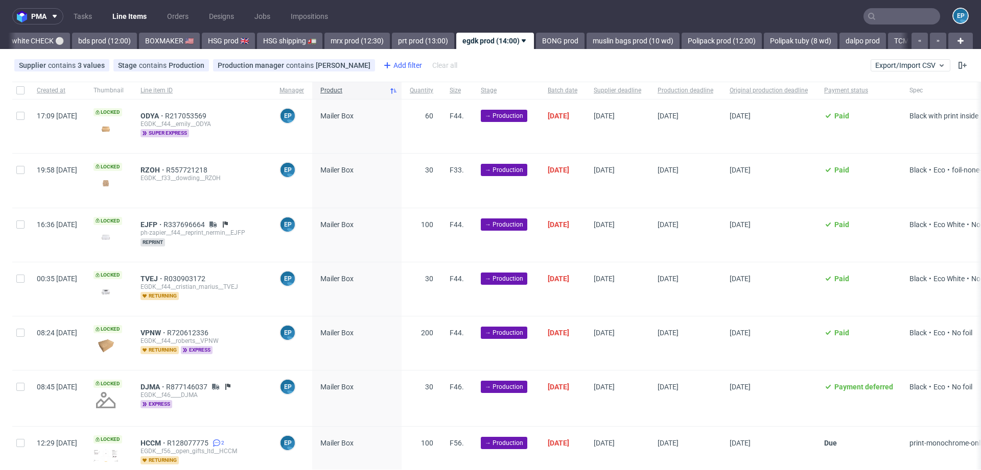
click at [379, 66] on div "Add filter" at bounding box center [401, 65] width 45 height 16
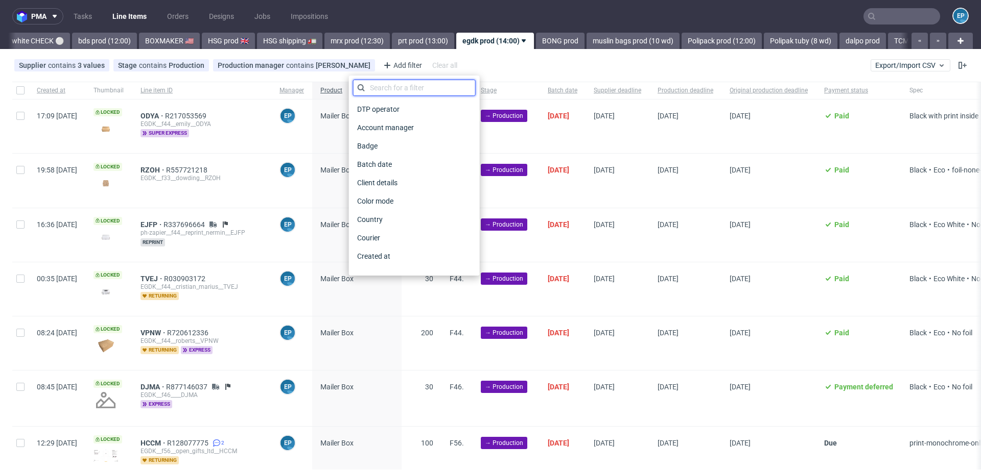
click at [389, 87] on input "text" at bounding box center [414, 88] width 123 height 16
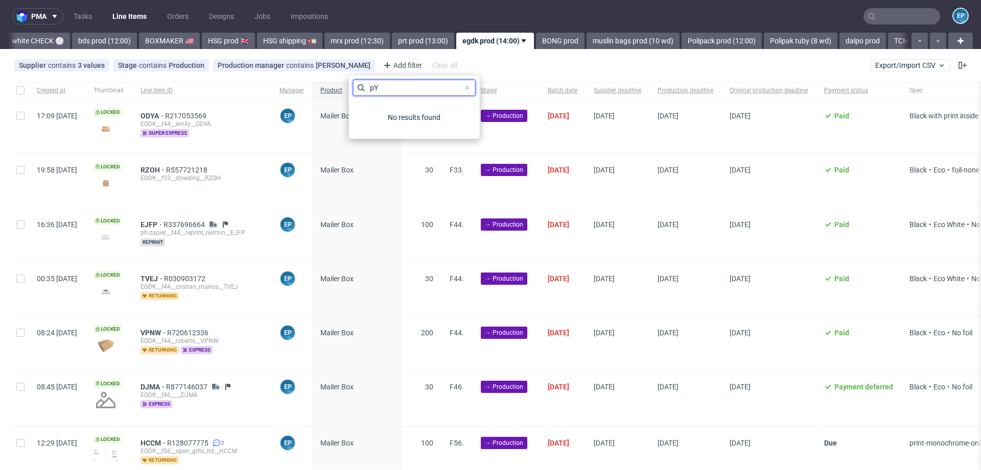
type input "p"
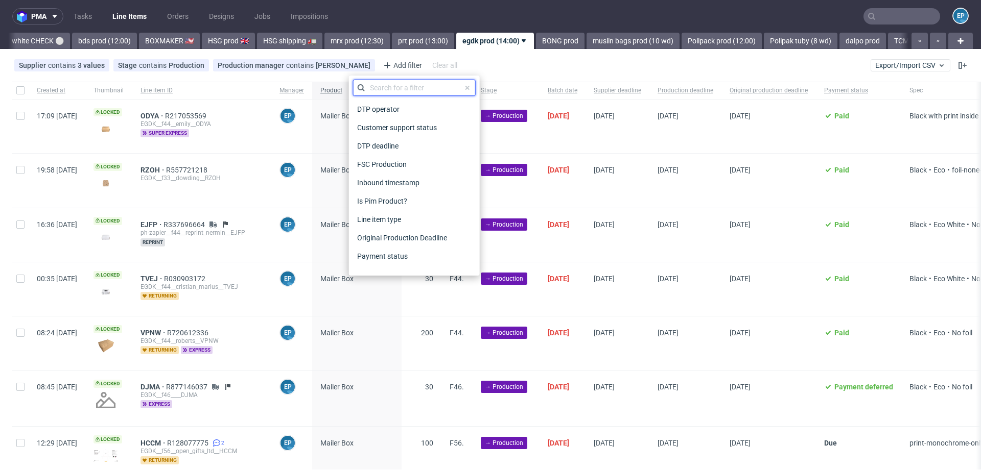
type input "A"
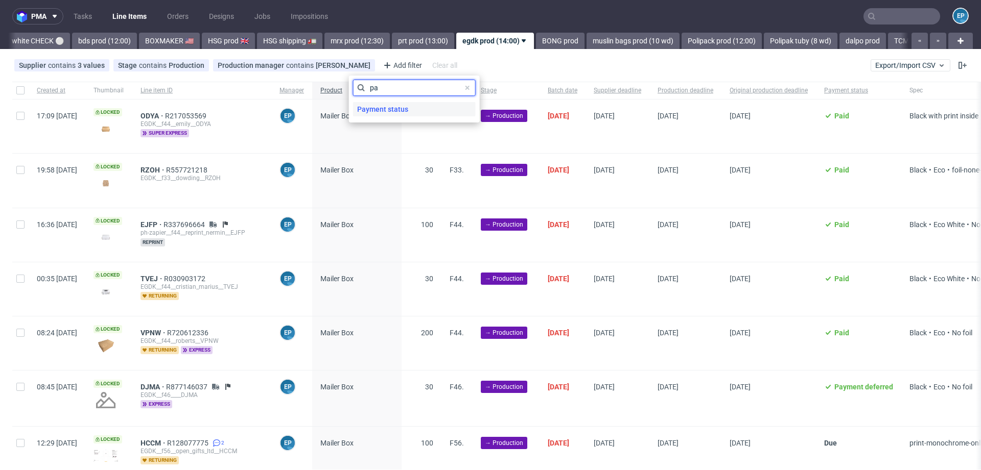
type input "pa"
click at [400, 112] on span "Payment status" at bounding box center [382, 109] width 59 height 14
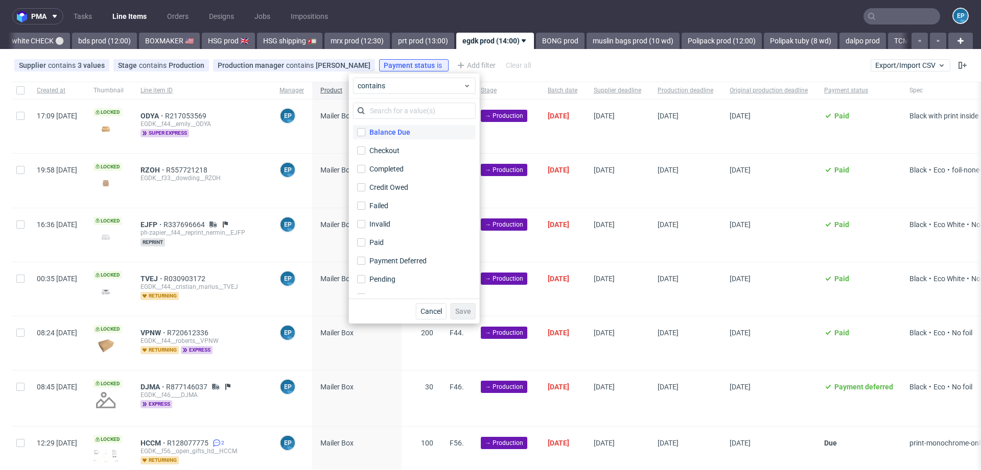
click at [399, 135] on div "Balance Due" at bounding box center [389, 132] width 41 height 10
click at [365, 135] on input "Balance Due" at bounding box center [361, 132] width 8 height 8
checkbox input "true"
click at [381, 215] on div "Paid" at bounding box center [376, 212] width 15 height 10
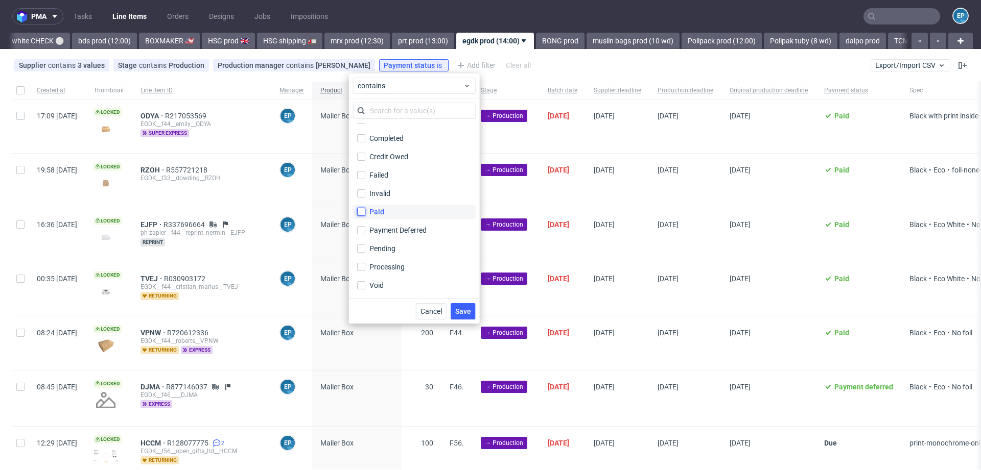
click at [365, 215] on input "Paid" at bounding box center [361, 212] width 8 height 8
checkbox input "true"
click at [384, 171] on div "Credit Owed" at bounding box center [389, 175] width 40 height 10
click at [365, 171] on input "Credit Owed" at bounding box center [361, 175] width 8 height 8
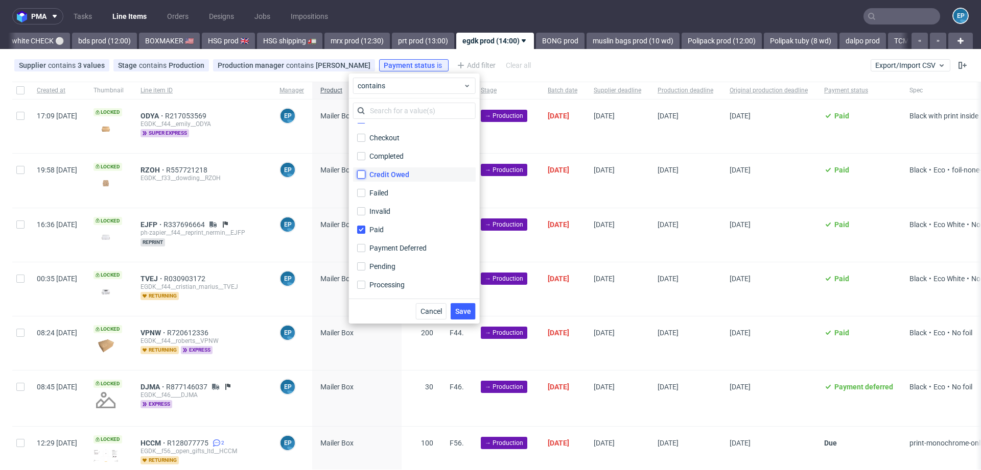
checkbox input "true"
click at [393, 244] on div "Payment Deferred" at bounding box center [398, 248] width 59 height 10
click at [365, 244] on input "Payment Deferred" at bounding box center [361, 248] width 8 height 8
checkbox input "true"
click at [462, 318] on button "Save" at bounding box center [463, 311] width 25 height 16
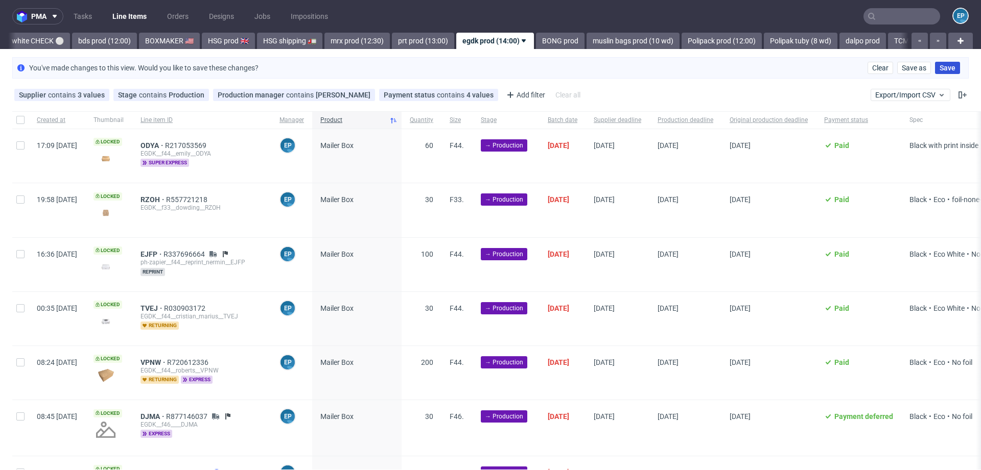
click at [939, 68] on span "Save" at bounding box center [947, 67] width 16 height 7
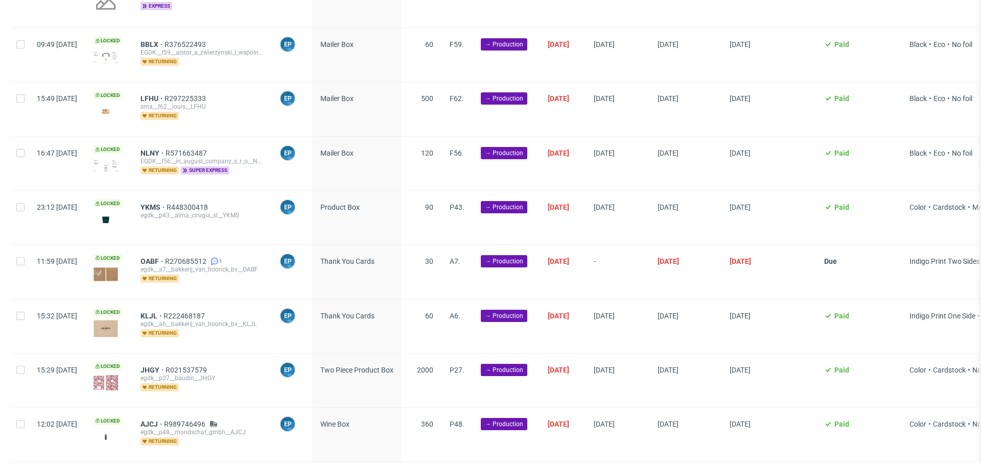
scroll to position [852, 0]
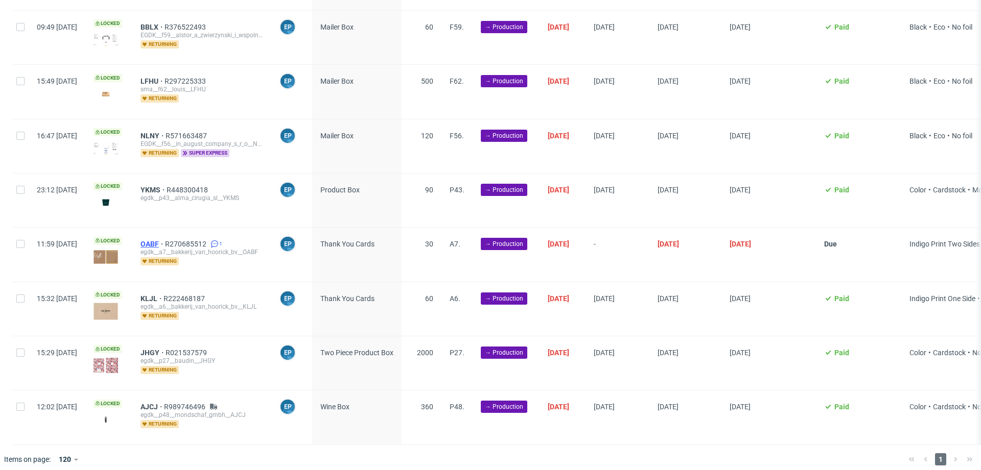
click at [165, 240] on span "OABF" at bounding box center [152, 244] width 25 height 8
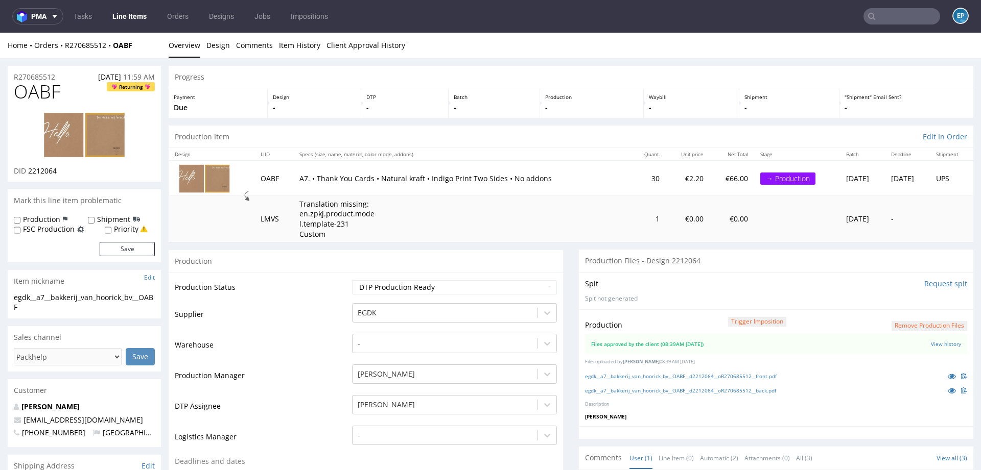
click at [43, 223] on label "Production" at bounding box center [41, 220] width 37 height 10
click at [20, 223] on input "Production" at bounding box center [17, 221] width 7 height 8
checkbox input "true"
click at [126, 251] on button "Save" at bounding box center [127, 249] width 55 height 14
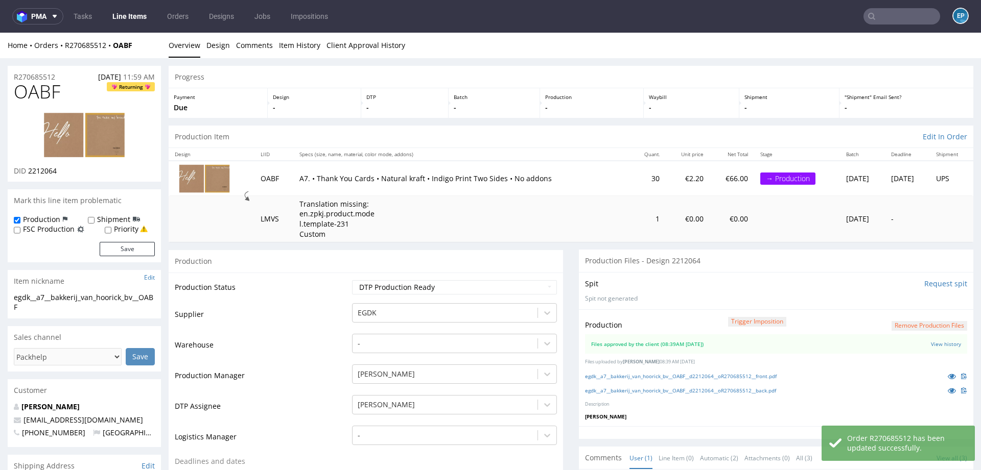
click at [142, 16] on link "Line Items" at bounding box center [129, 16] width 46 height 16
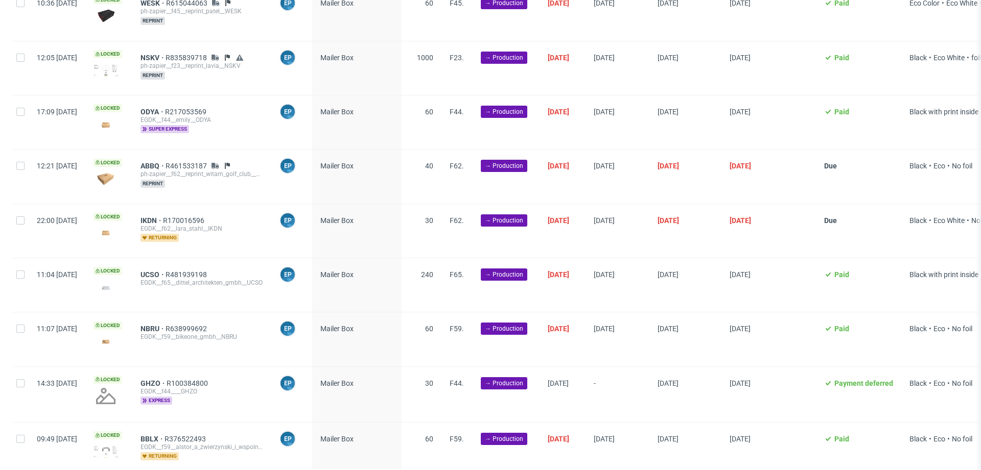
scroll to position [69, 0]
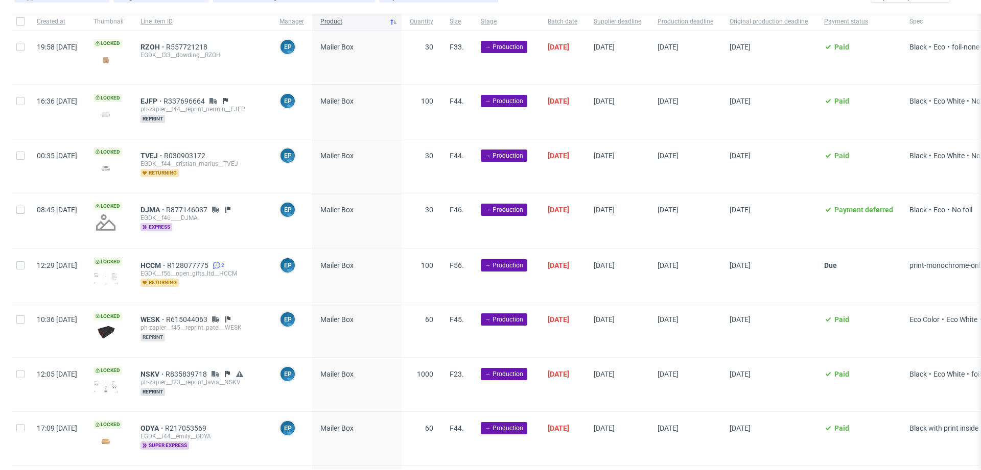
click at [165, 335] on span "reprint" at bounding box center [152, 338] width 25 height 8
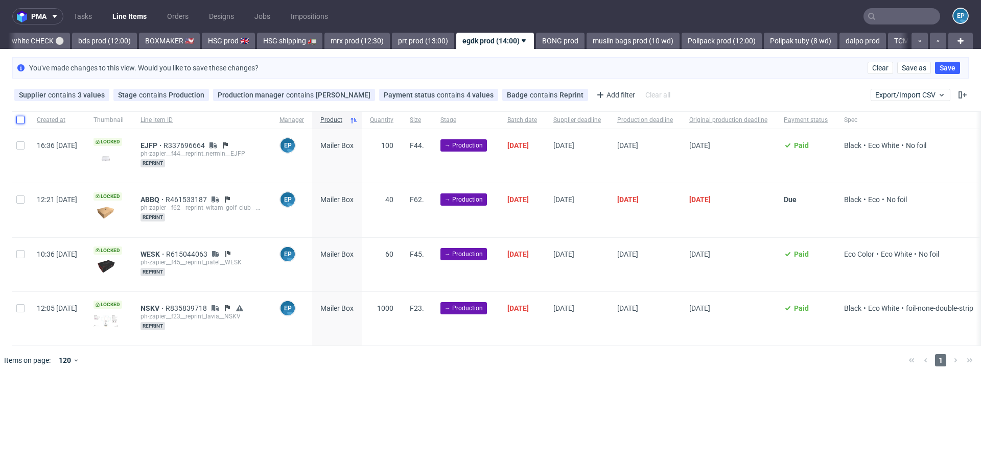
click at [21, 120] on input "checkbox" at bounding box center [20, 120] width 8 height 8
checkbox input "true"
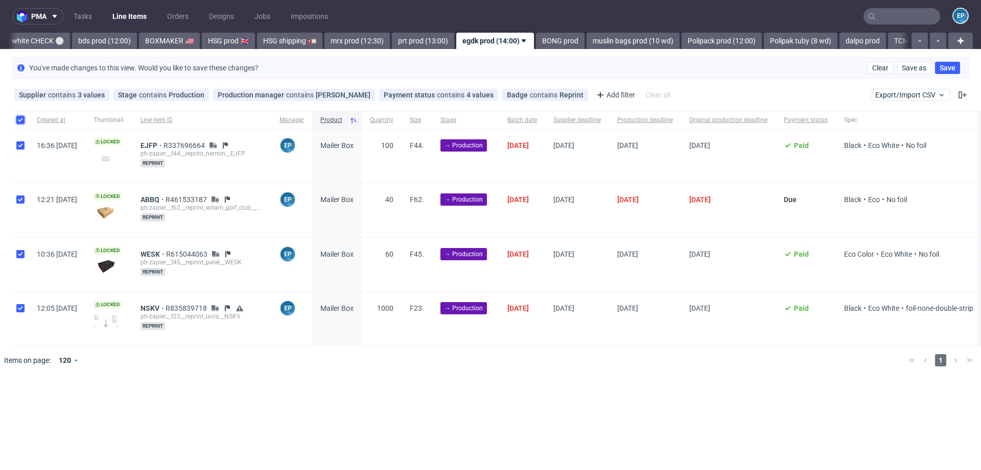
checkbox input "true"
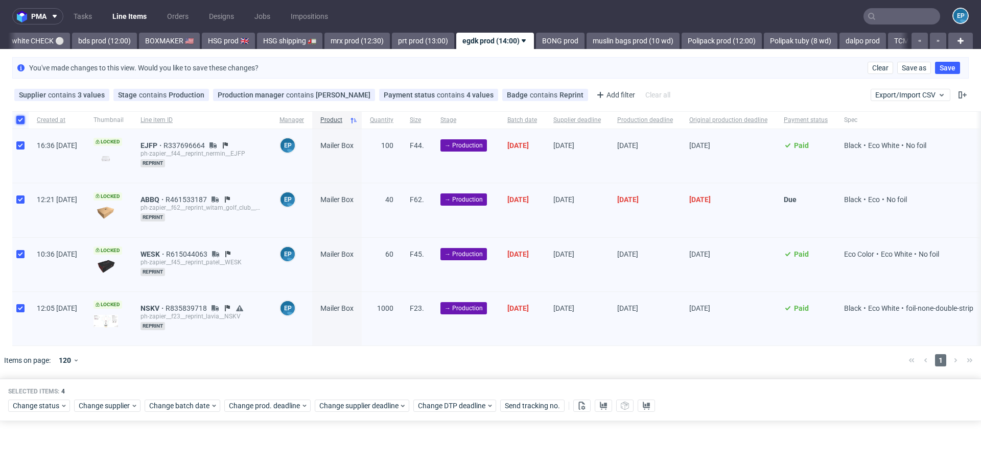
click at [21, 120] on input "checkbox" at bounding box center [20, 120] width 8 height 8
checkbox input "false"
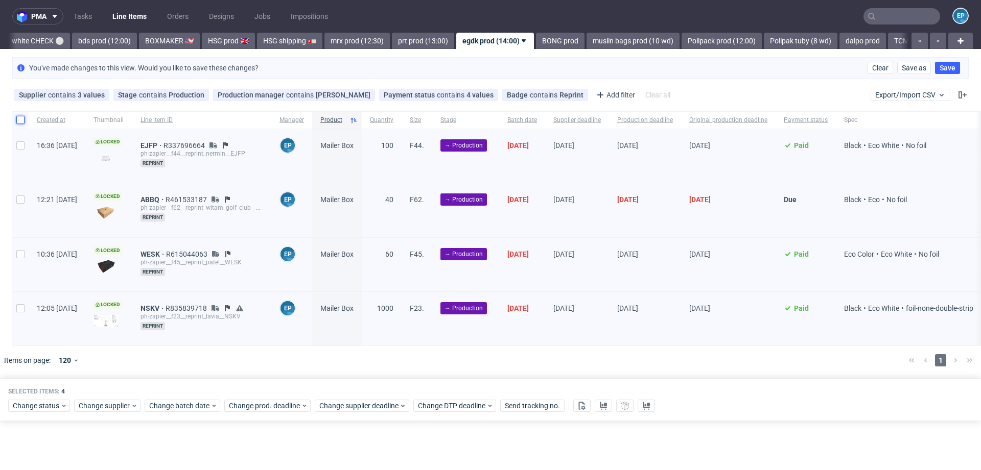
checkbox input "false"
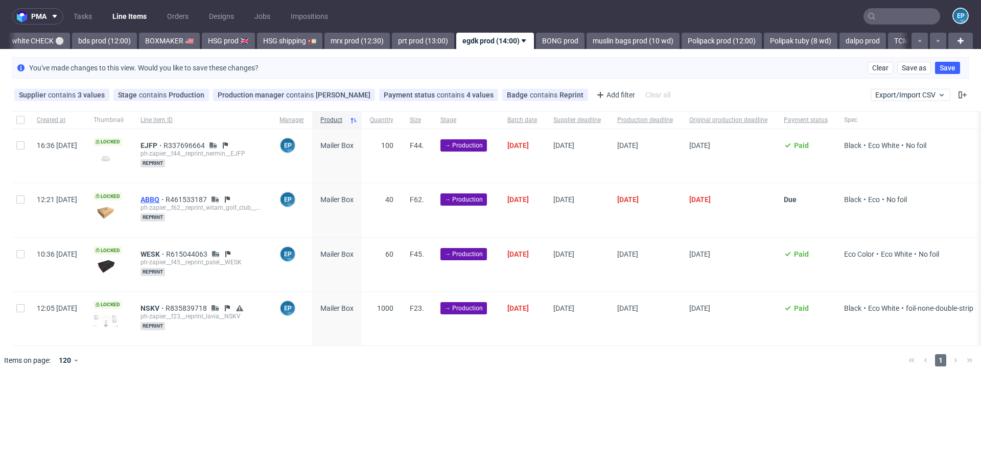
click at [166, 196] on span "ABBQ" at bounding box center [152, 200] width 25 height 8
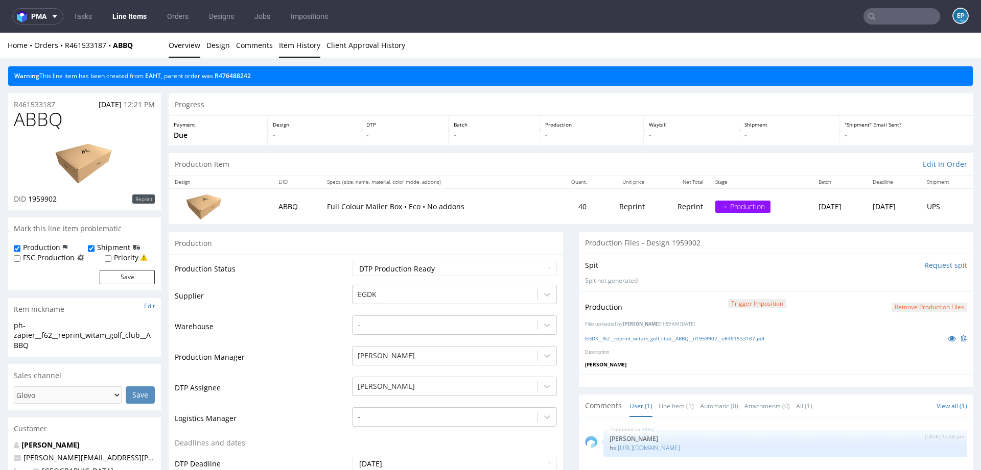
click at [299, 45] on link "Item History" at bounding box center [299, 45] width 41 height 25
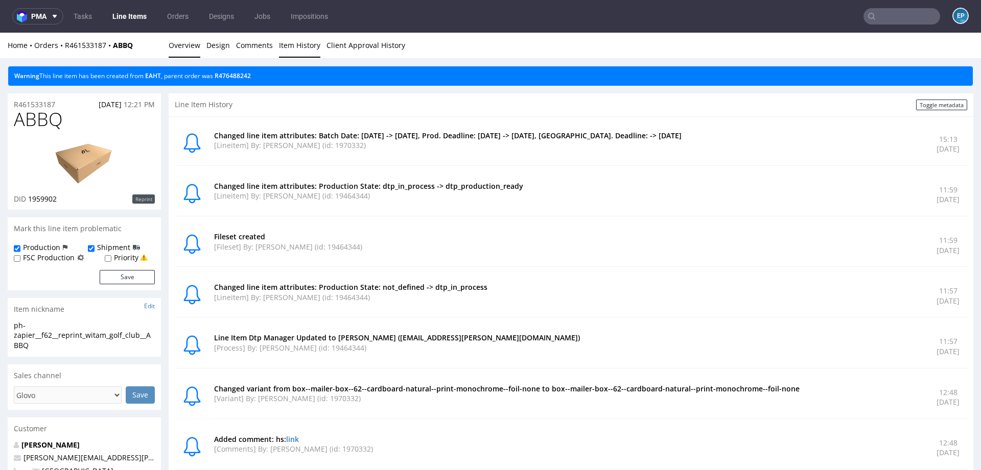
click at [188, 52] on link "Overview" at bounding box center [185, 45] width 32 height 25
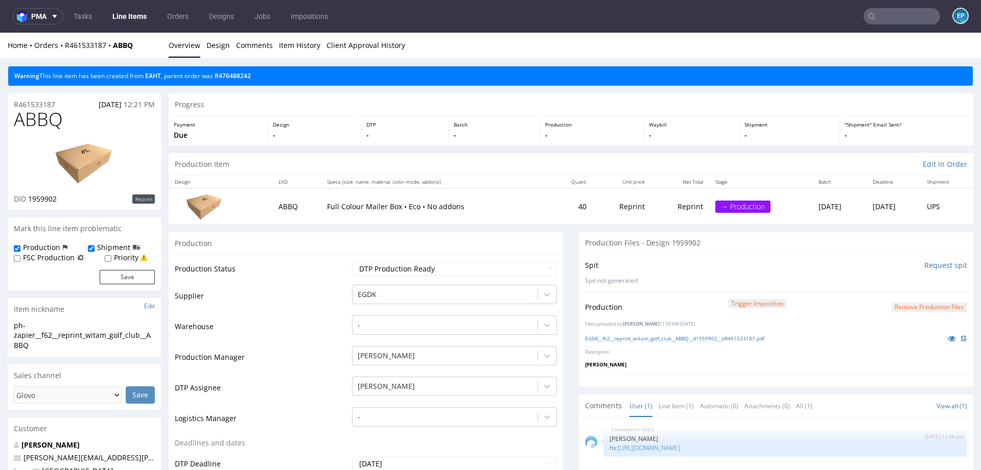
click at [126, 17] on link "Line Items" at bounding box center [129, 16] width 46 height 16
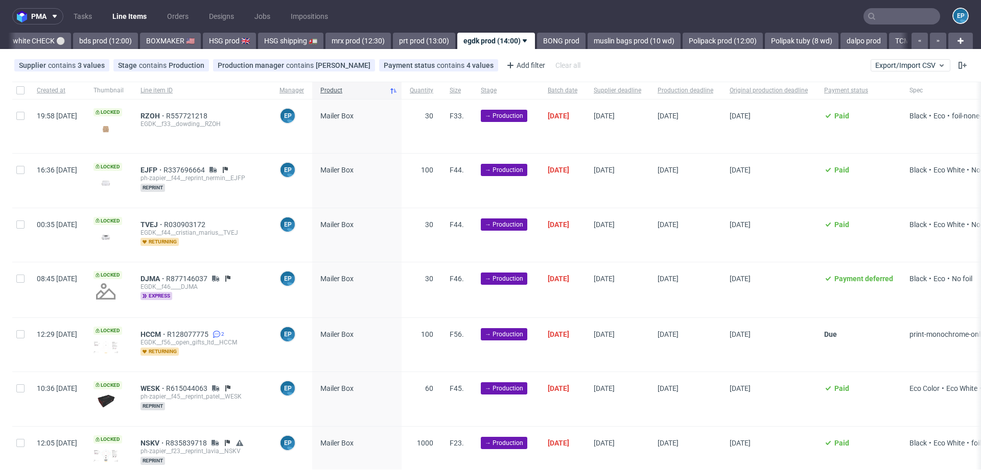
scroll to position [0, 935]
click at [165, 187] on span "reprint" at bounding box center [152, 188] width 25 height 8
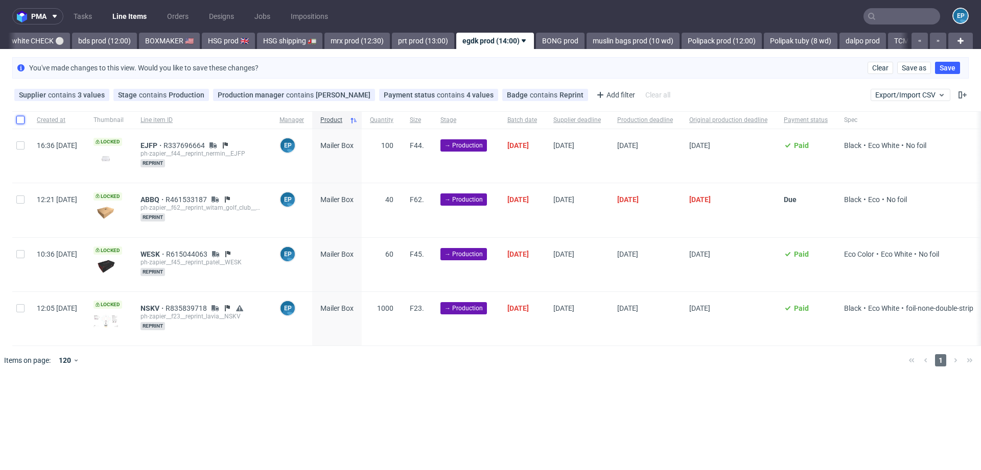
click at [19, 121] on input "checkbox" at bounding box center [20, 120] width 8 height 8
checkbox input "true"
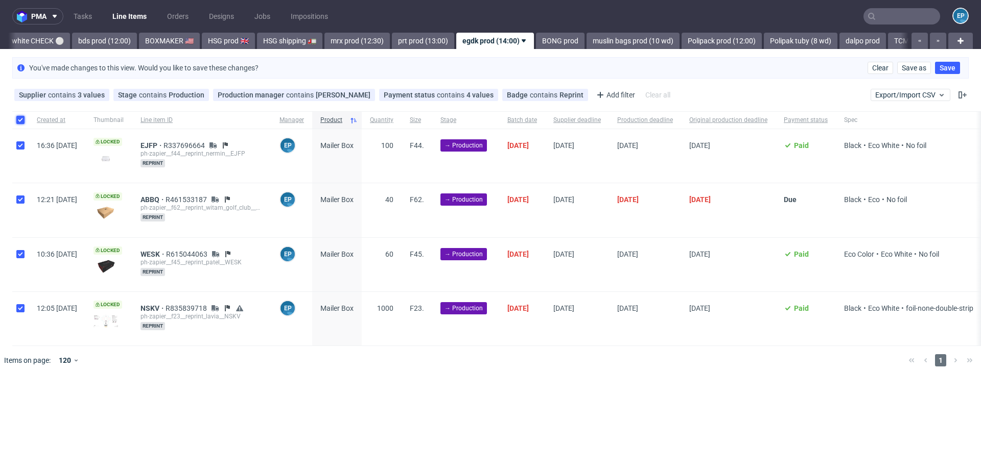
checkbox input "true"
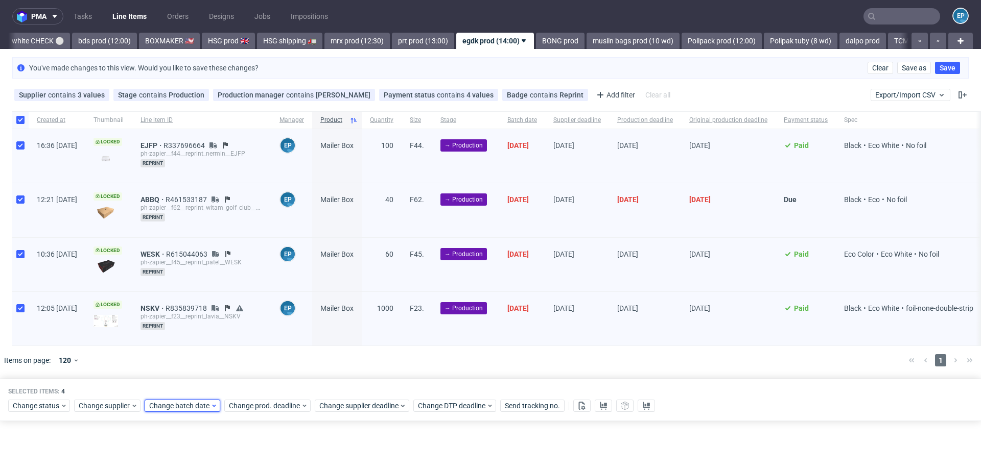
click at [188, 404] on span "Change batch date" at bounding box center [179, 406] width 61 height 10
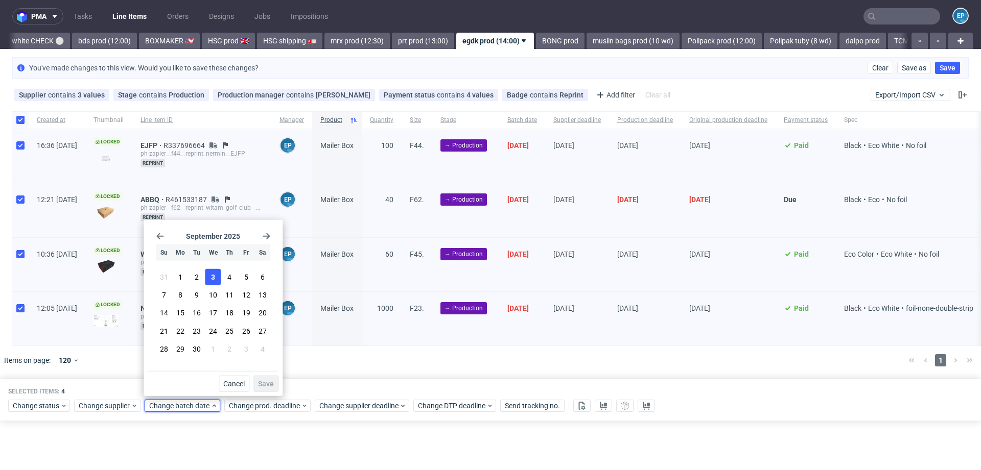
click at [205, 285] on button "3" at bounding box center [213, 277] width 16 height 16
click at [266, 385] on span "Save" at bounding box center [266, 384] width 16 height 7
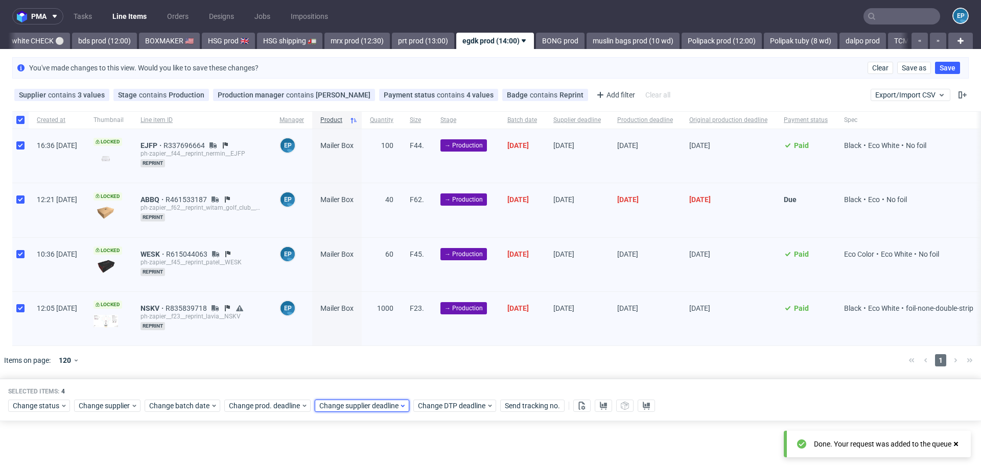
click at [352, 407] on span "Change supplier deadline" at bounding box center [359, 406] width 80 height 10
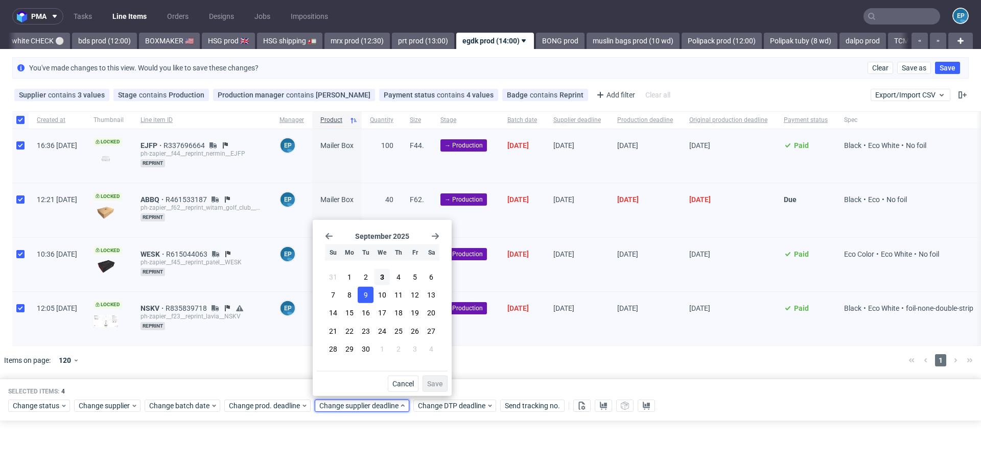
click at [362, 297] on button "9" at bounding box center [366, 295] width 16 height 16
click at [438, 390] on button "Save" at bounding box center [434, 384] width 25 height 16
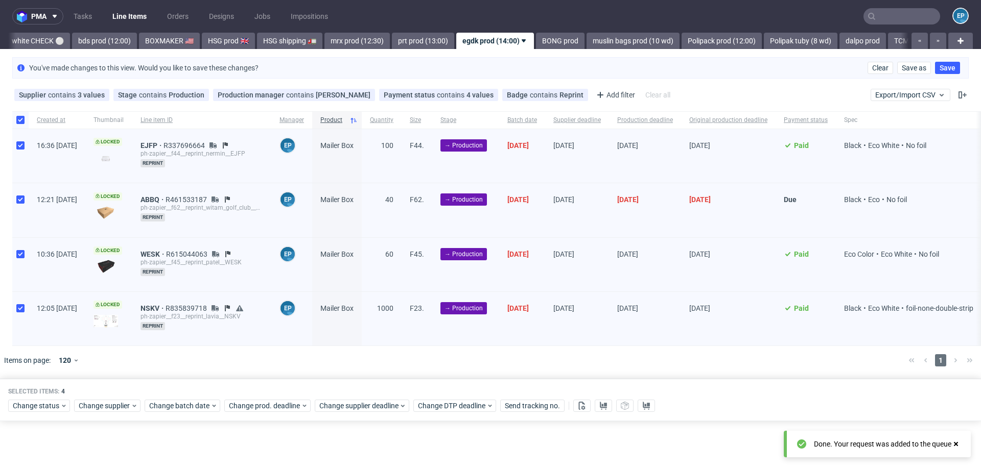
click at [14, 123] on div at bounding box center [20, 119] width 16 height 17
checkbox input "false"
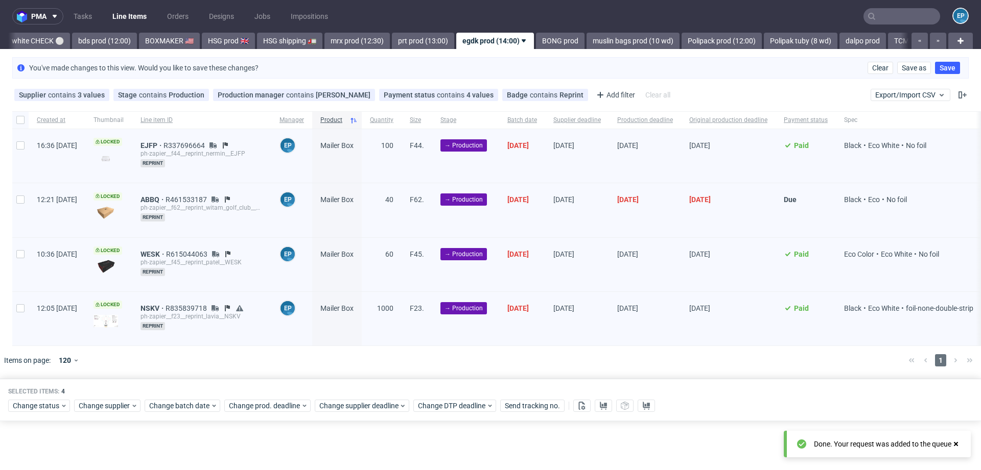
checkbox input "false"
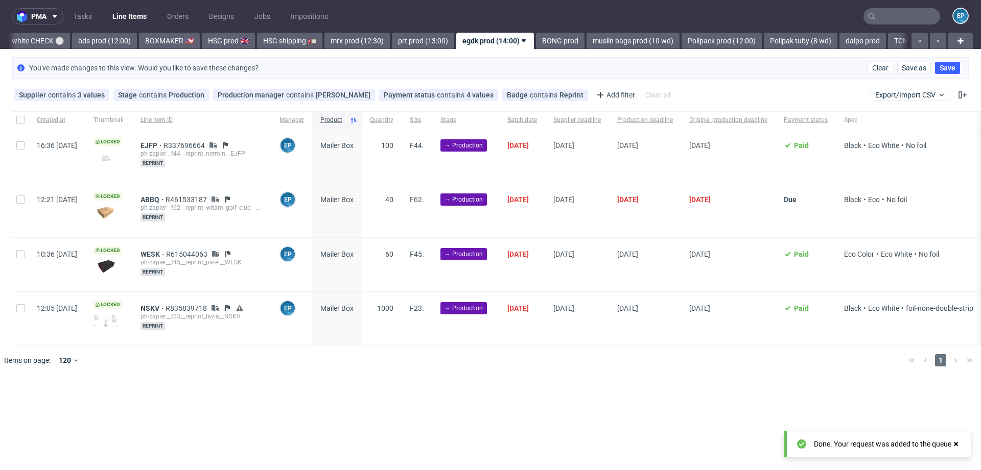
click at [14, 196] on div at bounding box center [20, 210] width 16 height 54
checkbox input "true"
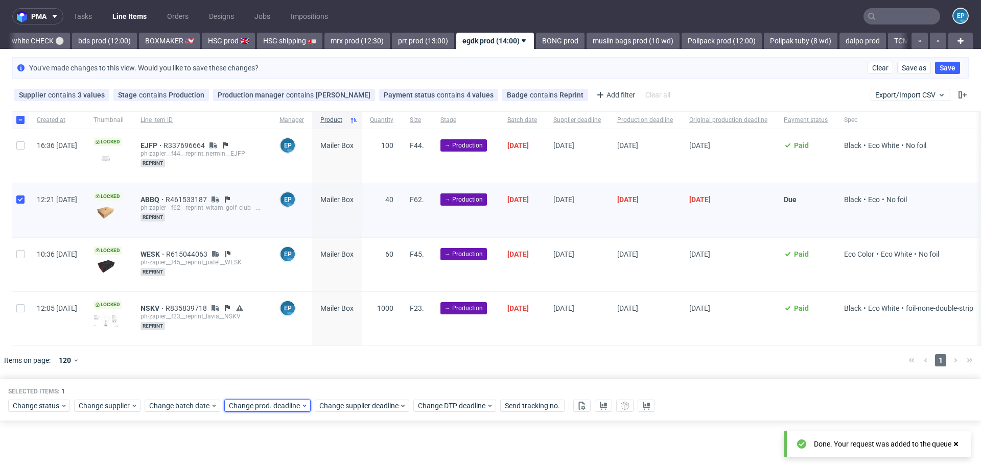
click at [267, 404] on span "Change prod. deadline" at bounding box center [265, 406] width 72 height 10
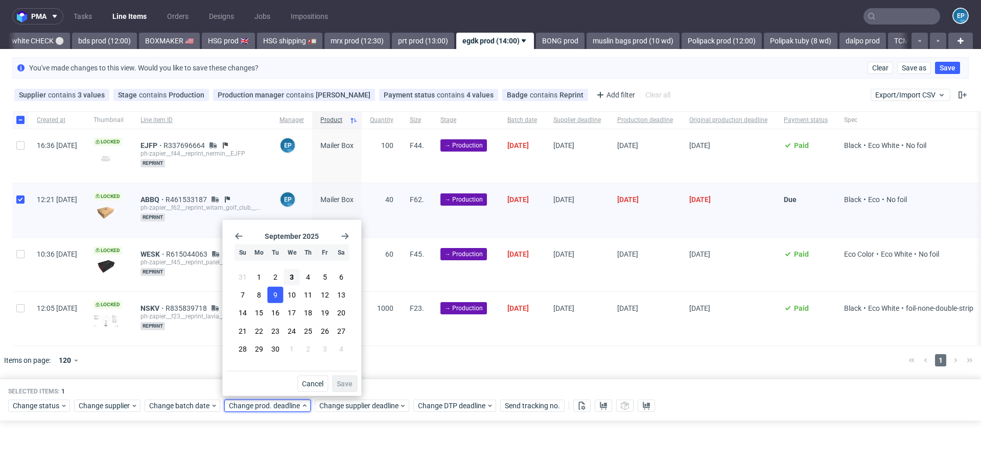
click at [278, 295] on button "9" at bounding box center [276, 295] width 16 height 16
click at [349, 381] on span "Save" at bounding box center [345, 384] width 16 height 7
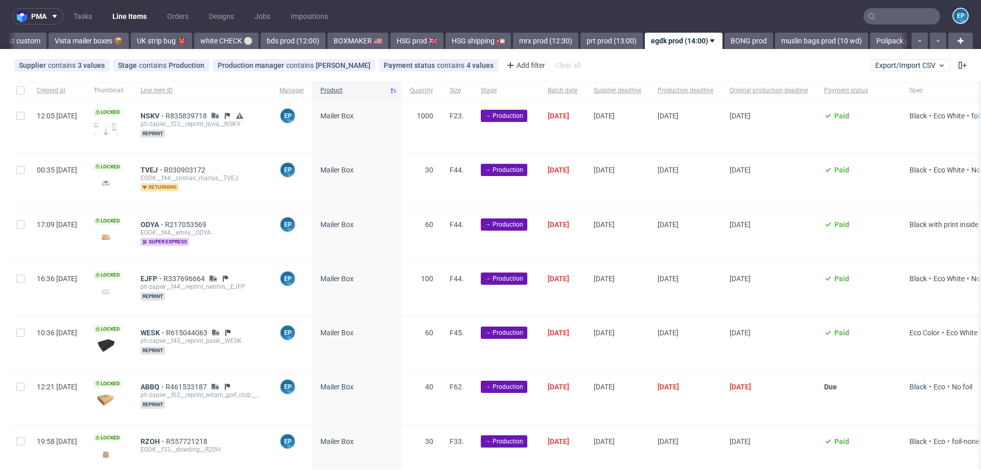
scroll to position [0, 935]
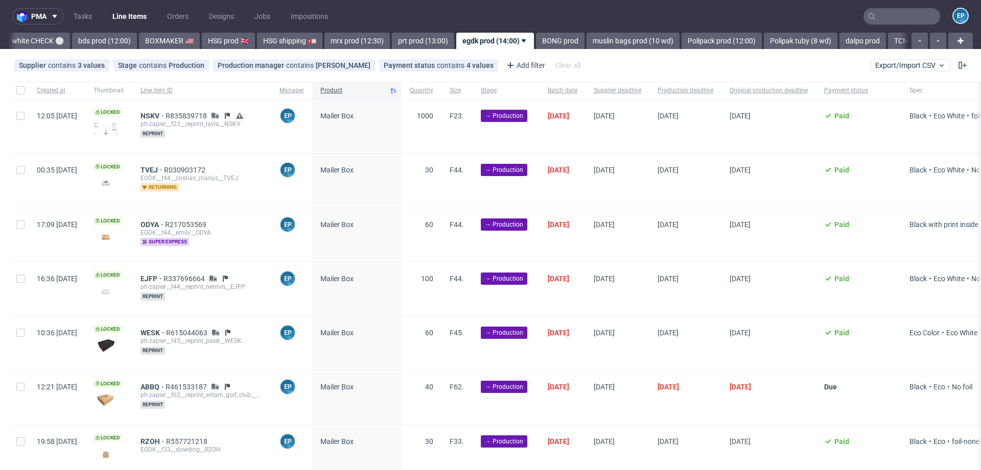
click at [887, 15] on input "text" at bounding box center [901, 16] width 77 height 16
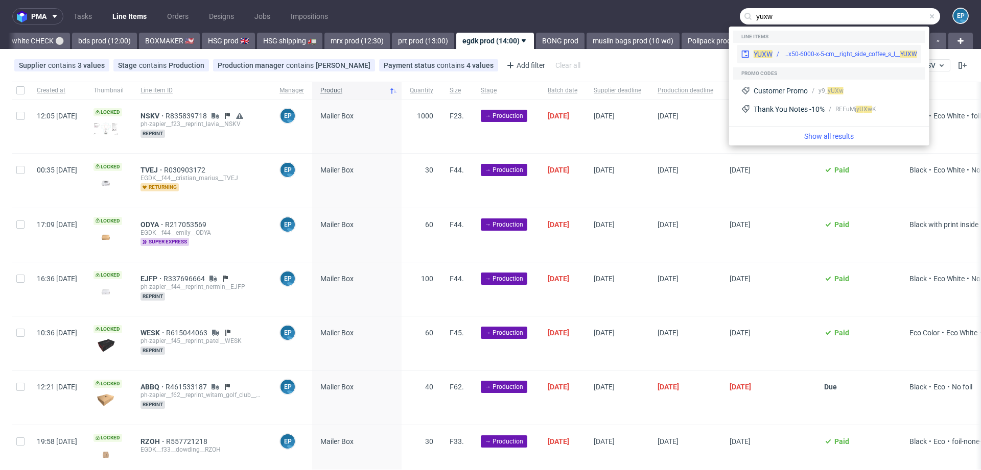
type input "yuxw"
click at [818, 49] on div "YUXW dlp__x50-6000-x-5-cm__right_side_coffee_s_l__ YUXW" at bounding box center [829, 54] width 184 height 18
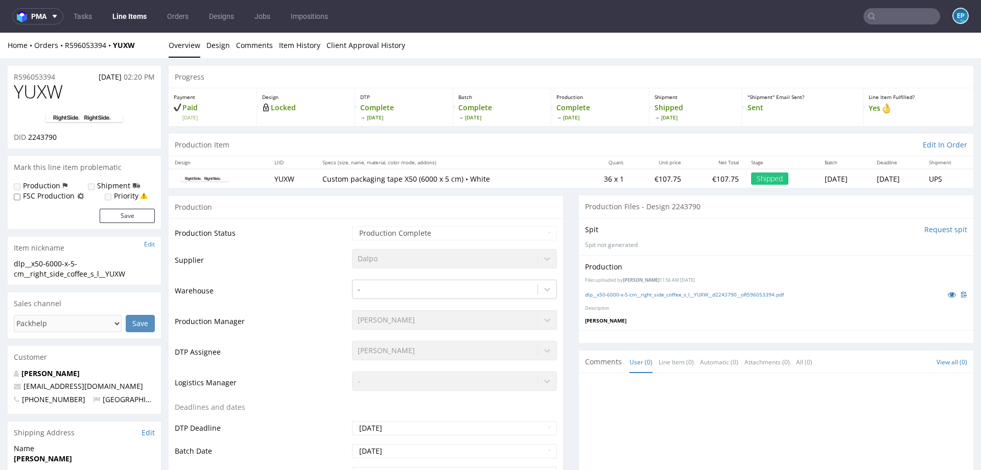
click at [888, 17] on input "text" at bounding box center [901, 16] width 77 height 16
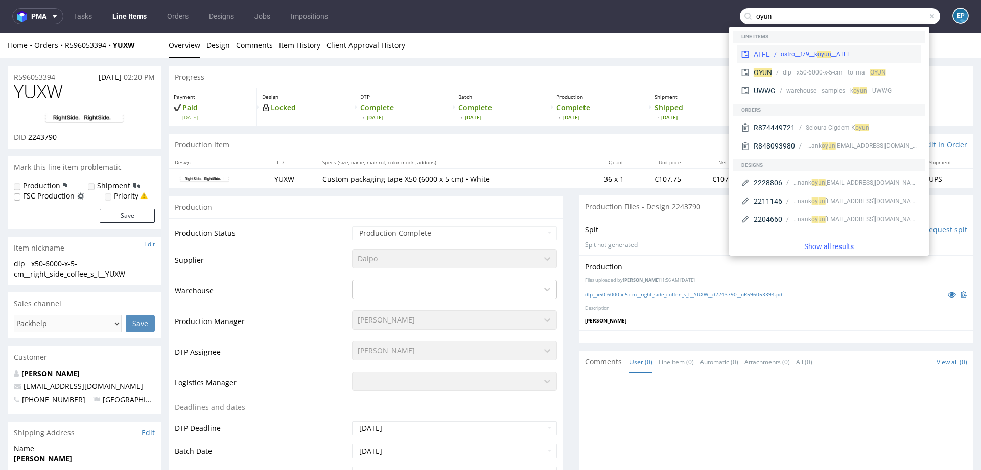
type input "oyun"
click at [858, 51] on div "ostro__f79__k oy un __ATFL" at bounding box center [843, 54] width 147 height 9
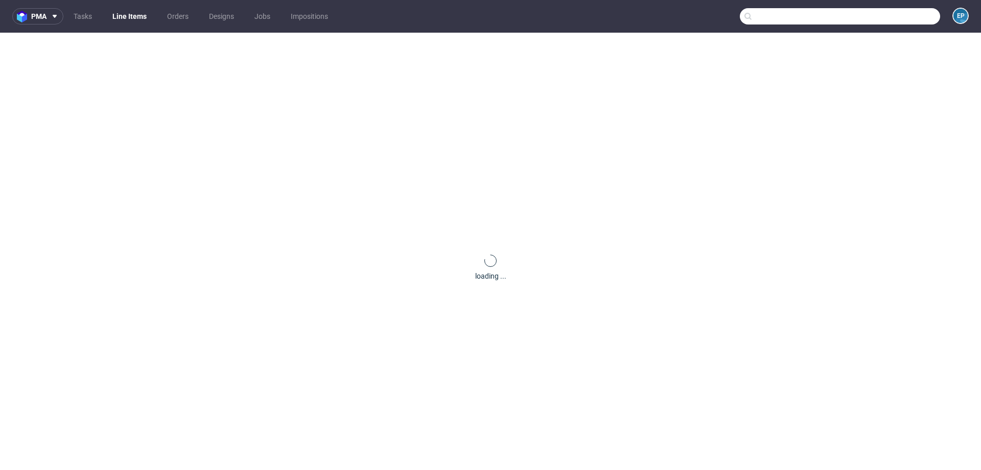
click at [894, 10] on input "text" at bounding box center [840, 16] width 200 height 16
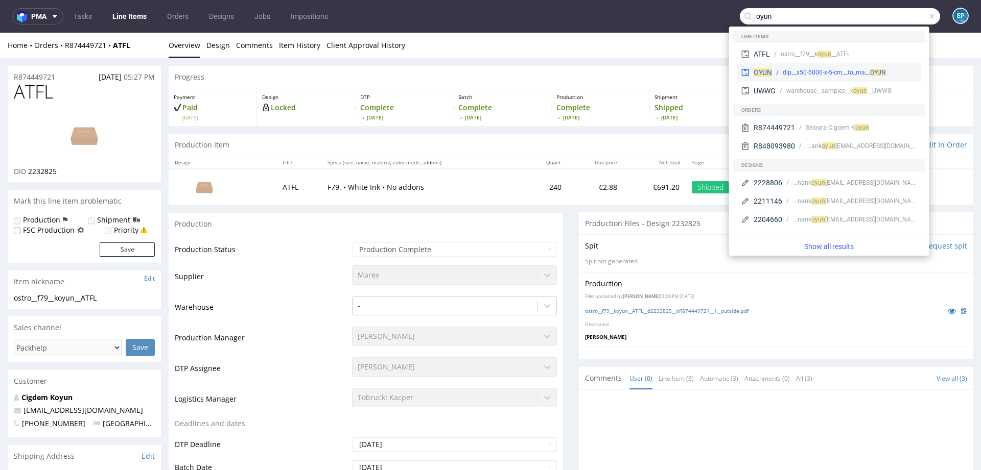
type input "oyun"
click at [795, 69] on div "dlp__x50-6000-x-5-cm__to_ma__ OYUN" at bounding box center [834, 72] width 103 height 9
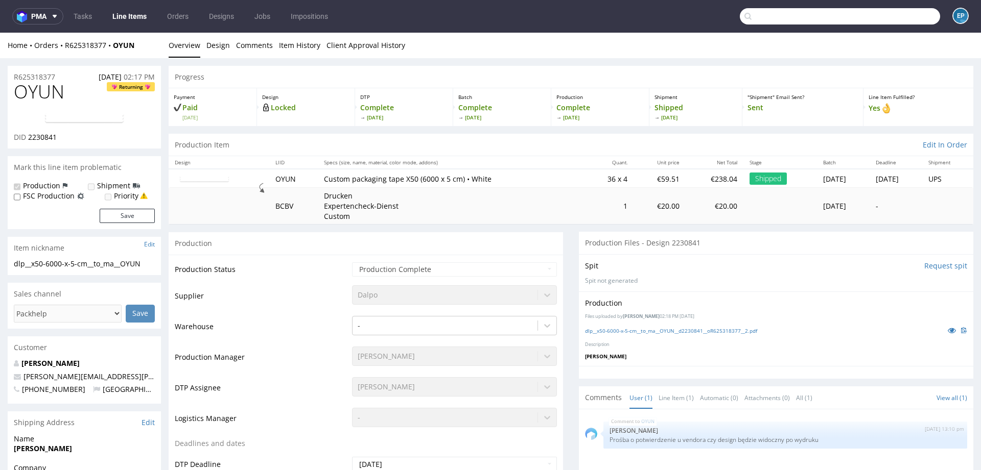
click at [870, 11] on input "text" at bounding box center [840, 16] width 200 height 16
paste input "R328668624__QQSS"
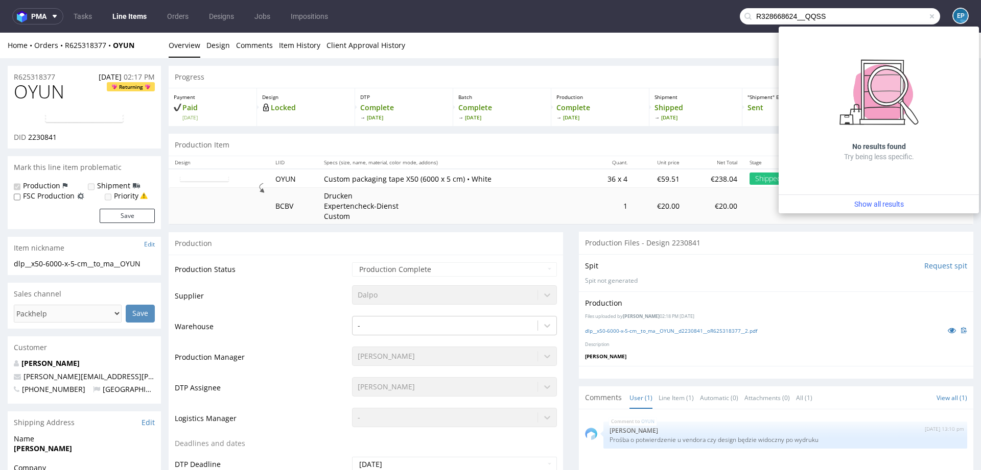
drag, startPoint x: 793, startPoint y: 18, endPoint x: 714, endPoint y: 14, distance: 79.3
click at [714, 14] on nav "pma Tasks Line Items Orders Designs Jobs Impositions R328668624__QQSS EP" at bounding box center [490, 16] width 981 height 33
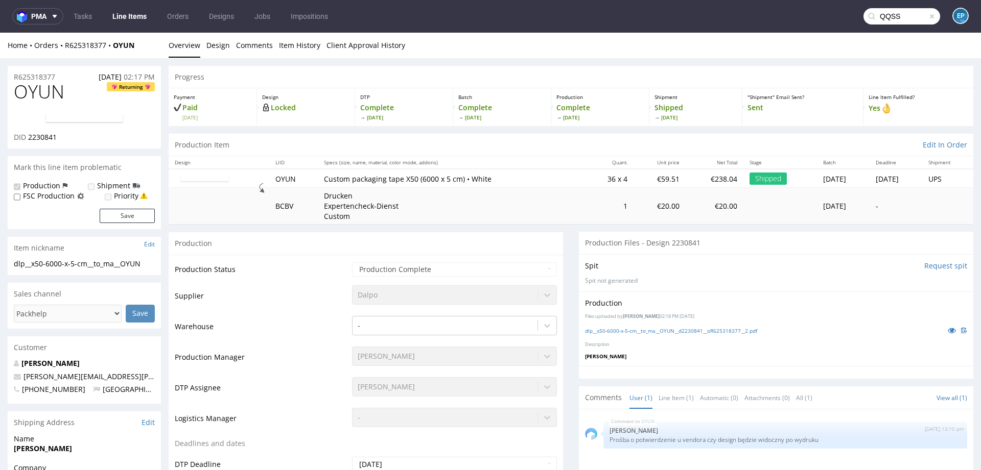
type input "QQSS"
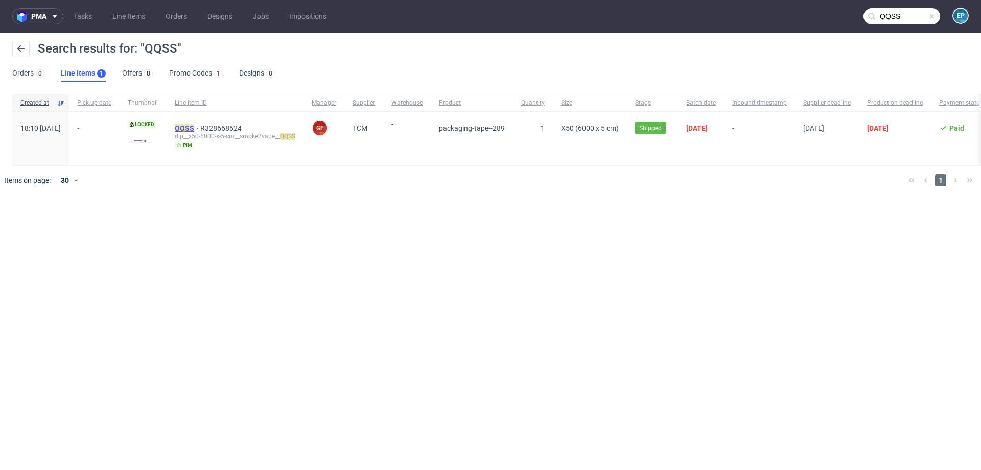
click at [194, 126] on mark "QQSS" at bounding box center [184, 128] width 19 height 8
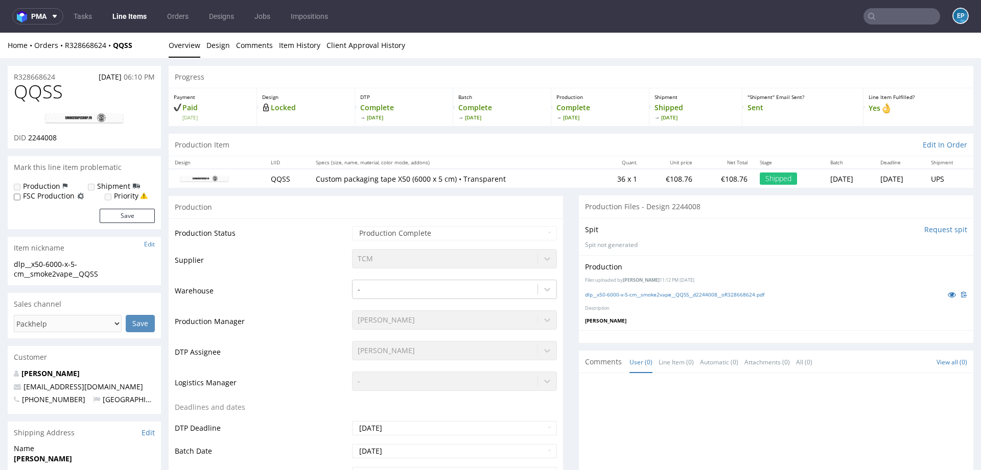
click at [886, 14] on input "text" at bounding box center [901, 16] width 77 height 16
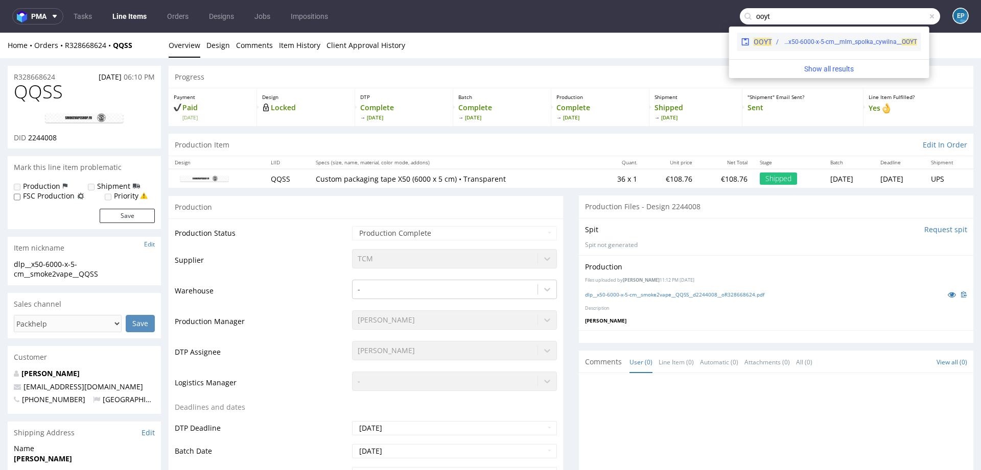
type input "ooyt"
click at [818, 49] on div "OOYT dlp__x50-6000-x-5-cm__mlm_spolka_cywilna__ OOYT" at bounding box center [829, 42] width 184 height 18
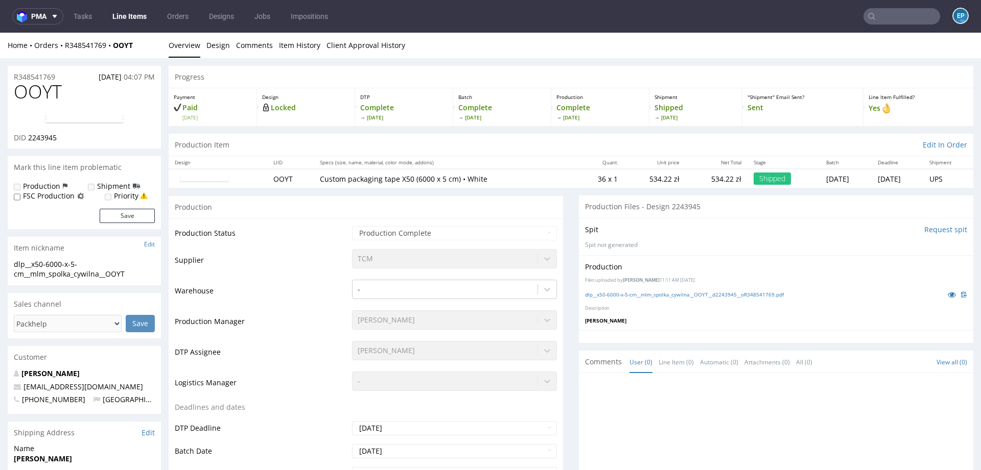
click at [911, 13] on input "text" at bounding box center [901, 16] width 77 height 16
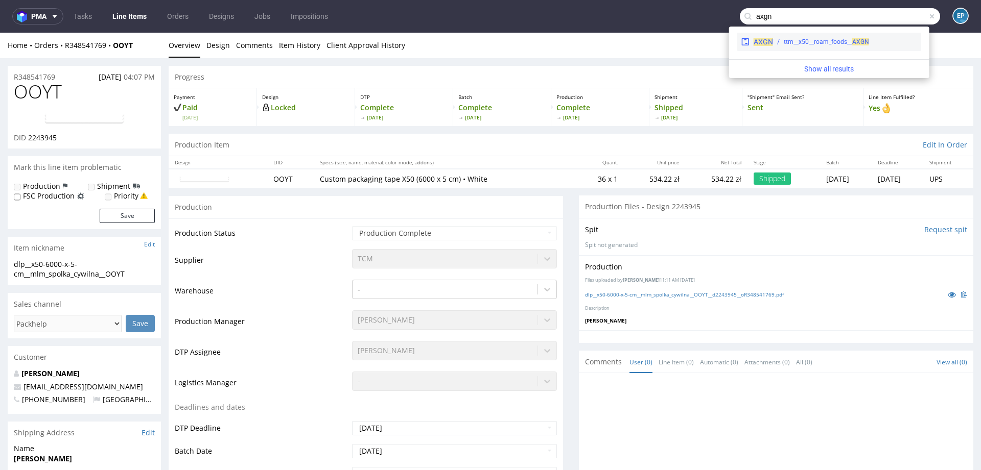
type input "axgn"
click at [806, 45] on div "ttm__x50__roam_foods__ AXGN" at bounding box center [826, 41] width 85 height 9
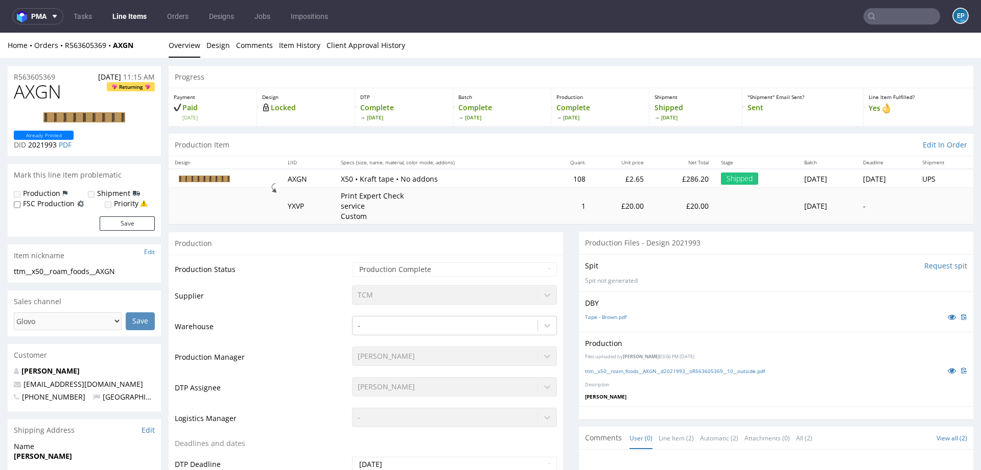
click at [881, 19] on input "text" at bounding box center [901, 16] width 77 height 16
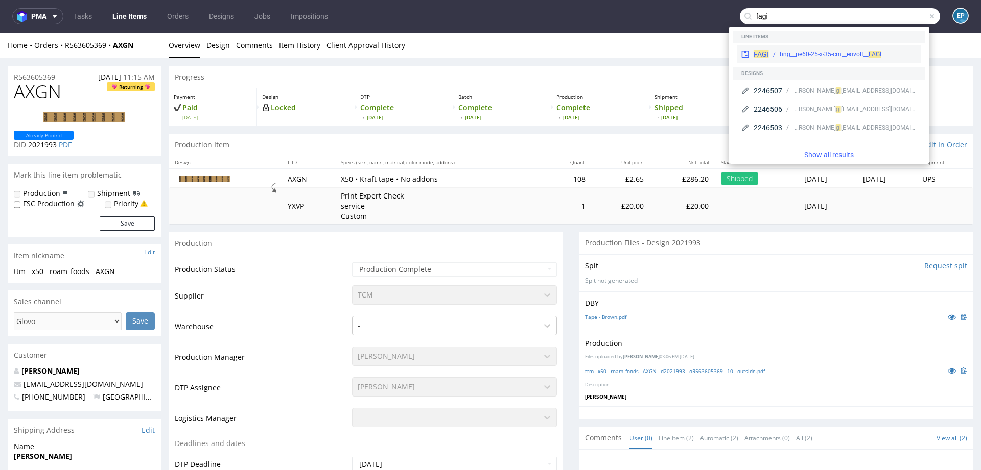
type input "fagi"
click at [807, 51] on div "bng__pe60-25-x-35-cm__eovolt__ FAGI" at bounding box center [831, 54] width 102 height 9
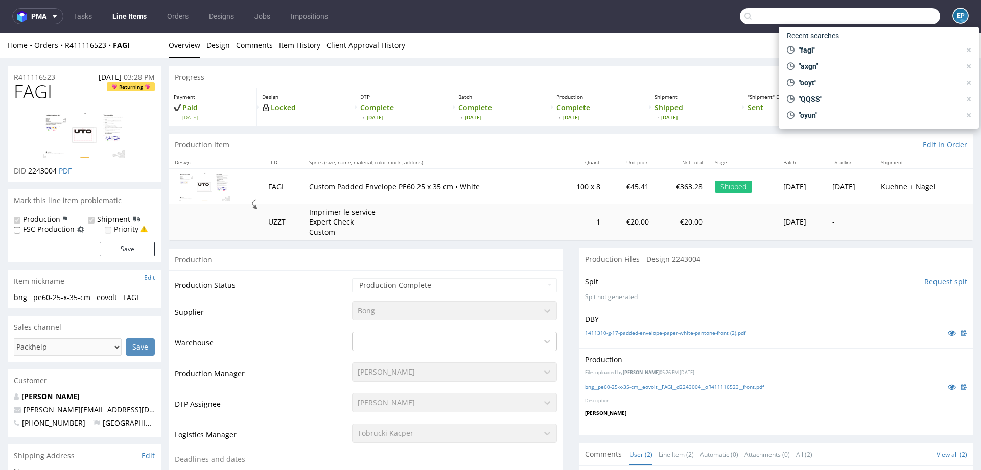
click at [890, 12] on input "text" at bounding box center [840, 16] width 200 height 16
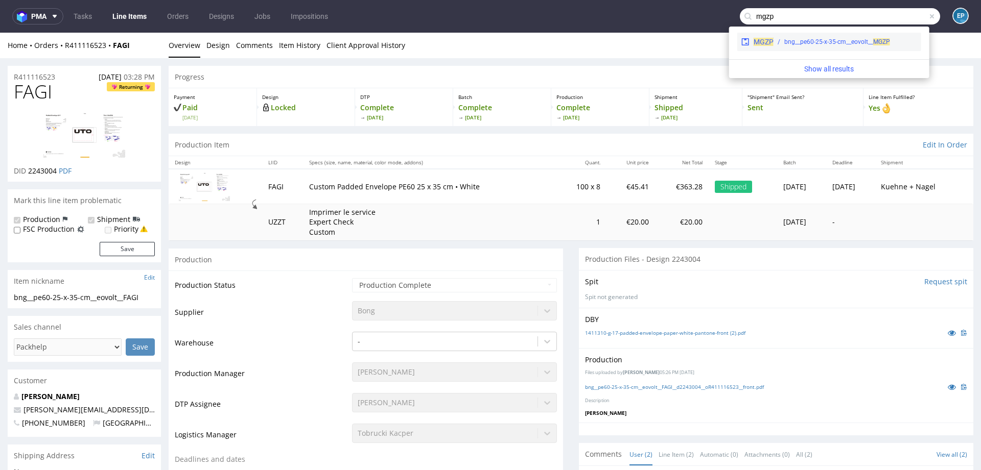
type input "mgzp"
click at [786, 42] on div "bng__pe60-25-x-35-cm__eovolt__ MGZP" at bounding box center [837, 41] width 106 height 9
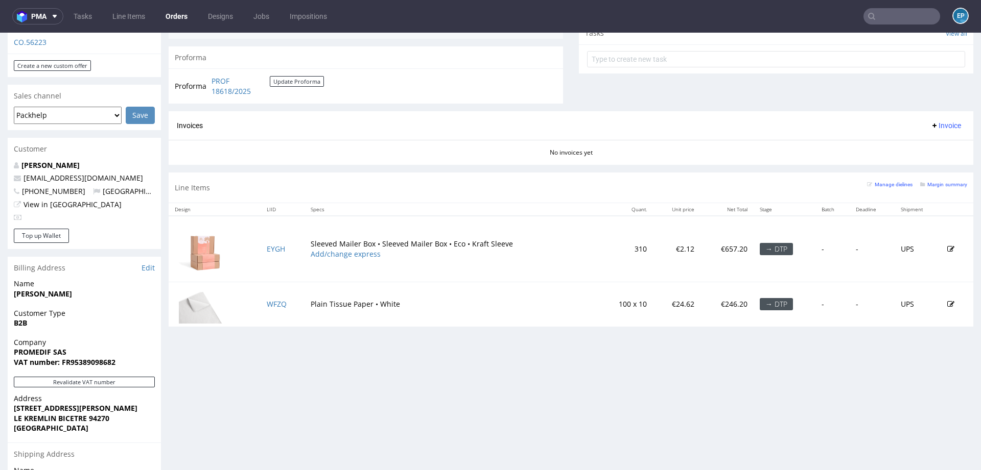
scroll to position [415, 0]
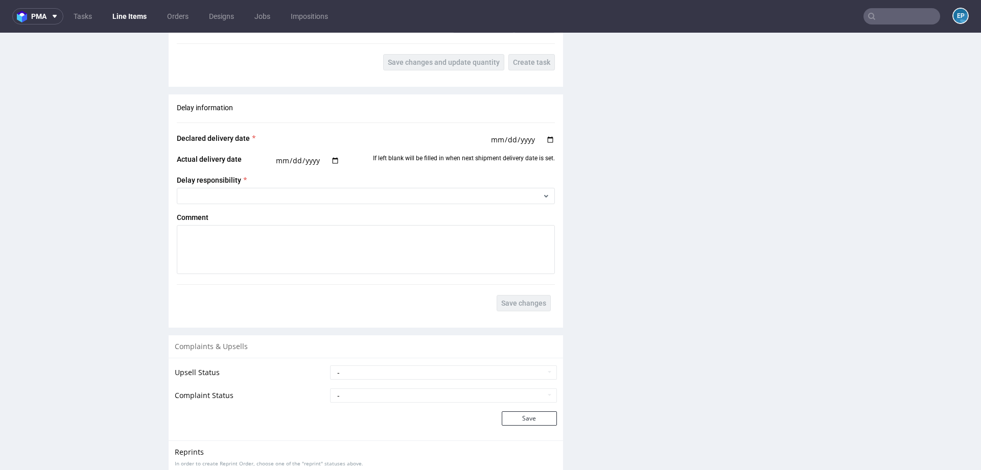
scroll to position [1531, 0]
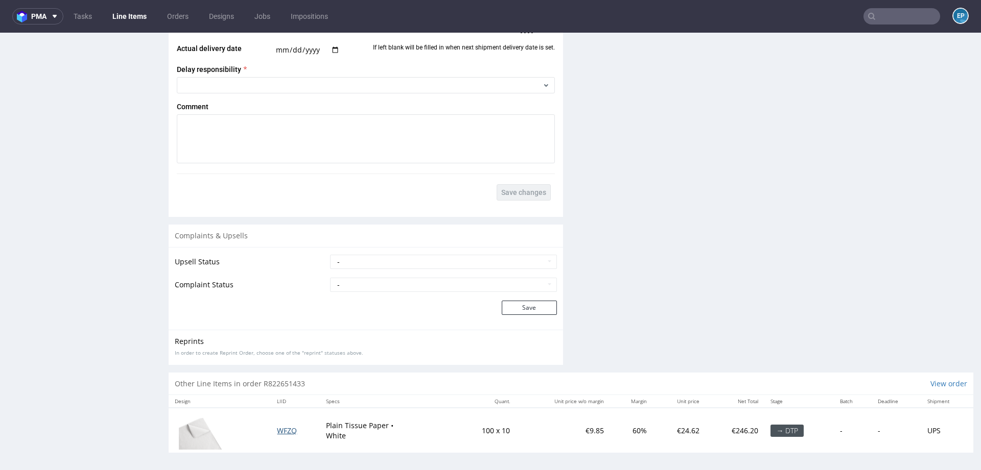
click at [291, 427] on span "WFZQ" at bounding box center [287, 431] width 20 height 10
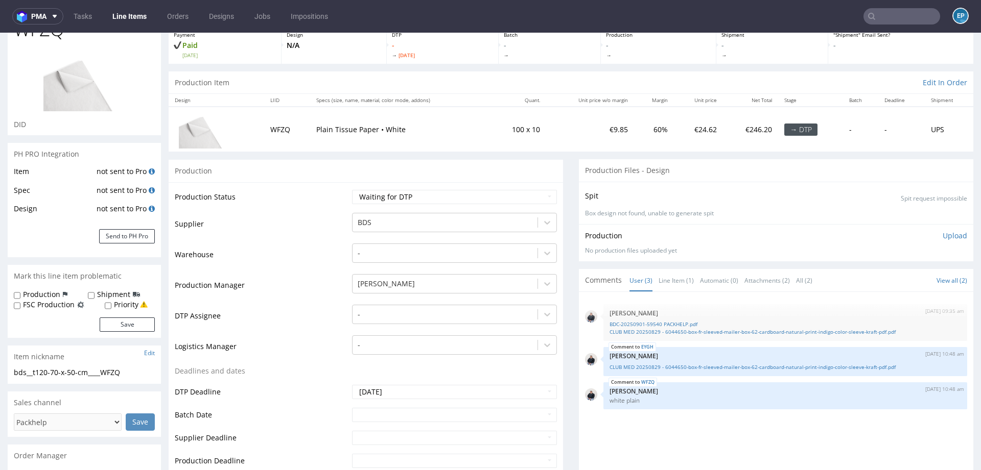
scroll to position [85, 0]
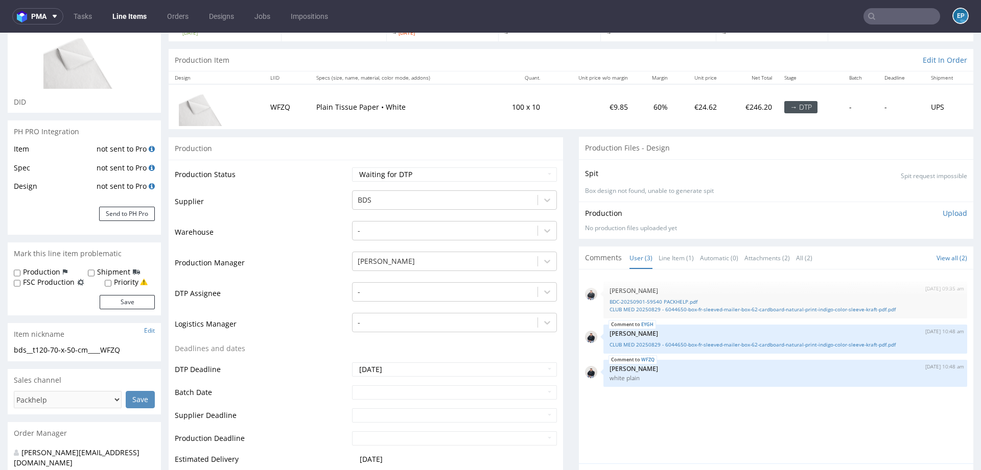
click at [370, 160] on div "Production Status Waiting for Artwork Waiting for Diecut Waiting for Mockup Wai…" at bounding box center [366, 399] width 394 height 478
click at [370, 171] on select "Waiting for Artwork Waiting for Diecut Waiting for Mockup Waiting for DTP Waiti…" at bounding box center [454, 175] width 205 height 14
select select "dtp_production_ready"
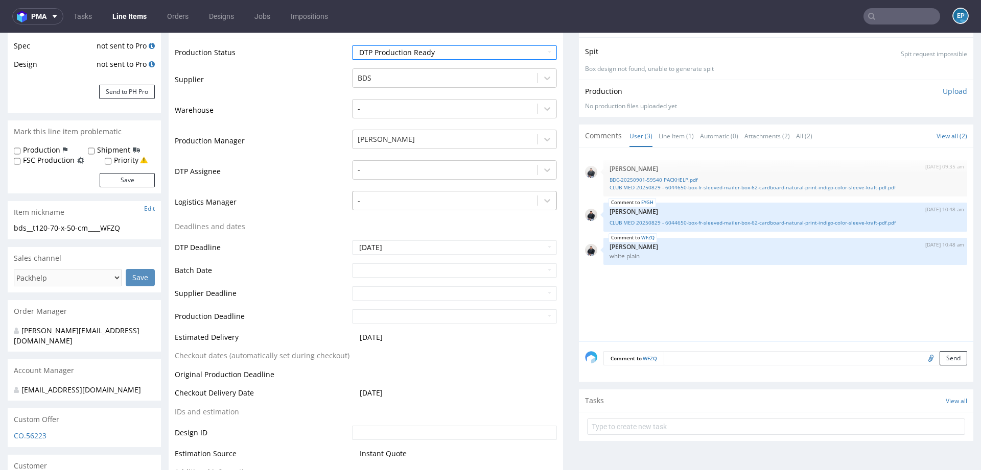
scroll to position [422, 0]
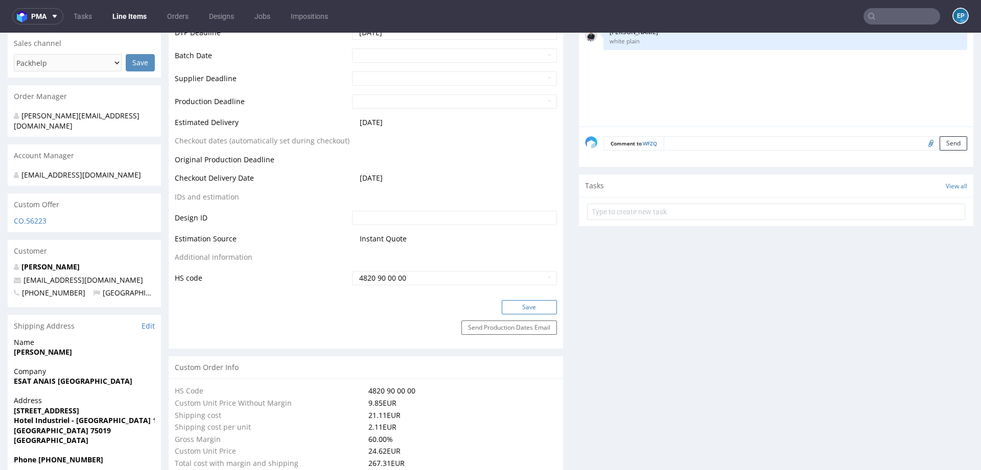
click at [510, 304] on button "Save" at bounding box center [529, 307] width 55 height 14
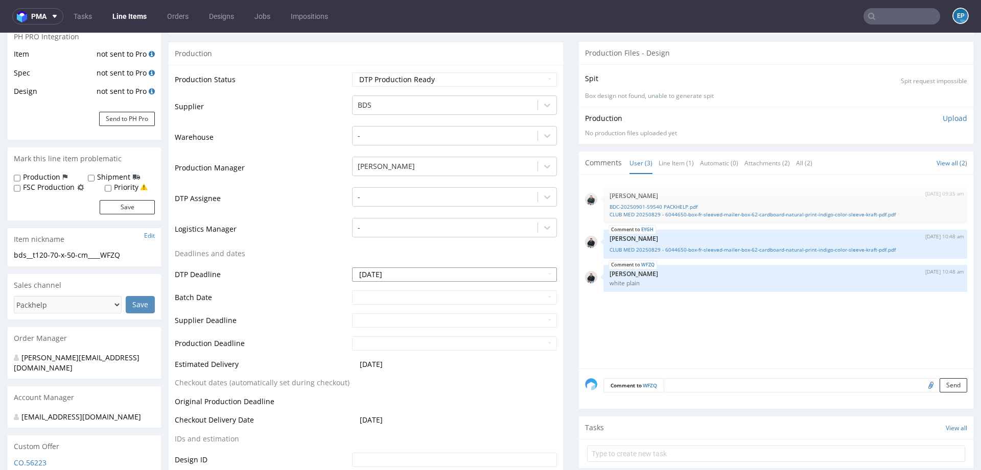
scroll to position [215, 0]
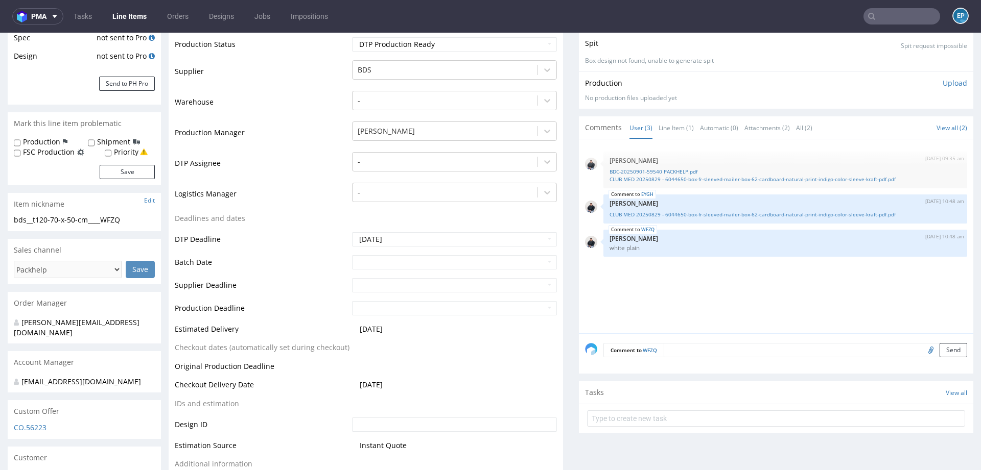
click at [387, 271] on td at bounding box center [452, 265] width 207 height 23
click at [387, 262] on input "text" at bounding box center [454, 262] width 205 height 14
click at [417, 173] on td "4" at bounding box center [420, 169] width 15 height 15
type input "2025-09-04"
click at [391, 286] on input "text" at bounding box center [454, 285] width 205 height 14
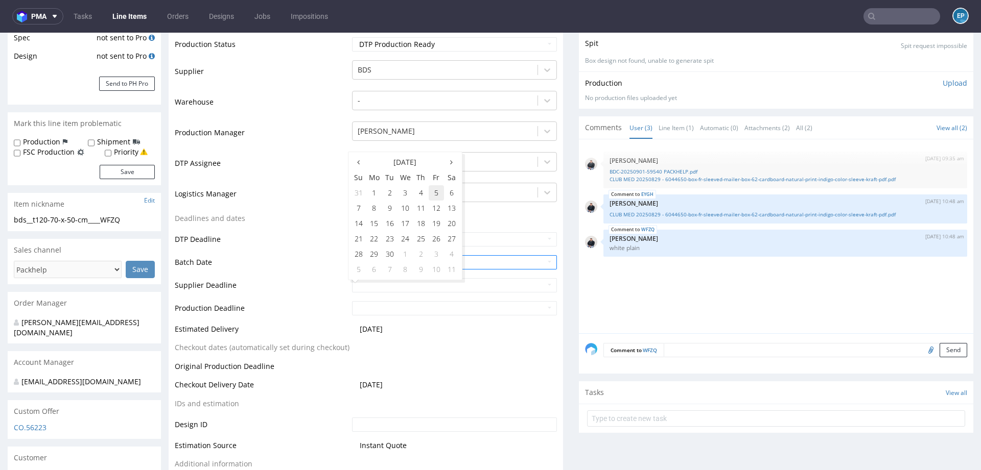
click at [437, 194] on td "5" at bounding box center [436, 192] width 15 height 15
type input "2025-09-05"
click at [417, 305] on input "text" at bounding box center [454, 308] width 205 height 14
click at [432, 216] on td "5" at bounding box center [436, 215] width 15 height 15
type input "2025-09-05"
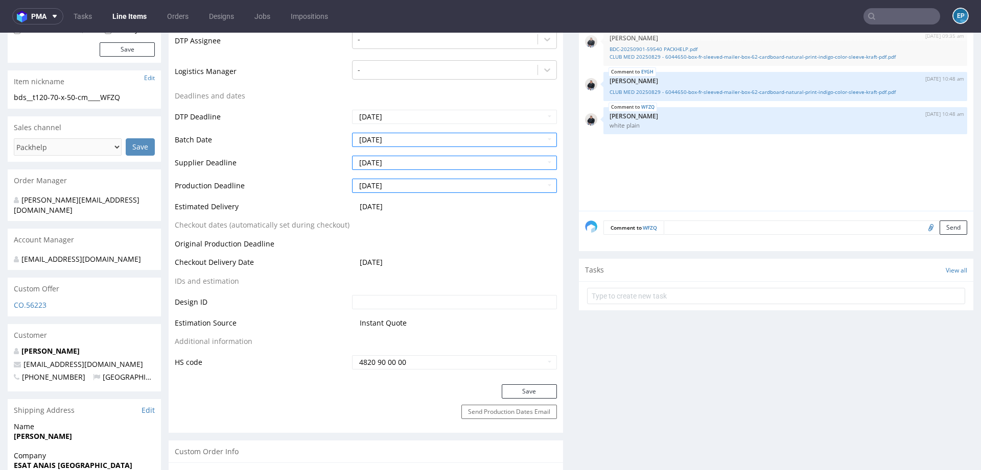
scroll to position [363, 0]
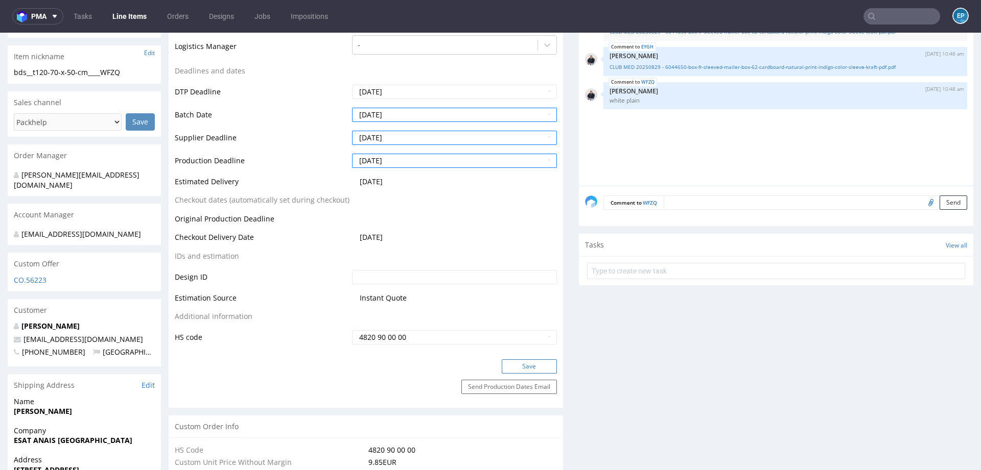
click at [502, 361] on button "Save" at bounding box center [529, 367] width 55 height 14
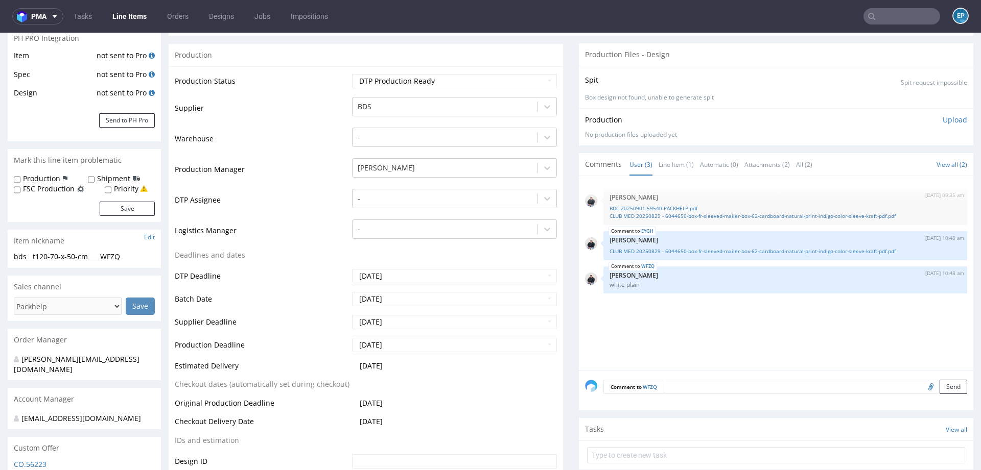
scroll to position [0, 0]
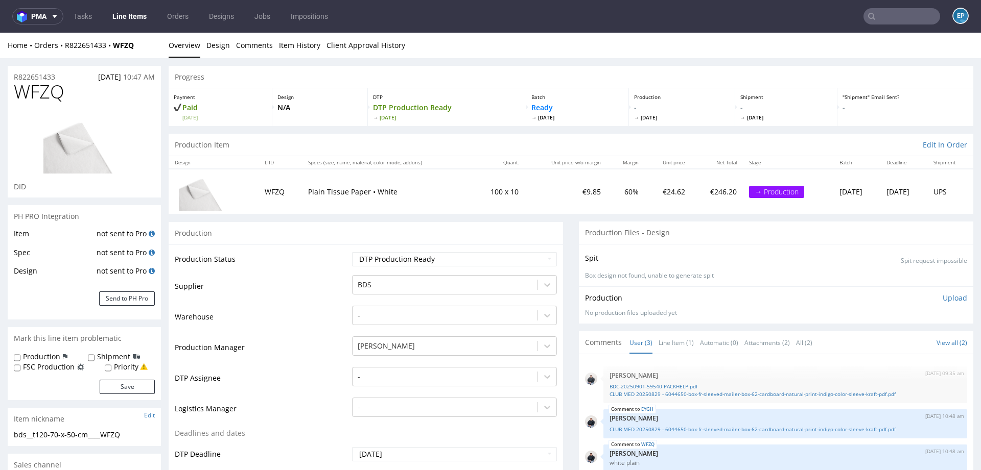
click at [131, 17] on link "Line Items" at bounding box center [129, 16] width 46 height 16
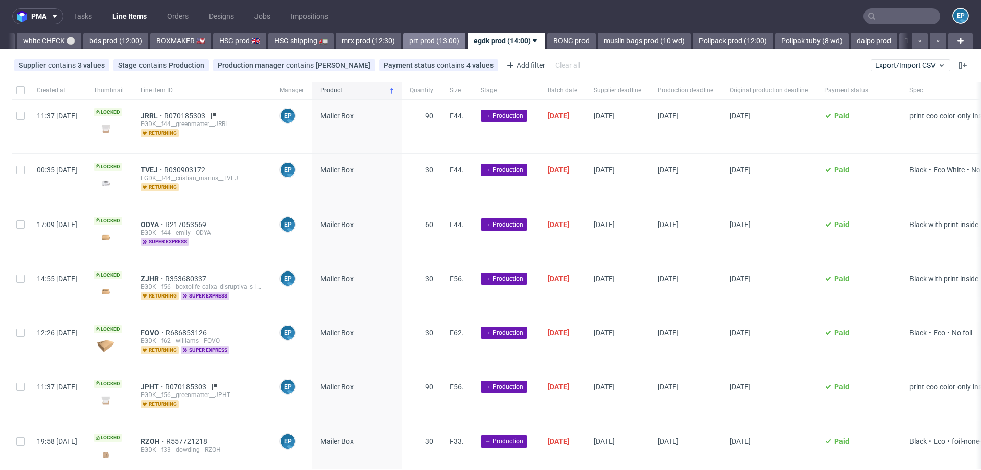
scroll to position [0, 935]
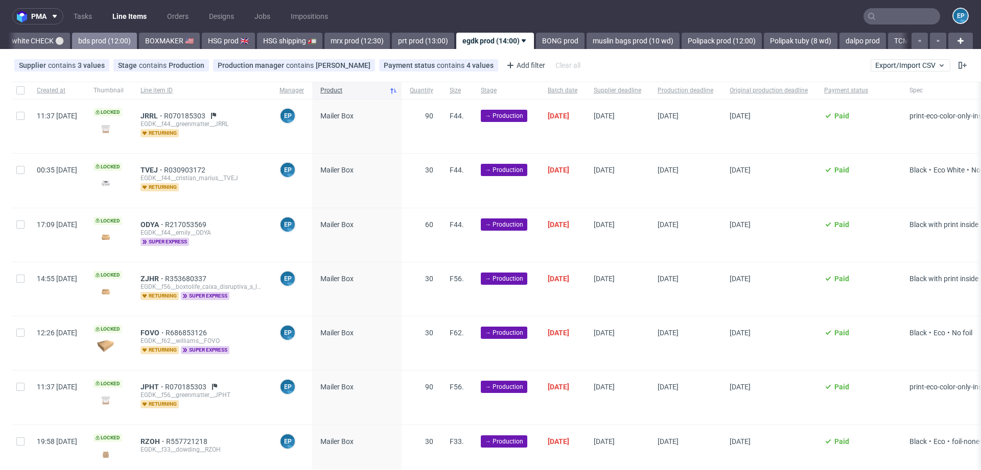
click at [78, 42] on link "bds prod (12:00)" at bounding box center [104, 41] width 65 height 16
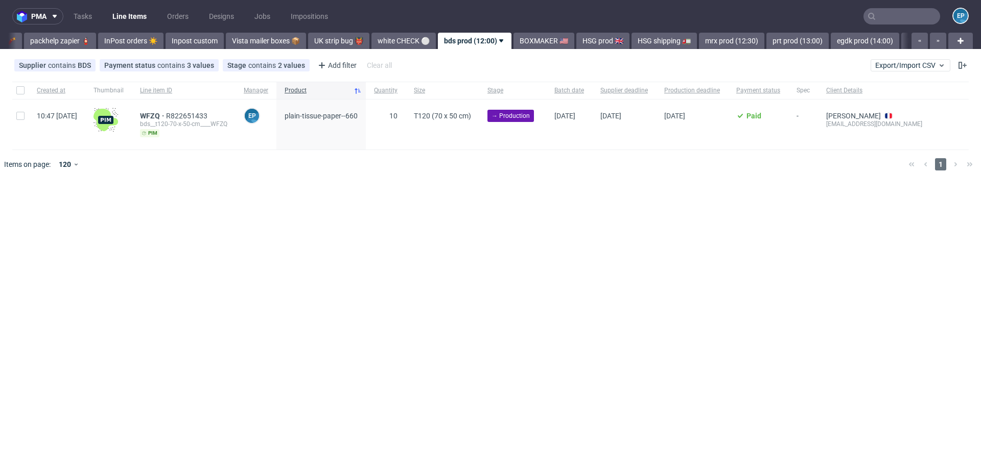
scroll to position [0, 546]
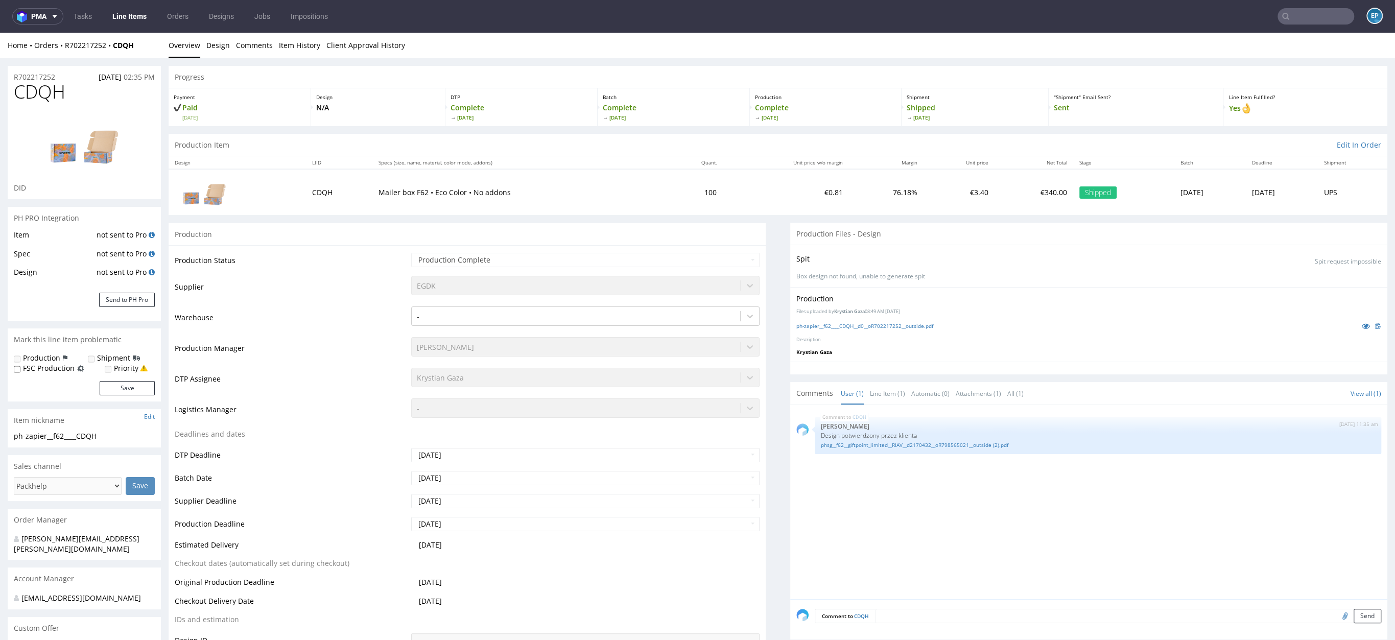
click at [528, 148] on div "Production Item Edit In Order" at bounding box center [778, 145] width 1219 height 22
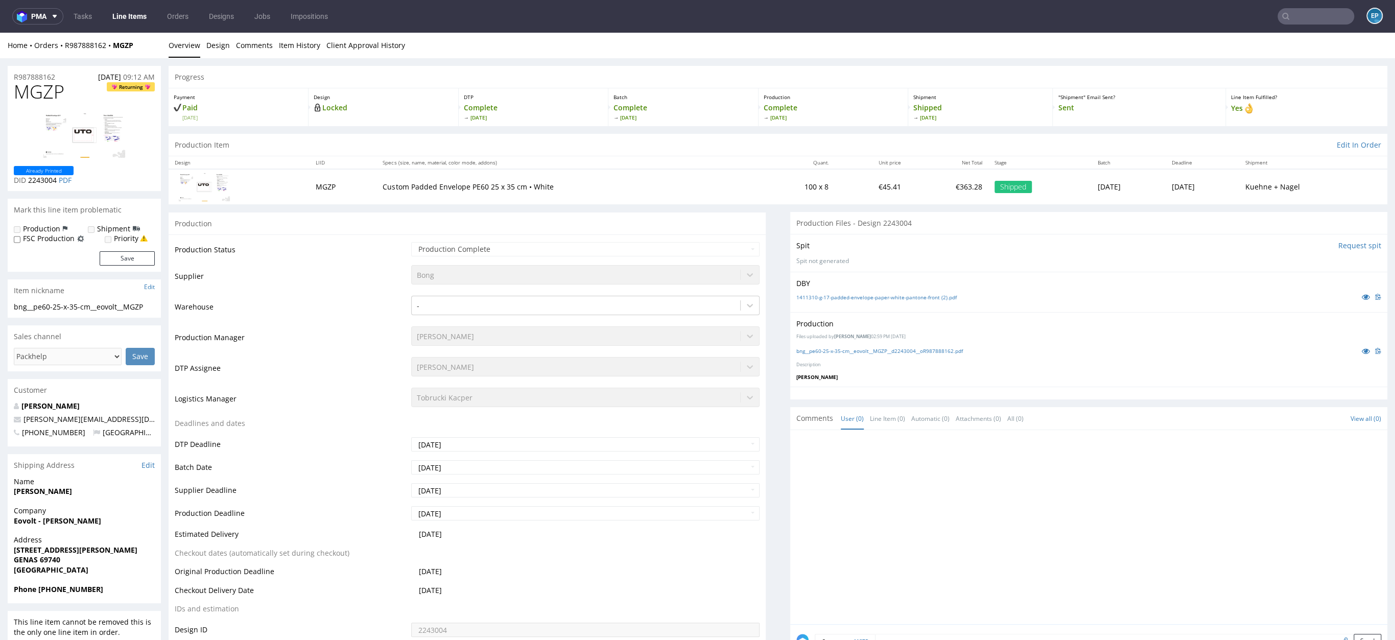
click at [138, 13] on link "Line Items" at bounding box center [129, 16] width 46 height 16
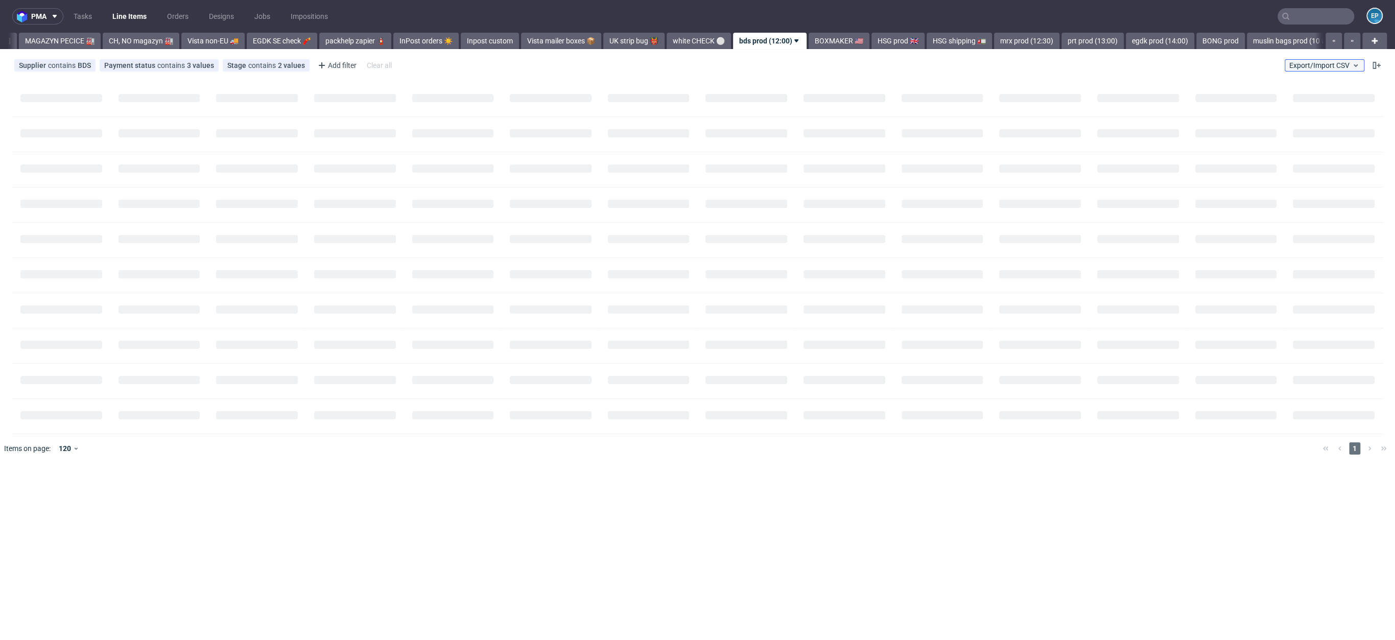
click at [1322, 68] on span "Export/Import CSV" at bounding box center [1324, 65] width 70 height 8
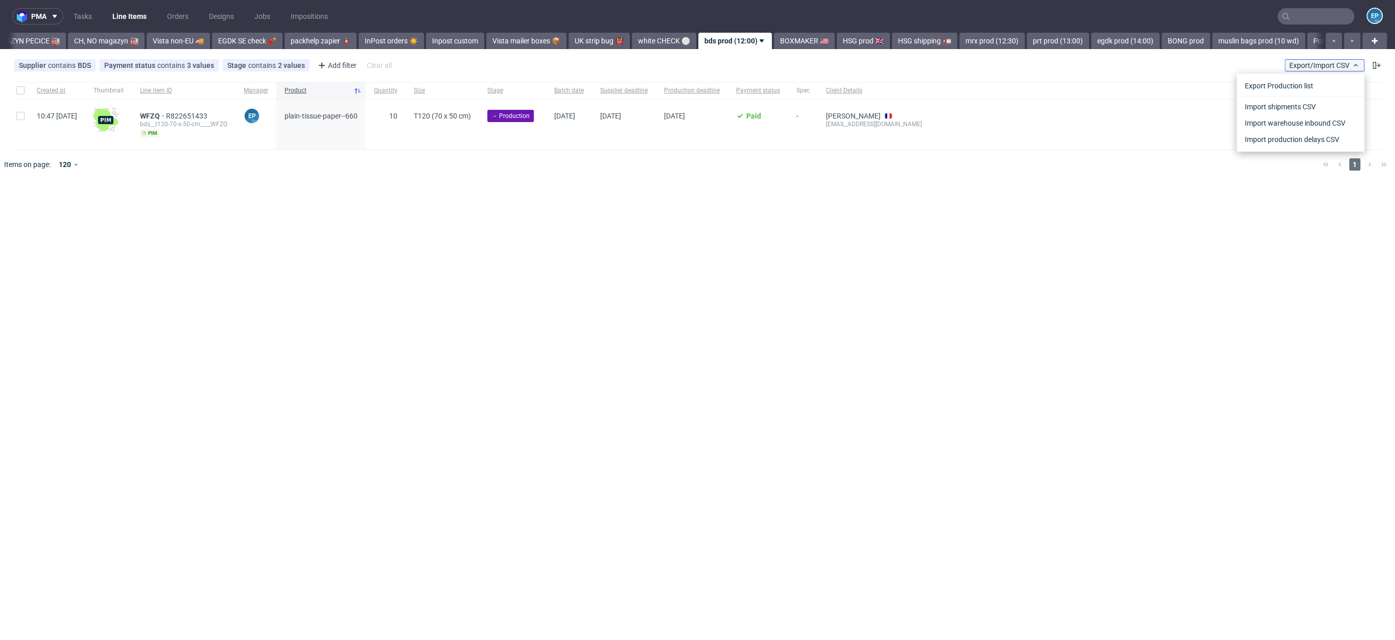
scroll to position [0, 339]
click at [1304, 98] on div "Import shipments CSV" at bounding box center [1301, 105] width 128 height 19
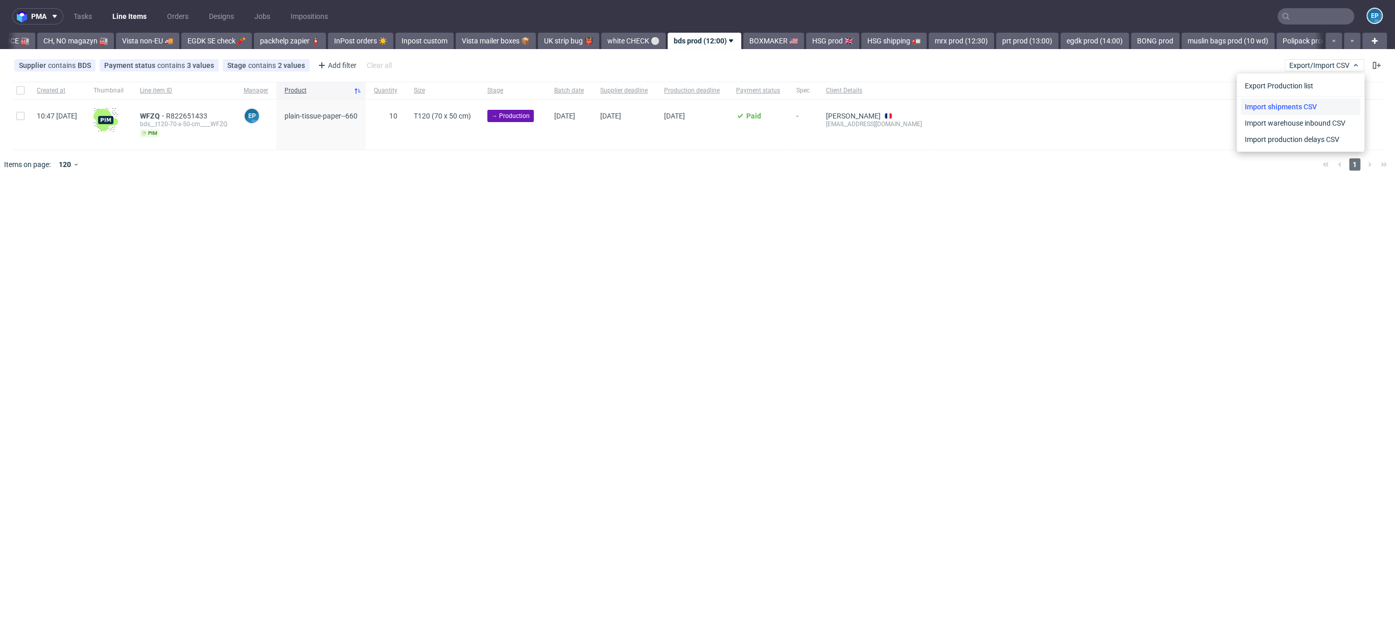
click at [1305, 102] on link "Import shipments CSV" at bounding box center [1301, 107] width 120 height 16
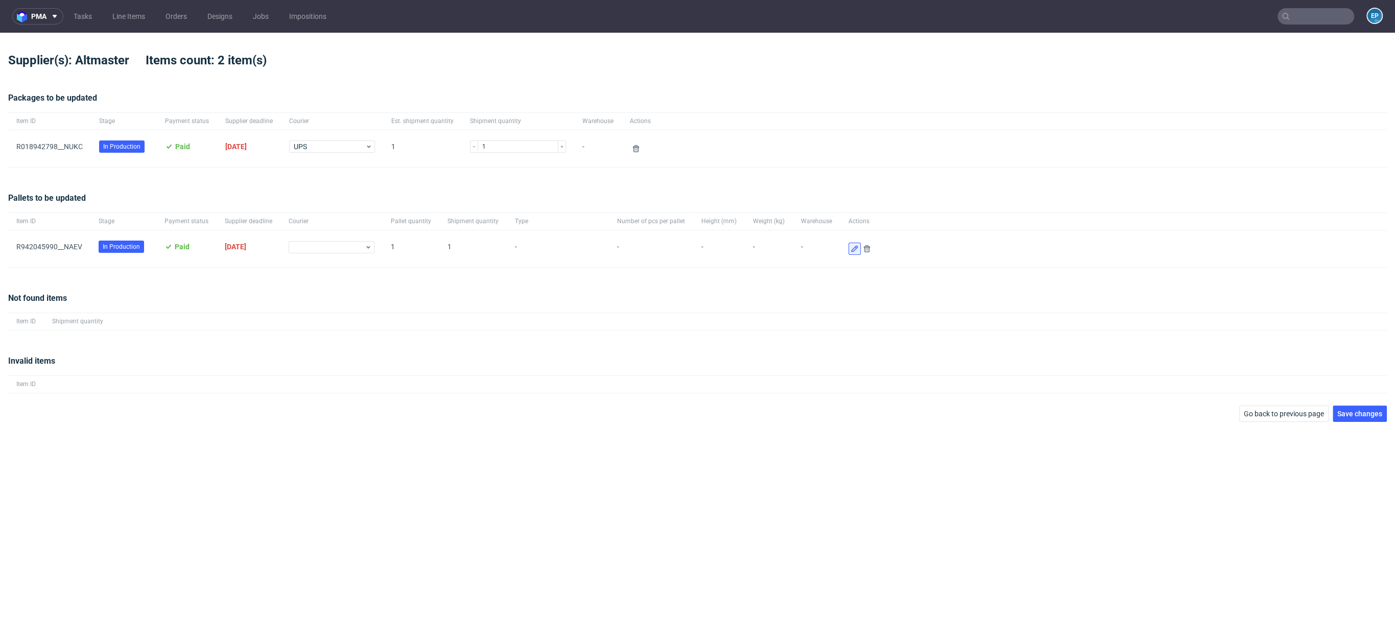
click at [851, 249] on use at bounding box center [854, 249] width 7 height 7
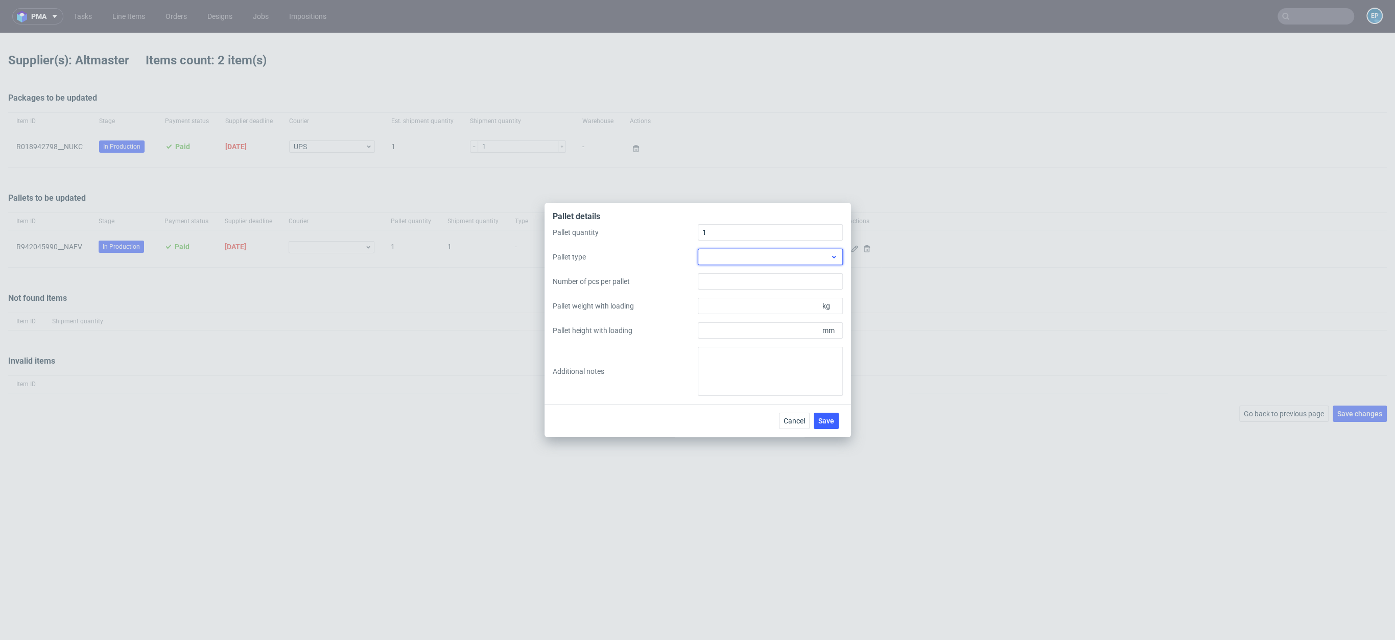
click at [800, 253] on div at bounding box center [770, 257] width 145 height 16
click at [780, 283] on div "EPAL1, 1200 x 800mm" at bounding box center [769, 280] width 137 height 18
click at [768, 308] on input "Pallet weight with loading" at bounding box center [770, 306] width 145 height 16
type input "200"
click at [758, 333] on input "Pallet height with loading" at bounding box center [770, 330] width 145 height 16
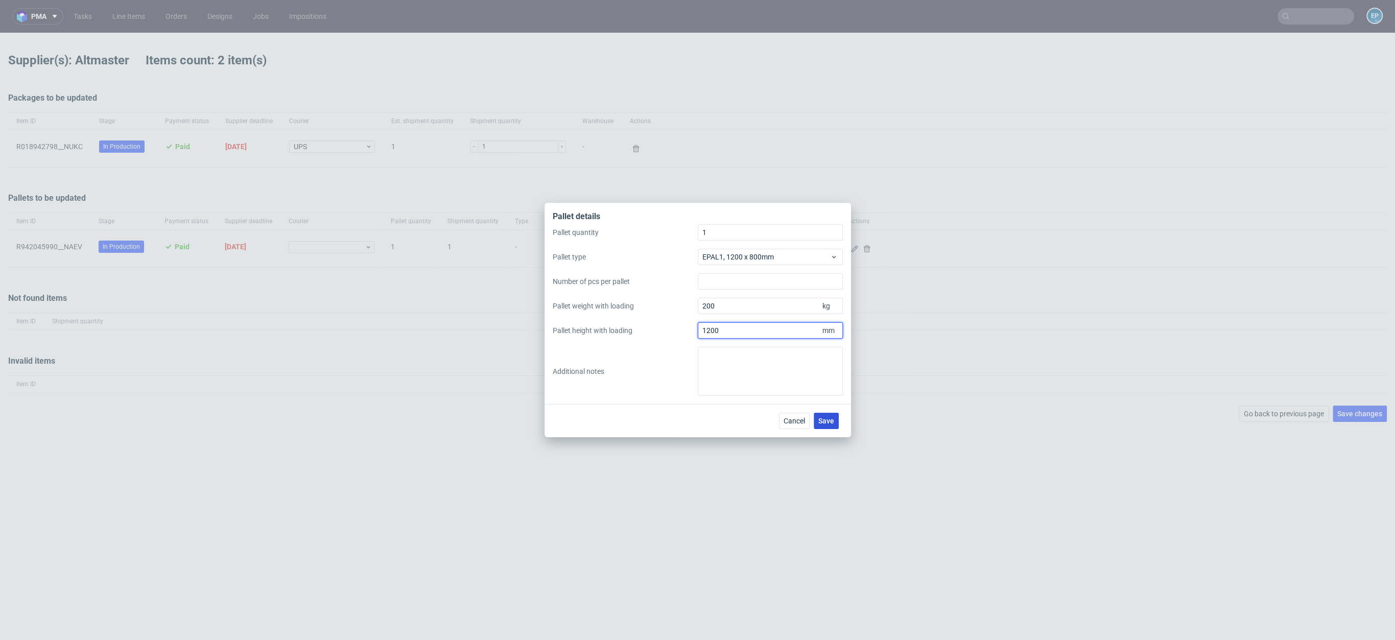
type input "1200"
click at [831, 414] on button "Save" at bounding box center [826, 421] width 25 height 16
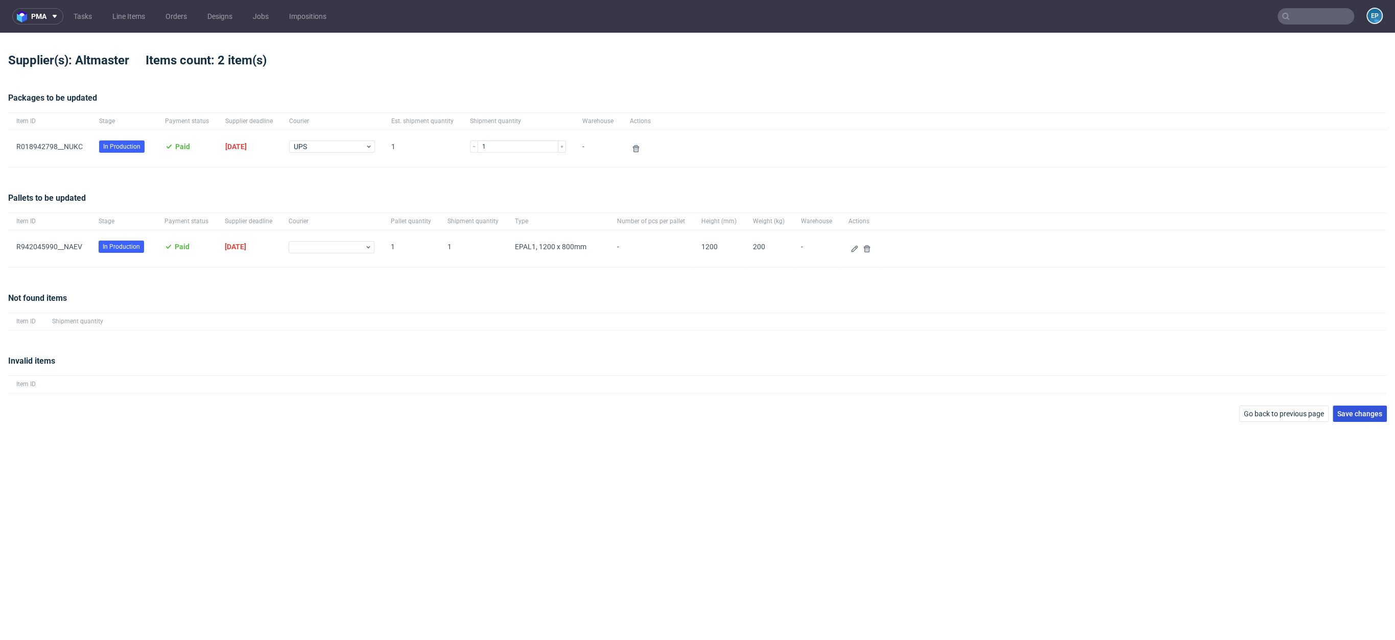
click at [1358, 410] on span "Save changes" at bounding box center [1359, 413] width 45 height 7
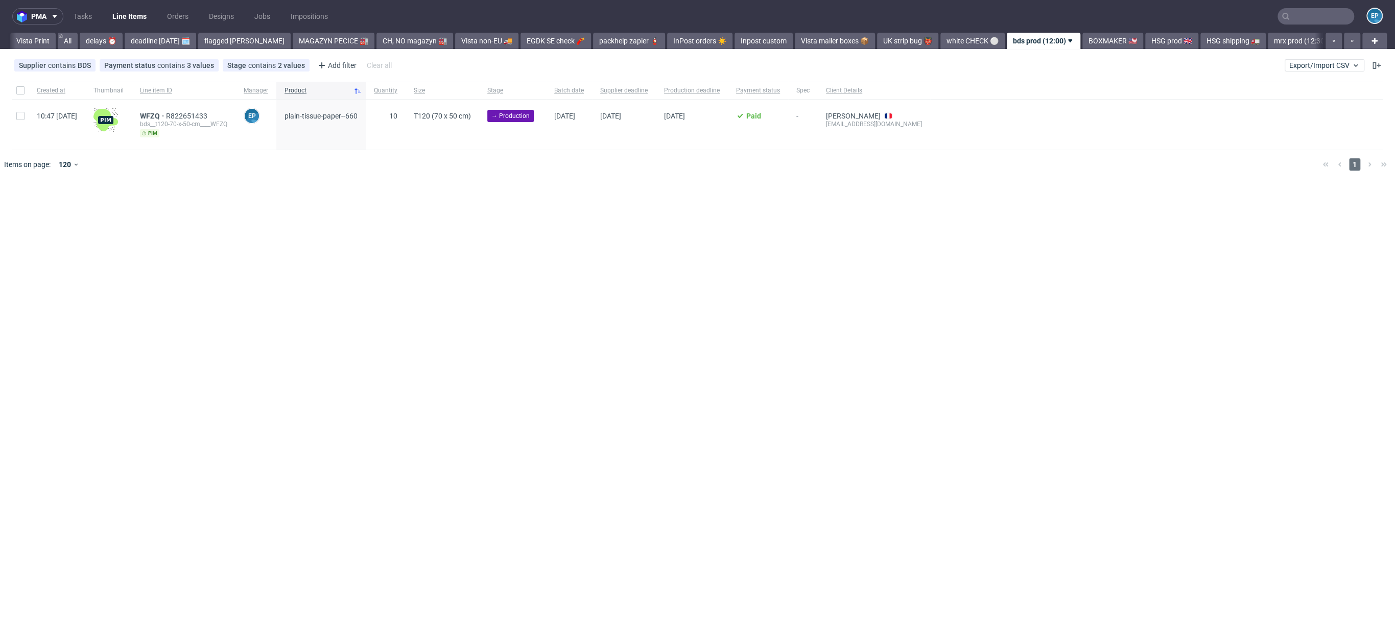
scroll to position [0, 339]
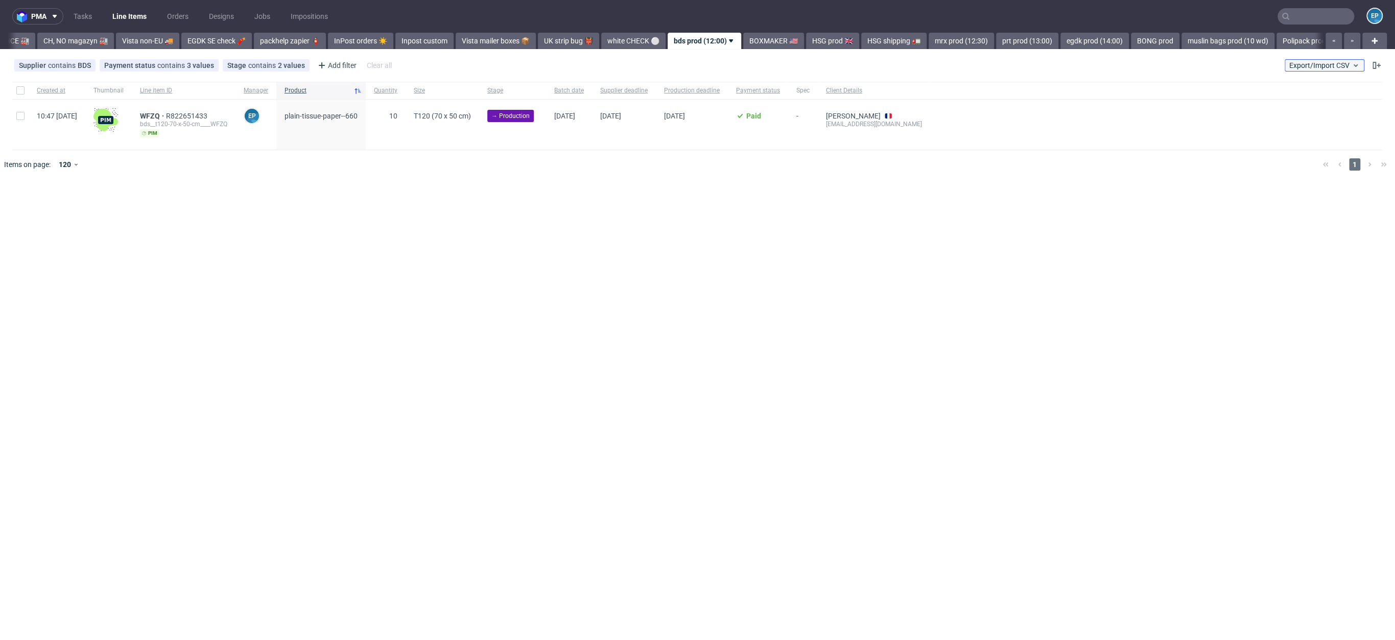
click at [1324, 67] on span "Export/Import CSV" at bounding box center [1324, 65] width 70 height 8
click at [1300, 110] on link "Import shipments CSV" at bounding box center [1301, 107] width 120 height 16
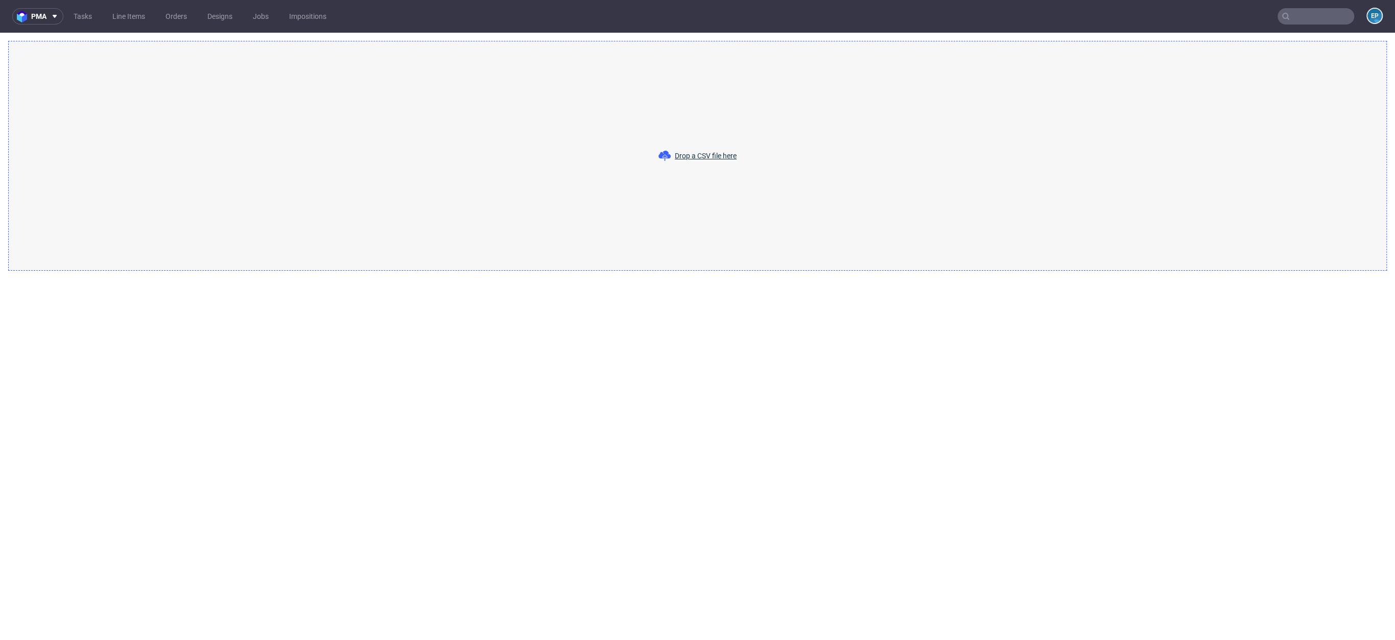
click at [706, 175] on div "Drop a CSV file here" at bounding box center [697, 156] width 1379 height 230
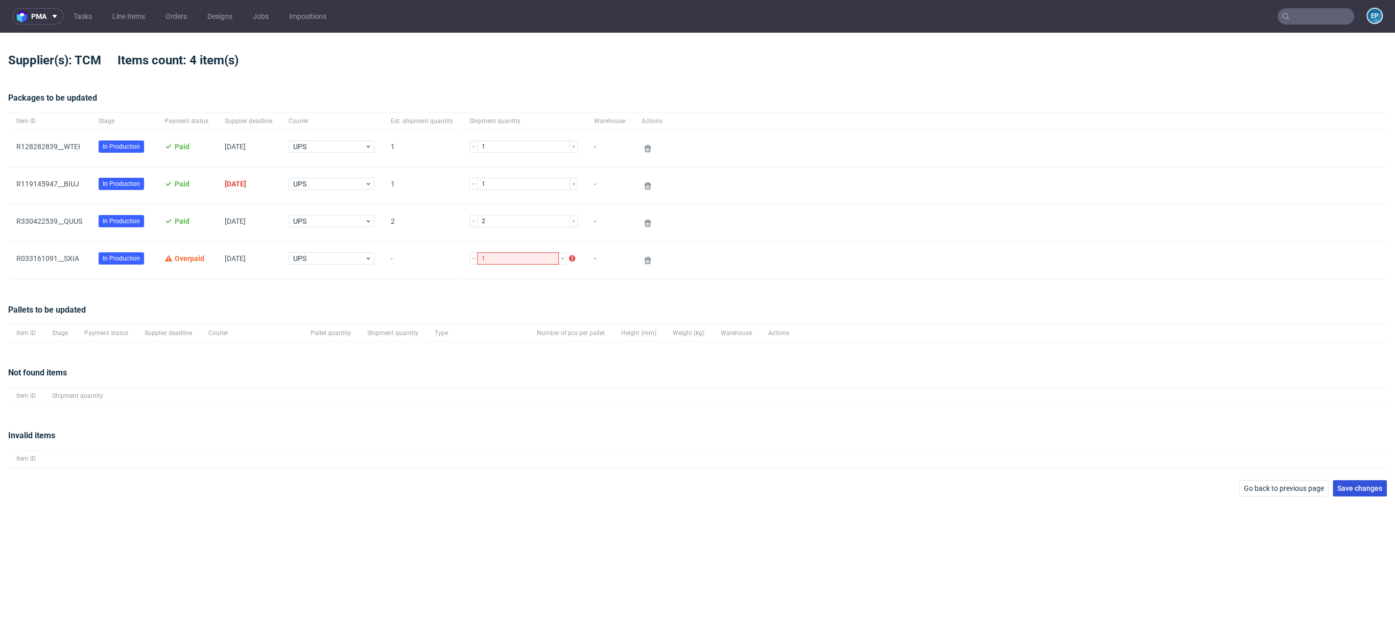
click at [1364, 480] on button "Save changes" at bounding box center [1360, 488] width 54 height 16
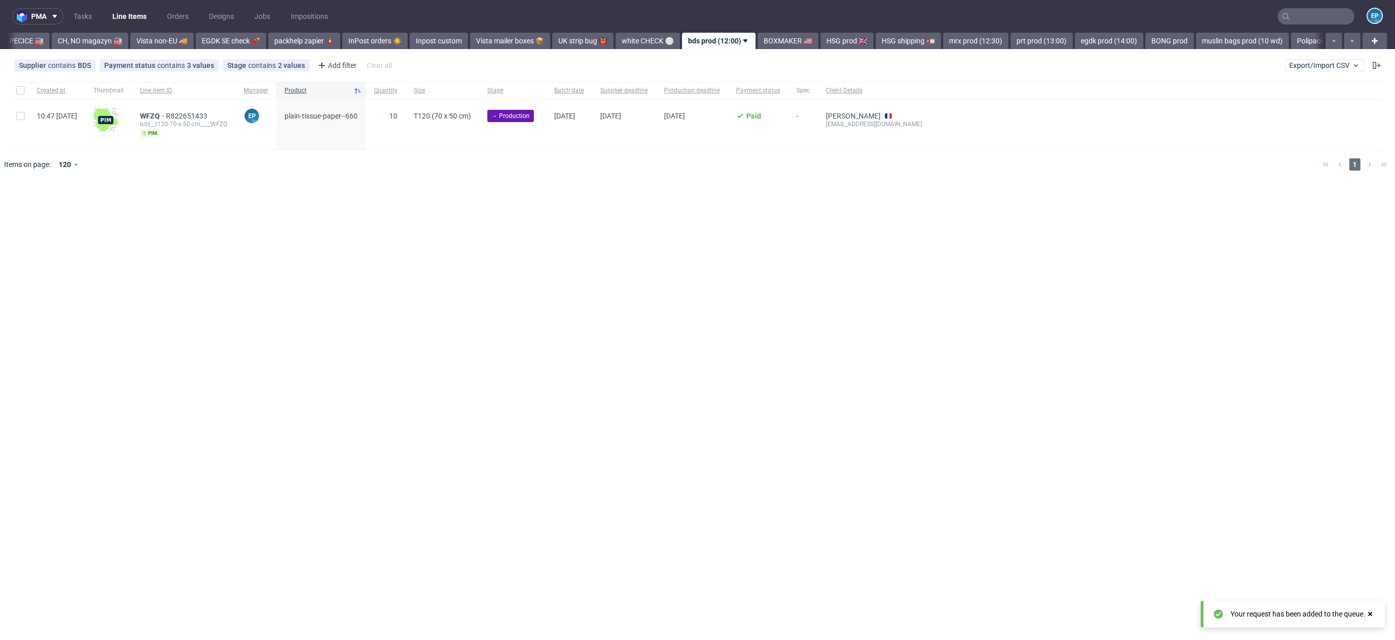
scroll to position [0, 339]
click at [732, 51] on div "pma Tasks Line Items Orders Designs Jobs Impositions EP Vista Print All delays …" at bounding box center [697, 320] width 1395 height 640
click at [731, 50] on div "pma Tasks Line Items Orders Designs Jobs Impositions EP Vista Print All delays …" at bounding box center [697, 320] width 1395 height 640
click at [859, 41] on div "HSG shipping 🚛" at bounding box center [892, 41] width 67 height 16
click at [929, 38] on link "mrx prod (12:30)" at bounding box center [961, 41] width 65 height 16
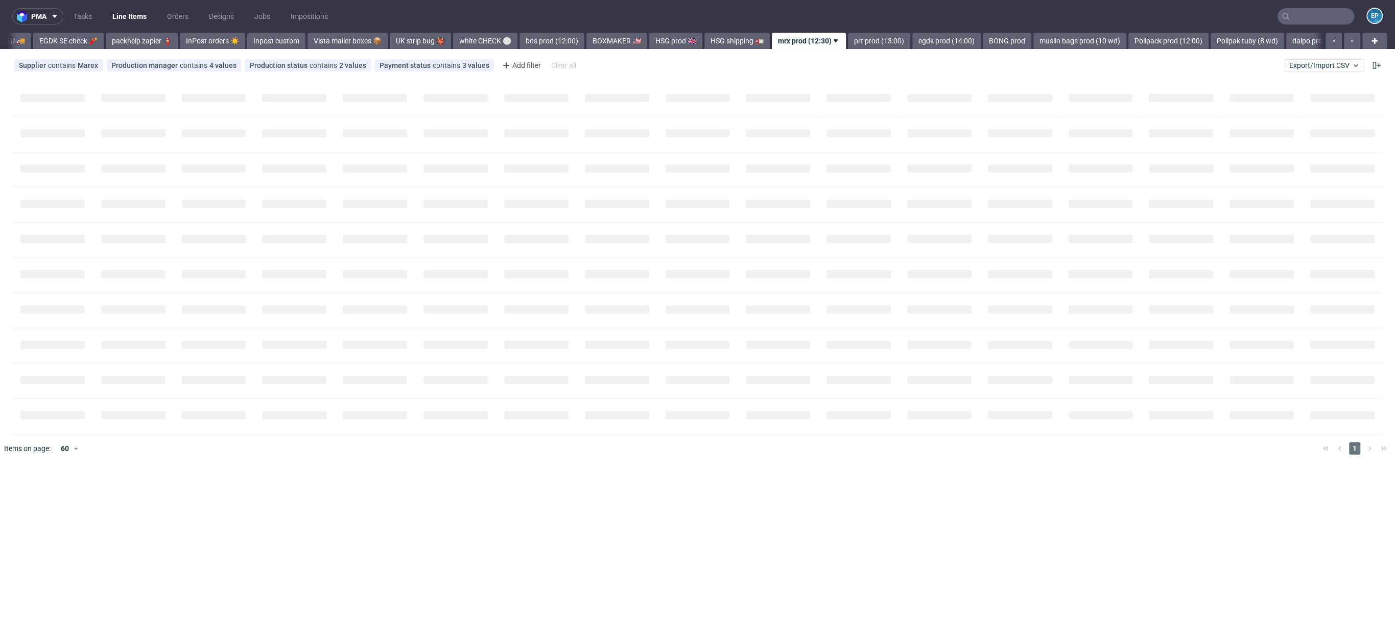
scroll to position [0, 589]
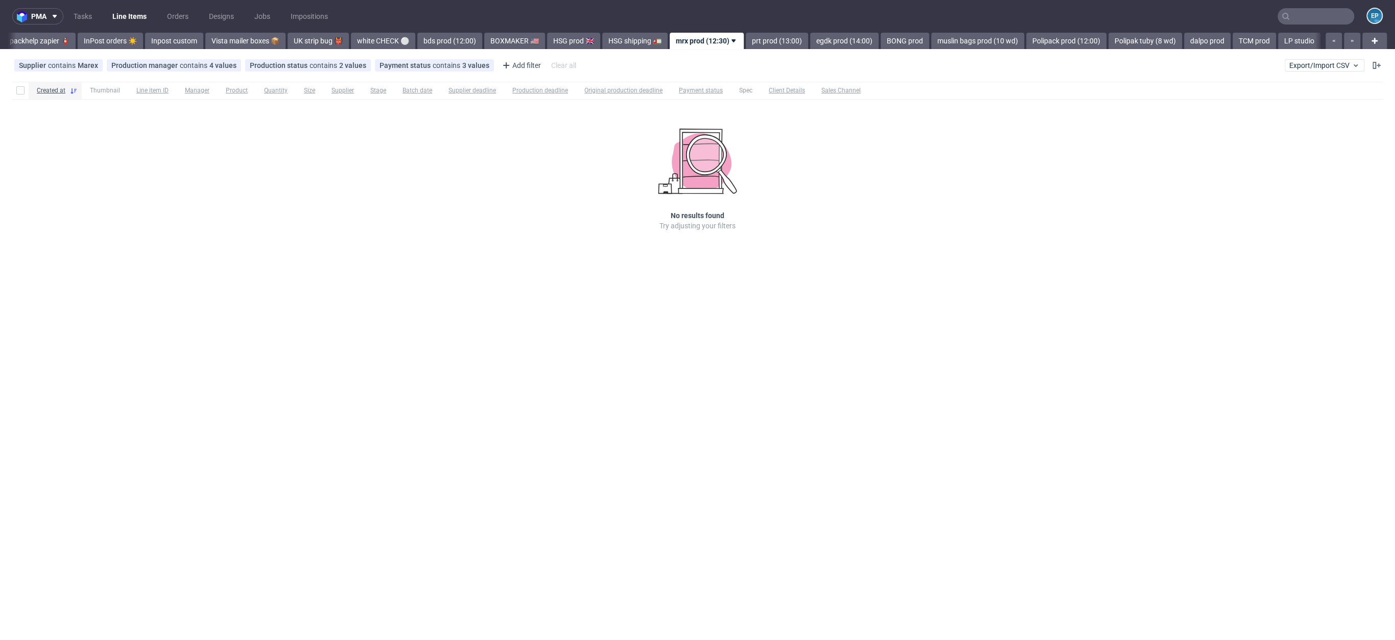
click at [723, 30] on nav "pma Tasks Line Items Orders Designs Jobs Impositions EP" at bounding box center [697, 16] width 1395 height 33
click at [746, 42] on link "prt prod (13:00)" at bounding box center [777, 41] width 62 height 16
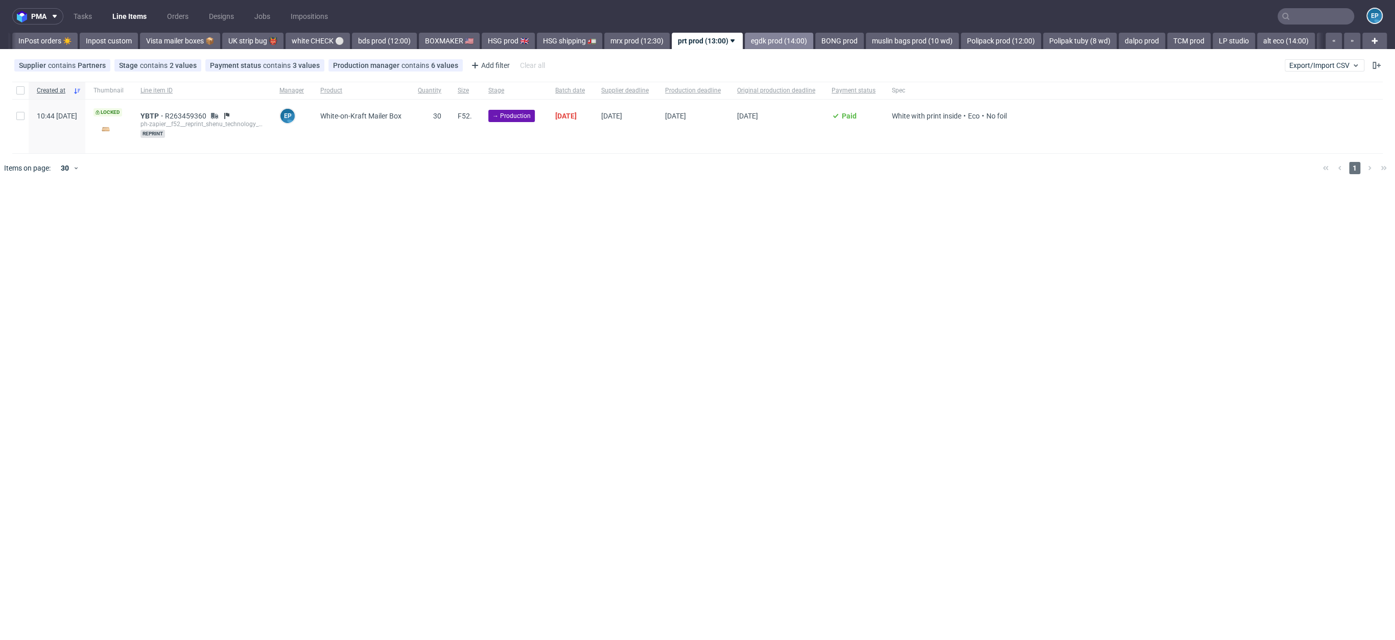
click at [745, 42] on link "egdk prod (14:00)" at bounding box center [779, 41] width 68 height 16
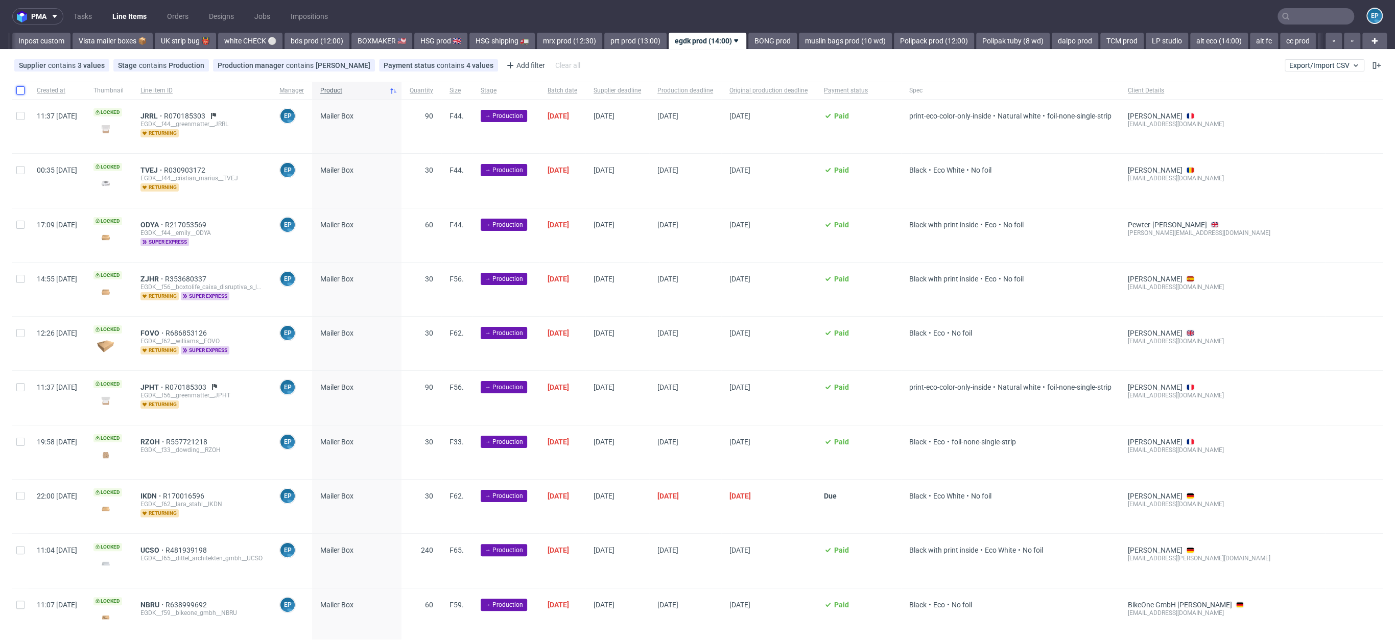
click at [22, 92] on input "checkbox" at bounding box center [20, 90] width 8 height 8
checkbox input "true"
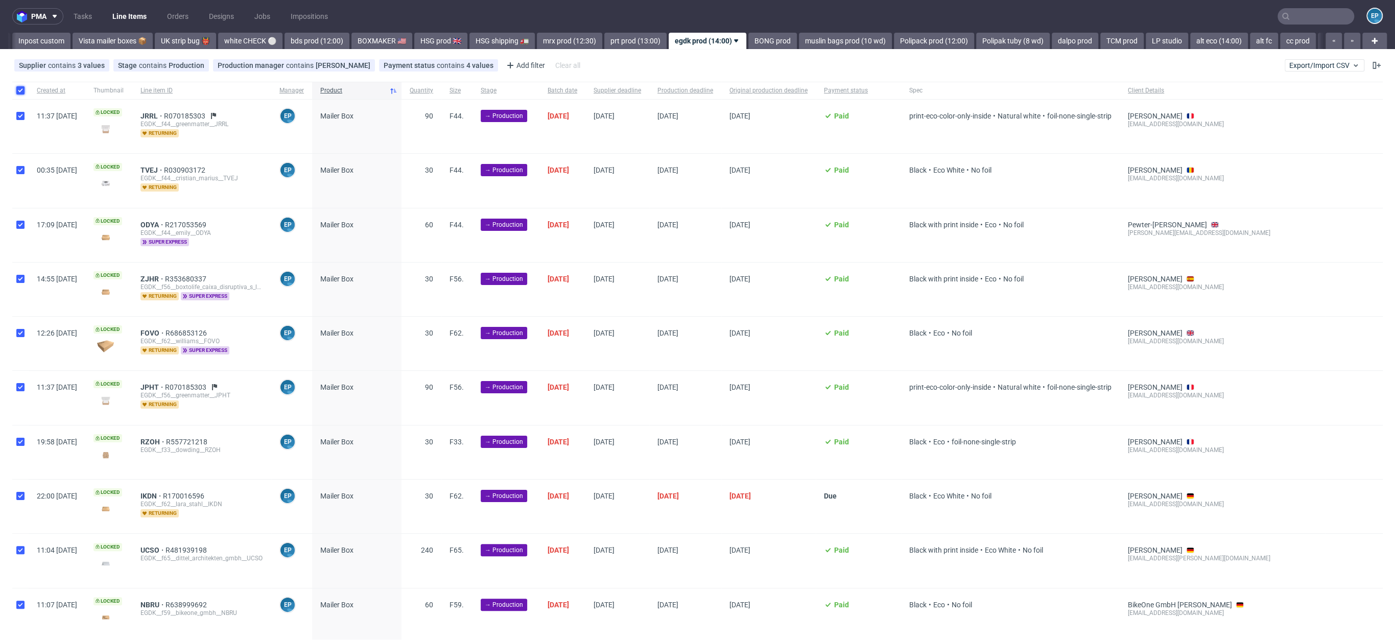
checkbox input "true"
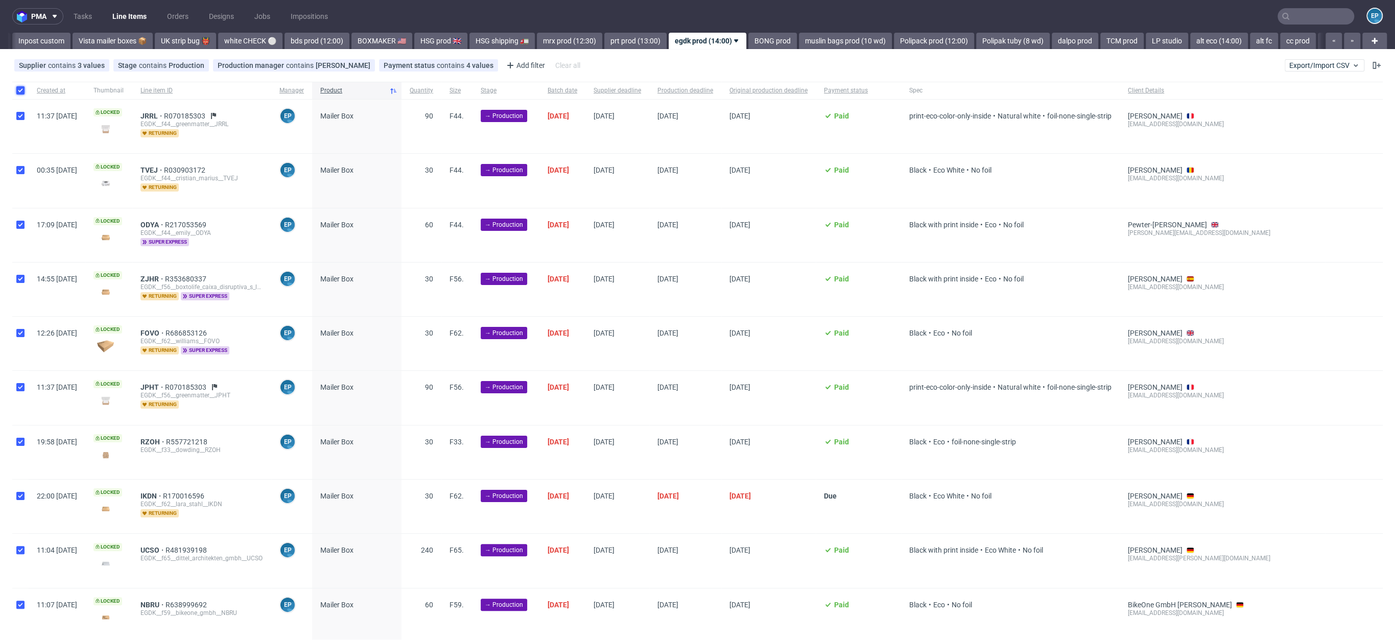
checkbox input "true"
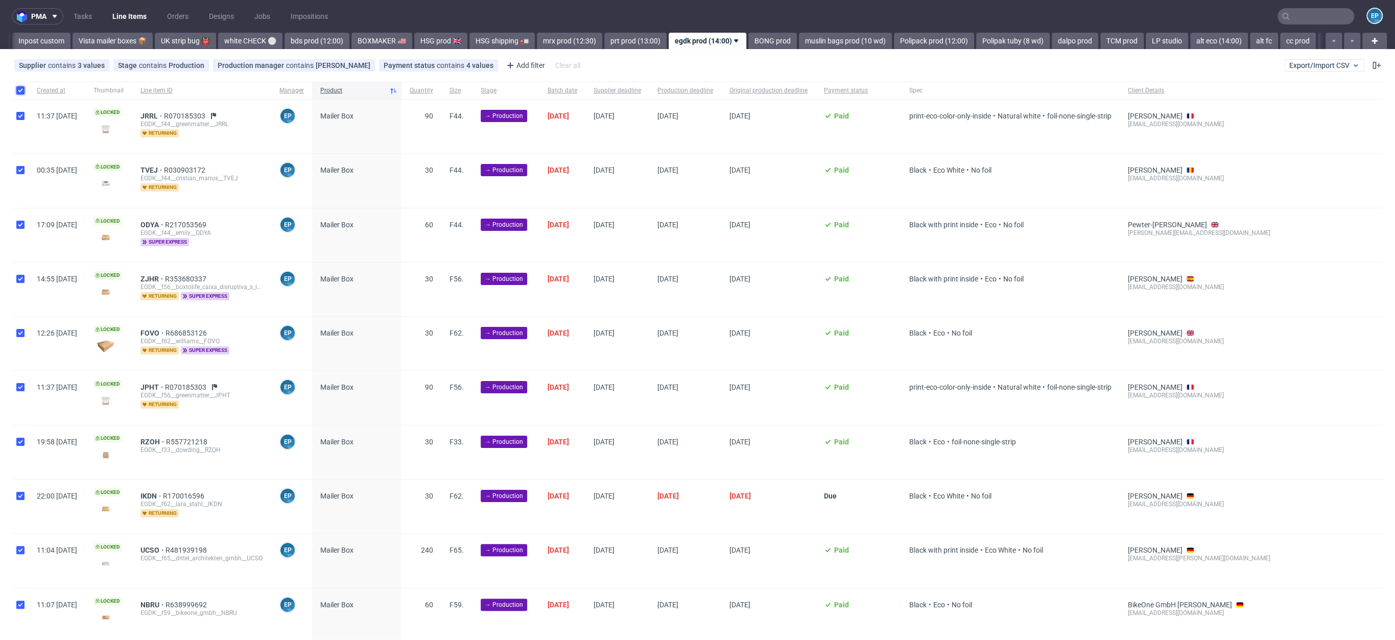
checkbox input "true"
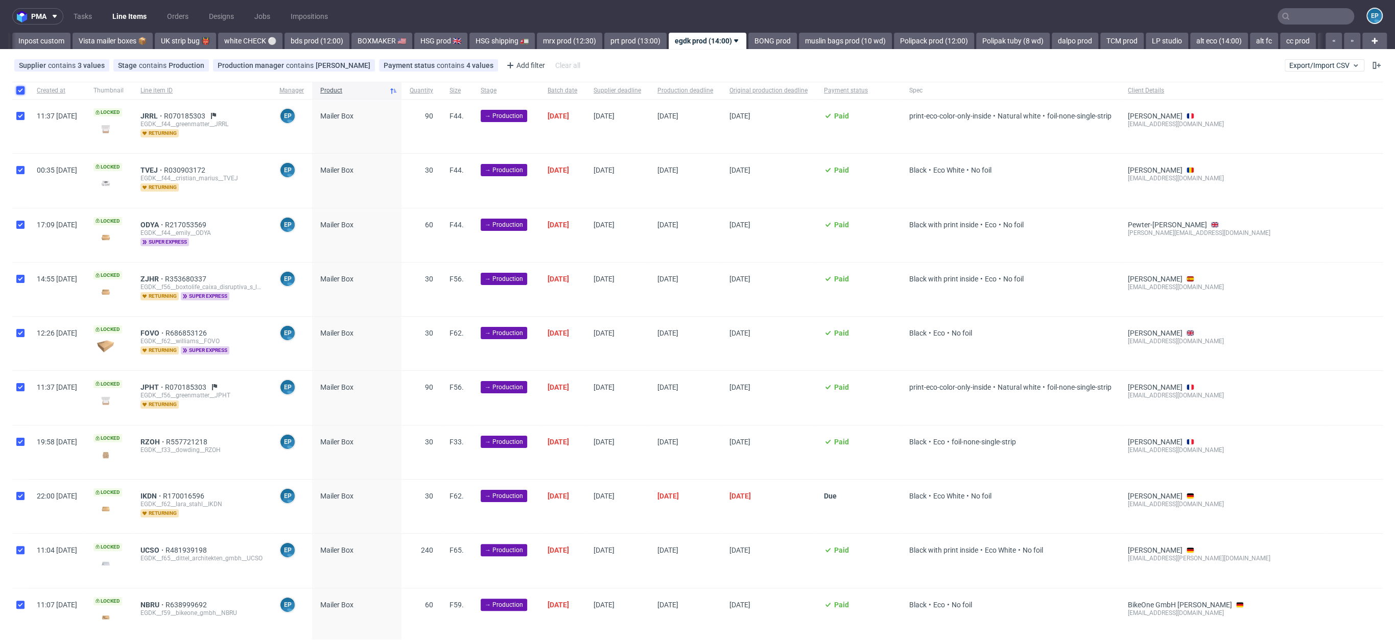
checkbox input "true"
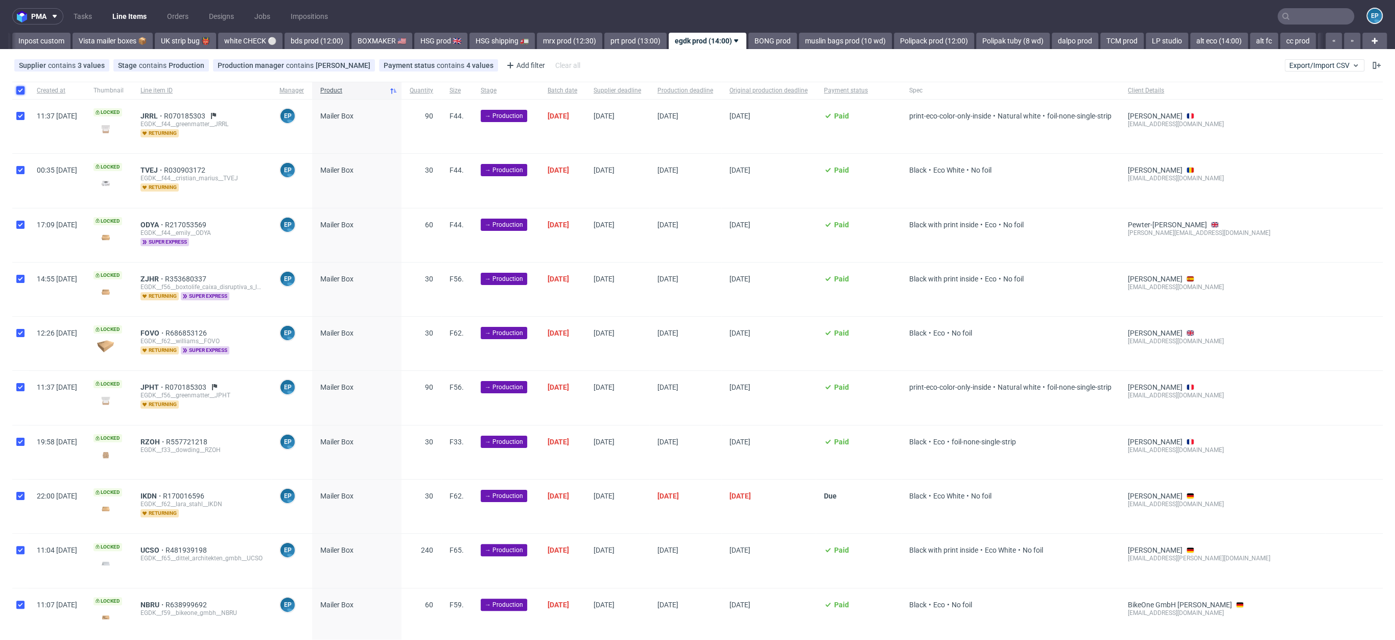
checkbox input "true"
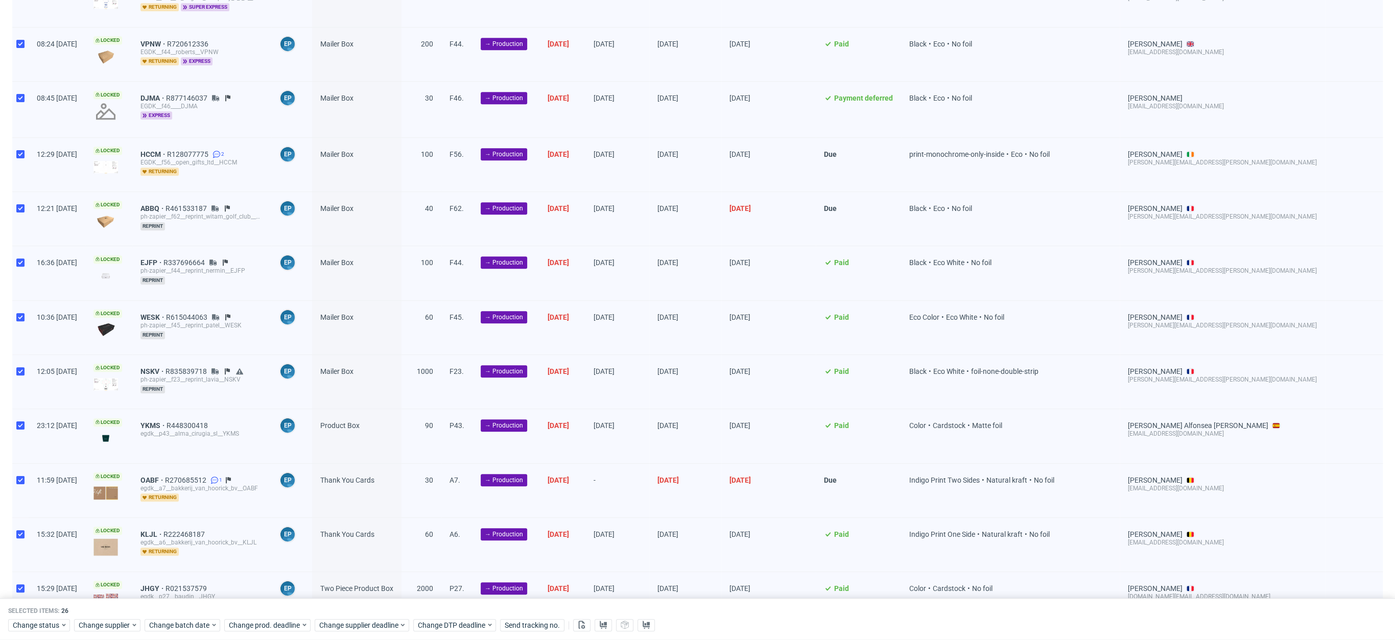
scroll to position [940, 0]
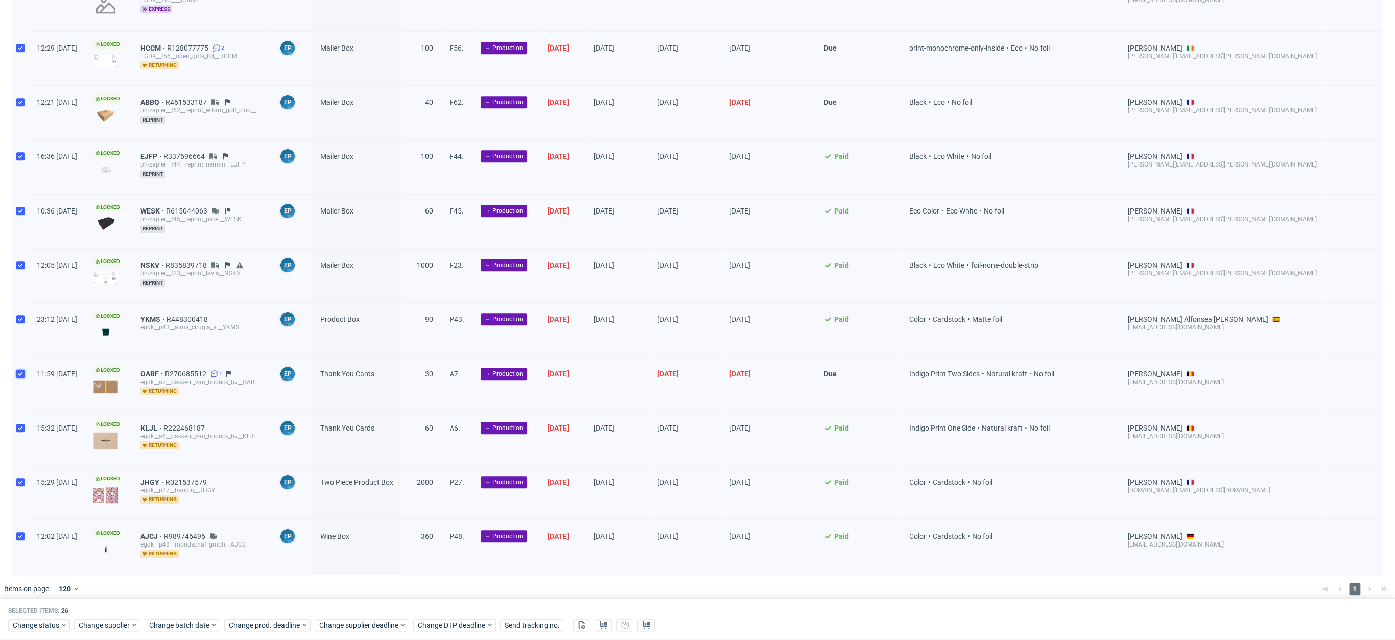
click at [19, 370] on input "checkbox" at bounding box center [20, 374] width 8 height 8
checkbox input "false"
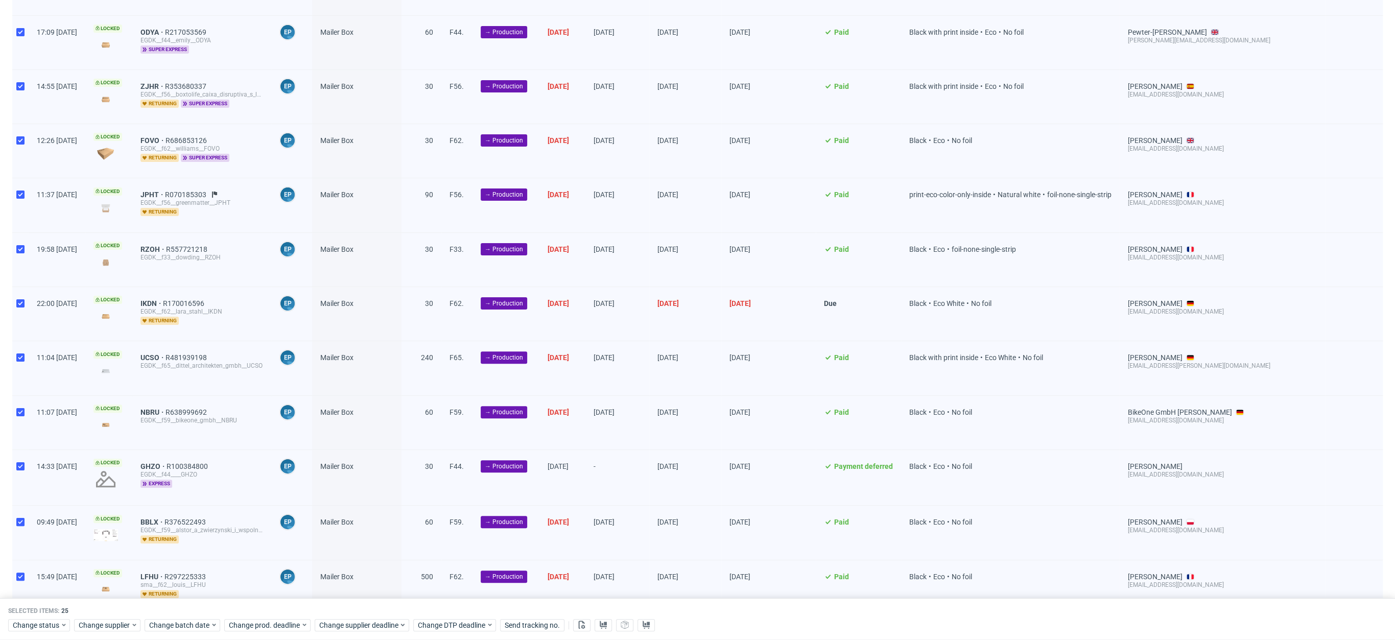
scroll to position [0, 0]
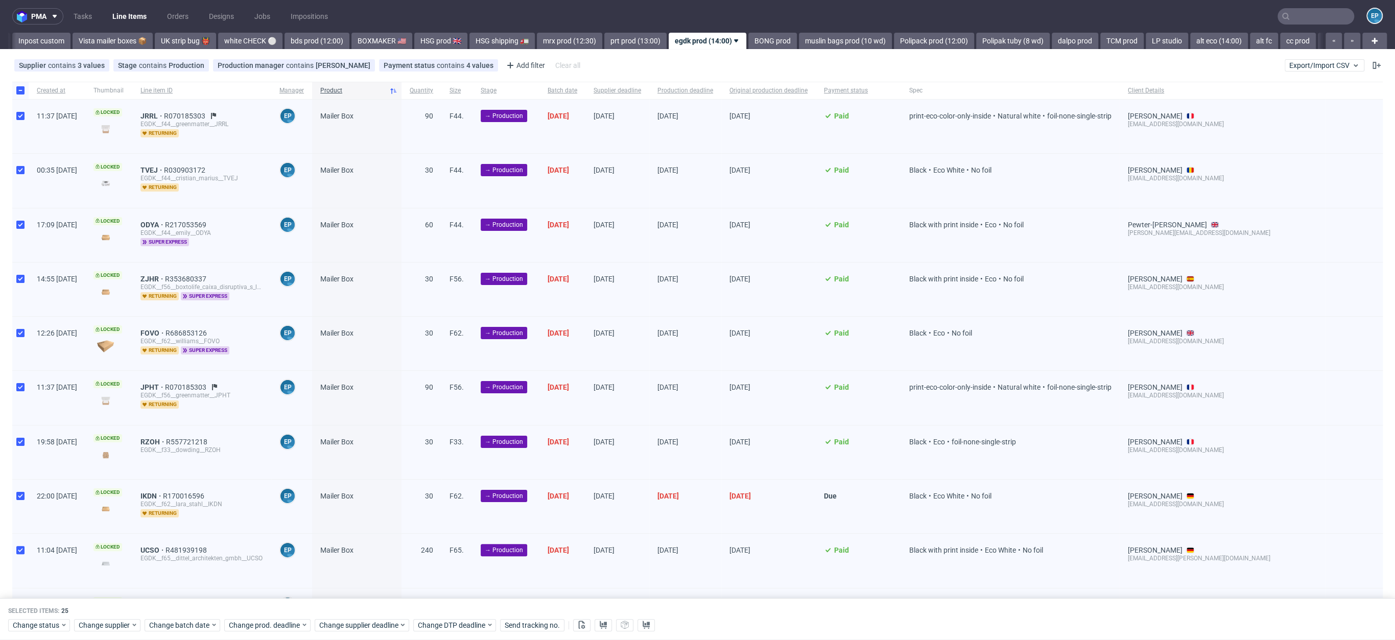
click at [14, 94] on div at bounding box center [20, 90] width 16 height 17
checkbox input "false"
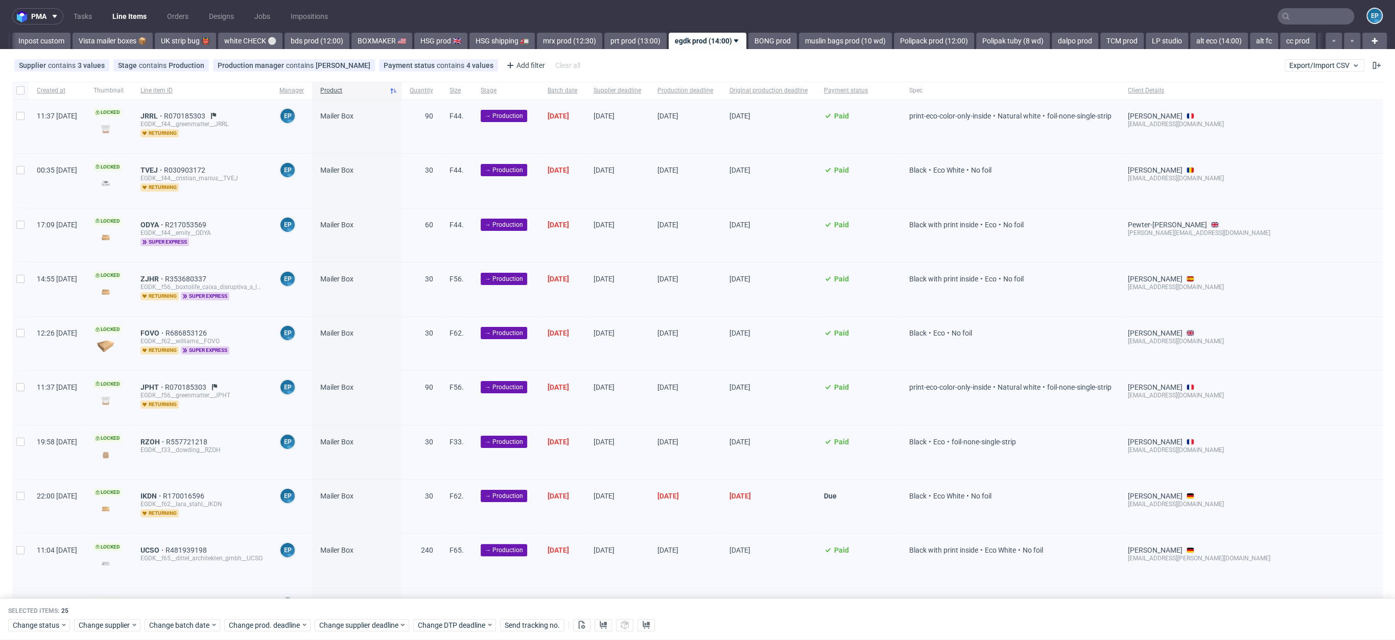
checkbox input "false"
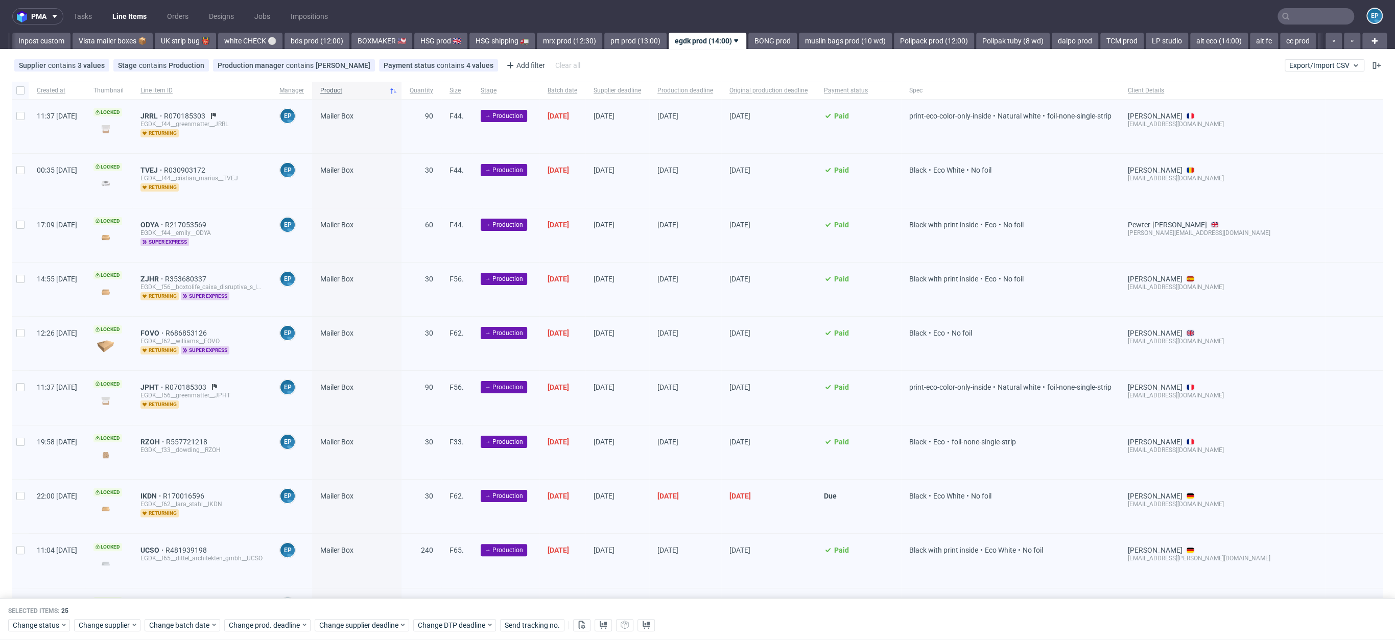
checkbox input "false"
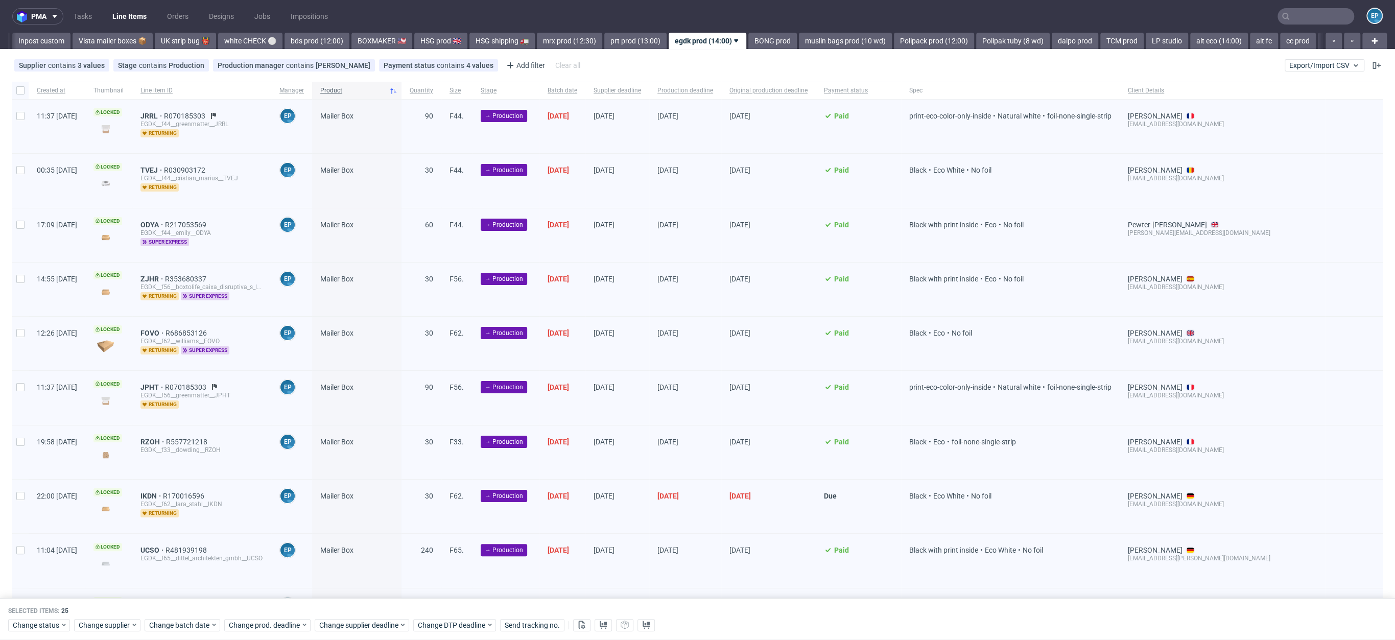
checkbox input "false"
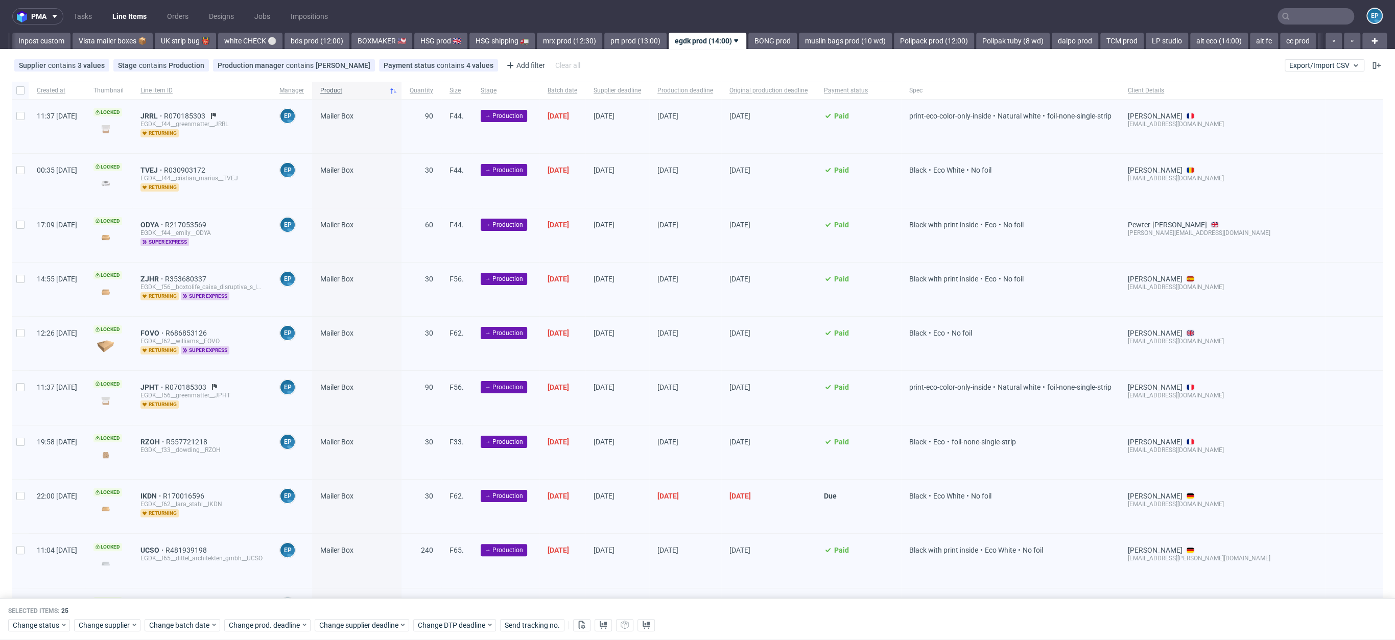
checkbox input "false"
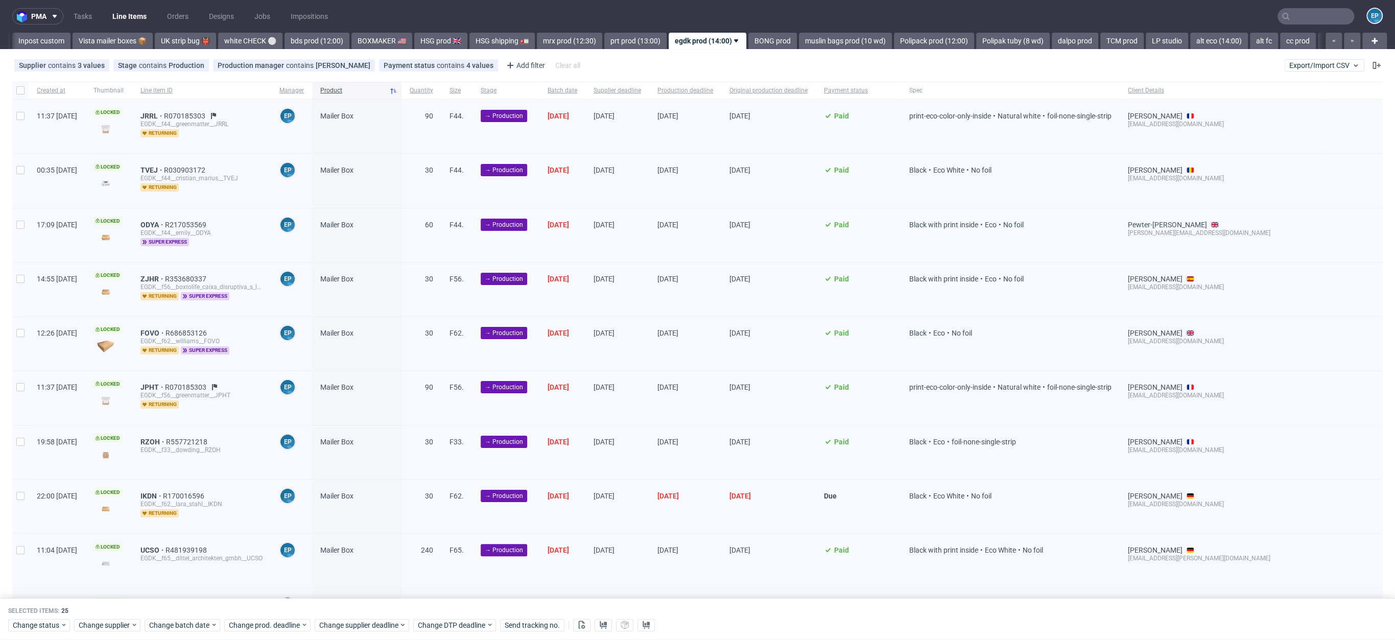
checkbox input "false"
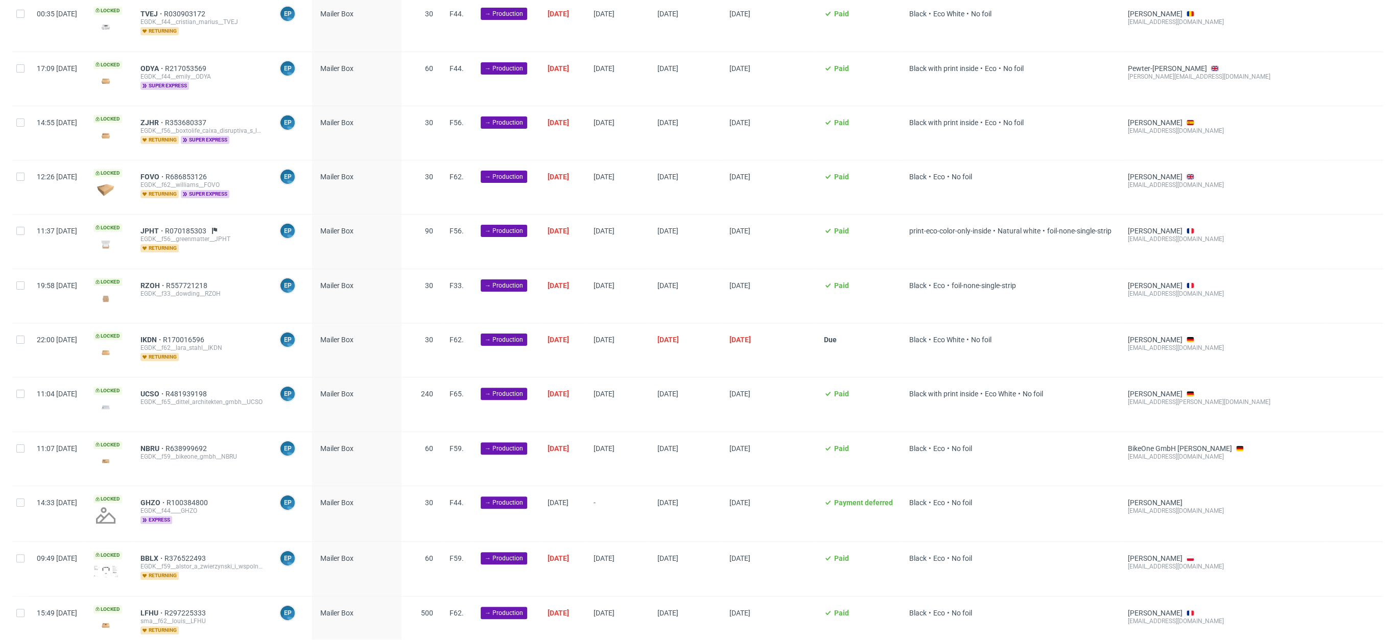
scroll to position [351, 0]
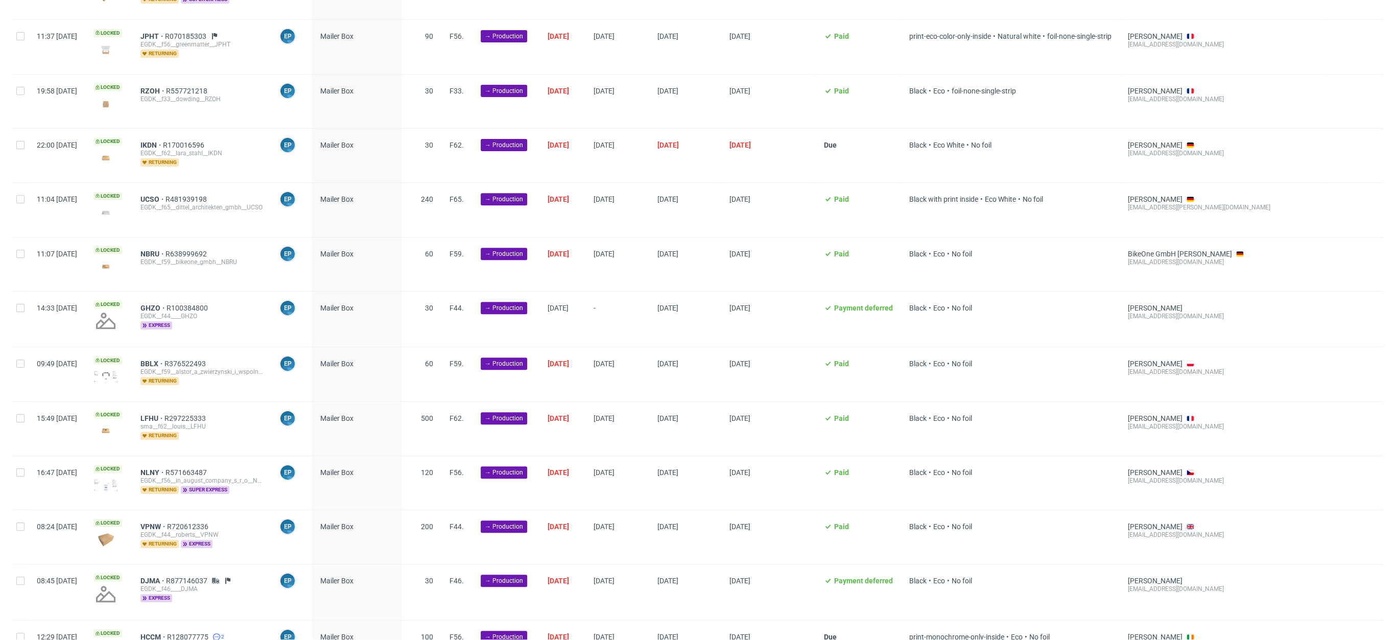
click at [25, 311] on div at bounding box center [20, 319] width 16 height 55
checkbox input "true"
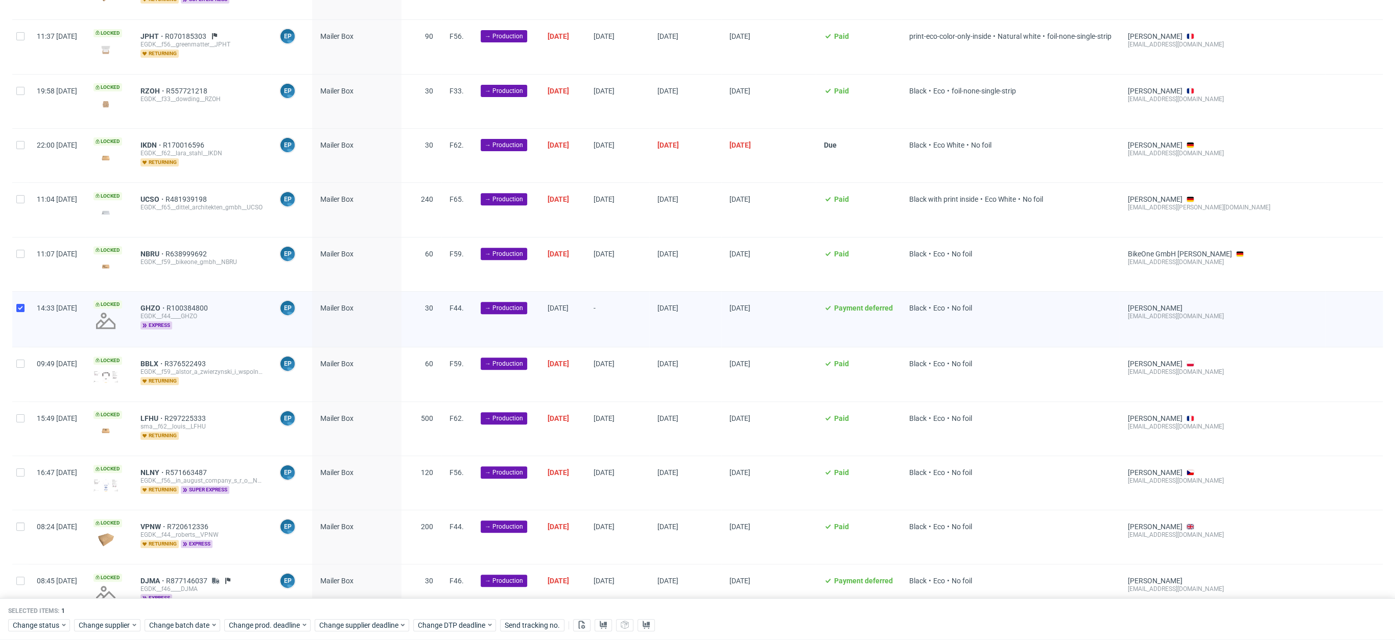
click at [192, 632] on div "Selected items: 1 Change status Change supplier Change batch date Change prod. …" at bounding box center [697, 619] width 1395 height 42
click at [187, 624] on span "Change batch date" at bounding box center [179, 625] width 61 height 10
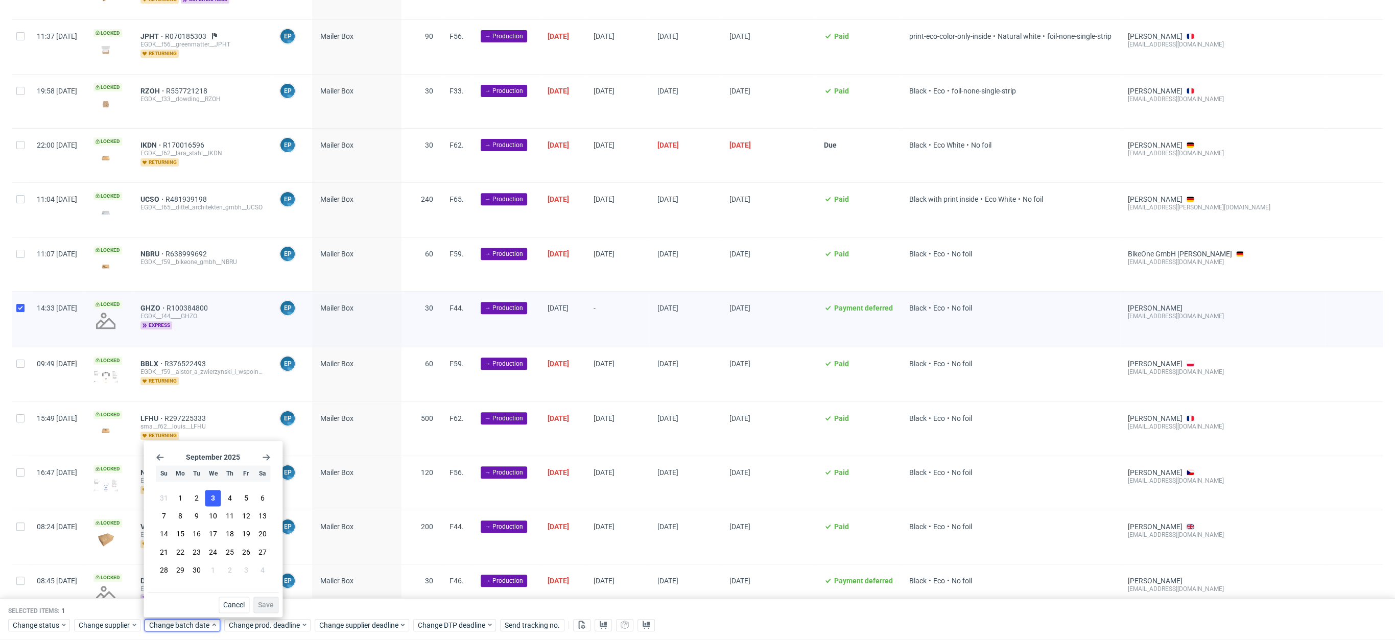
click at [216, 498] on button "3" at bounding box center [213, 498] width 16 height 16
click at [274, 604] on button "Save" at bounding box center [265, 605] width 25 height 16
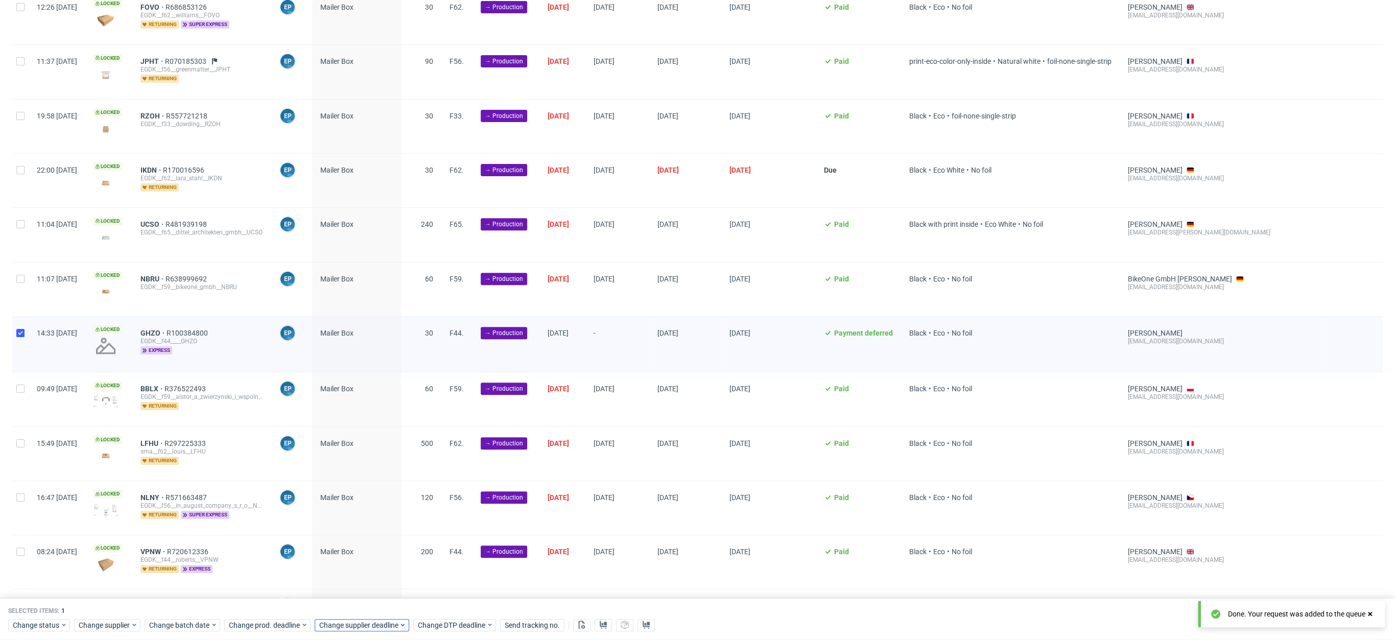
scroll to position [0, 727]
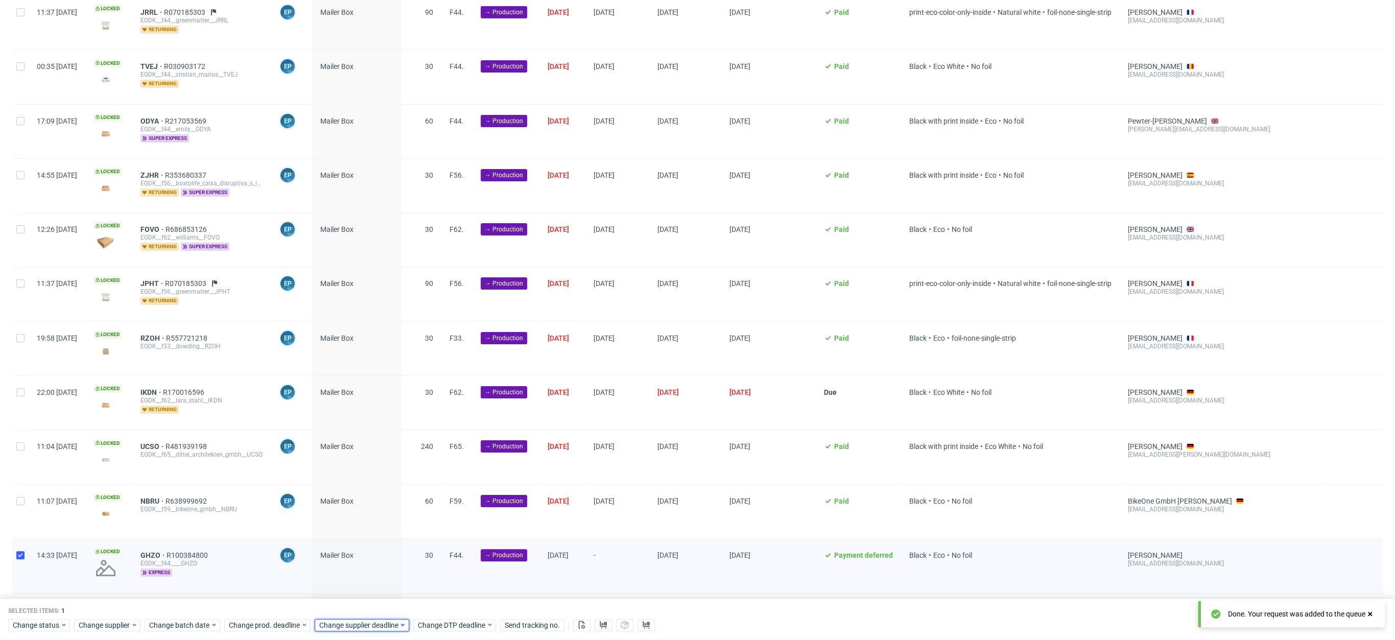
click at [399, 626] on icon at bounding box center [403, 625] width 8 height 8
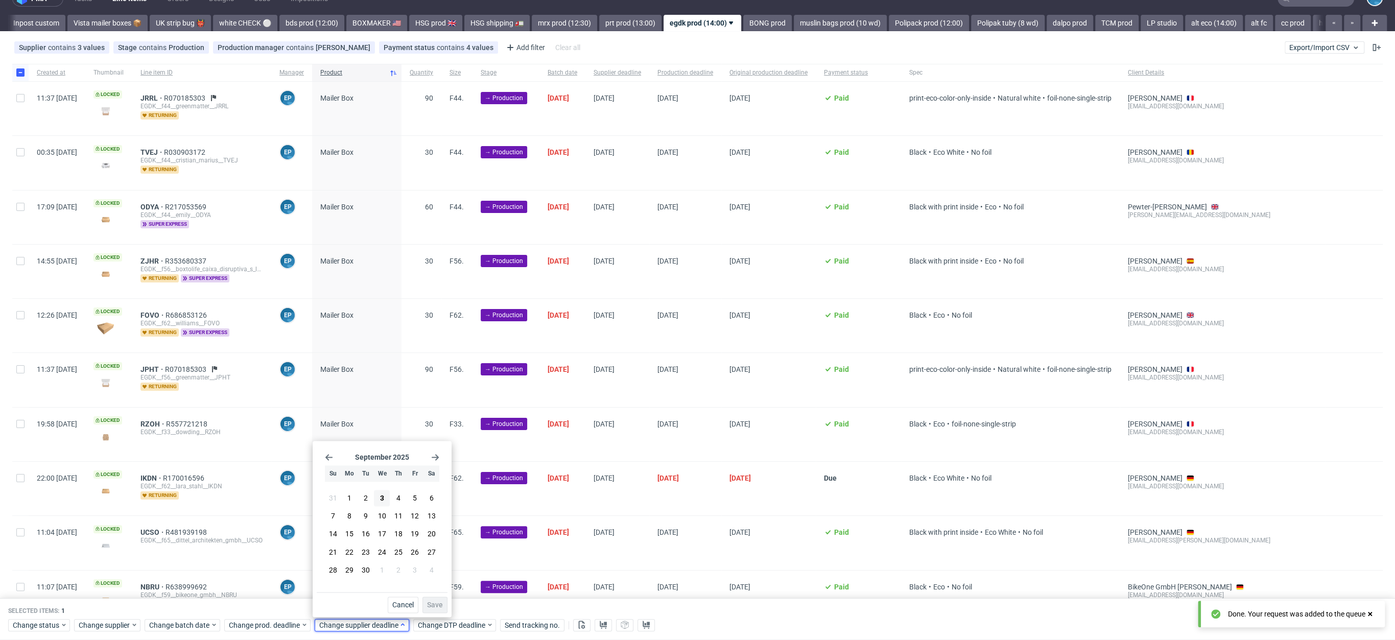
scroll to position [0, 0]
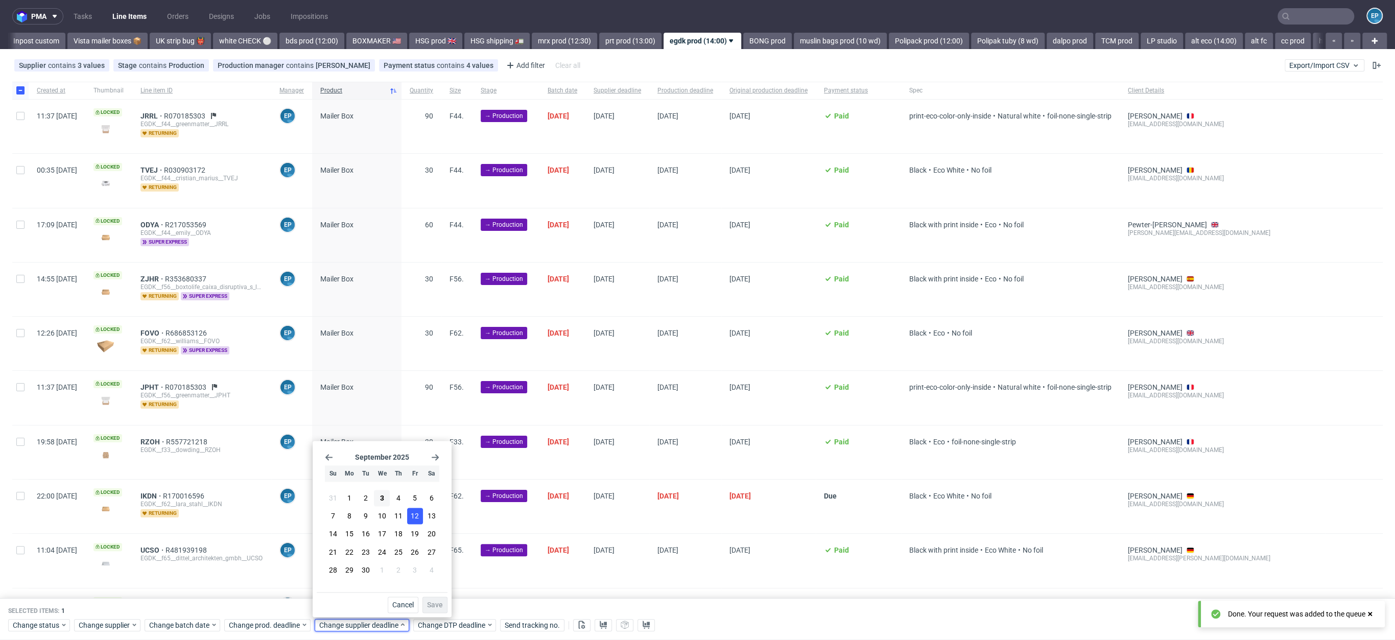
click at [411, 516] on span "12" at bounding box center [415, 516] width 8 height 10
click at [441, 605] on span "Save" at bounding box center [435, 604] width 16 height 7
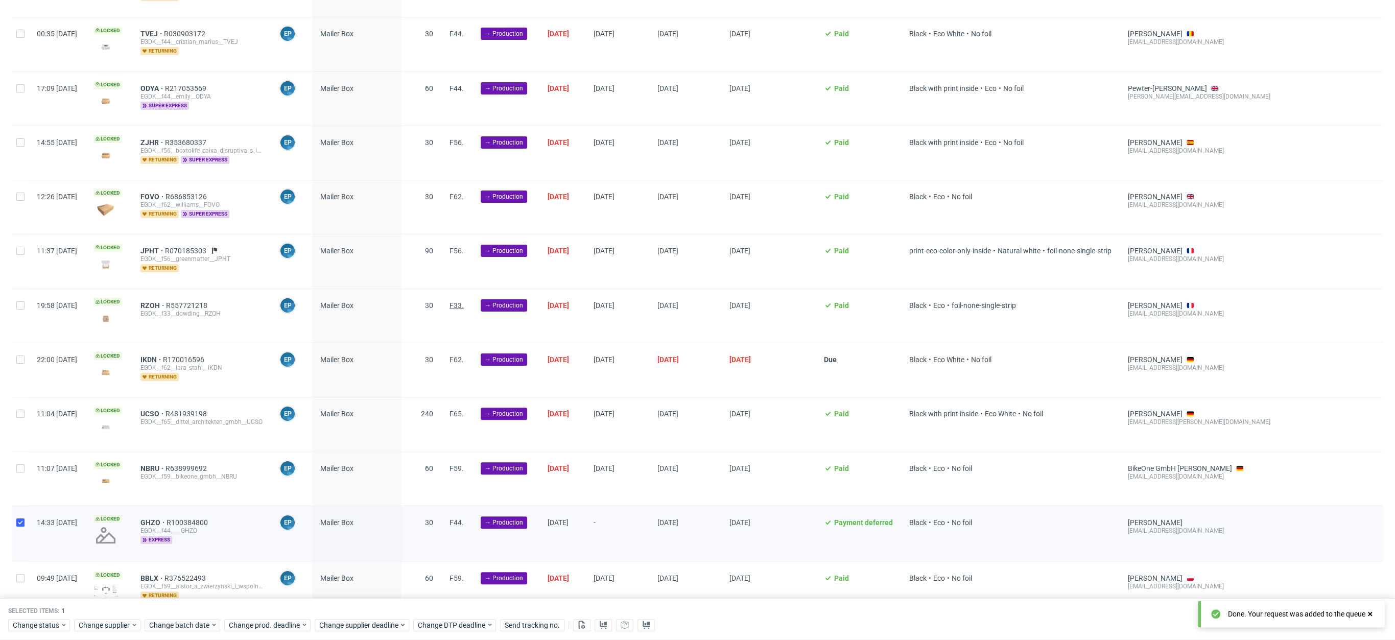
scroll to position [166, 0]
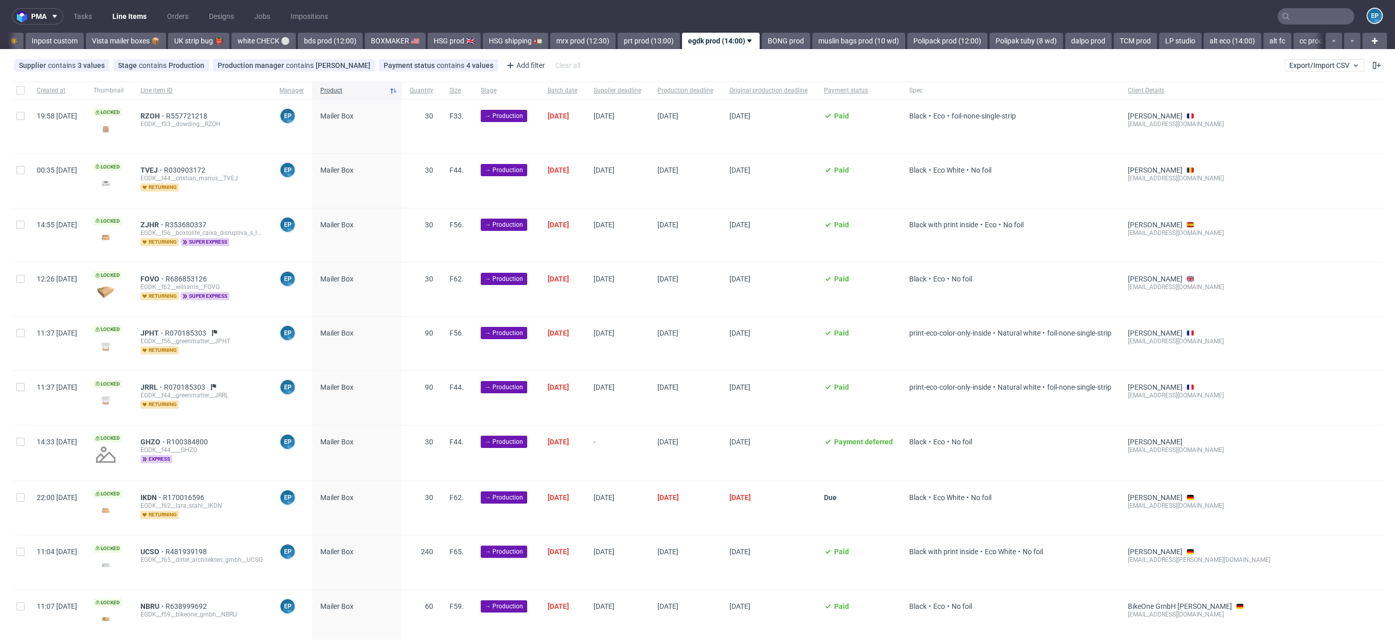
scroll to position [0, 727]
click at [577, 93] on span "Batch date" at bounding box center [563, 90] width 30 height 9
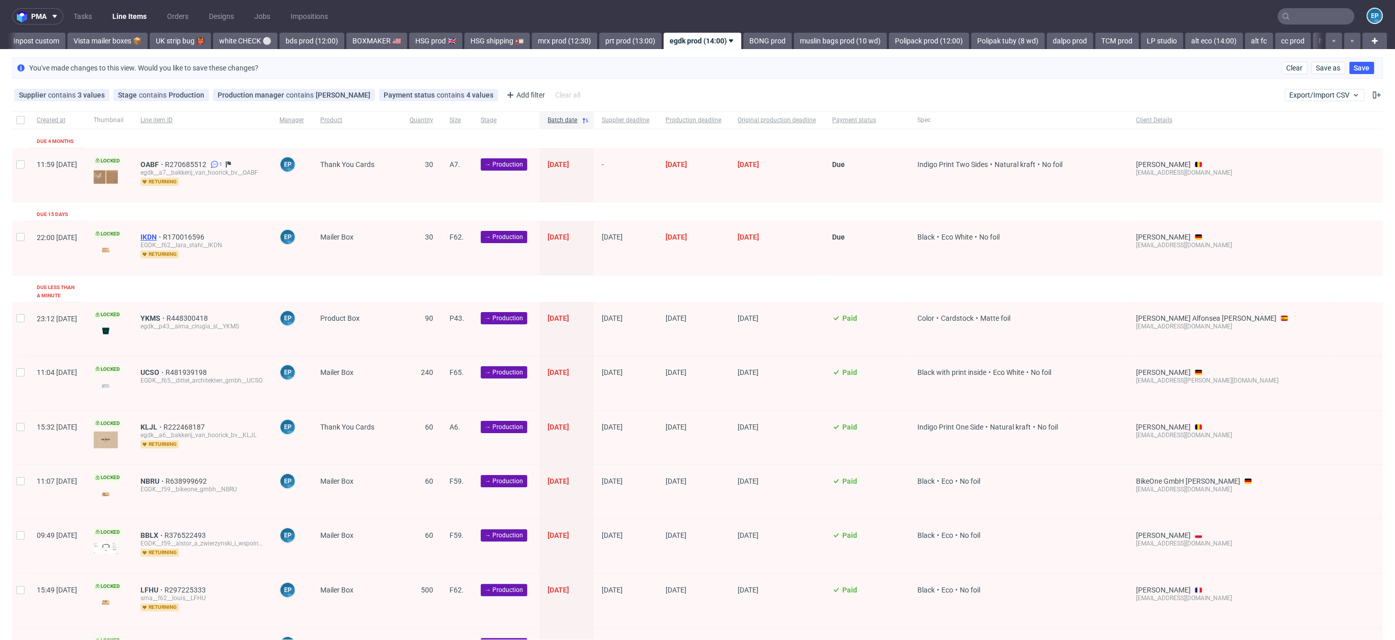
click at [163, 235] on span "IKDN" at bounding box center [151, 237] width 22 height 8
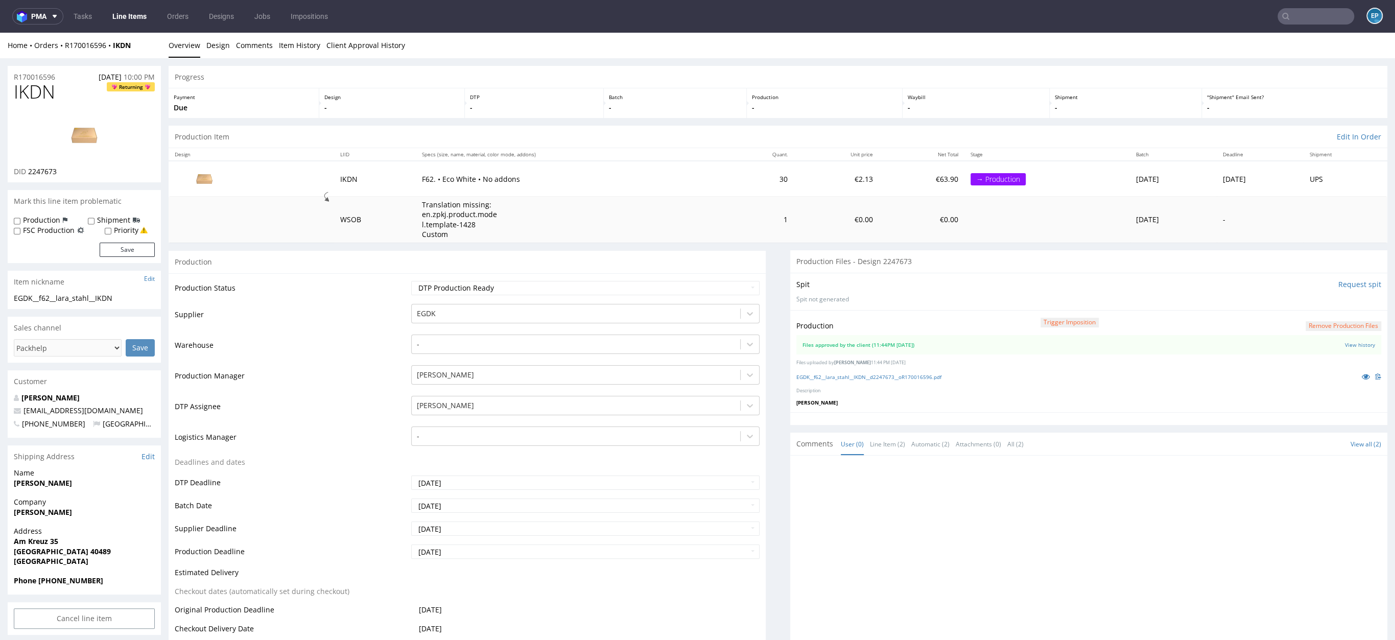
click at [47, 82] on span "IKDN" at bounding box center [34, 92] width 41 height 20
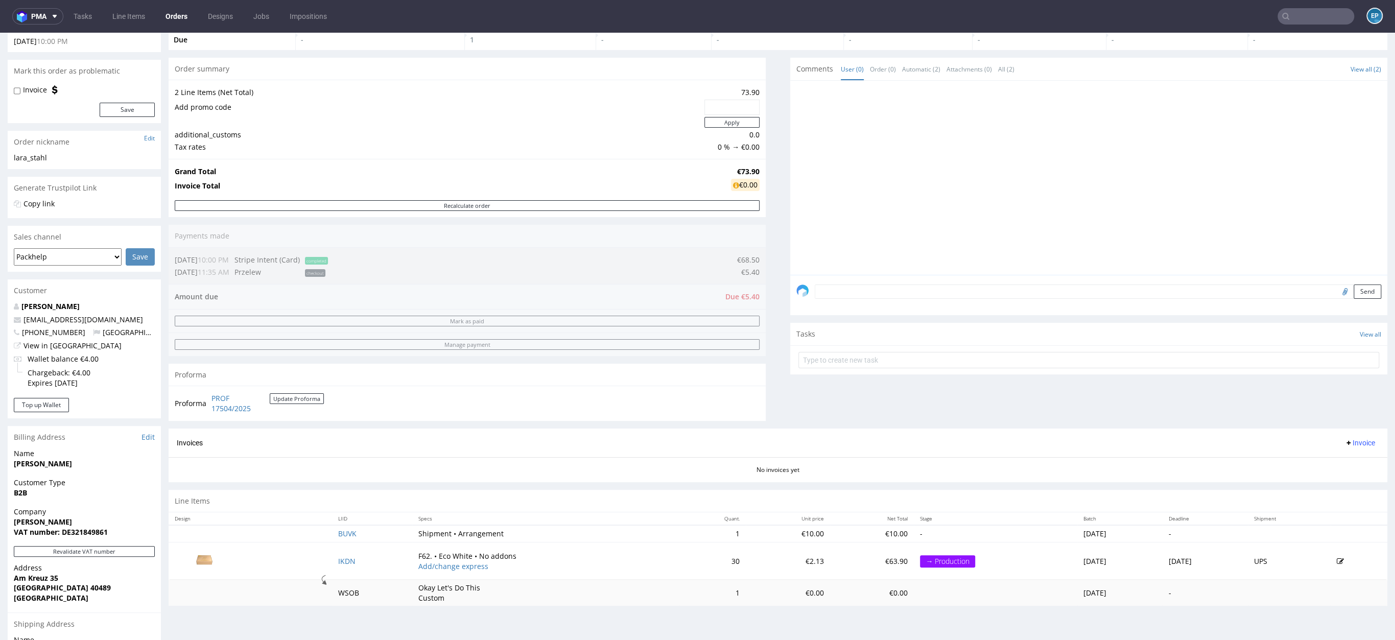
scroll to position [69, 0]
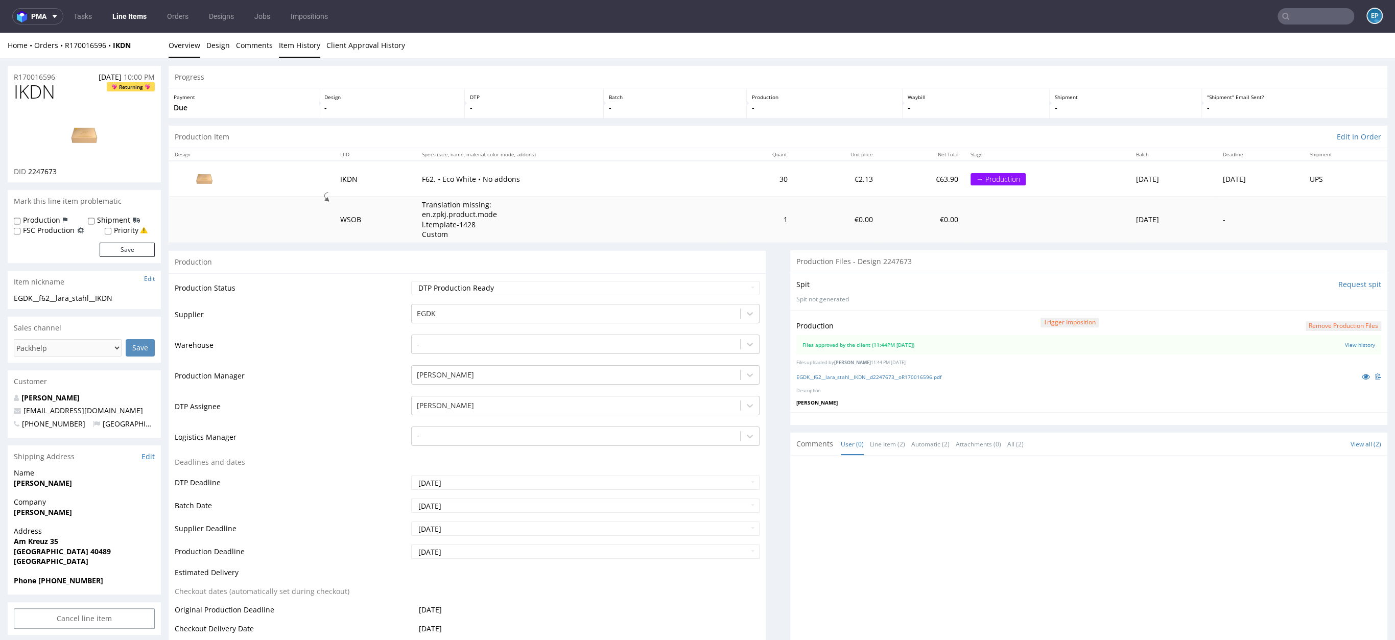
click at [280, 37] on link "Item History" at bounding box center [299, 45] width 41 height 25
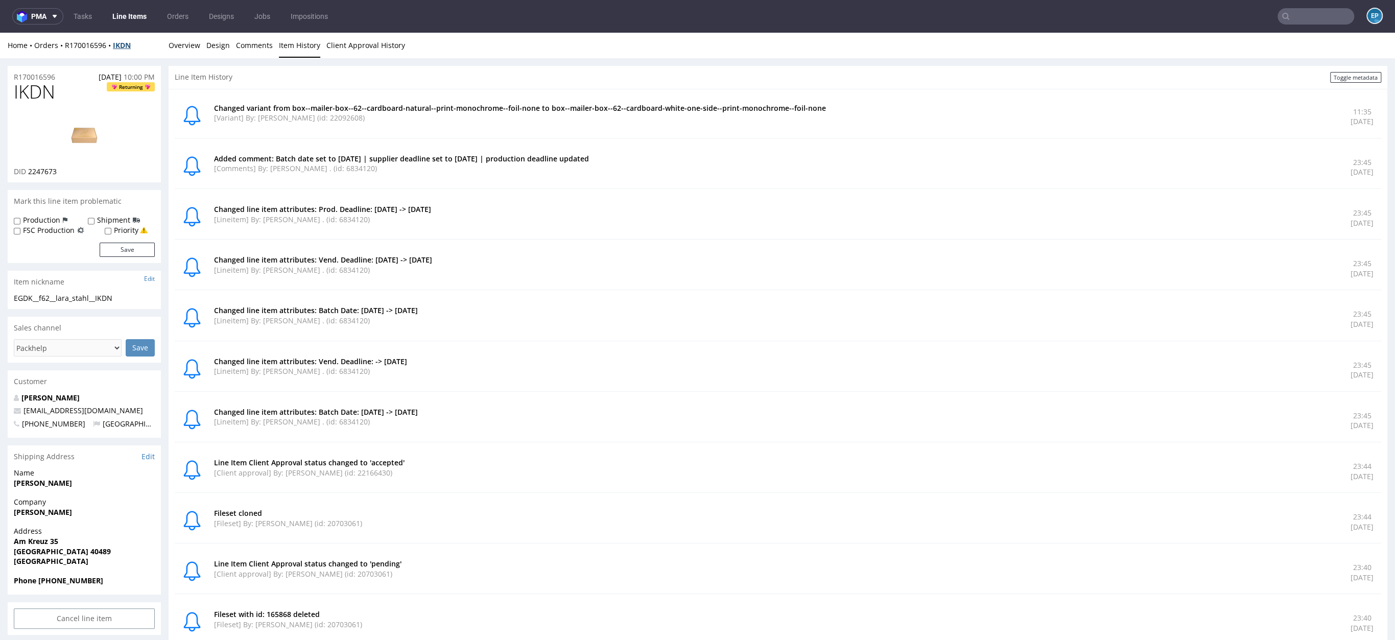
click at [119, 46] on strong "IKDN" at bounding box center [122, 45] width 18 height 10
click at [117, 21] on link "Line Items" at bounding box center [129, 16] width 46 height 16
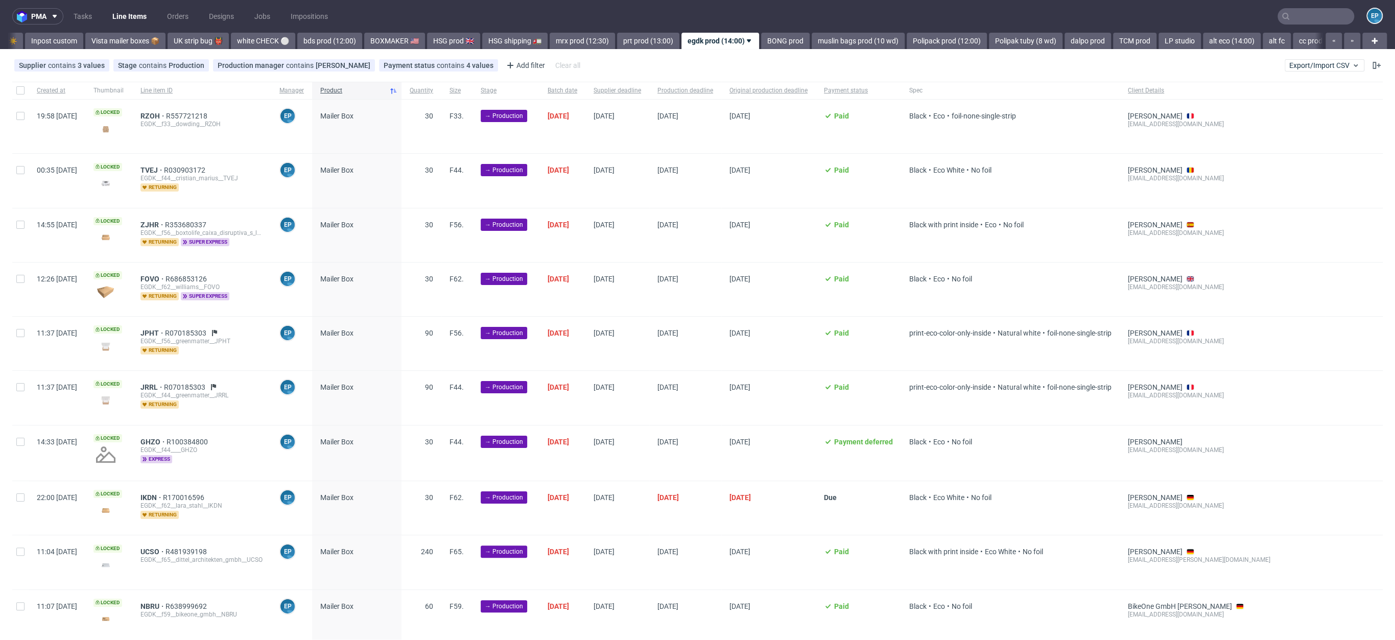
scroll to position [0, 727]
click at [1290, 26] on nav "pma Tasks Line Items Orders Designs Jobs Impositions EP" at bounding box center [697, 16] width 1395 height 33
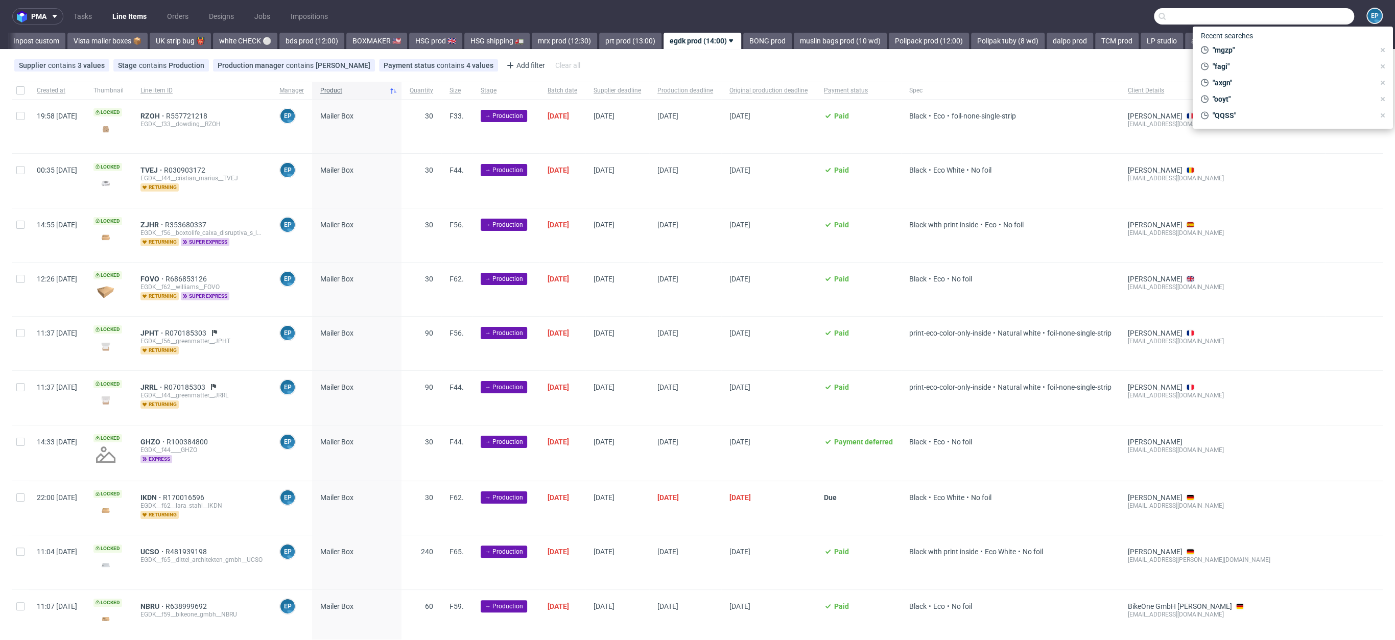
click at [1290, 15] on input "text" at bounding box center [1254, 16] width 200 height 16
click at [132, 103] on div "Locked" at bounding box center [108, 127] width 47 height 54
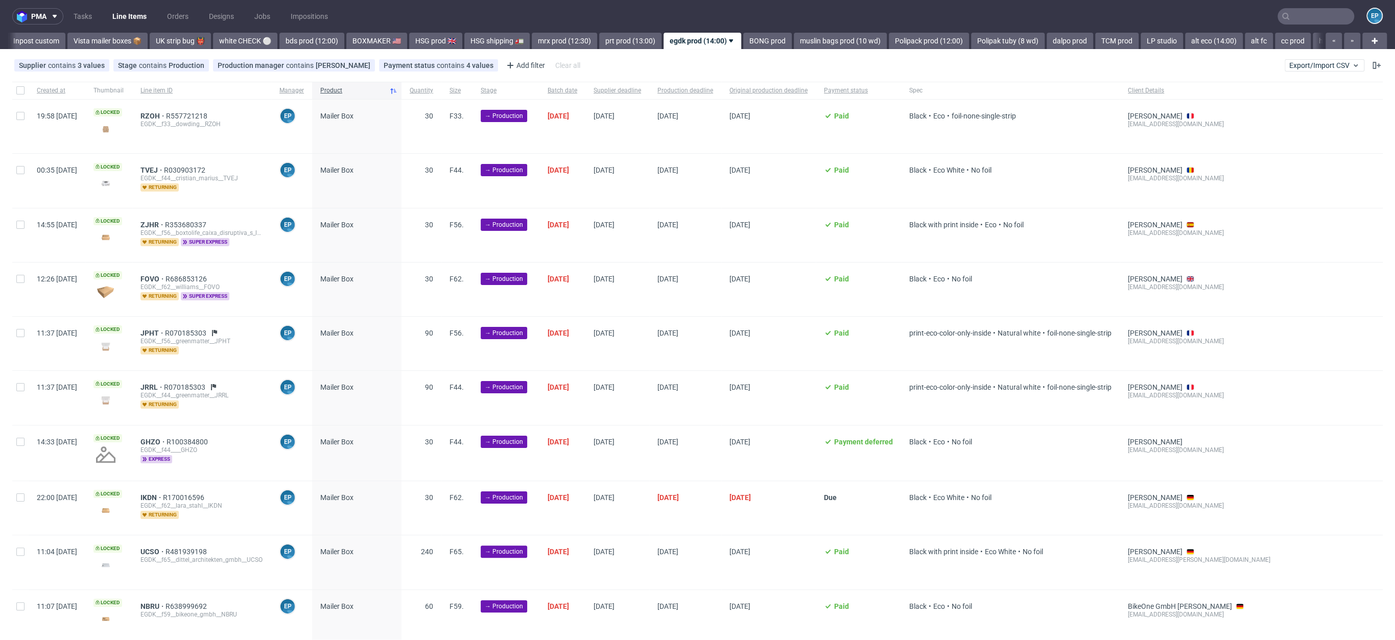
click at [21, 85] on div at bounding box center [20, 90] width 16 height 17
checkbox input "true"
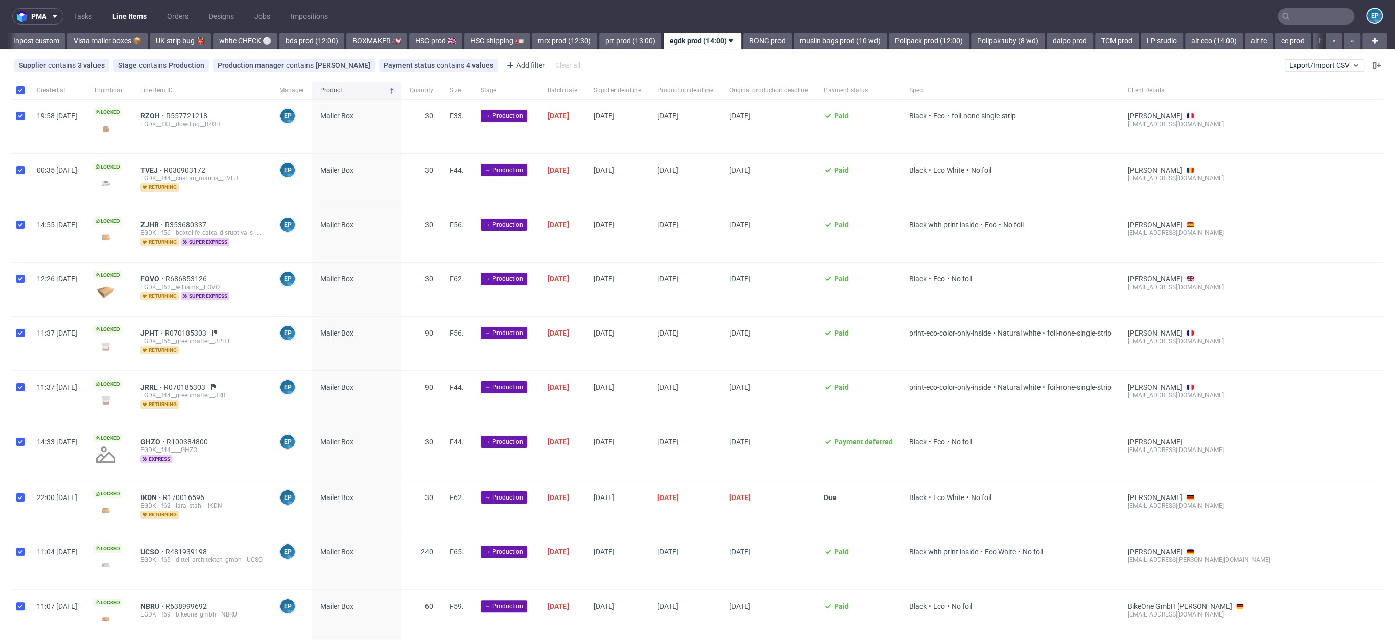
checkbox input "true"
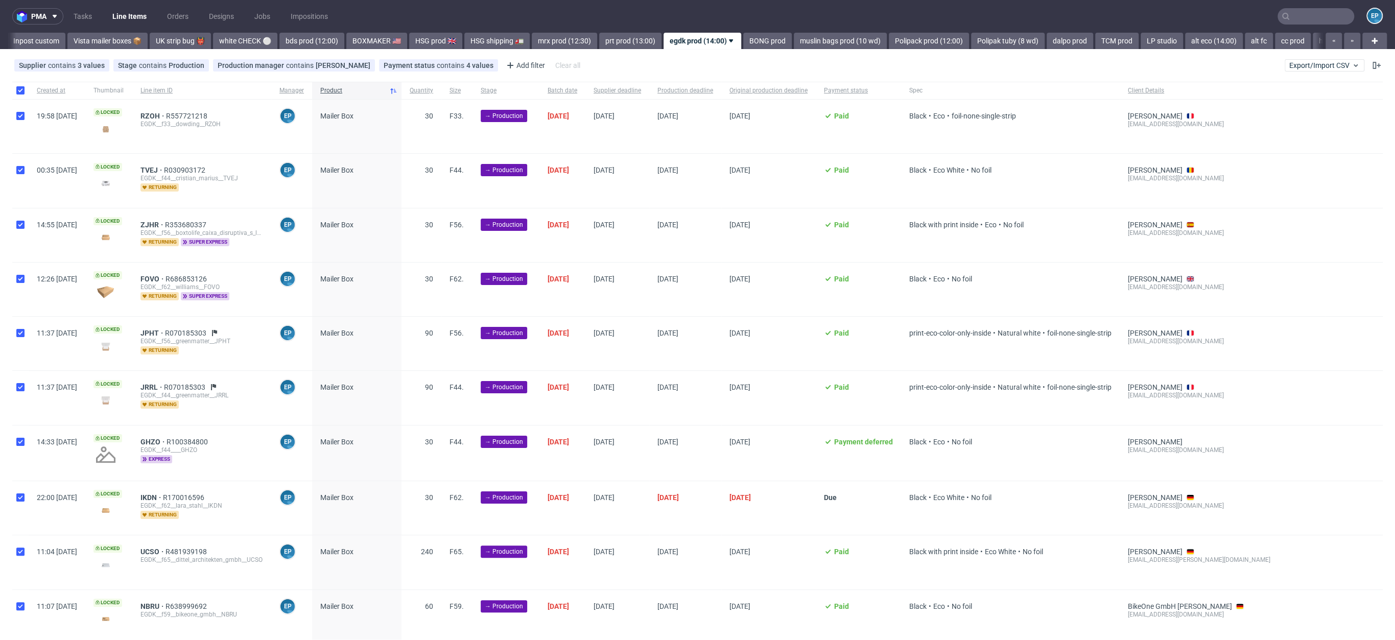
checkbox input "true"
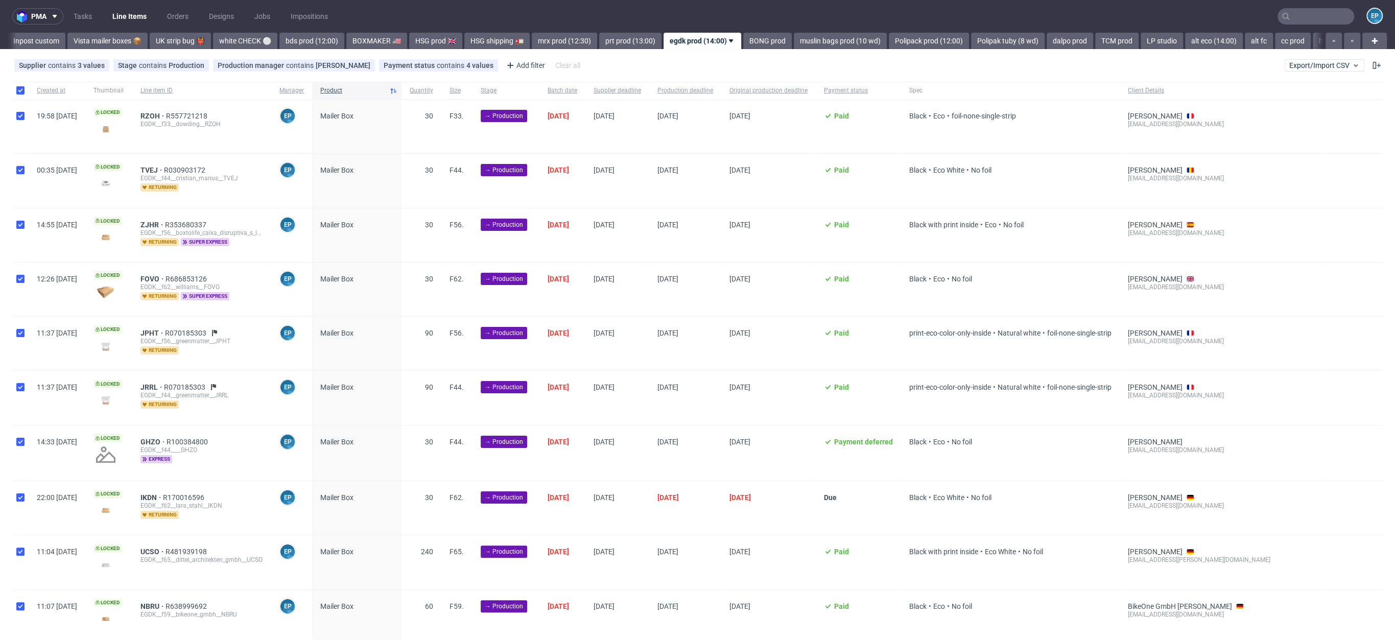
checkbox input "true"
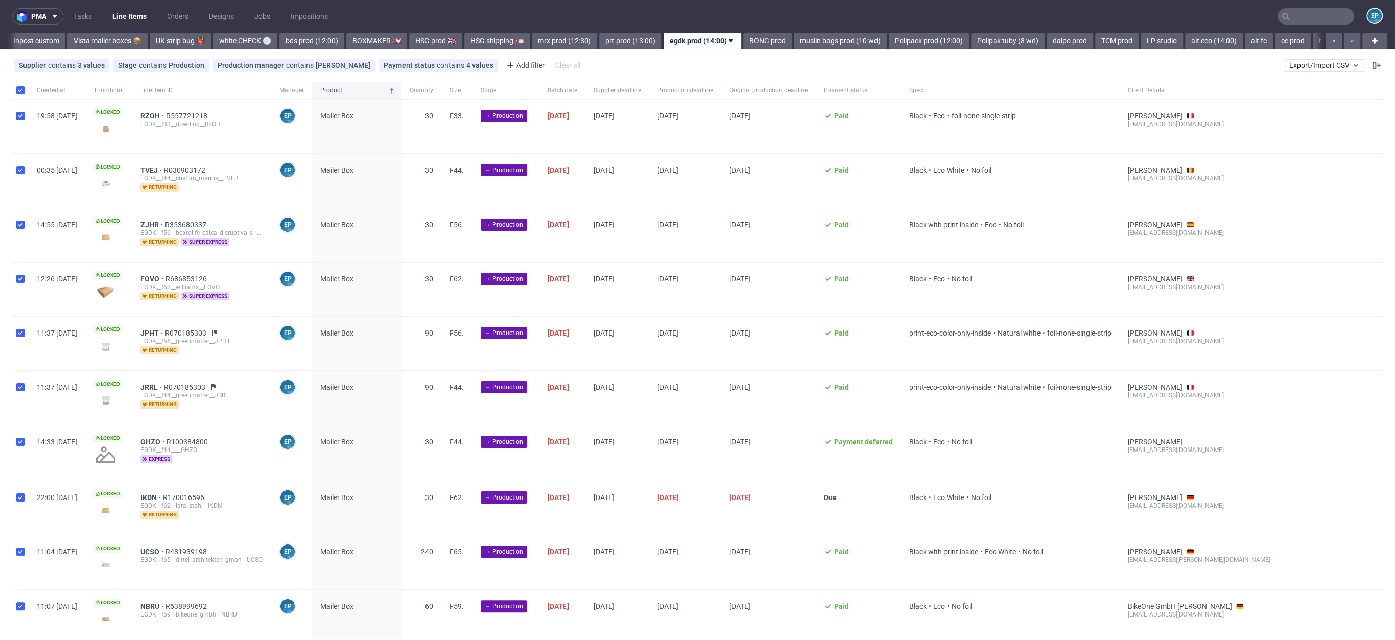
checkbox input "true"
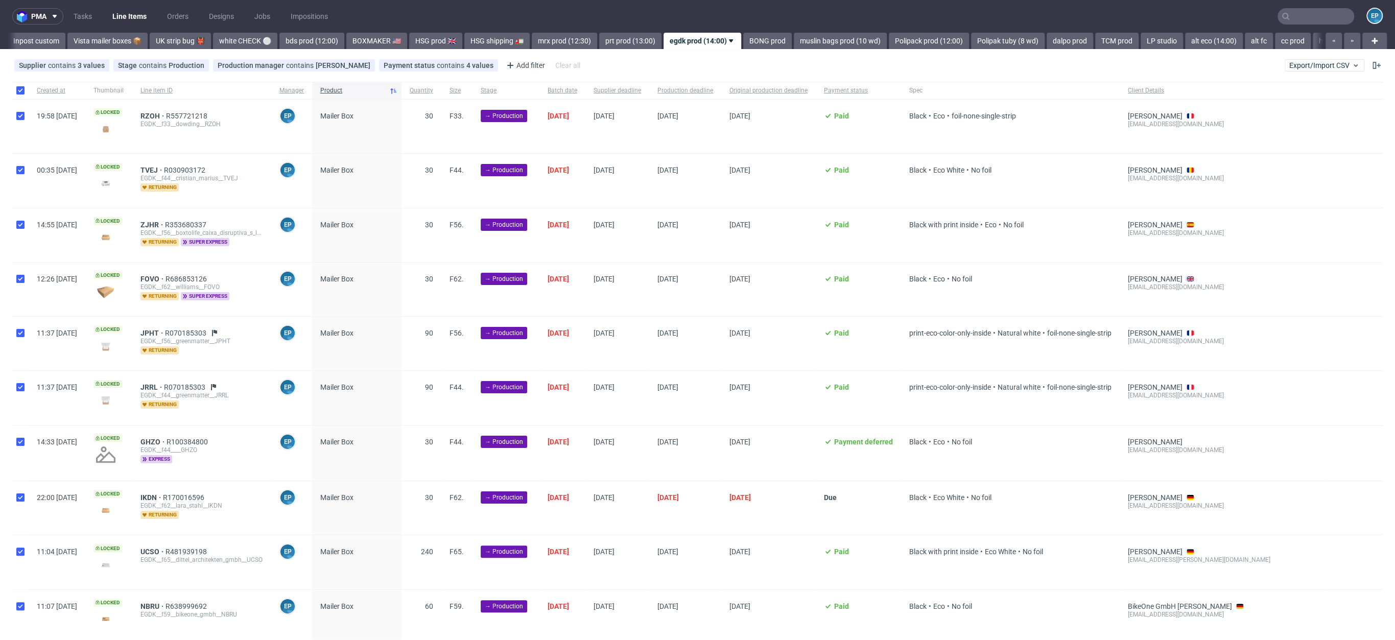
checkbox input "true"
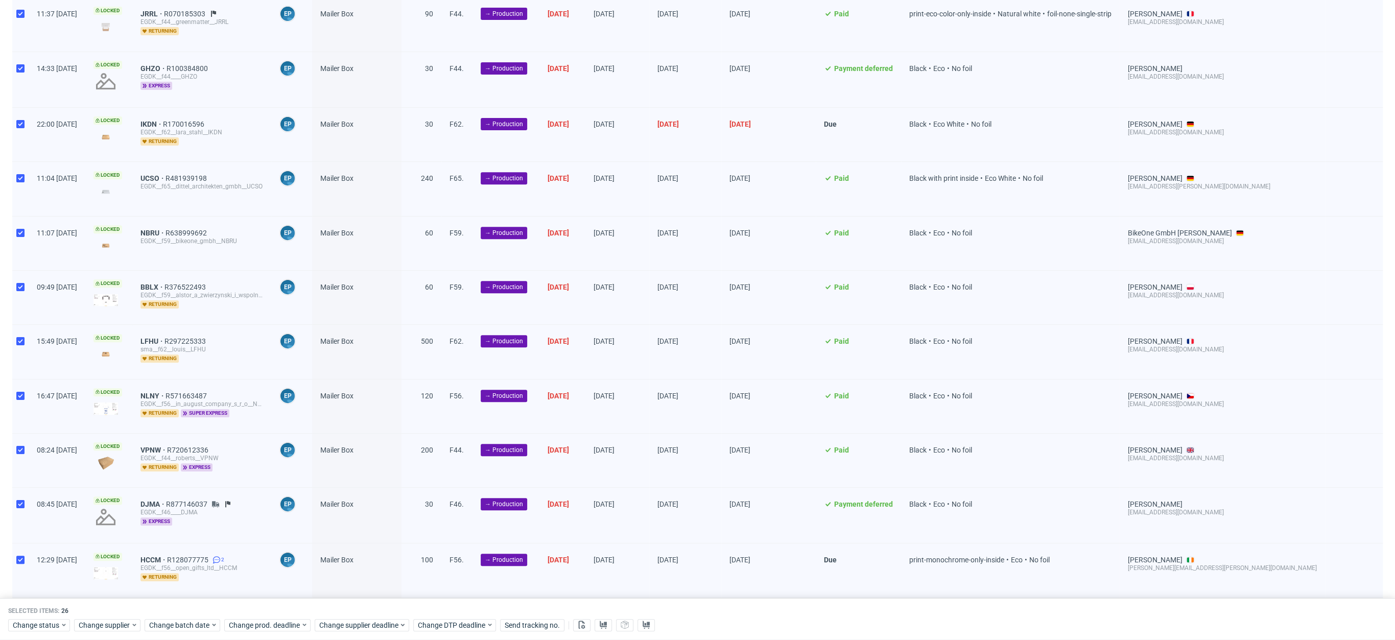
scroll to position [940, 0]
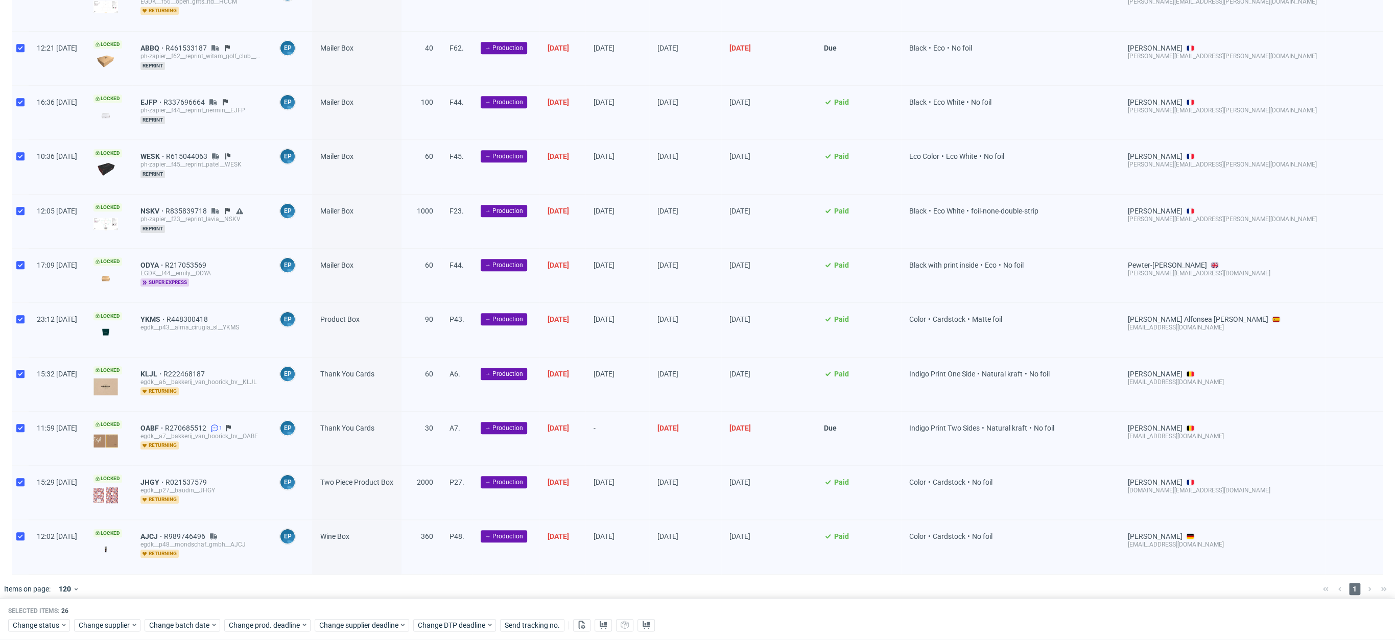
click at [15, 425] on div at bounding box center [20, 439] width 16 height 54
checkbox input "false"
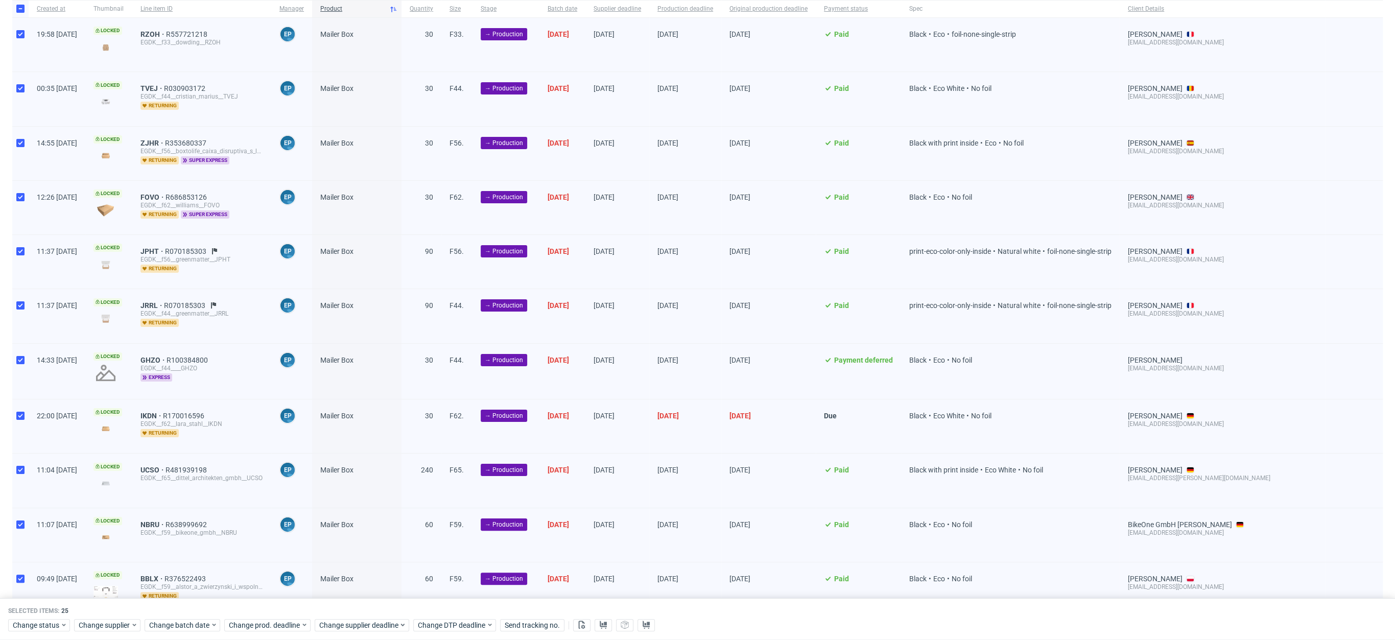
scroll to position [0, 0]
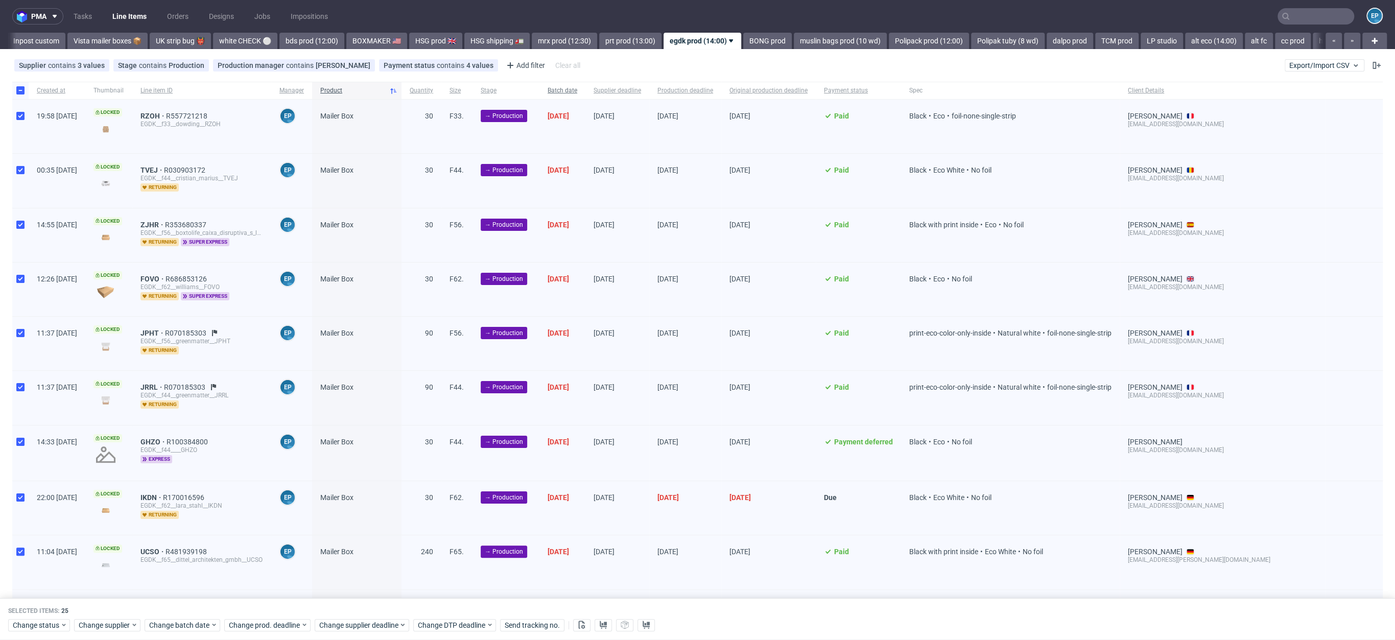
click at [577, 89] on span "Batch date" at bounding box center [563, 90] width 30 height 9
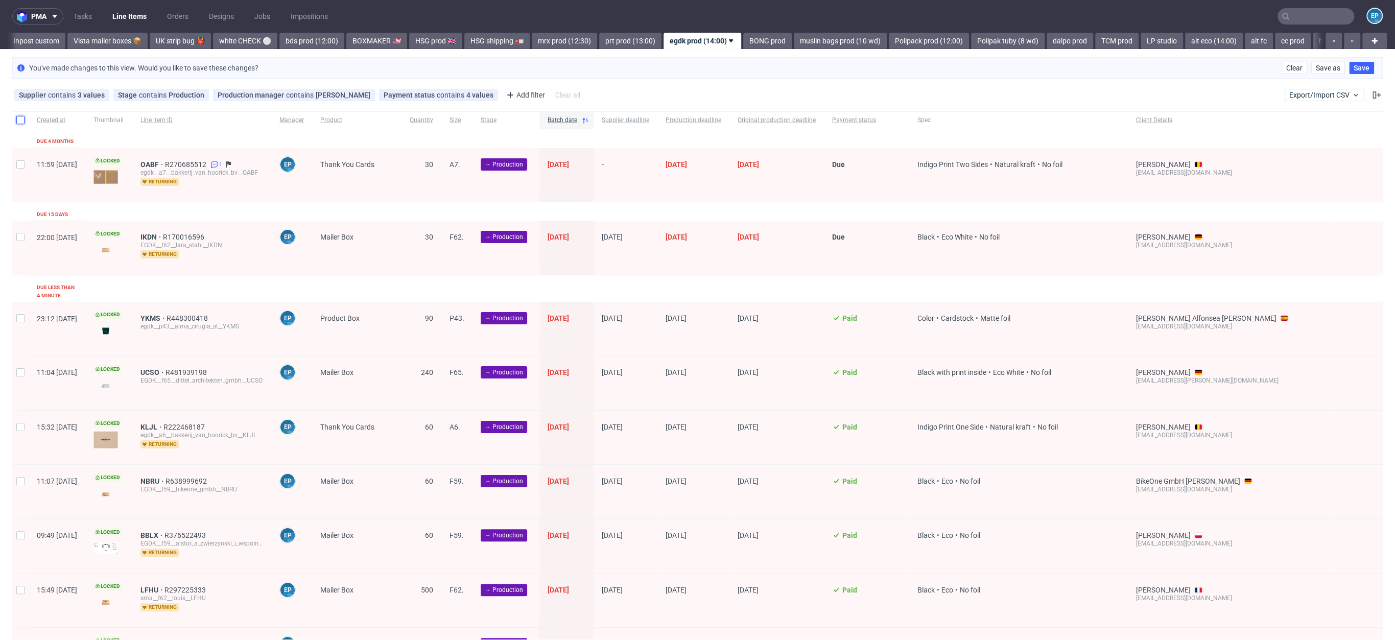
click at [19, 120] on input "checkbox" at bounding box center [20, 120] width 8 height 8
checkbox input "true"
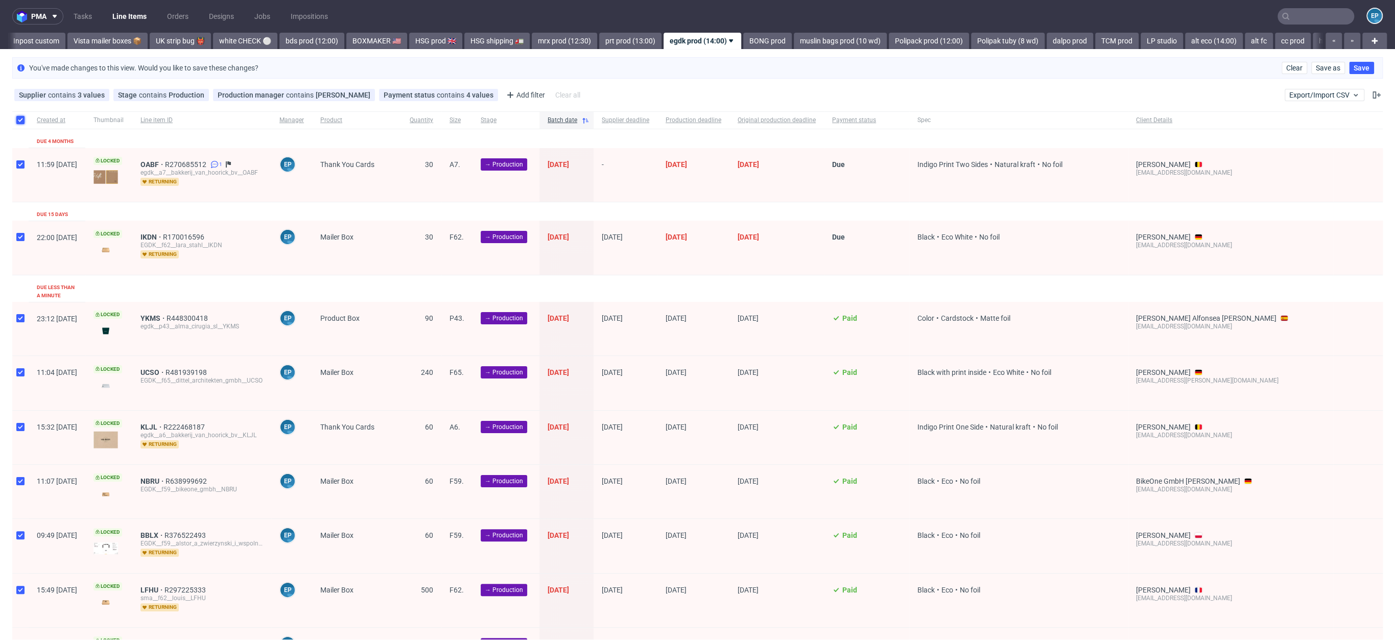
checkbox input "true"
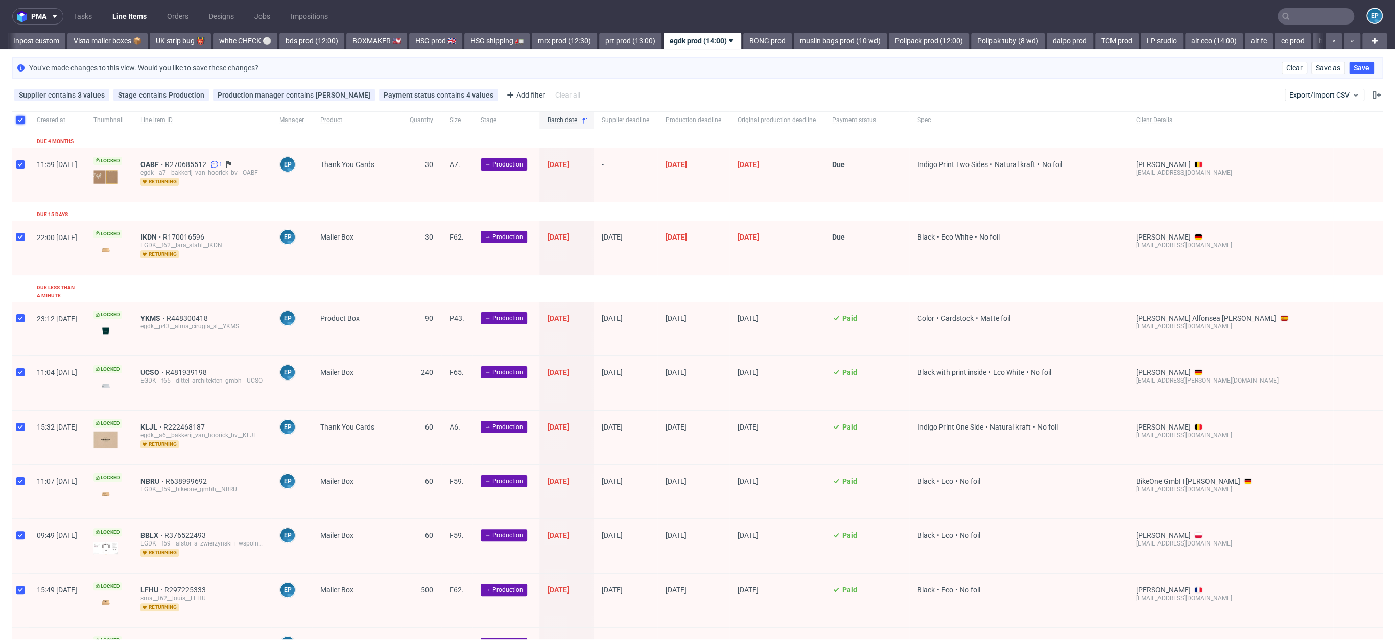
checkbox input "true"
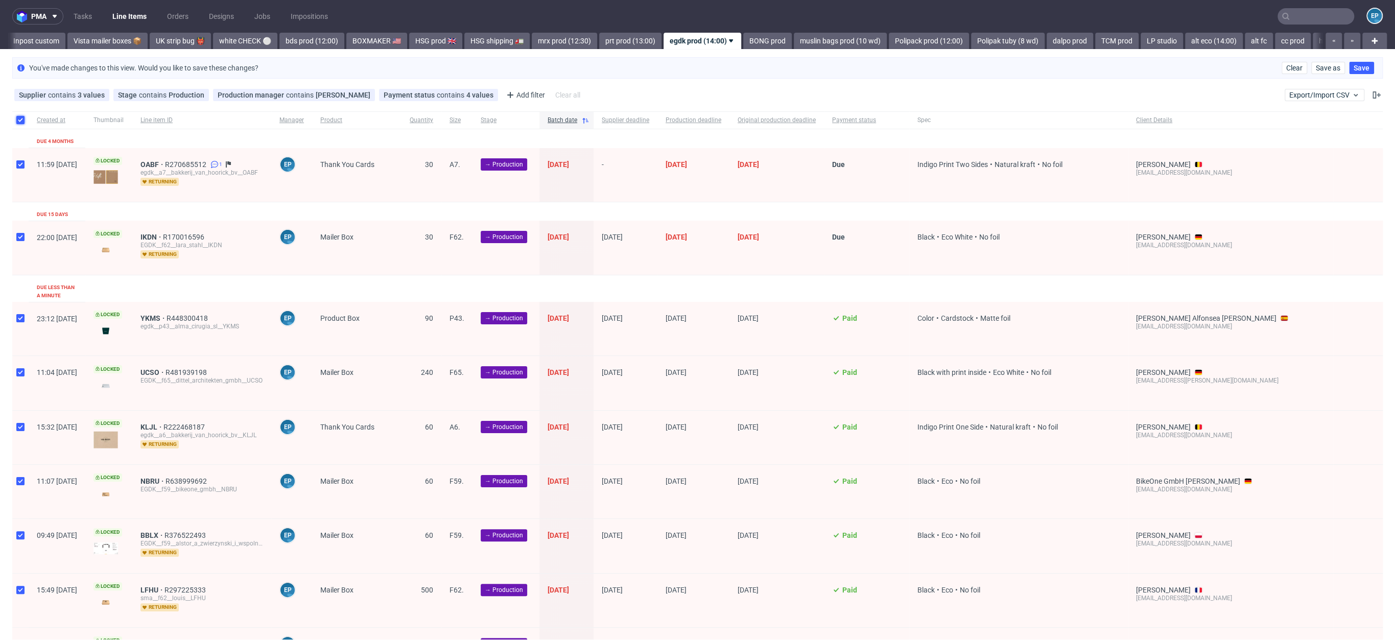
checkbox input "true"
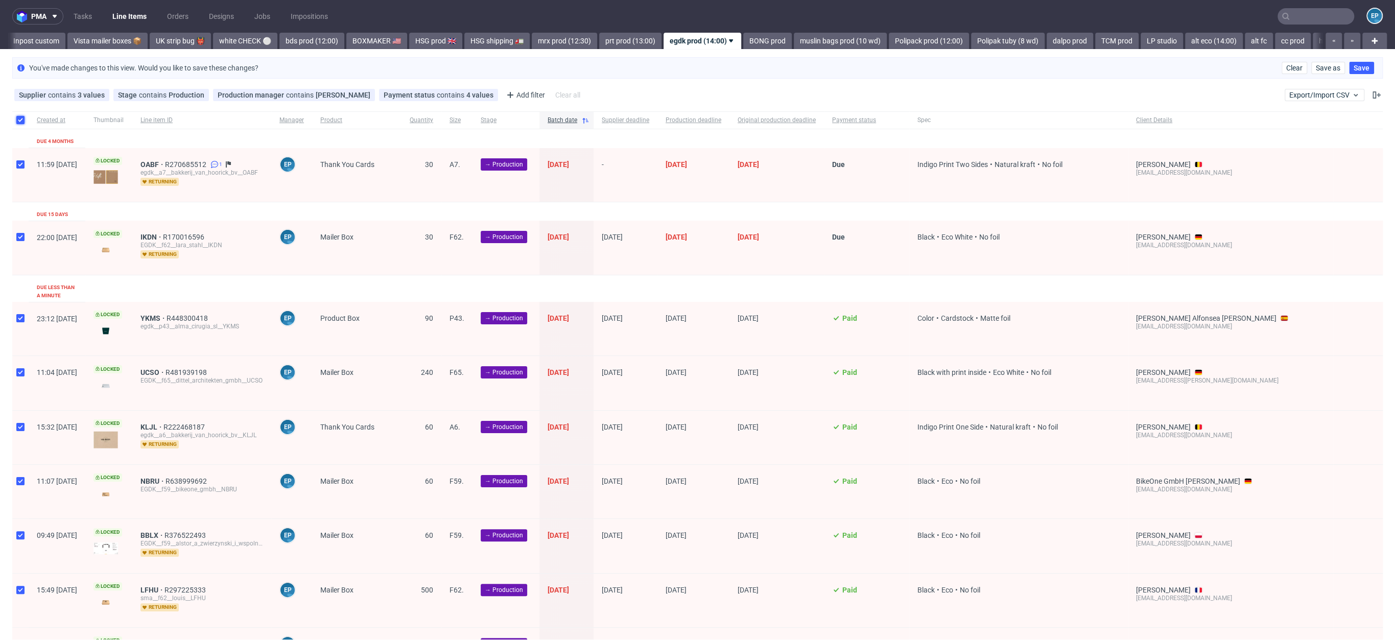
checkbox input "true"
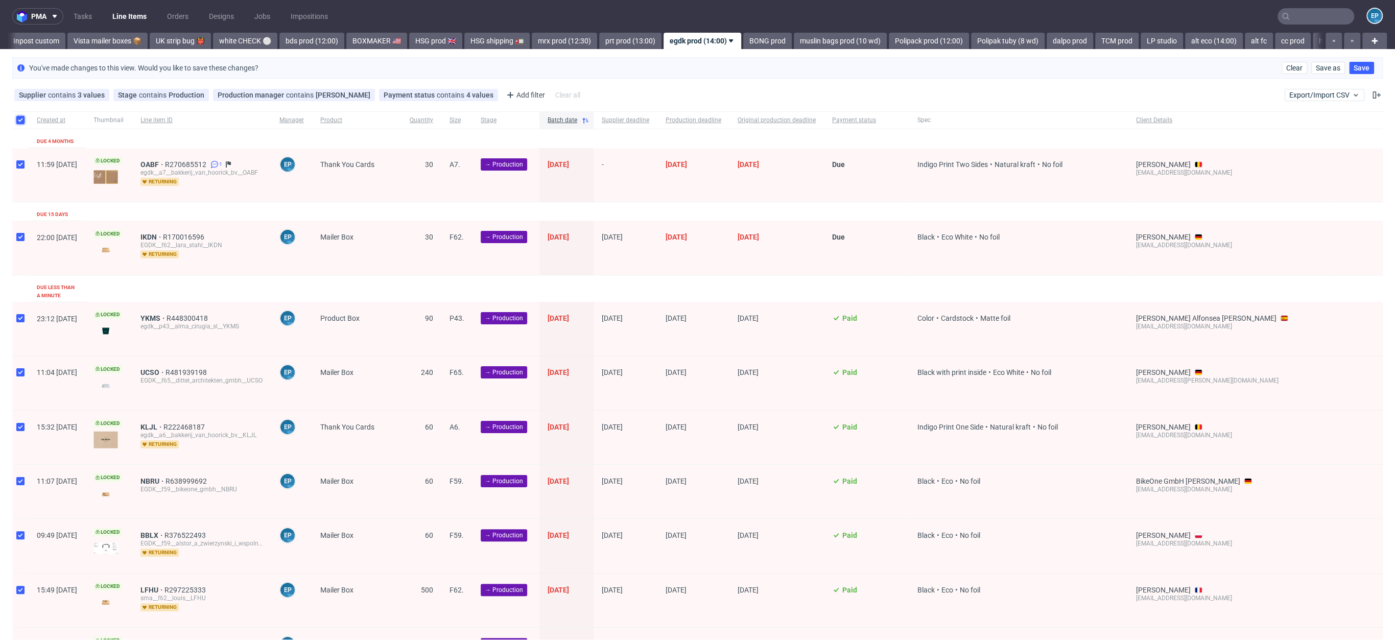
checkbox input "true"
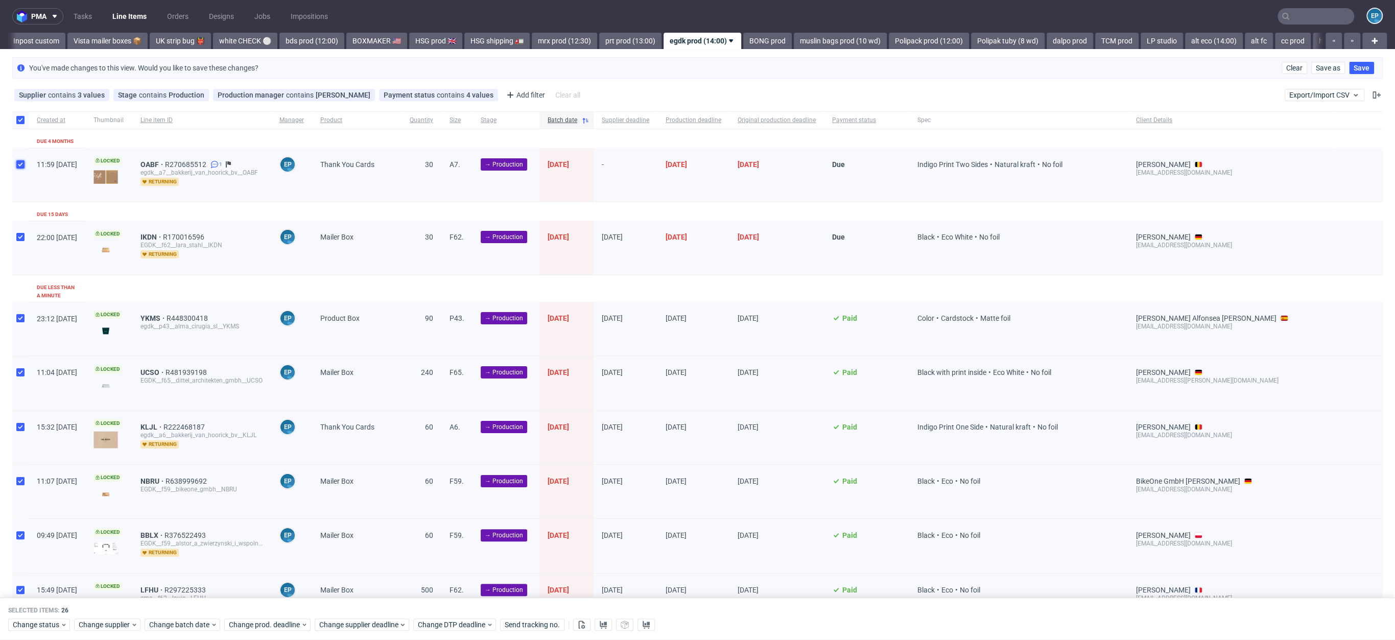
click at [16, 161] on input "checkbox" at bounding box center [20, 164] width 8 height 8
checkbox input "false"
click at [30, 243] on div "22:00 [DATE]" at bounding box center [57, 248] width 57 height 54
click at [23, 237] on input "checkbox" at bounding box center [20, 237] width 8 height 8
checkbox input "false"
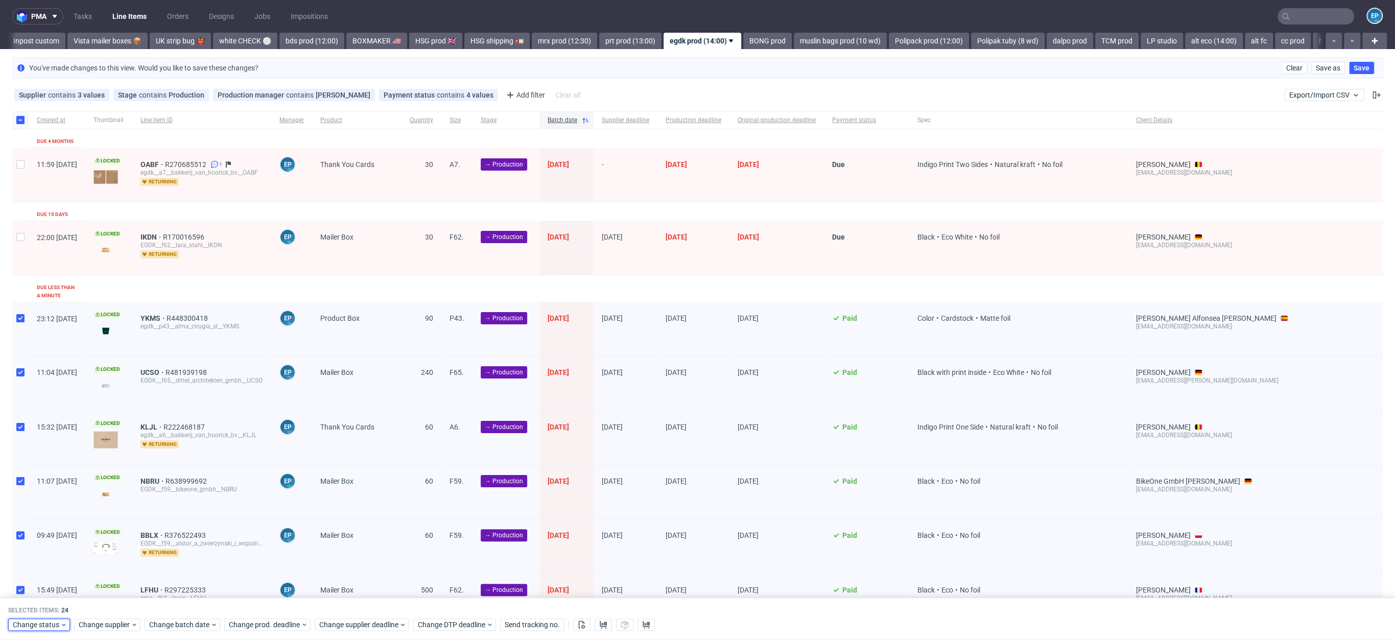
click at [41, 628] on span "Change status" at bounding box center [37, 625] width 48 height 10
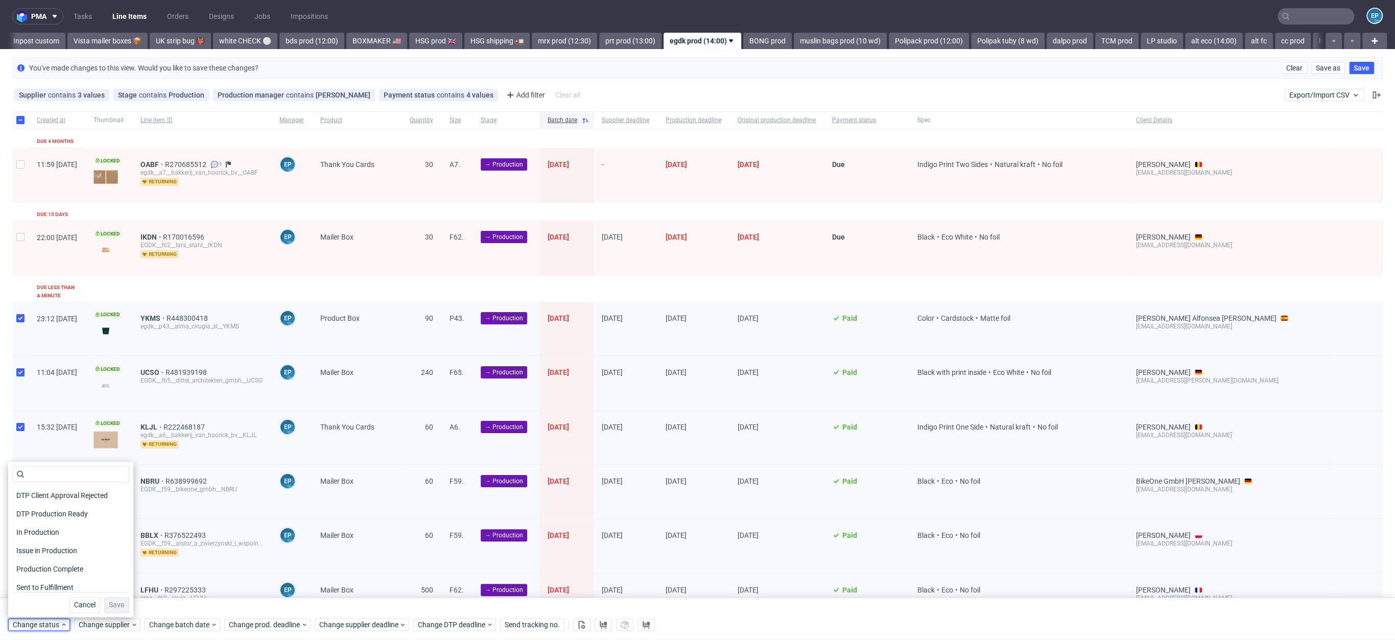
scroll to position [117, 0]
click at [62, 525] on span "In Production" at bounding box center [38, 525] width 52 height 14
click at [104, 599] on button "Save" at bounding box center [116, 605] width 25 height 16
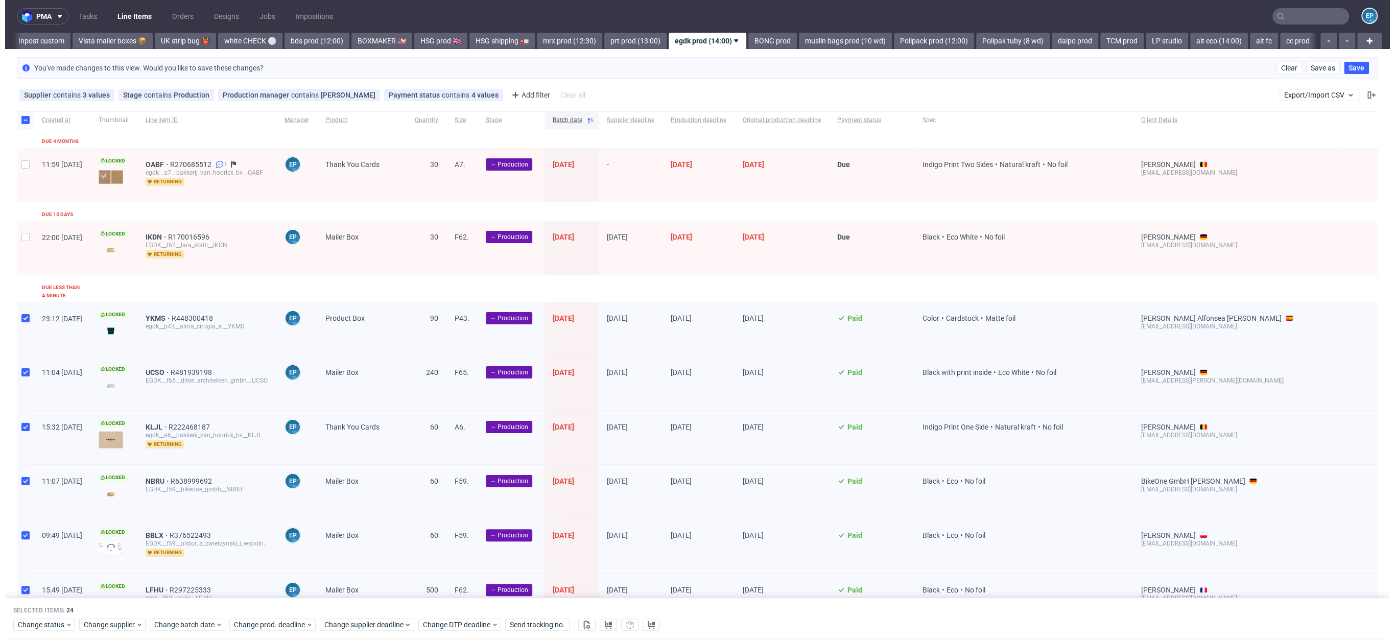
scroll to position [0, 727]
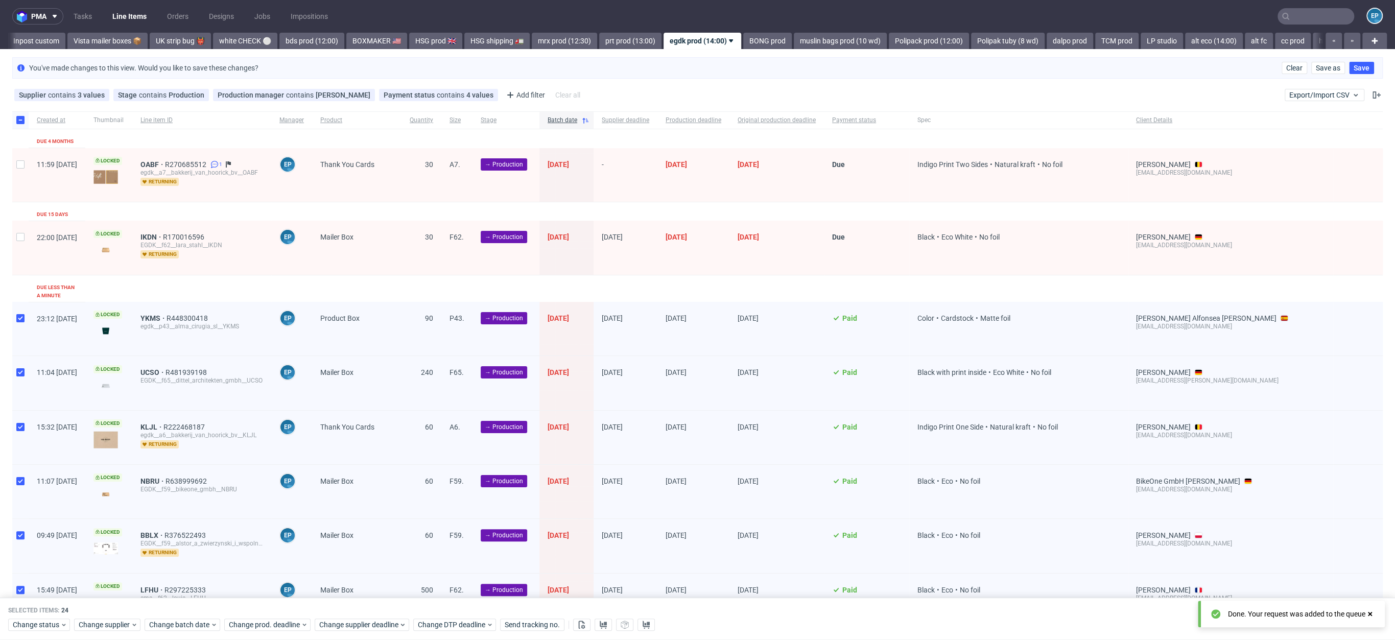
click at [1310, 20] on input "text" at bounding box center [1316, 16] width 77 height 16
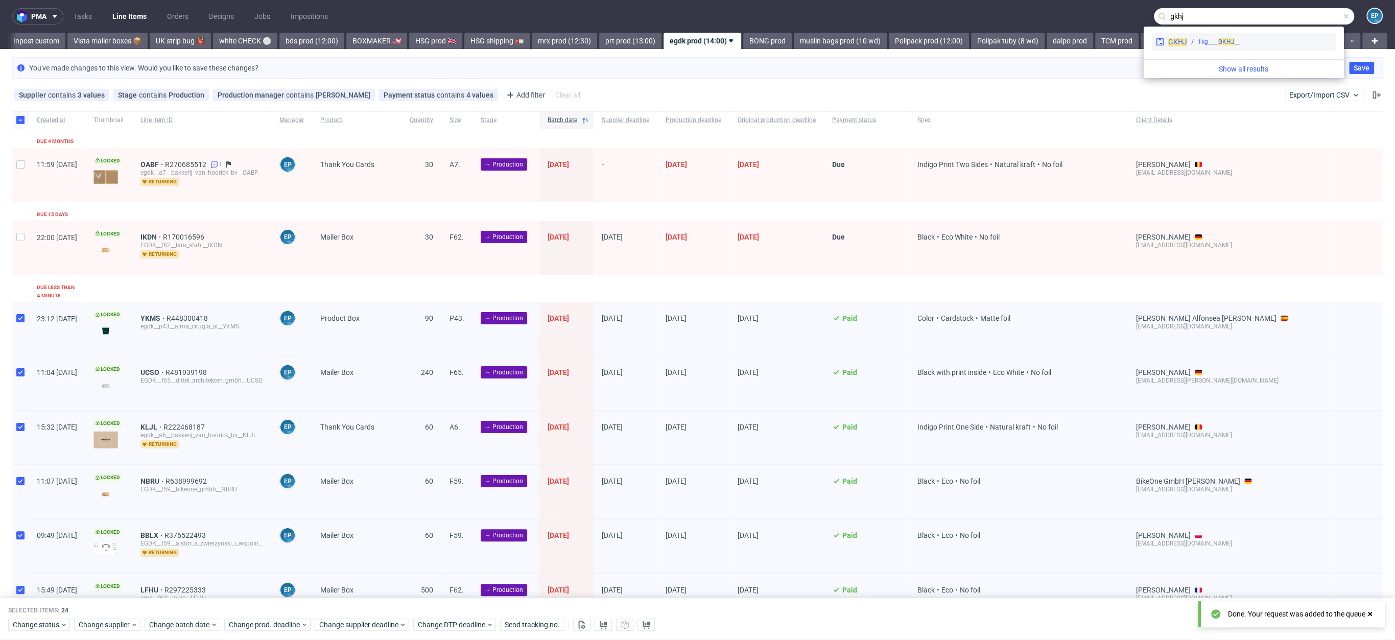
type input "gkhj"
click at [1267, 41] on div "__1kg____ GKHJ" at bounding box center [1259, 41] width 145 height 9
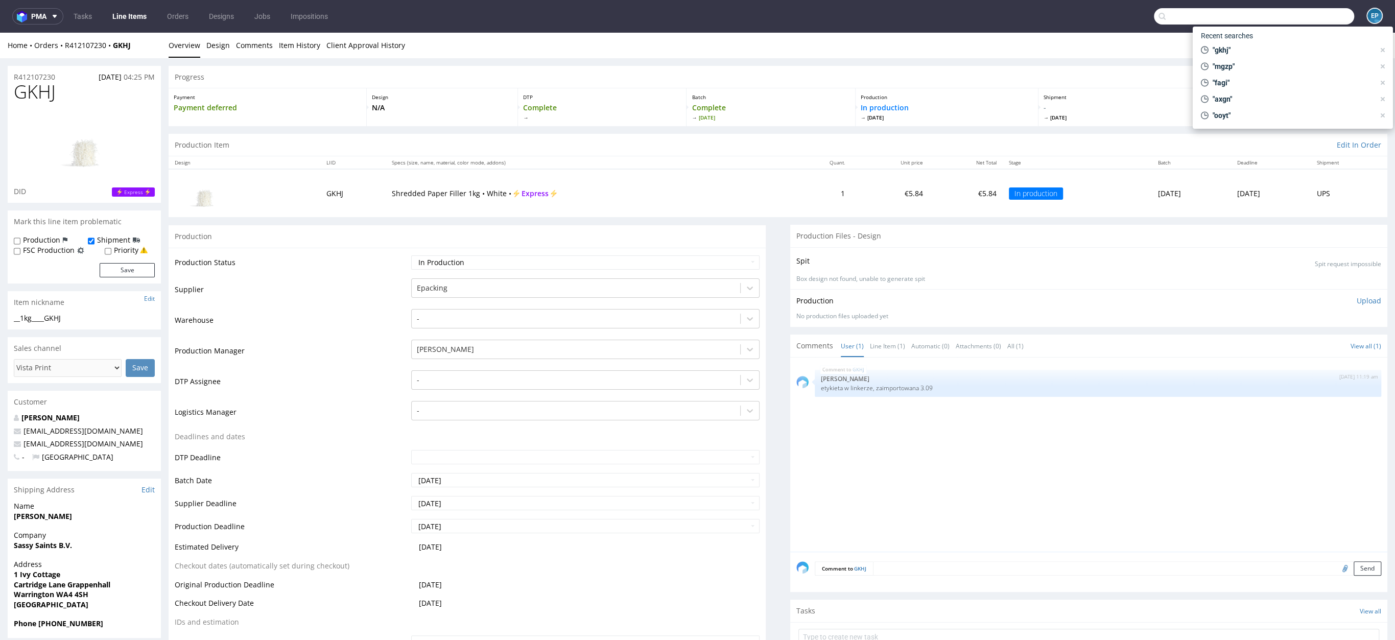
click at [1292, 21] on input "text" at bounding box center [1254, 16] width 200 height 16
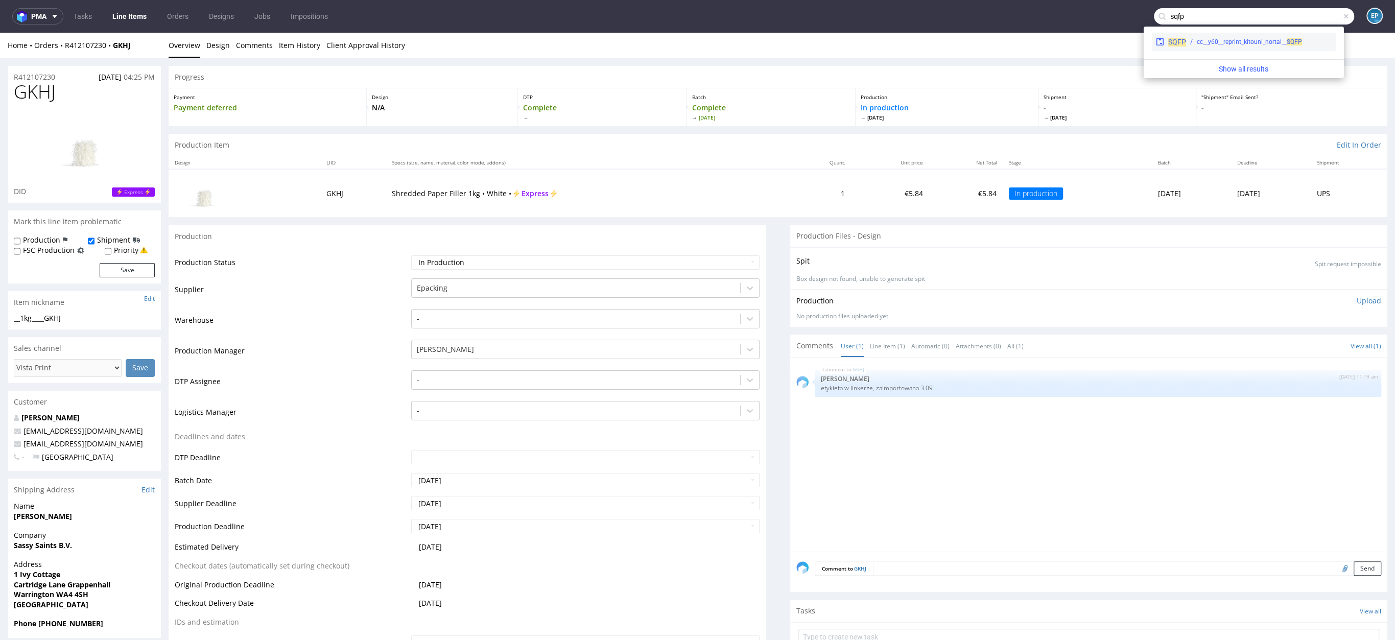
type input "sqfp"
click at [1255, 40] on div "cc__y60__reprint_kitouni_nortal__ SQFP" at bounding box center [1249, 41] width 105 height 9
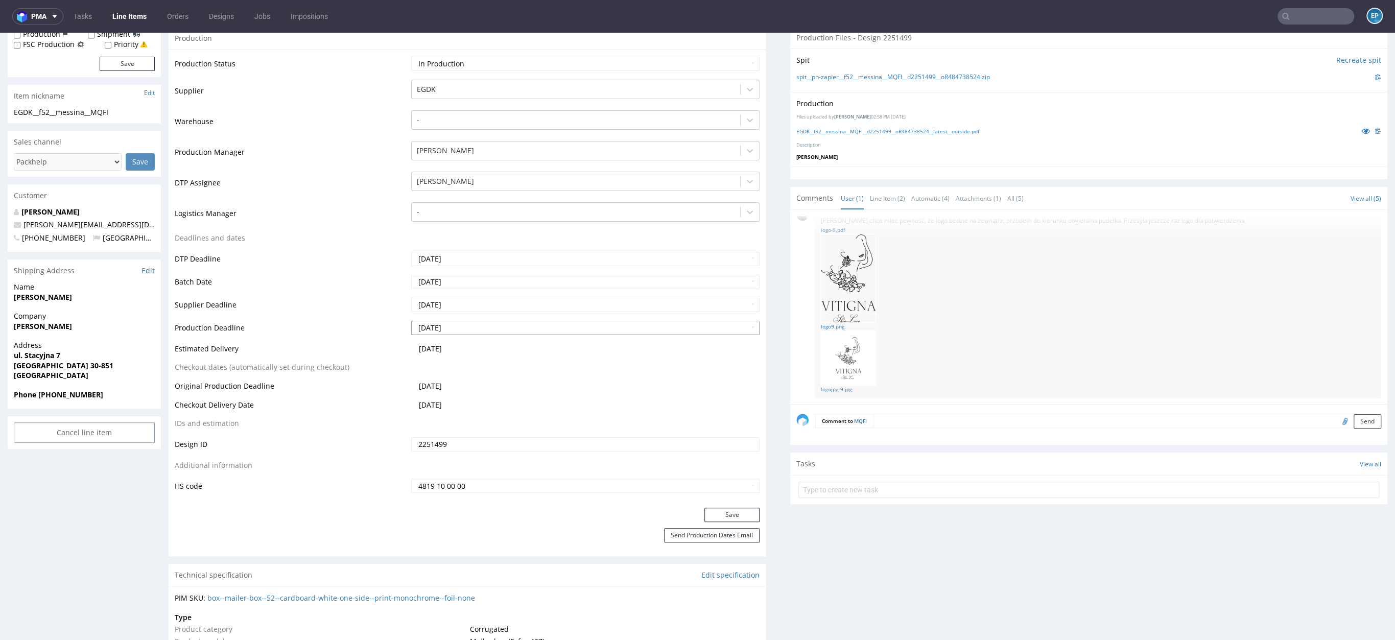
scroll to position [54, 0]
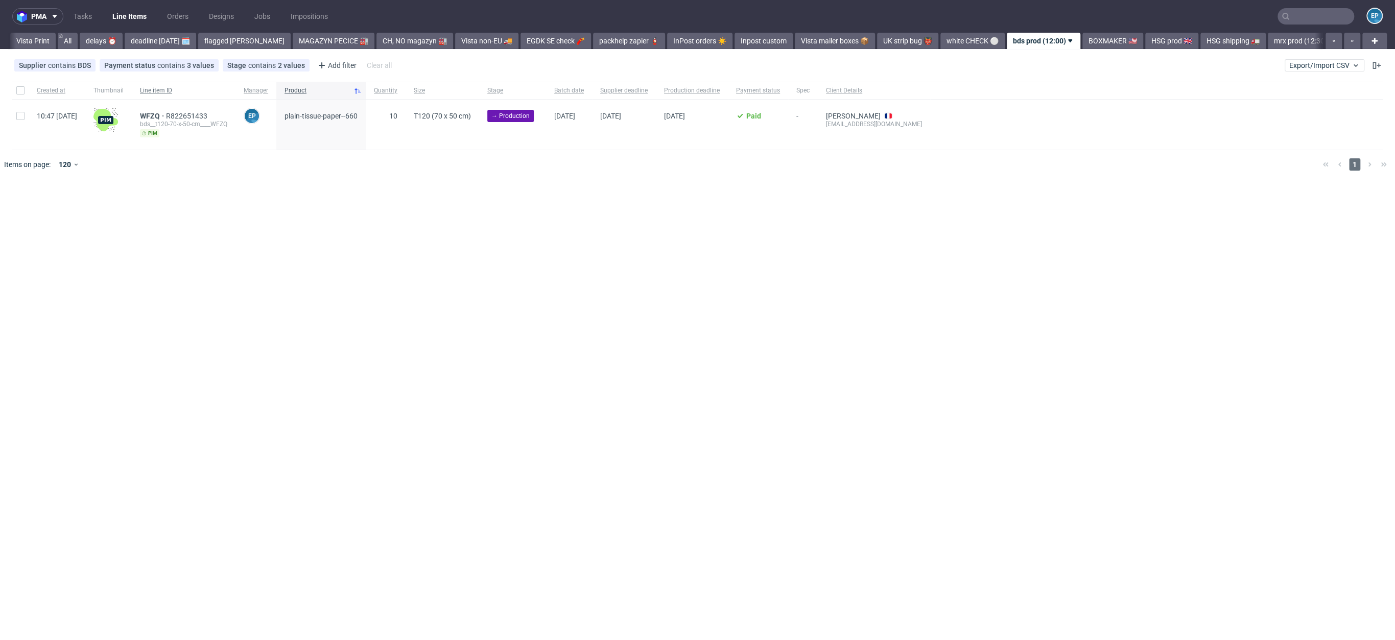
scroll to position [0, 339]
click at [996, 37] on link "prt prod (13:00)" at bounding box center [1027, 41] width 62 height 16
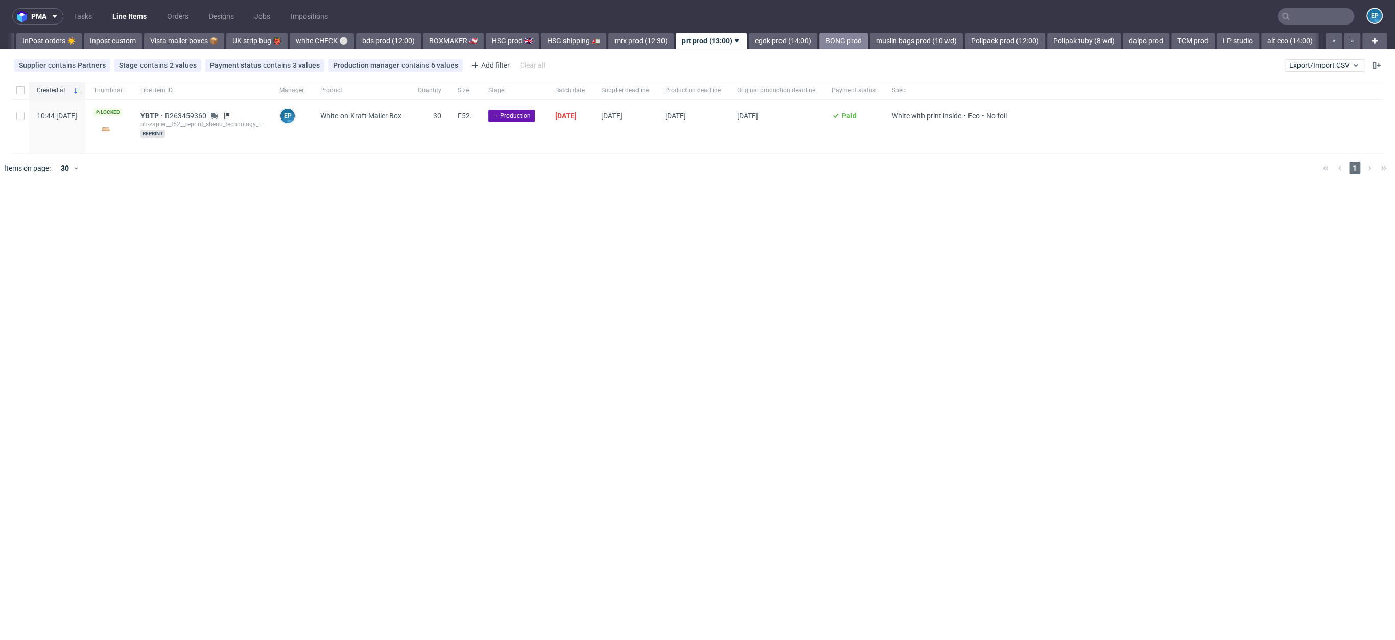
scroll to position [0, 655]
click at [745, 39] on link "egdk prod (14:00)" at bounding box center [779, 41] width 68 height 16
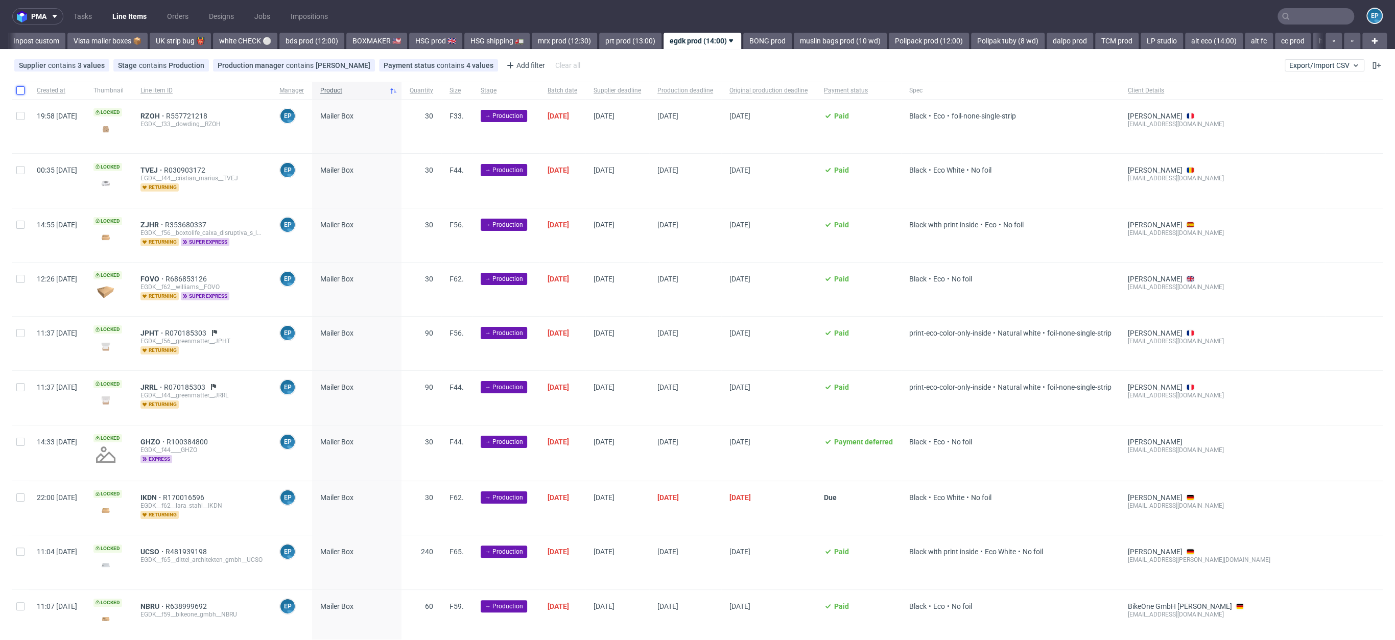
click at [22, 86] on input "checkbox" at bounding box center [20, 90] width 8 height 8
checkbox input "true"
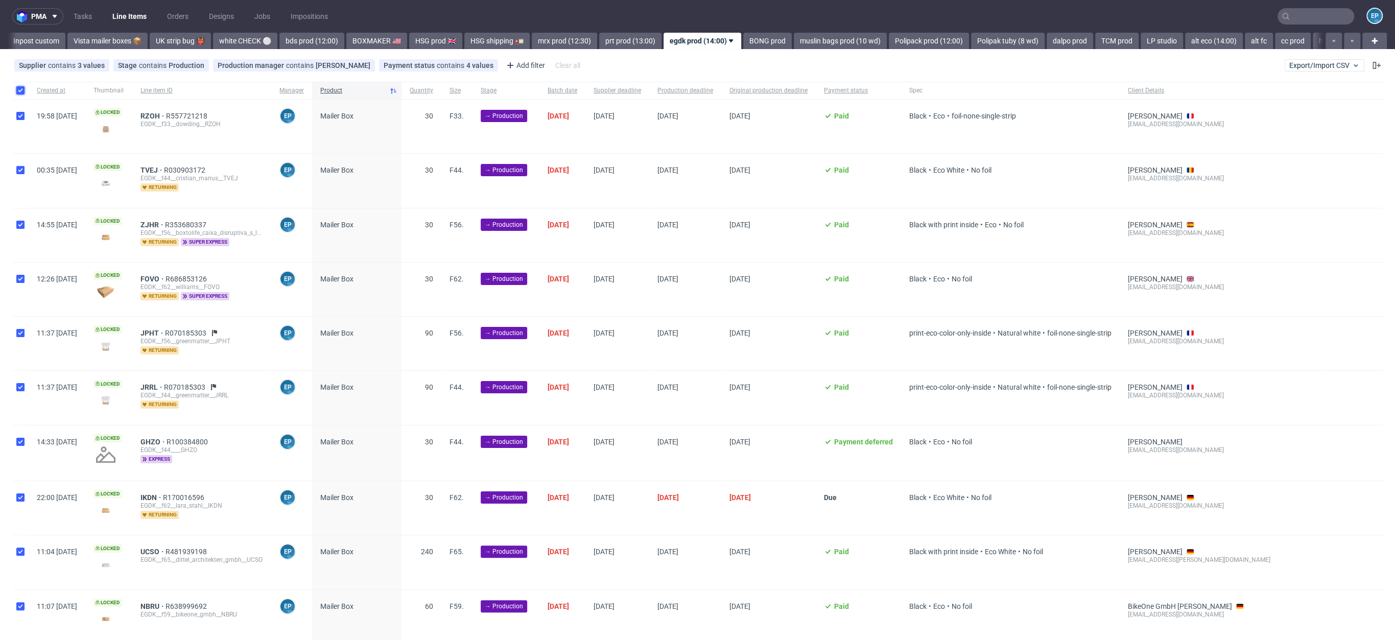
checkbox input "true"
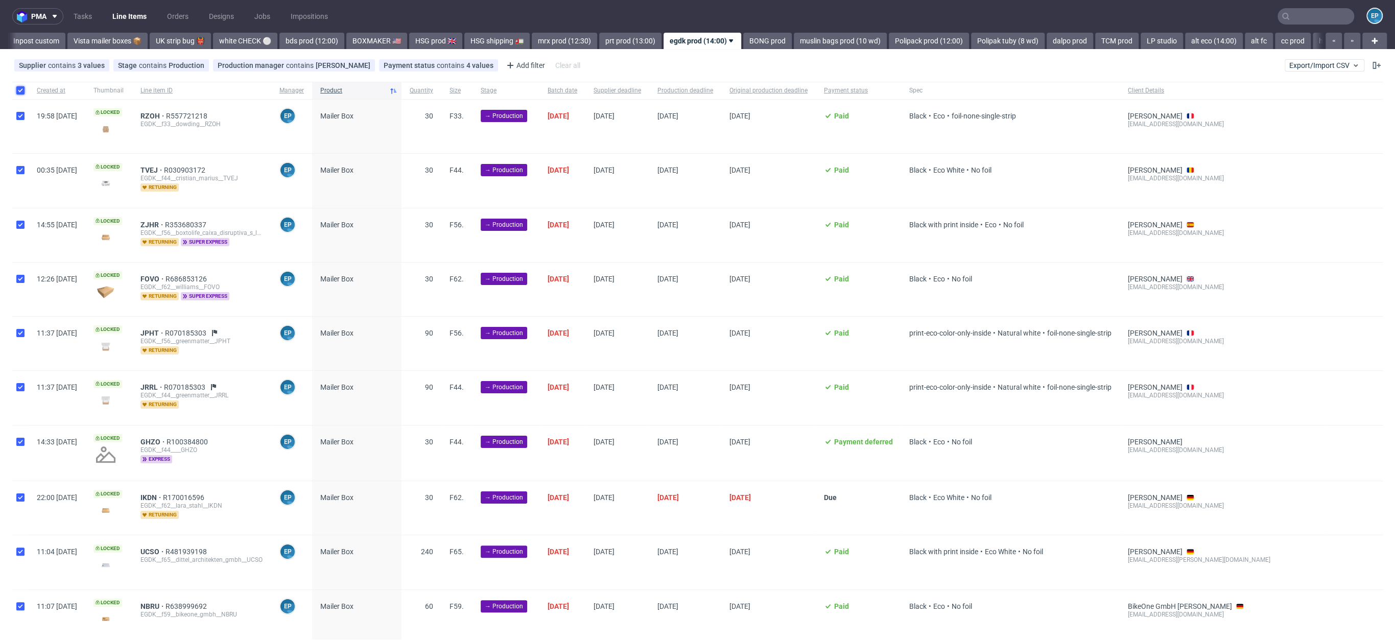
checkbox input "true"
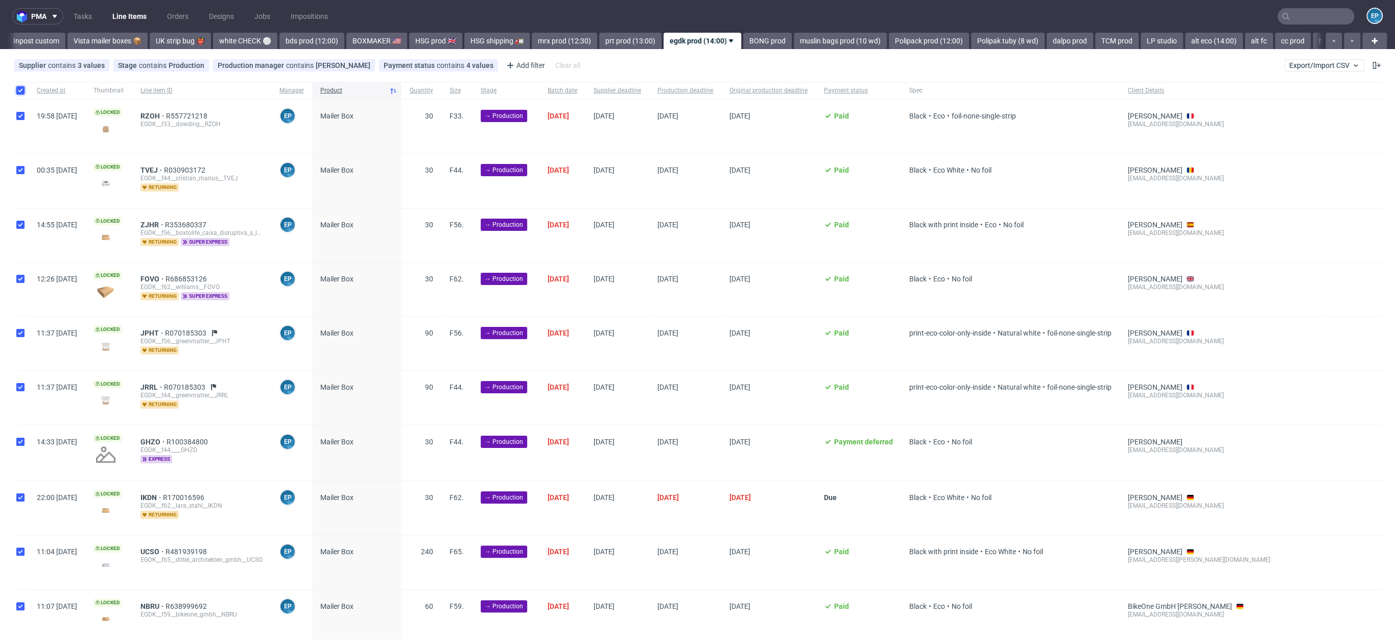
checkbox input "true"
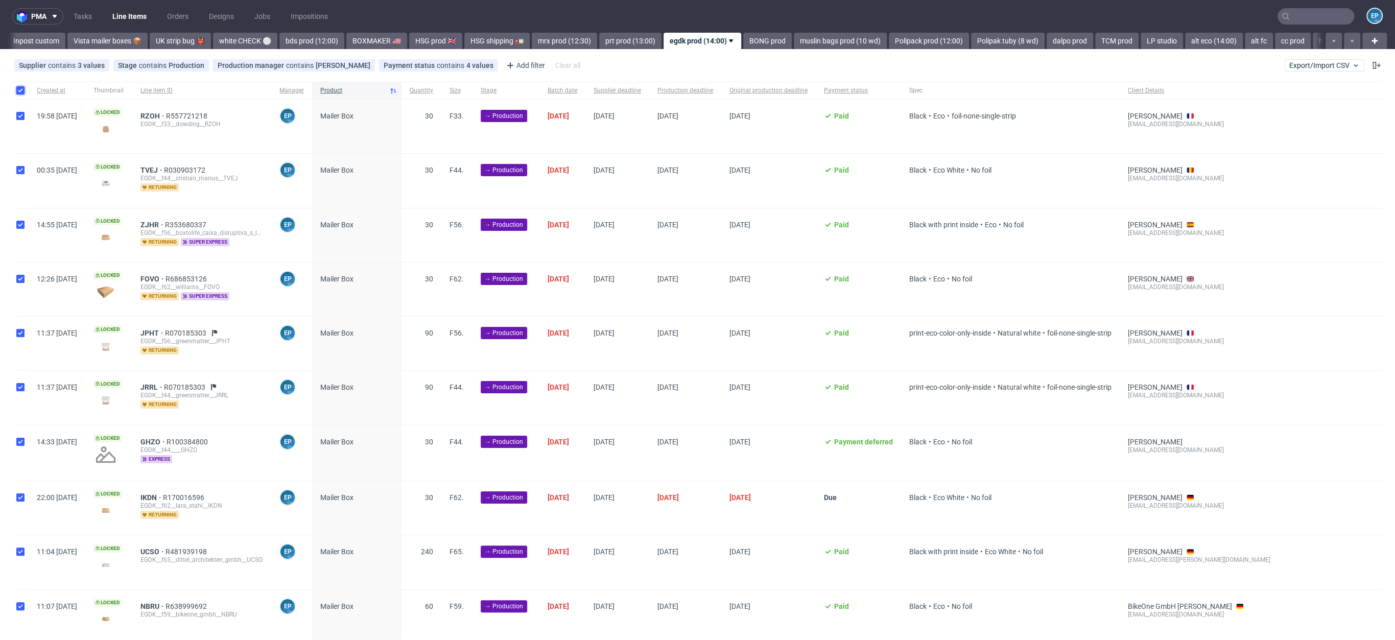
checkbox input "true"
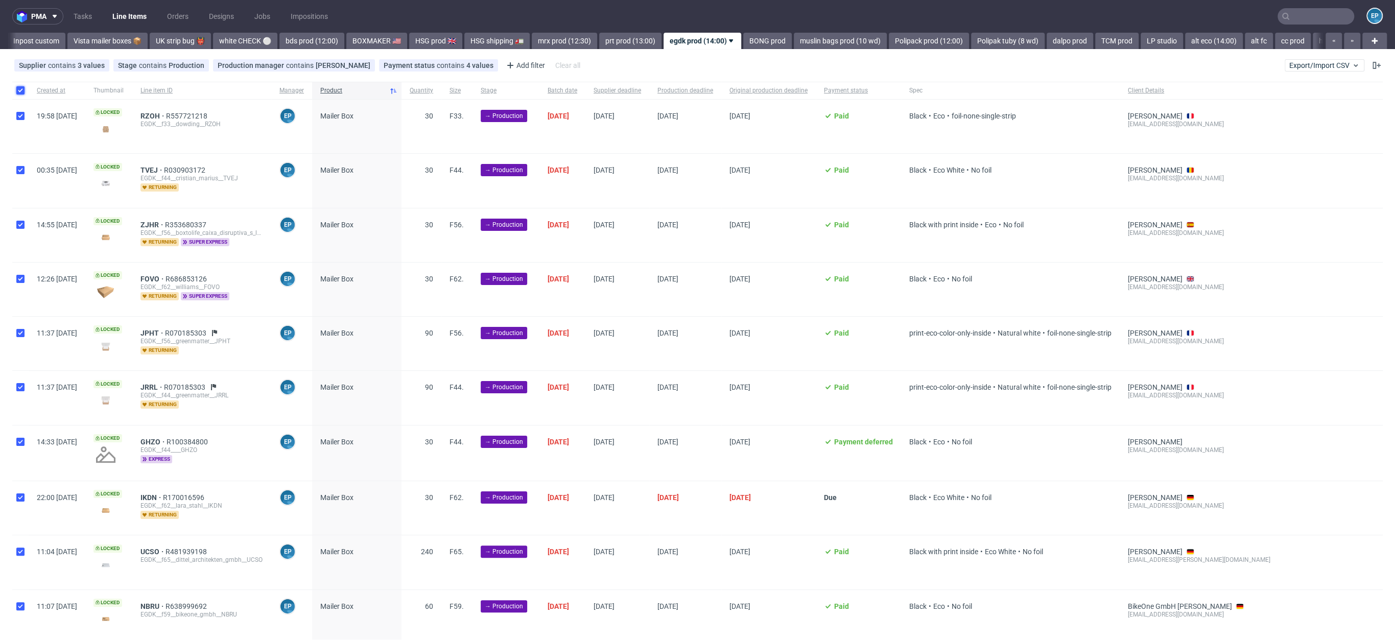
checkbox input "true"
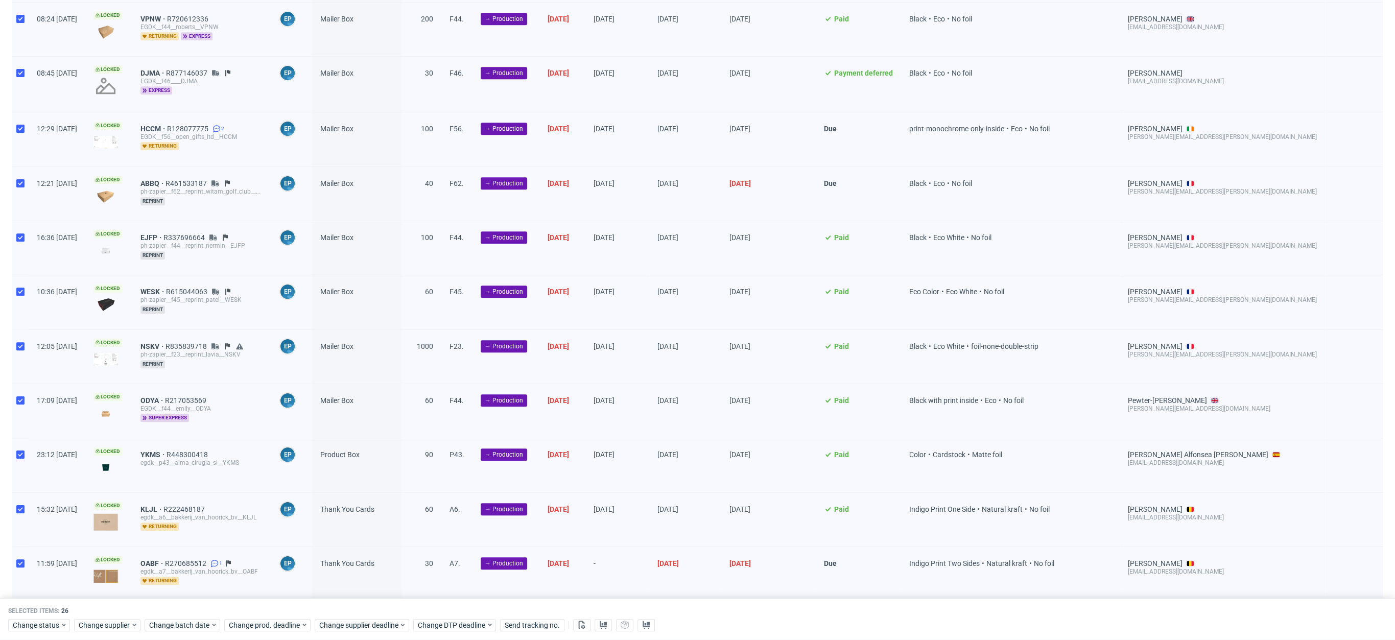
scroll to position [940, 0]
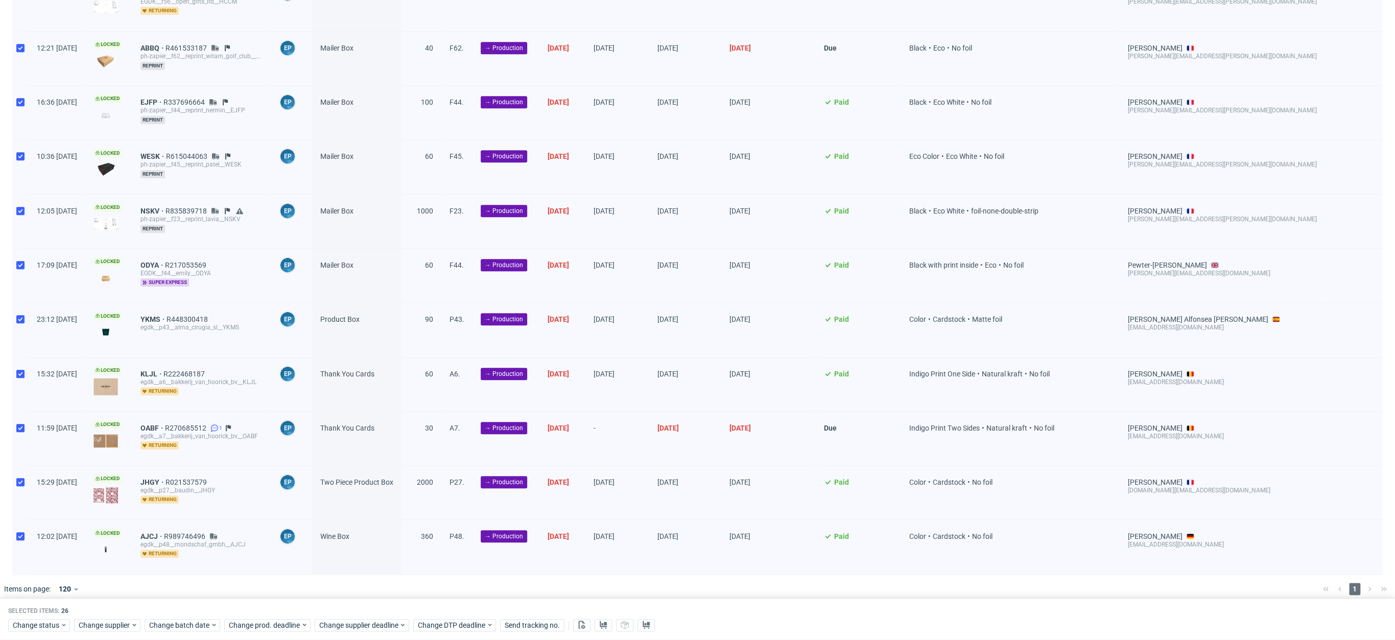
click at [14, 430] on div at bounding box center [20, 439] width 16 height 54
checkbox input "false"
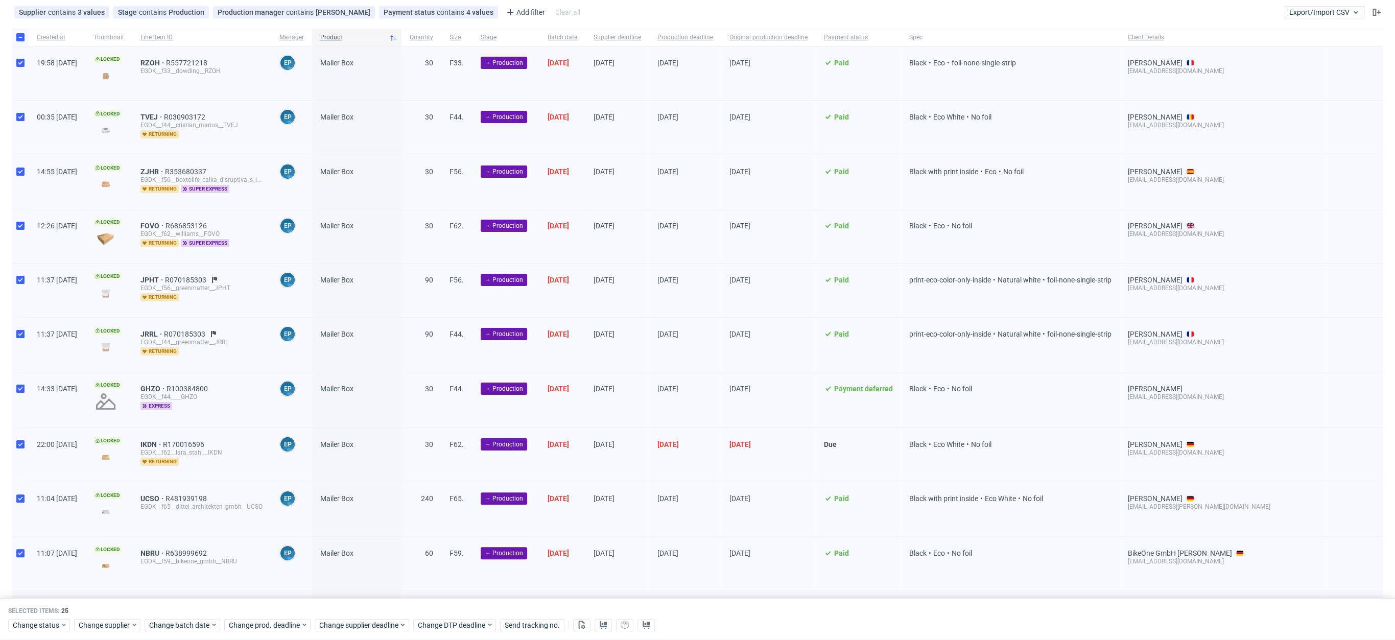
scroll to position [92, 0]
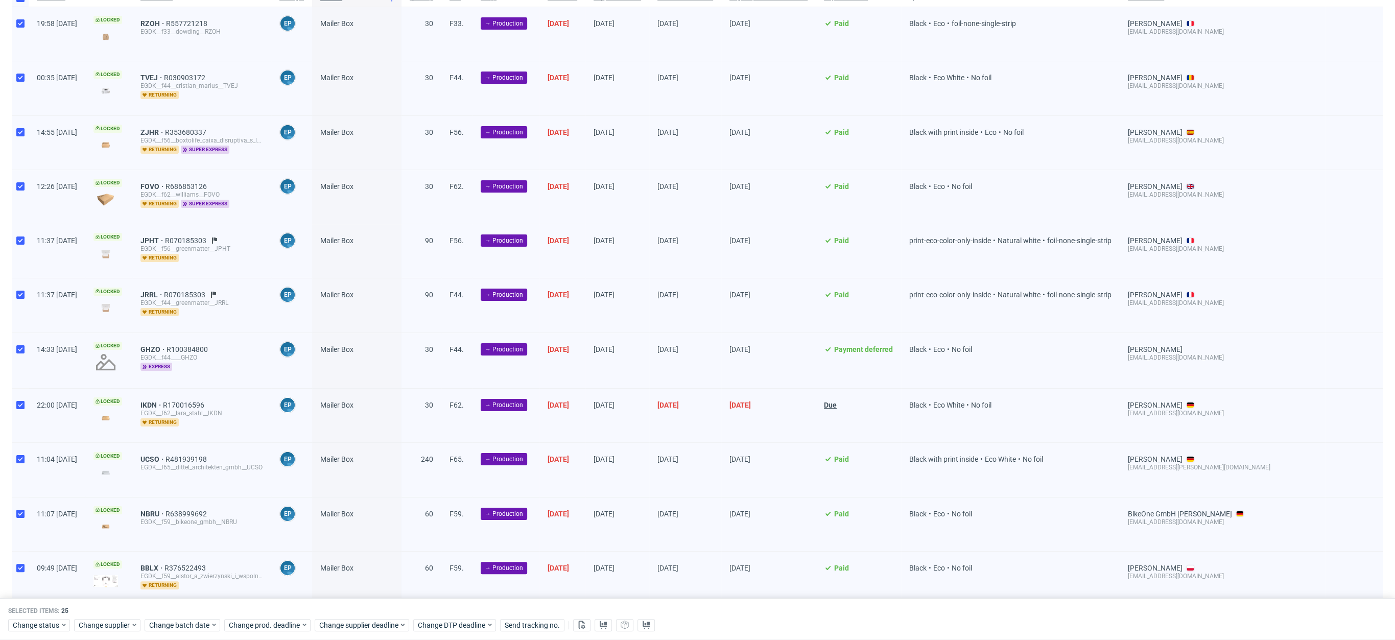
click at [837, 401] on span "Due" at bounding box center [830, 405] width 13 height 8
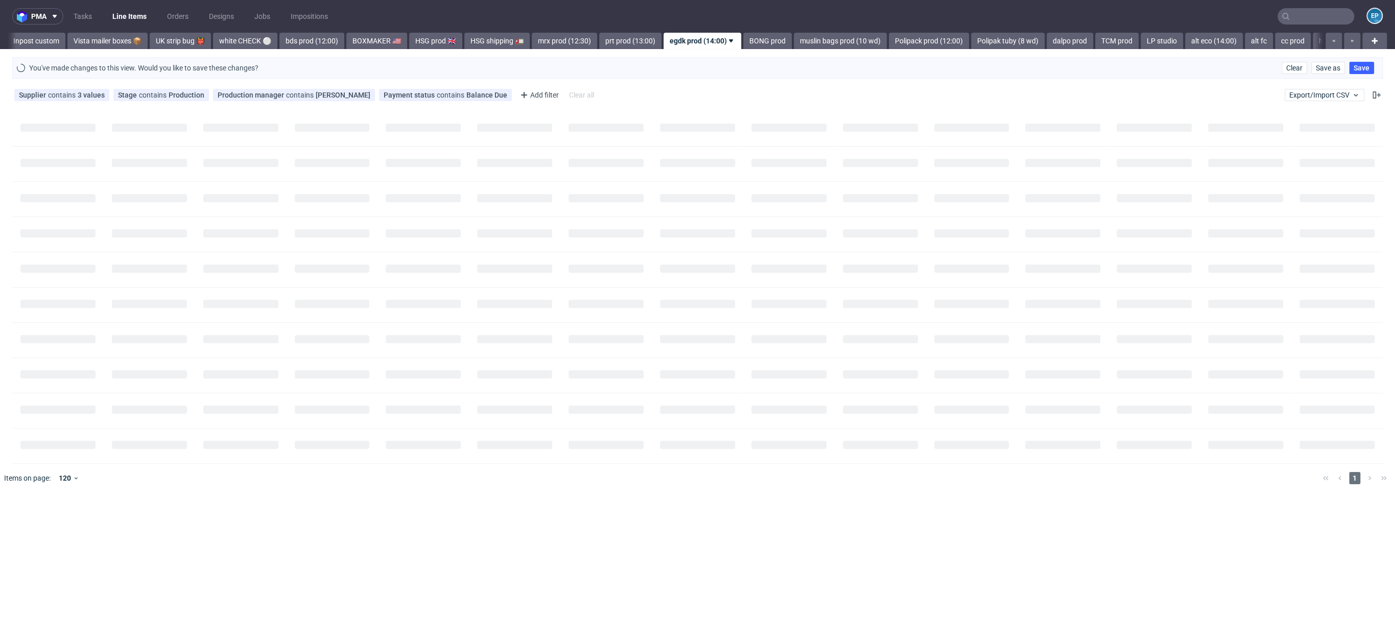
scroll to position [0, 0]
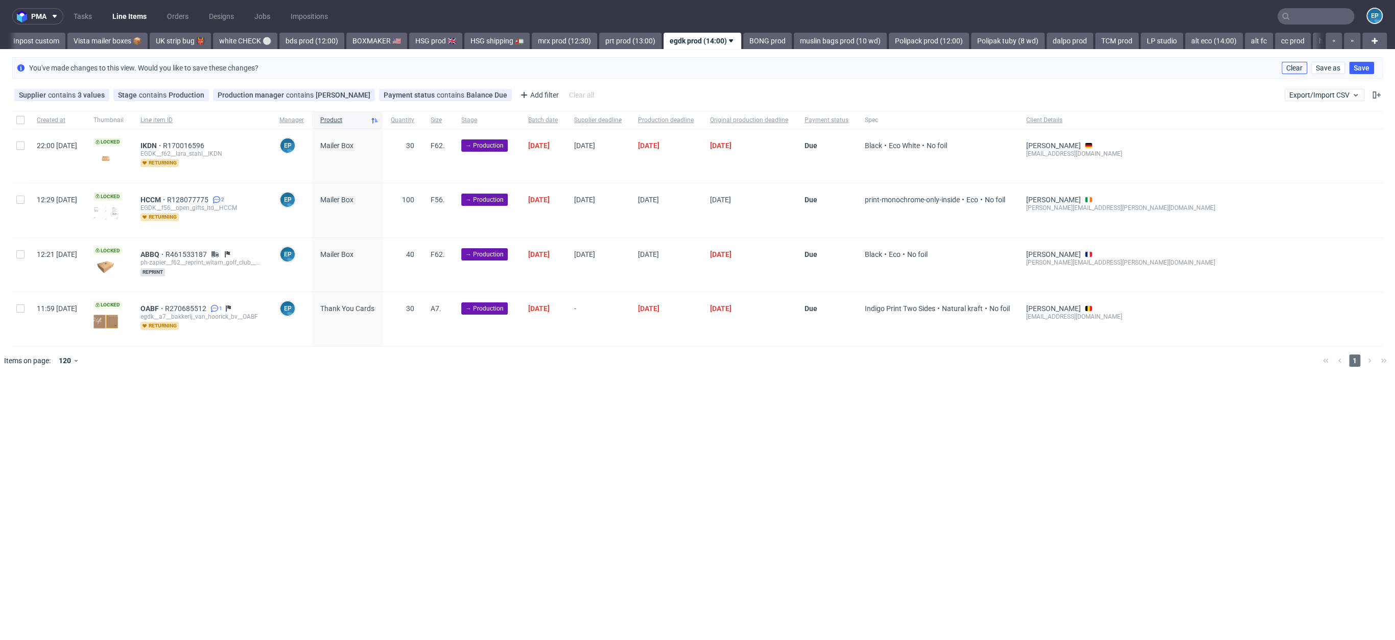
click at [1284, 65] on button "Clear" at bounding box center [1295, 68] width 26 height 12
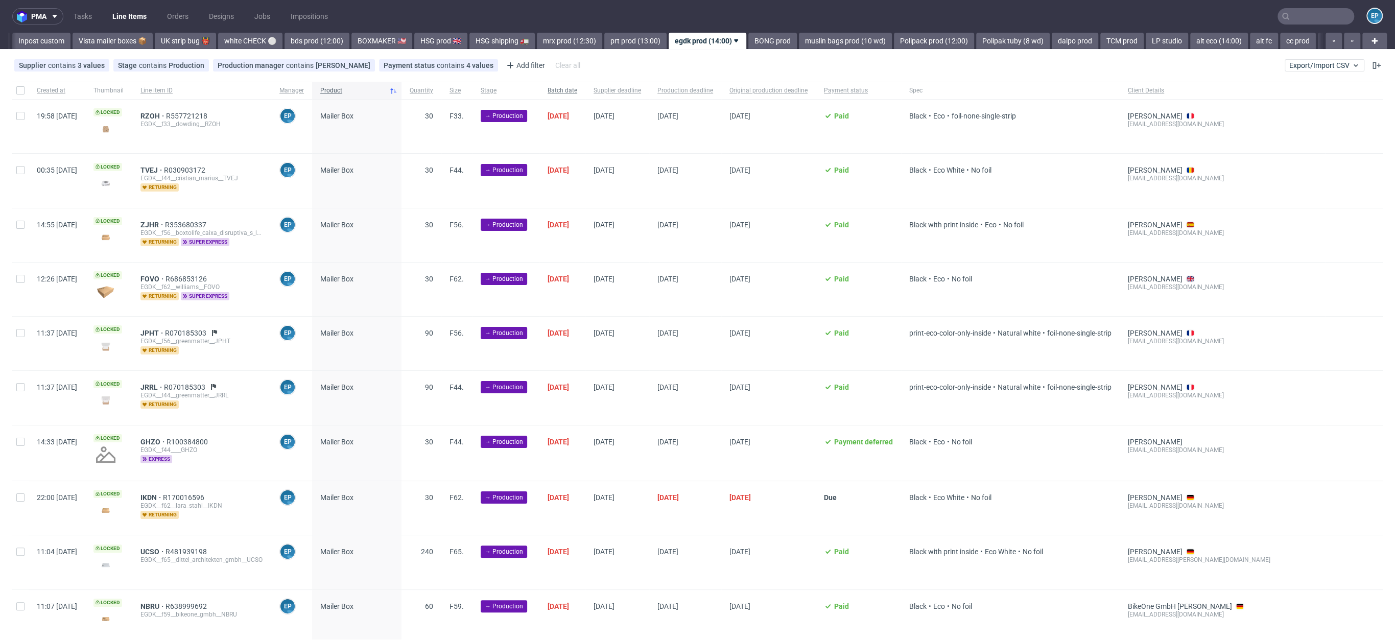
click at [585, 98] on div "Batch date" at bounding box center [562, 90] width 46 height 17
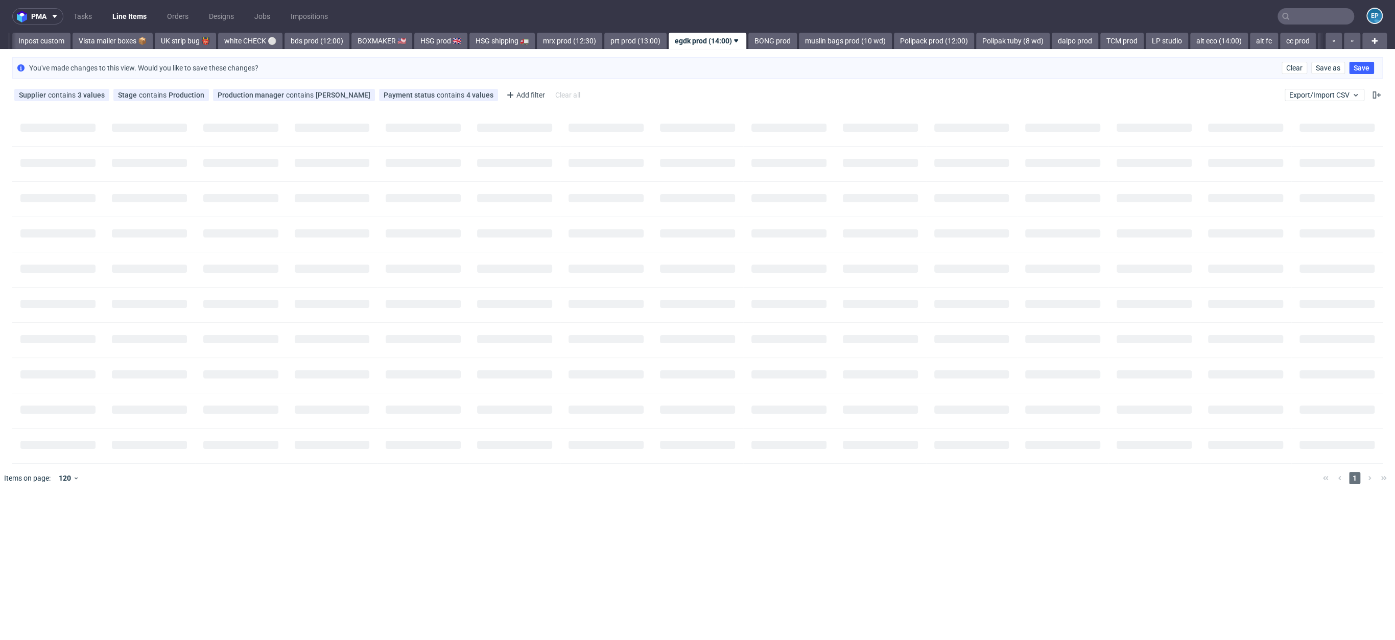
scroll to position [0, 722]
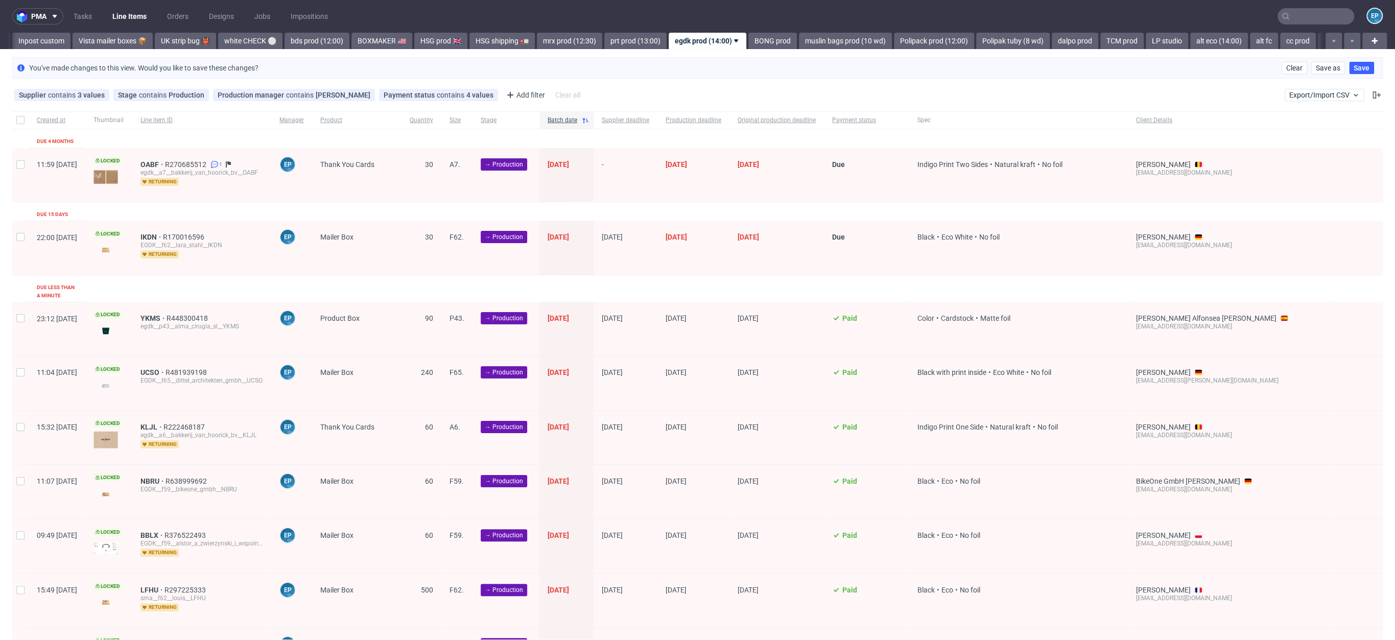
click at [19, 114] on div at bounding box center [20, 119] width 16 height 17
checkbox input "true"
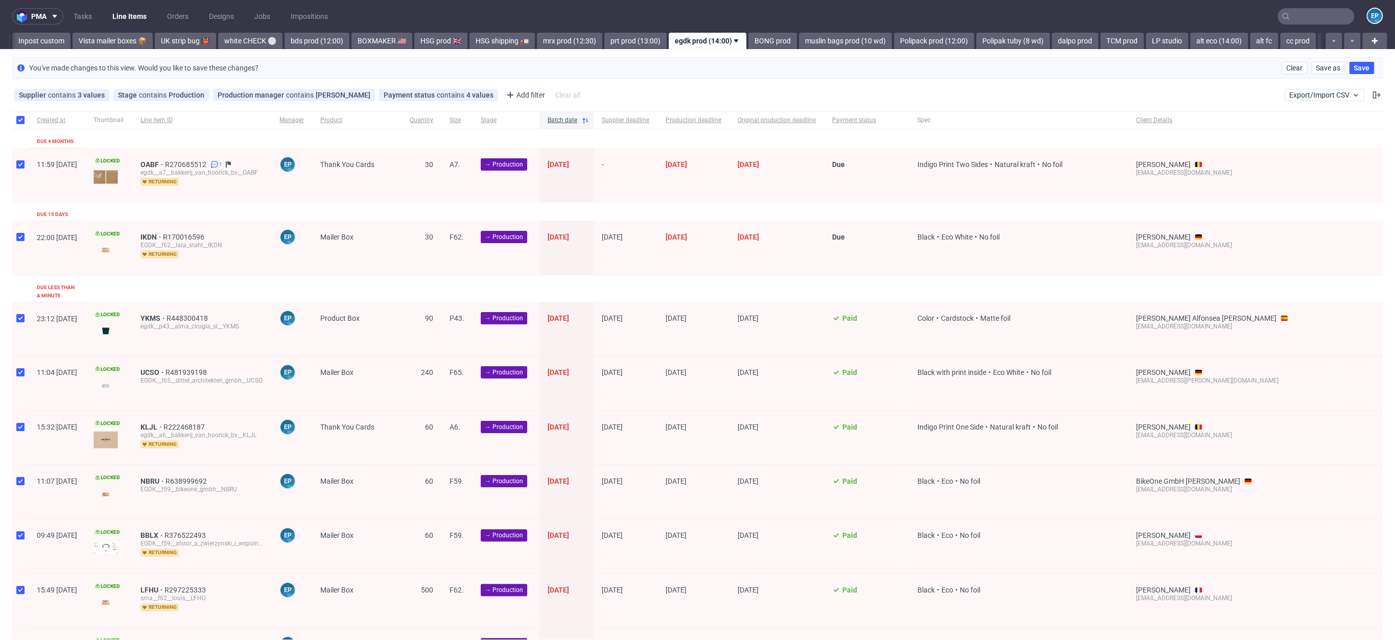
checkbox input "true"
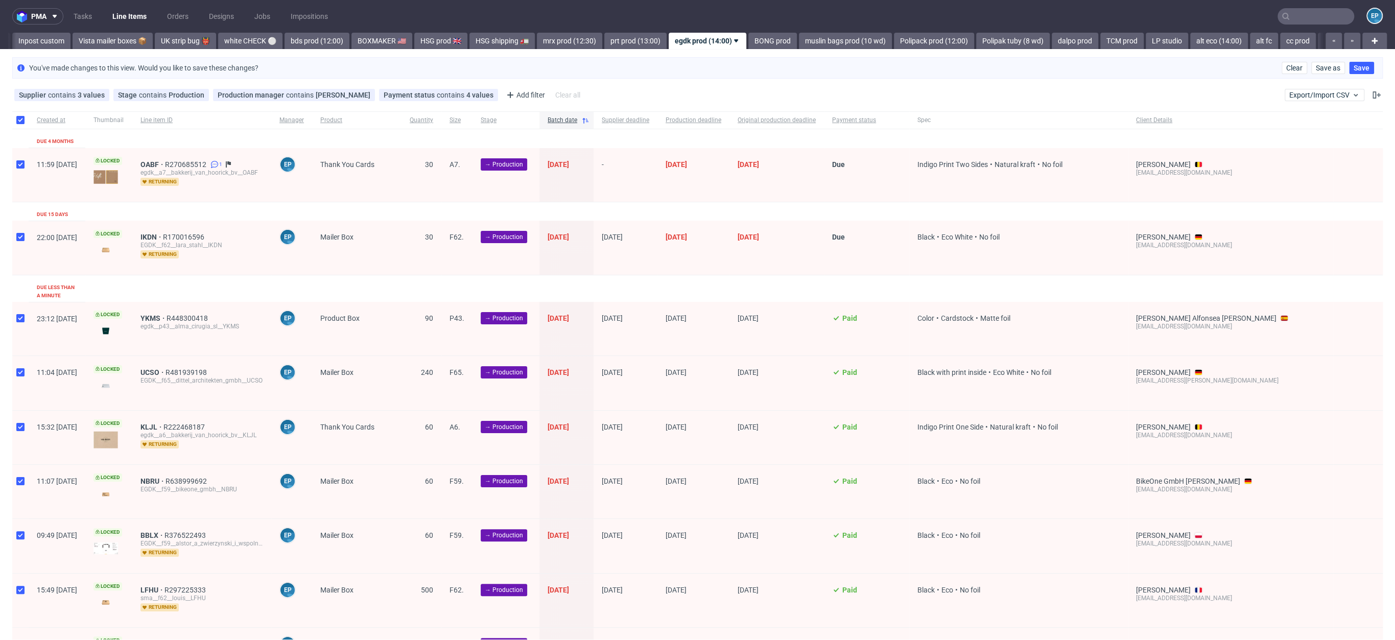
checkbox input "true"
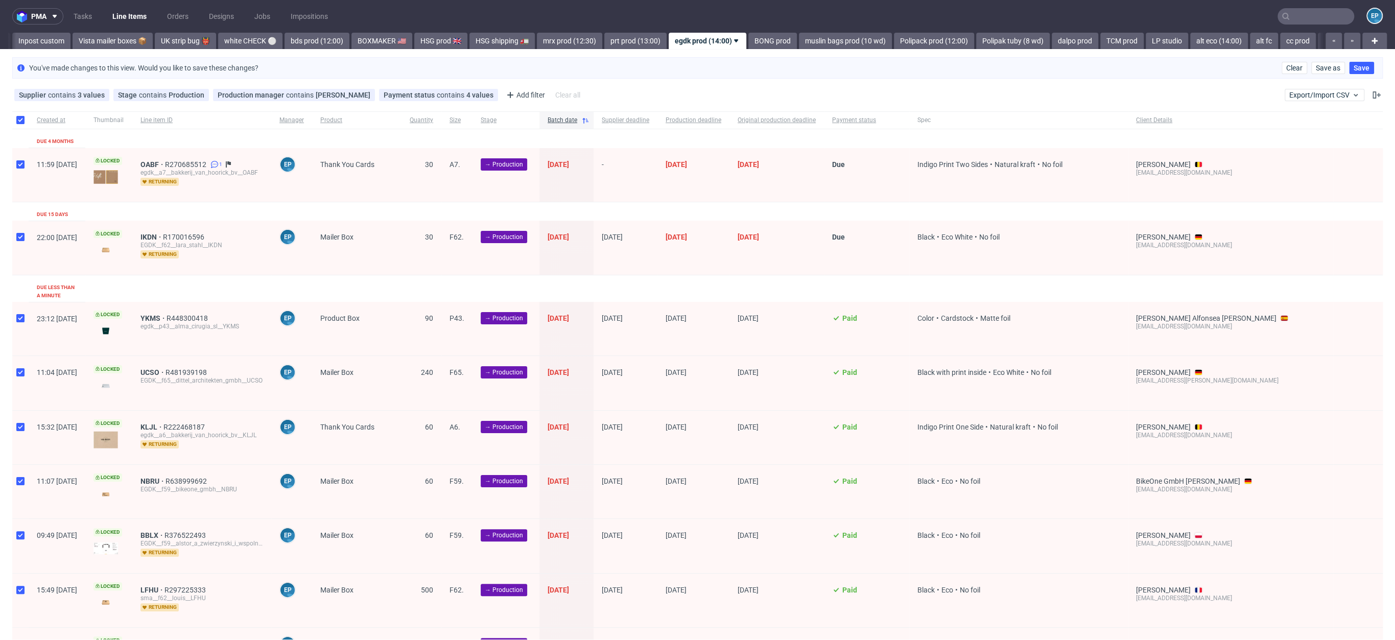
checkbox input "true"
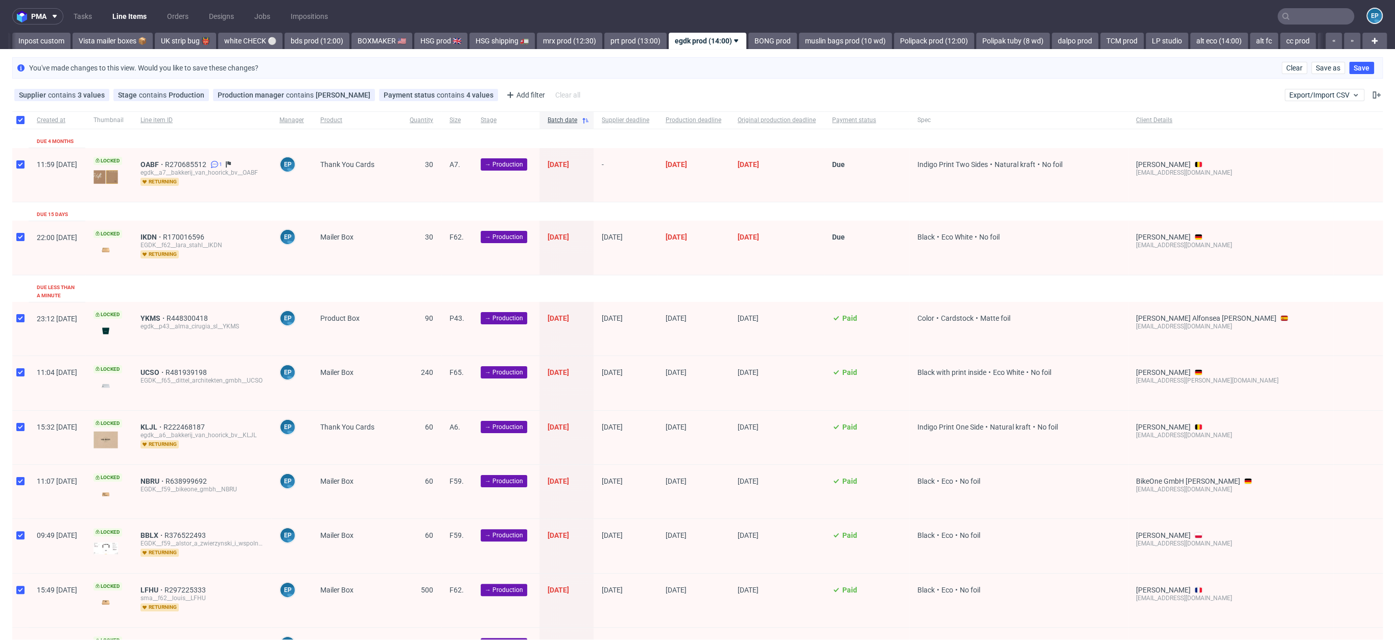
checkbox input "true"
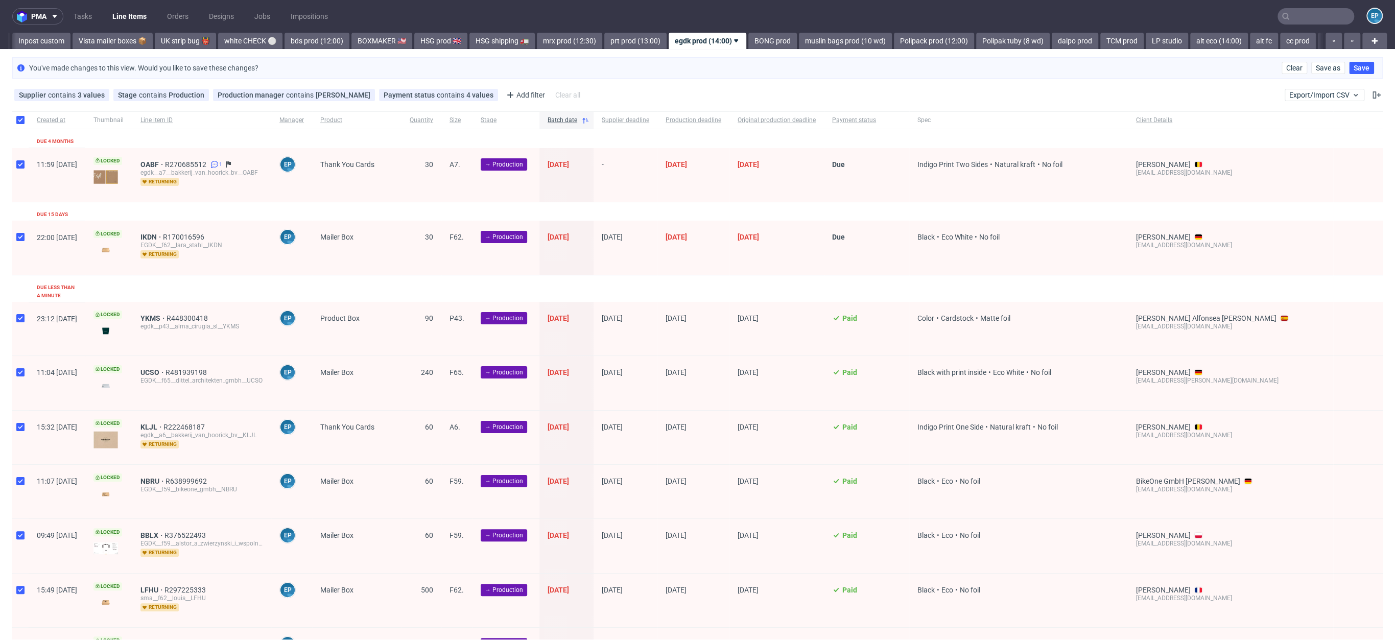
checkbox input "true"
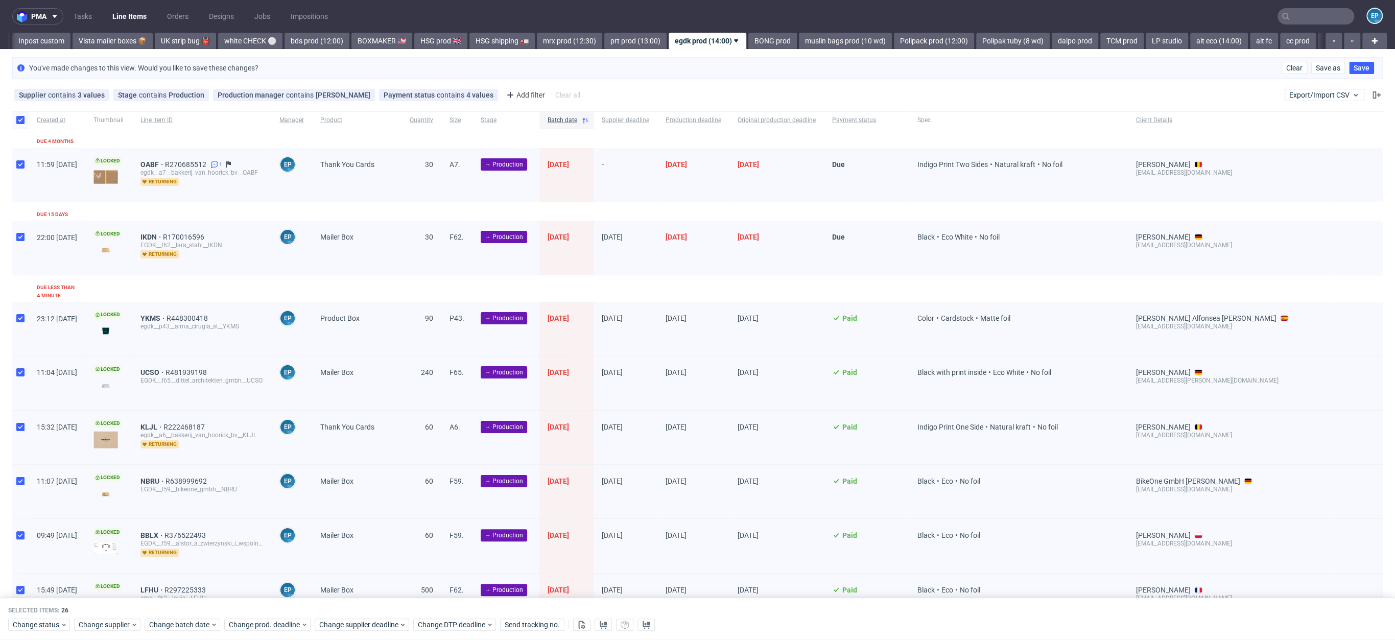
click at [21, 241] on div at bounding box center [20, 248] width 16 height 54
checkbox input "false"
click at [19, 160] on input "checkbox" at bounding box center [20, 164] width 8 height 8
checkbox input "false"
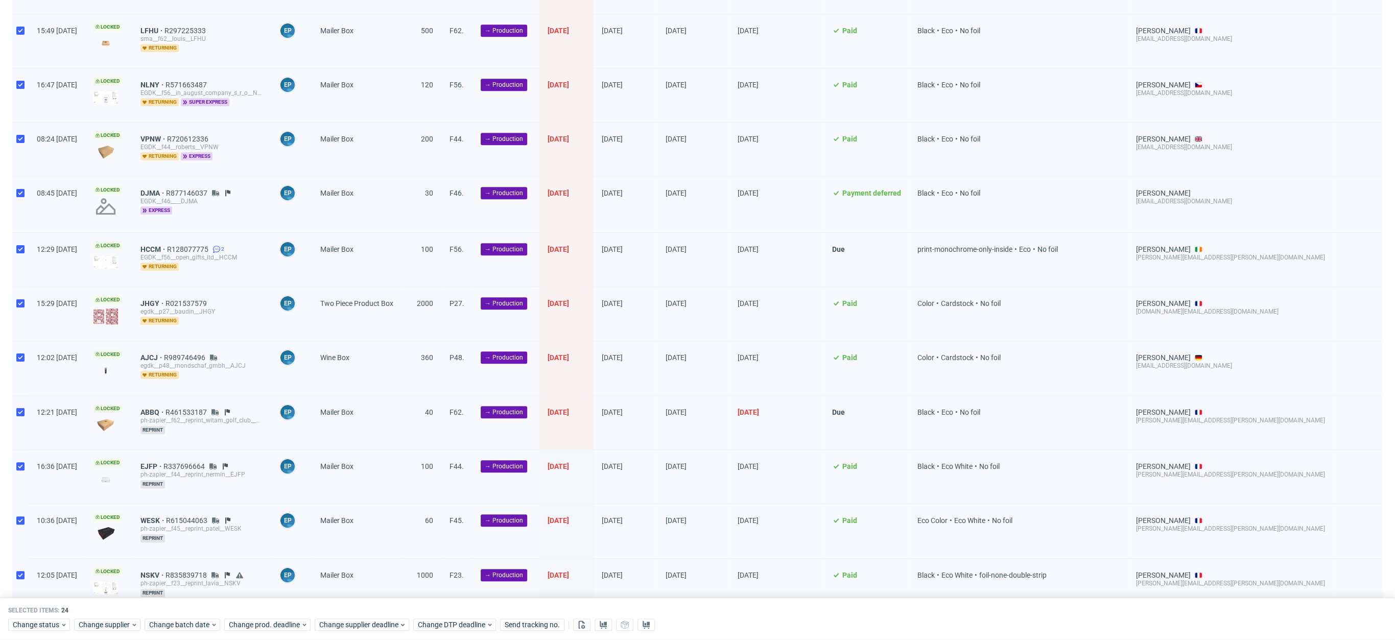
scroll to position [1025, 0]
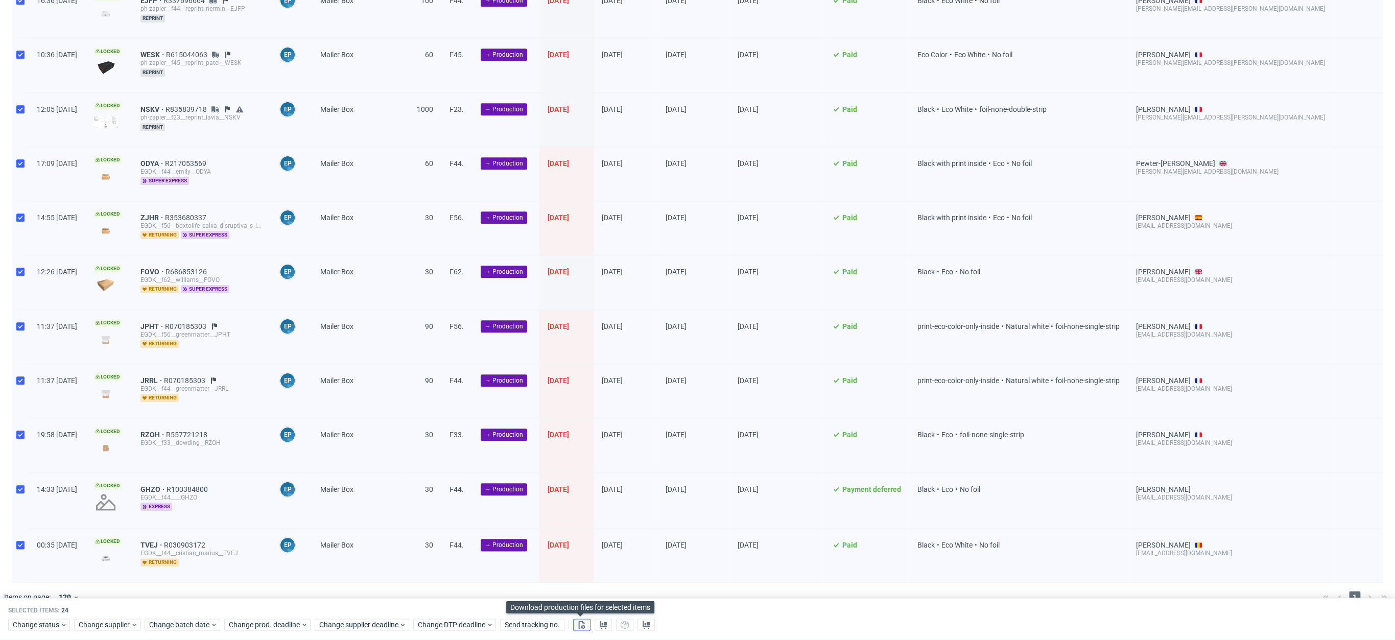
click at [582, 626] on use at bounding box center [582, 625] width 7 height 8
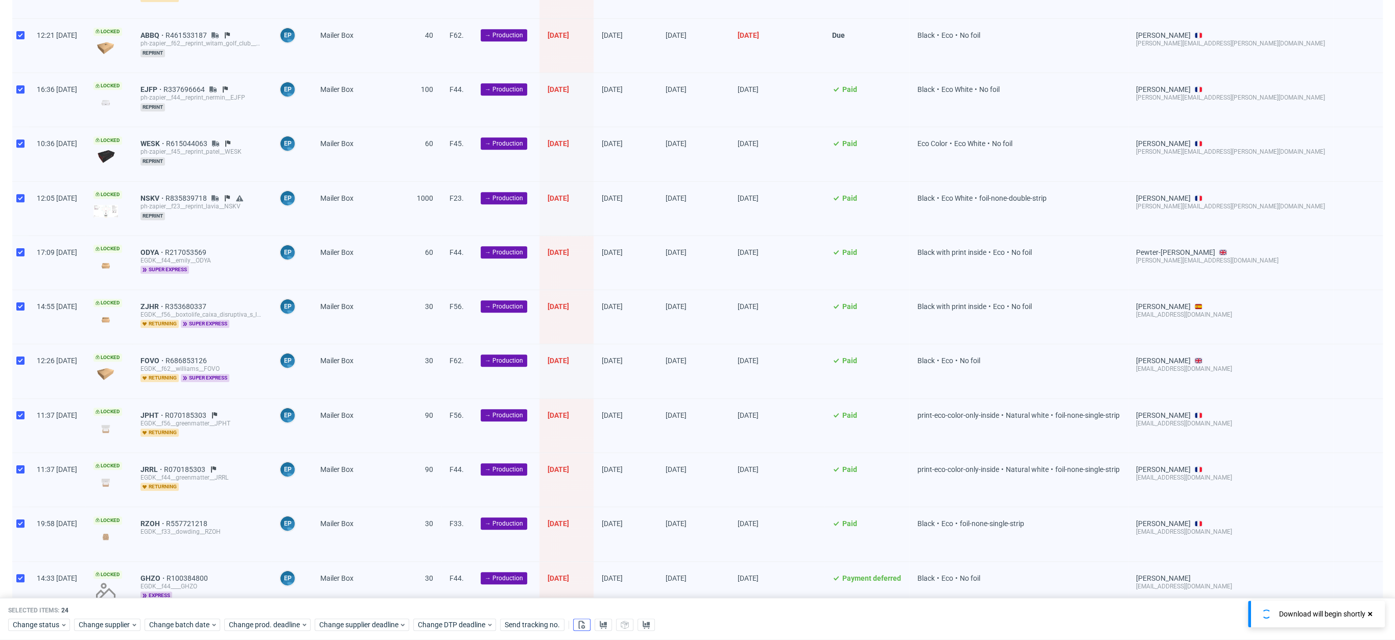
scroll to position [0, 727]
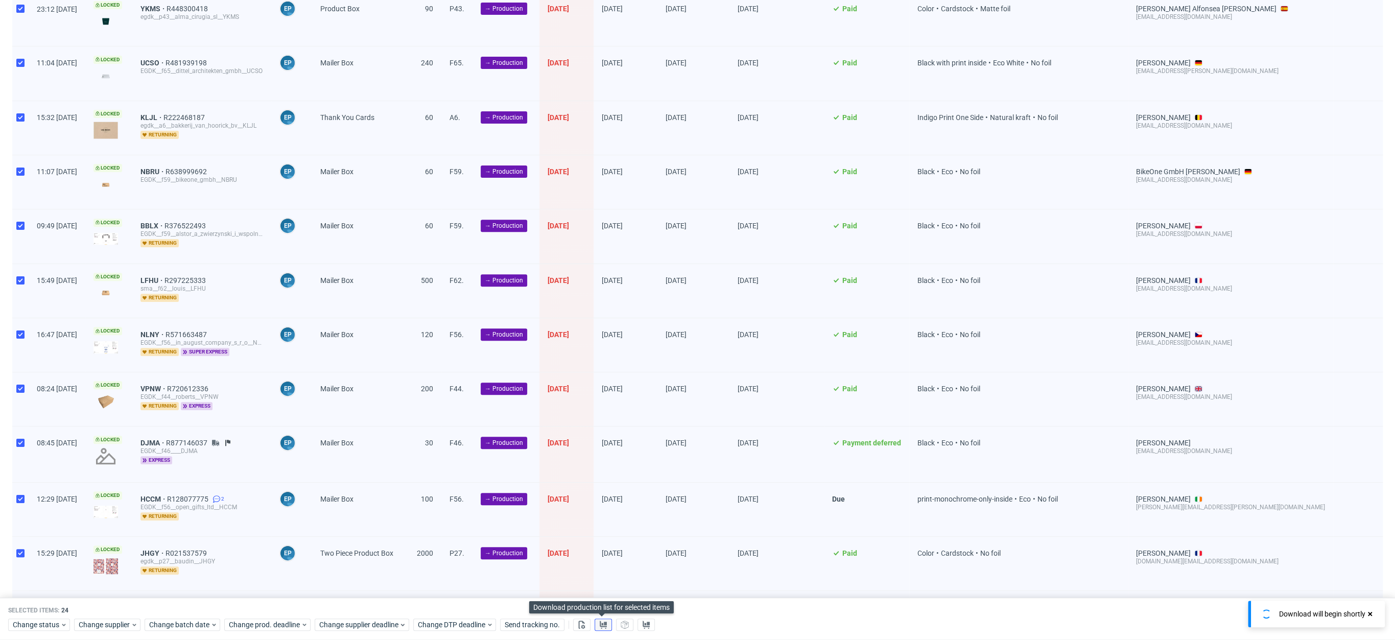
click at [600, 627] on use at bounding box center [603, 625] width 7 height 8
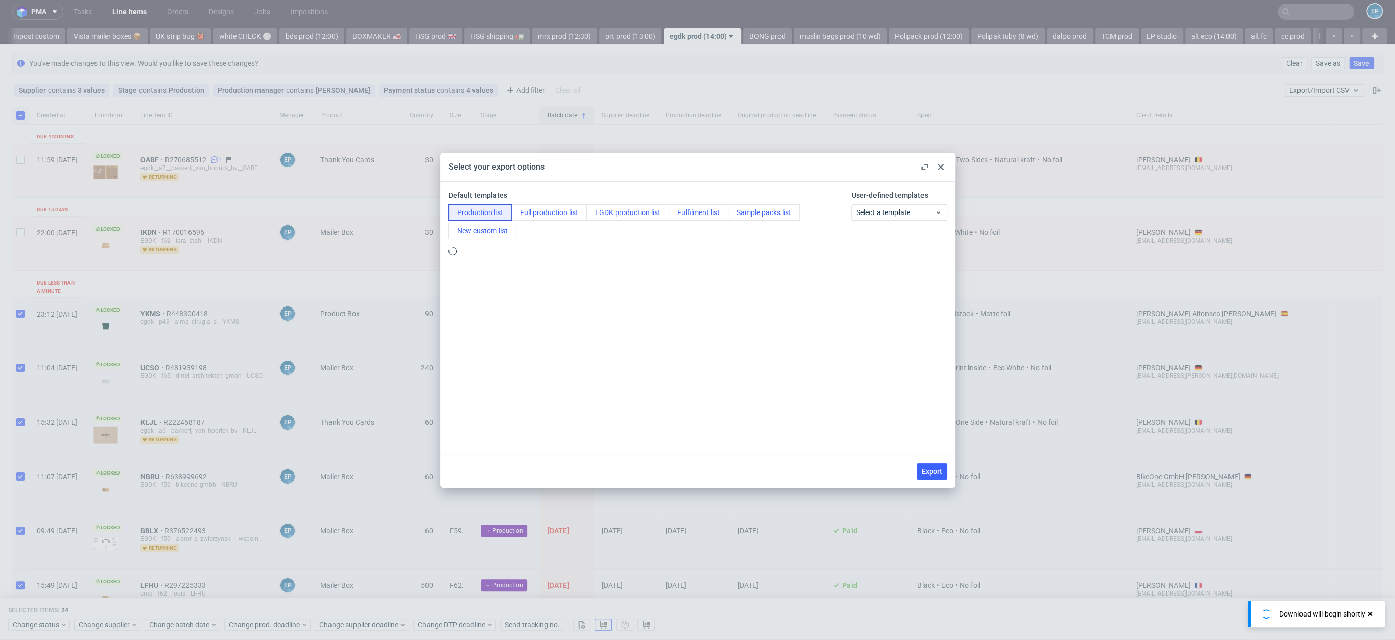
scroll to position [0, 0]
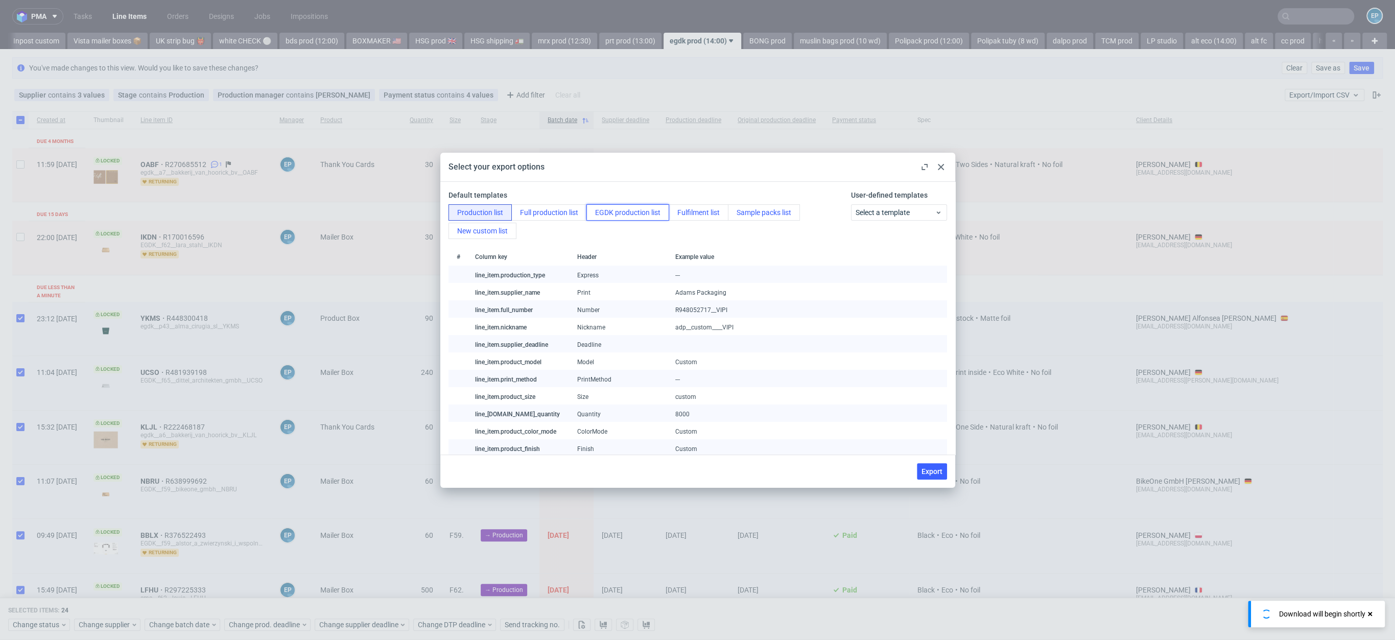
click at [628, 218] on button "EGDK production list" at bounding box center [627, 212] width 83 height 16
click at [934, 468] on span "Export" at bounding box center [932, 471] width 21 height 7
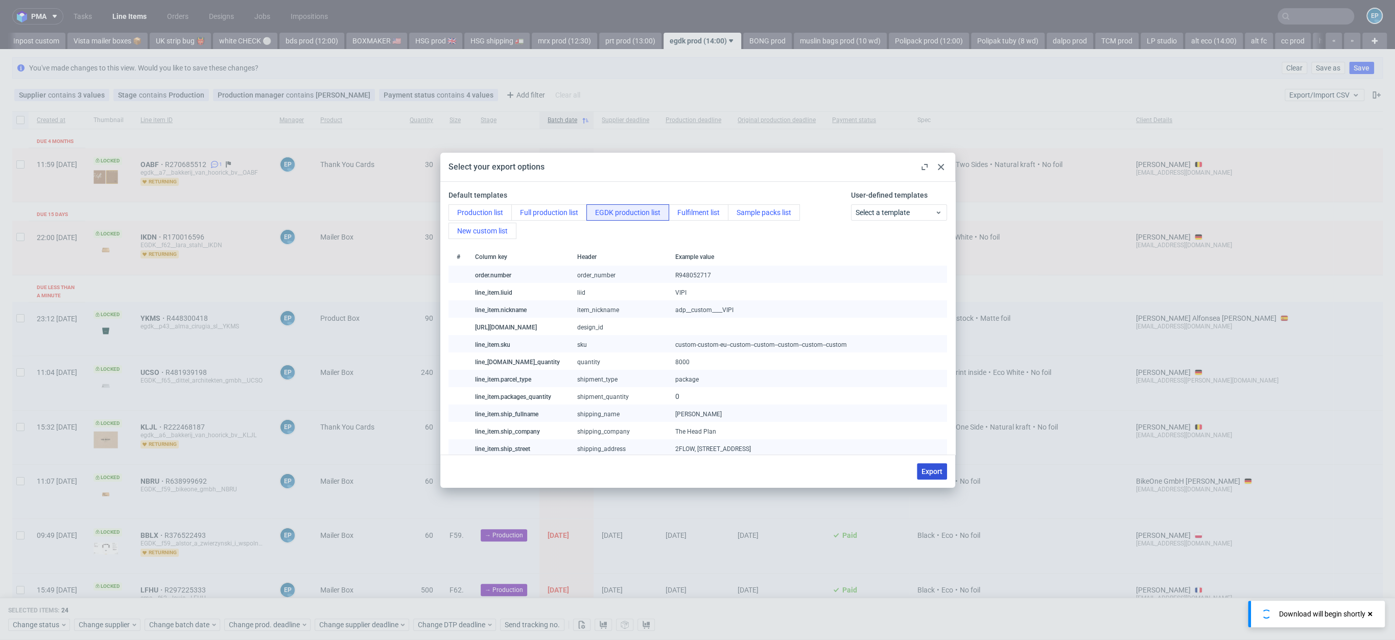
checkbox input "false"
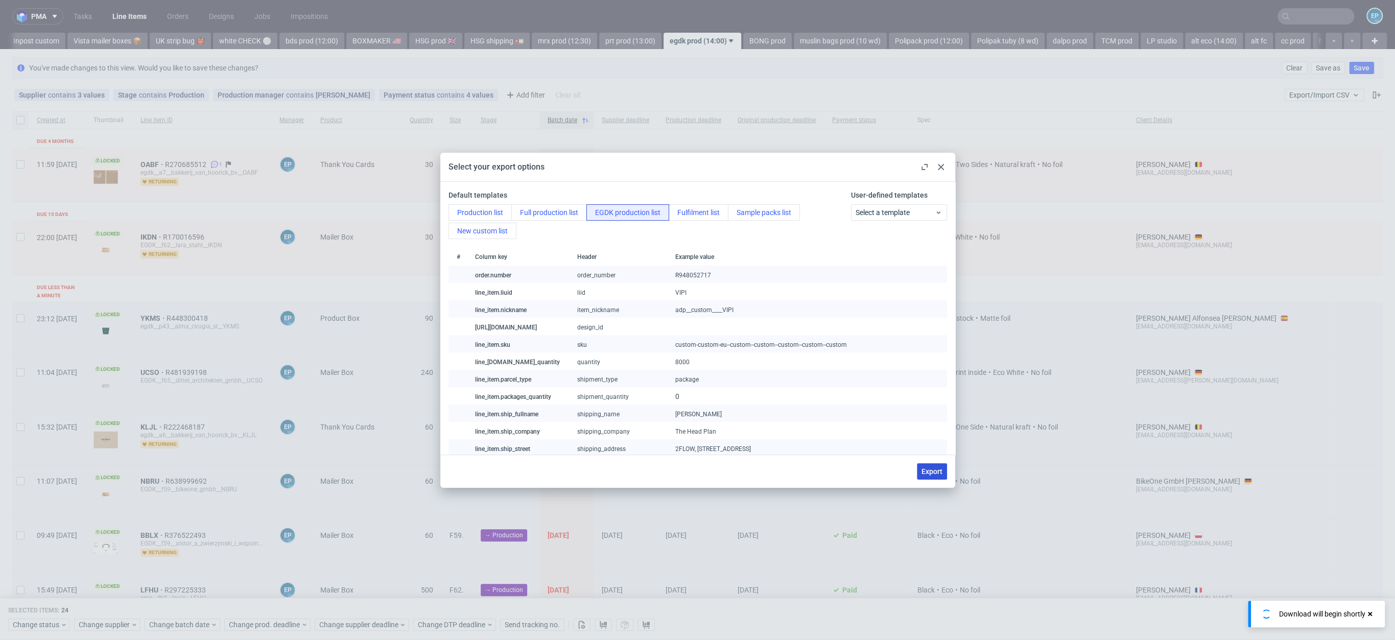
checkbox input "false"
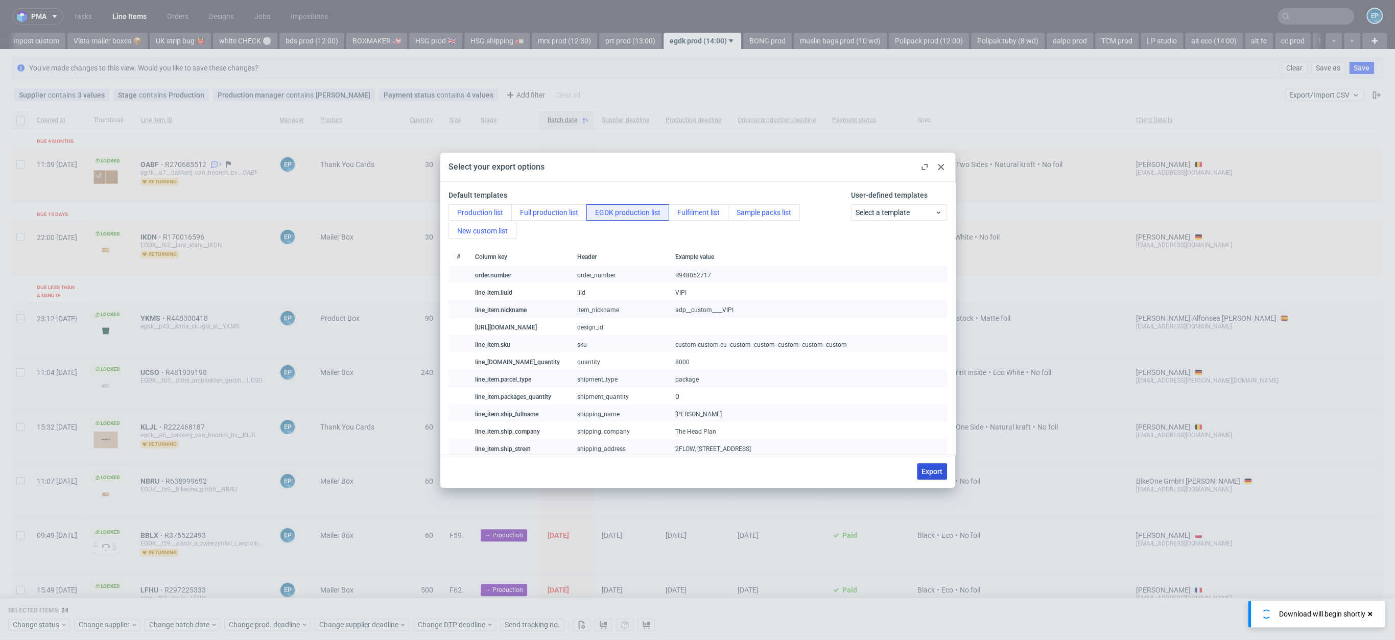
checkbox input "false"
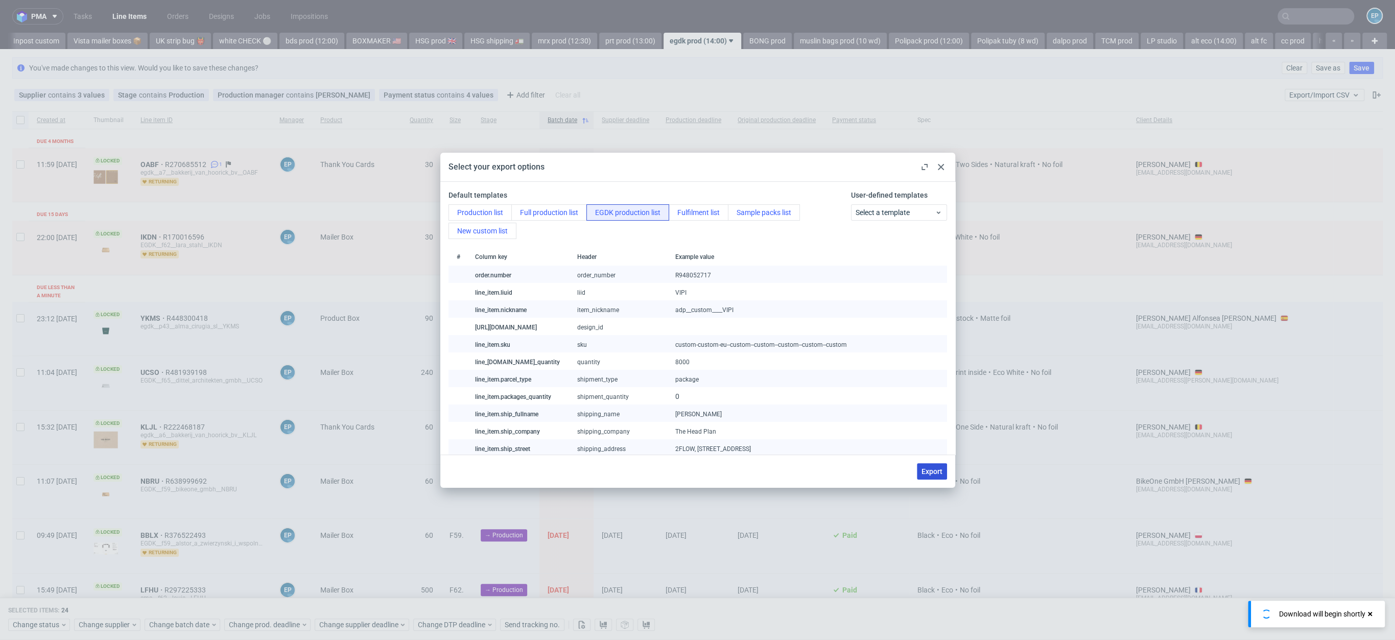
checkbox input "false"
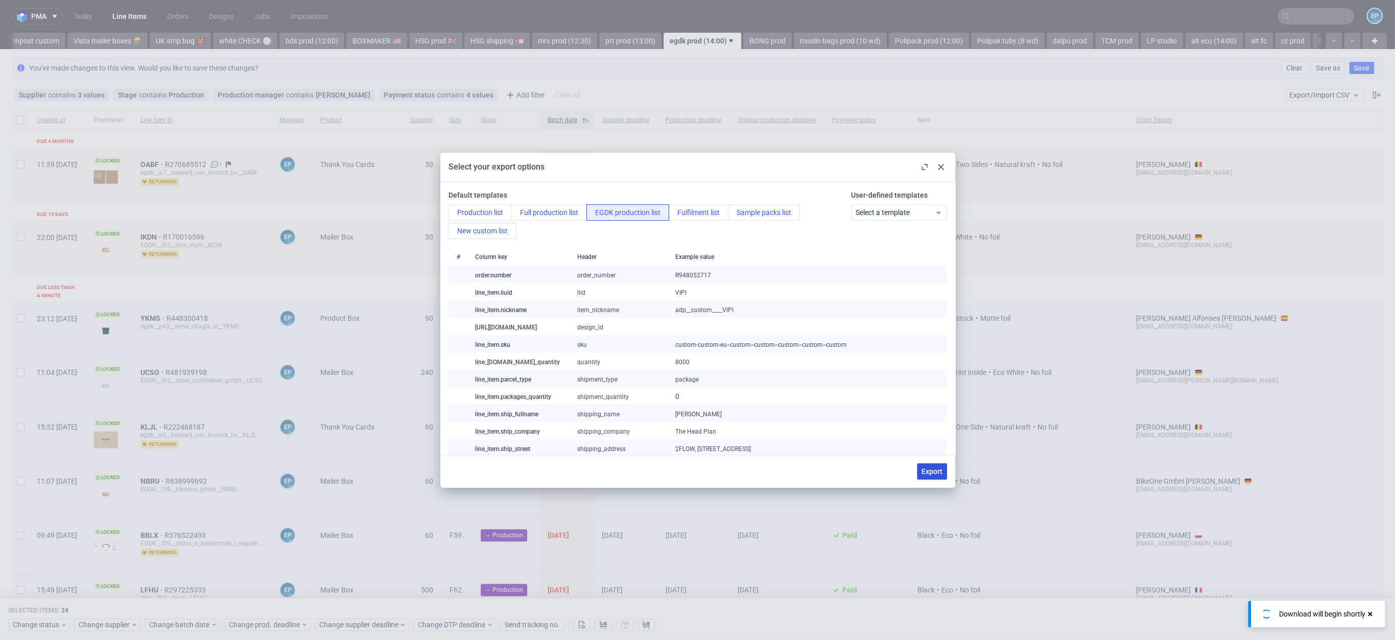
checkbox input "false"
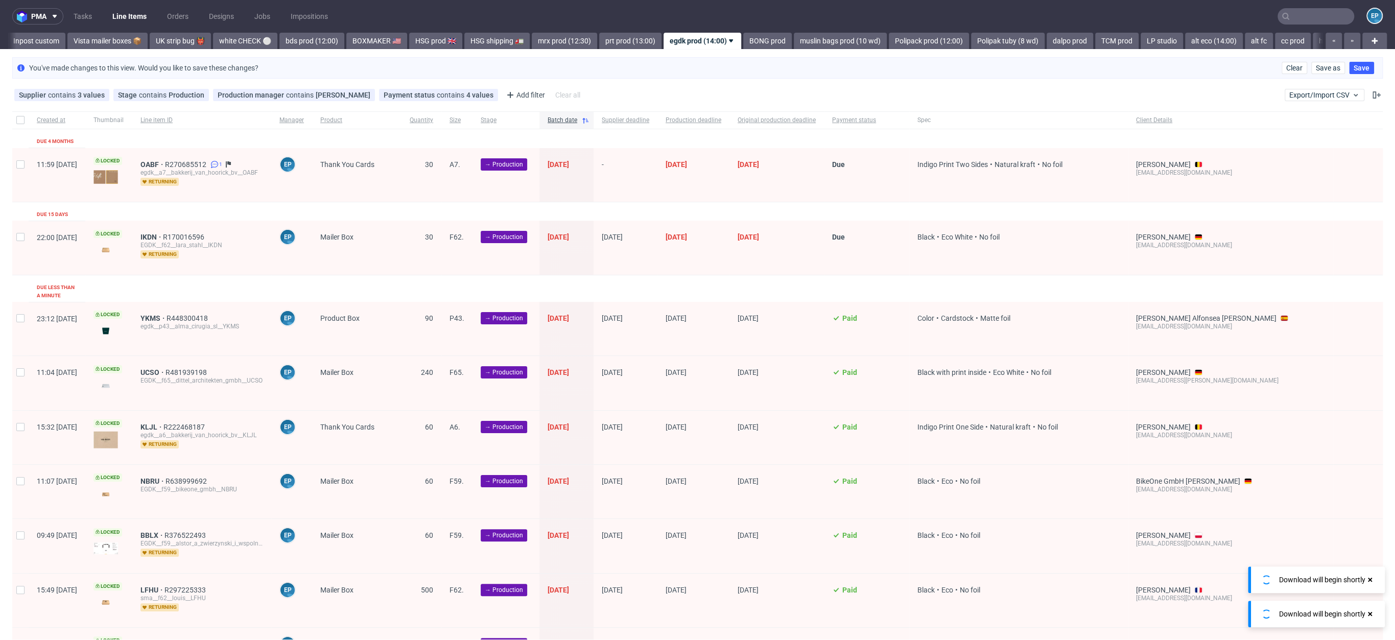
scroll to position [0, 727]
click at [1092, 4] on nav "pma Tasks Line Items Orders Designs Jobs Impositions EP" at bounding box center [697, 16] width 1395 height 33
checkbox input "true"
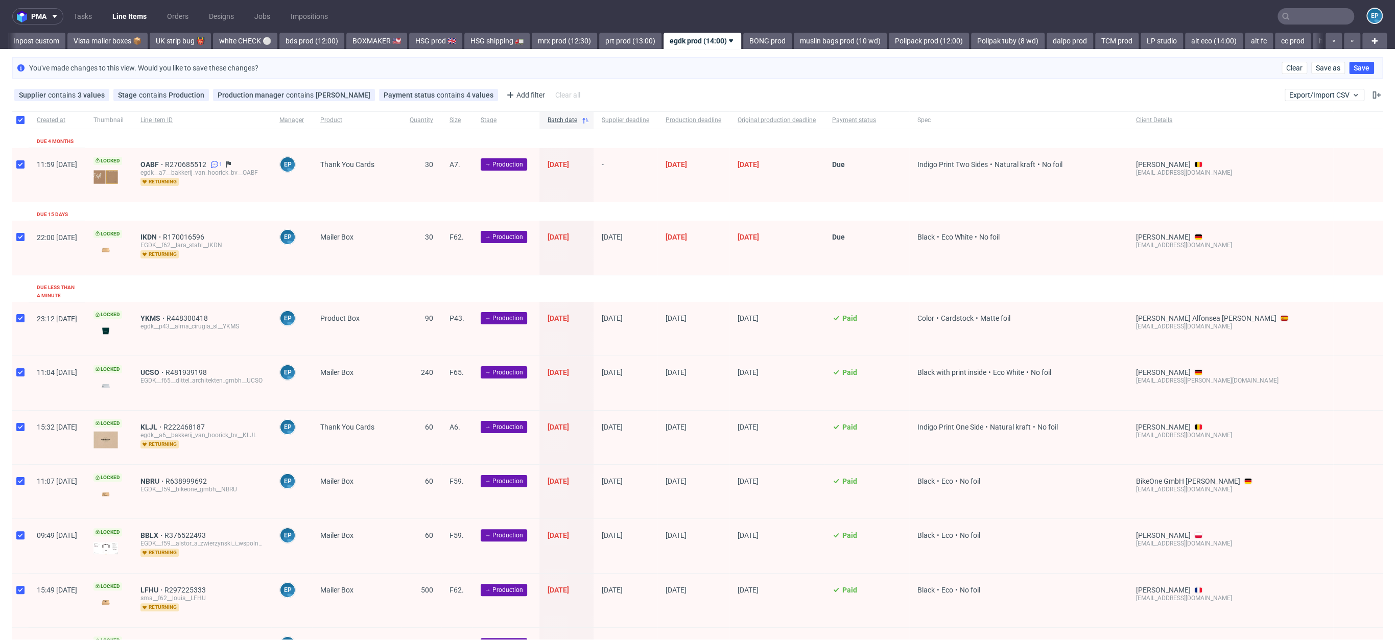
checkbox input "true"
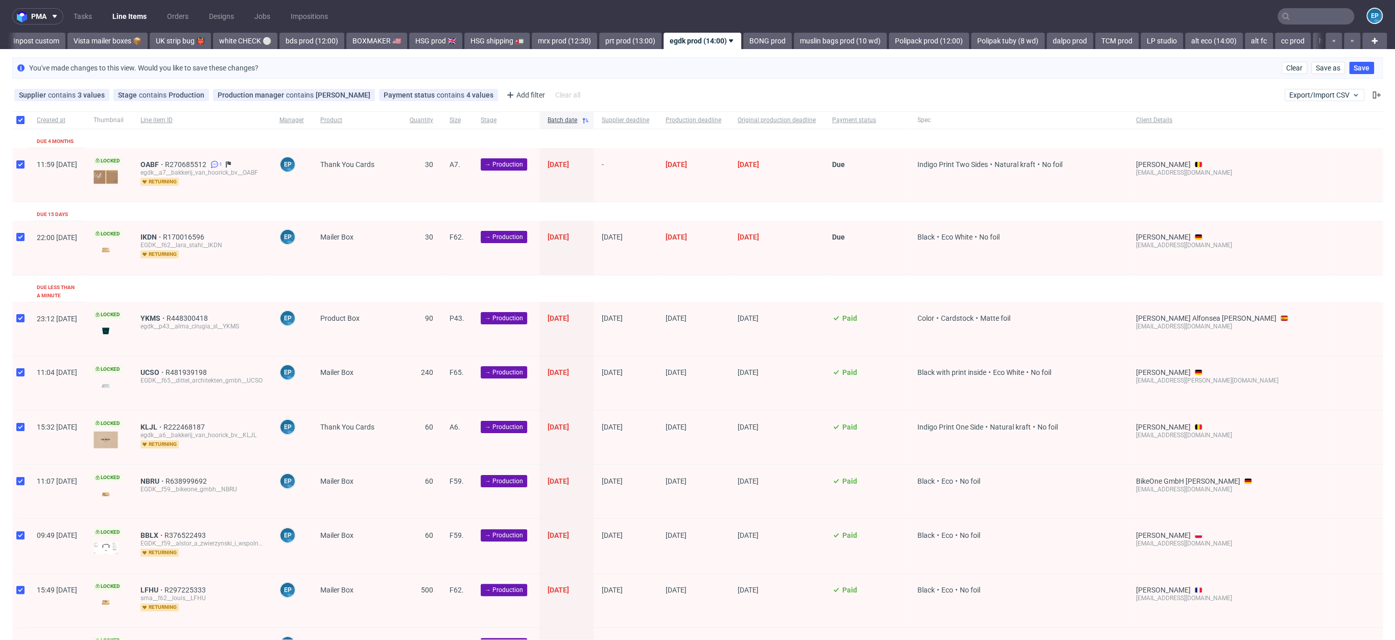
checkbox input "true"
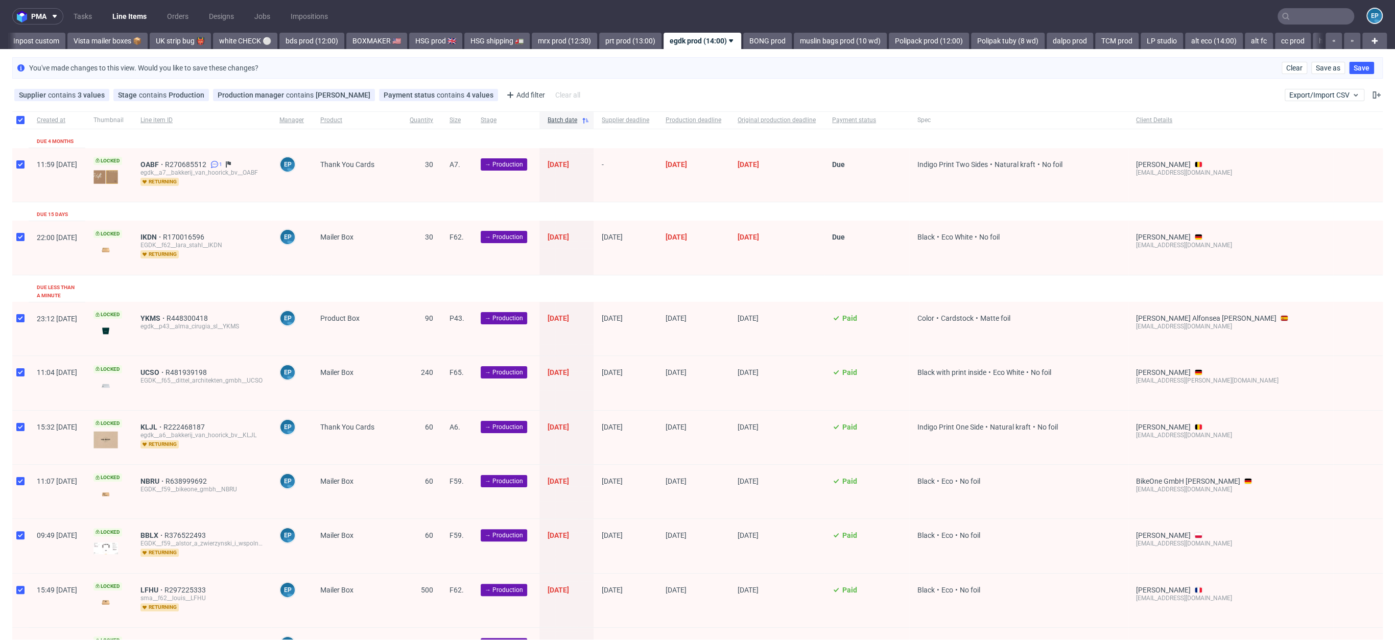
checkbox input "true"
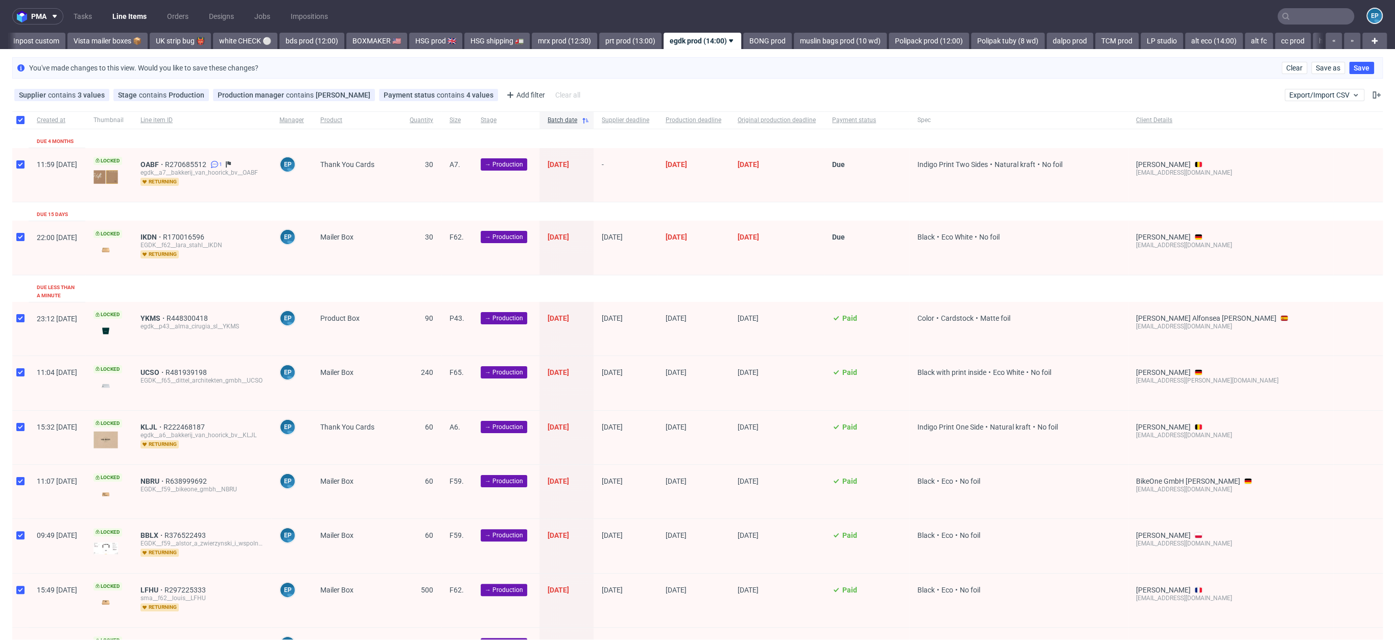
checkbox input "true"
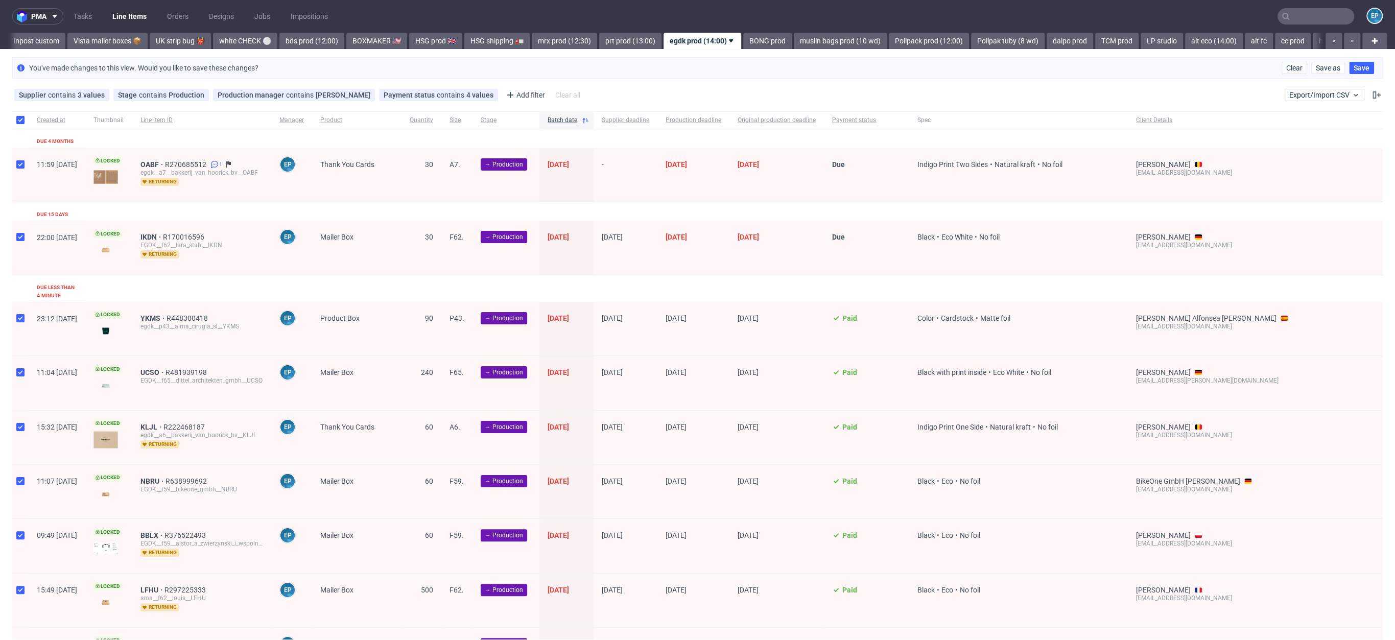
checkbox input "true"
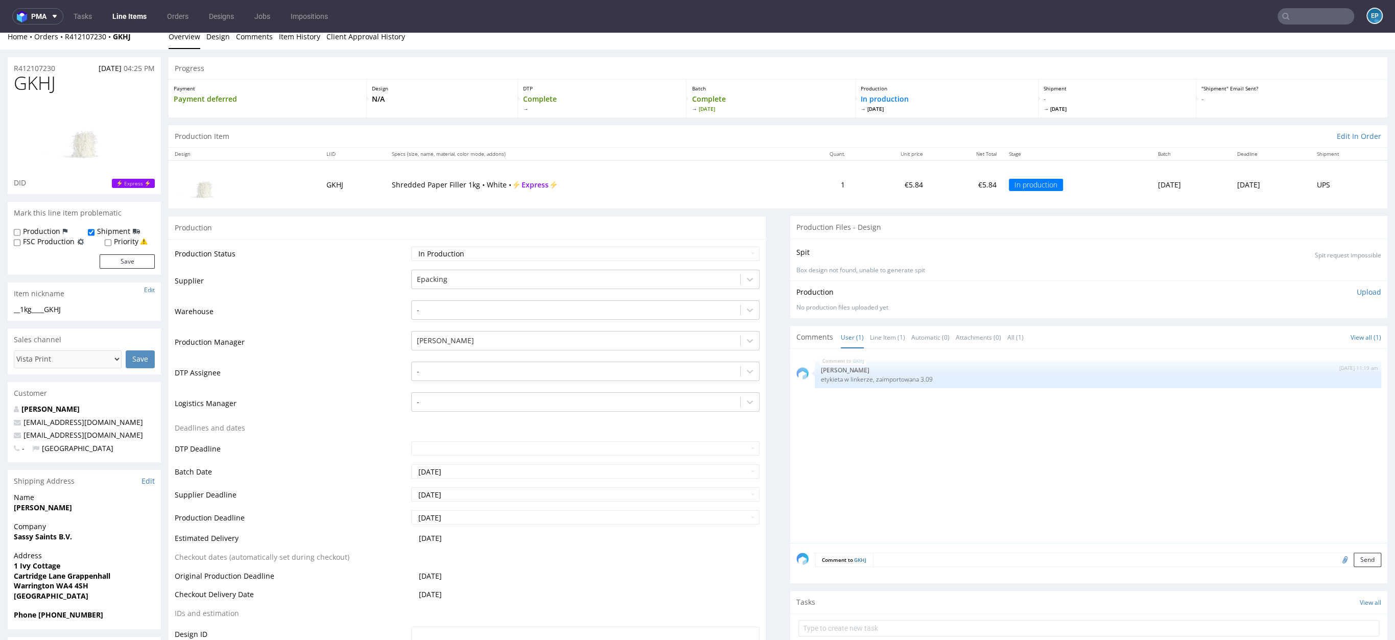
scroll to position [29, 0]
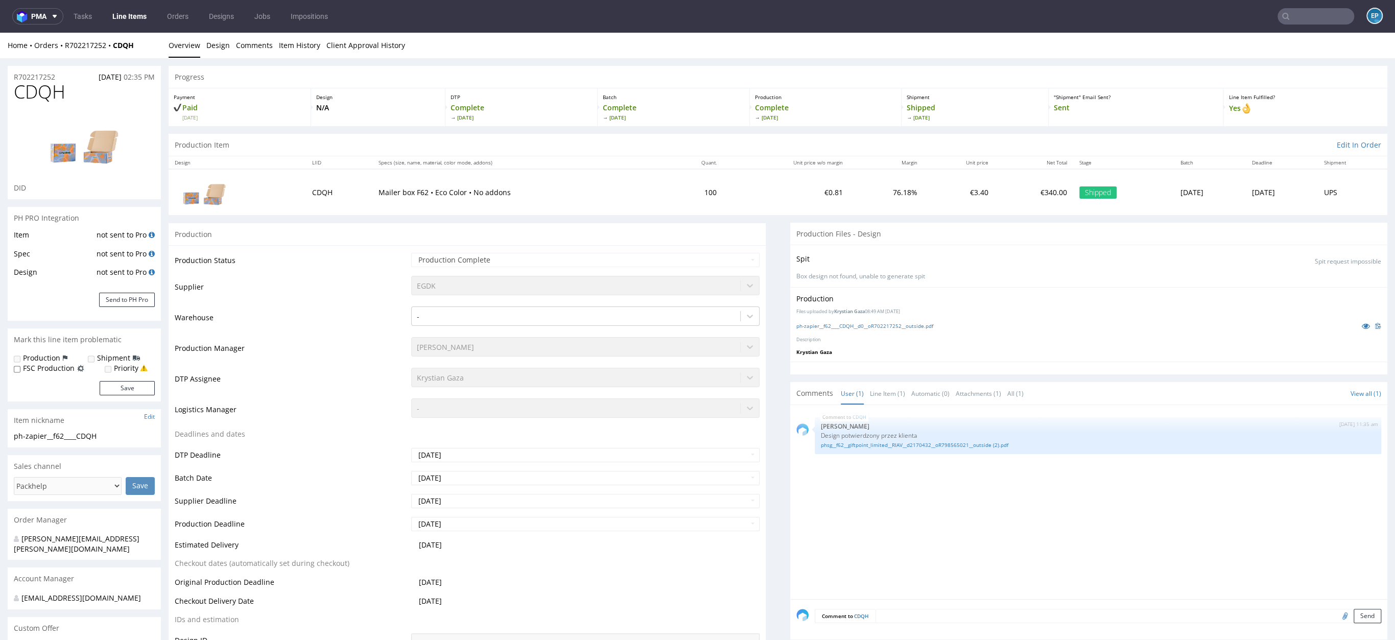
click at [51, 91] on span "CDQH" at bounding box center [40, 92] width 52 height 20
copy span "CDQH"
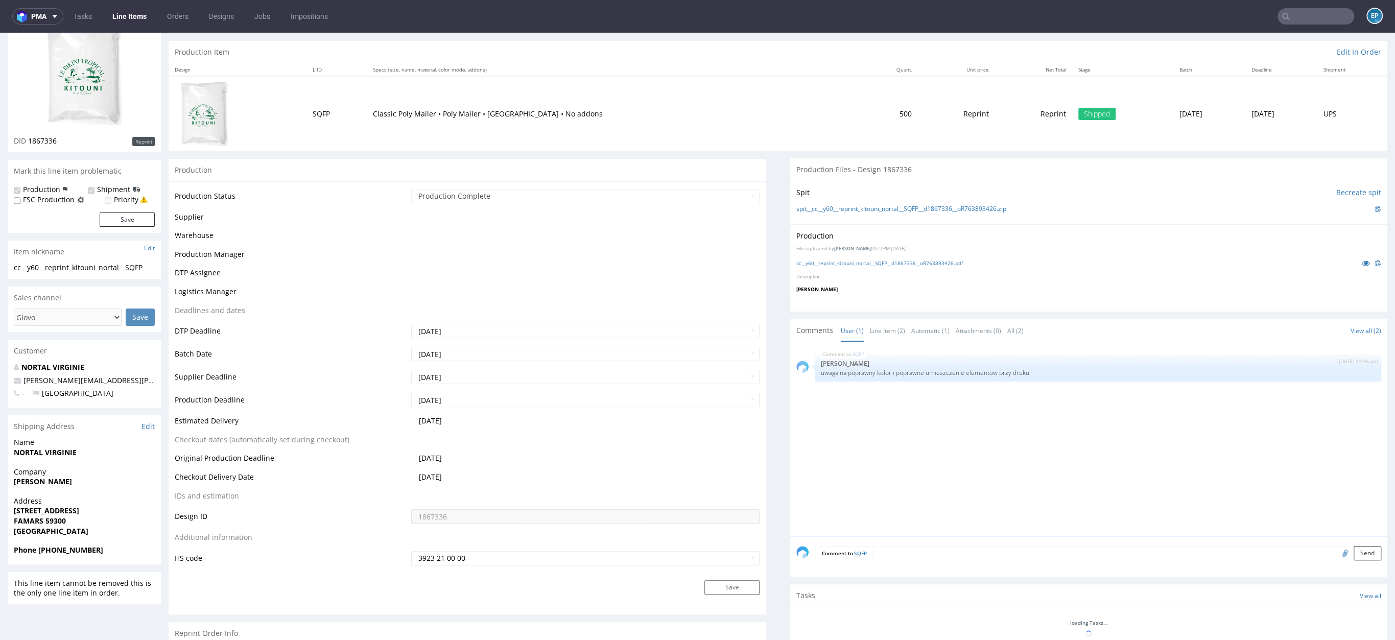
scroll to position [121, 0]
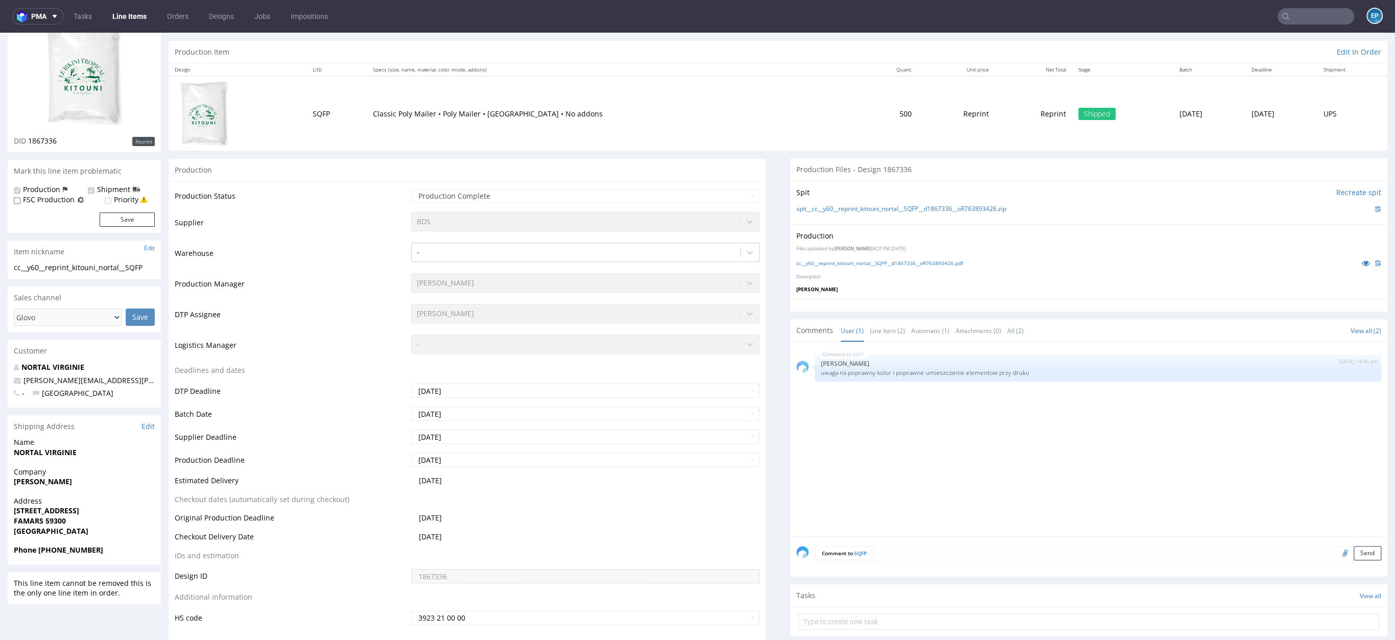
click at [1057, 549] on textarea at bounding box center [1128, 553] width 508 height 14
paste textarea "[URL][DOMAIN_NAME]"
type textarea "[URL][DOMAIN_NAME]"
click at [1358, 603] on button "Send" at bounding box center [1368, 601] width 28 height 14
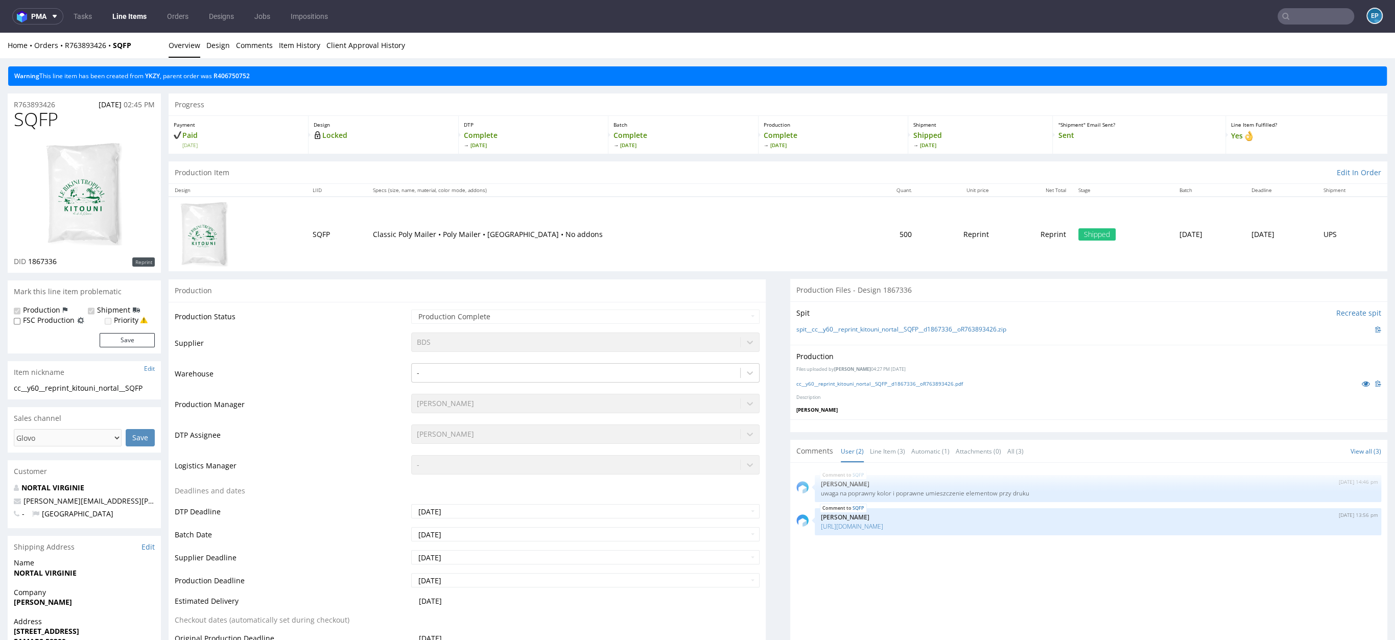
scroll to position [157, 0]
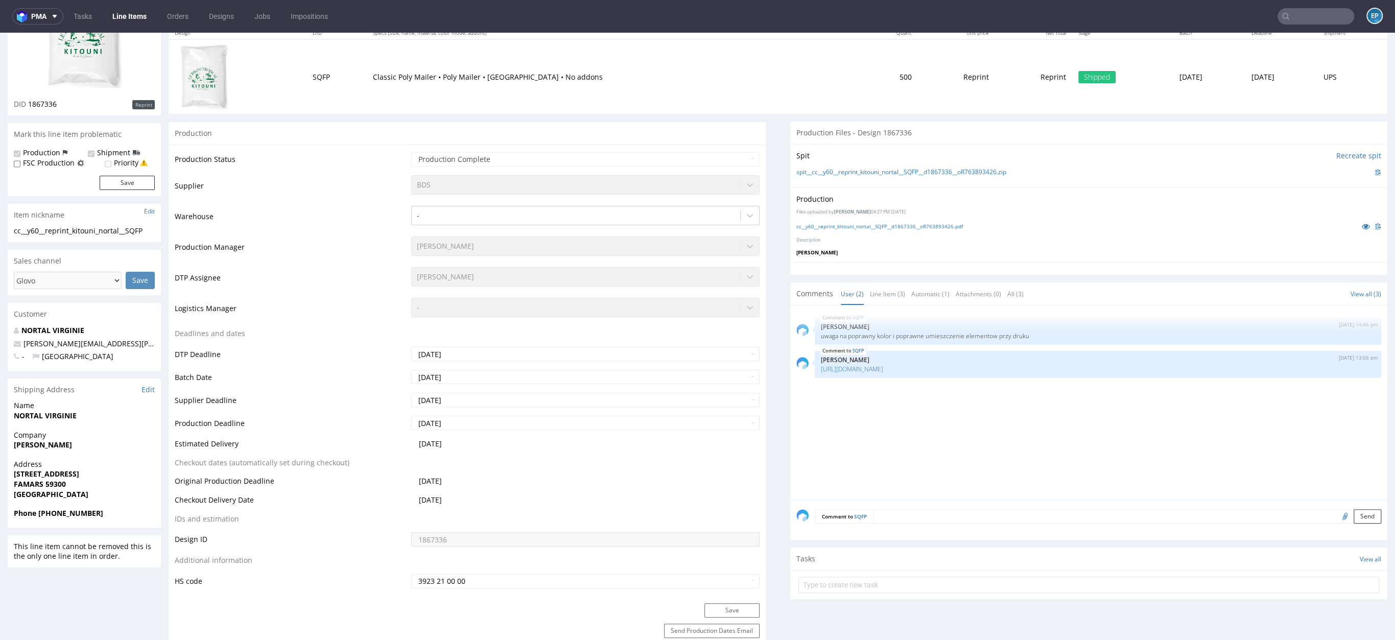
click at [1316, 2] on nav "pma Tasks Line Items Orders Designs Jobs Impositions EP" at bounding box center [697, 16] width 1395 height 33
click at [1308, 16] on input "text" at bounding box center [1316, 16] width 77 height 16
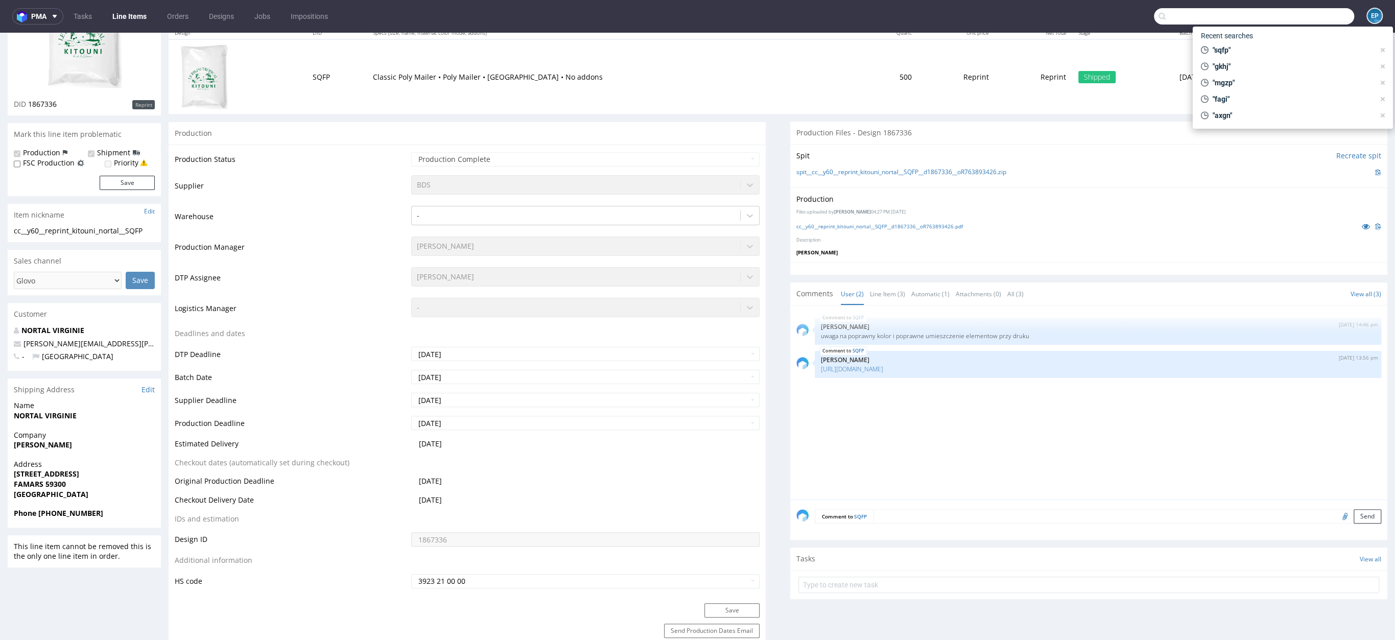
paste input "TGZZ"
type input "TGZZ"
click at [1270, 45] on div "EGDK__f44__stapic__ TGZZ" at bounding box center [1281, 41] width 72 height 9
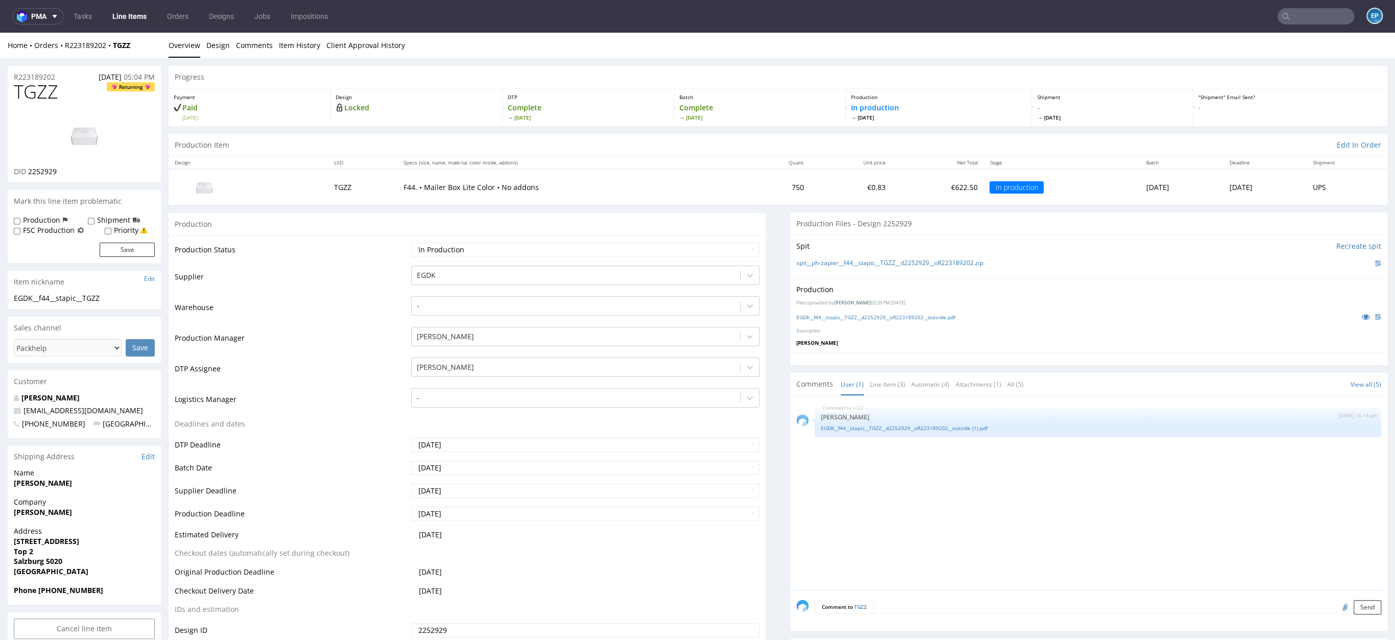
click at [1307, 11] on input "text" at bounding box center [1316, 16] width 77 height 16
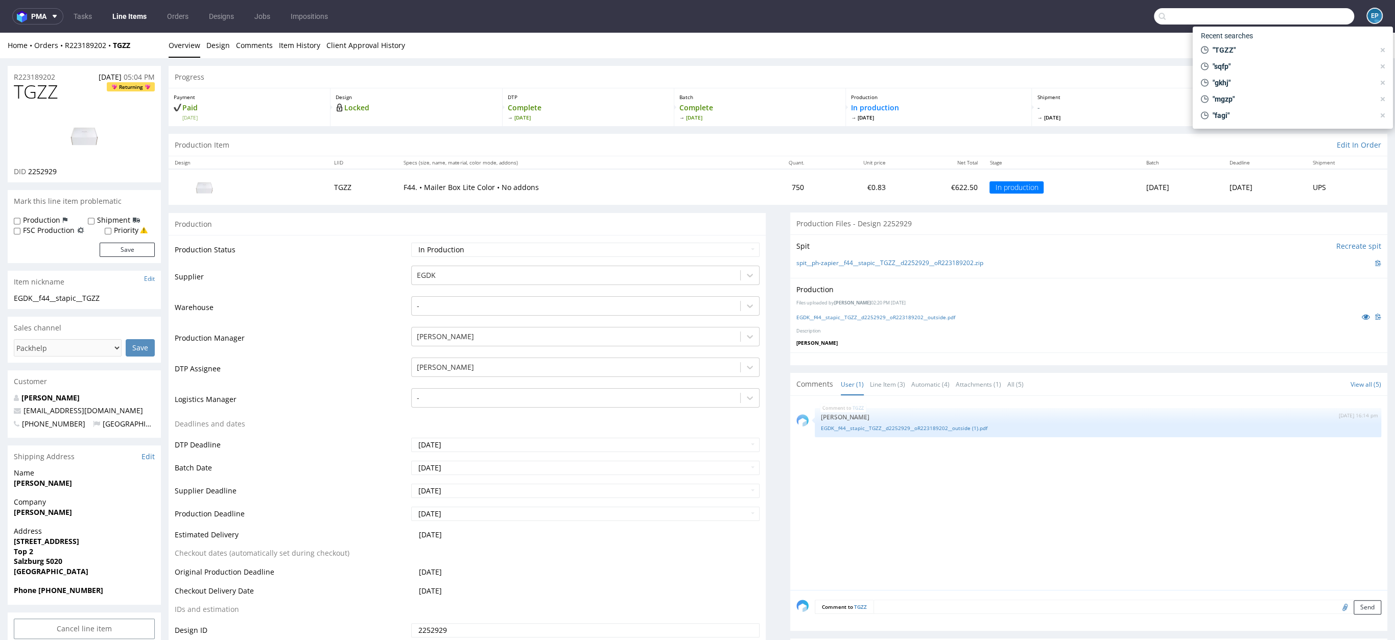
paste input "JYJG"
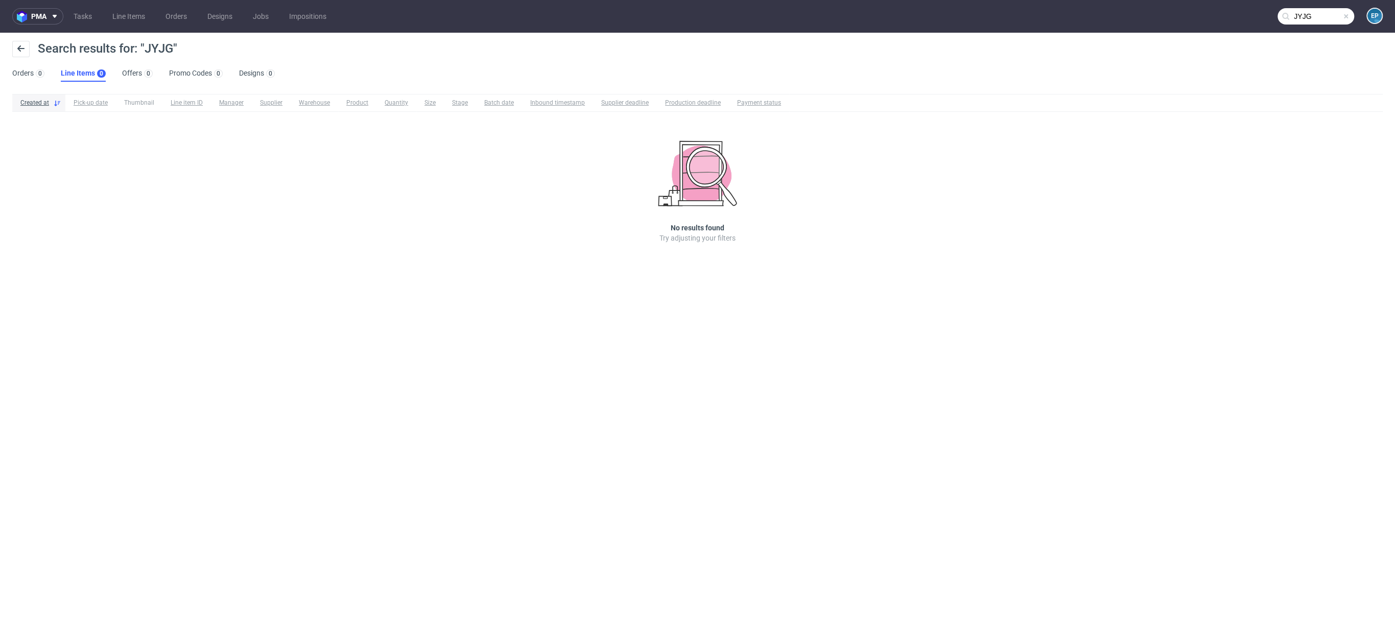
click at [1288, 17] on icon at bounding box center [1286, 16] width 8 height 8
click at [1291, 16] on input "JYJG" at bounding box center [1316, 16] width 77 height 16
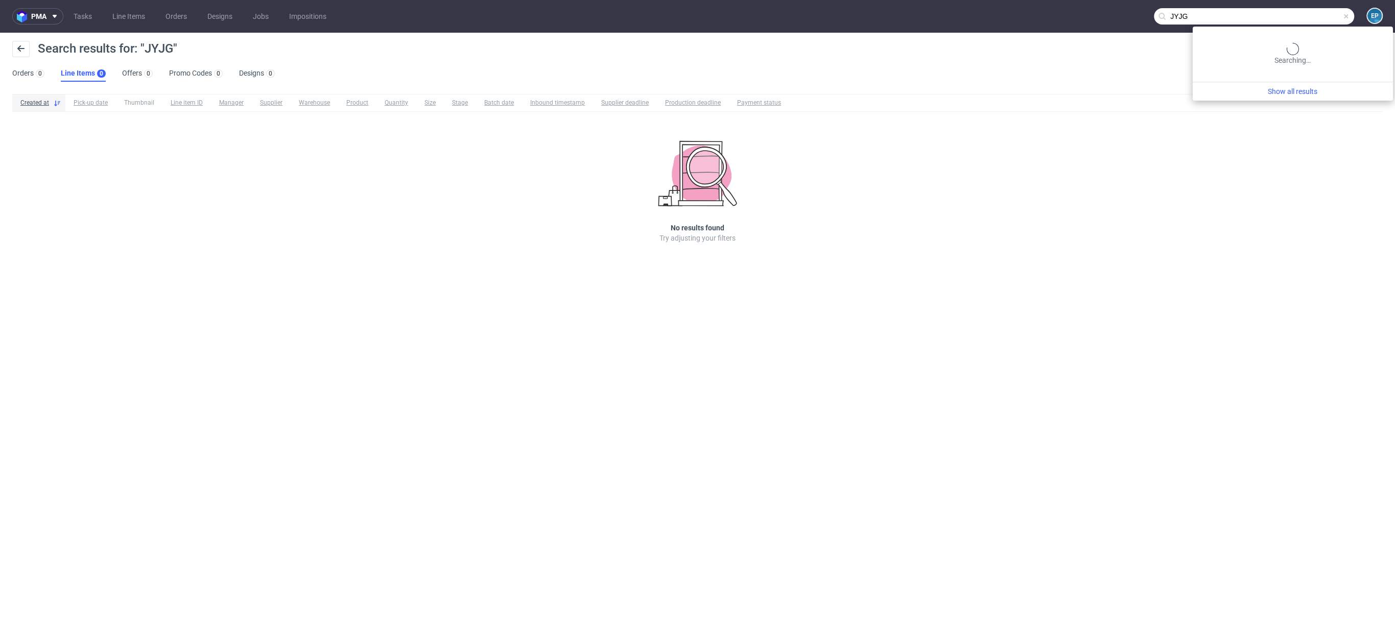
click at [1296, 15] on input "JYJG" at bounding box center [1254, 16] width 200 height 16
paste input "KPPL"
type input "KPPL"
click at [1263, 39] on div "EGDK__f46__feder_mobile_srl__ KPPL" at bounding box center [1296, 41] width 100 height 9
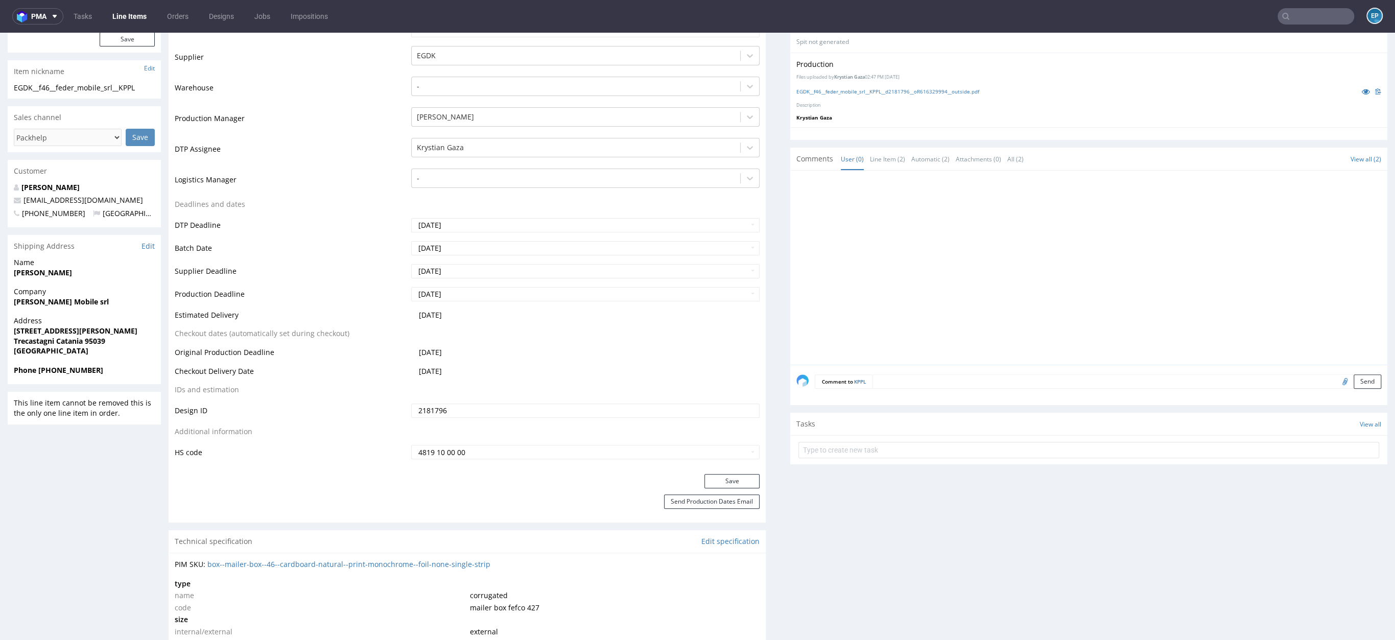
scroll to position [220, 0]
click at [1307, 16] on input "text" at bounding box center [1316, 16] width 77 height 16
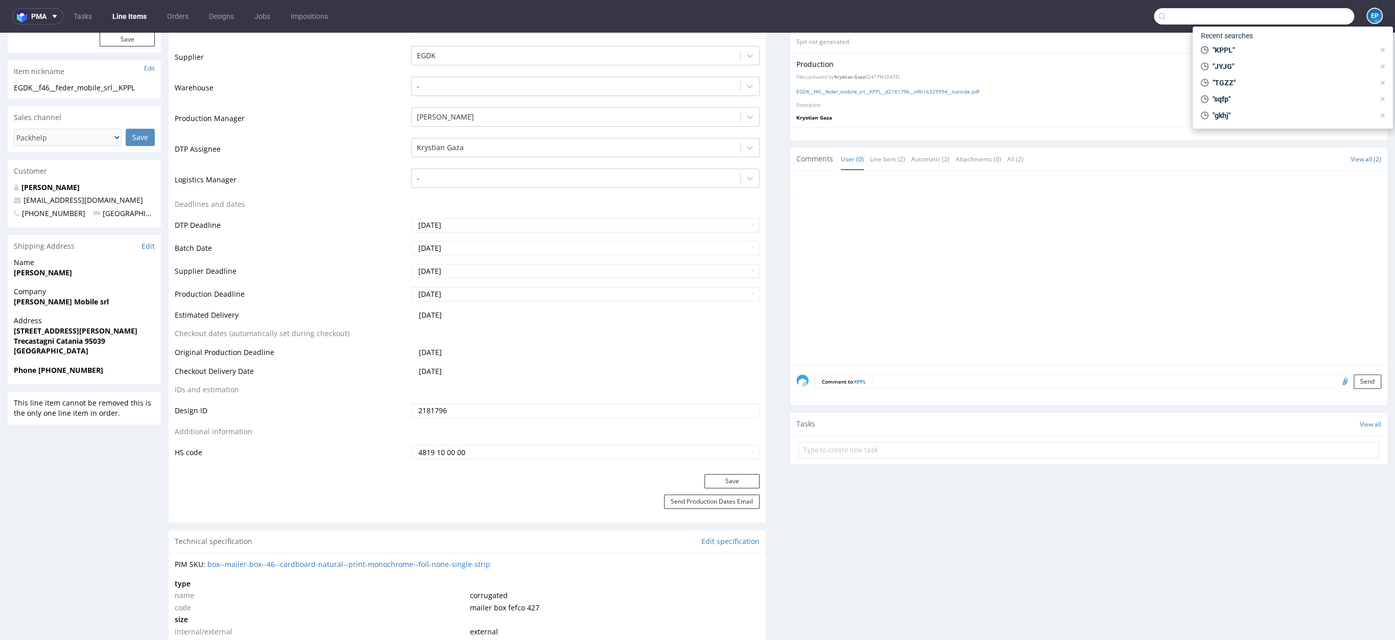
paste input "BVZE"
type input "BVZE"
click at [1259, 42] on div "EGDK__f44__everyday_design_martyna_moron__ BVZE" at bounding box center [1312, 41] width 135 height 9
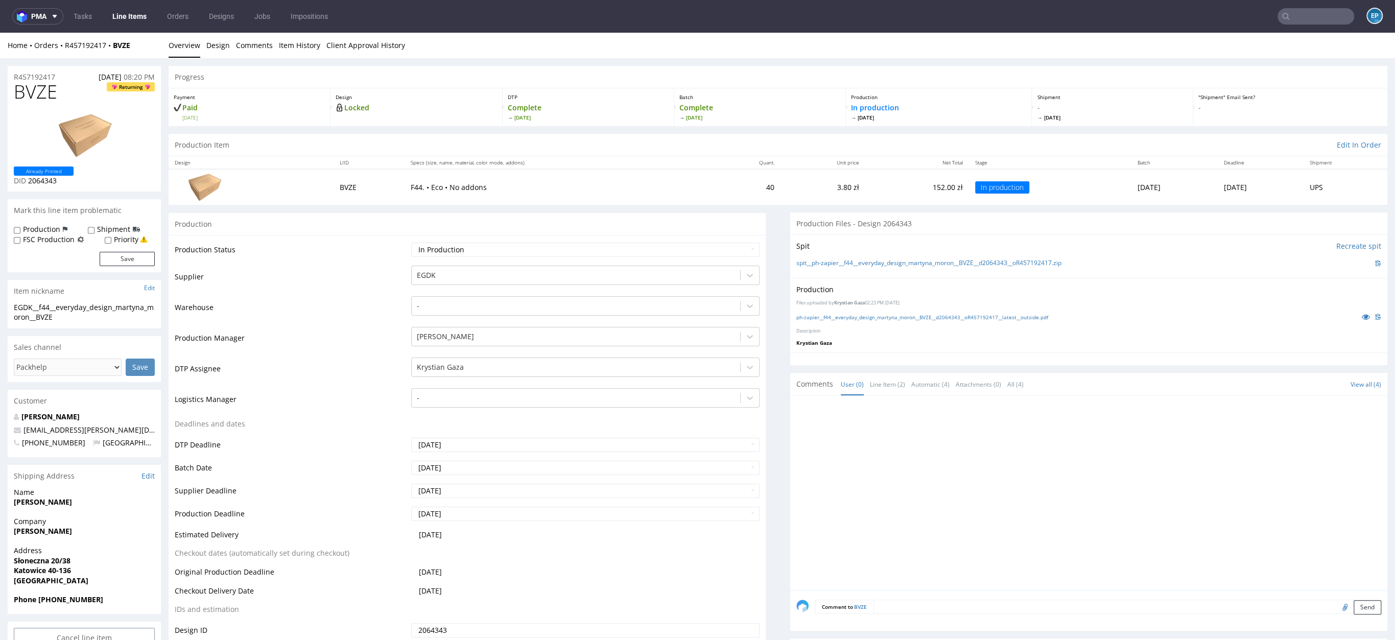
click at [1306, 10] on input "text" at bounding box center [1316, 16] width 77 height 16
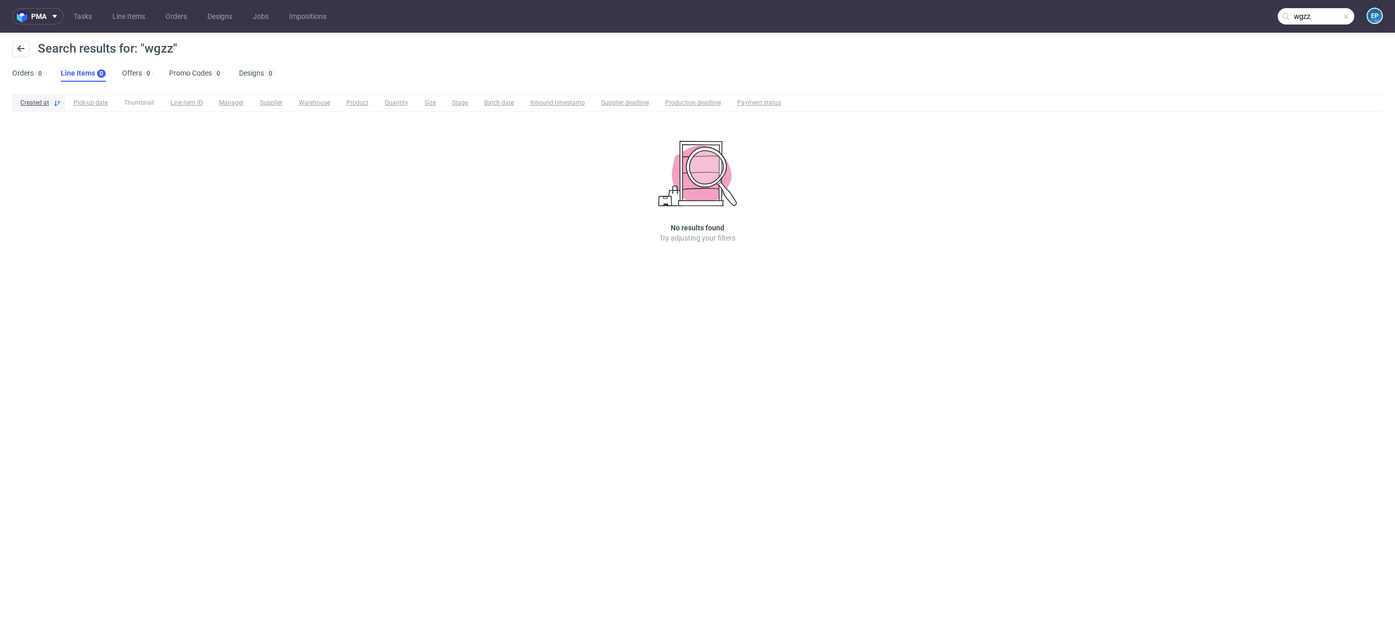
click at [1307, 12] on input "wgzz" at bounding box center [1316, 16] width 77 height 16
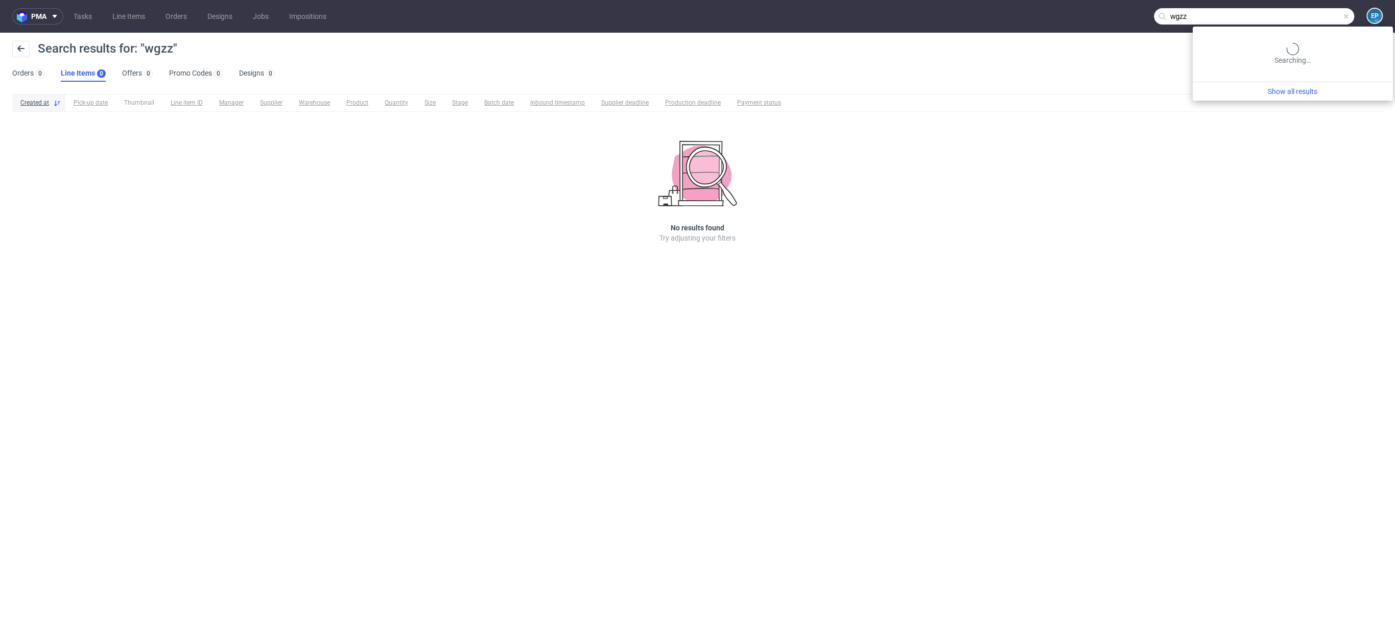
click at [1307, 12] on input "wgzz" at bounding box center [1254, 16] width 200 height 16
paste input "TGZZ"
type input "TGZZ"
click at [1253, 47] on div "TGZZ EGDK__f44__stapic__ TGZZ" at bounding box center [1293, 42] width 184 height 18
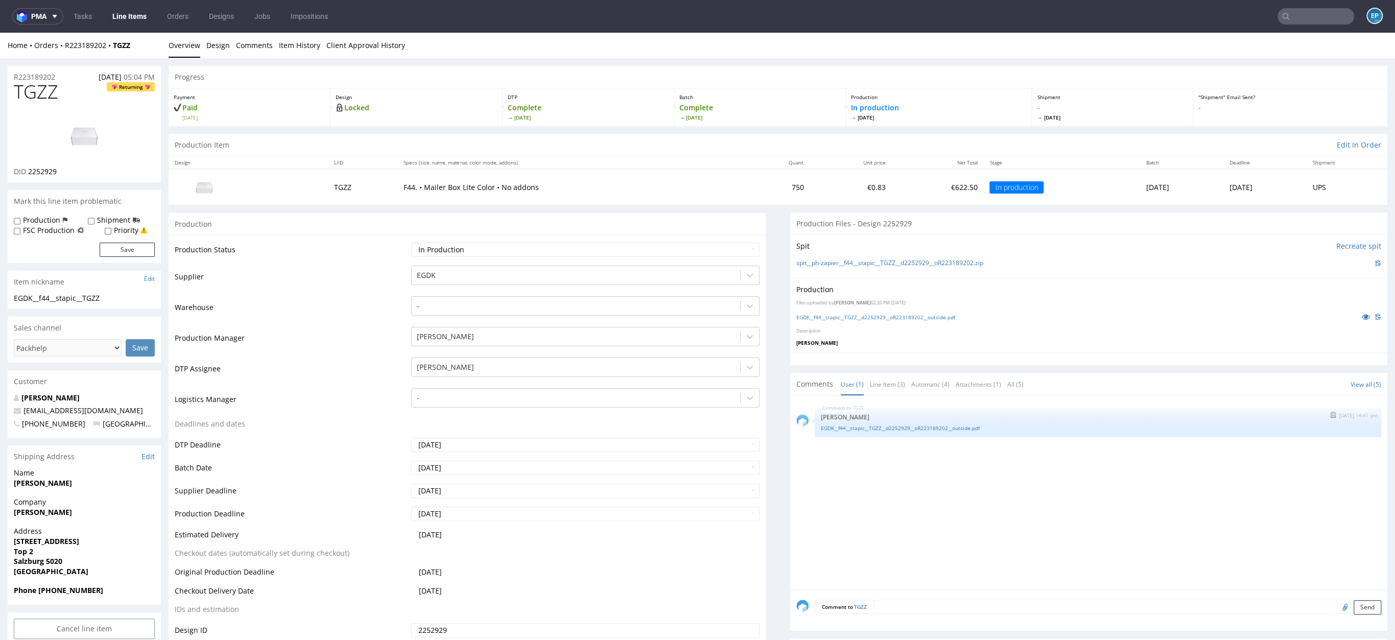
click at [915, 431] on div "TGZZ 3rd Sep 25 | 14:41 pm Elżbieta Jelińska EGDK__f44__stapic__TGZZ__d2252929_…" at bounding box center [1098, 422] width 567 height 29
click at [911, 430] on link "EGDK__f44__stapic__TGZZ__d2252929__oR223189202__outside.pdf" at bounding box center [1098, 429] width 554 height 8
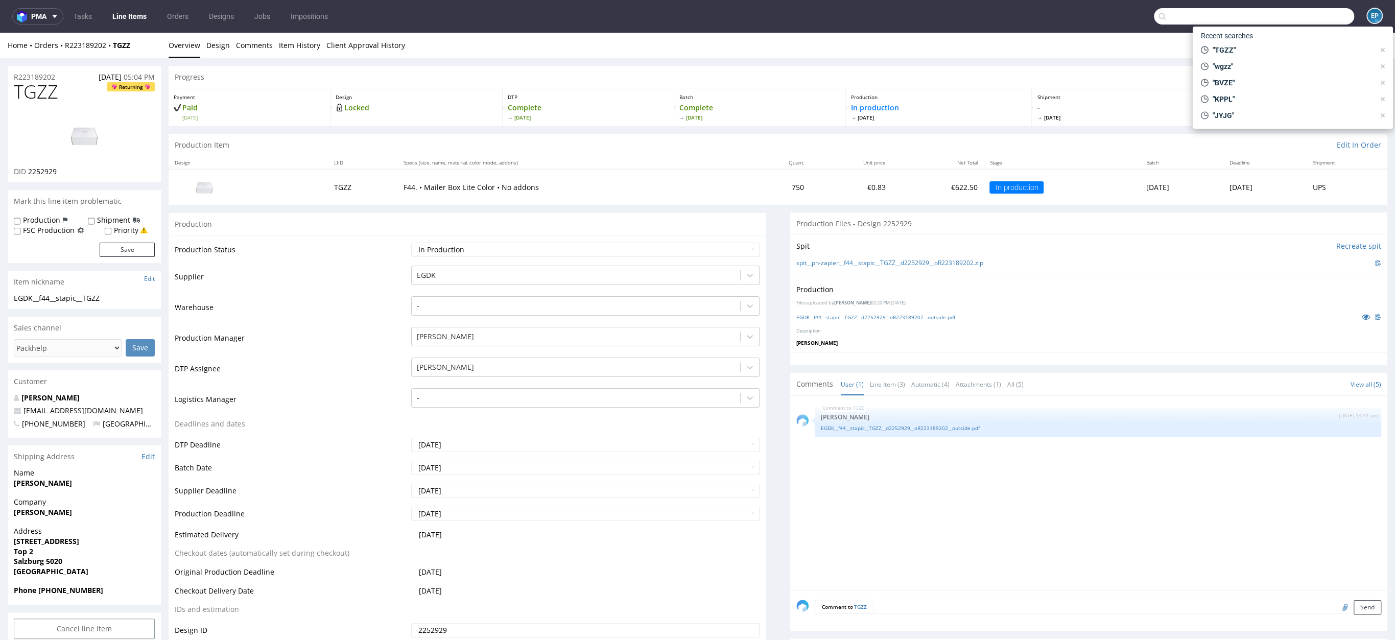
click at [1296, 24] on input "text" at bounding box center [1254, 16] width 200 height 16
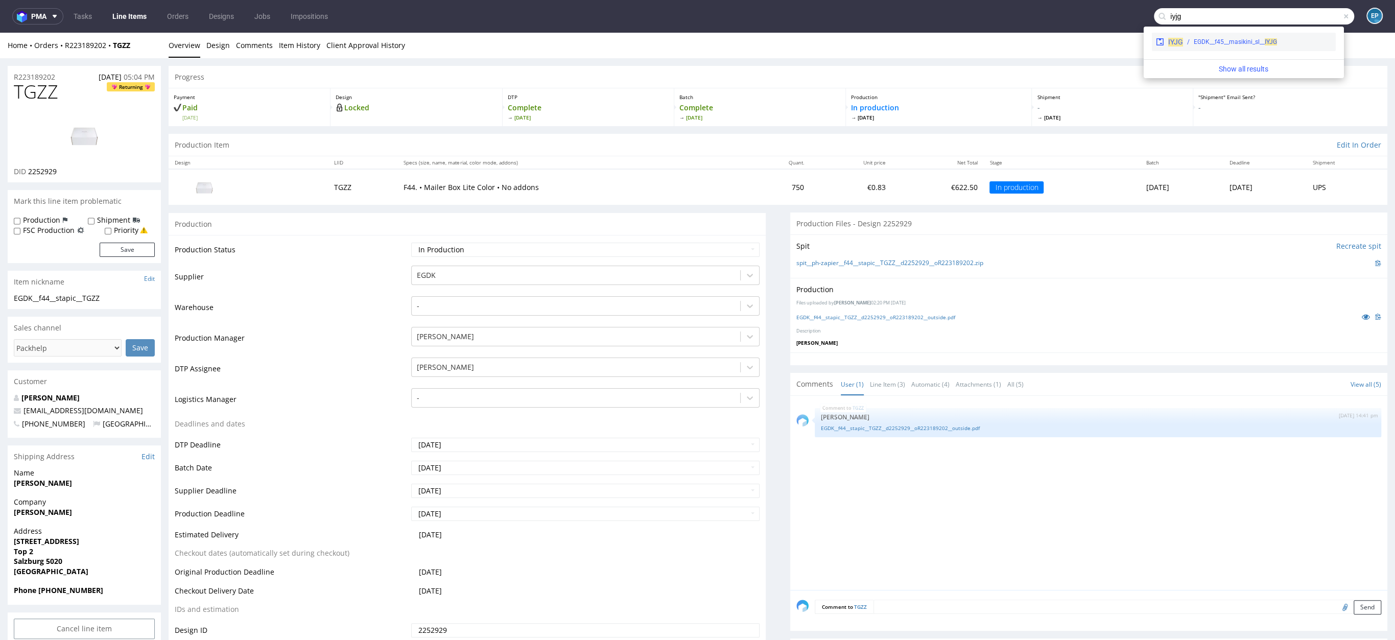
type input "iyjg"
click at [1209, 43] on div "EGDK__f45__masikini_sl__ IYJG" at bounding box center [1235, 41] width 83 height 9
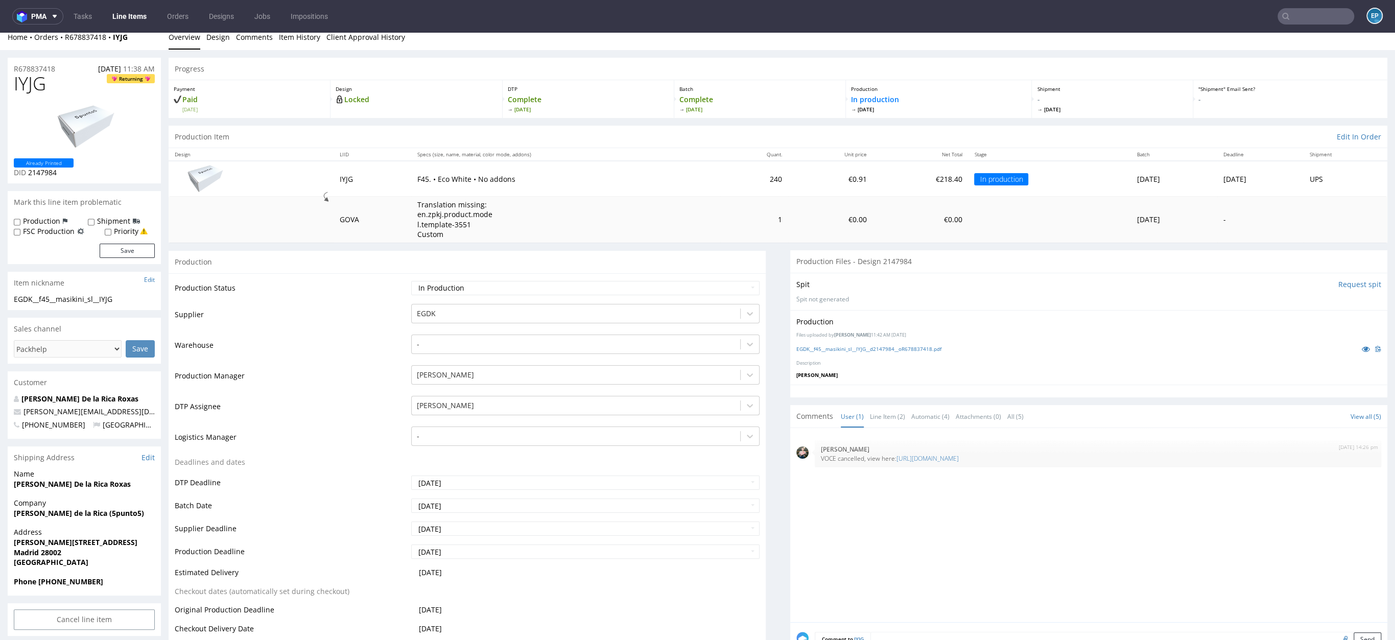
scroll to position [27, 0]
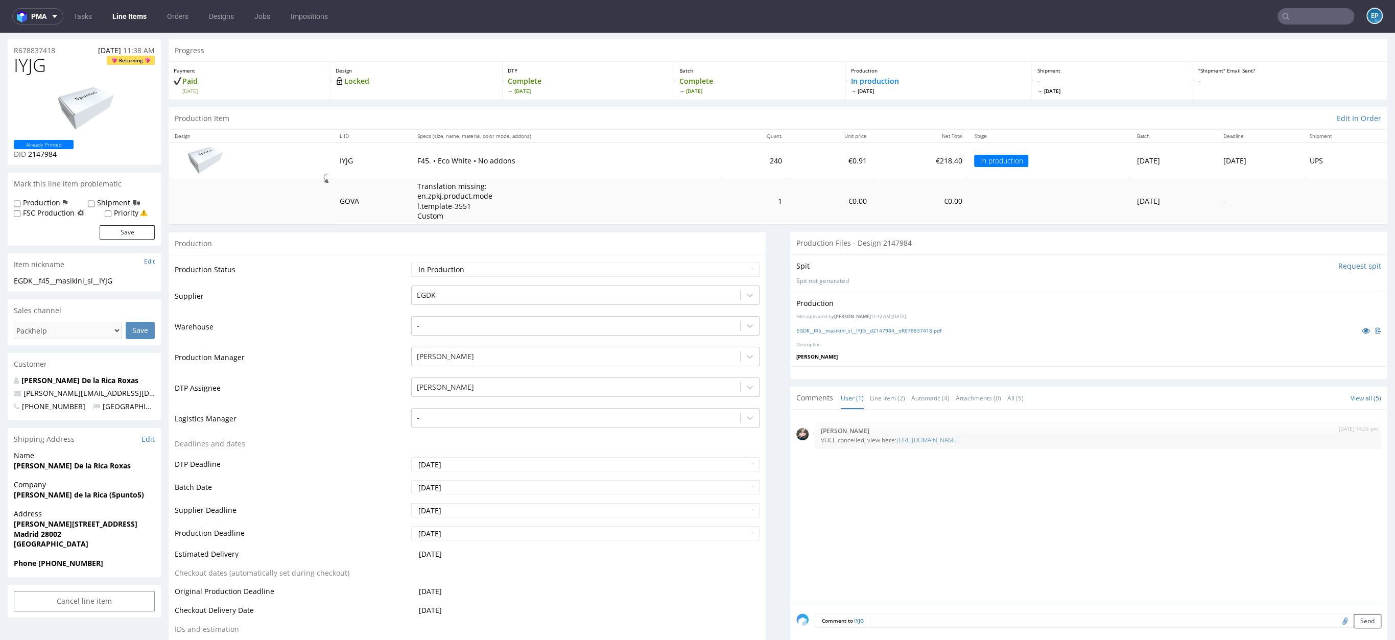
click at [1289, 15] on input "text" at bounding box center [1316, 16] width 77 height 16
paste input "AJCJ"
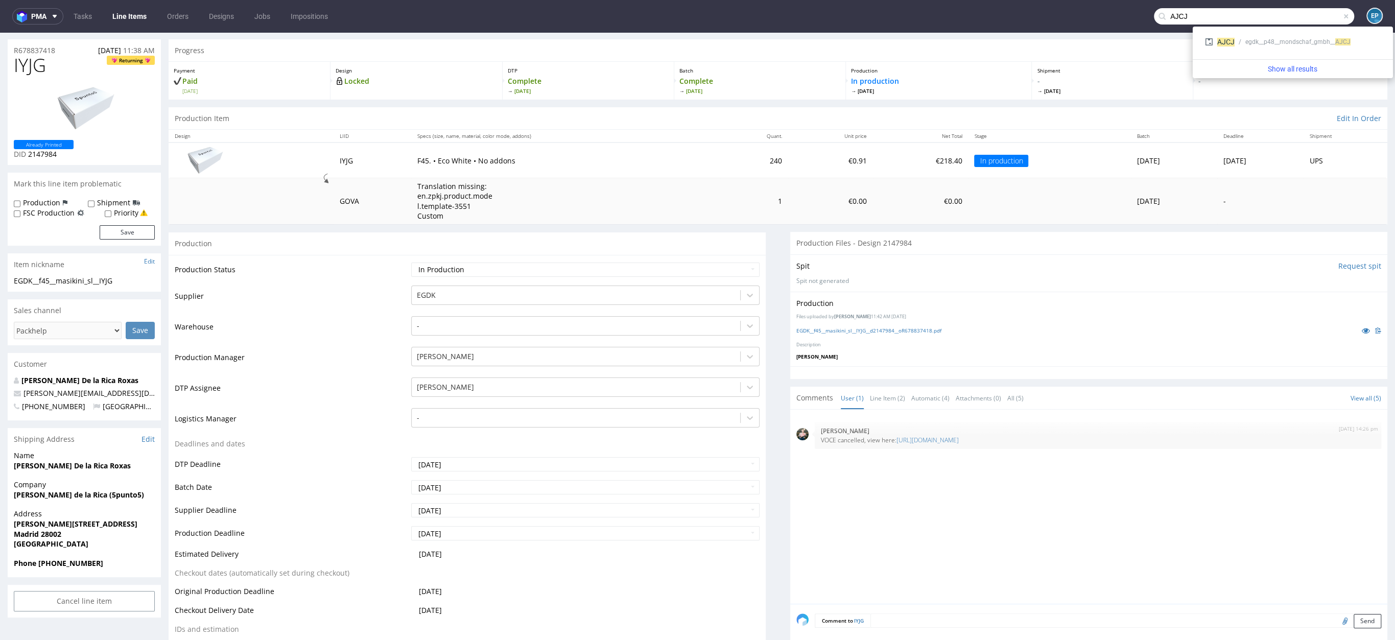
type input "AJCJ"
click at [1247, 44] on div "egdk__p48__mondschaf_gmbh__ AJCJ" at bounding box center [1297, 41] width 105 height 9
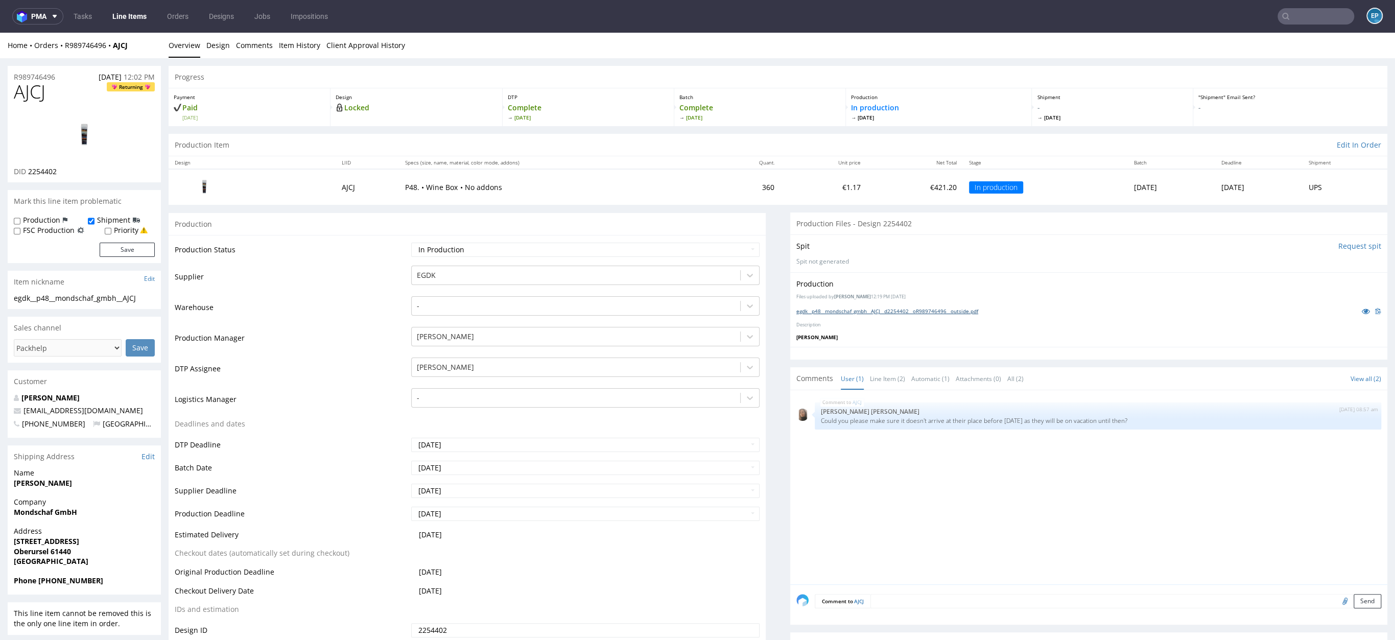
click at [903, 309] on link "egdk__p48__mondschaf_gmbh__AJCJ__d2254402__oR989746496__outside.pdf" at bounding box center [887, 311] width 182 height 7
click at [124, 18] on link "Line Items" at bounding box center [129, 16] width 46 height 16
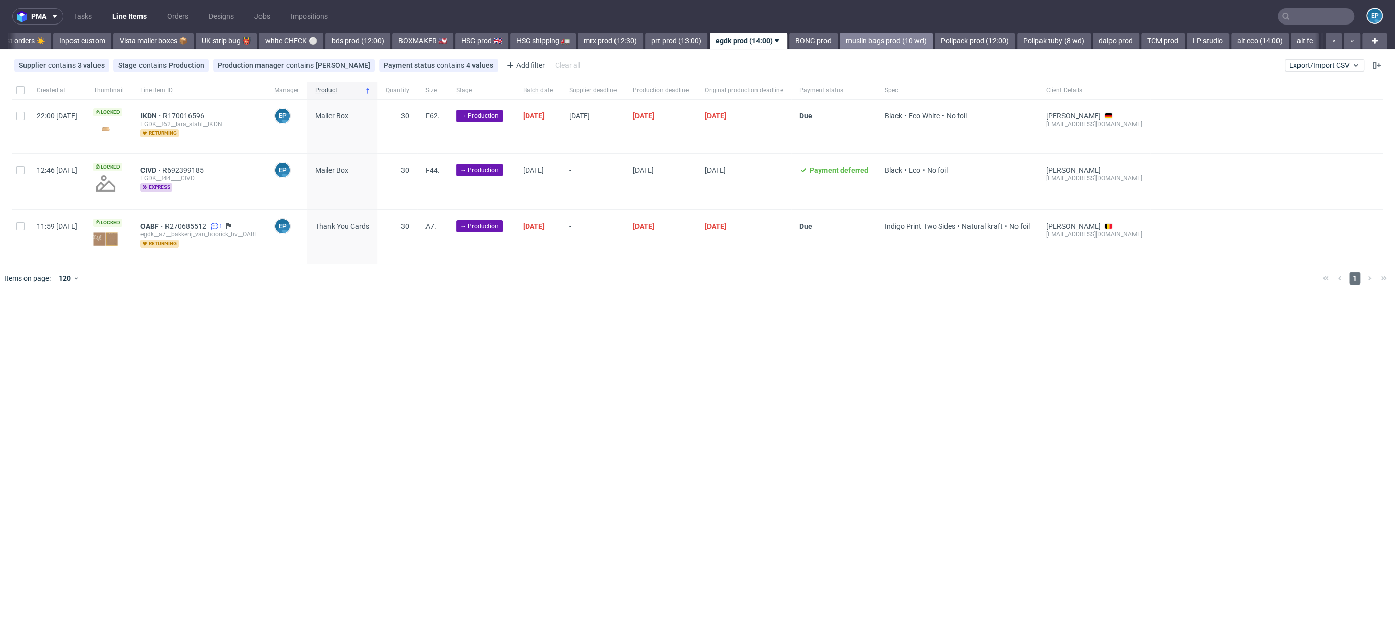
scroll to position [0, 722]
click at [748, 40] on link "BONG prod" at bounding box center [772, 41] width 49 height 16
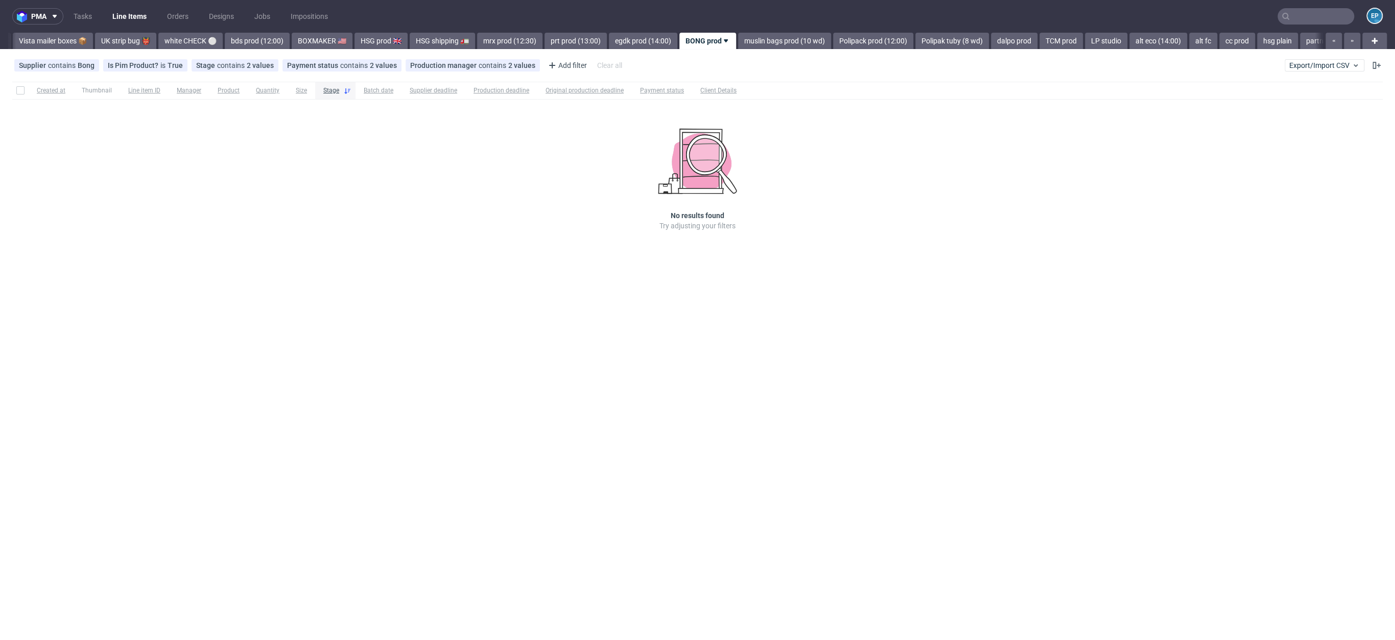
click at [738, 40] on link "muslin bags prod (10 wd)" at bounding box center [784, 41] width 93 height 16
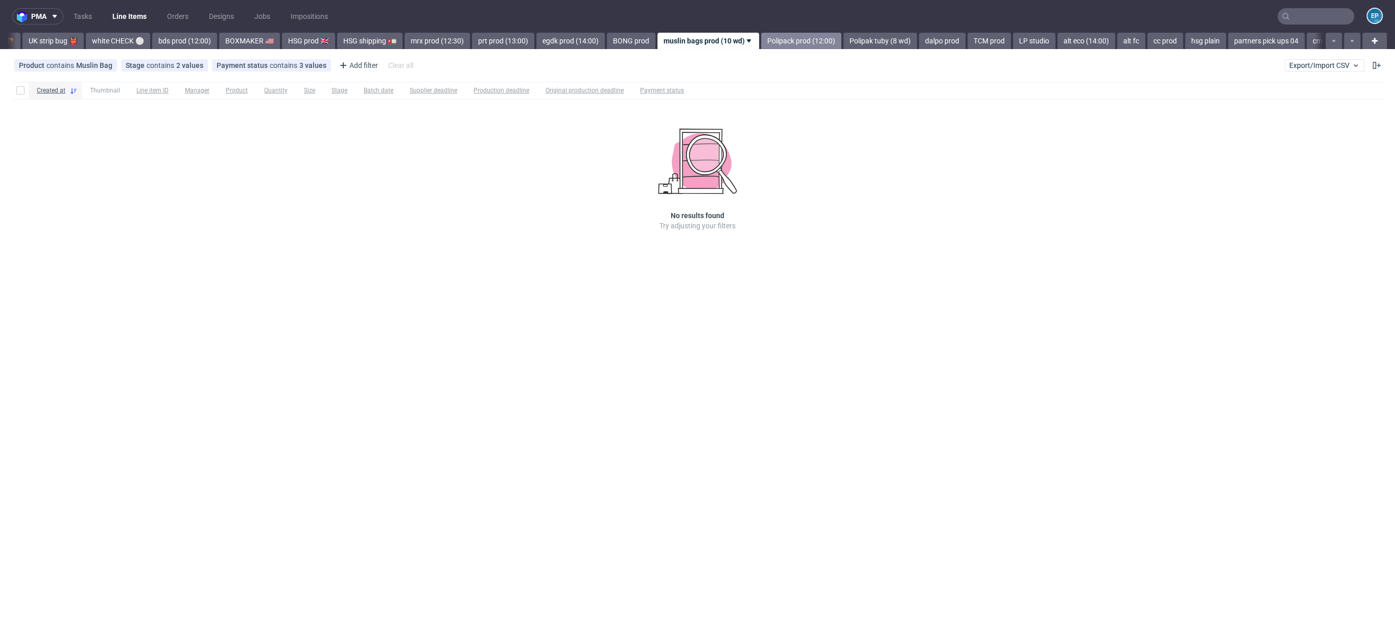
click at [761, 40] on link "Polipack prod (12:00)" at bounding box center [801, 41] width 80 height 16
click at [757, 41] on link "Polipak tuby (8 wd)" at bounding box center [792, 41] width 74 height 16
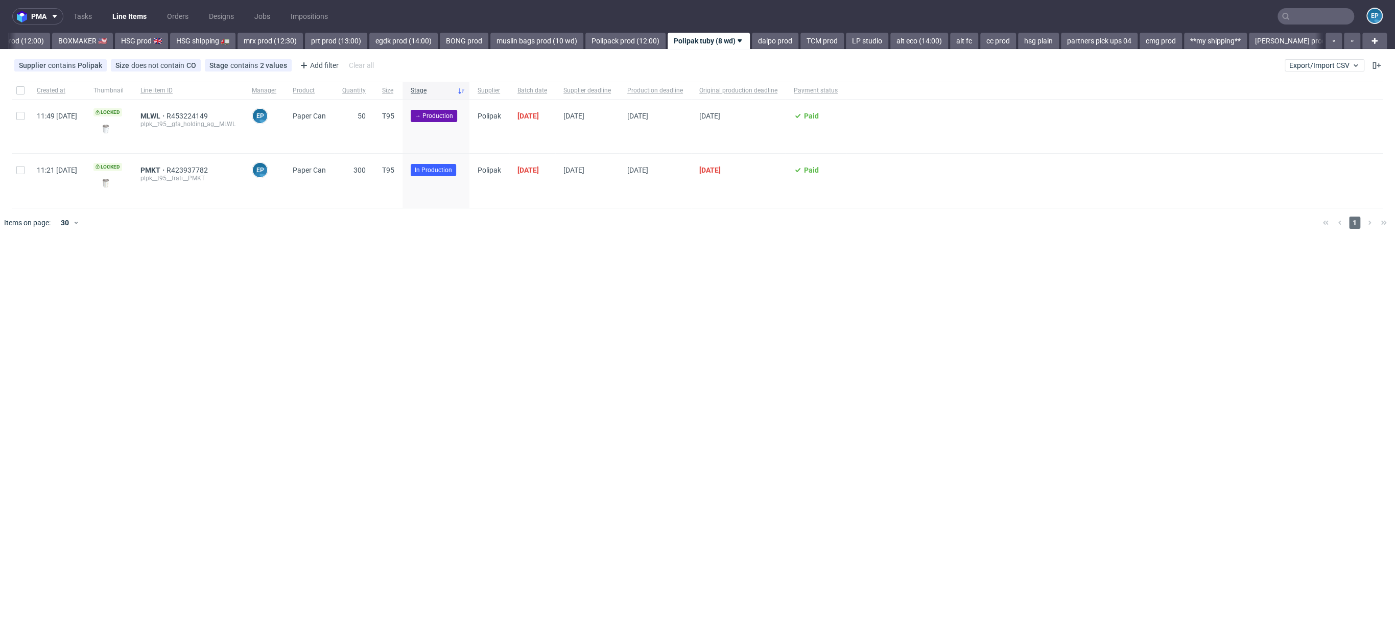
scroll to position [0, 1023]
click at [18, 118] on input "checkbox" at bounding box center [20, 116] width 8 height 8
checkbox input "true"
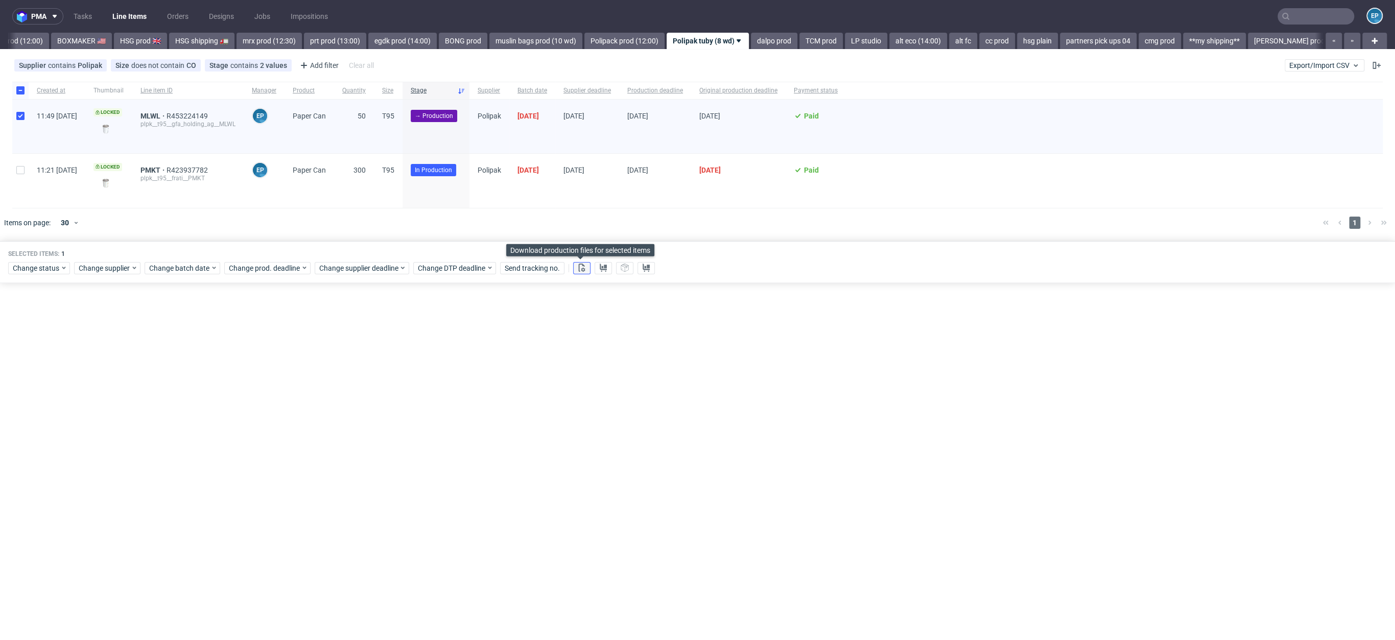
click at [578, 267] on icon at bounding box center [582, 268] width 8 height 8
click at [599, 268] on icon at bounding box center [603, 268] width 8 height 8
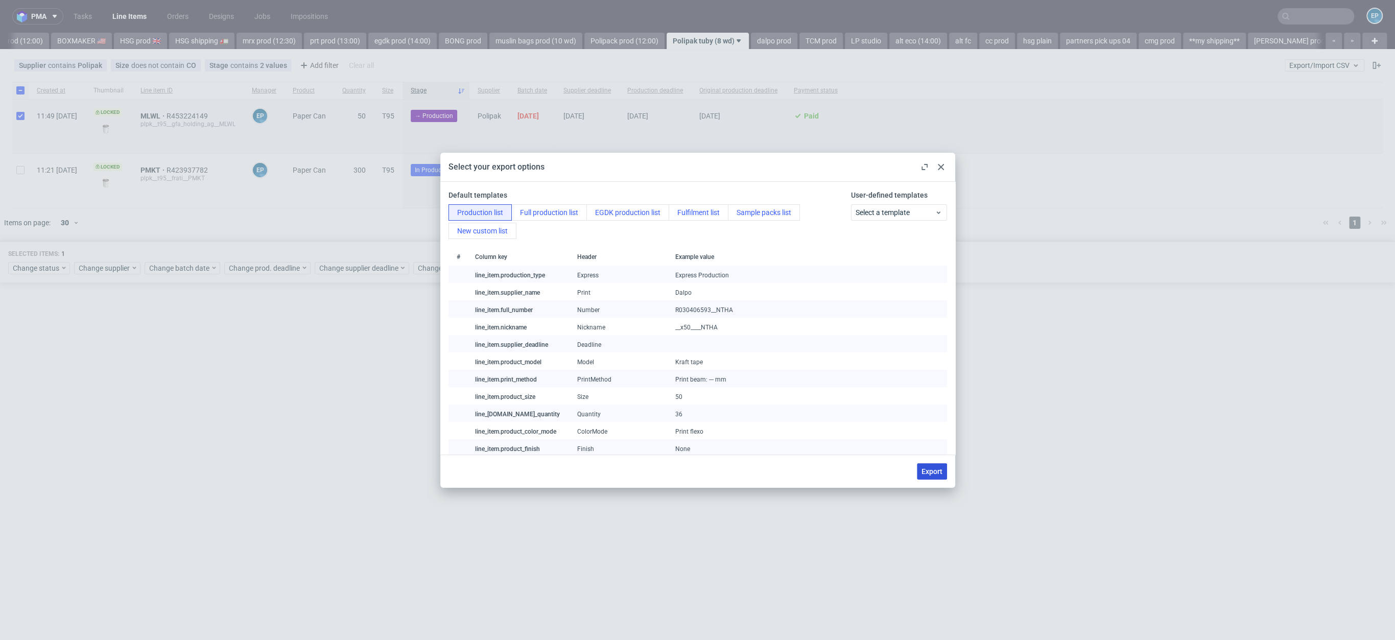
click at [933, 476] on button "Export" at bounding box center [932, 471] width 30 height 16
checkbox input "false"
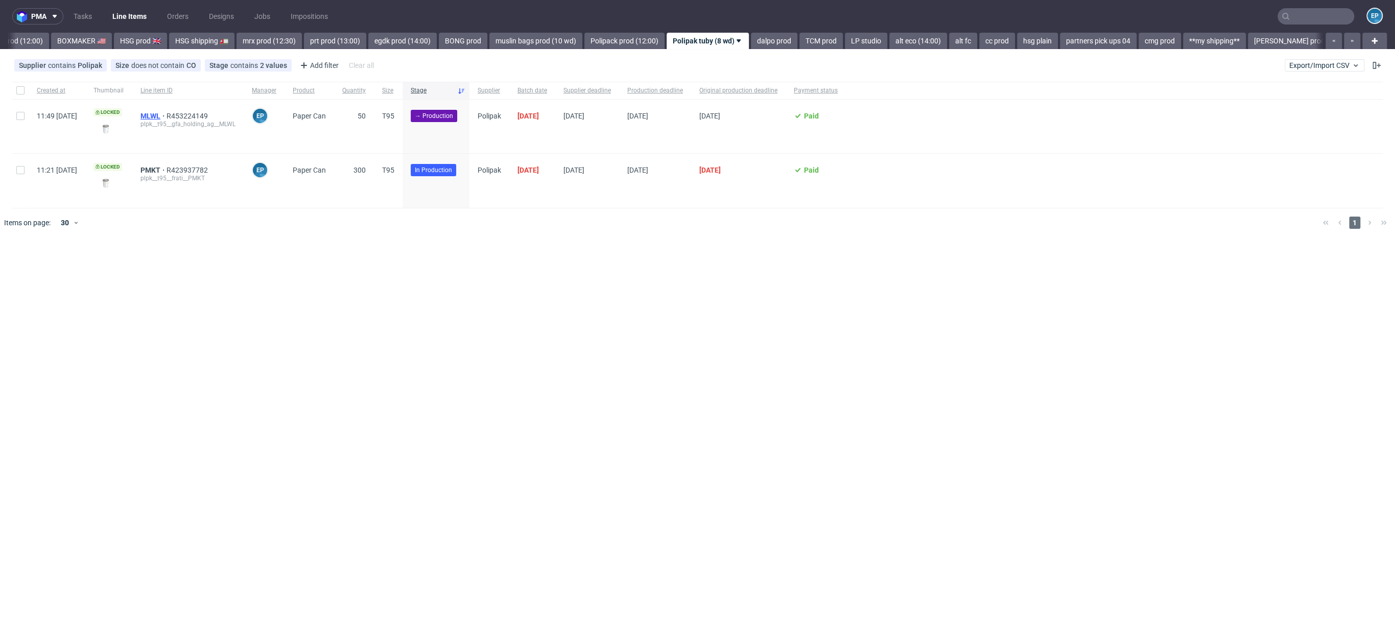
click at [167, 117] on span "MLWL" at bounding box center [153, 116] width 26 height 8
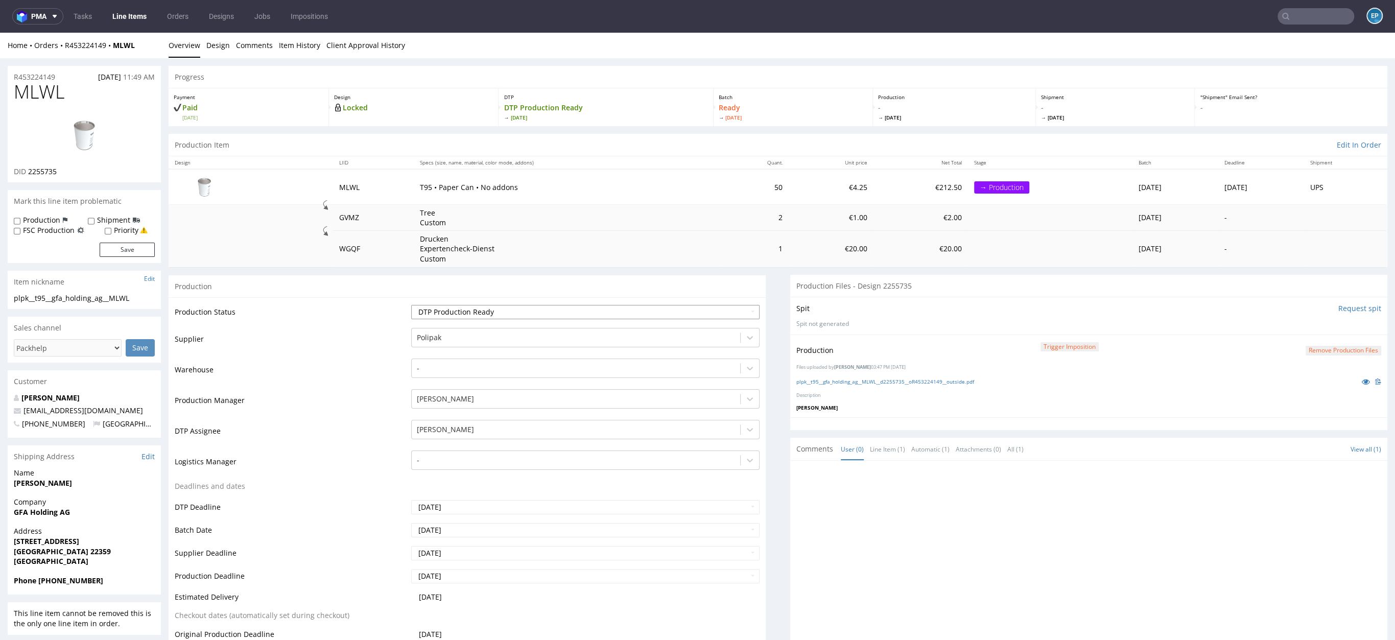
click at [469, 308] on select "Waiting for Artwork Waiting for Diecut Waiting for Mockup Waiting for DTP Waiti…" at bounding box center [585, 312] width 348 height 14
select select "production_in_process"
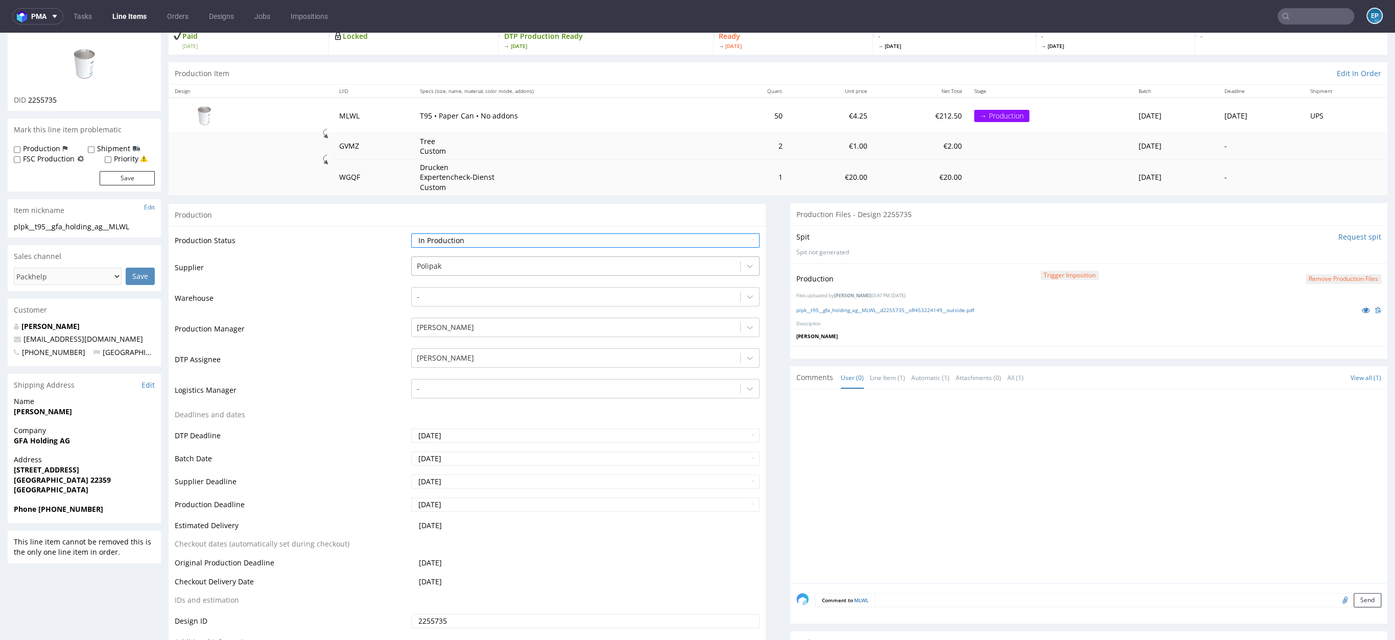
scroll to position [331, 0]
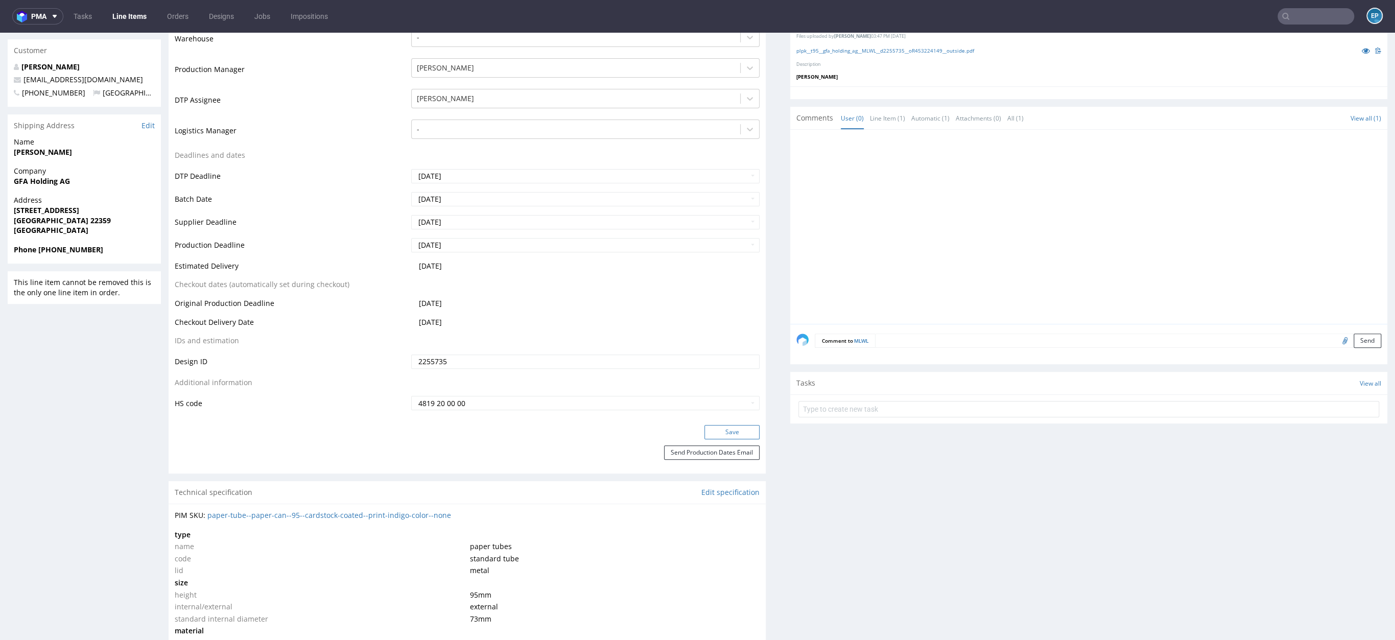
click at [737, 435] on button "Save" at bounding box center [731, 432] width 55 height 14
click at [153, 20] on ul "Tasks Line Items Orders Designs Jobs Impositions" at bounding box center [200, 16] width 275 height 16
click at [129, 19] on link "Line Items" at bounding box center [129, 16] width 46 height 16
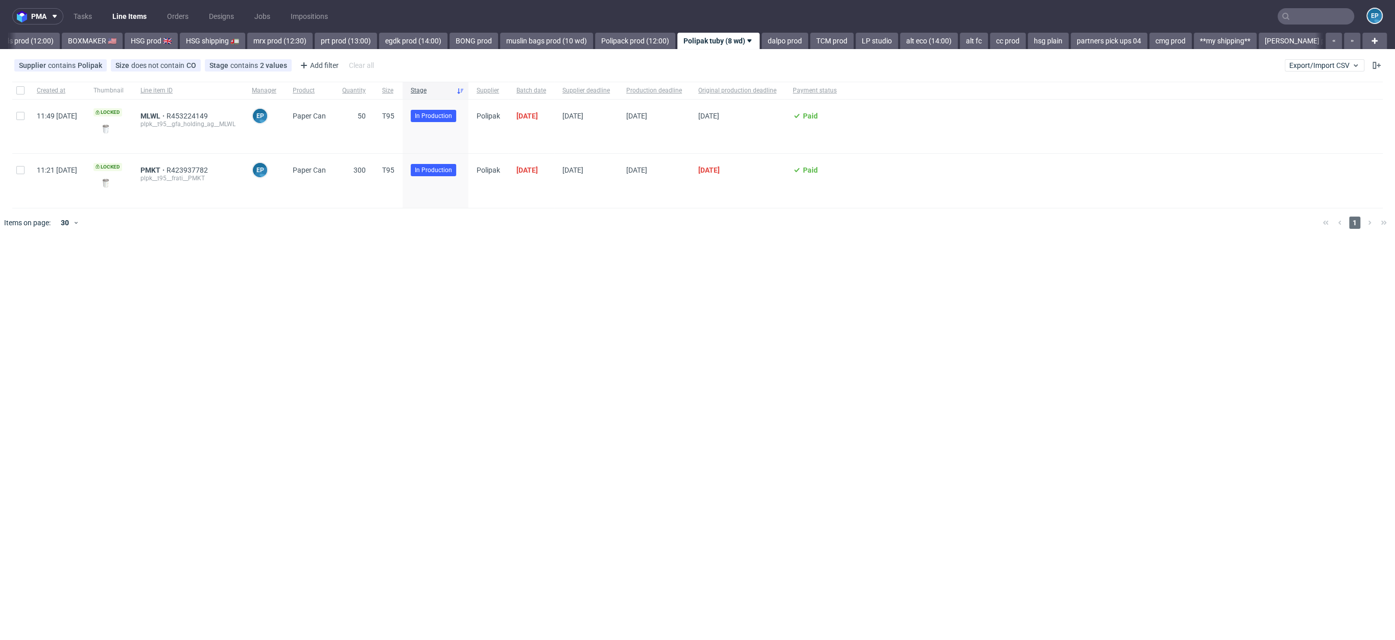
scroll to position [0, 1023]
click at [1318, 70] on button "Export/Import CSV" at bounding box center [1325, 65] width 80 height 12
click at [1290, 100] on link "Import shipments CSV" at bounding box center [1301, 107] width 120 height 16
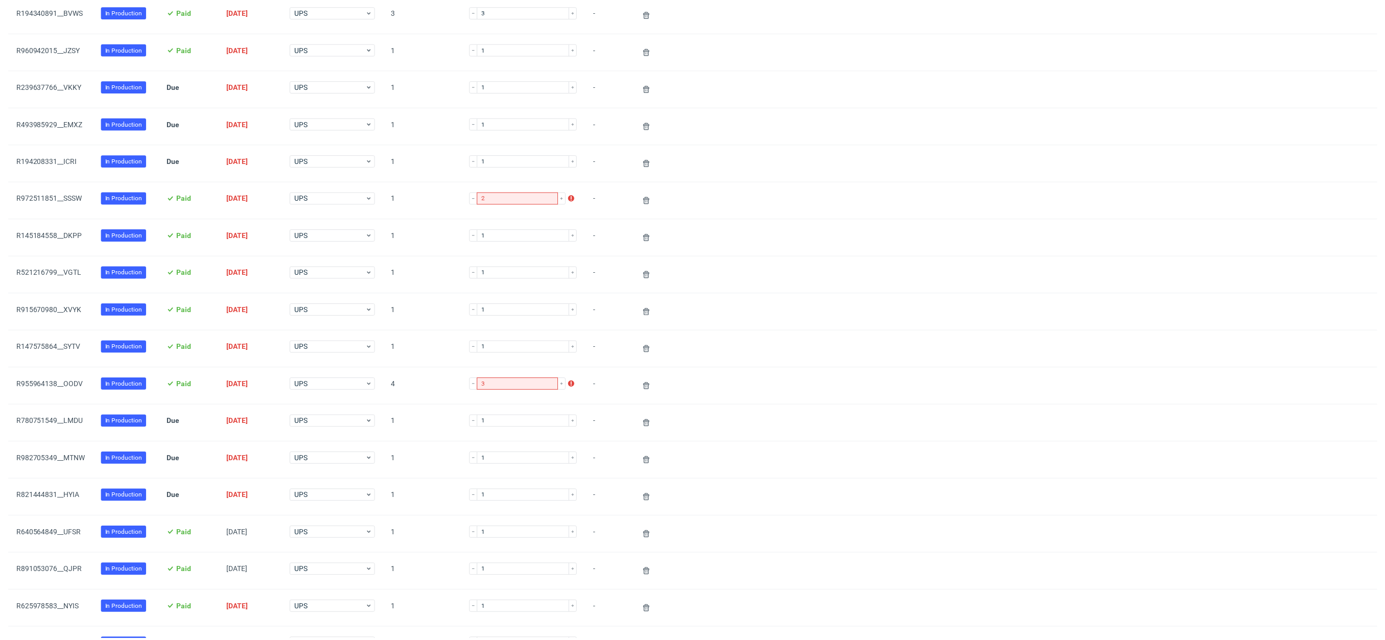
scroll to position [865, 0]
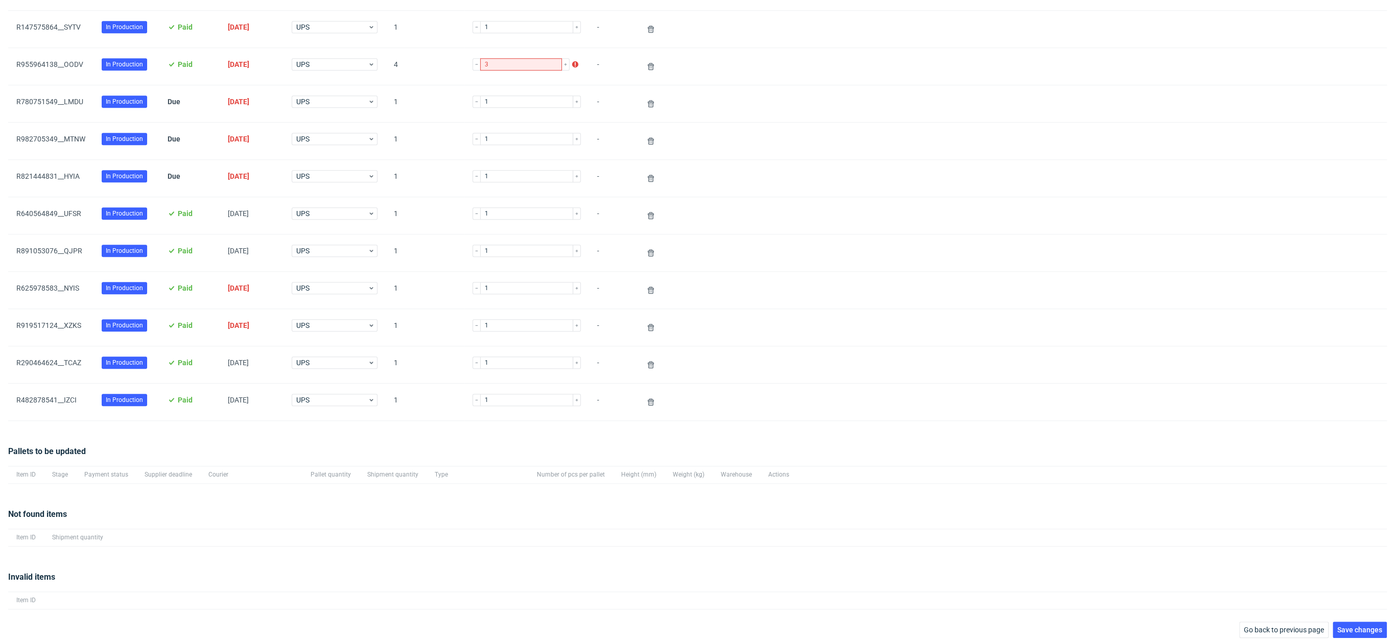
click at [1339, 613] on div "Invalid items Item ID" at bounding box center [697, 590] width 1379 height 63
click at [1339, 614] on div "Invalid items Item ID" at bounding box center [697, 590] width 1379 height 63
click at [1339, 622] on button "Save changes" at bounding box center [1360, 630] width 54 height 16
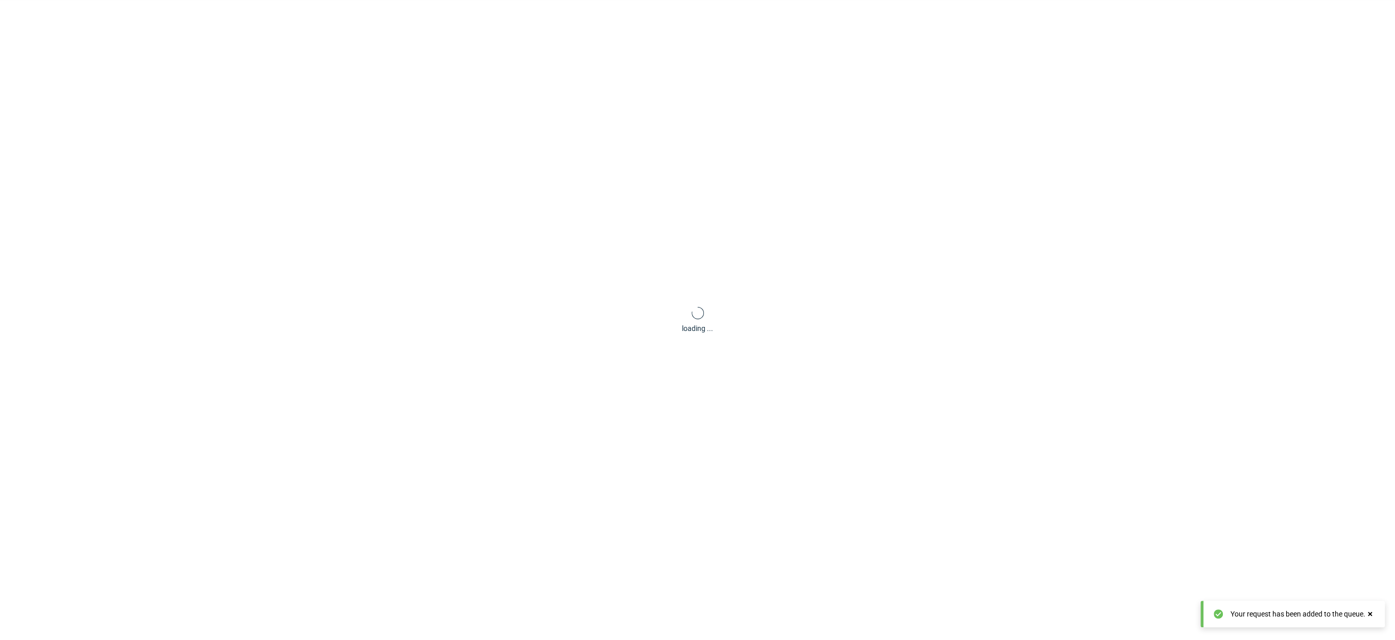
scroll to position [49, 0]
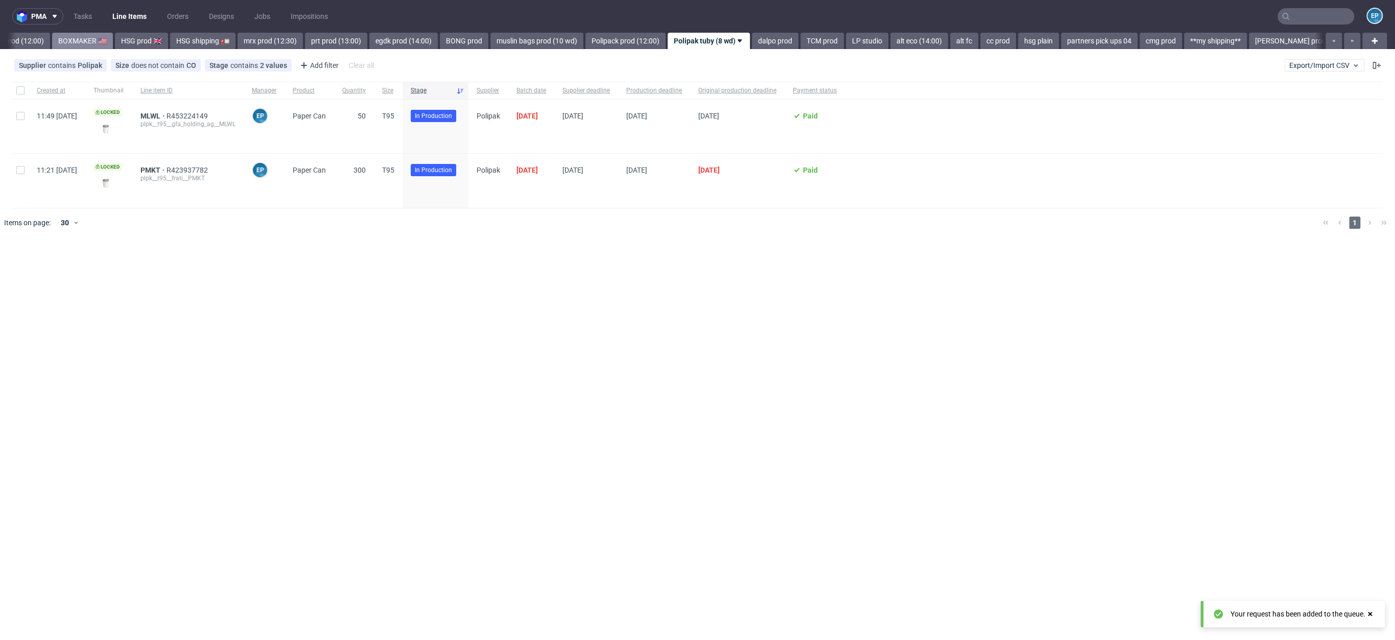
click at [115, 35] on link "HSG prod 🇬🇧" at bounding box center [141, 41] width 53 height 16
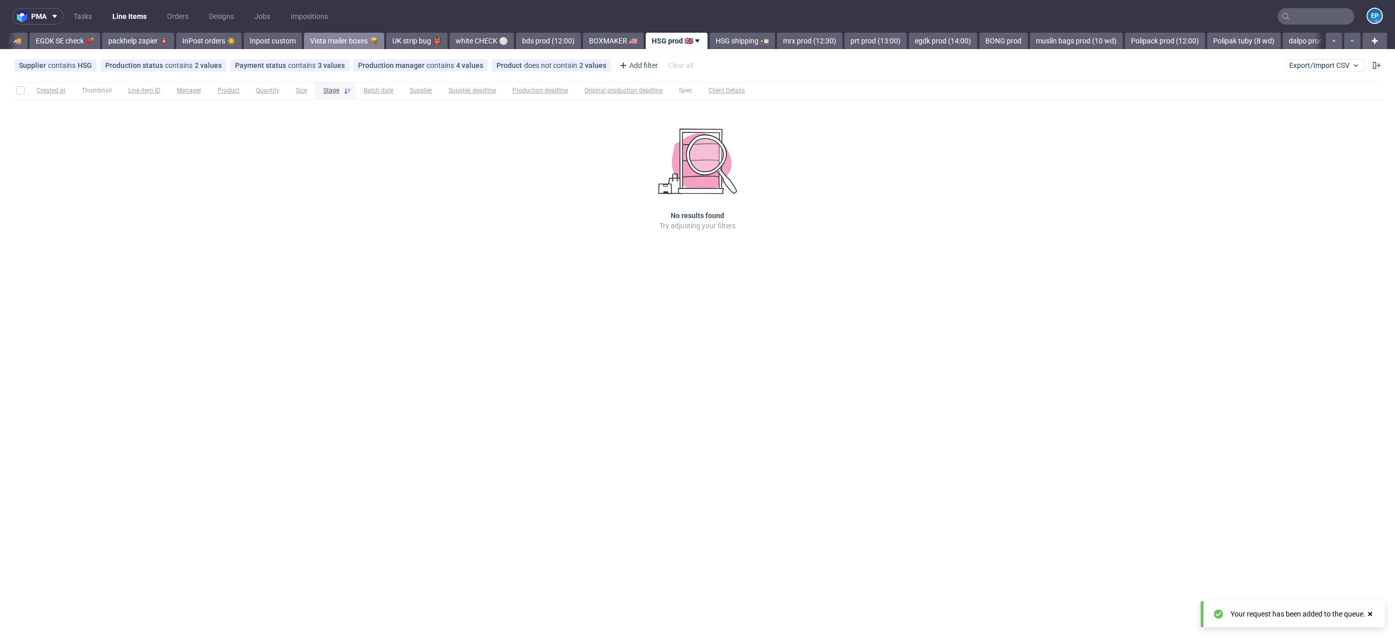
click at [87, 40] on div "Vista Print All delays ⏰ deadline today 🗓️ flagged Ewa 🚩 MAGAZYN PECICE 🏭 CH, N…" at bounding box center [665, 41] width 1314 height 16
click at [87, 40] on link "EGDK SE check 🧨" at bounding box center [95, 41] width 70 height 16
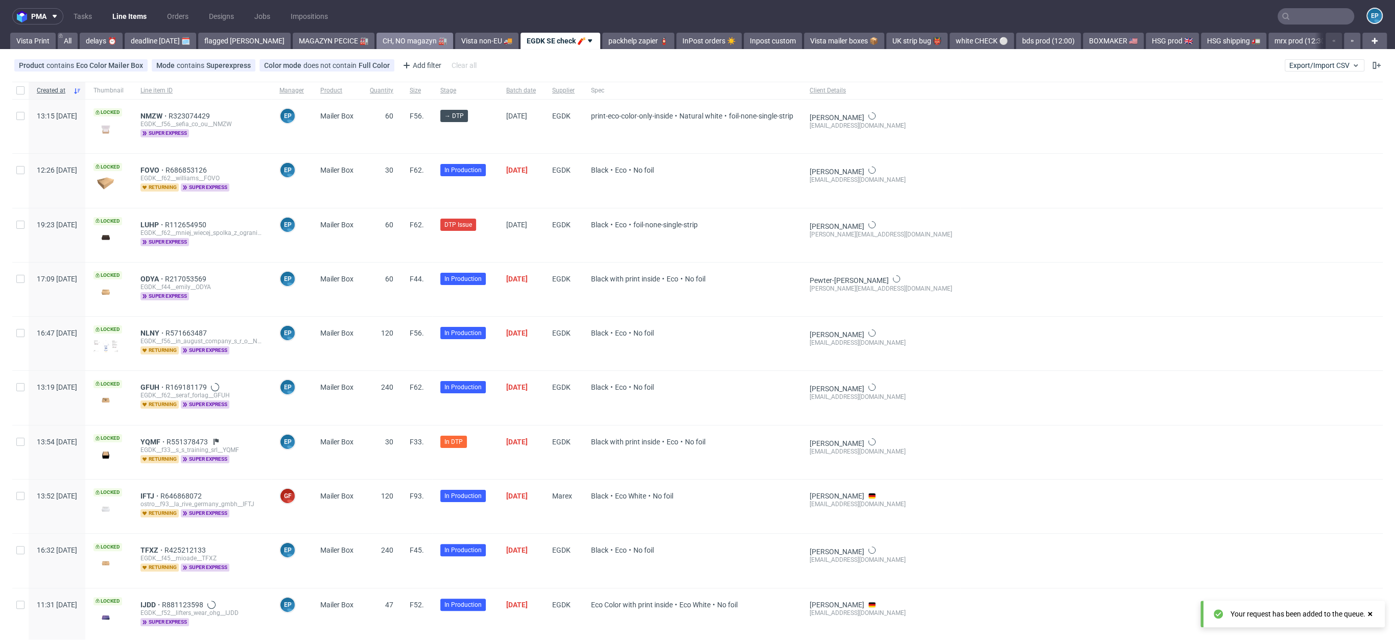
click at [397, 43] on link "CH, NO magazyn 🏭" at bounding box center [414, 41] width 77 height 16
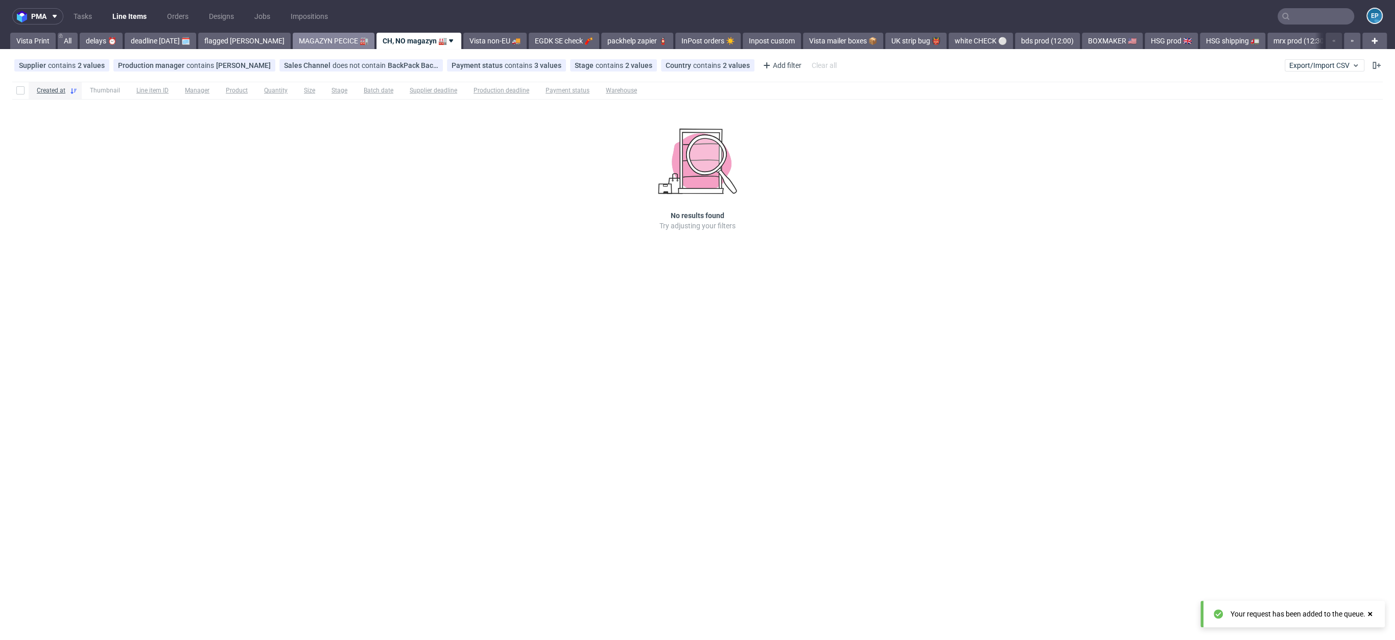
click at [302, 45] on link "MAGAZYN PECICE 🏭" at bounding box center [334, 41] width 82 height 16
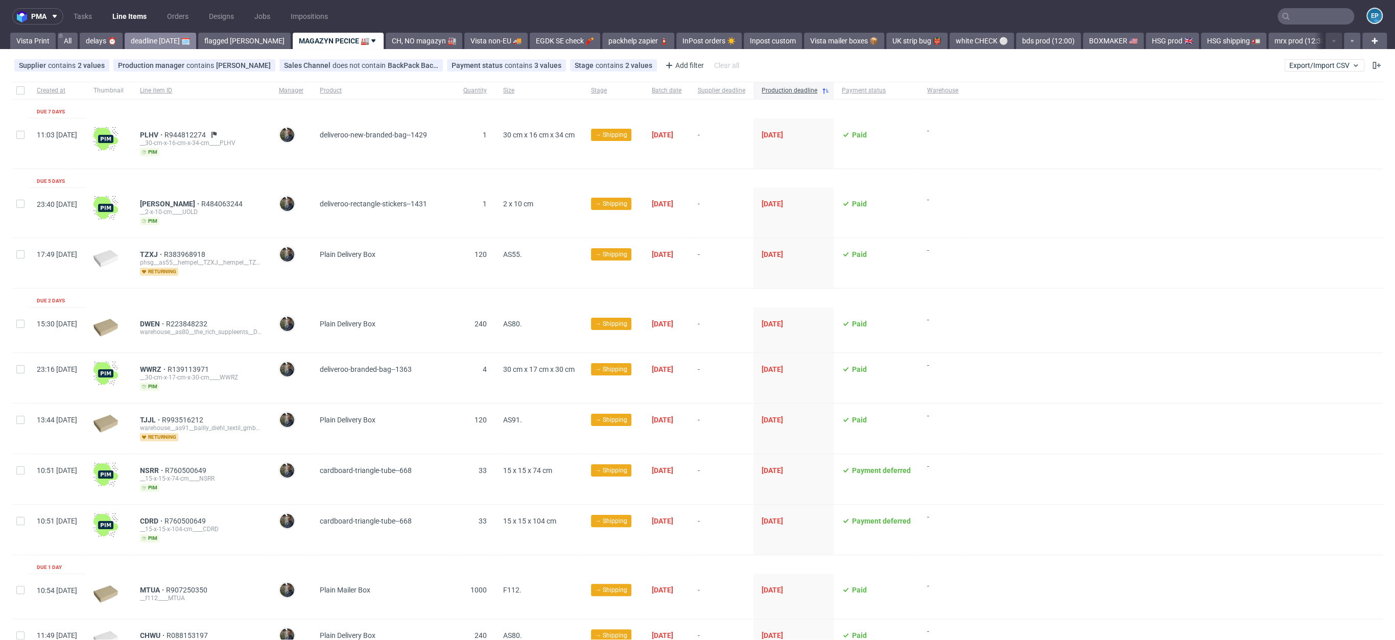
click at [154, 44] on link "deadline [DATE] 🗓️" at bounding box center [161, 41] width 72 height 16
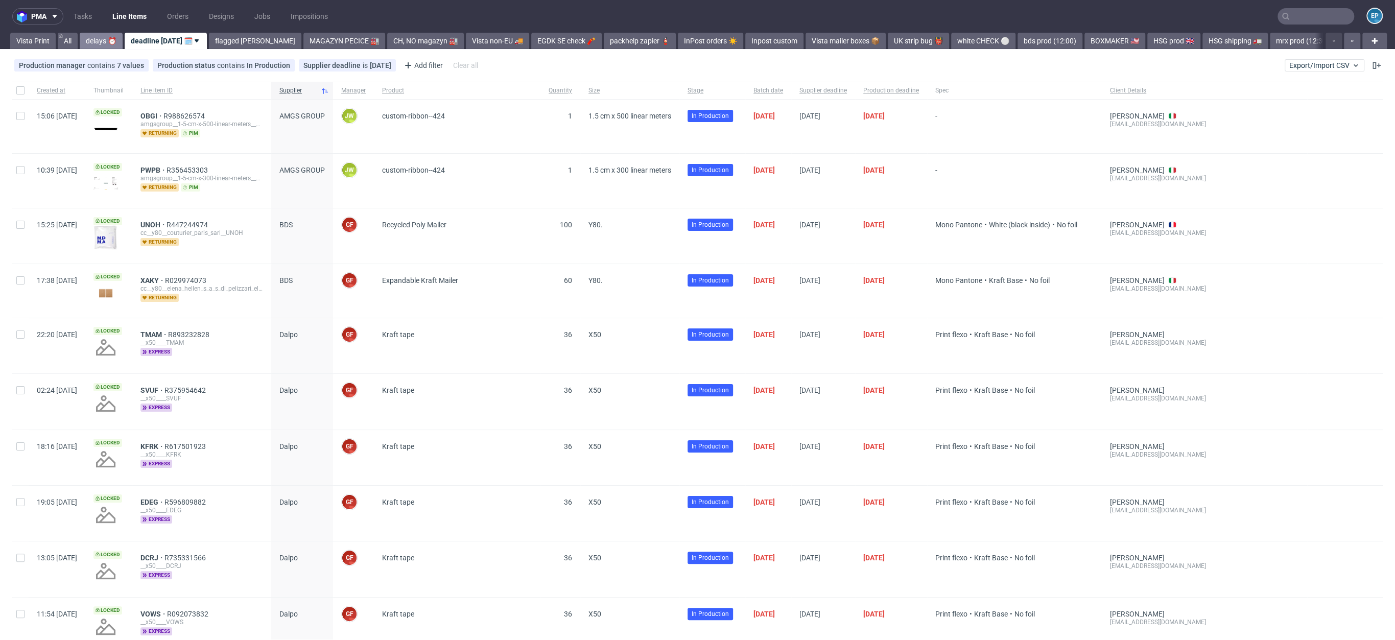
click at [92, 43] on link "delays ⏰" at bounding box center [101, 41] width 43 height 16
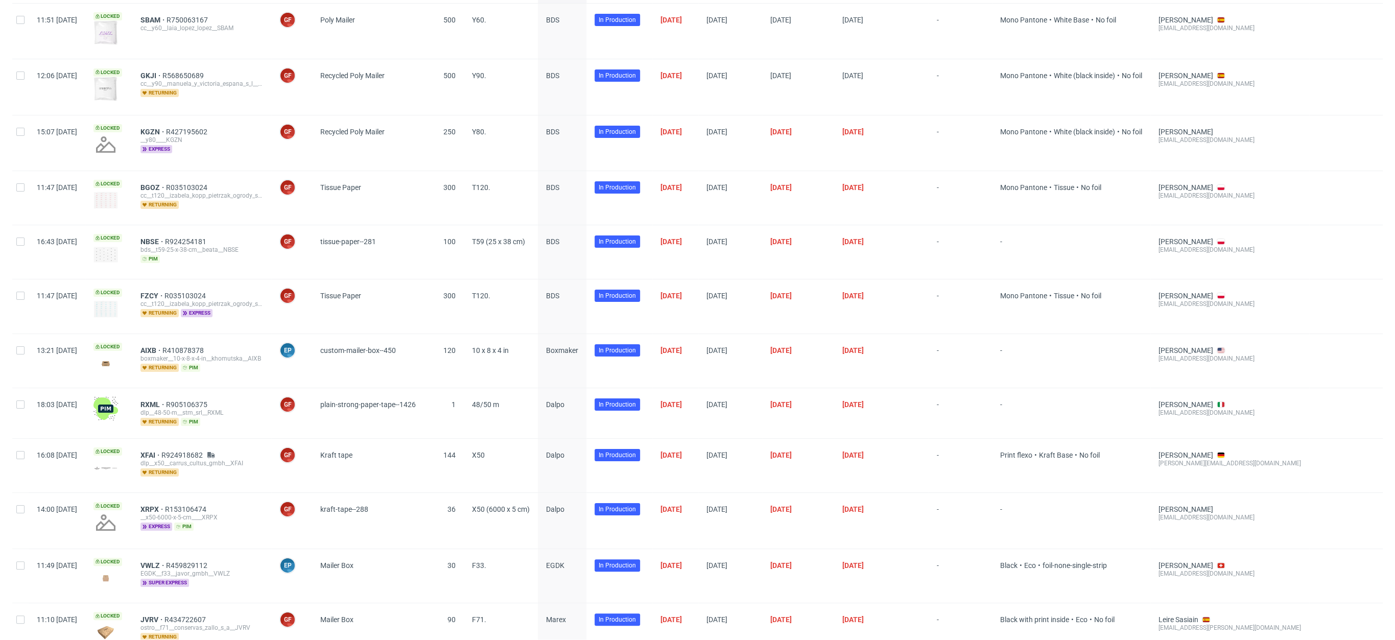
scroll to position [143, 0]
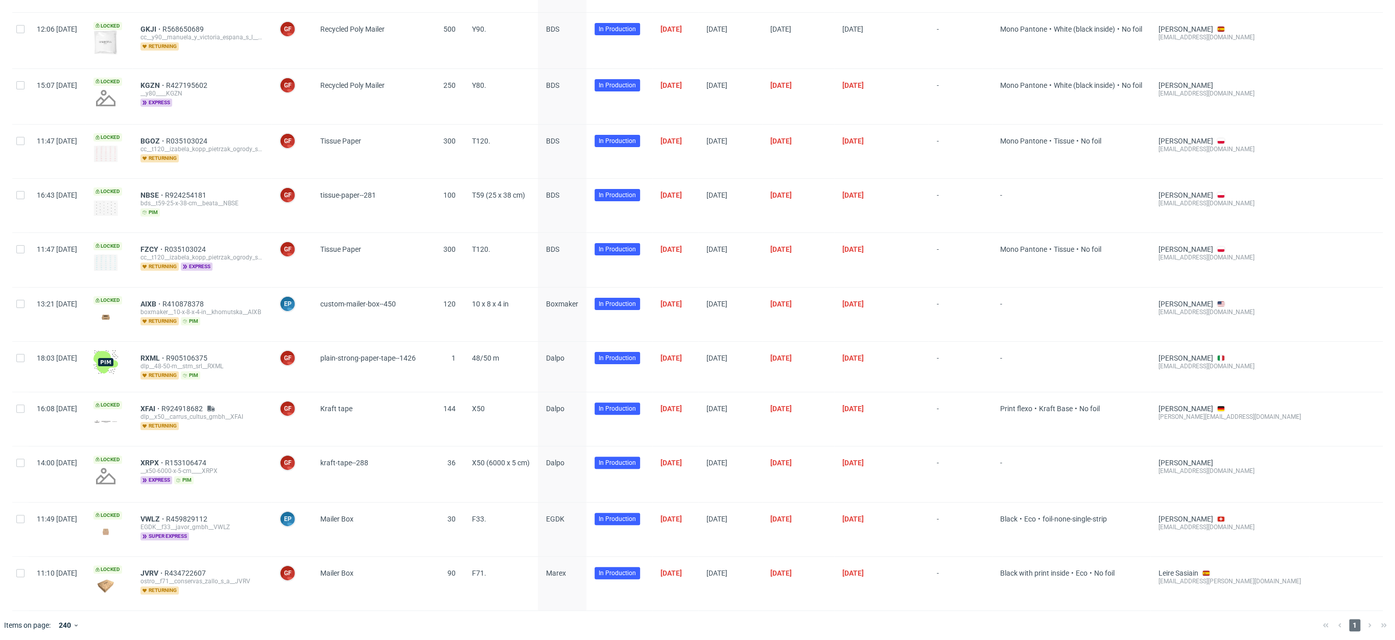
click at [578, 145] on span "BDS" at bounding box center [562, 151] width 32 height 29
click at [559, 142] on span "BDS" at bounding box center [552, 141] width 13 height 8
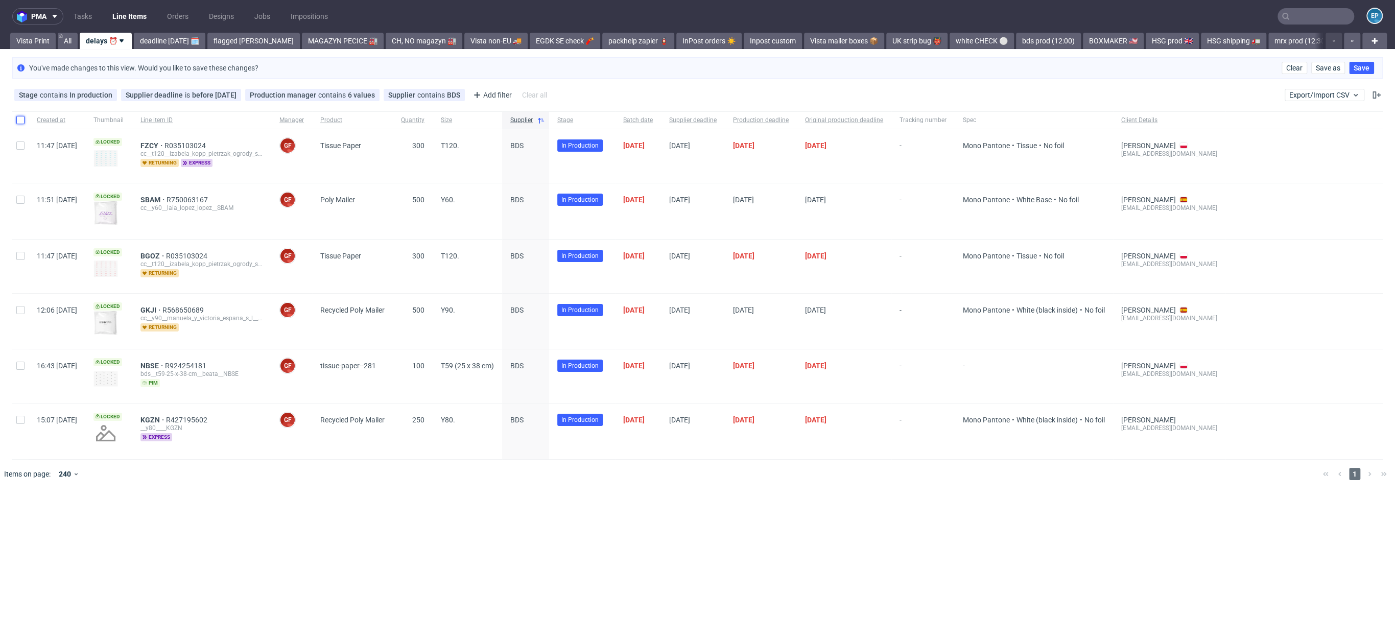
click at [22, 116] on input "checkbox" at bounding box center [20, 120] width 8 height 8
checkbox input "true"
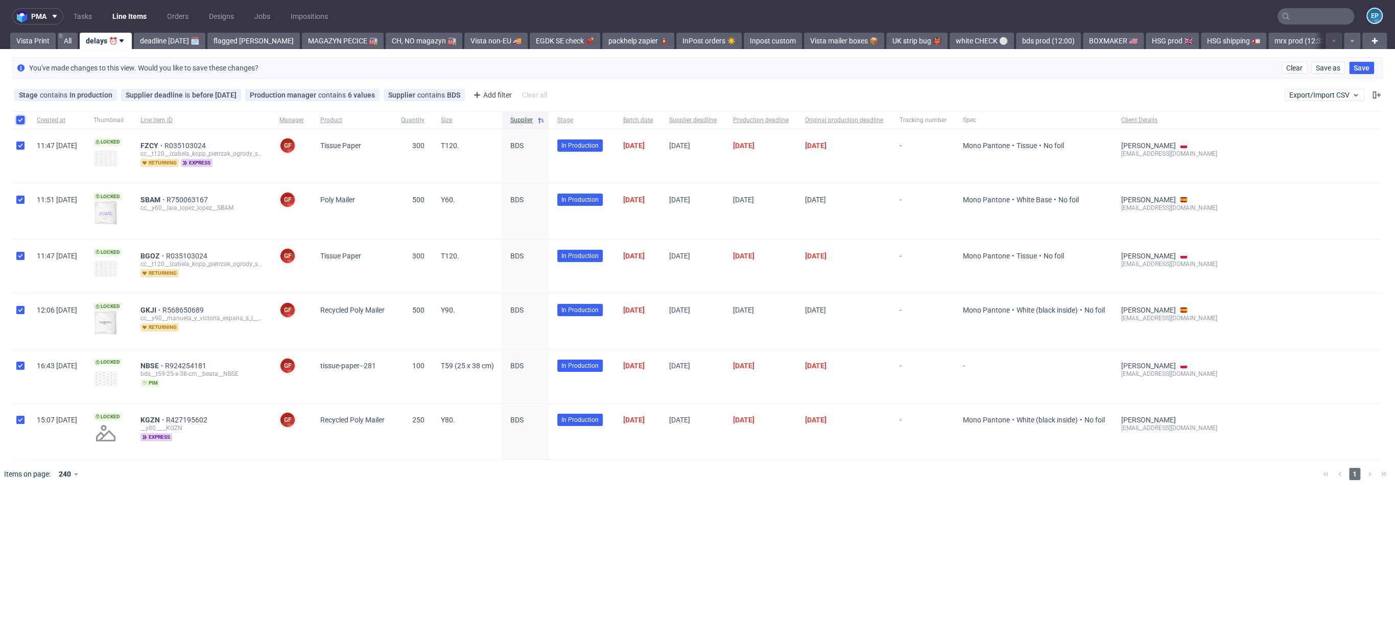
checkbox input "true"
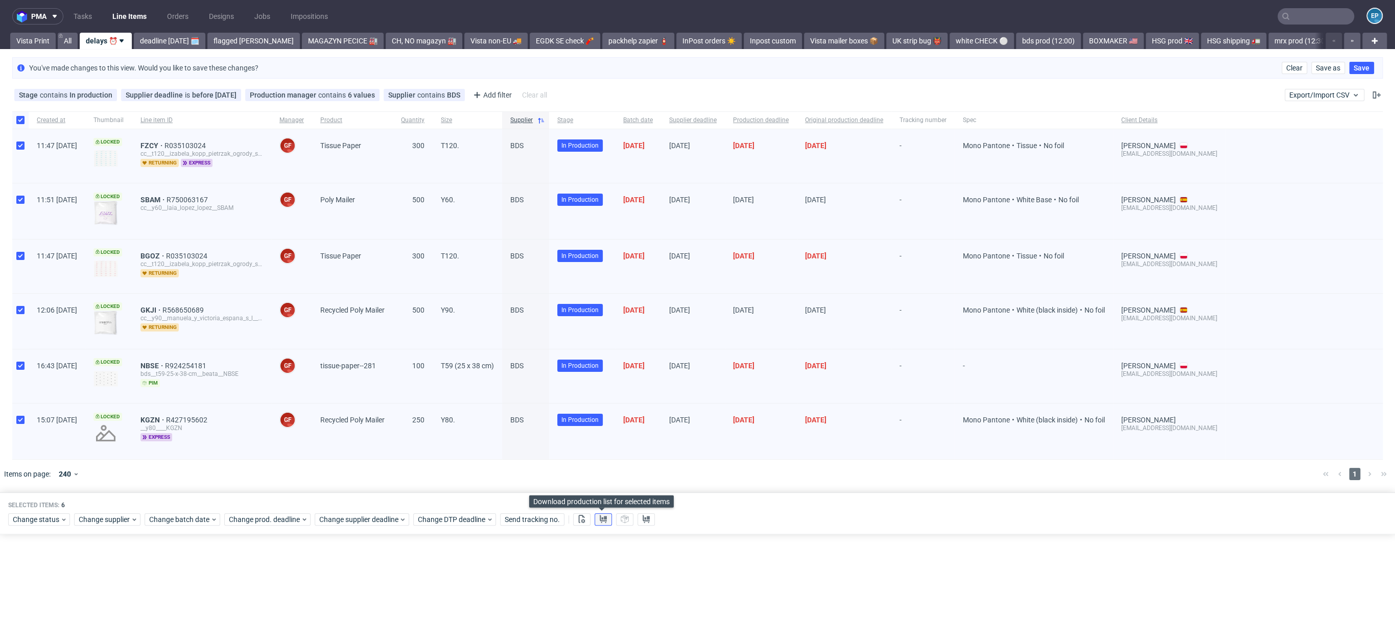
click at [602, 515] on use at bounding box center [603, 519] width 7 height 8
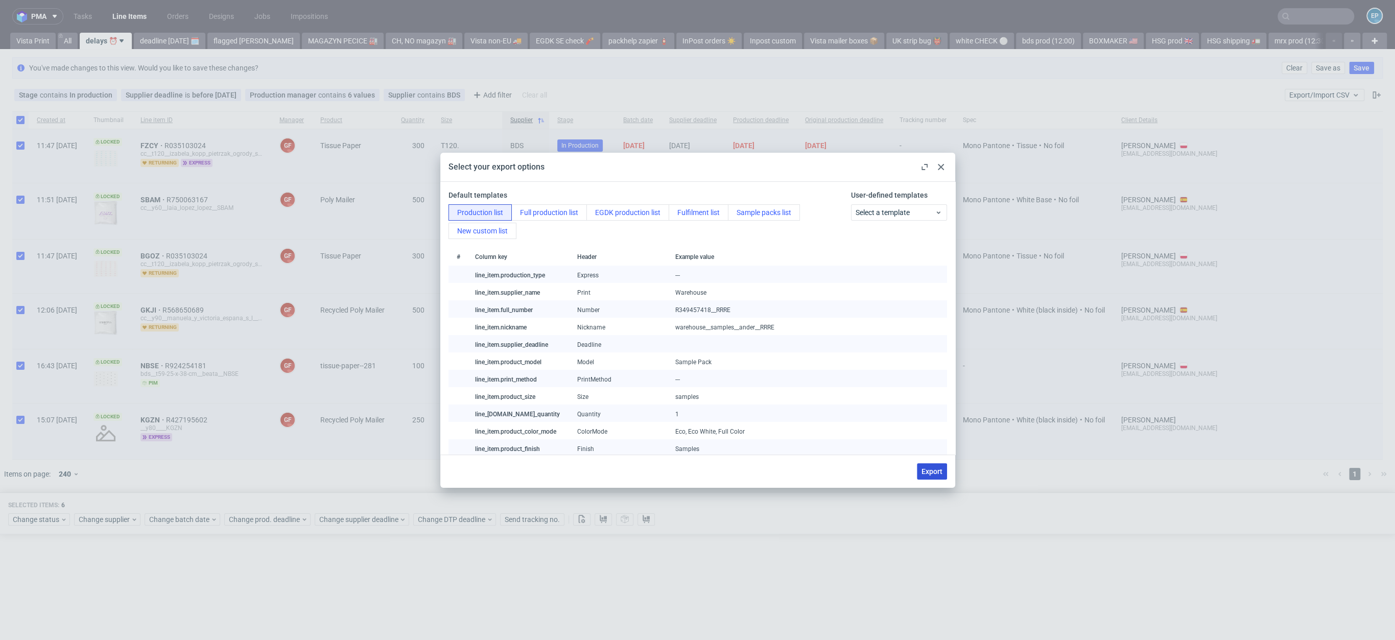
click at [932, 468] on span "Export" at bounding box center [932, 471] width 21 height 7
checkbox input "false"
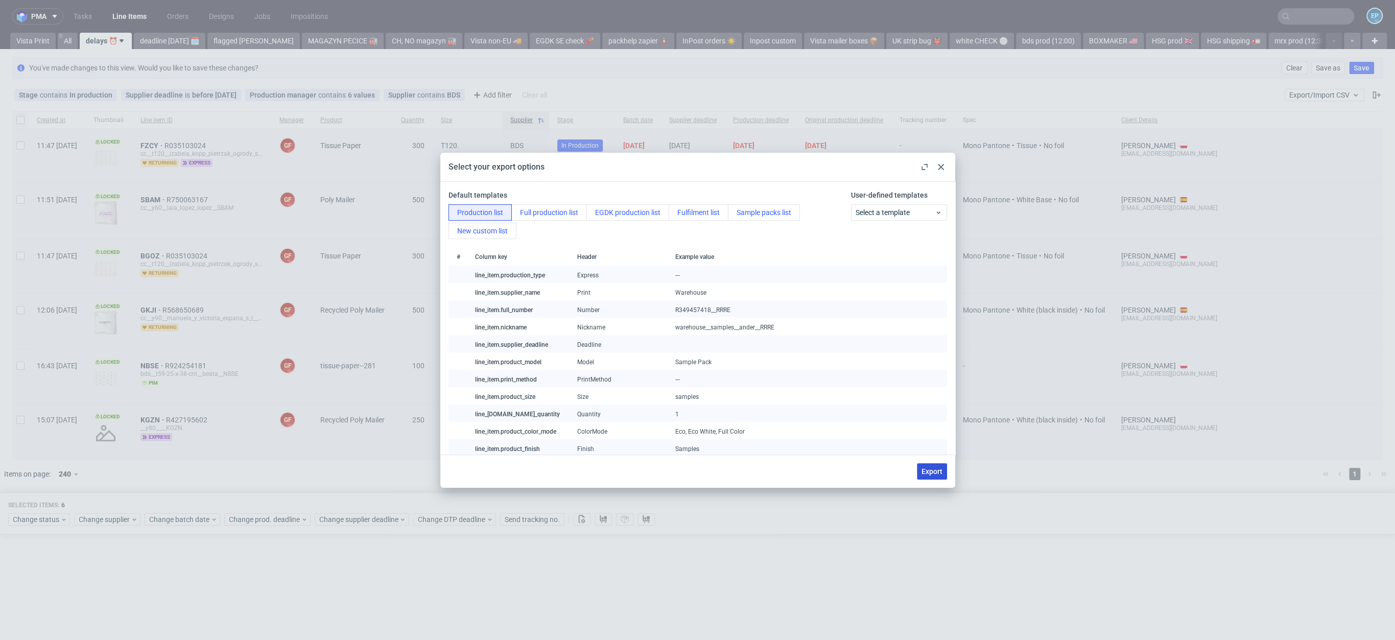
checkbox input "false"
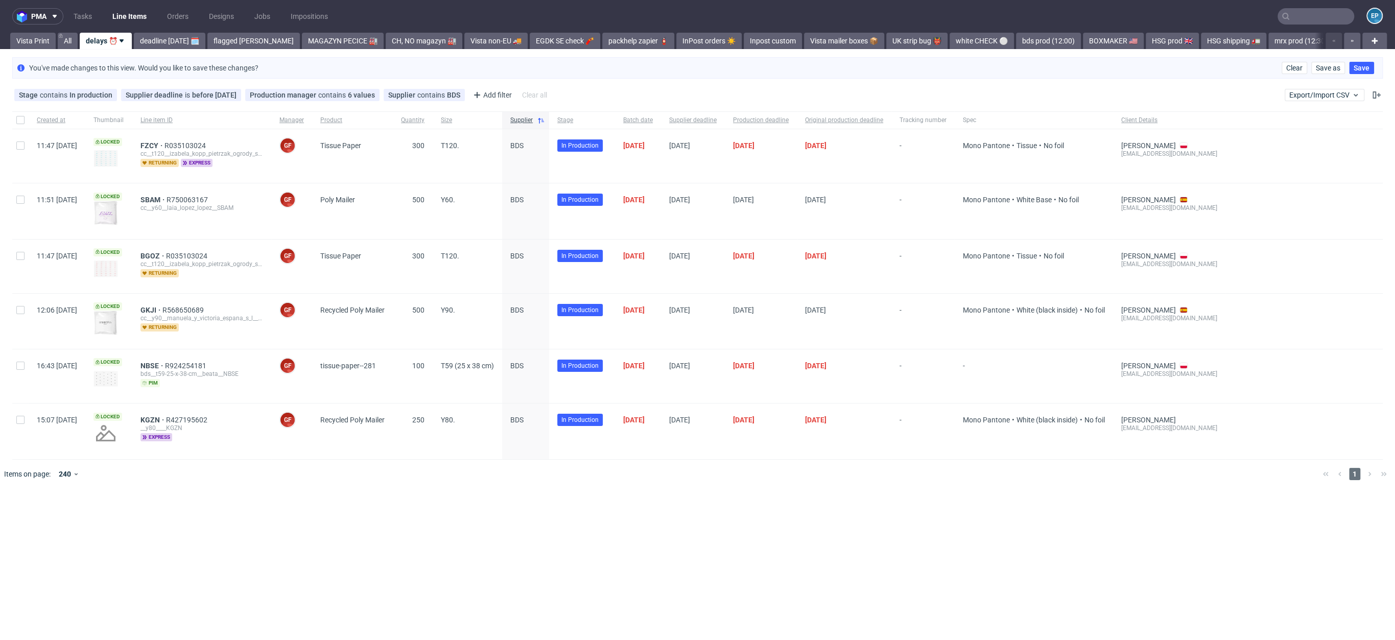
click at [1293, 7] on nav "pma Tasks Line Items Orders Designs Jobs Impositions EP" at bounding box center [697, 16] width 1395 height 33
click at [1312, 12] on input "text" at bounding box center [1316, 16] width 77 height 16
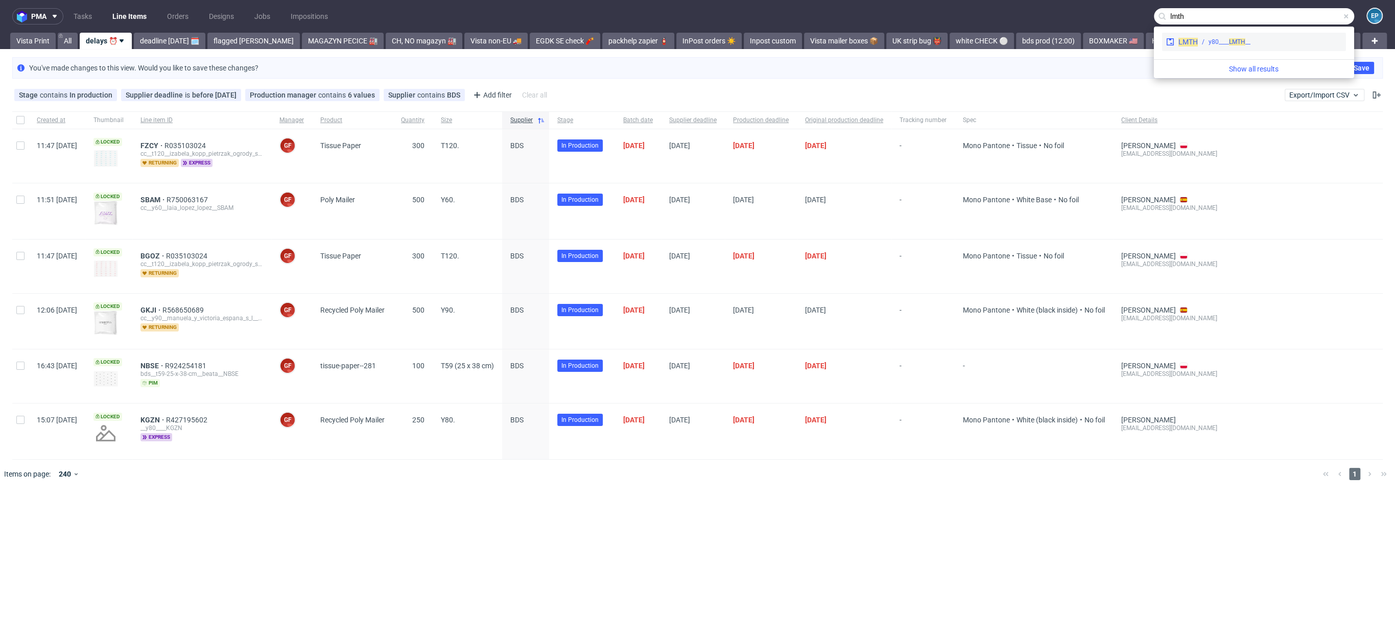
type input "lmth"
click at [1295, 38] on div "__y80____ LMTH" at bounding box center [1270, 41] width 144 height 9
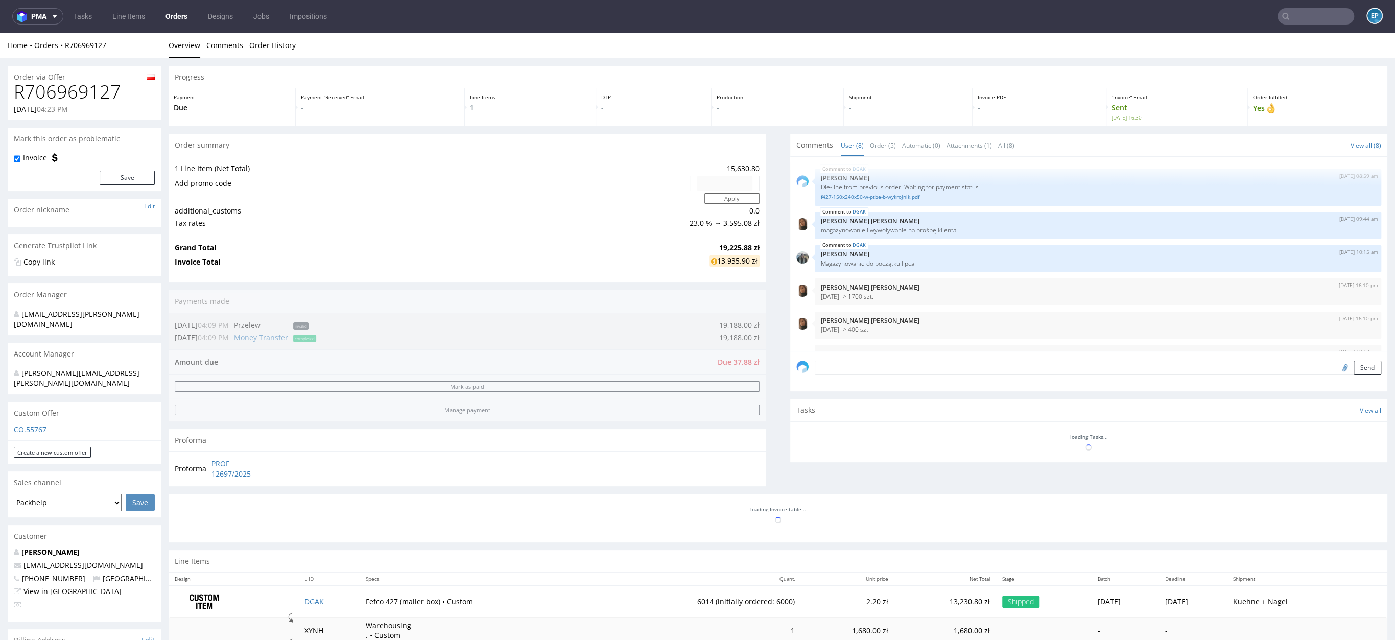
scroll to position [93, 0]
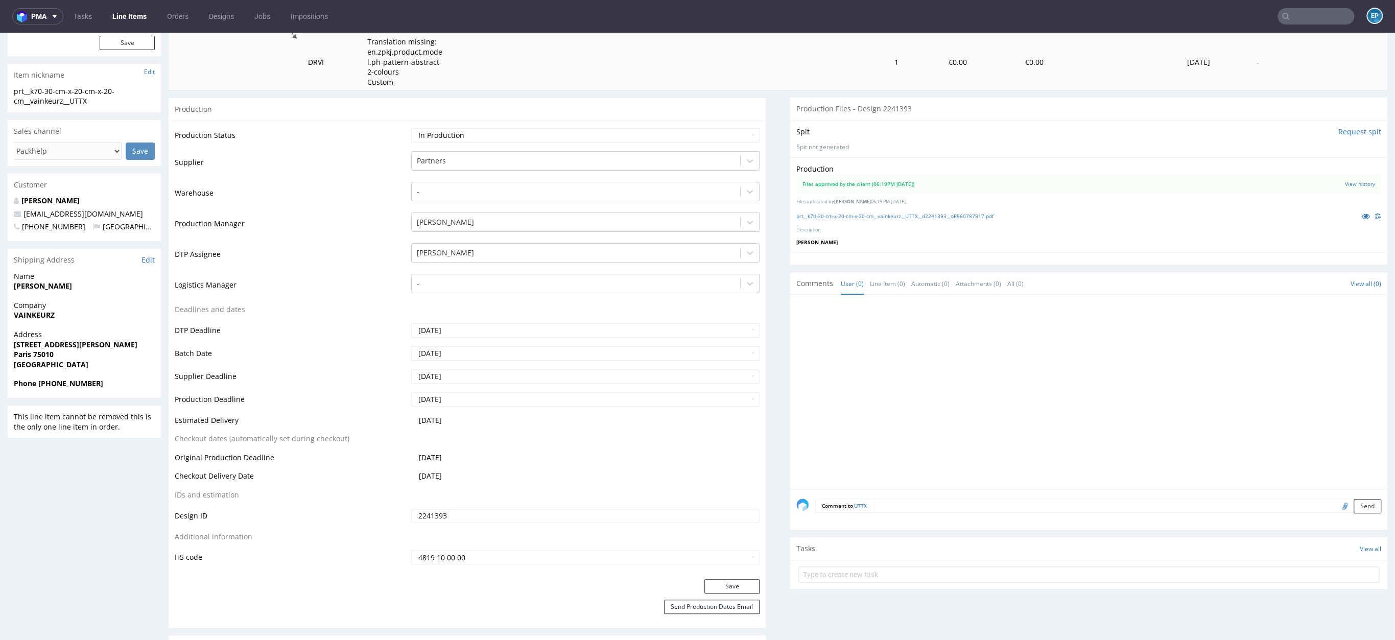
scroll to position [207, 0]
click at [489, 397] on input "[DATE]" at bounding box center [585, 399] width 348 height 14
click at [496, 379] on td "5" at bounding box center [495, 382] width 15 height 15
type input "[DATE]"
click at [704, 581] on button "Save" at bounding box center [731, 586] width 55 height 14
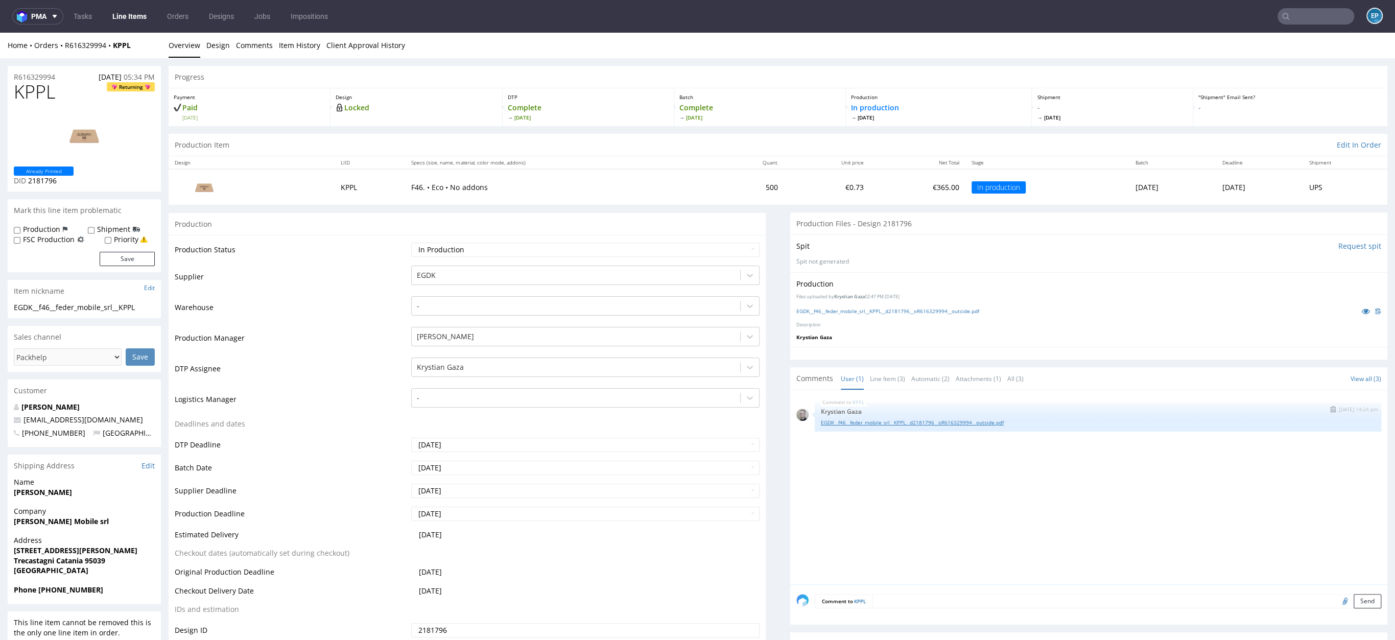
click at [878, 420] on link "EGDK__f46__feder_mobile_srl__KPPL__d2181796__oR616329994__outside.pdf" at bounding box center [1098, 423] width 554 height 8
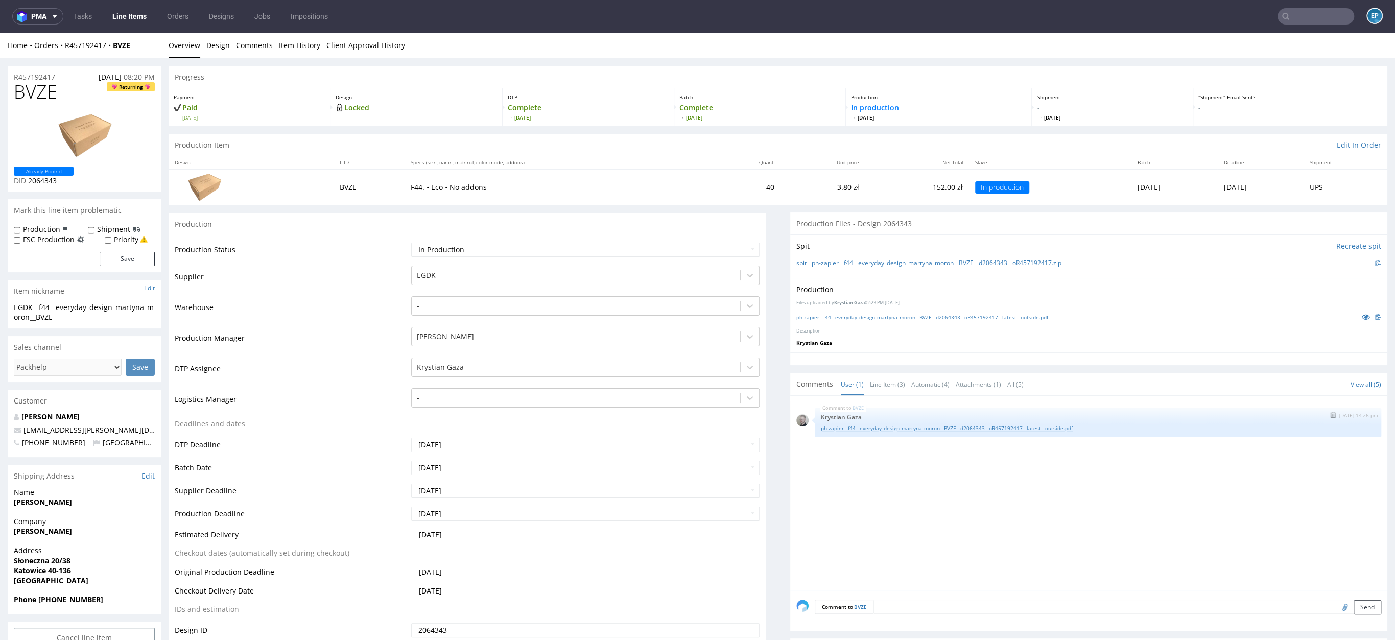
click at [865, 428] on link "ph-zapier__f44__everyday_design_martyna_moron__BVZE__d2064343__oR457192417__lat…" at bounding box center [1098, 429] width 554 height 8
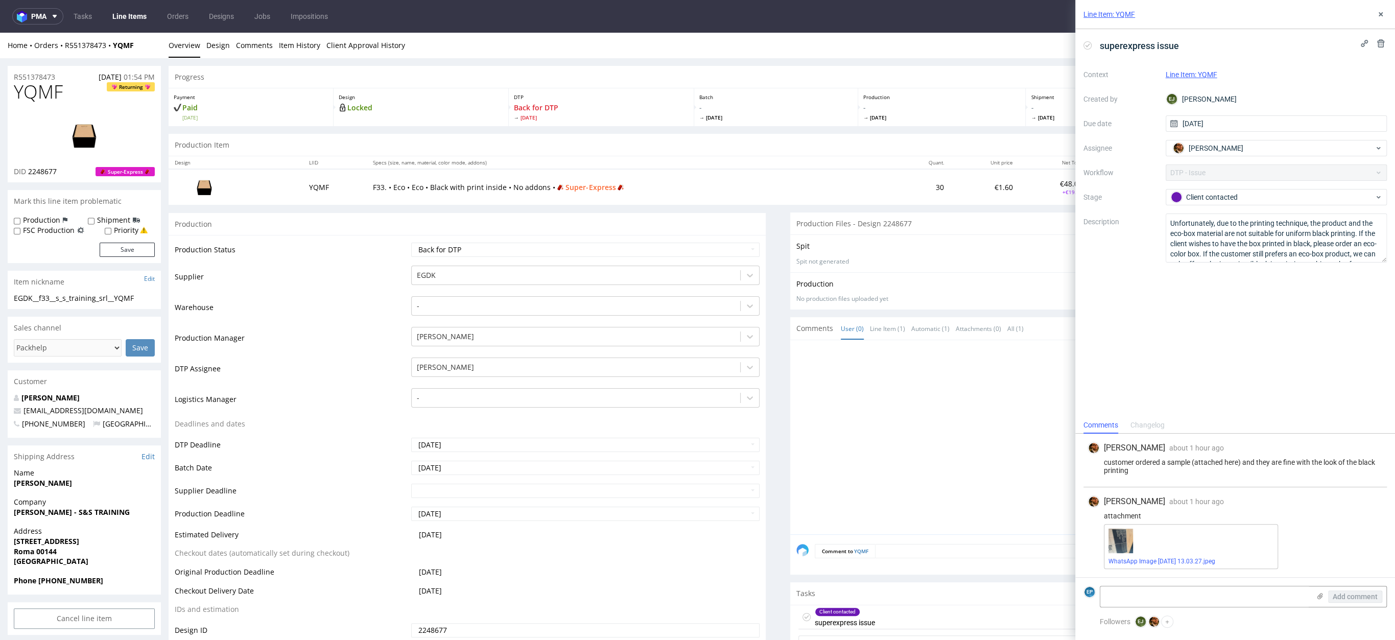
scroll to position [19, 0]
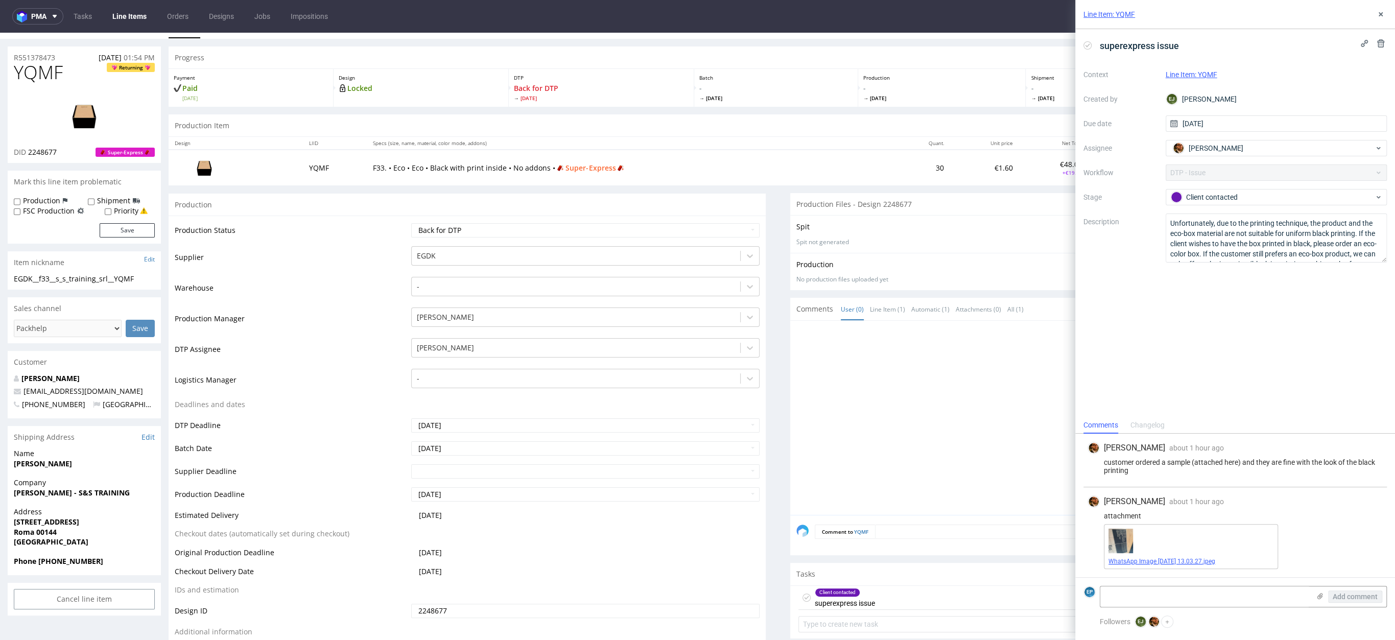
click at [1175, 559] on link "WhatsApp Image 2025-09-03 at 13.03.27.jpeg" at bounding box center [1162, 561] width 107 height 7
click at [44, 196] on label "Production" at bounding box center [41, 201] width 37 height 10
click at [20, 198] on input "Production" at bounding box center [17, 202] width 7 height 8
checkbox input "true"
click at [114, 227] on button "Save" at bounding box center [127, 230] width 55 height 14
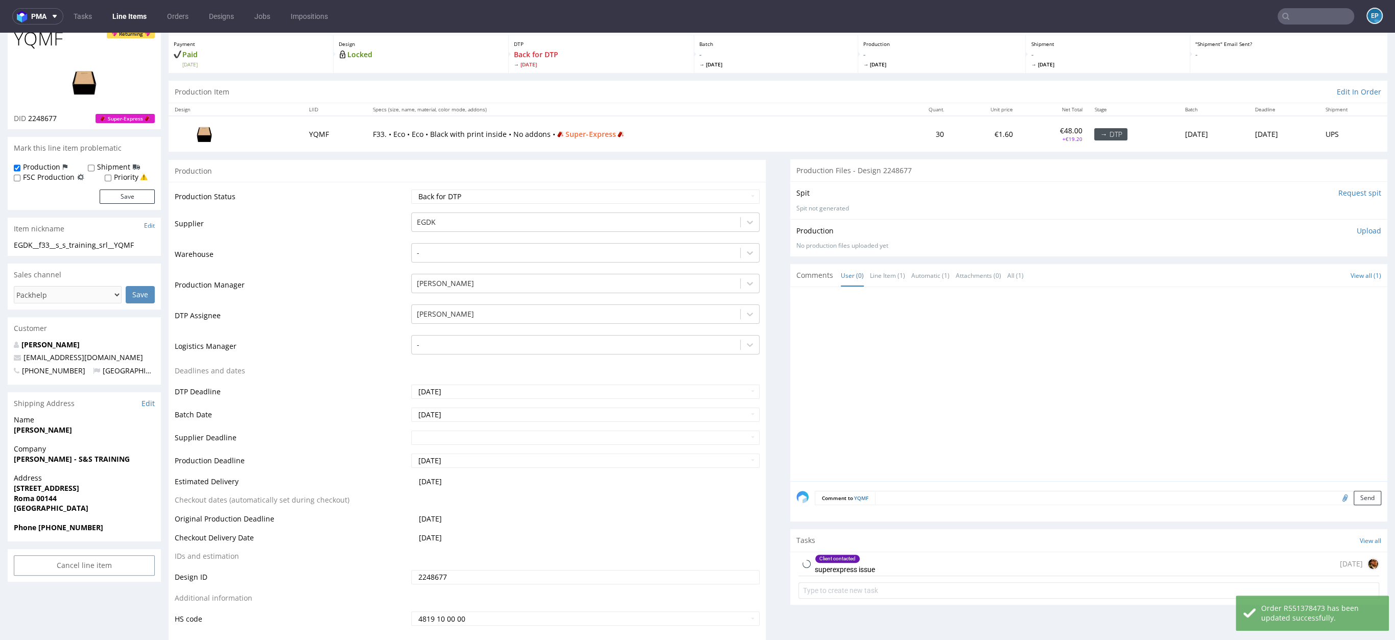
scroll to position [108, 0]
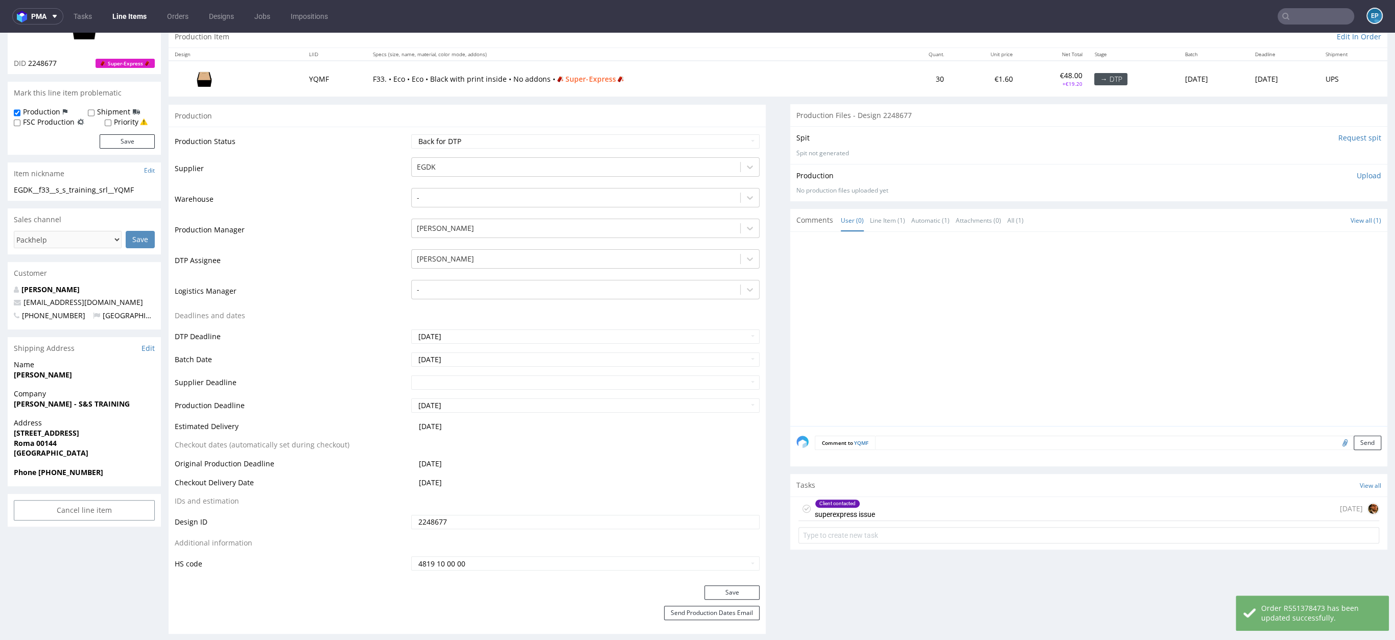
click at [881, 506] on div "Client contacted superexpress issue 1 day ago" at bounding box center [1088, 509] width 581 height 24
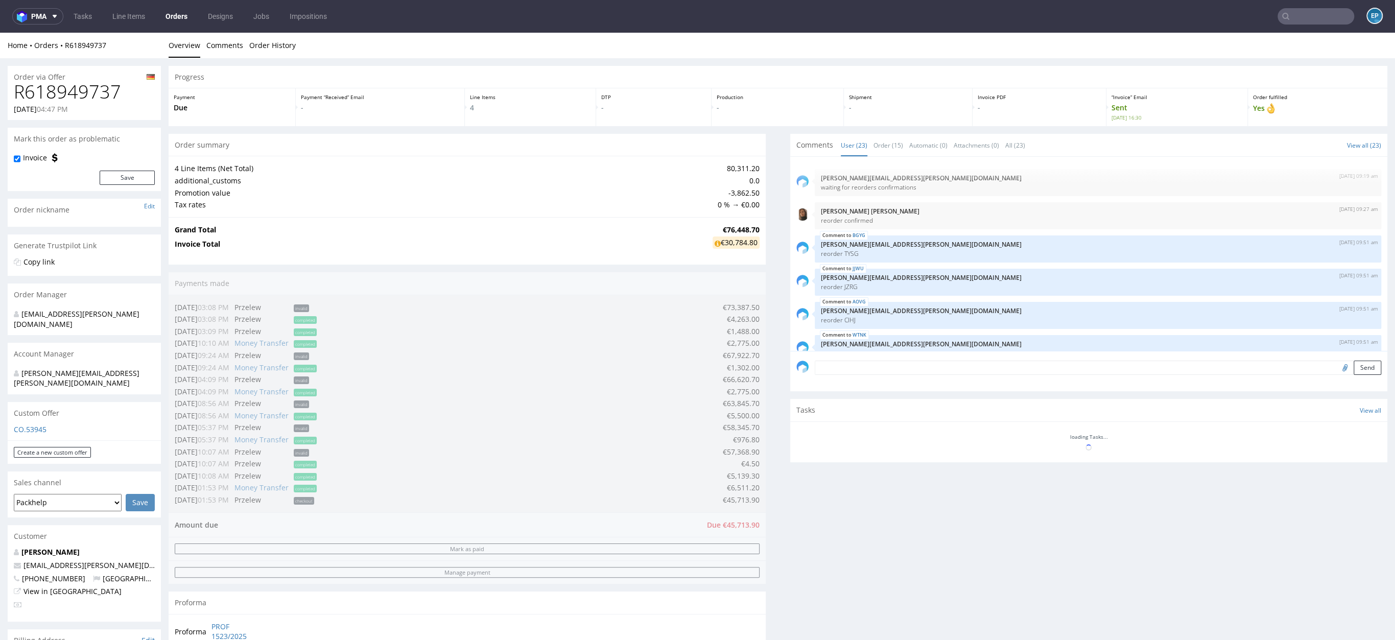
scroll to position [589, 0]
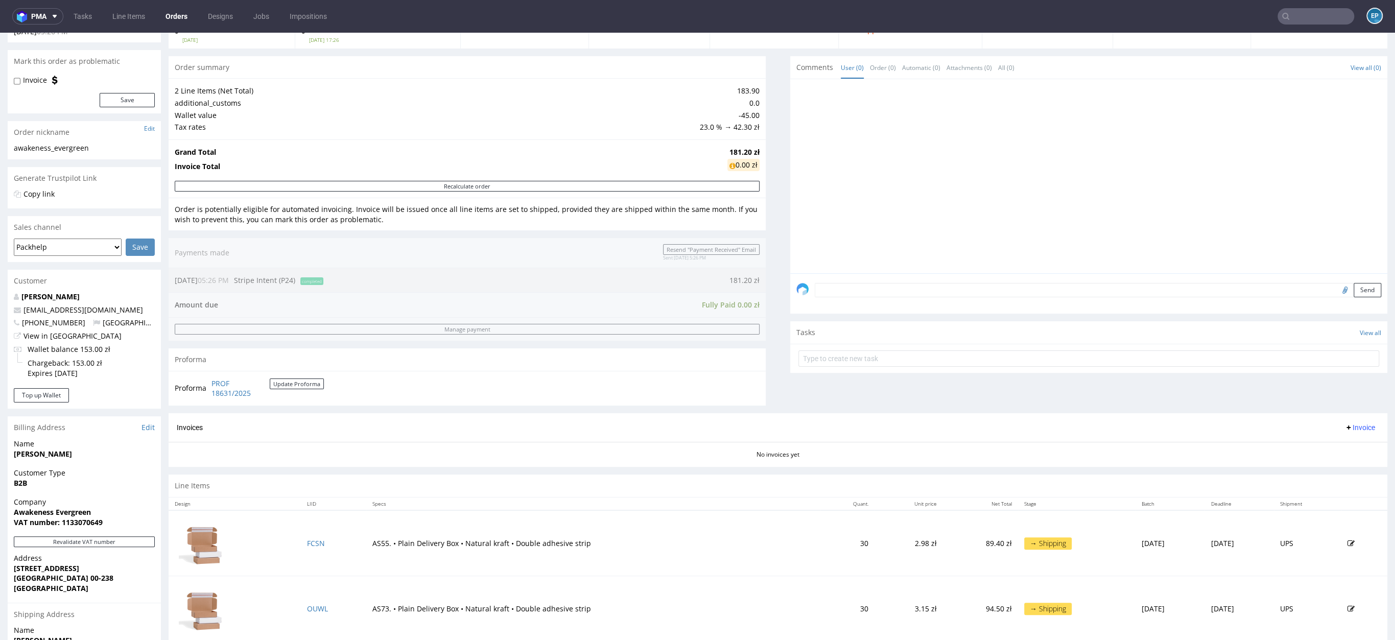
scroll to position [202, 0]
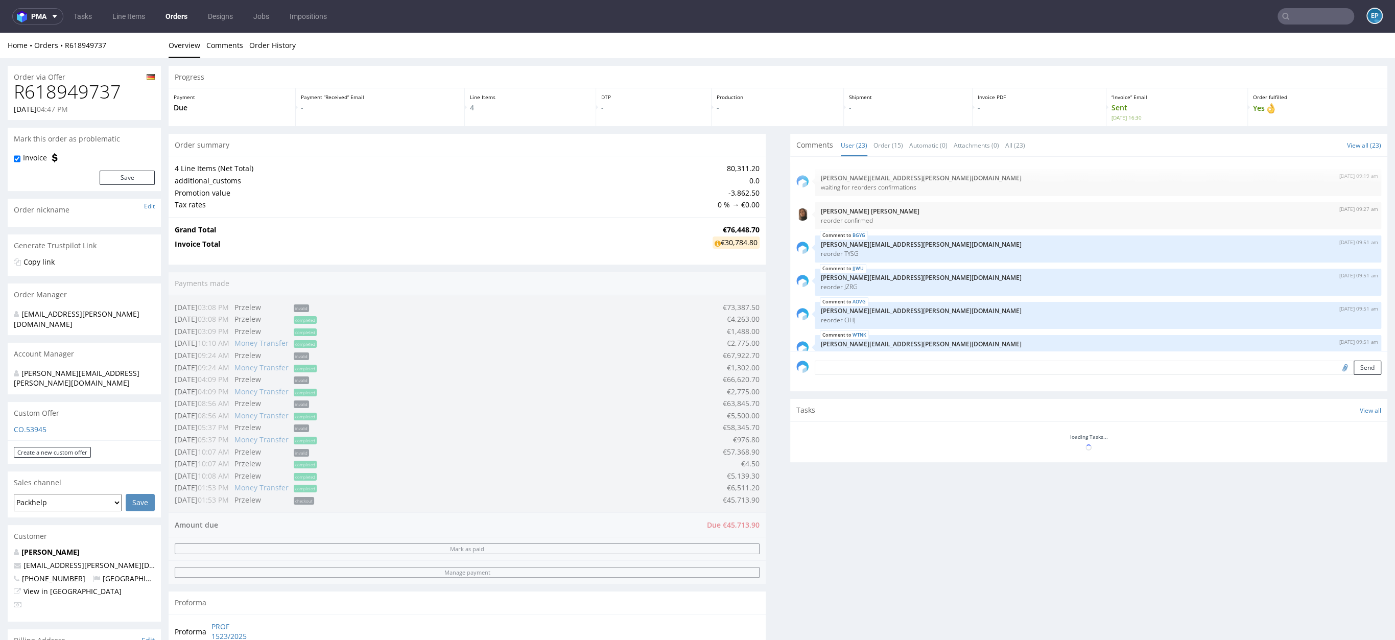
scroll to position [589, 0]
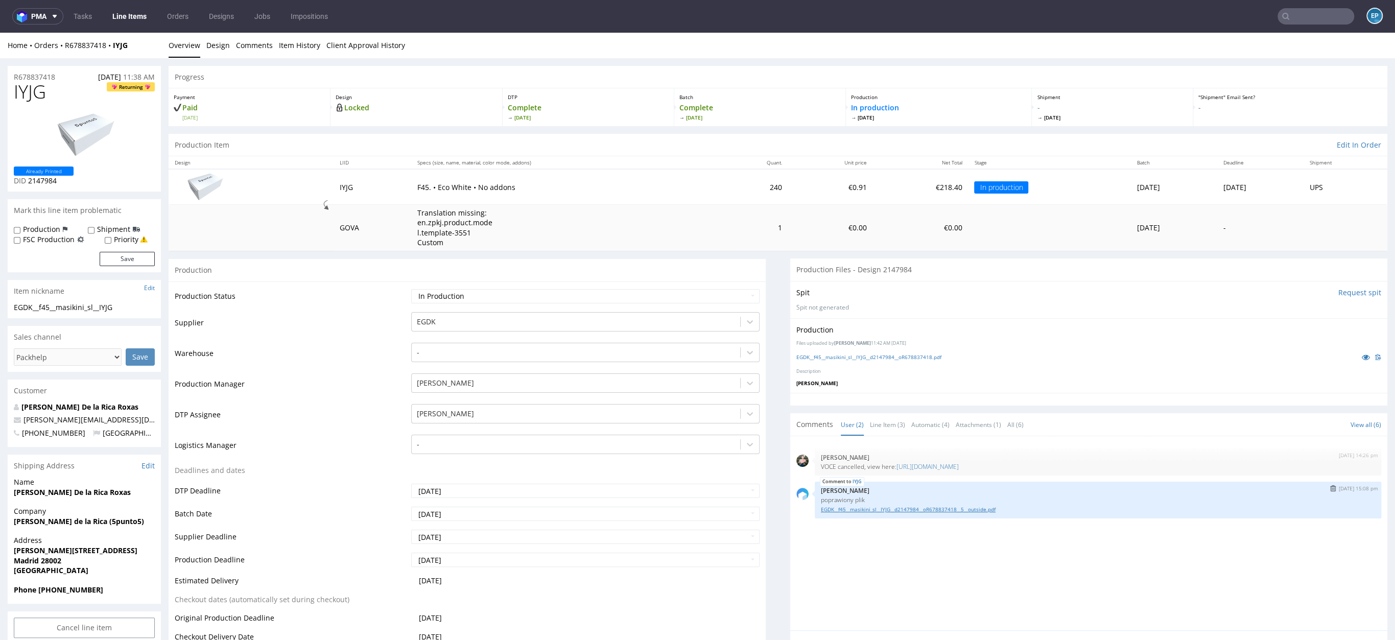
click at [843, 508] on link "EGDK__f45__masikini_sl__IYJG__d2147984__oR678837418__5__outside.pdf" at bounding box center [1098, 510] width 554 height 8
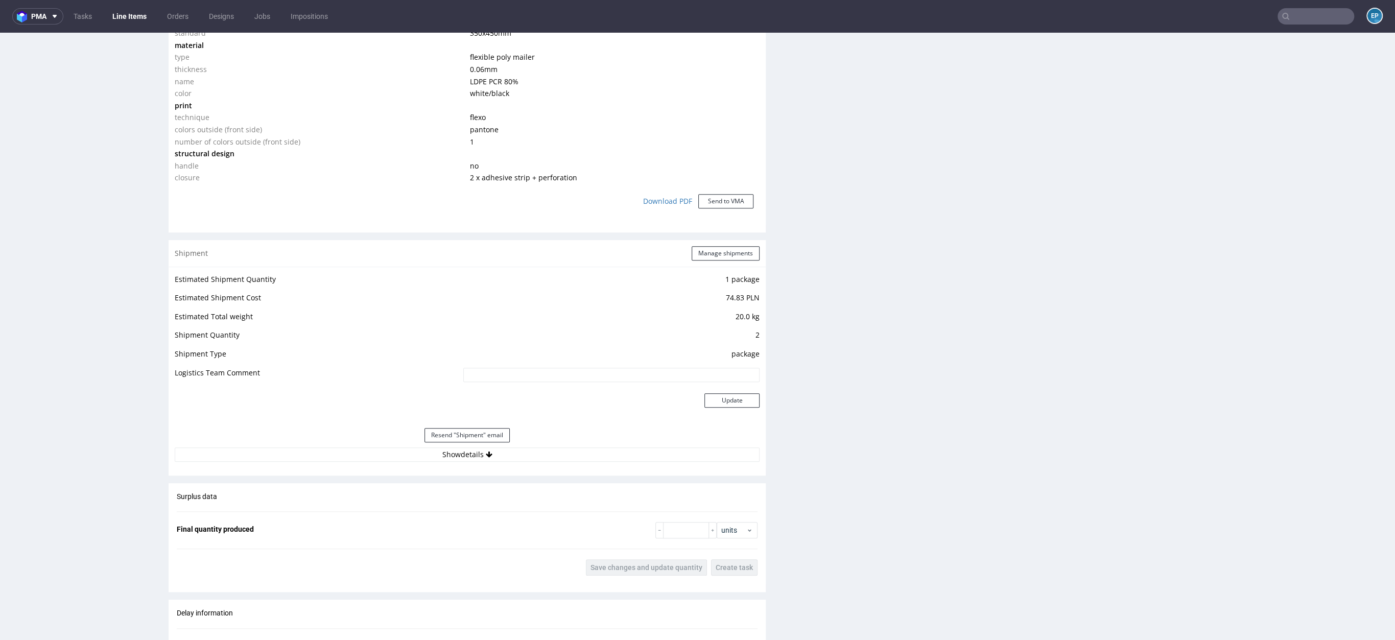
scroll to position [856, 0]
click at [486, 452] on icon at bounding box center [489, 450] width 7 height 7
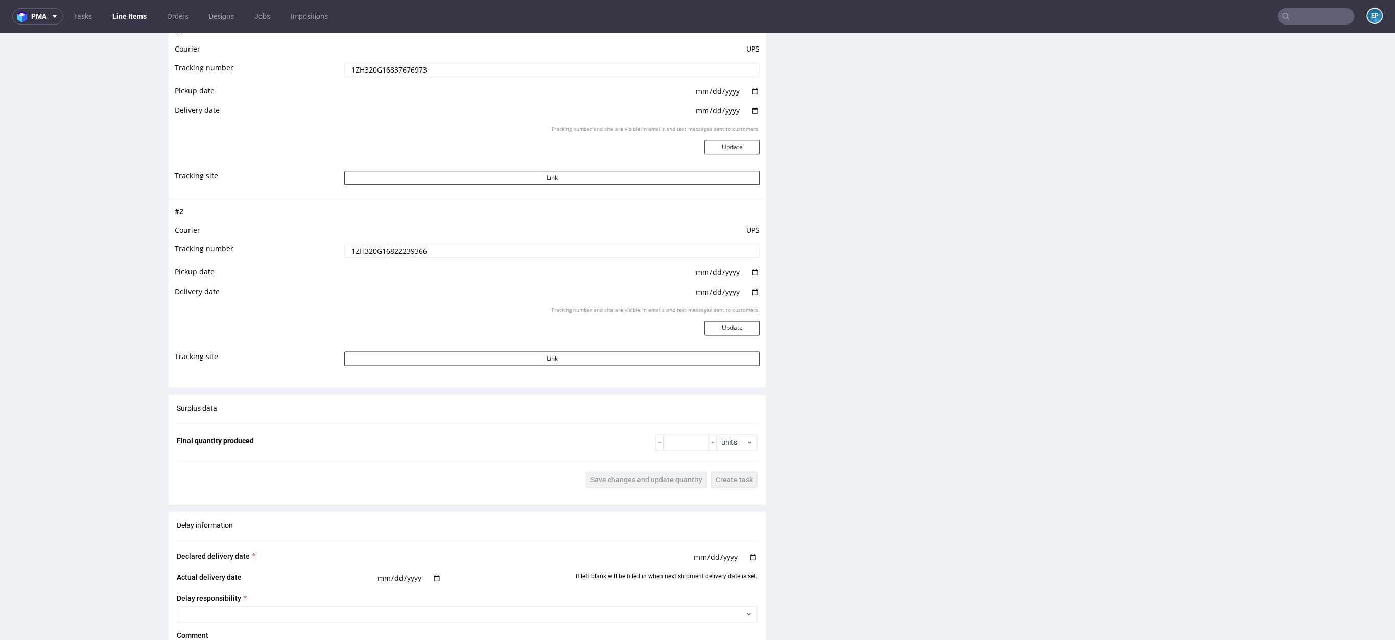
scroll to position [1304, 0]
click at [1301, 22] on input "text" at bounding box center [1316, 16] width 77 height 16
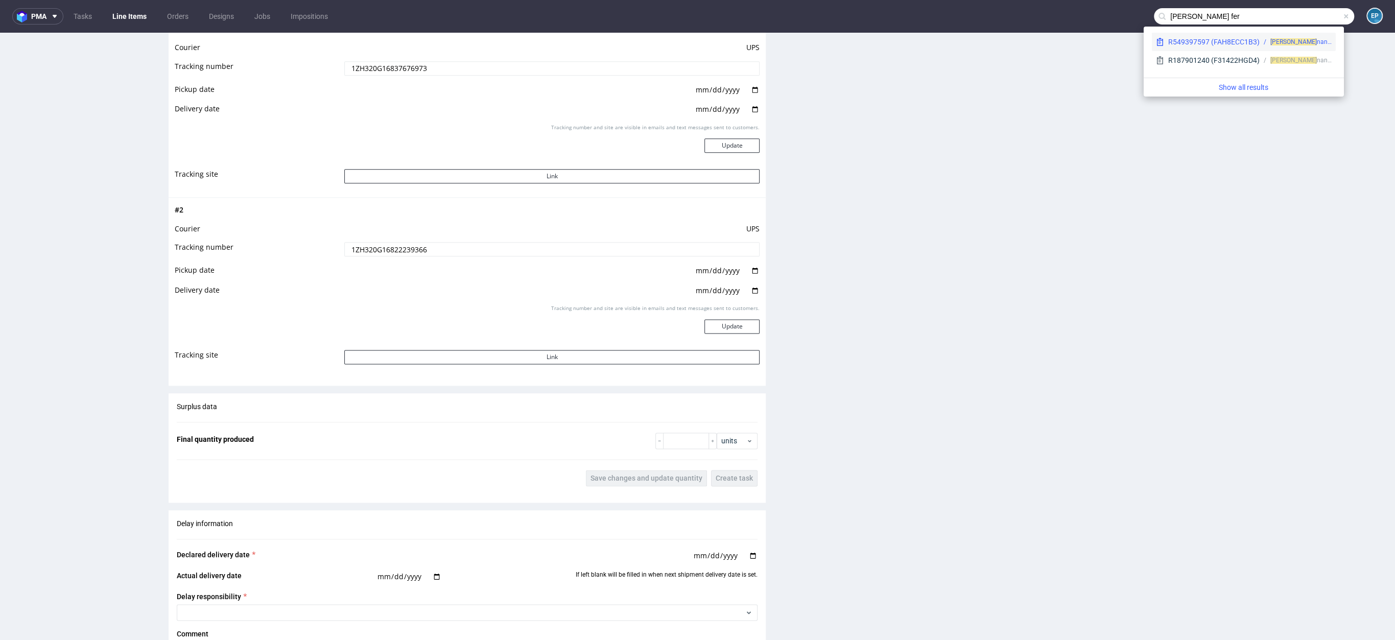
type input "kimberly rose fer"
click at [1289, 45] on span "Kimberly Rose Fer" at bounding box center [1293, 41] width 46 height 7
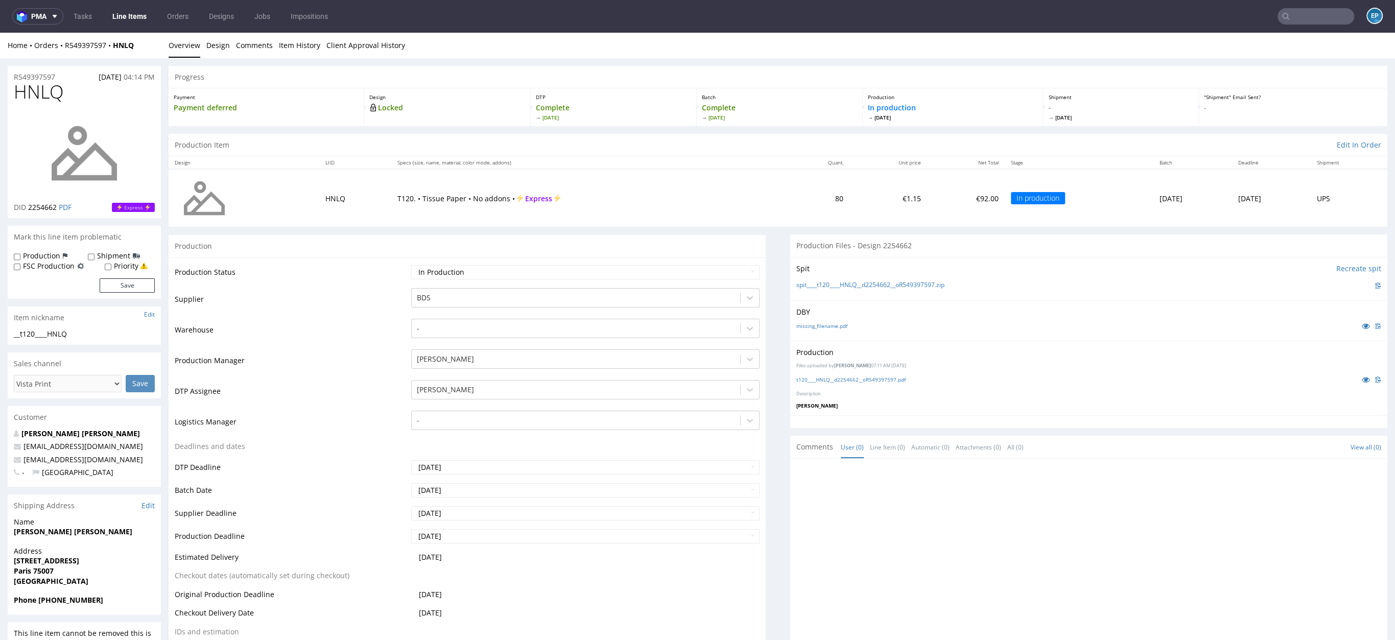
click at [1301, 17] on input "text" at bounding box center [1316, 16] width 77 height 16
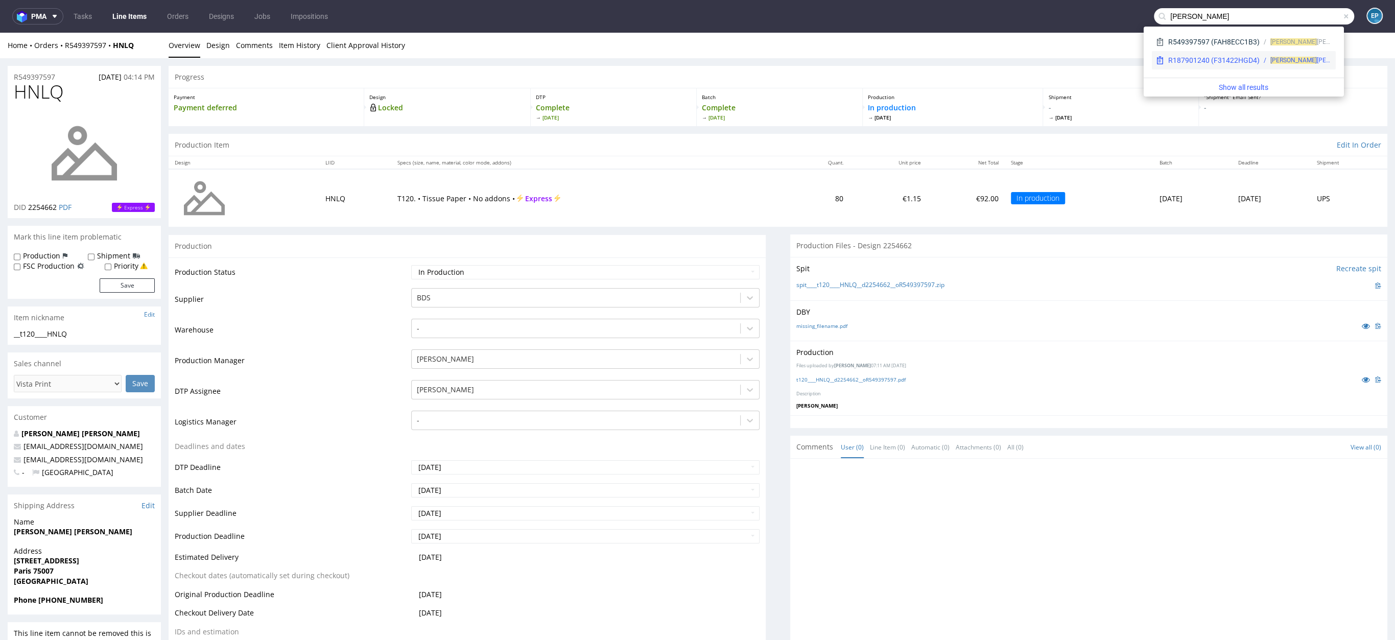
type input "kimberly rose"
click at [1251, 59] on div "R187901240 (F31422HGD4)" at bounding box center [1213, 60] width 91 height 10
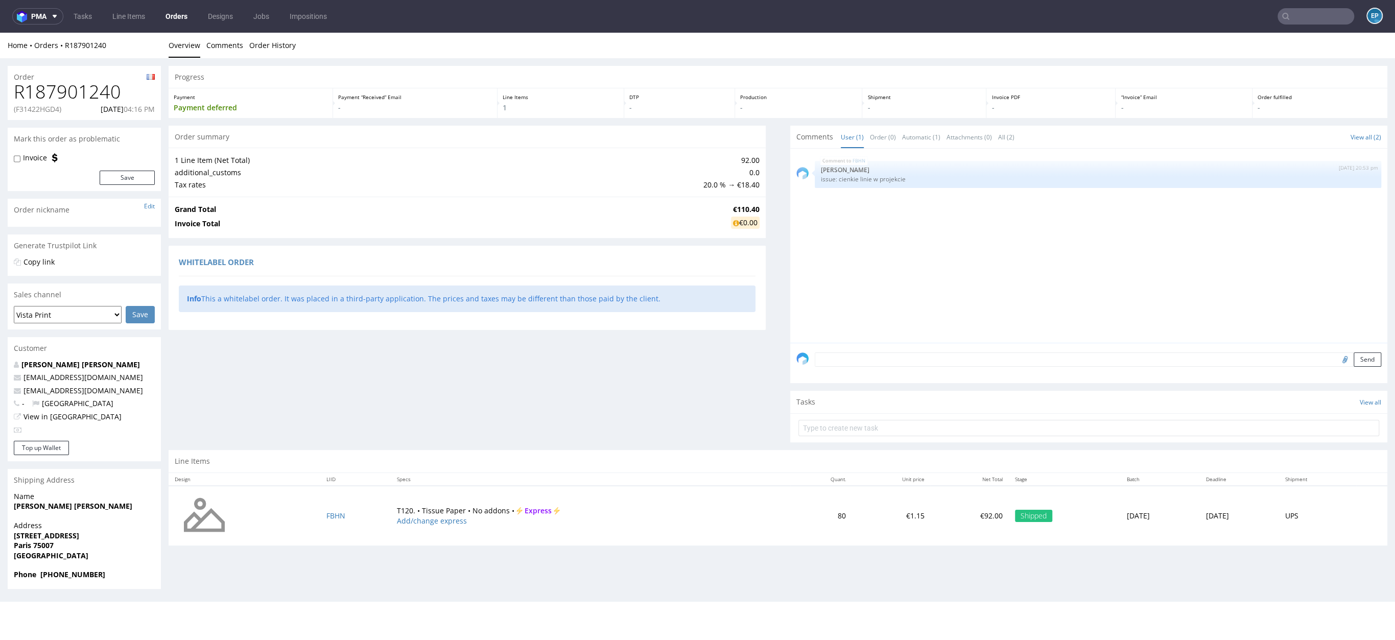
scroll to position [3, 0]
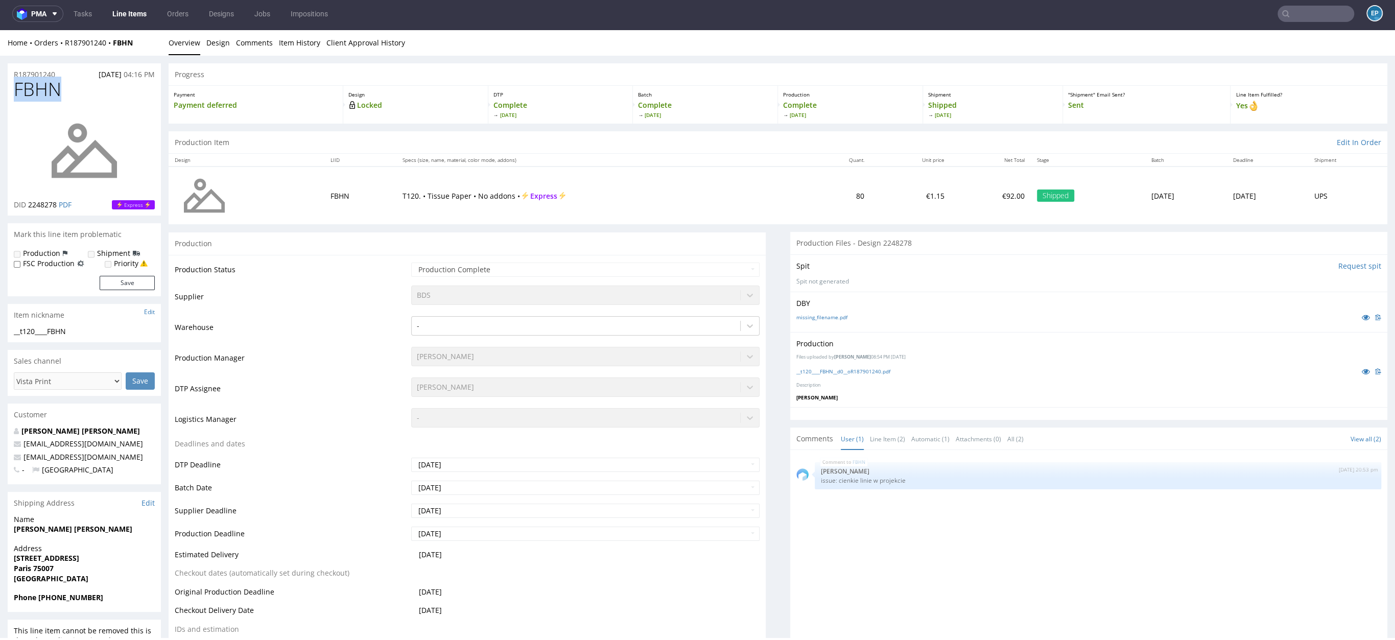
drag, startPoint x: 70, startPoint y: 92, endPoint x: 11, endPoint y: 91, distance: 59.8
click at [11, 91] on div "FBHN DID 2248278 PDF Express" at bounding box center [84, 147] width 153 height 136
copy span "FBHN"
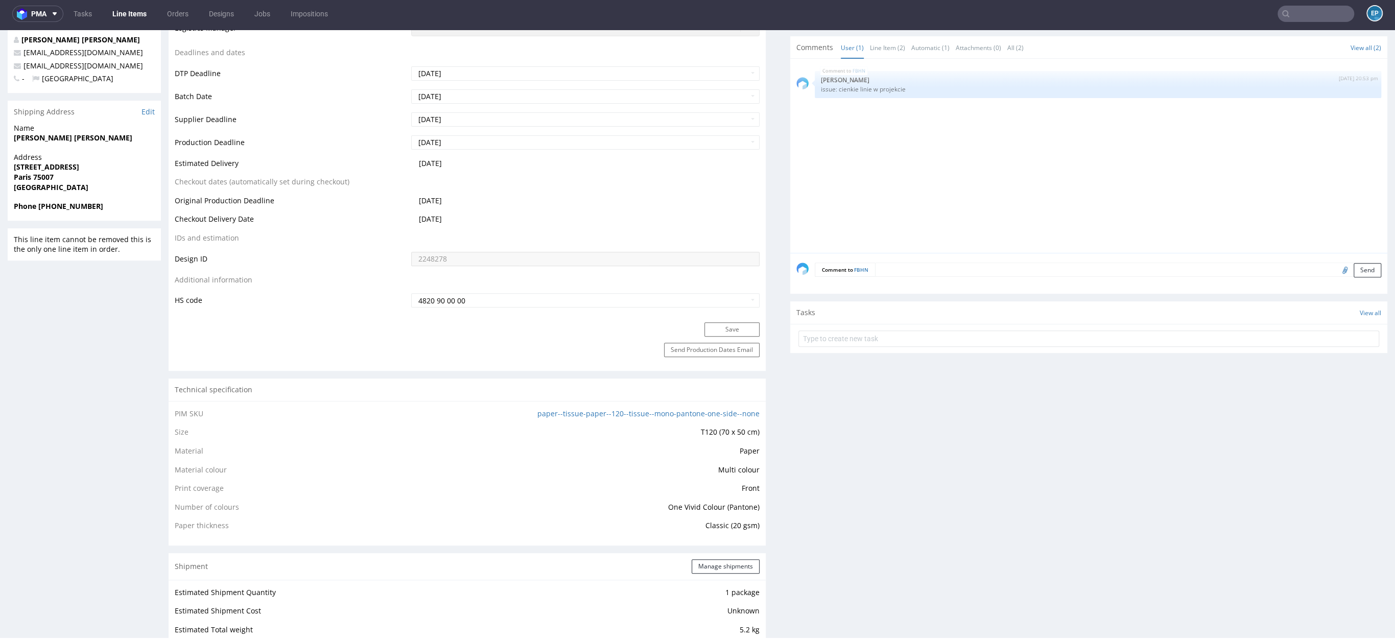
scroll to position [409, 0]
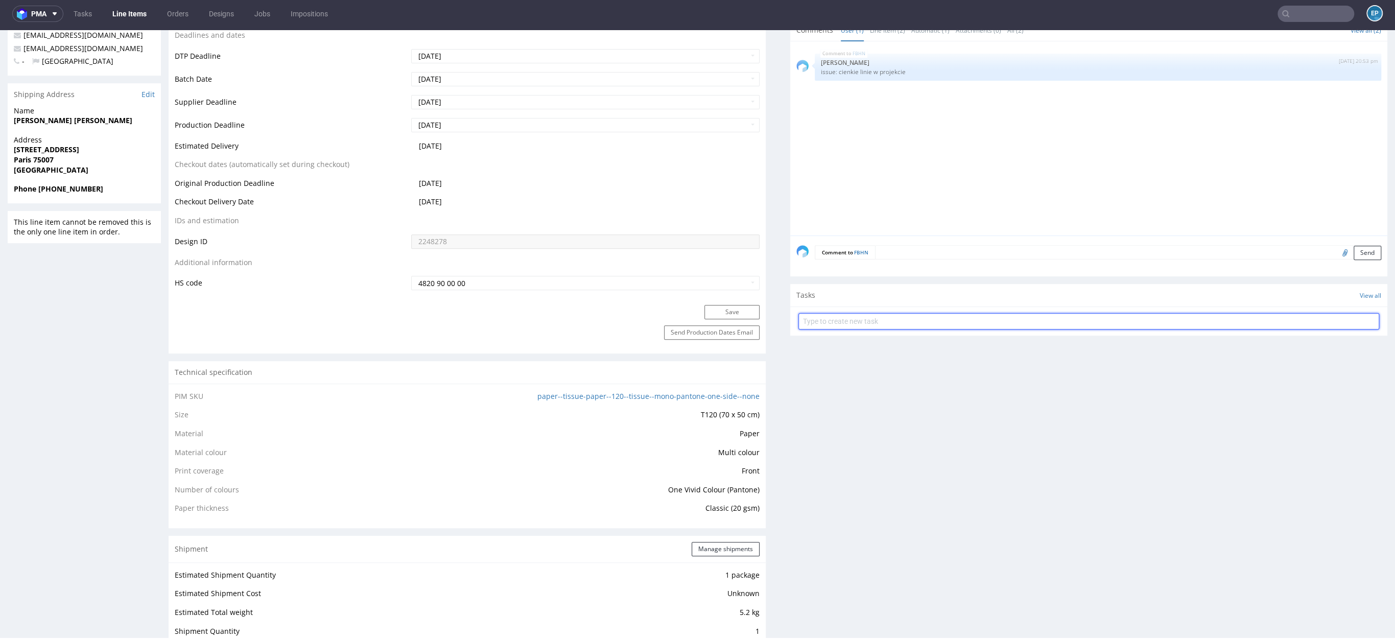
click at [903, 321] on input "text" at bounding box center [1088, 321] width 581 height 16
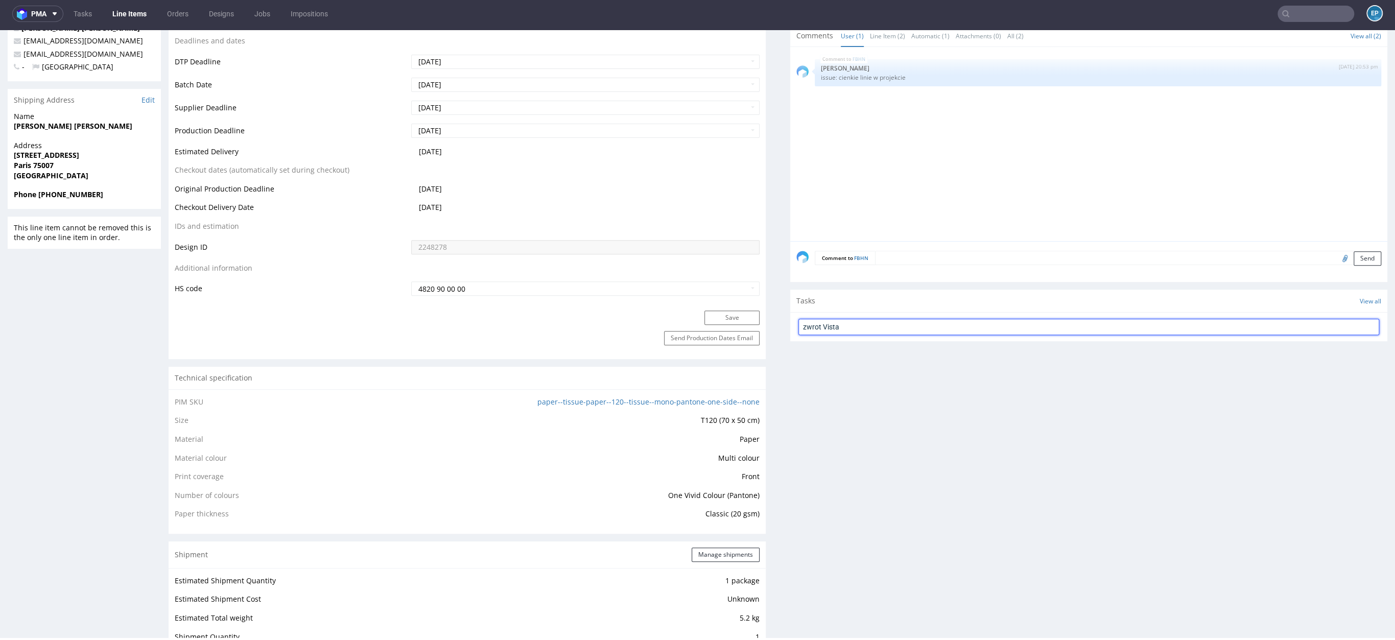
scroll to position [407, 0]
type input "zwrot Vista FBHN"
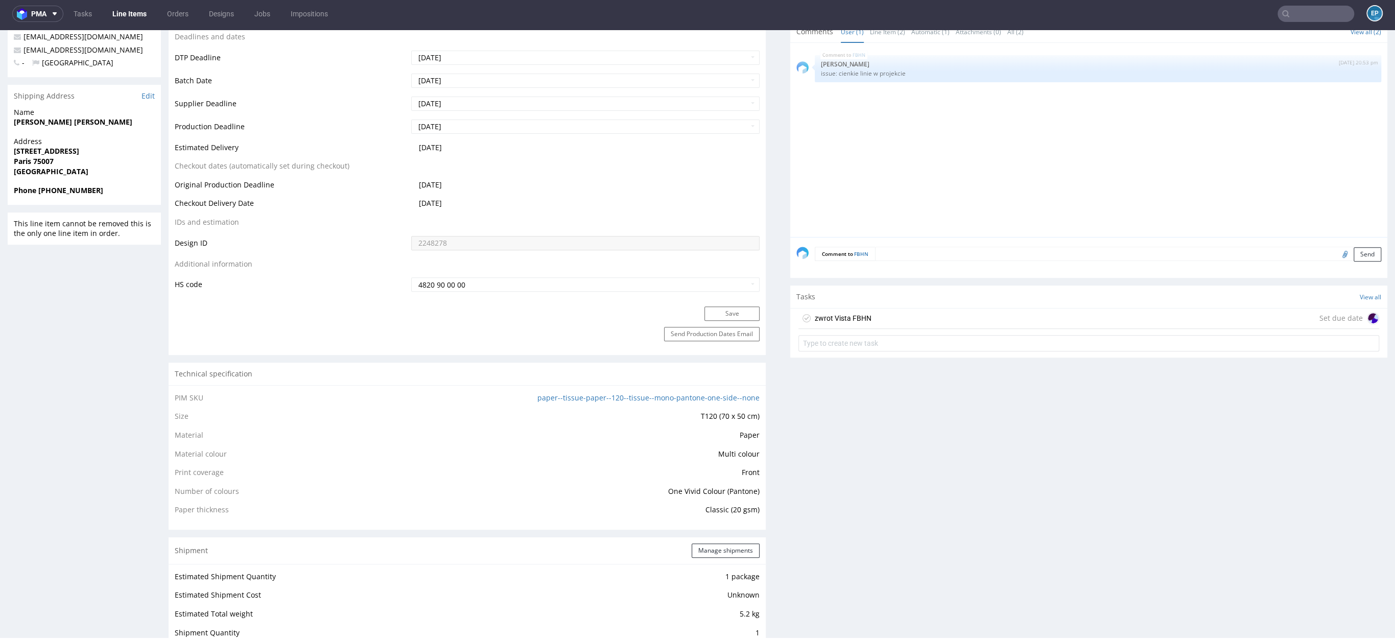
click at [911, 319] on div "zwrot Vista FBHN Set due date" at bounding box center [1088, 319] width 581 height 20
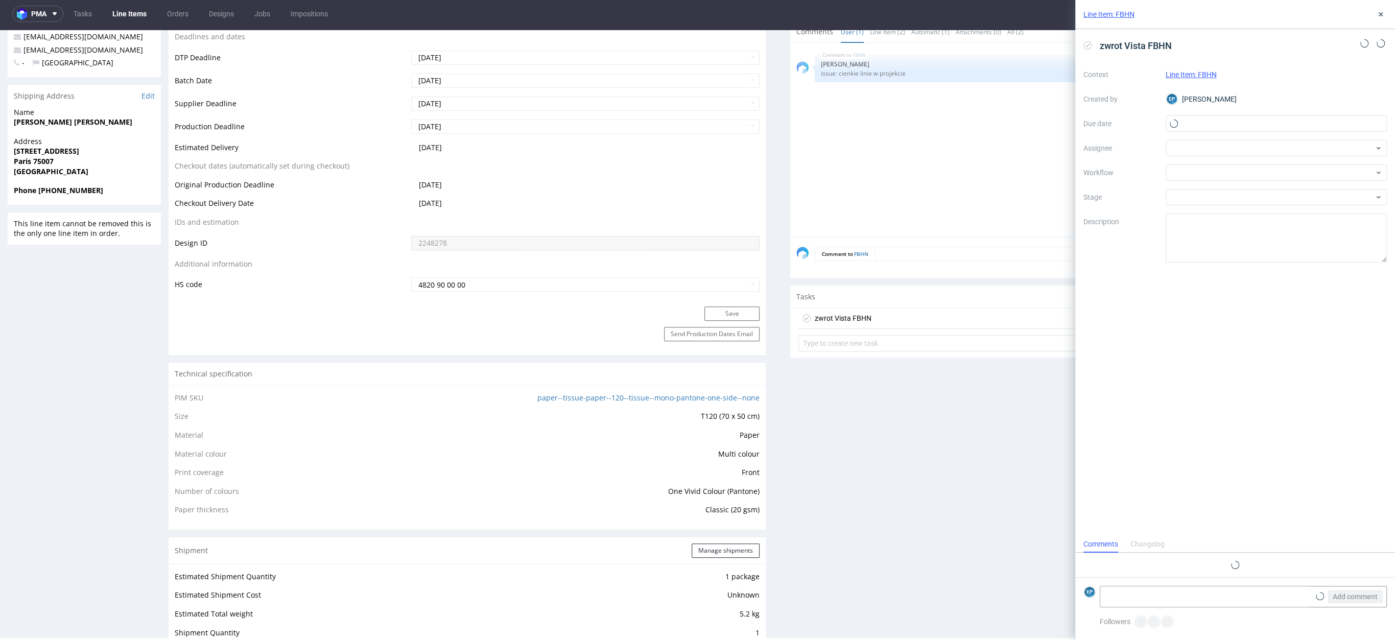
scroll to position [8, 0]
click at [1204, 179] on div at bounding box center [1277, 172] width 222 height 16
type input "fin"
click at [1194, 208] on div "Finance" at bounding box center [1276, 209] width 214 height 18
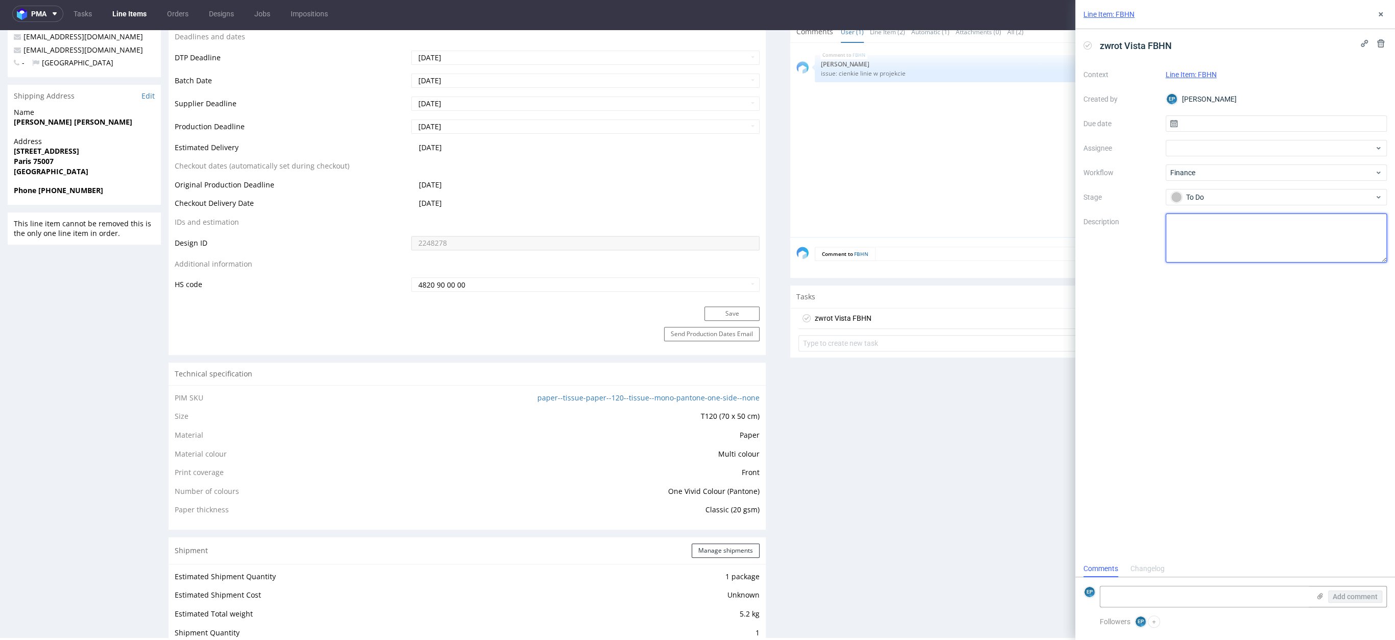
click at [1201, 226] on textarea at bounding box center [1277, 238] width 222 height 49
type textarea "hej, zwrot Visty - paczka zutylizowana"
click at [1187, 150] on div at bounding box center [1277, 148] width 222 height 16
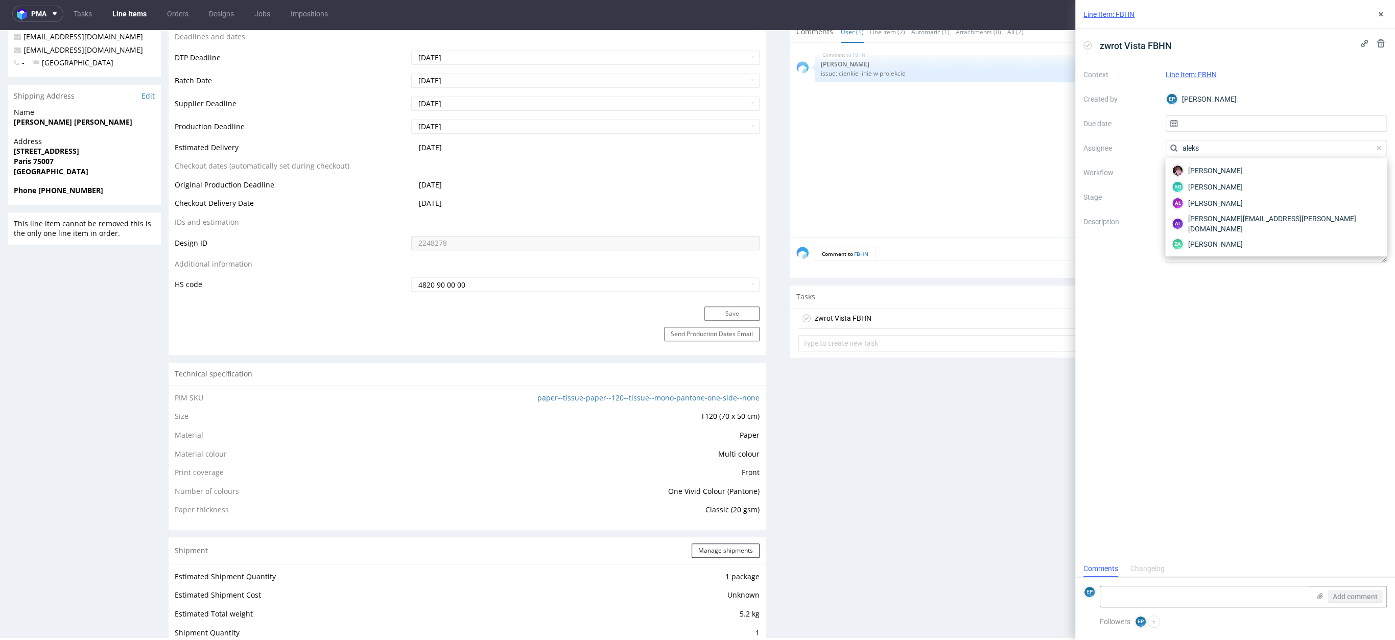
type input "aleksa"
click at [1205, 187] on span "Aleksandra Łętowska" at bounding box center [1215, 187] width 55 height 10
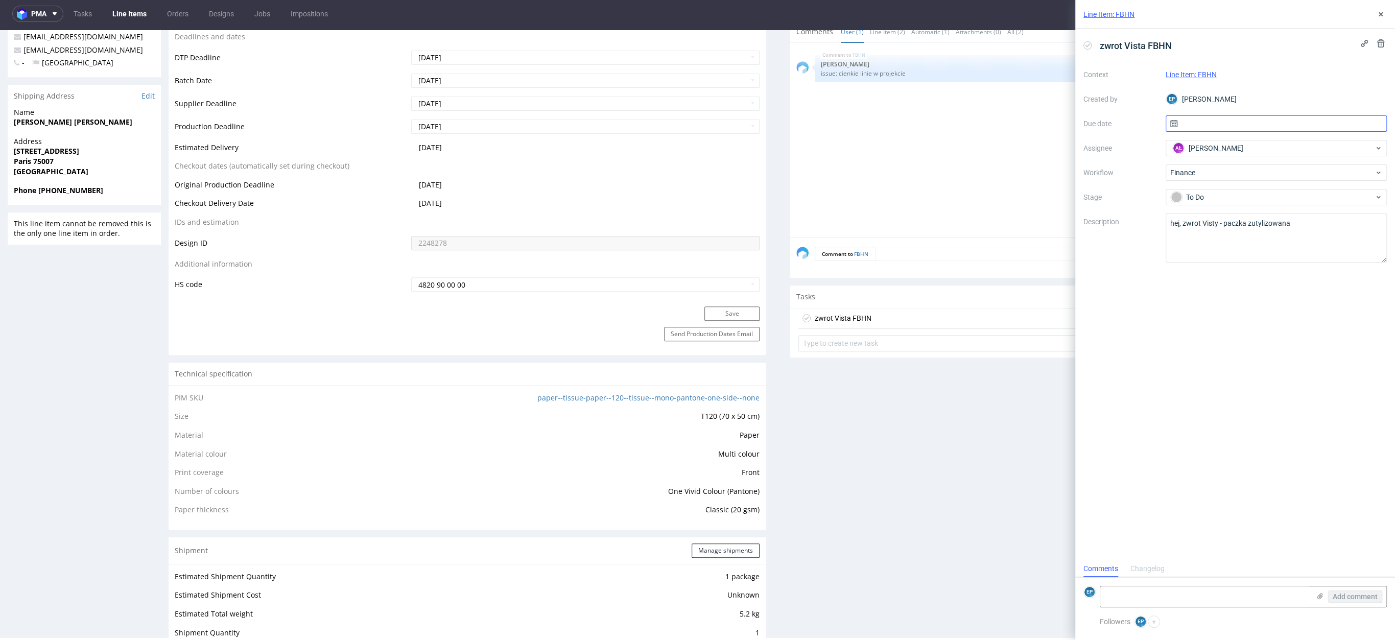
click at [1218, 118] on input "text" at bounding box center [1277, 123] width 222 height 16
click at [1288, 185] on button "4" at bounding box center [1293, 191] width 16 height 16
type input "[DATE]"
drag, startPoint x: 1298, startPoint y: 222, endPoint x: 1127, endPoint y: 222, distance: 170.1
click at [1127, 222] on div "Context Line Item: FBHN Created by EP Ewa Prus Due date 04/09/2025 Assignee AŁ …" at bounding box center [1234, 164] width 303 height 196
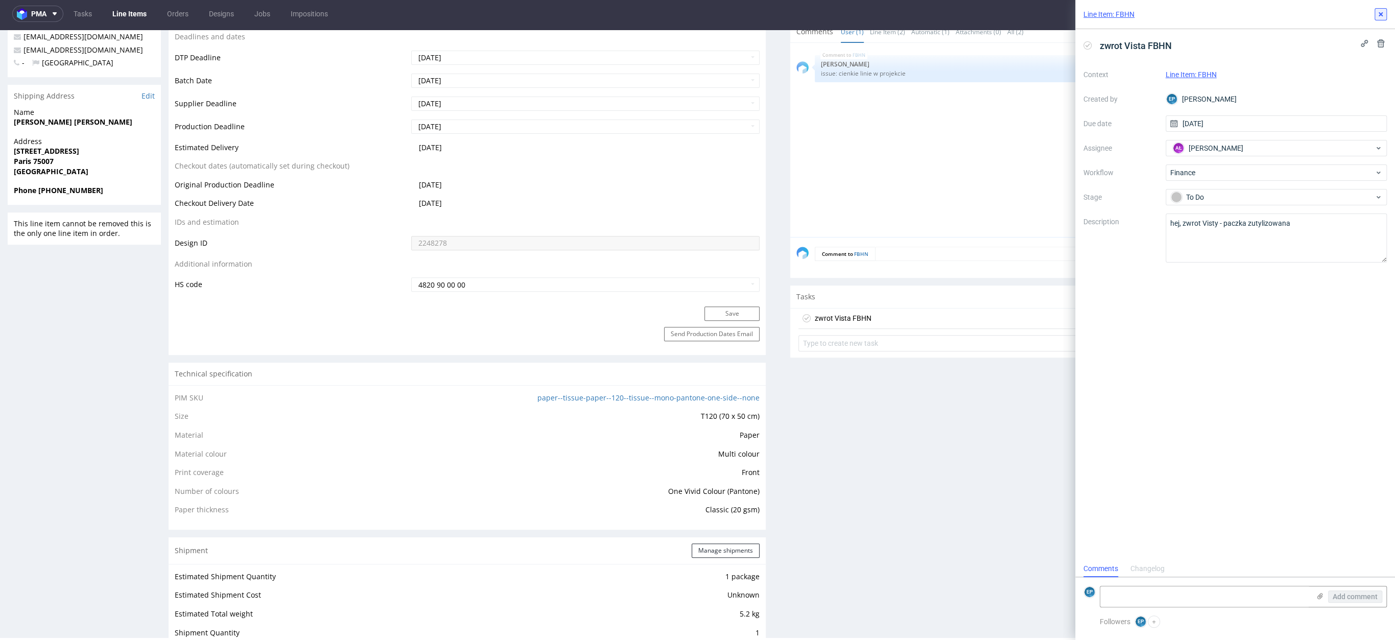
click at [1380, 14] on use at bounding box center [1381, 14] width 4 height 4
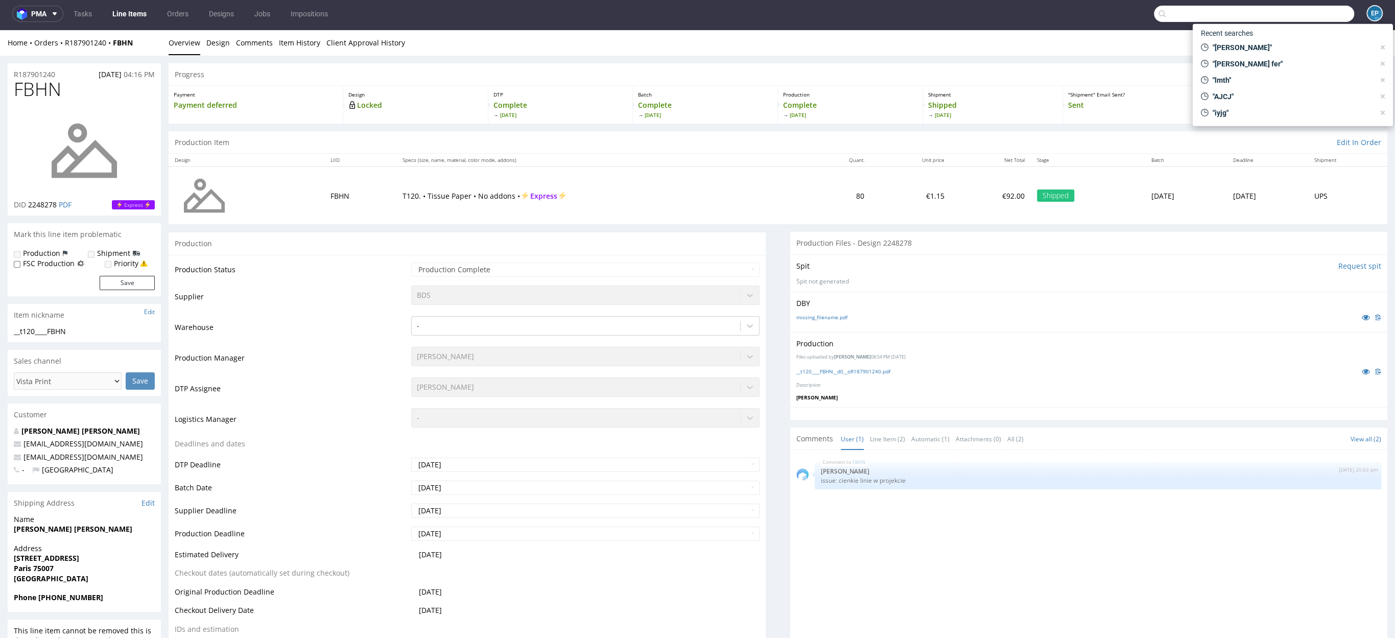
click at [1295, 20] on input "text" at bounding box center [1254, 14] width 200 height 16
type input "lmth"
click at [1223, 39] on span "LMTH" at bounding box center [1227, 39] width 16 height 7
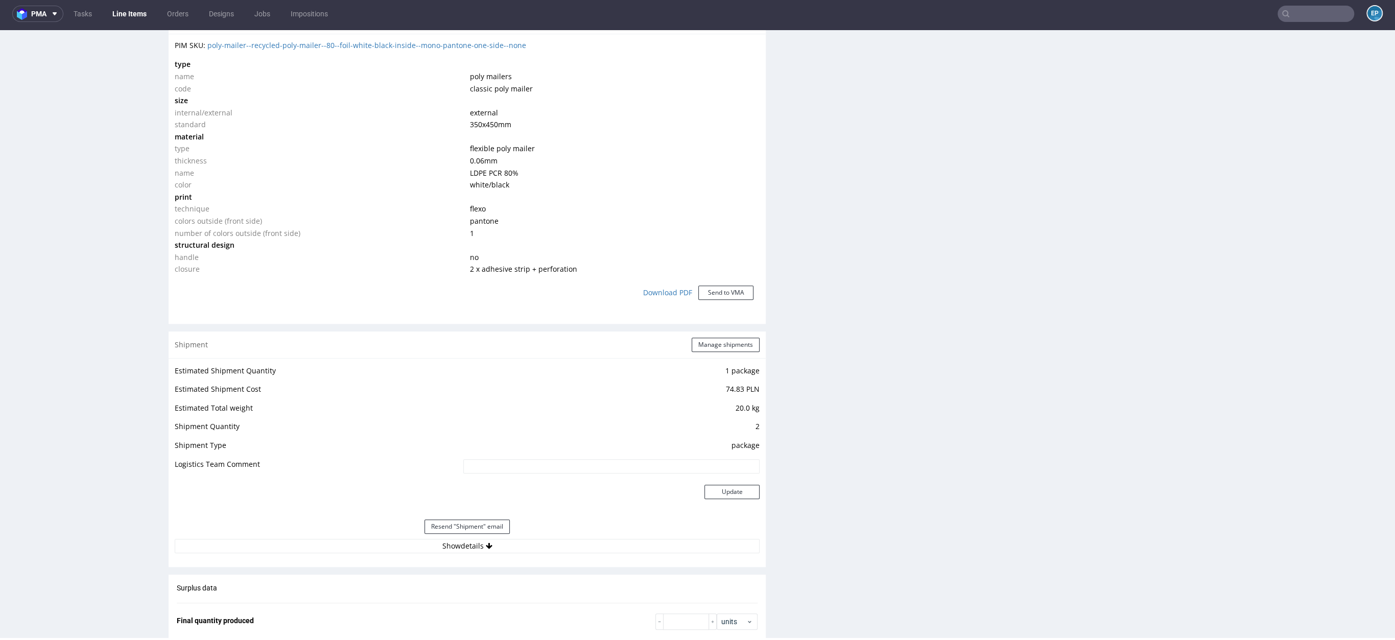
scroll to position [364, 0]
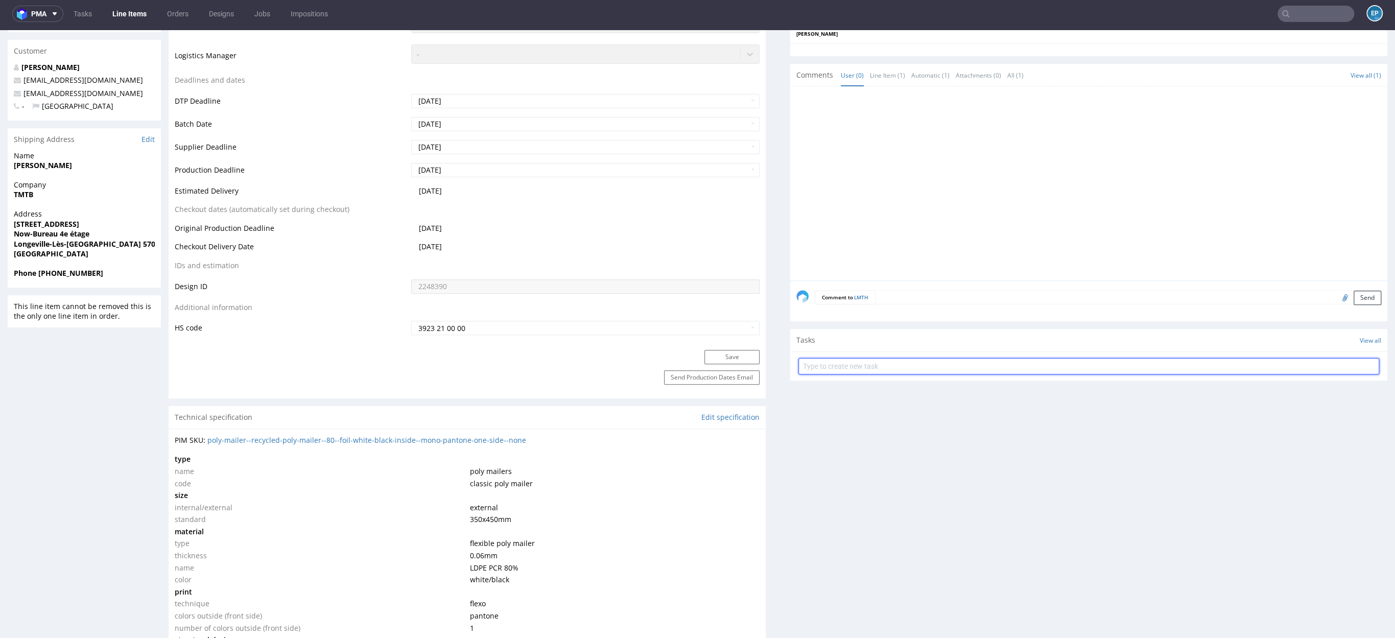
click at [921, 364] on input "text" at bounding box center [1088, 366] width 581 height 16
type input "zwrot Vista LMTH"
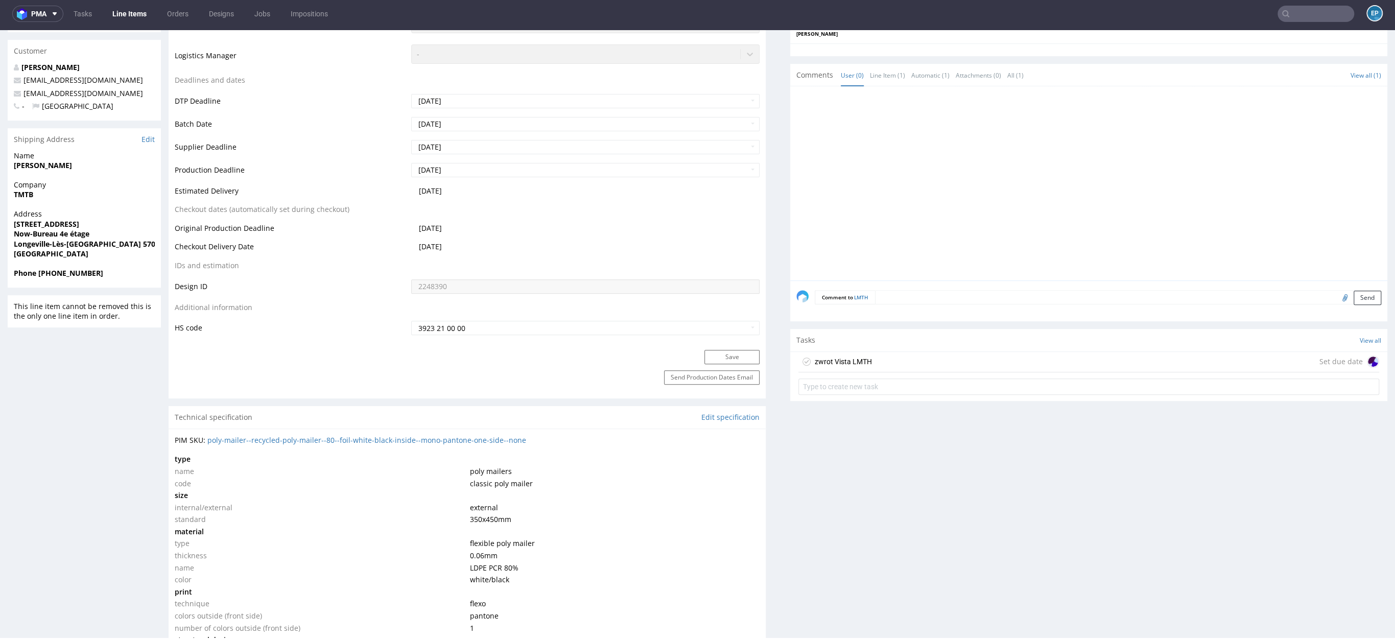
click at [1000, 361] on div "zwrot Vista LMTH Set due date" at bounding box center [1088, 362] width 581 height 20
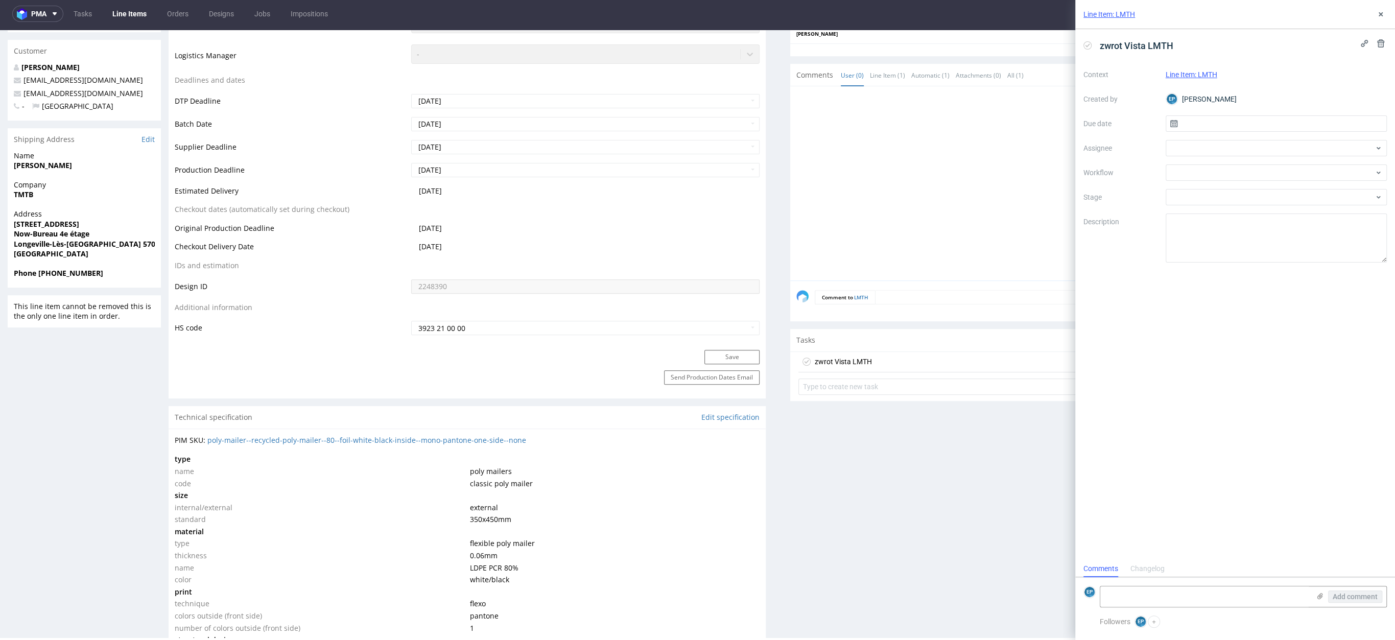
scroll to position [8, 0]
click at [1192, 248] on textarea at bounding box center [1277, 238] width 222 height 49
paste textarea "hej, zwrot Visty - paczka zutylizowana"
click at [1246, 224] on textarea "hej, zwrot Visty - paczka zutylizowana" at bounding box center [1277, 238] width 222 height 49
click at [1223, 226] on textarea "hej, zwrot Visty - paczki zutylizowana" at bounding box center [1277, 238] width 222 height 49
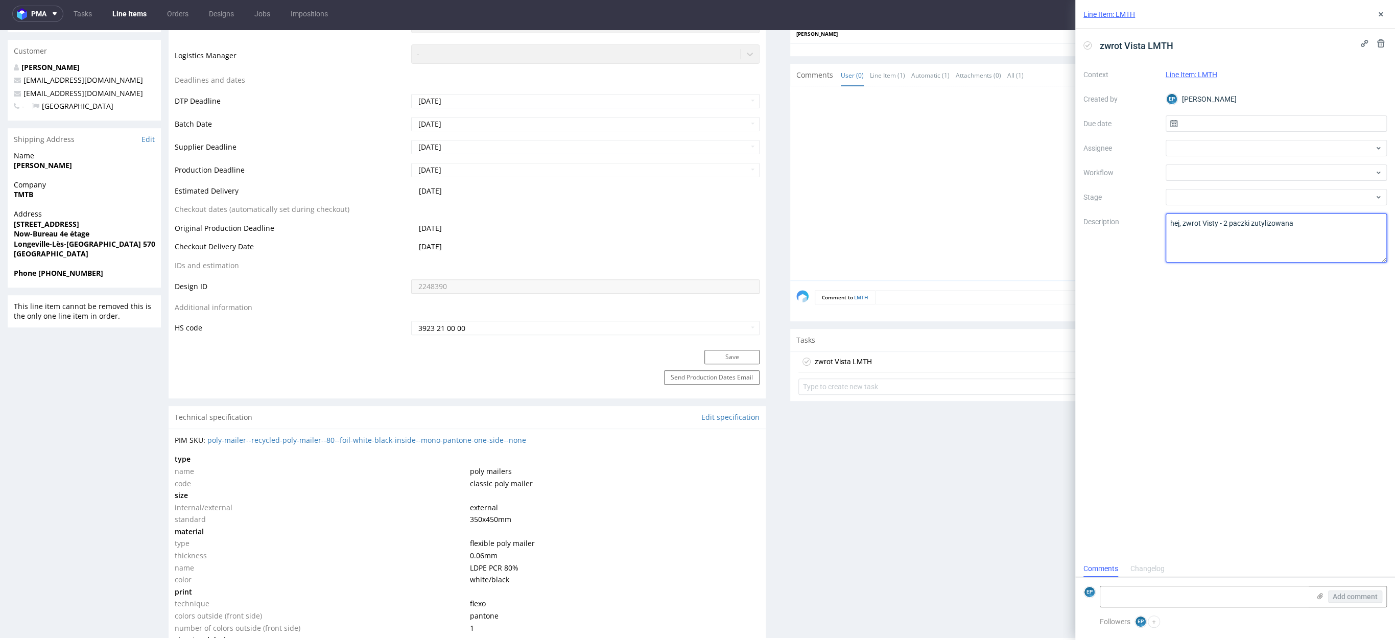
click at [1313, 231] on textarea "hej, zwrot Visty - 2 paczki zutylizowana" at bounding box center [1277, 238] width 222 height 49
type textarea "hej, zwrot Visty - 2 paczki zutylizowane"
click at [1207, 148] on div at bounding box center [1277, 148] width 222 height 16
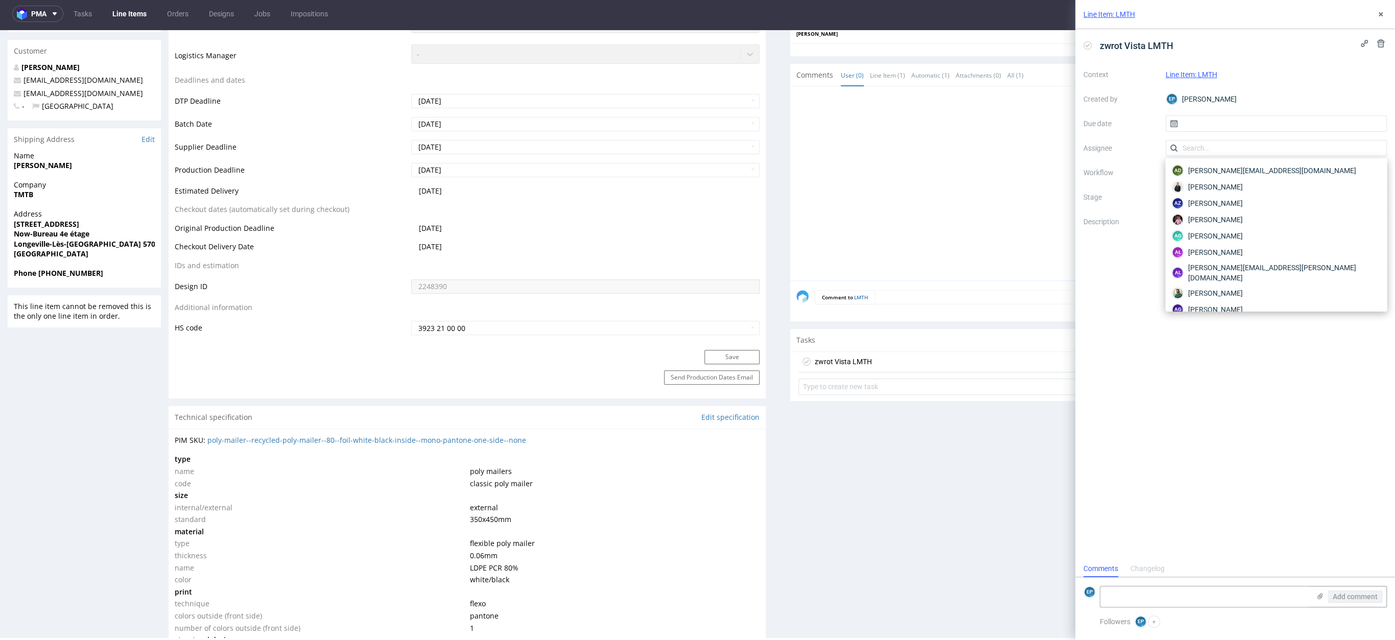
type input "ł"
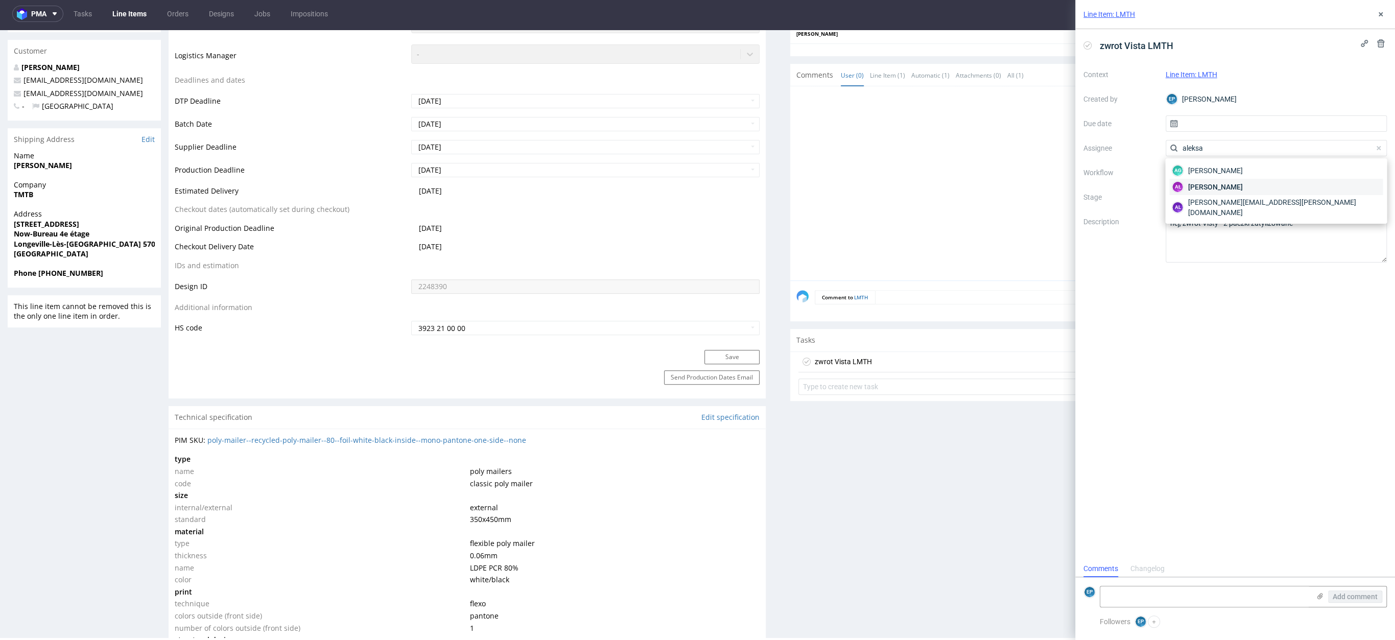
type input "aleksa"
click at [1220, 184] on span "Aleksandra Łętowska" at bounding box center [1215, 187] width 55 height 10
click at [1206, 177] on div at bounding box center [1277, 172] width 222 height 16
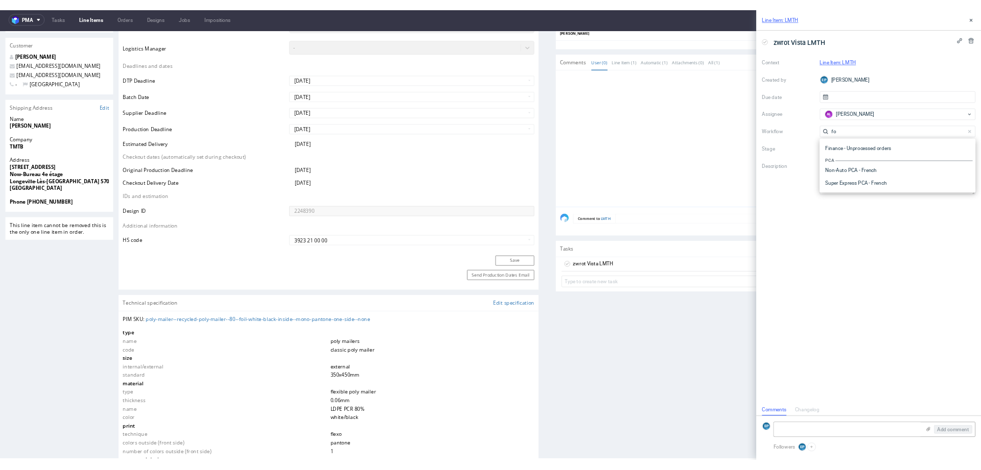
scroll to position [0, 0]
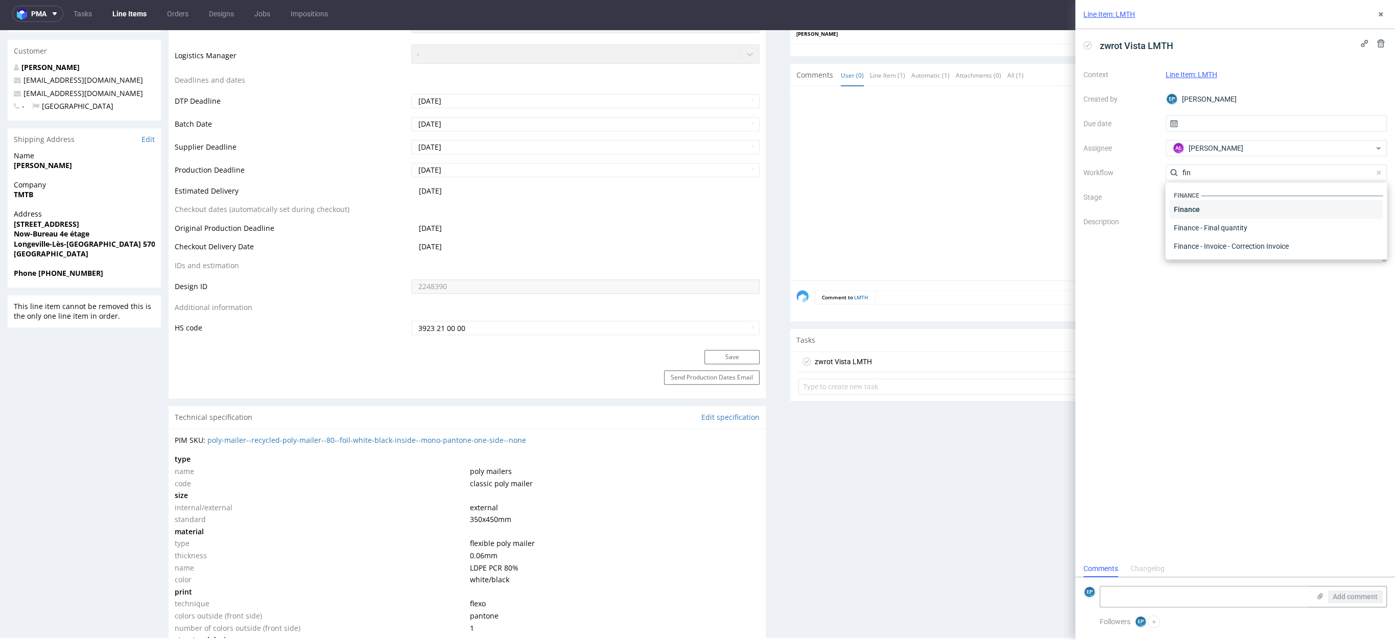
type input "fin"
click at [1192, 210] on div "Finance" at bounding box center [1276, 209] width 214 height 18
click at [1199, 125] on input "text" at bounding box center [1277, 123] width 222 height 16
click at [1296, 189] on button "4" at bounding box center [1293, 191] width 16 height 16
type input "04/09/2025"
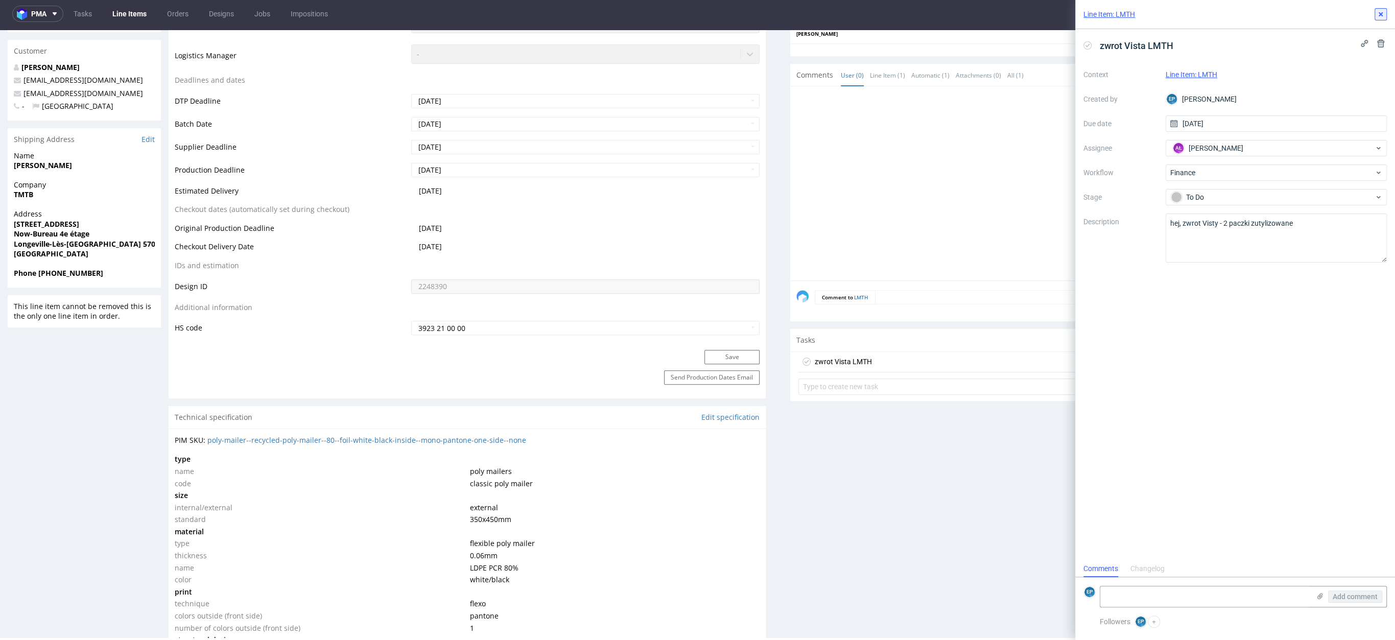
click at [1384, 14] on icon at bounding box center [1381, 14] width 8 height 8
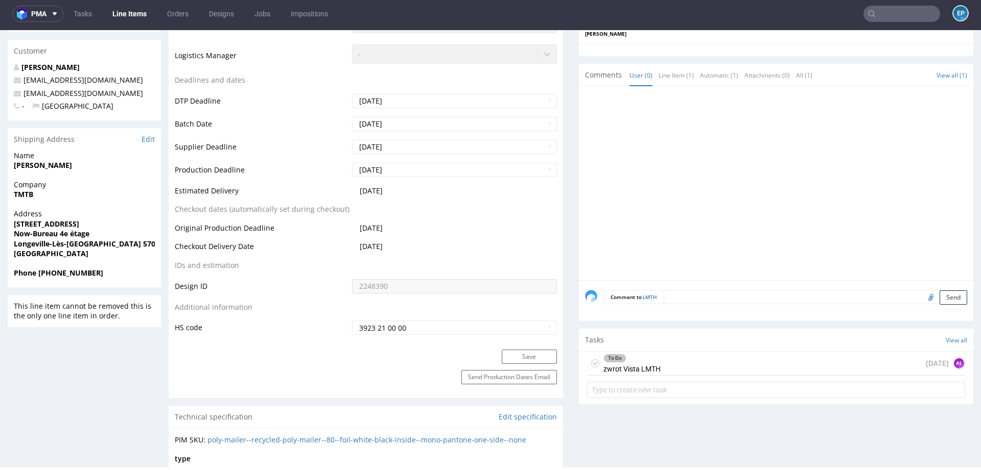
click at [901, 21] on input "text" at bounding box center [901, 14] width 77 height 16
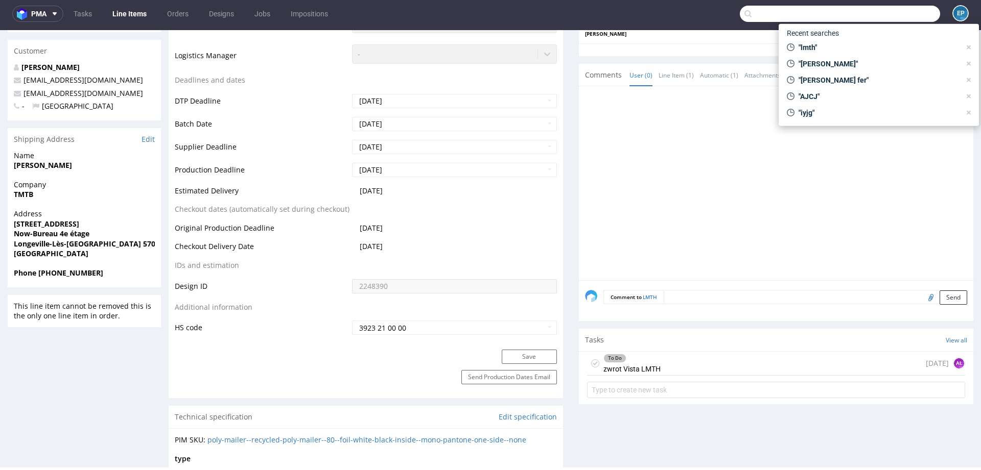
paste input "XVYK"
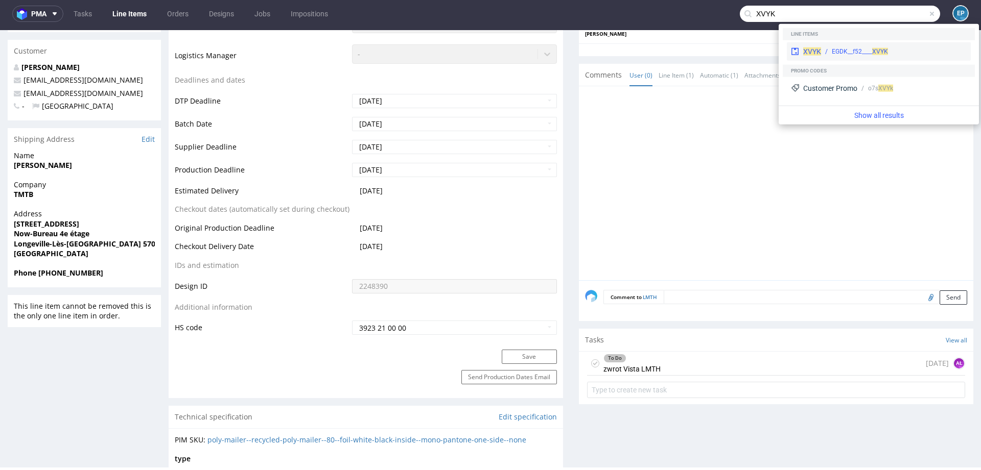
type input "XVYK"
click at [837, 45] on div "XVYK EGDK__f52____ XVYK" at bounding box center [879, 51] width 184 height 18
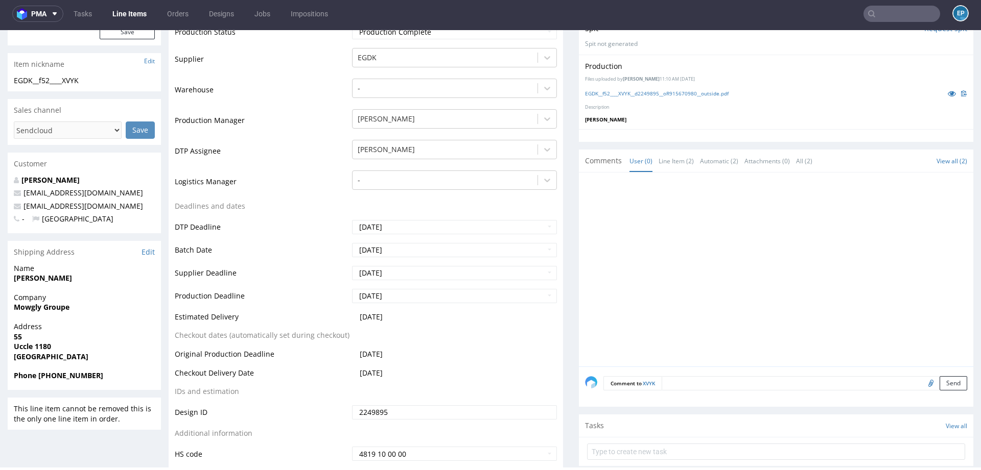
scroll to position [217, 0]
click at [18, 348] on strong "Uccle 1180" at bounding box center [32, 345] width 37 height 10
copy strong "Uccle"
click at [887, 16] on input "text" at bounding box center [901, 14] width 77 height 16
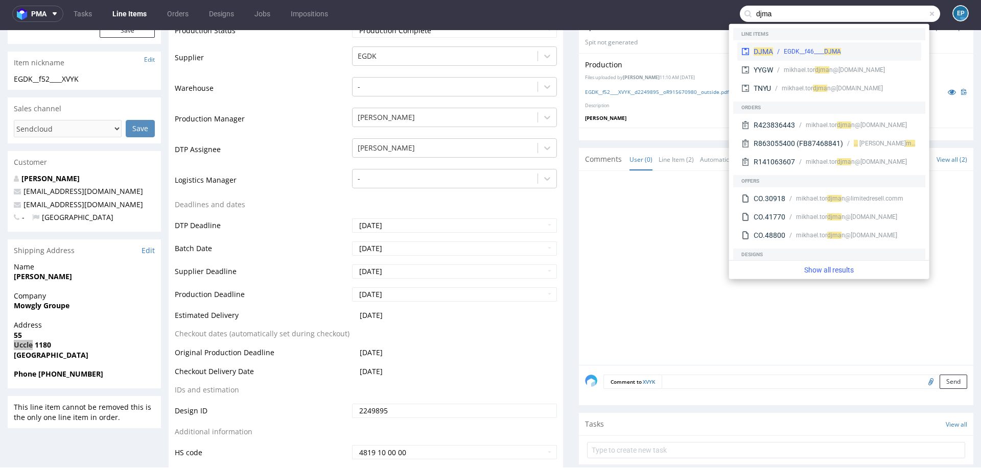
type input "djma"
click at [833, 43] on div "DJMA EGDK__f46____ DJMA" at bounding box center [829, 51] width 184 height 18
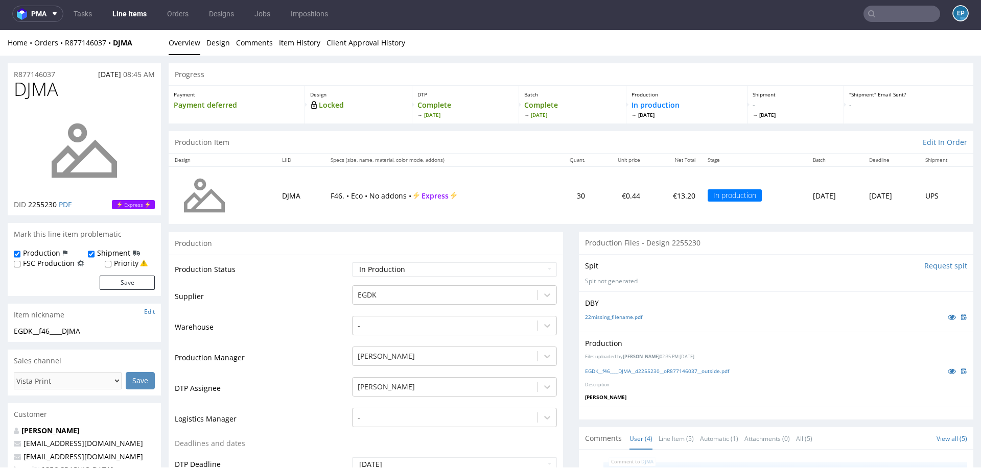
click at [107, 5] on nav "pma Tasks Line Items Orders Designs Jobs Impositions EP" at bounding box center [490, 13] width 981 height 33
click at [129, 13] on link "Line Items" at bounding box center [129, 14] width 46 height 16
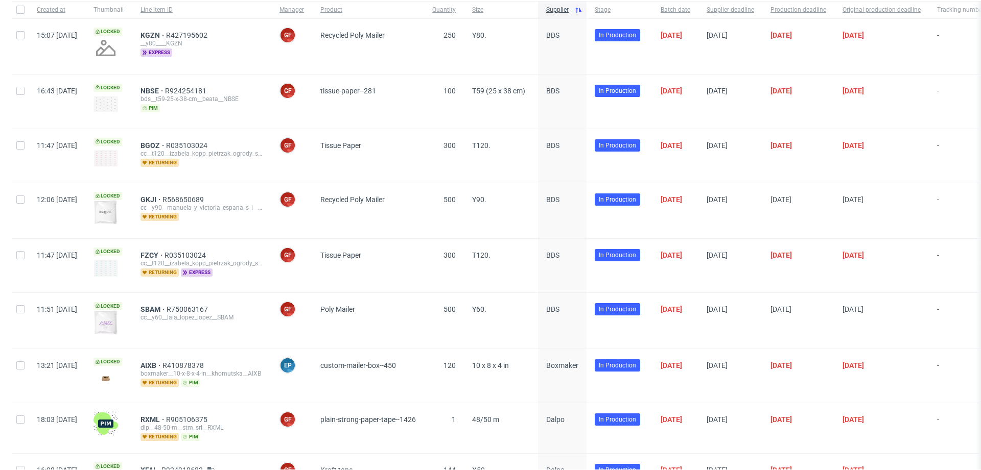
scroll to position [258, 0]
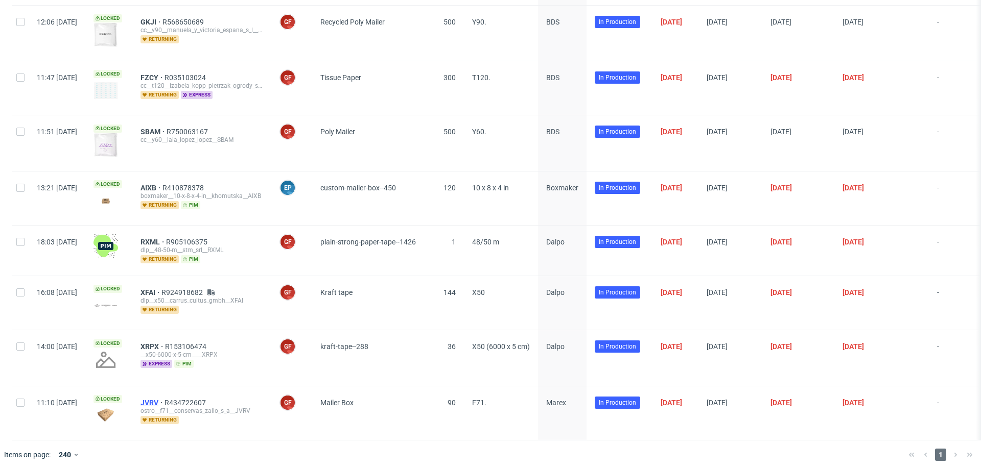
click at [164, 399] on span "JVRV" at bounding box center [152, 403] width 24 height 8
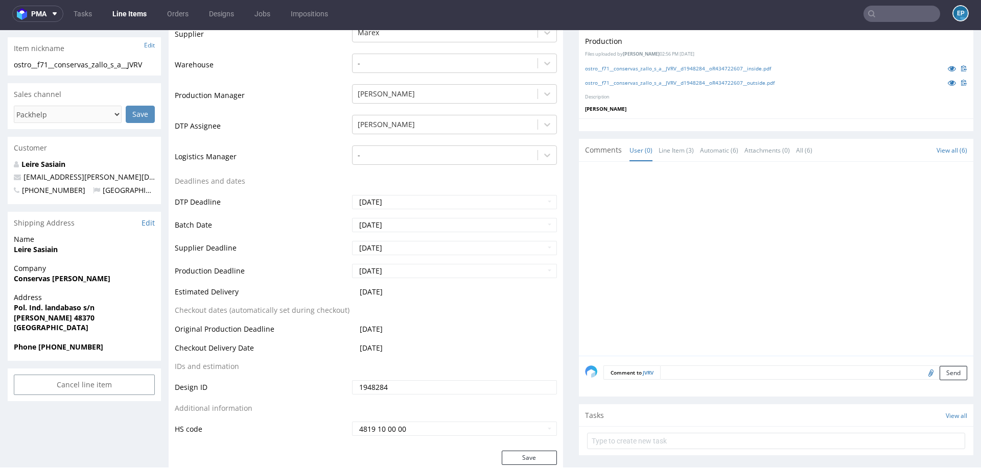
scroll to position [267, 0]
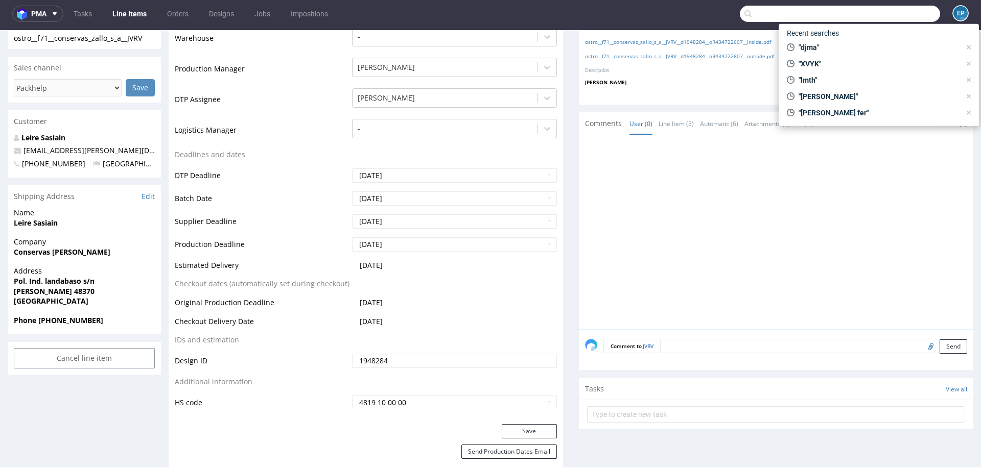
click at [890, 16] on input "text" at bounding box center [840, 14] width 200 height 16
paste input "NBSE"
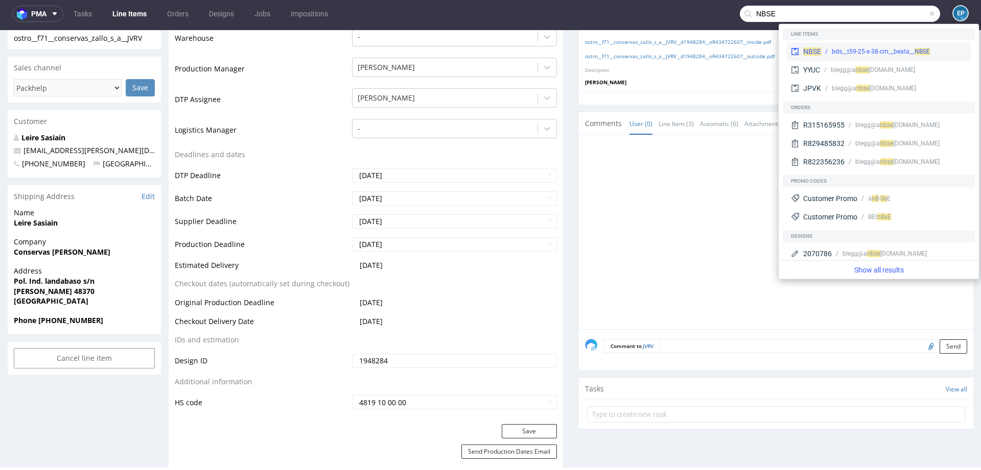
type input "NBSE"
click at [820, 45] on div "NBSE bds__t59-25-x-38-cm__beata__ NBSE" at bounding box center [879, 51] width 184 height 18
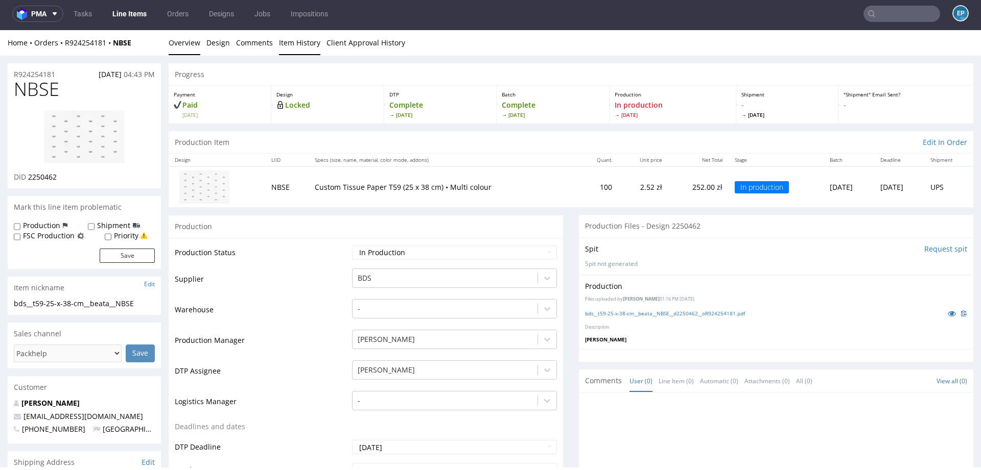
click at [292, 41] on link "Item History" at bounding box center [299, 42] width 41 height 25
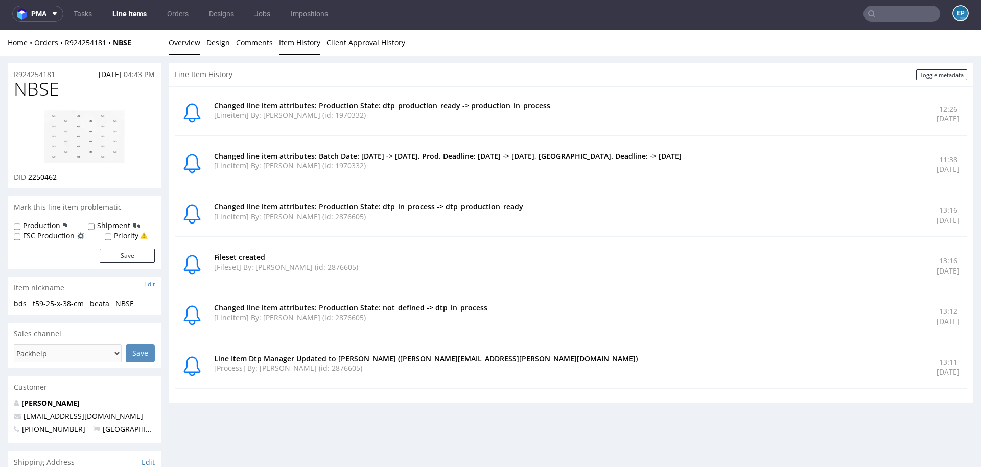
click at [185, 44] on link "Overview" at bounding box center [185, 42] width 32 height 25
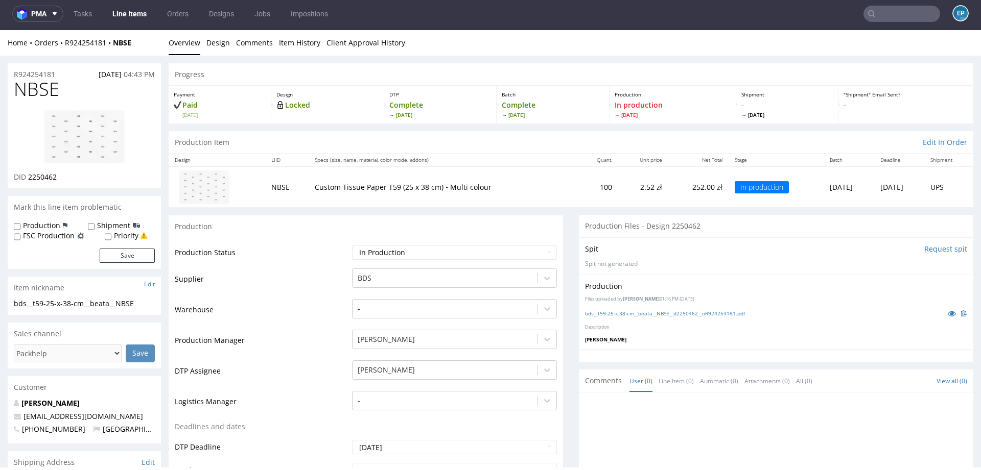
click at [129, 22] on nav "pma Tasks Line Items Orders Designs Jobs Impositions EP" at bounding box center [490, 13] width 981 height 33
click at [122, 15] on link "Line Items" at bounding box center [129, 14] width 46 height 16
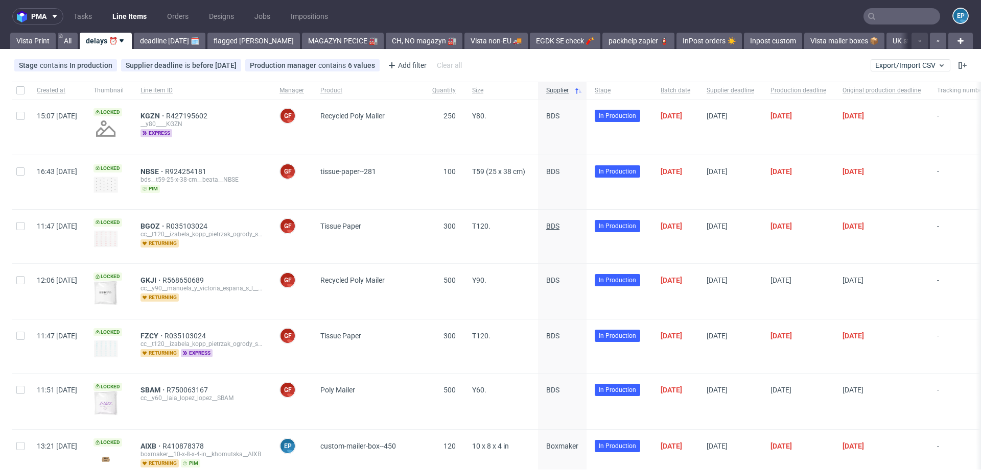
click at [559, 223] on span "BDS" at bounding box center [552, 226] width 13 height 8
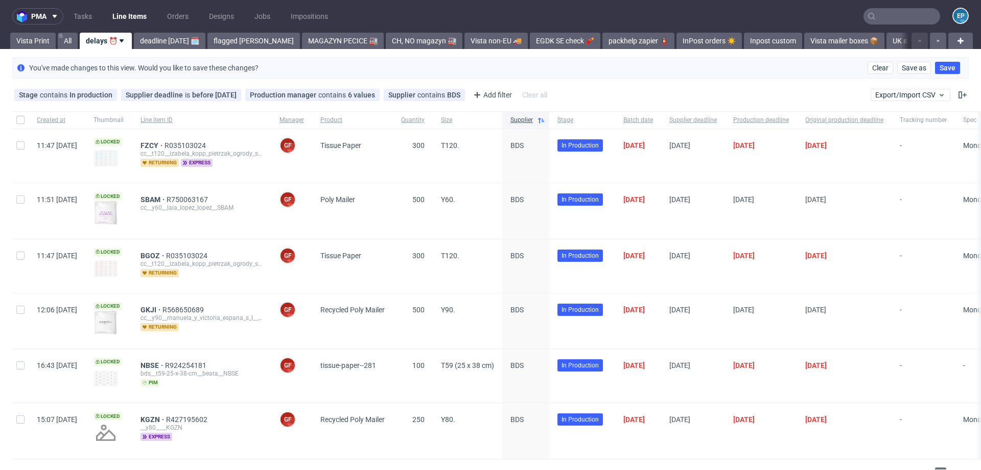
scroll to position [20, 0]
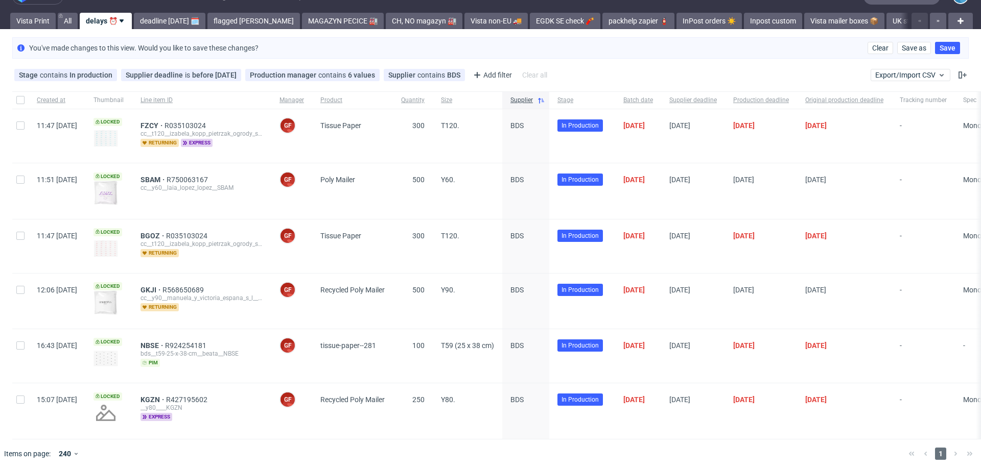
click at [16, 185] on div at bounding box center [20, 190] width 16 height 55
checkbox input "true"
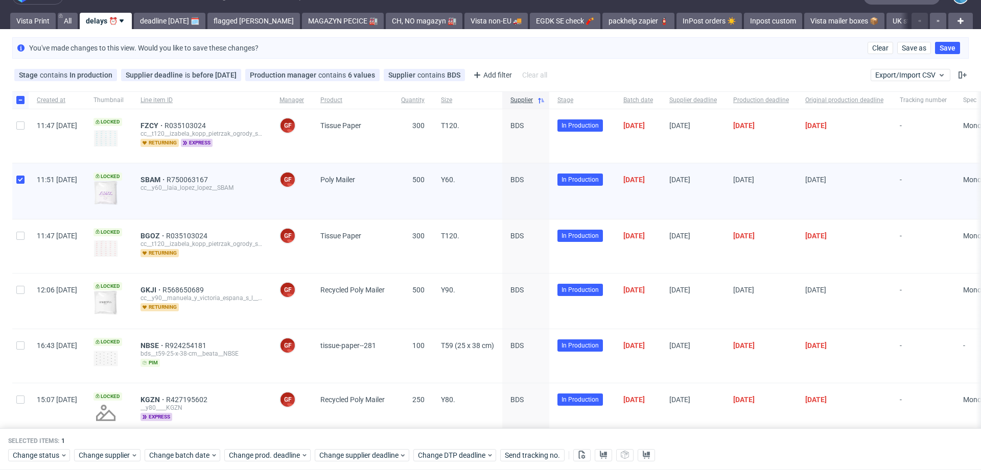
click at [23, 295] on div at bounding box center [20, 301] width 16 height 55
checkbox input "true"
click at [17, 127] on input "checkbox" at bounding box center [20, 126] width 8 height 8
checkbox input "true"
click at [22, 248] on div at bounding box center [20, 247] width 16 height 54
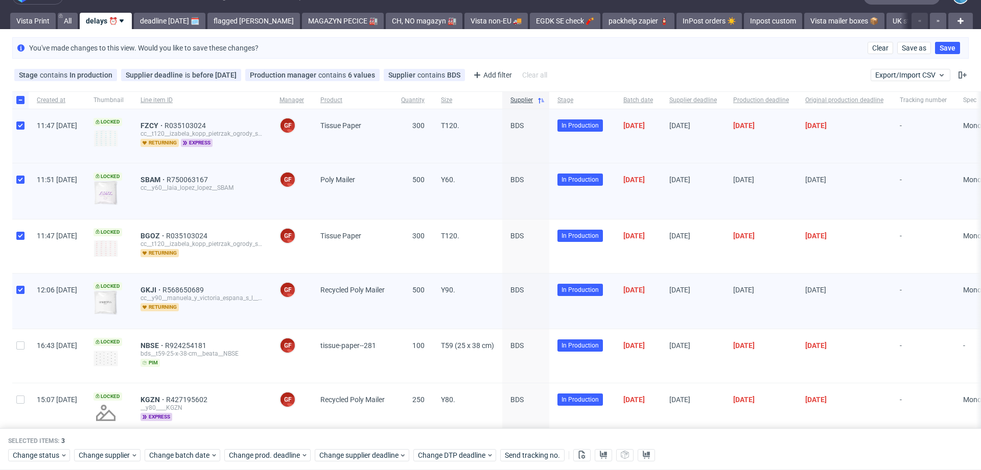
checkbox input "true"
click at [37, 456] on span "Change status" at bounding box center [37, 456] width 48 height 10
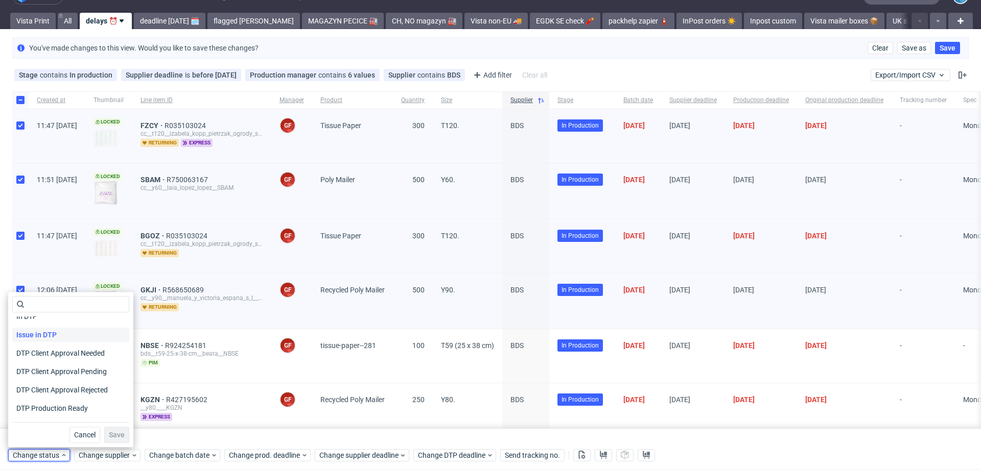
scroll to position [56, 0]
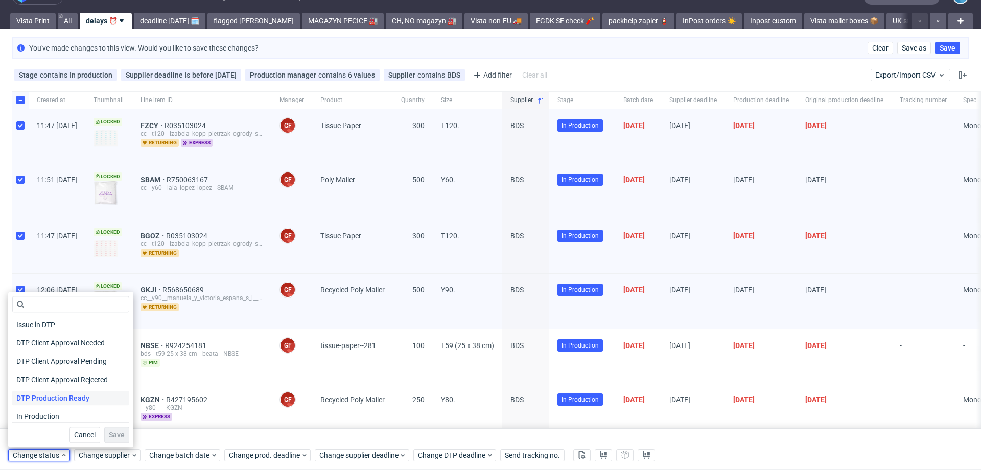
click at [58, 394] on span "DTP Production Ready" at bounding box center [52, 398] width 81 height 14
click at [104, 431] on button "Save" at bounding box center [116, 435] width 25 height 16
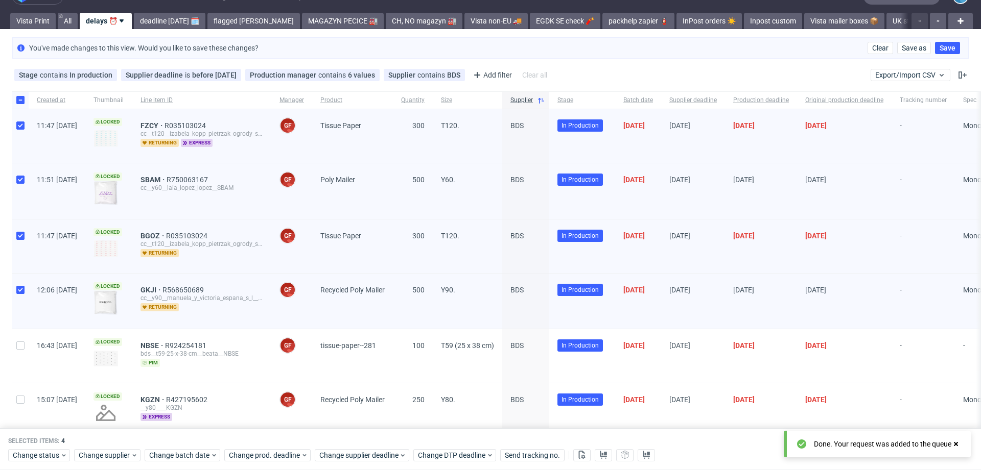
scroll to position [0, 0]
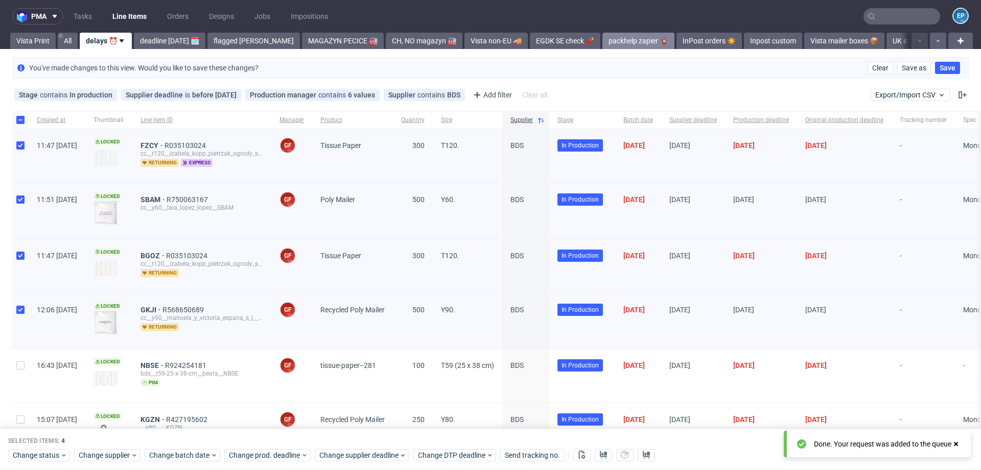
click at [620, 47] on link "packhelp zapier 🧯" at bounding box center [638, 41] width 72 height 16
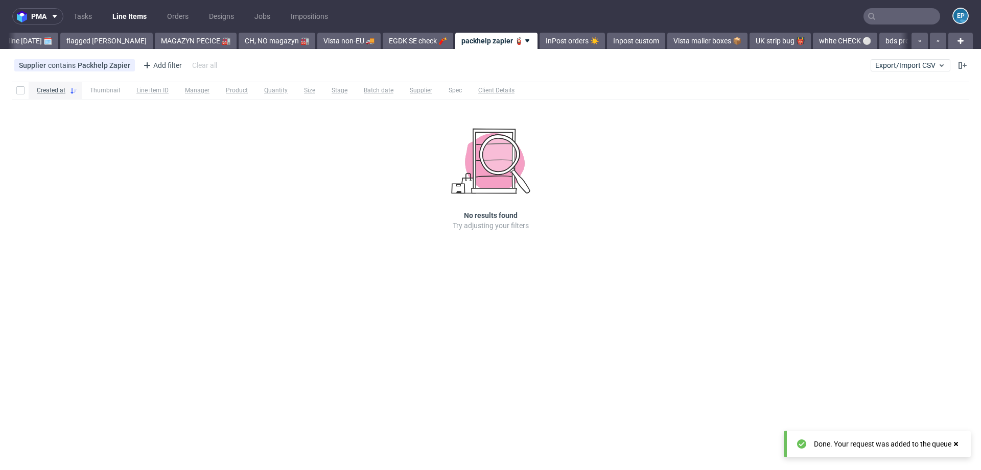
click at [620, 47] on link "Inpost custom" at bounding box center [636, 41] width 58 height 16
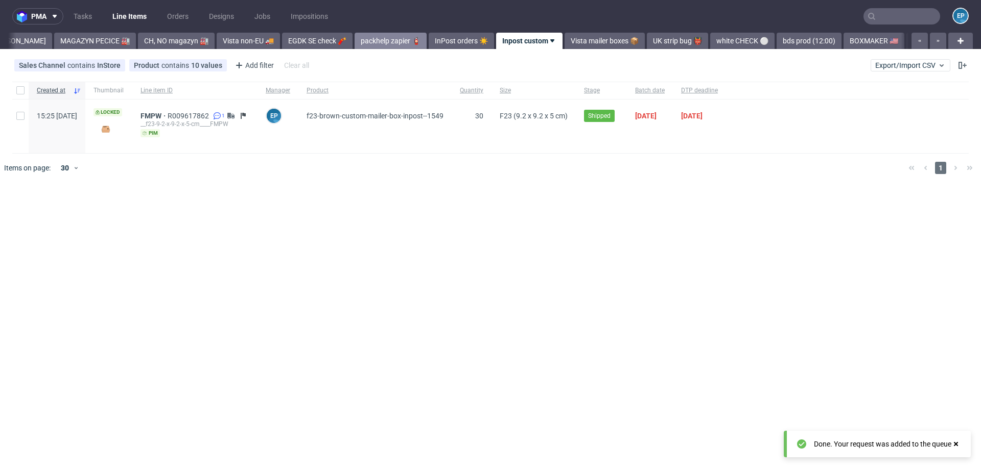
scroll to position [0, 271]
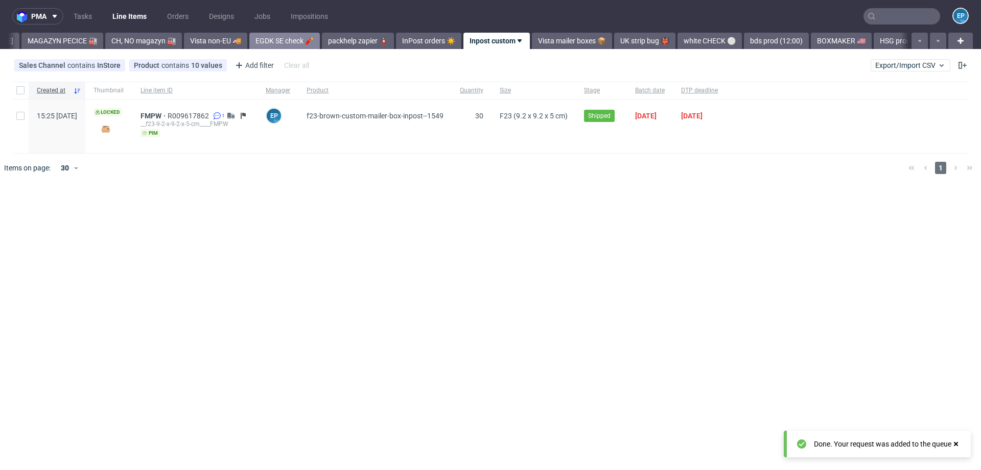
click at [249, 41] on link "EGDK SE check 🧨" at bounding box center [284, 41] width 70 height 16
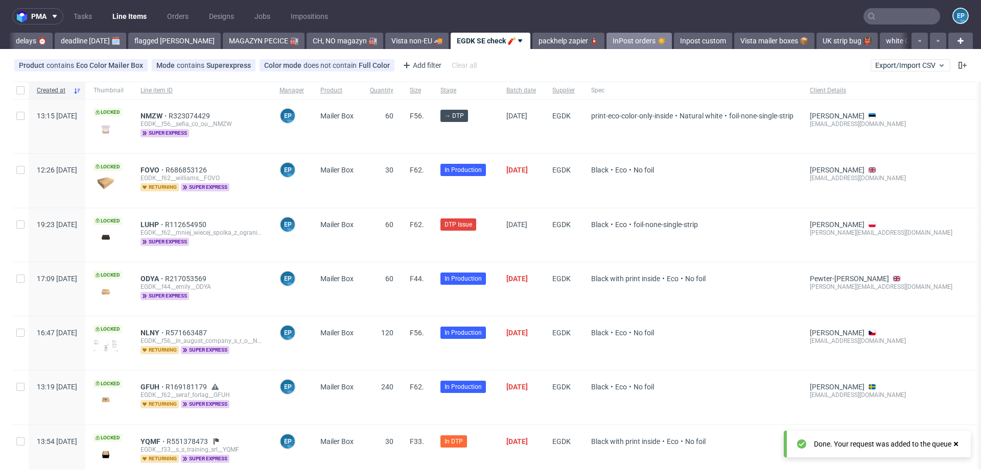
click at [619, 39] on link "InPost orders ☀️" at bounding box center [638, 41] width 65 height 16
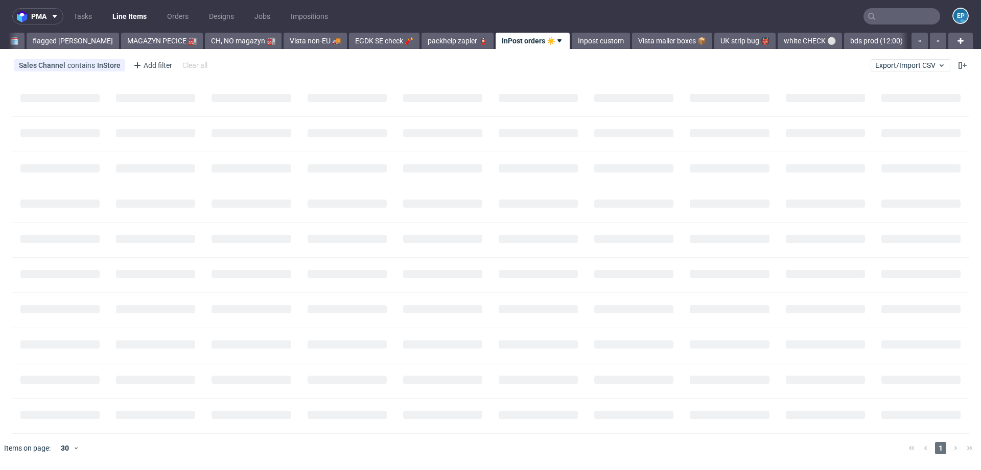
scroll to position [0, 208]
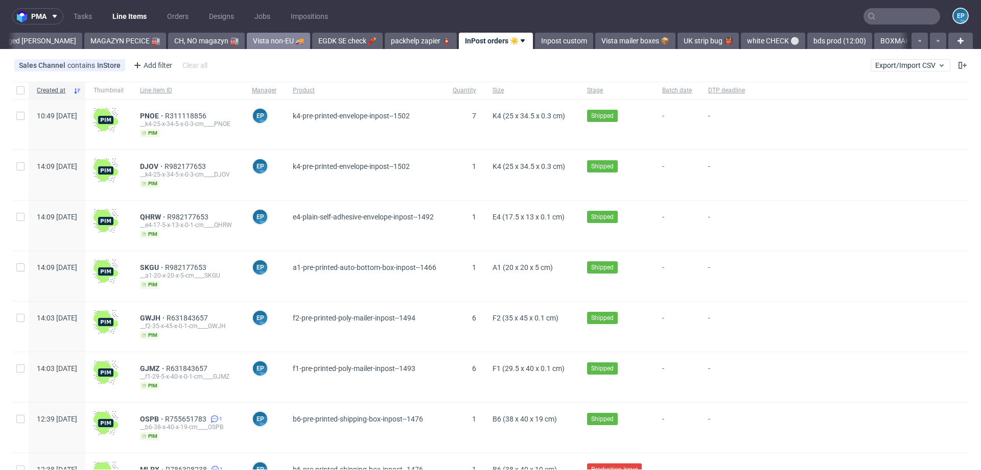
click at [247, 44] on link "Vista non-EU 🚚" at bounding box center [278, 41] width 63 height 16
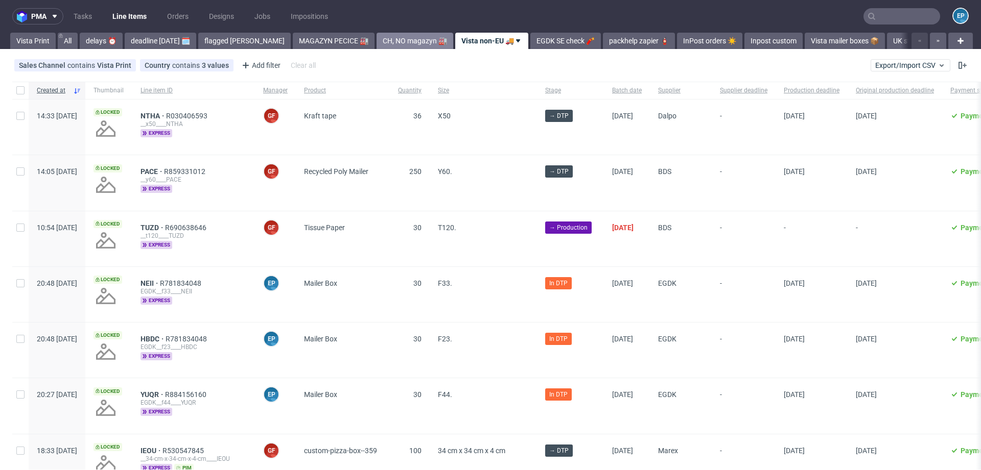
click at [376, 38] on link "CH, NO magazyn 🏭" at bounding box center [414, 41] width 77 height 16
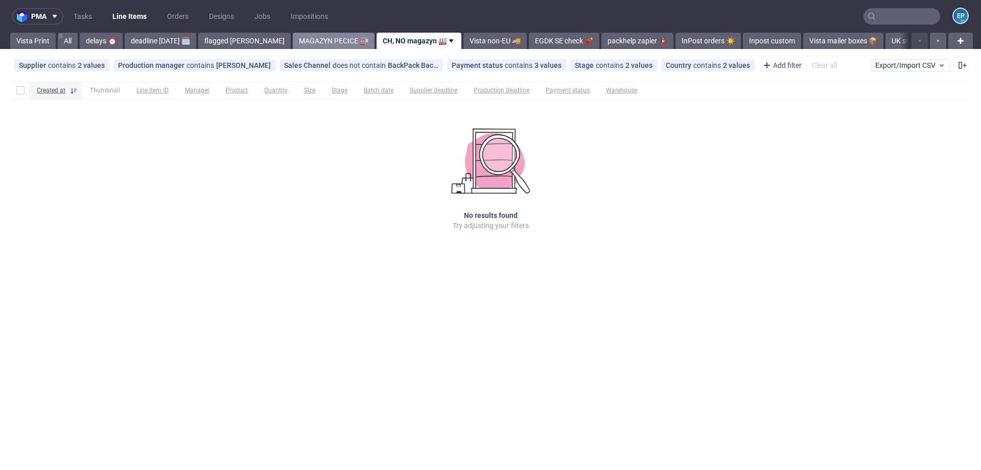
click at [293, 38] on link "MAGAZYN PECICE 🏭" at bounding box center [334, 41] width 82 height 16
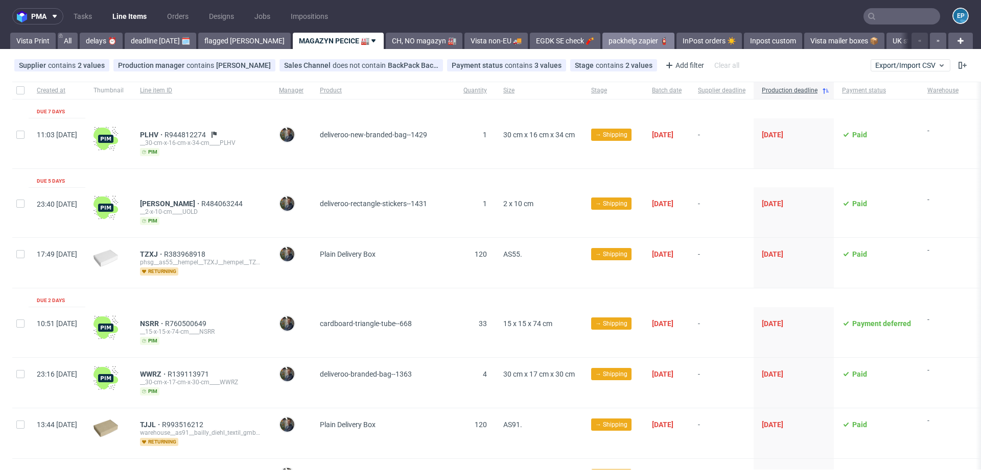
click at [602, 43] on link "packhelp zapier 🧯" at bounding box center [638, 41] width 72 height 16
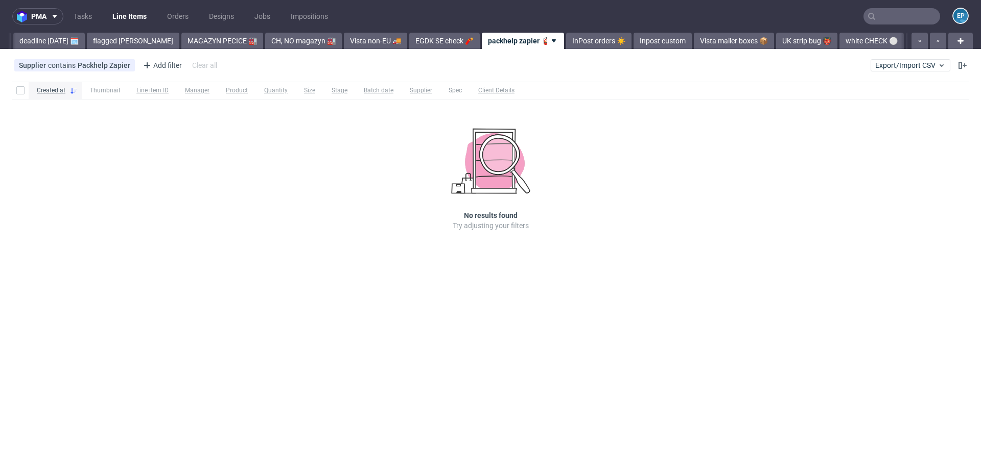
scroll to position [0, 138]
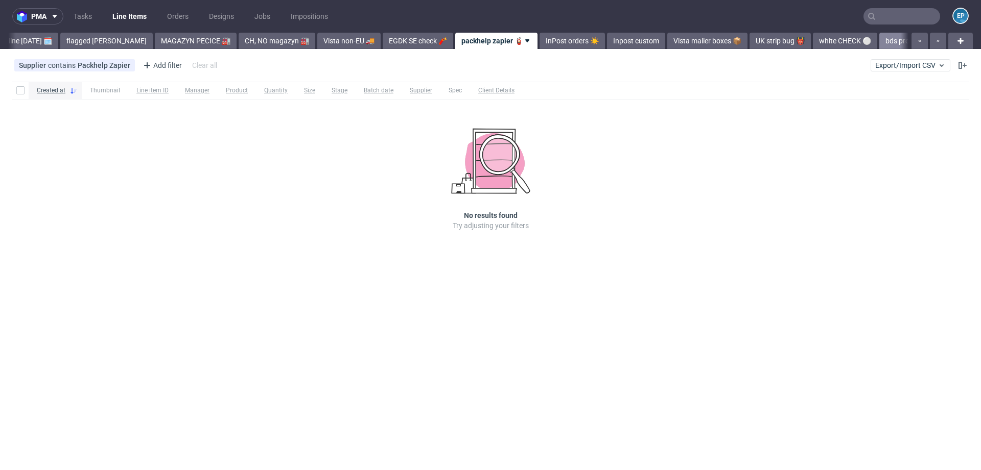
click at [879, 43] on link "bds prod (12:00)" at bounding box center [911, 41] width 65 height 16
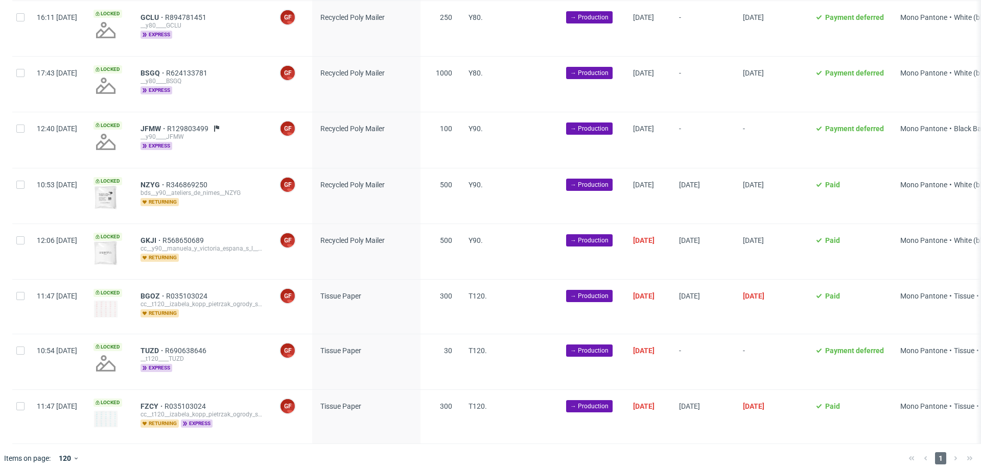
scroll to position [319, 0]
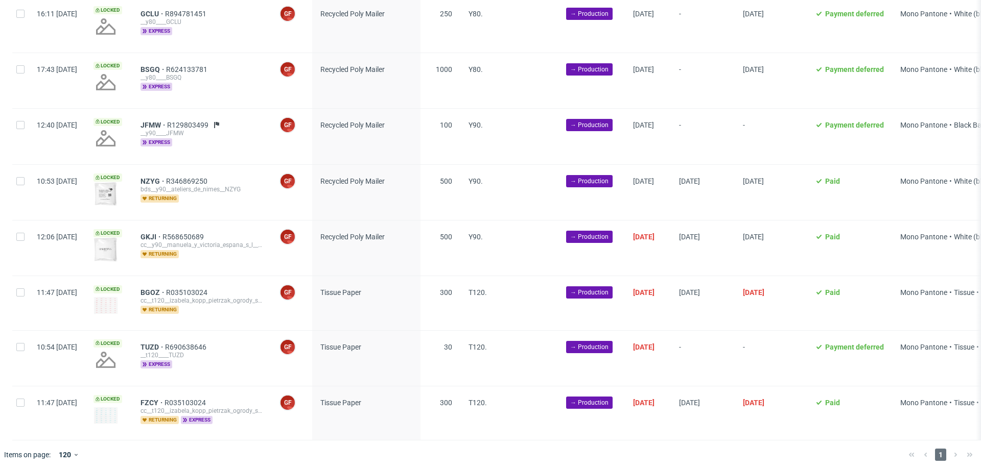
click at [21, 241] on div at bounding box center [20, 248] width 16 height 55
checkbox input "true"
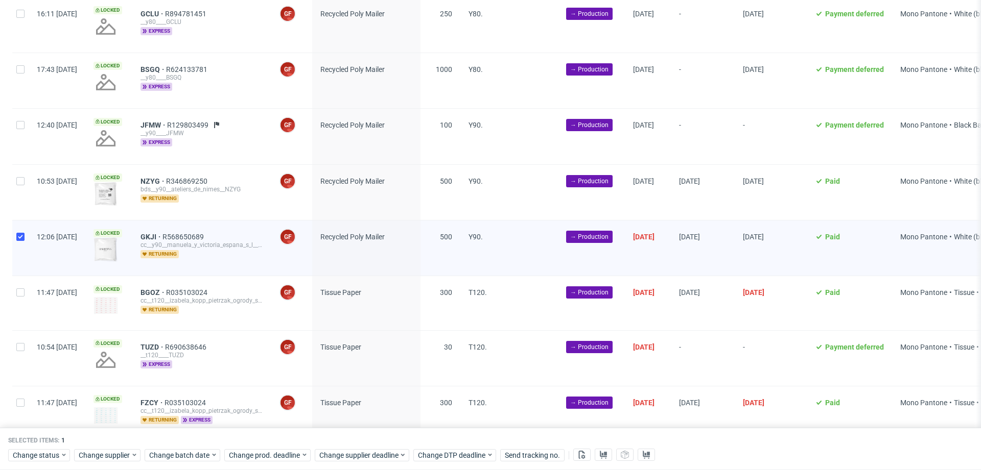
click at [21, 301] on div at bounding box center [20, 303] width 16 height 54
checkbox input "true"
click at [19, 354] on div at bounding box center [20, 358] width 16 height 55
checkbox input "true"
click at [22, 400] on input "checkbox" at bounding box center [20, 403] width 8 height 8
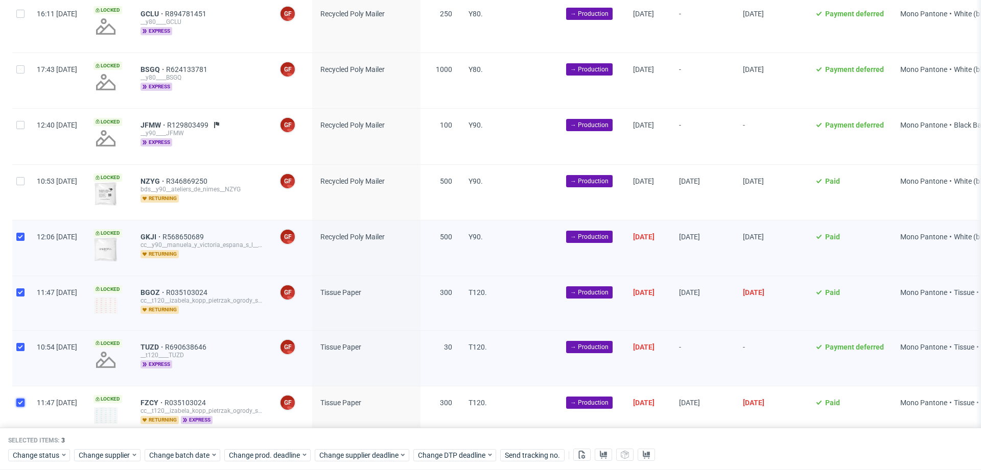
checkbox input "true"
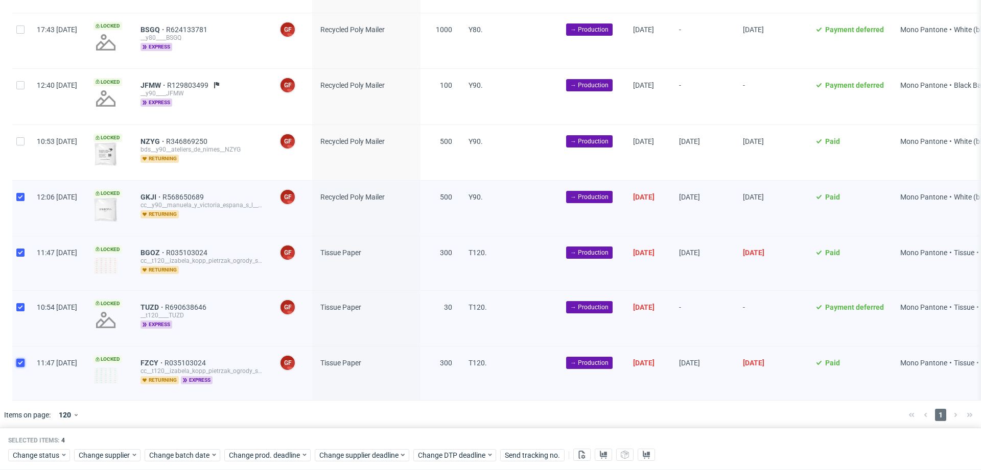
scroll to position [361, 0]
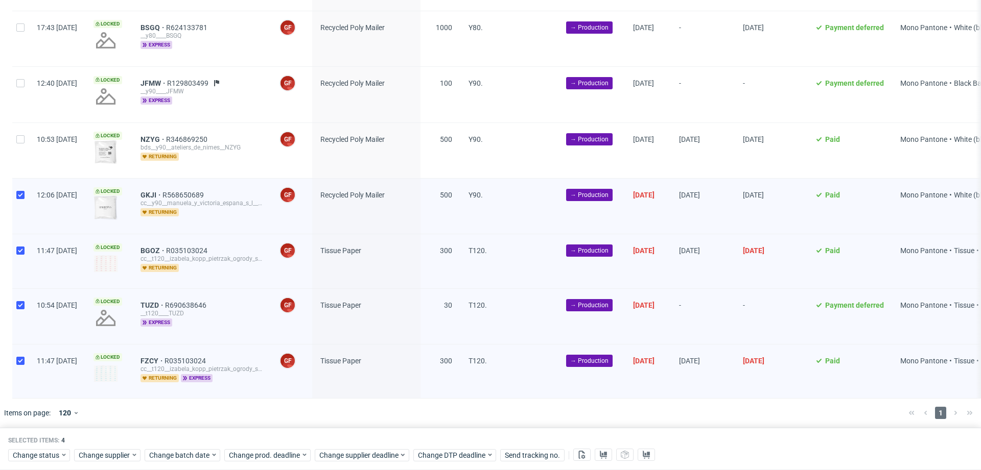
click at [21, 313] on div at bounding box center [20, 316] width 16 height 55
checkbox input "false"
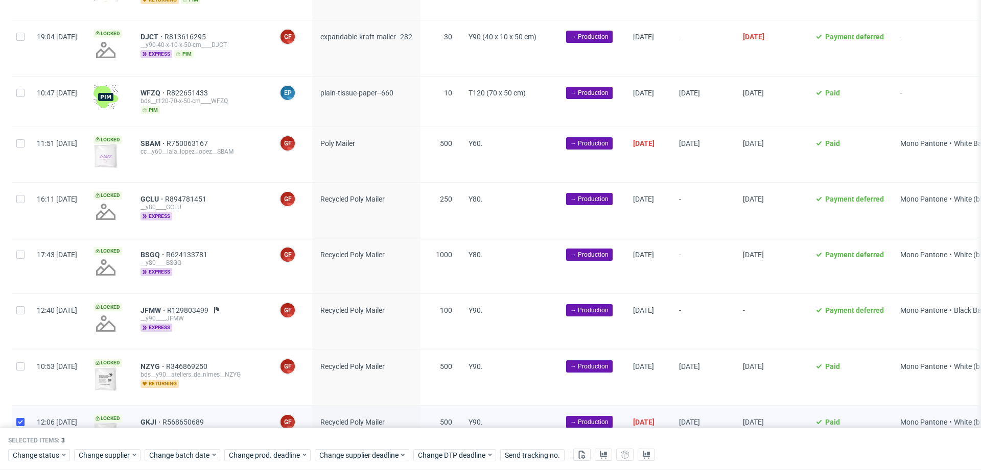
scroll to position [131, 0]
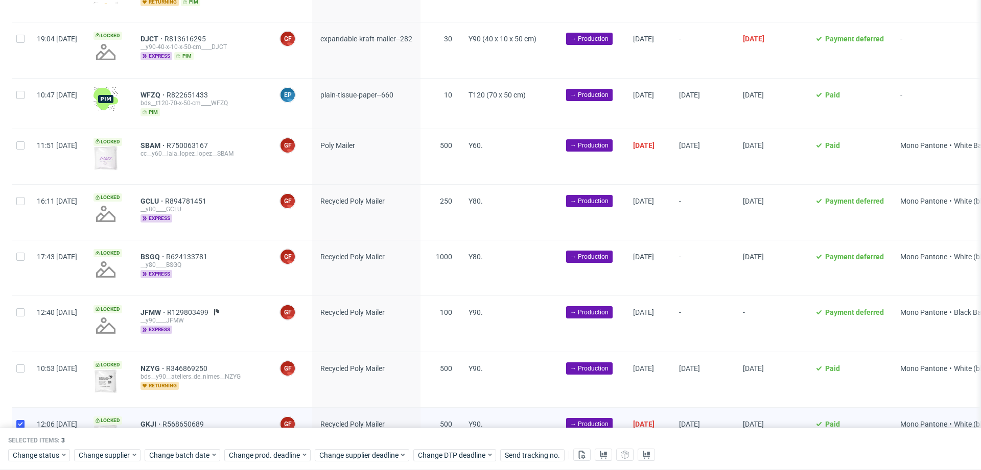
click at [25, 149] on div at bounding box center [20, 156] width 16 height 55
checkbox input "true"
click at [183, 451] on span "Change batch date" at bounding box center [179, 456] width 61 height 10
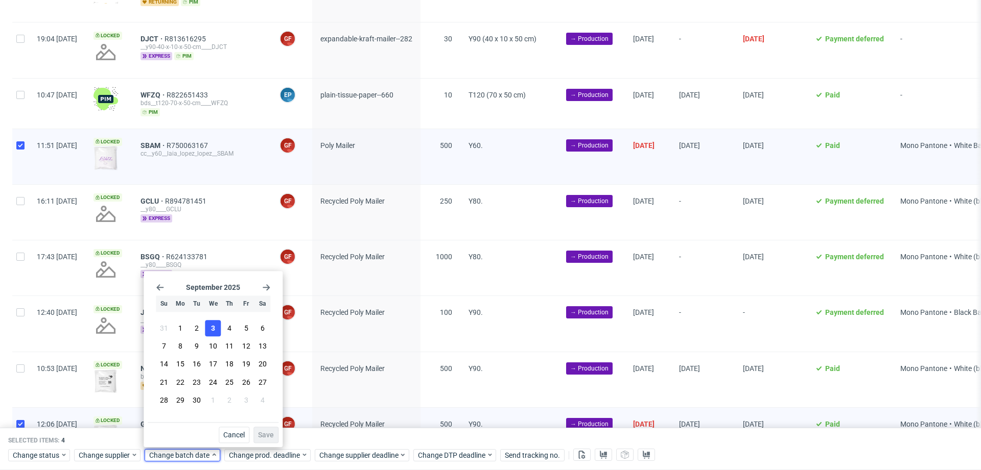
click at [211, 326] on span "3" at bounding box center [213, 328] width 4 height 10
click at [265, 436] on span "Save" at bounding box center [266, 435] width 16 height 7
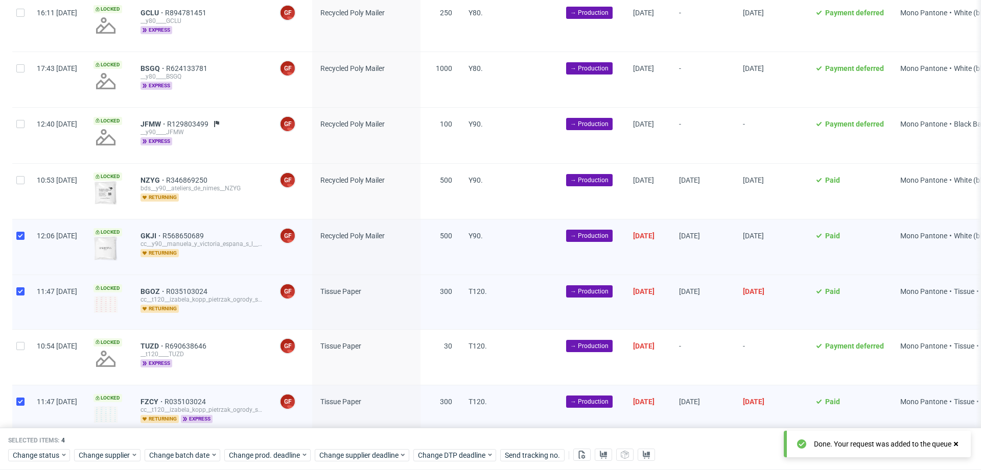
scroll to position [361, 0]
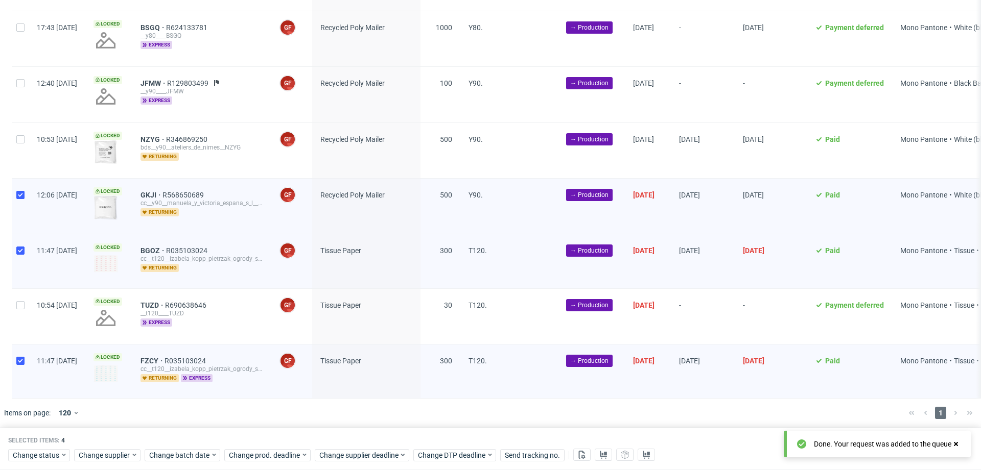
click at [21, 253] on div at bounding box center [20, 261] width 16 height 54
checkbox input "false"
click at [24, 360] on input "checkbox" at bounding box center [20, 361] width 8 height 8
checkbox input "false"
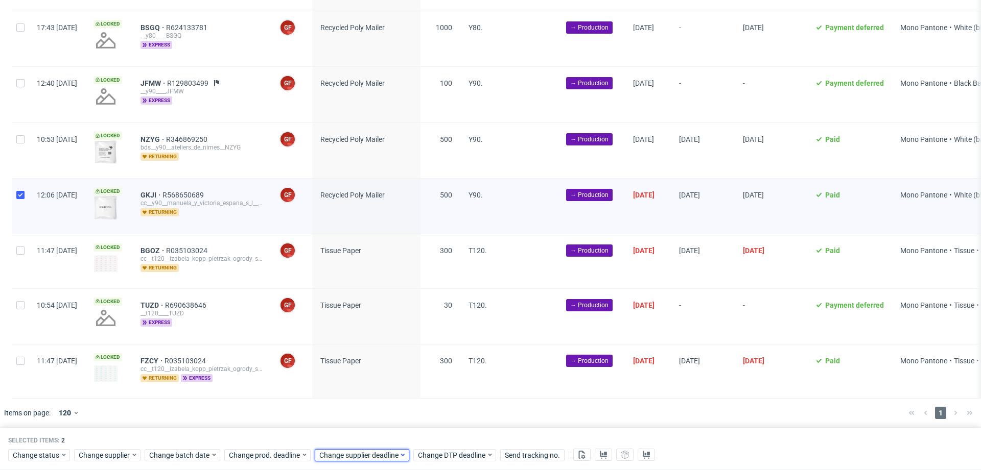
click at [375, 456] on span "Change supplier deadline" at bounding box center [359, 456] width 80 height 10
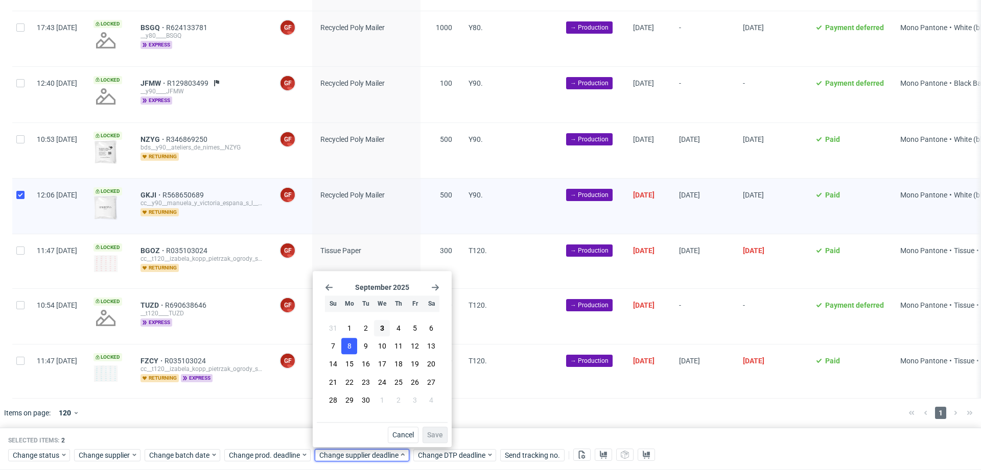
click at [353, 347] on button "8" at bounding box center [349, 347] width 16 height 16
click at [439, 433] on span "Save" at bounding box center [435, 435] width 16 height 7
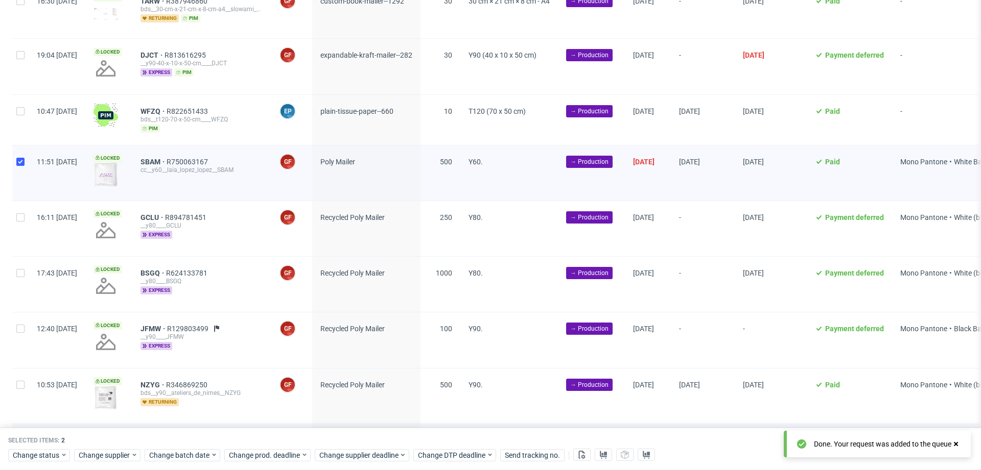
scroll to position [0, 0]
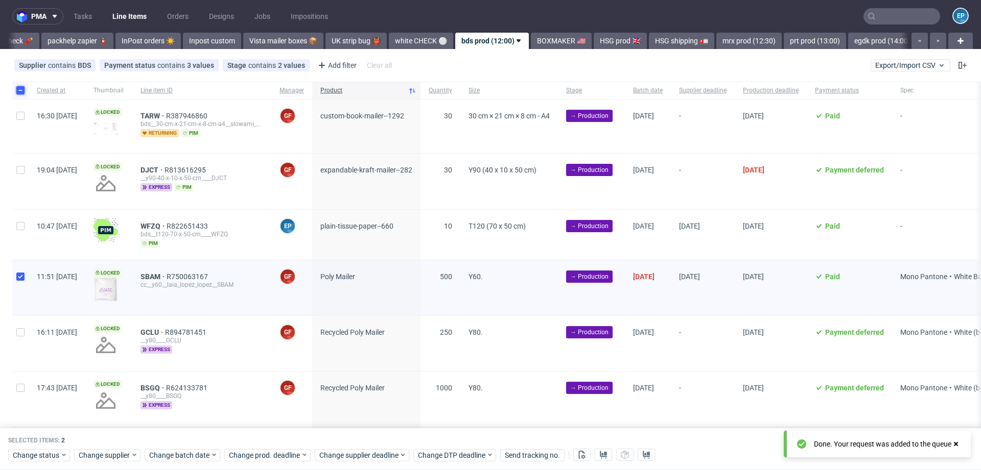
click at [17, 91] on input "checkbox" at bounding box center [20, 90] width 8 height 8
checkbox input "false"
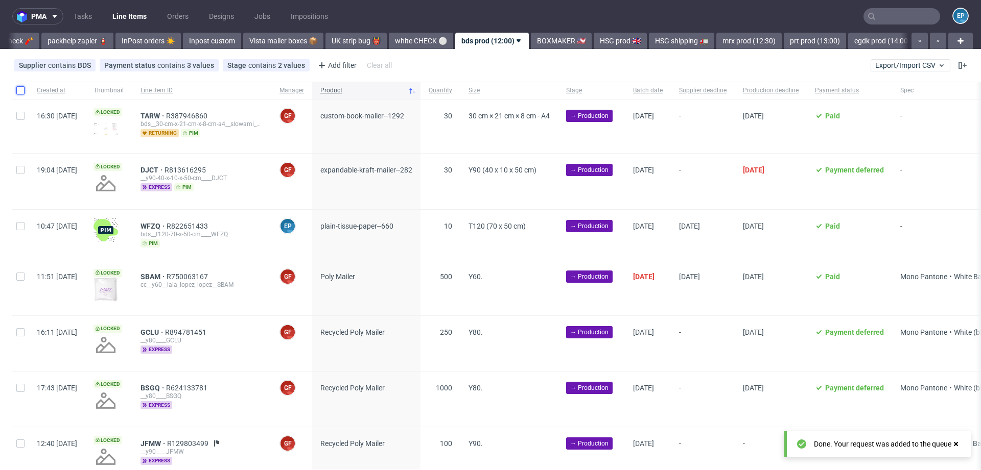
scroll to position [319, 0]
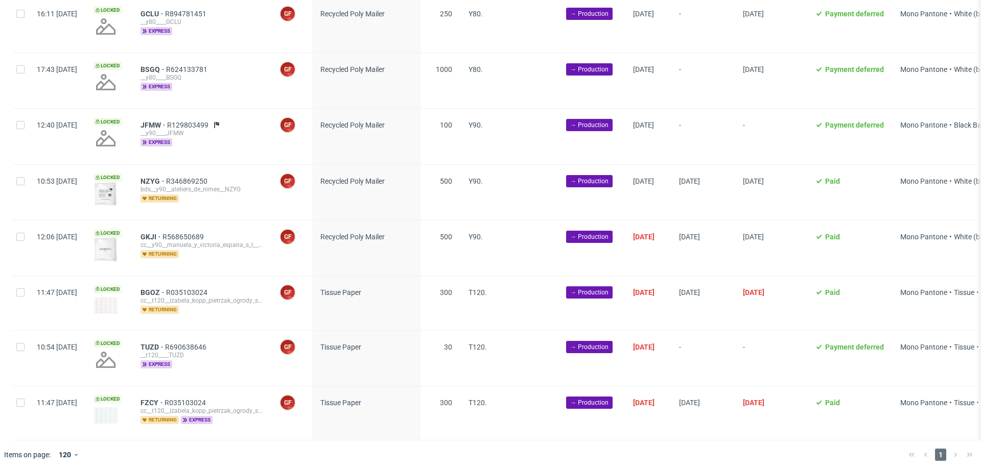
click at [18, 298] on div at bounding box center [20, 303] width 16 height 54
checkbox input "true"
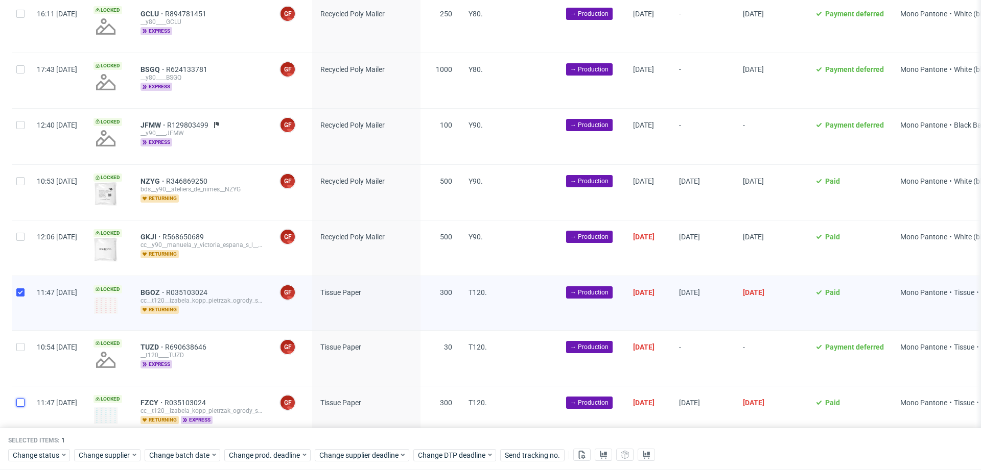
click at [21, 403] on input "checkbox" at bounding box center [20, 403] width 8 height 8
checkbox input "true"
click at [333, 460] on span "Change supplier deadline" at bounding box center [359, 456] width 80 height 10
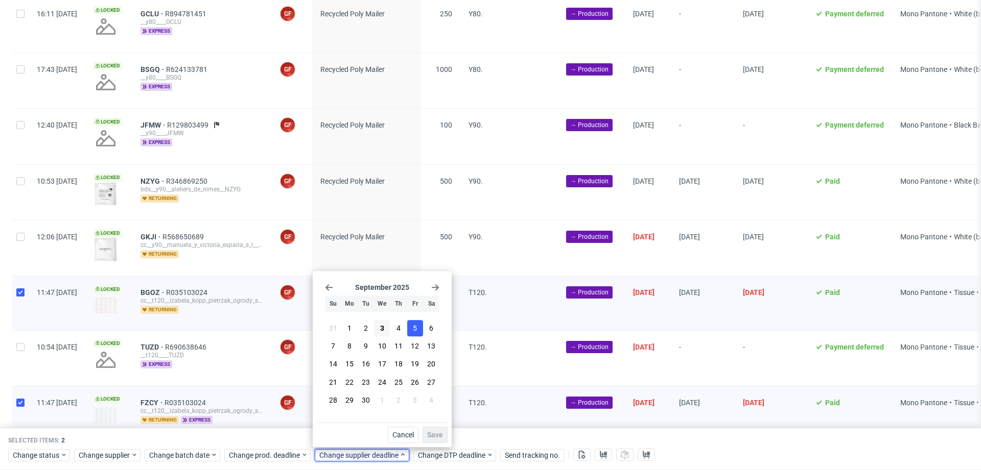
click at [413, 328] on span "5" at bounding box center [415, 328] width 4 height 10
click at [436, 435] on span "Save" at bounding box center [435, 435] width 16 height 7
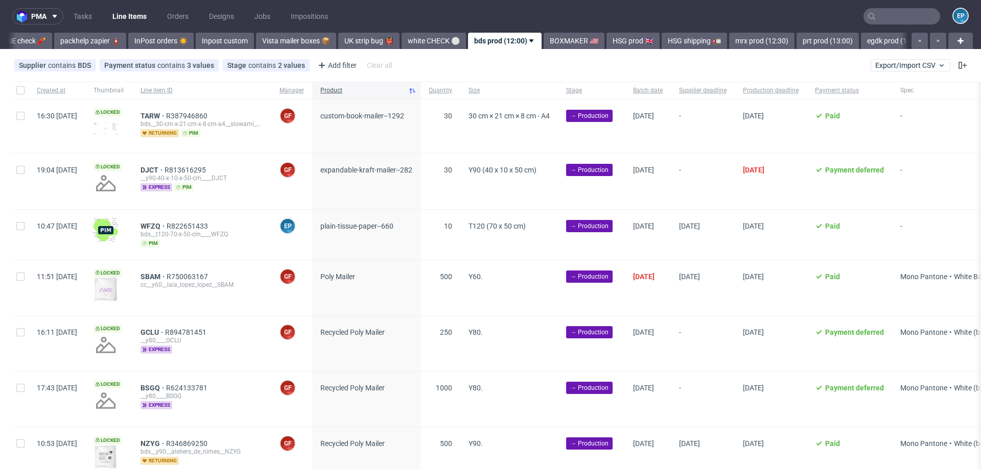
scroll to position [0, 552]
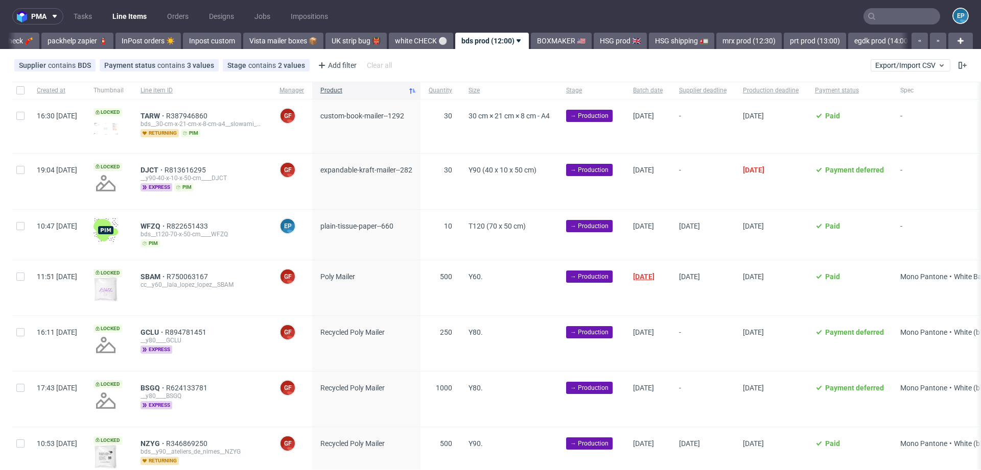
click at [654, 274] on span "[DATE]" at bounding box center [643, 277] width 21 height 8
click at [671, 270] on div "[DATE]" at bounding box center [648, 288] width 46 height 55
click at [654, 275] on span "03/09/2025" at bounding box center [643, 277] width 21 height 8
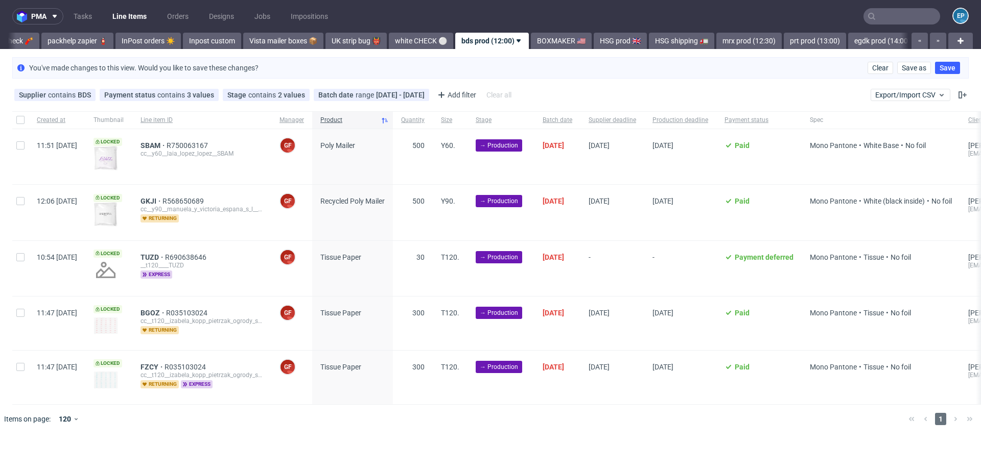
click at [25, 121] on div at bounding box center [20, 119] width 16 height 17
checkbox input "true"
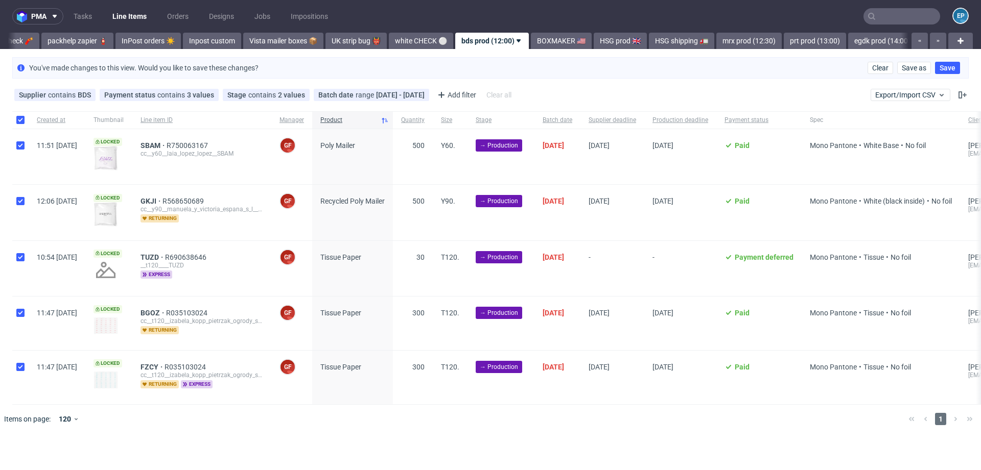
checkbox input "true"
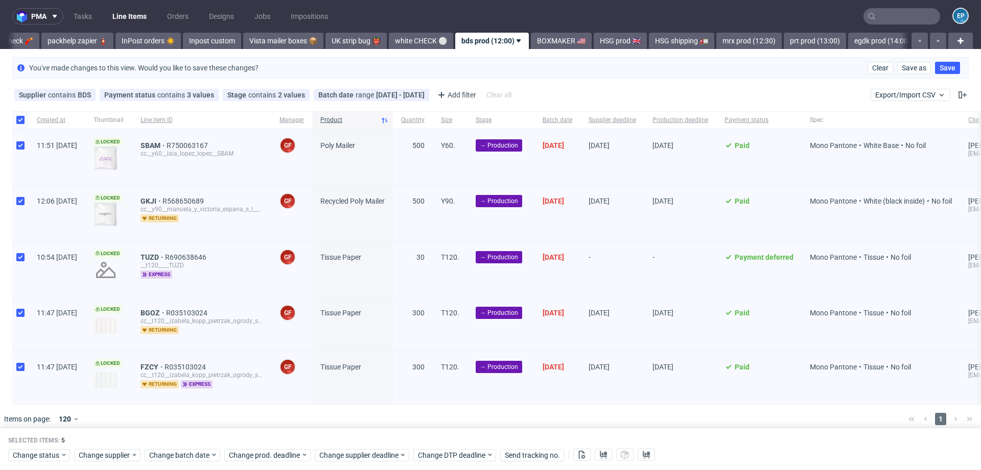
click at [23, 250] on div at bounding box center [20, 268] width 16 height 55
checkbox input "false"
click at [580, 457] on use at bounding box center [582, 455] width 7 height 8
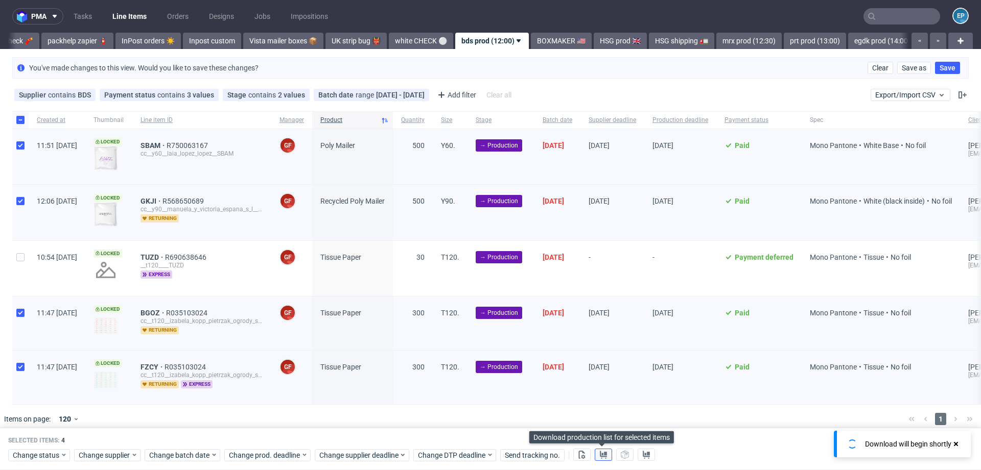
click at [600, 457] on use at bounding box center [603, 455] width 7 height 8
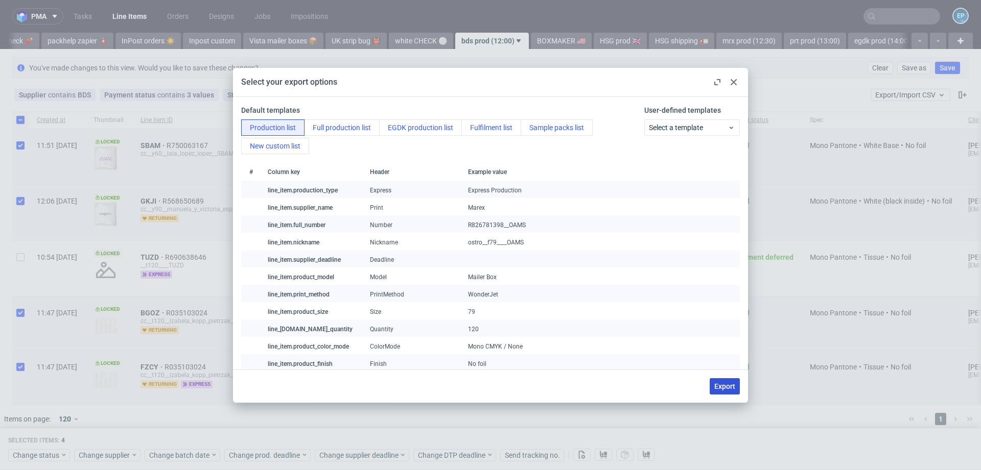
click at [725, 384] on span "Export" at bounding box center [724, 386] width 21 height 7
checkbox input "false"
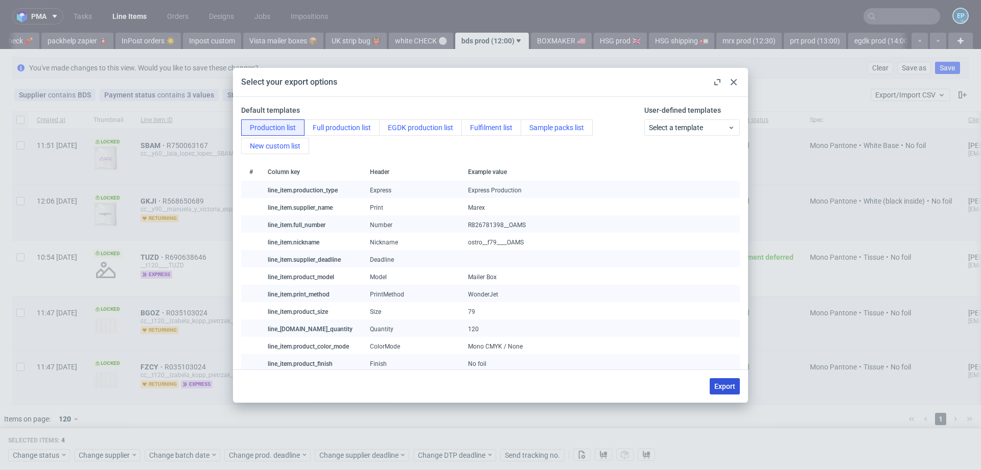
checkbox input "false"
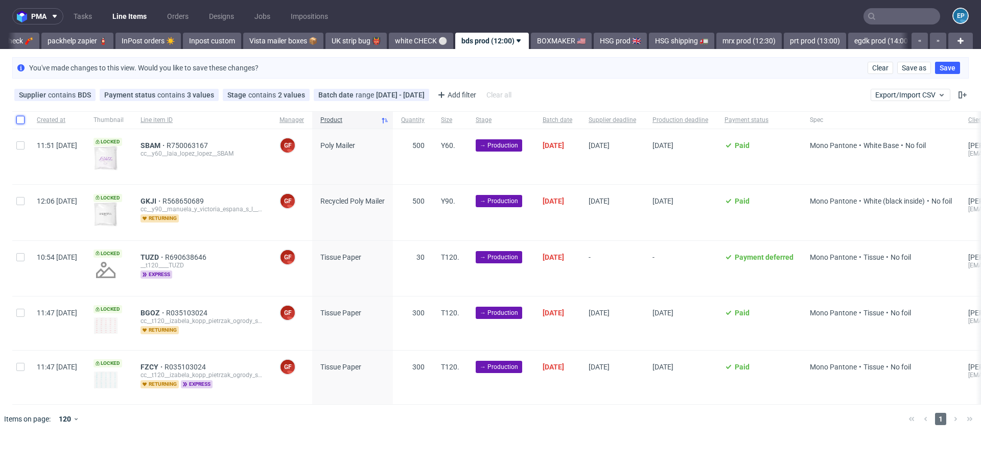
click at [20, 117] on input "checkbox" at bounding box center [20, 120] width 8 height 8
checkbox input "true"
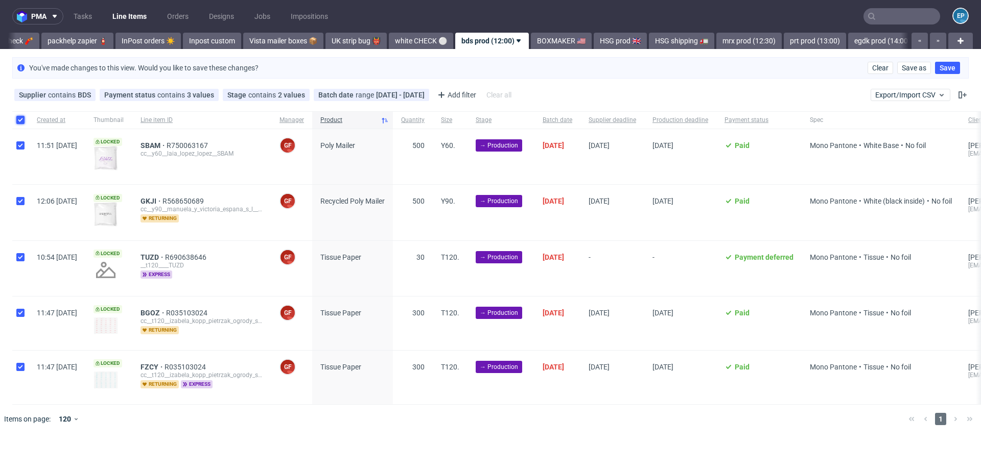
checkbox input "true"
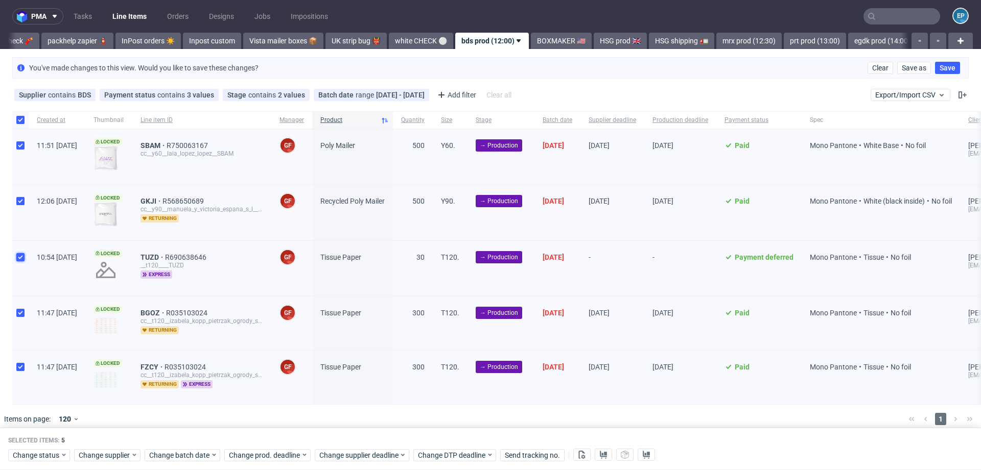
click at [20, 253] on input "checkbox" at bounding box center [20, 257] width 8 height 8
checkbox input "false"
click at [53, 455] on span "Change status" at bounding box center [37, 456] width 48 height 10
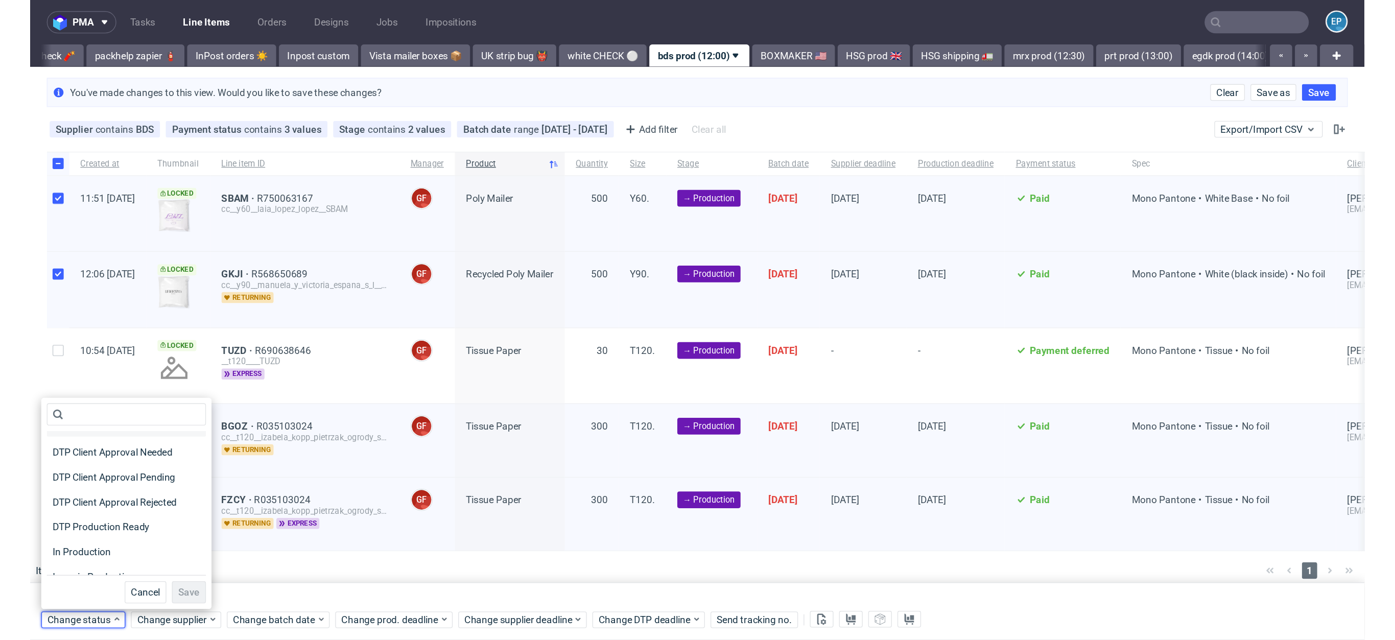
scroll to position [68, 0]
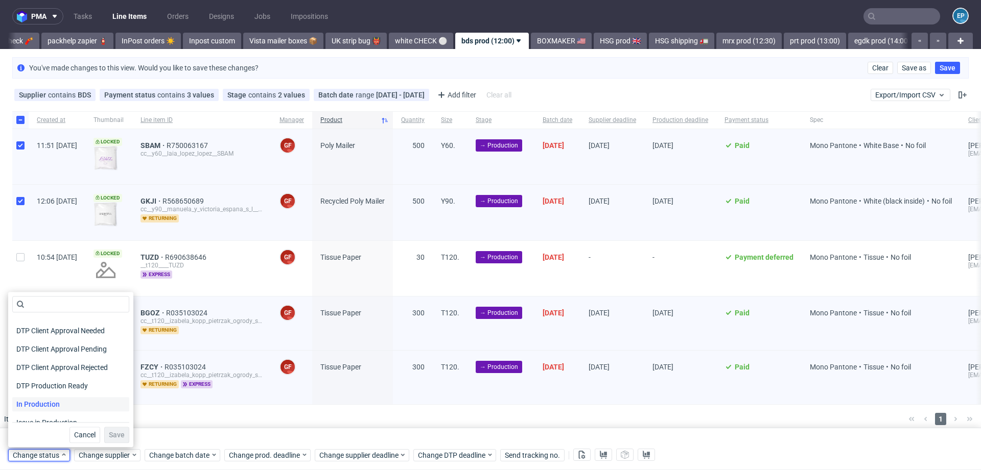
click at [49, 404] on span "In Production" at bounding box center [38, 404] width 52 height 14
click at [109, 439] on span "Save" at bounding box center [117, 435] width 16 height 7
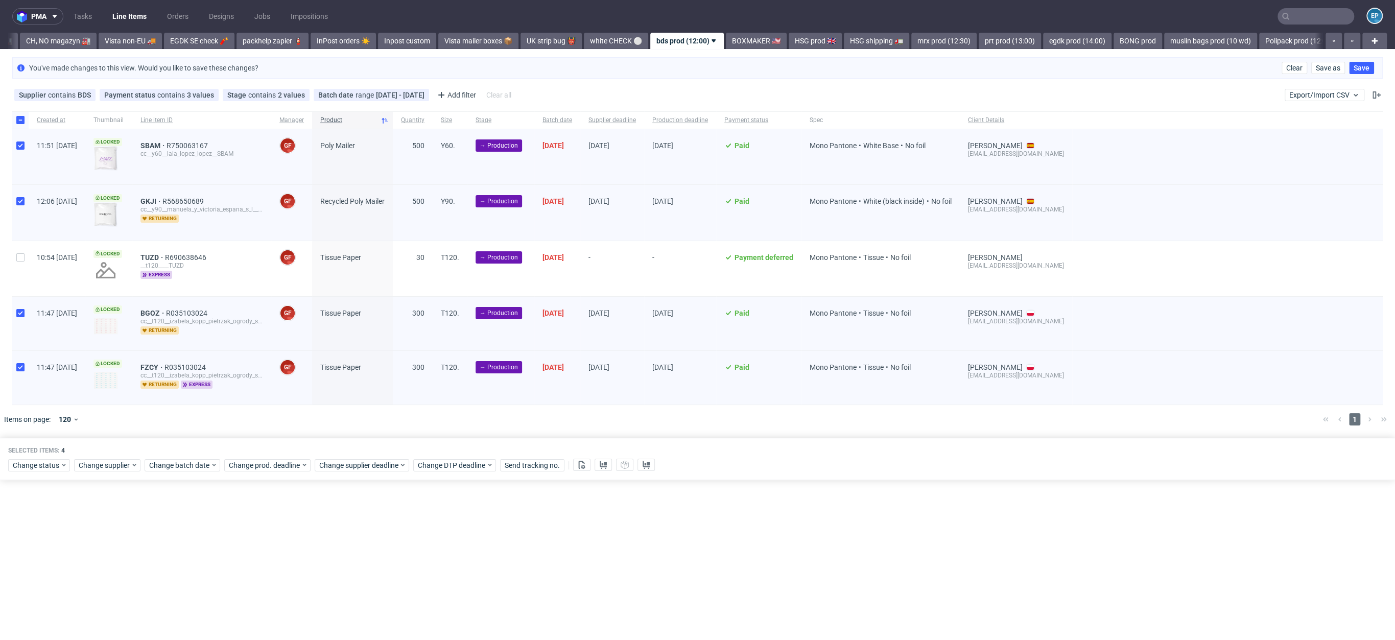
scroll to position [0, 339]
click at [980, 22] on input "text" at bounding box center [1316, 16] width 77 height 16
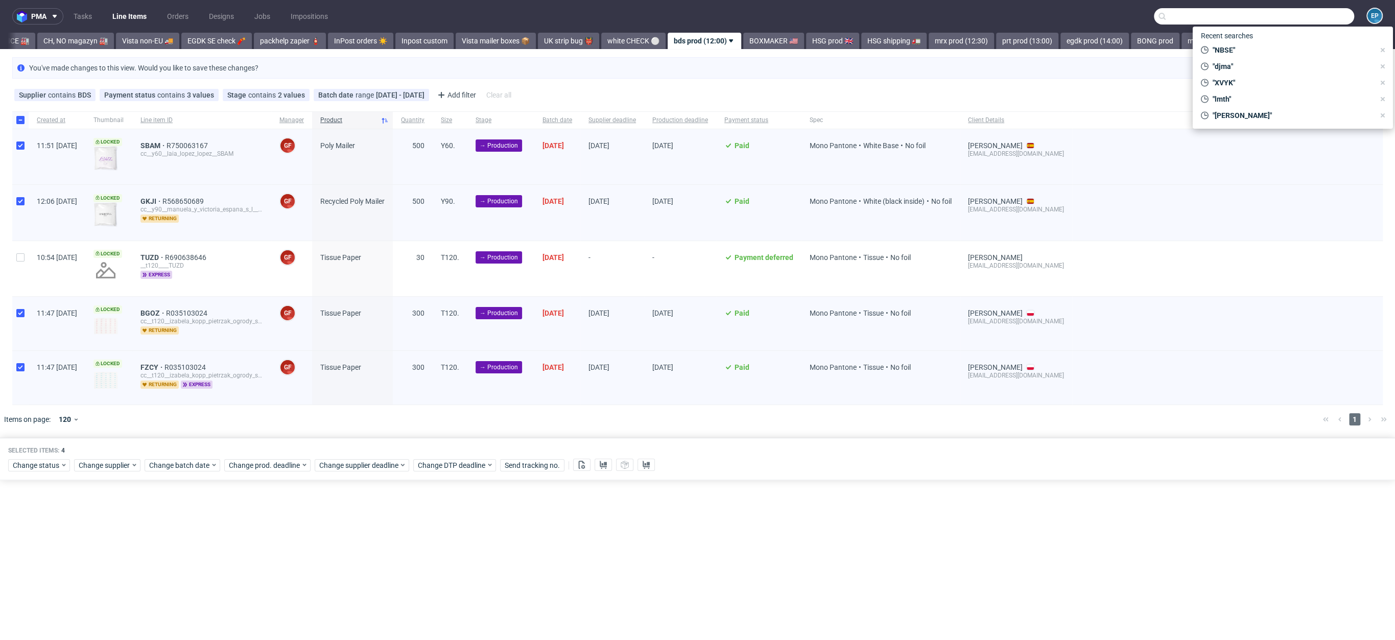
paste input "GNAX"
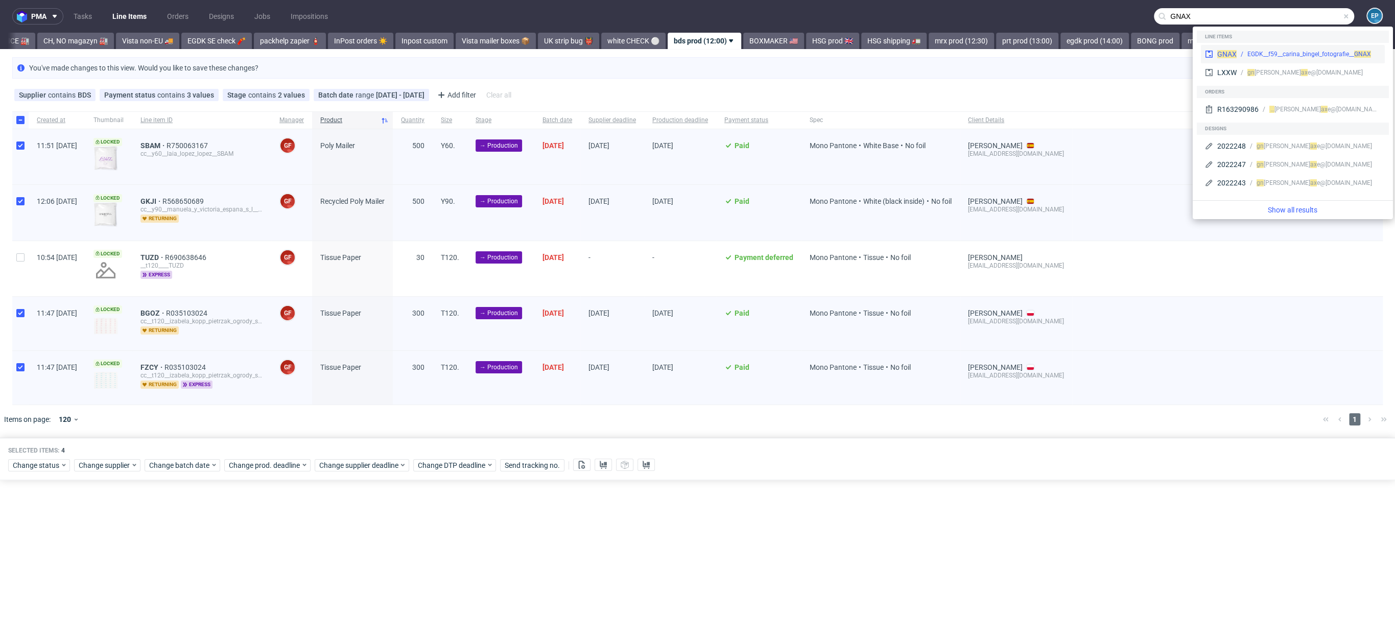
type input "GNAX"
click at [980, 48] on div "GNAX EGDK__f59__carina_bingel_fotografie__ GNAX" at bounding box center [1293, 54] width 184 height 18
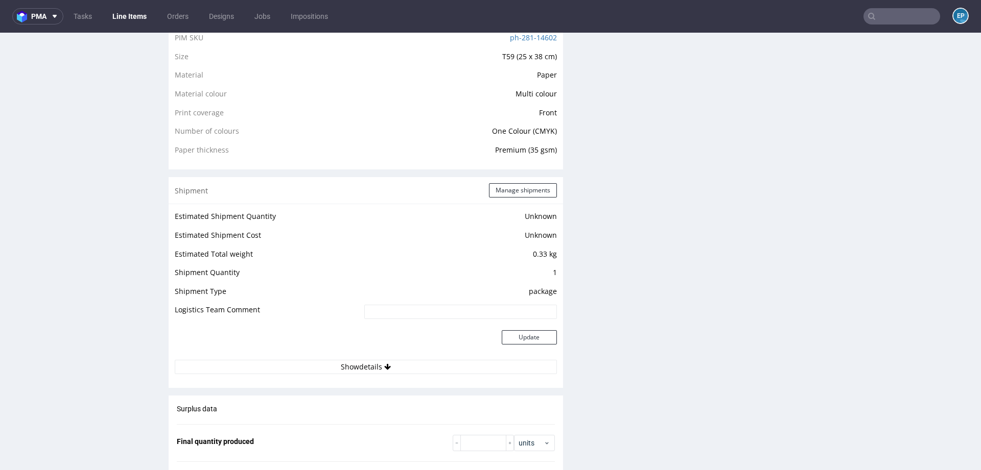
scroll to position [822, 0]
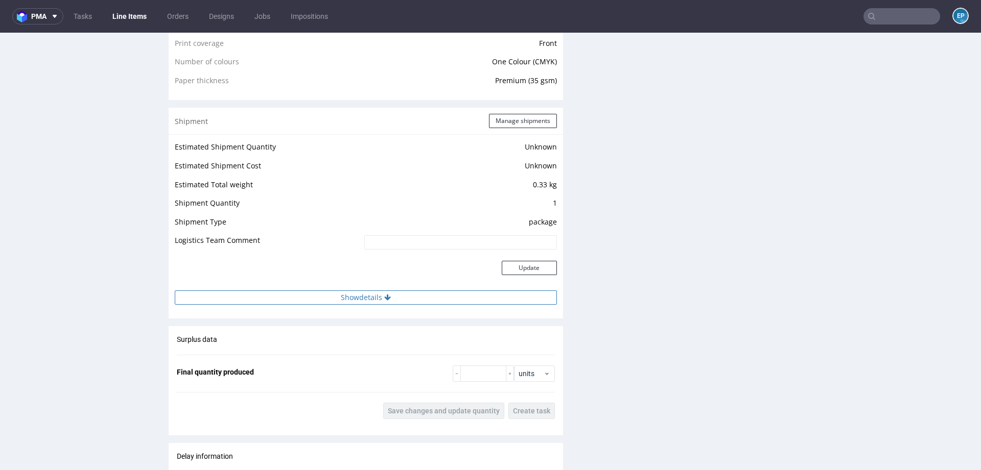
click at [421, 300] on button "Show details" at bounding box center [366, 298] width 382 height 14
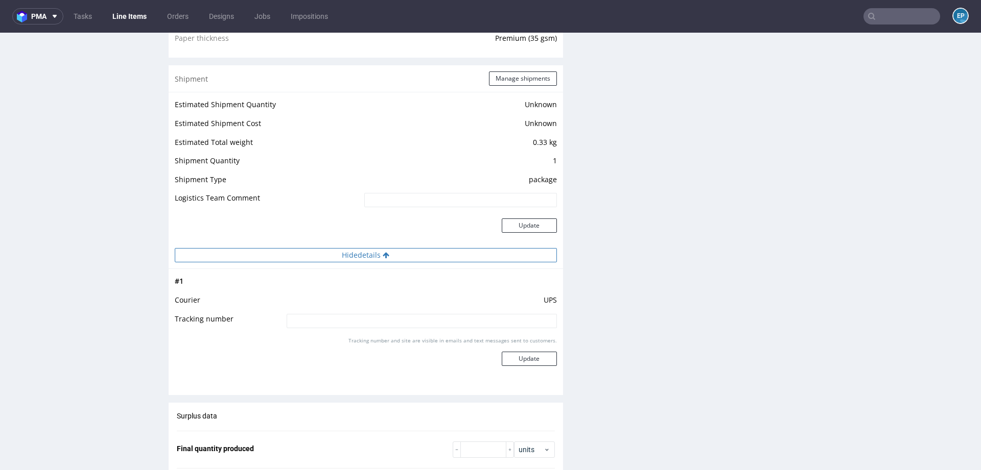
scroll to position [881, 0]
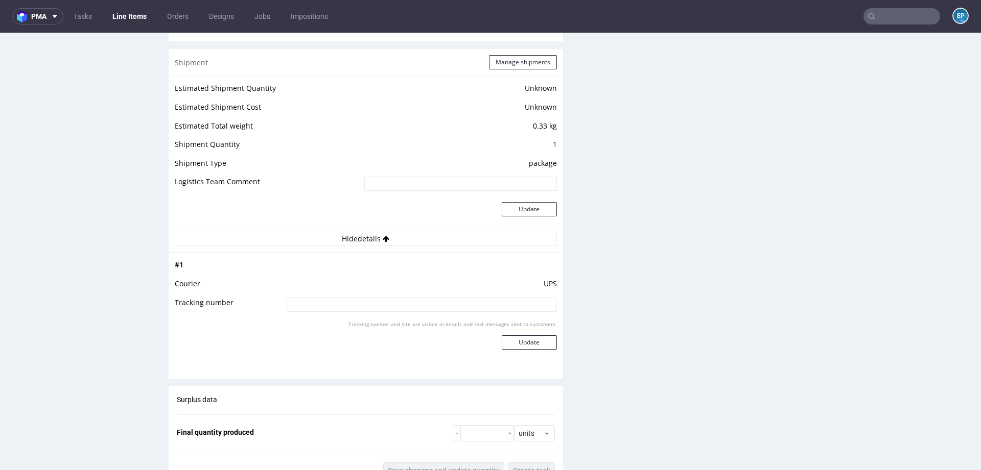
click at [409, 298] on input at bounding box center [422, 305] width 270 height 14
paste input "1Z5A15806896200623"
type input "1Z5A15806896200623"
click at [515, 343] on button "Update" at bounding box center [529, 343] width 55 height 14
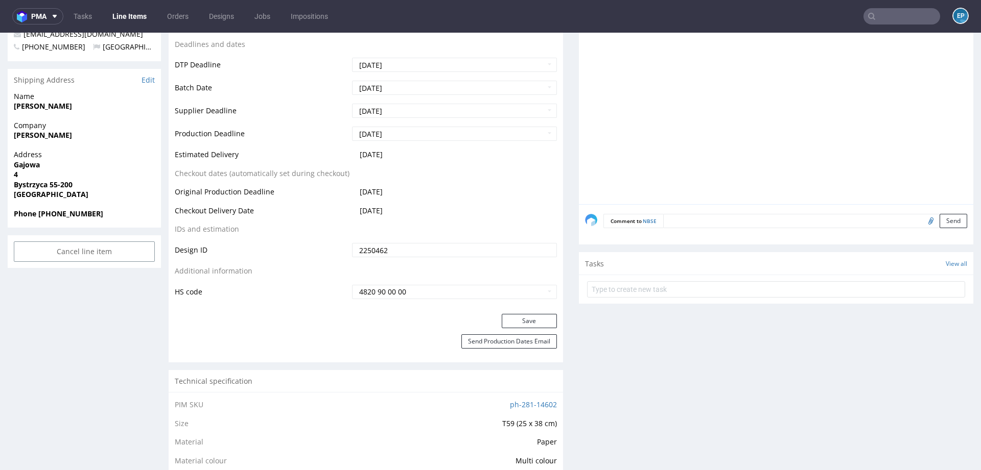
scroll to position [347, 0]
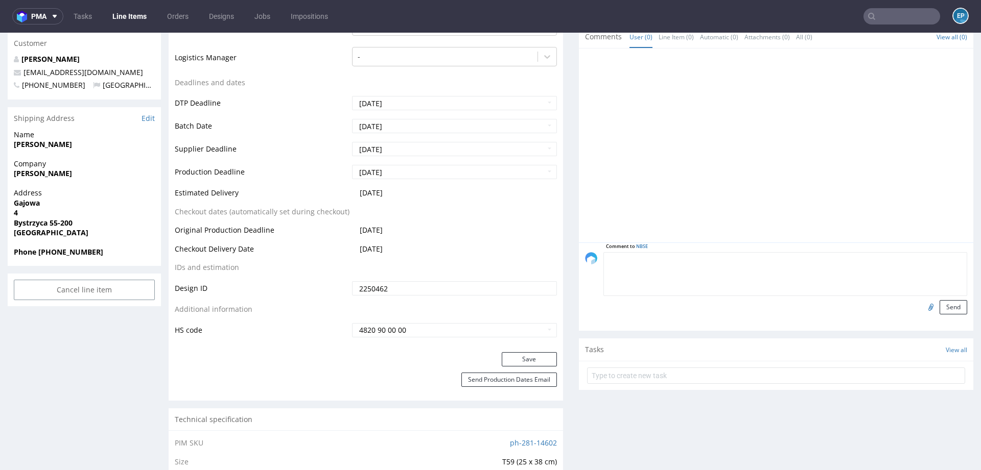
click at [673, 256] on textarea at bounding box center [785, 274] width 364 height 44
type textarea "SHIPEPD ON 27.08"
click at [939, 317] on div "Comment to NBSE SHIPEPD ON 27.08 Send" at bounding box center [776, 287] width 394 height 88
click at [939, 304] on button "Send" at bounding box center [953, 307] width 28 height 14
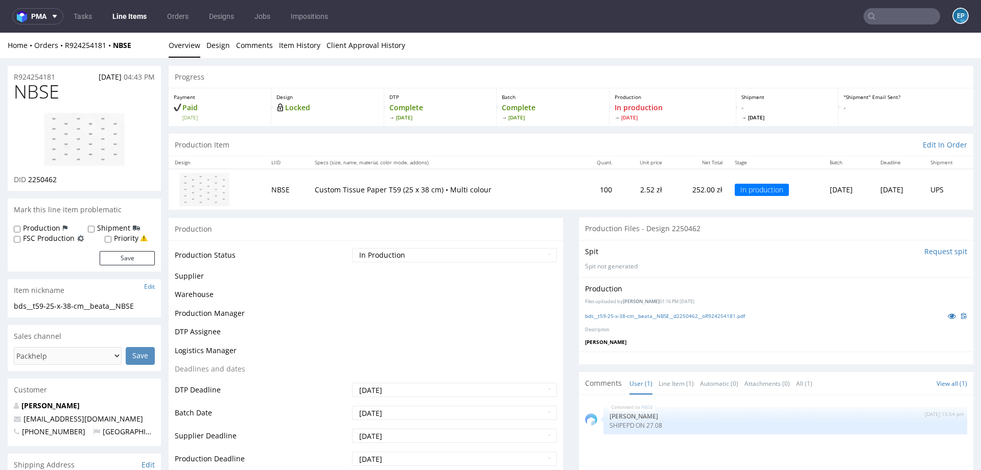
scroll to position [0, 0]
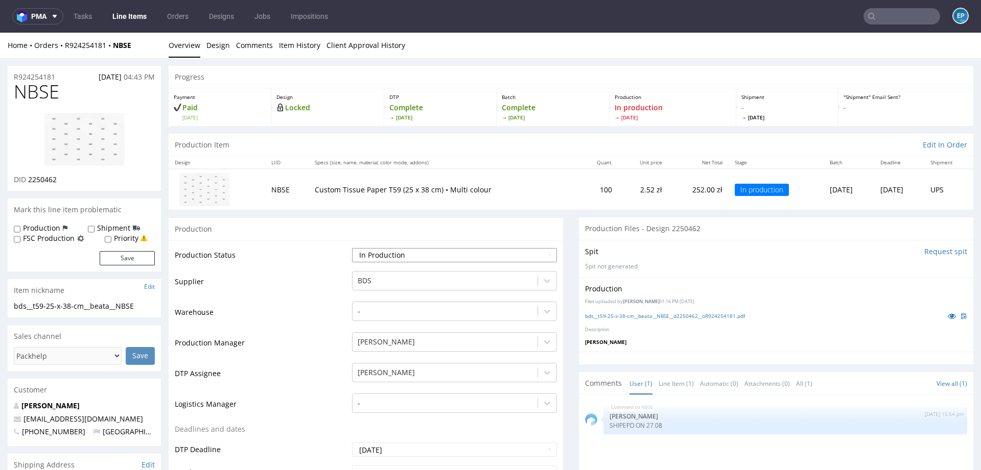
click at [399, 252] on select "Waiting for Artwork Waiting for Diecut Waiting for Mockup Waiting for DTP Waiti…" at bounding box center [454, 255] width 205 height 14
select select "production_complete"
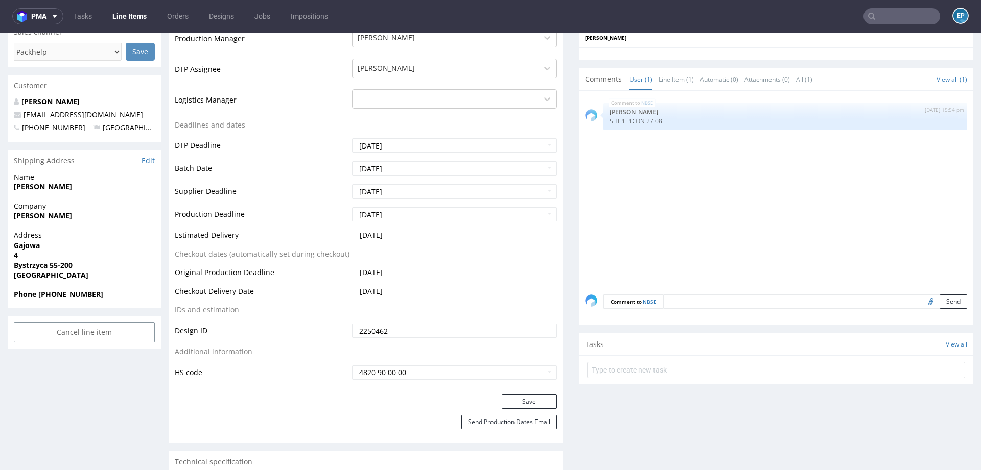
scroll to position [305, 0]
click at [506, 404] on button "Save" at bounding box center [529, 401] width 55 height 14
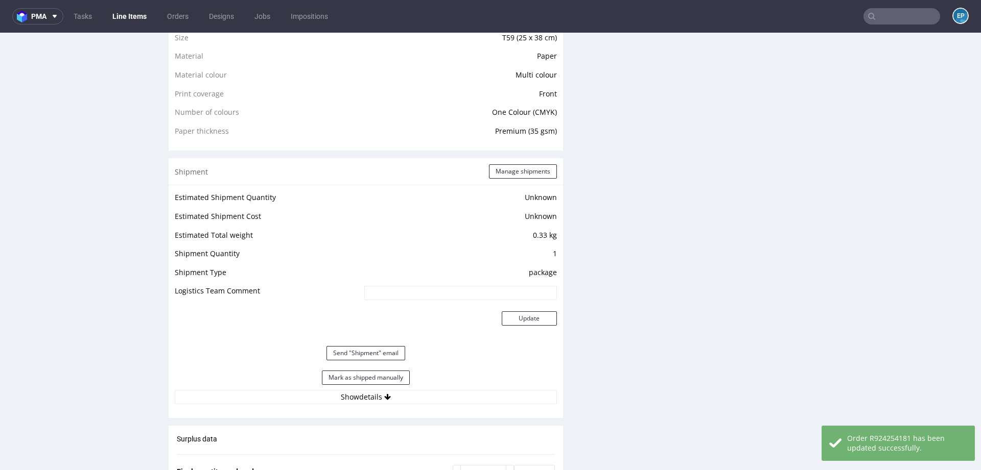
scroll to position [773, 0]
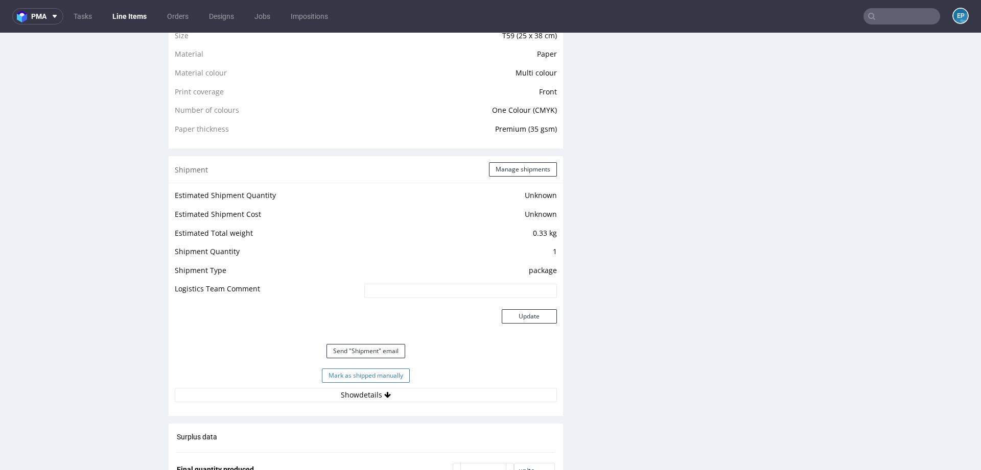
click at [390, 370] on button "Mark as shipped manually" at bounding box center [366, 376] width 88 height 14
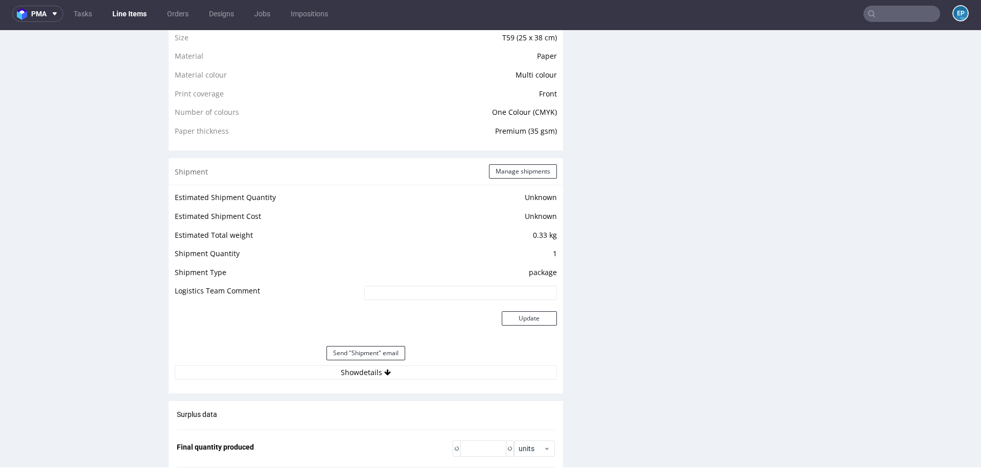
scroll to position [788, 0]
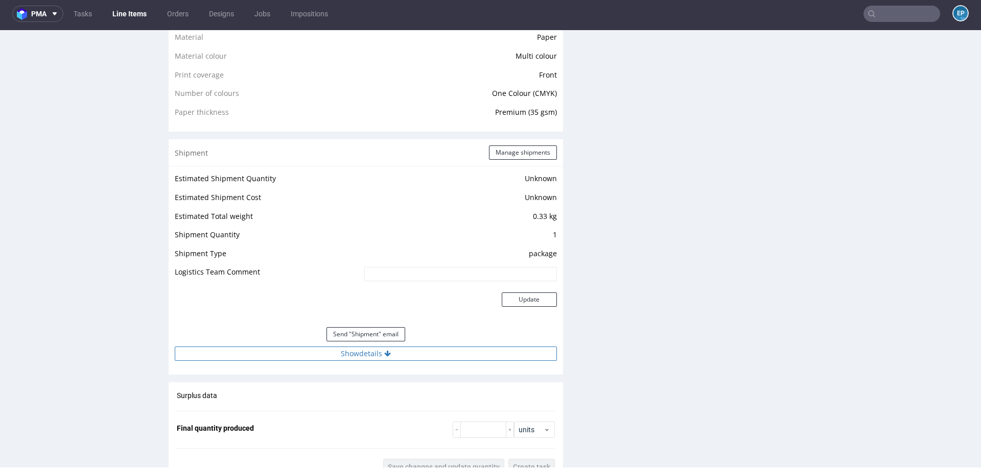
click at [381, 352] on button "Show details" at bounding box center [366, 354] width 382 height 14
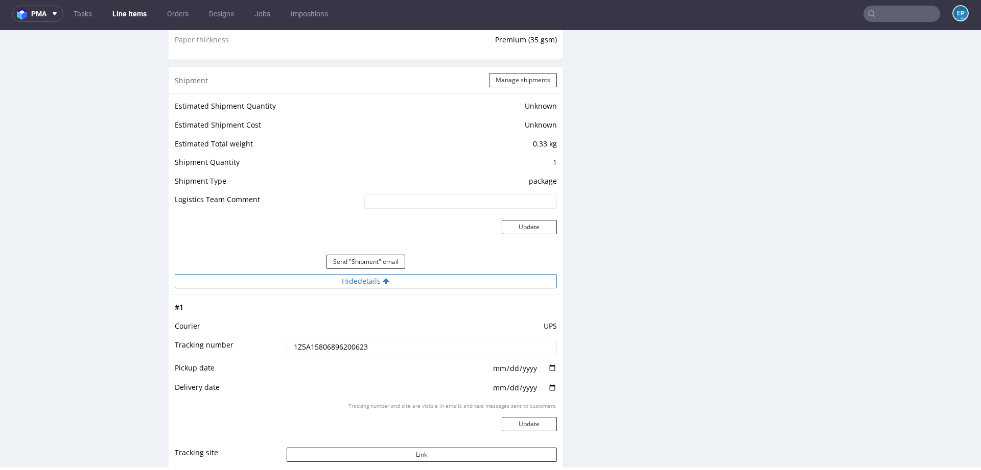
scroll to position [886, 0]
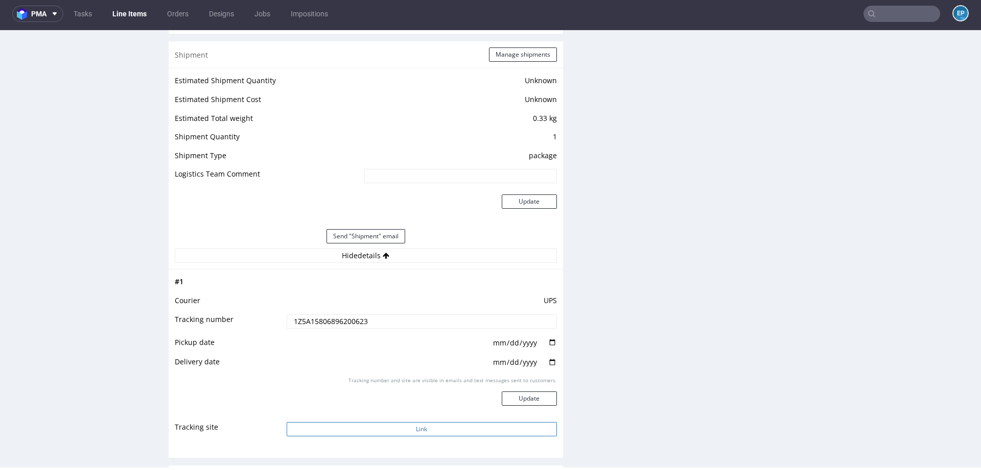
click at [398, 433] on button "Link" at bounding box center [422, 429] width 270 height 14
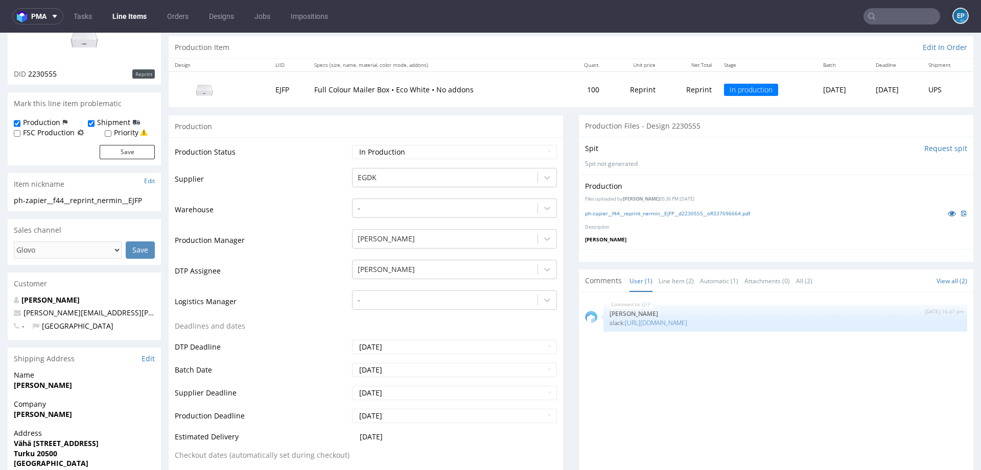
scroll to position [127, 0]
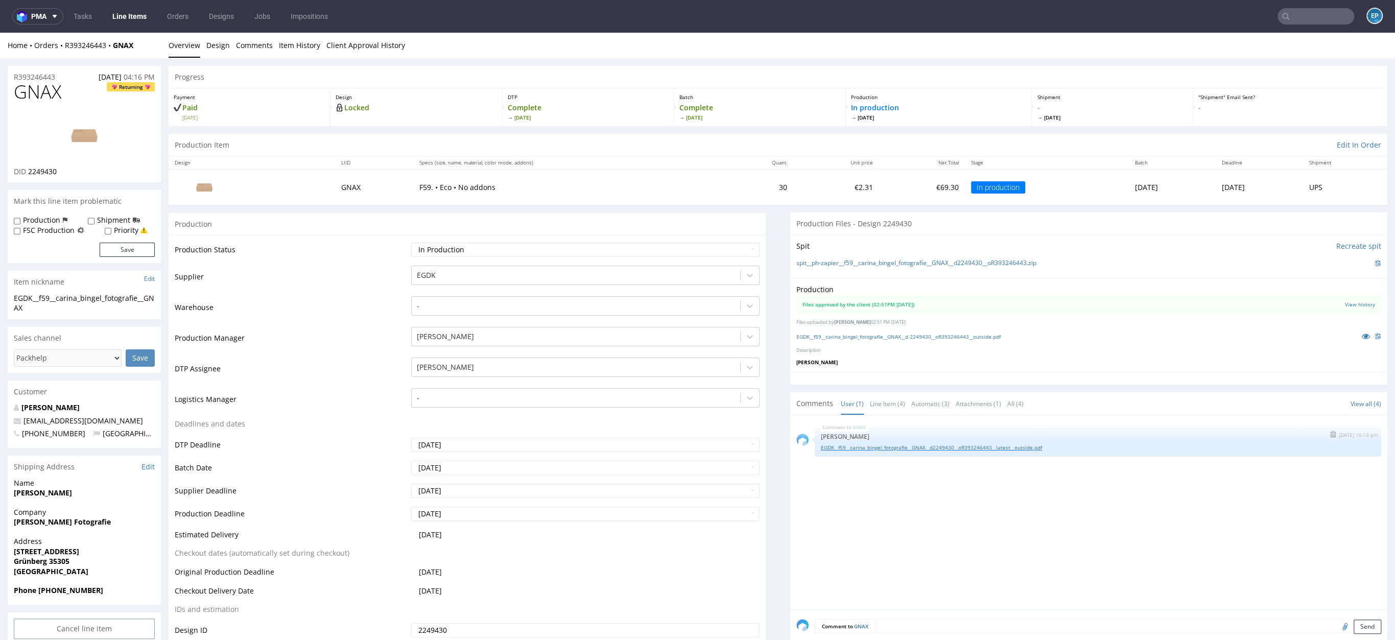
click at [971, 444] on link "EGDK__f59__carina_bingel_fotografie__GNAX__d2249430__oR393246443__latest__outsi…" at bounding box center [1098, 448] width 554 height 8
